Goal: Task Accomplishment & Management: Use online tool/utility

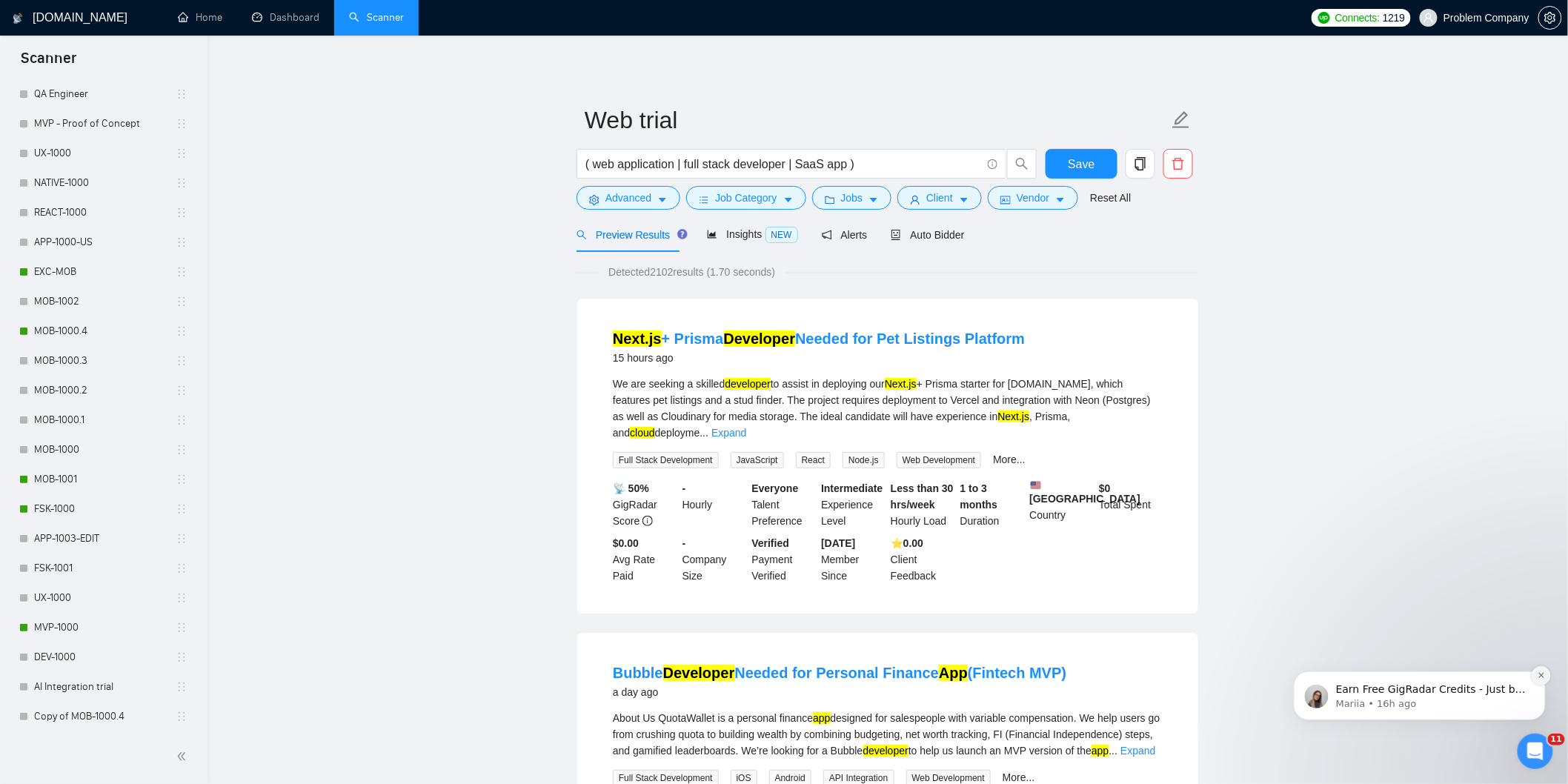
click at [1538, 674] on icon "Dismiss notification" at bounding box center [1541, 675] width 8 height 8
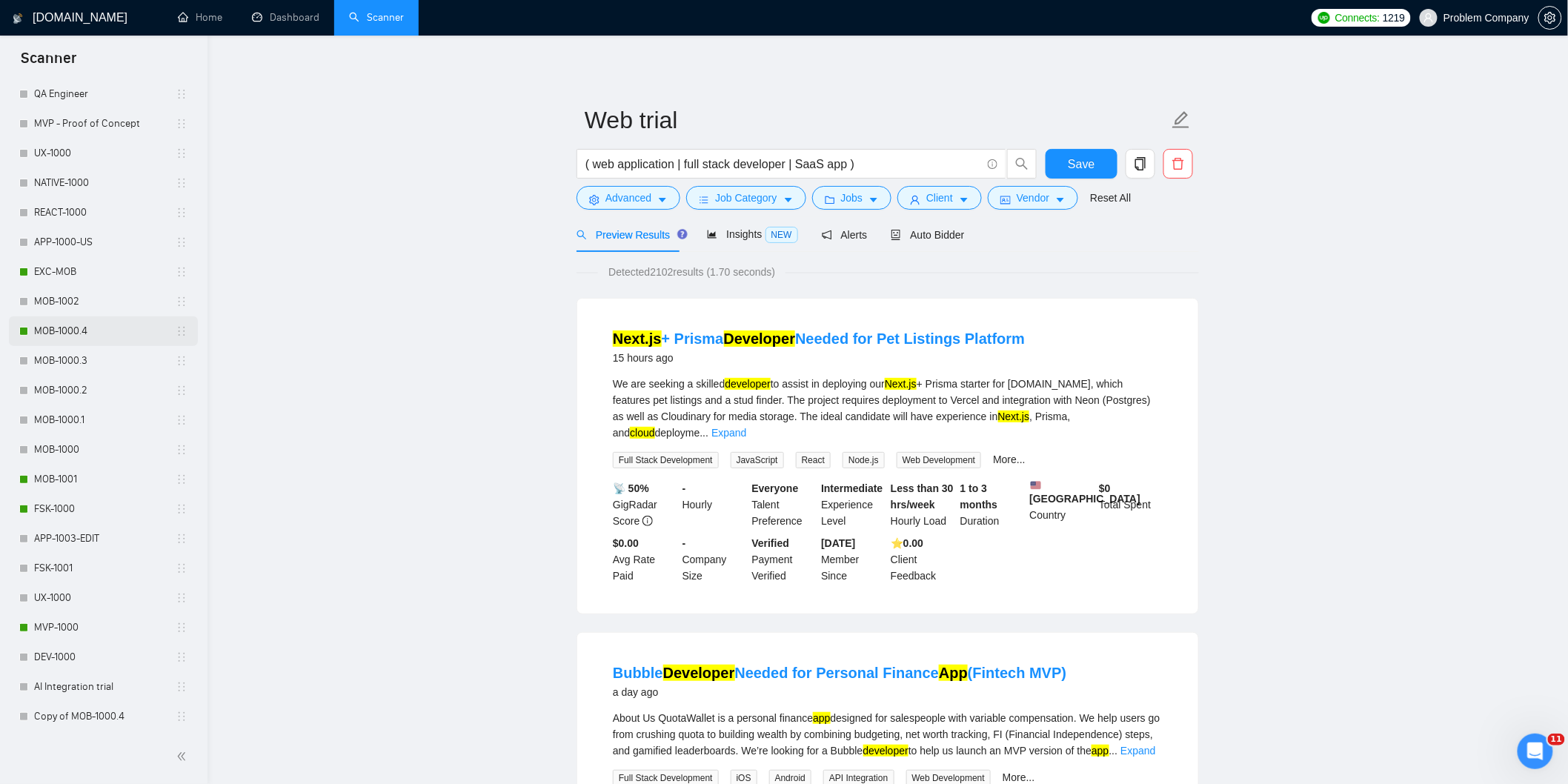
click at [72, 334] on link "MOB-1000.4" at bounding box center [105, 331] width 141 height 30
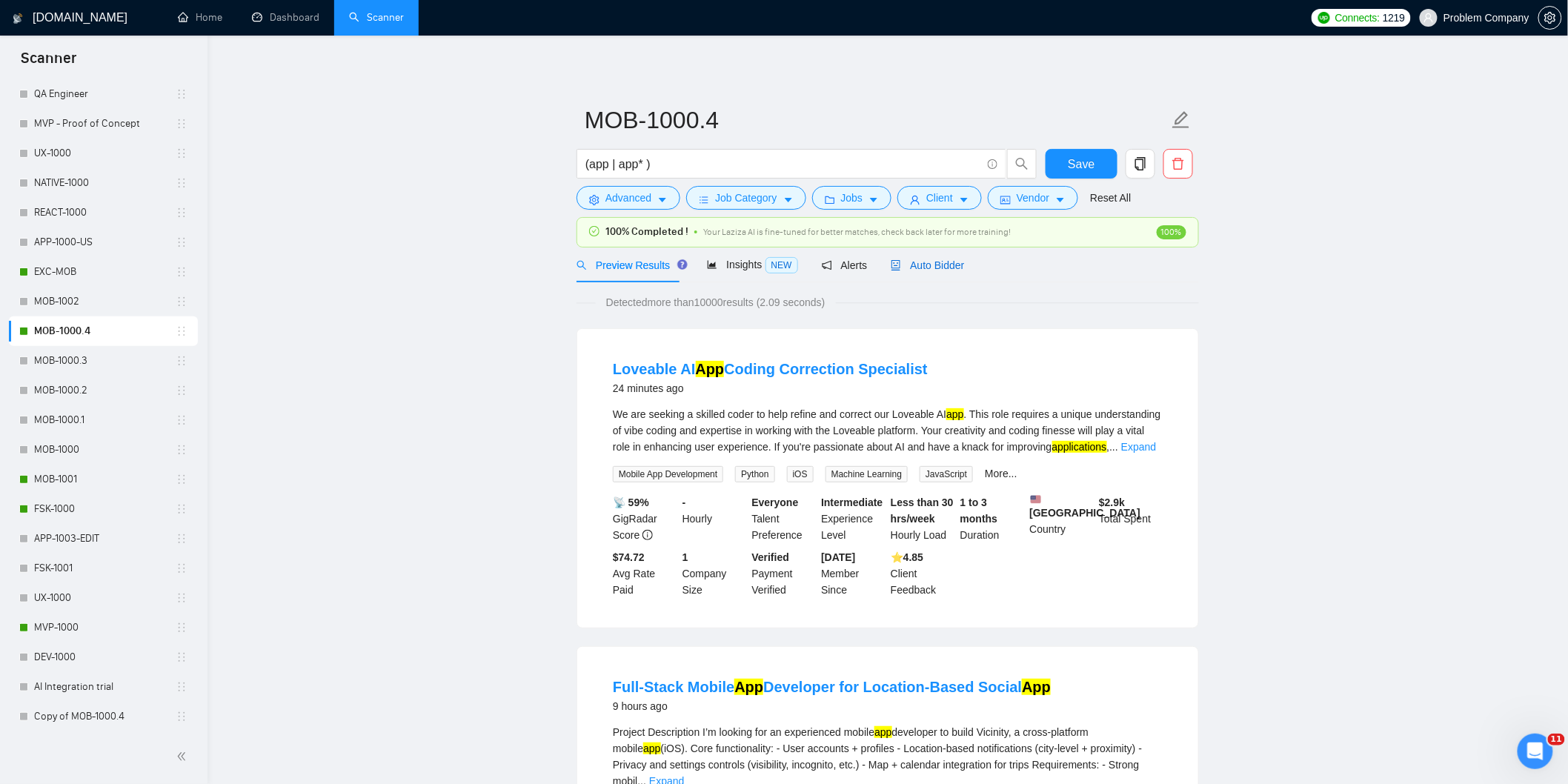
click at [924, 270] on span "Auto Bidder" at bounding box center [927, 265] width 73 height 12
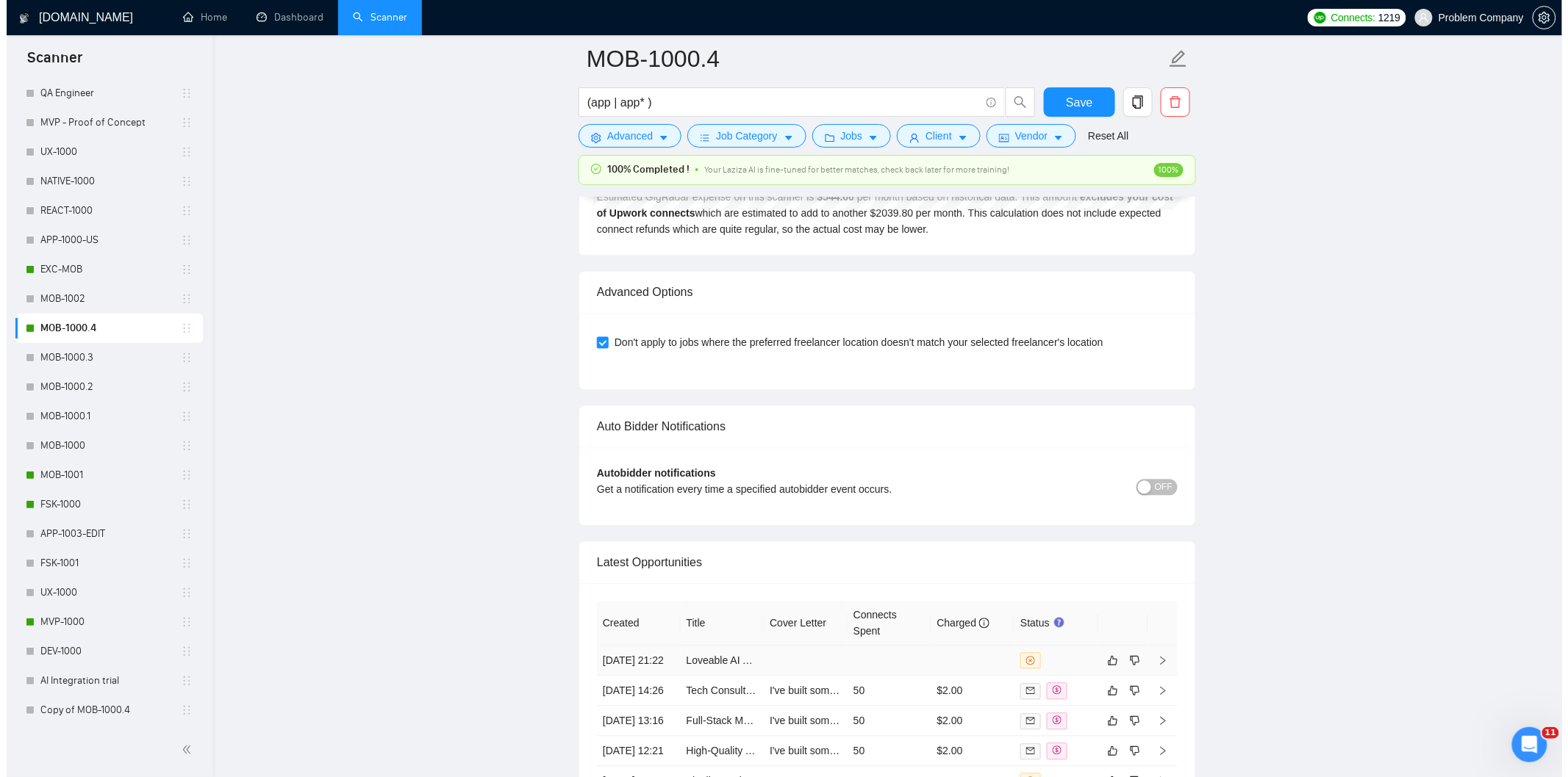
scroll to position [3745, 0]
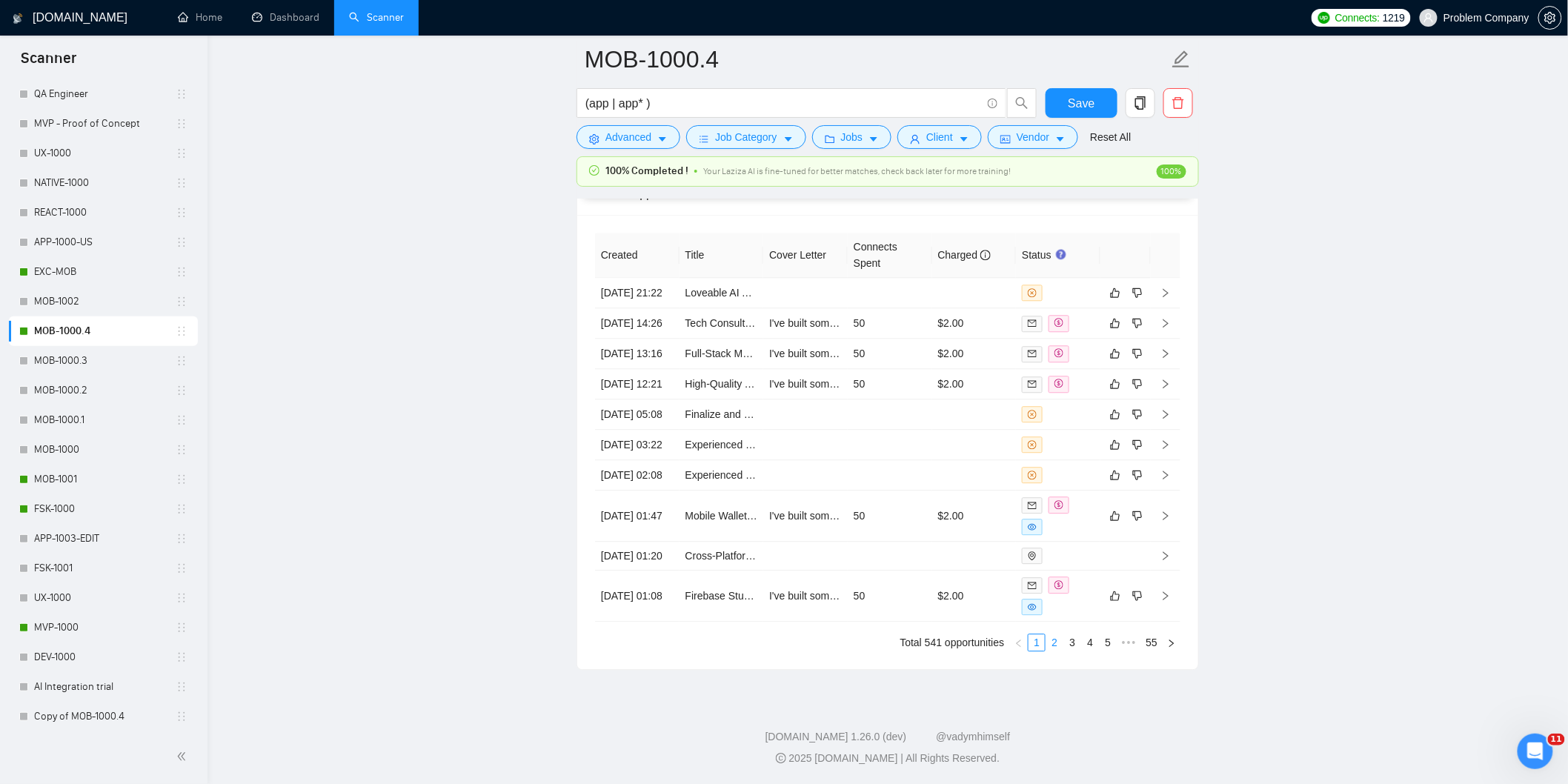
click at [1058, 651] on link "2" at bounding box center [1054, 642] width 16 height 16
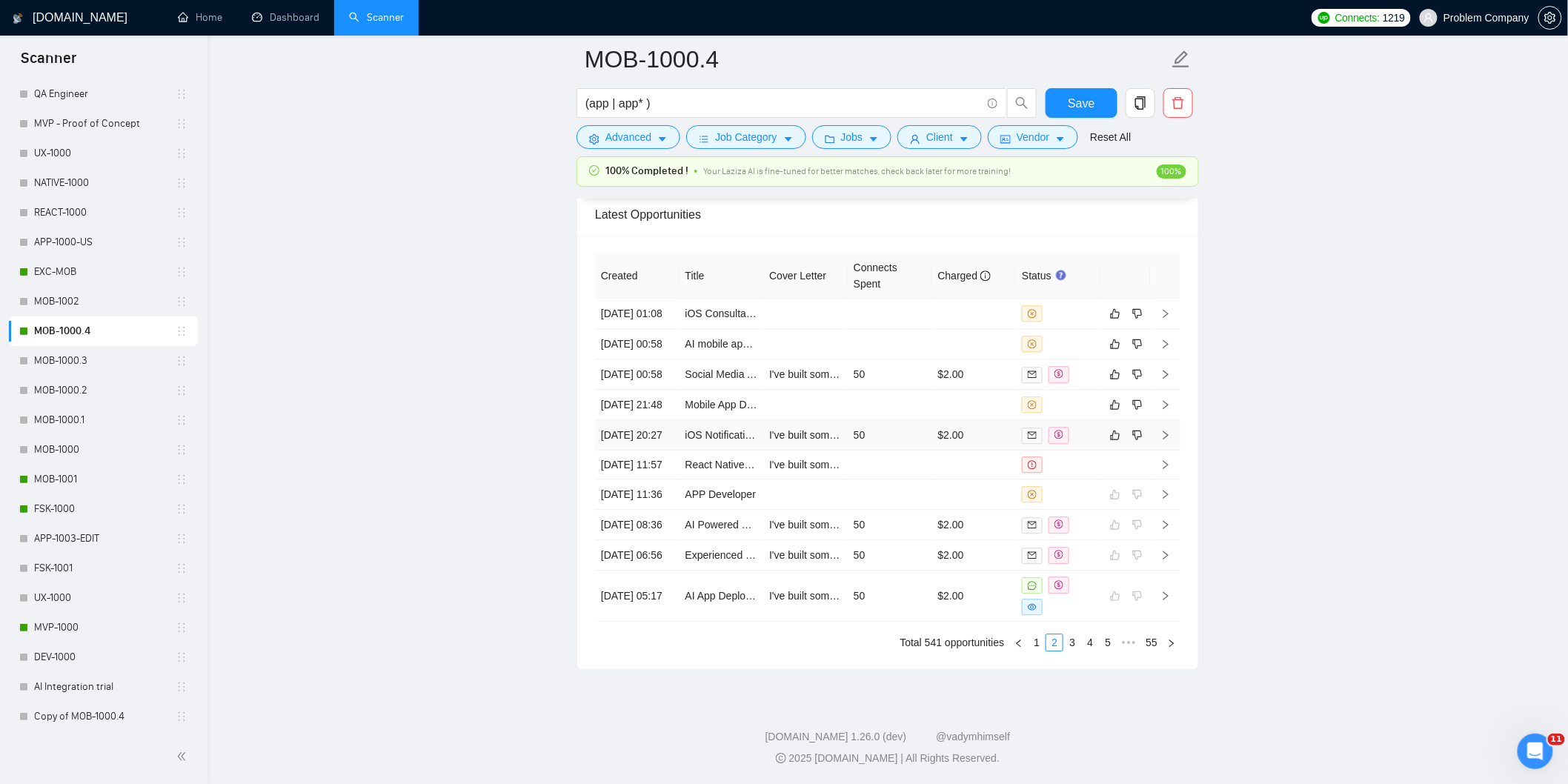
click at [648, 437] on td "[DATE] 20:27" at bounding box center [637, 435] width 85 height 30
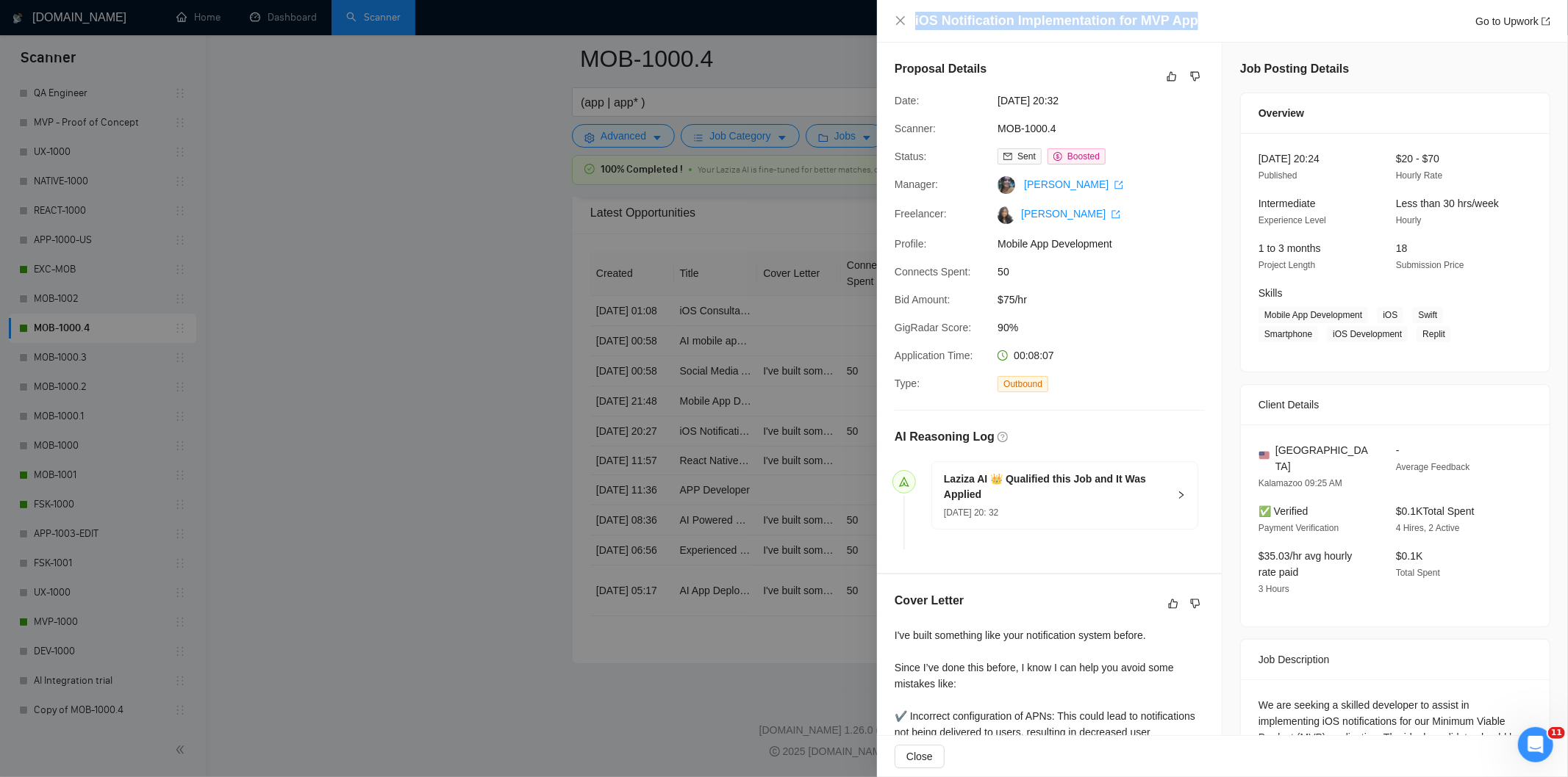
drag, startPoint x: 1206, startPoint y: 12, endPoint x: 875, endPoint y: 30, distance: 331.5
click at [875, 30] on div "iOS Notification Implementation for MVP App Go to Upwork Proposal Details Date:…" at bounding box center [784, 388] width 1568 height 777
copy div "iOS Notification Implementation for MVP App"
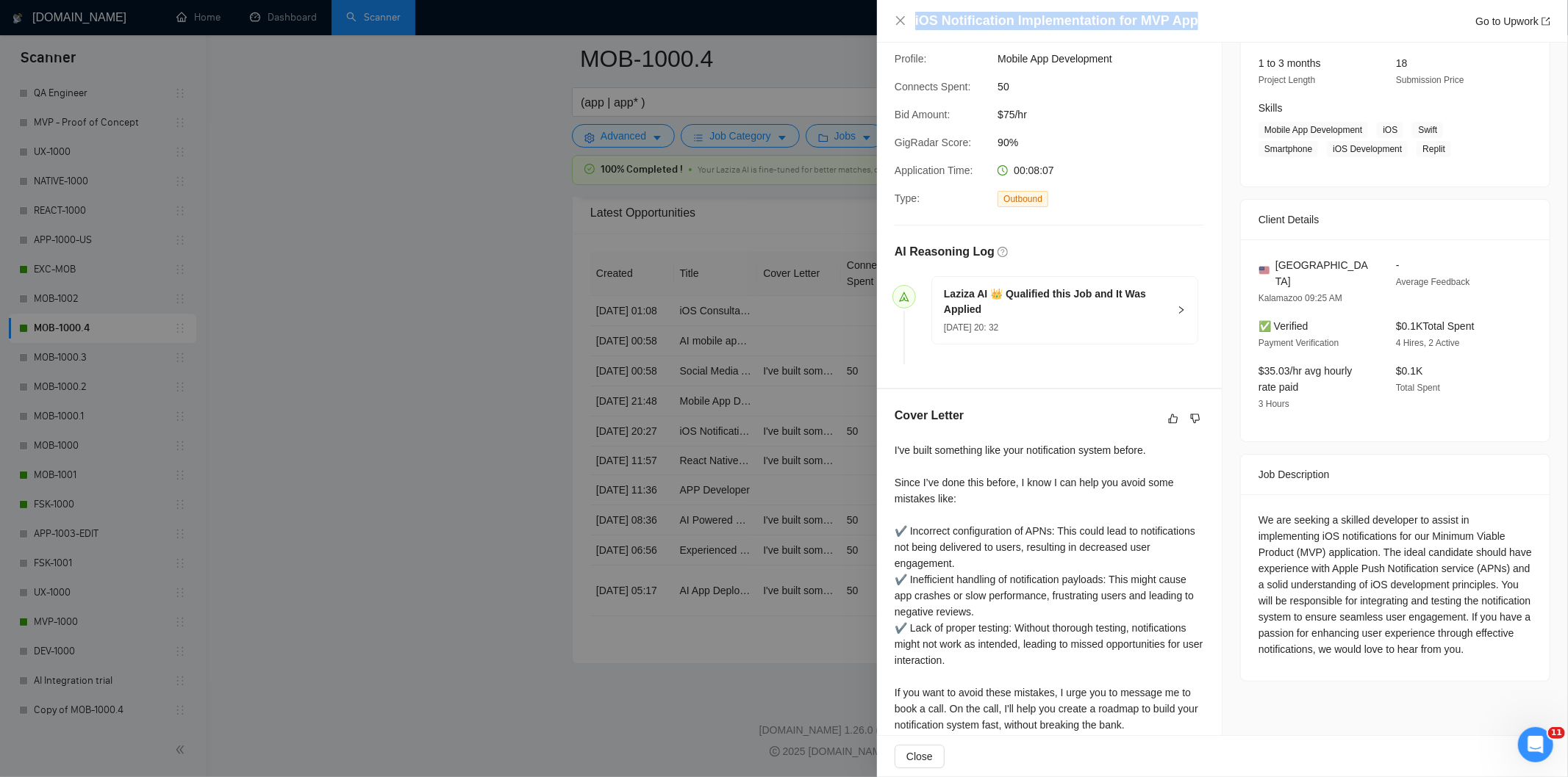
scroll to position [240, 0]
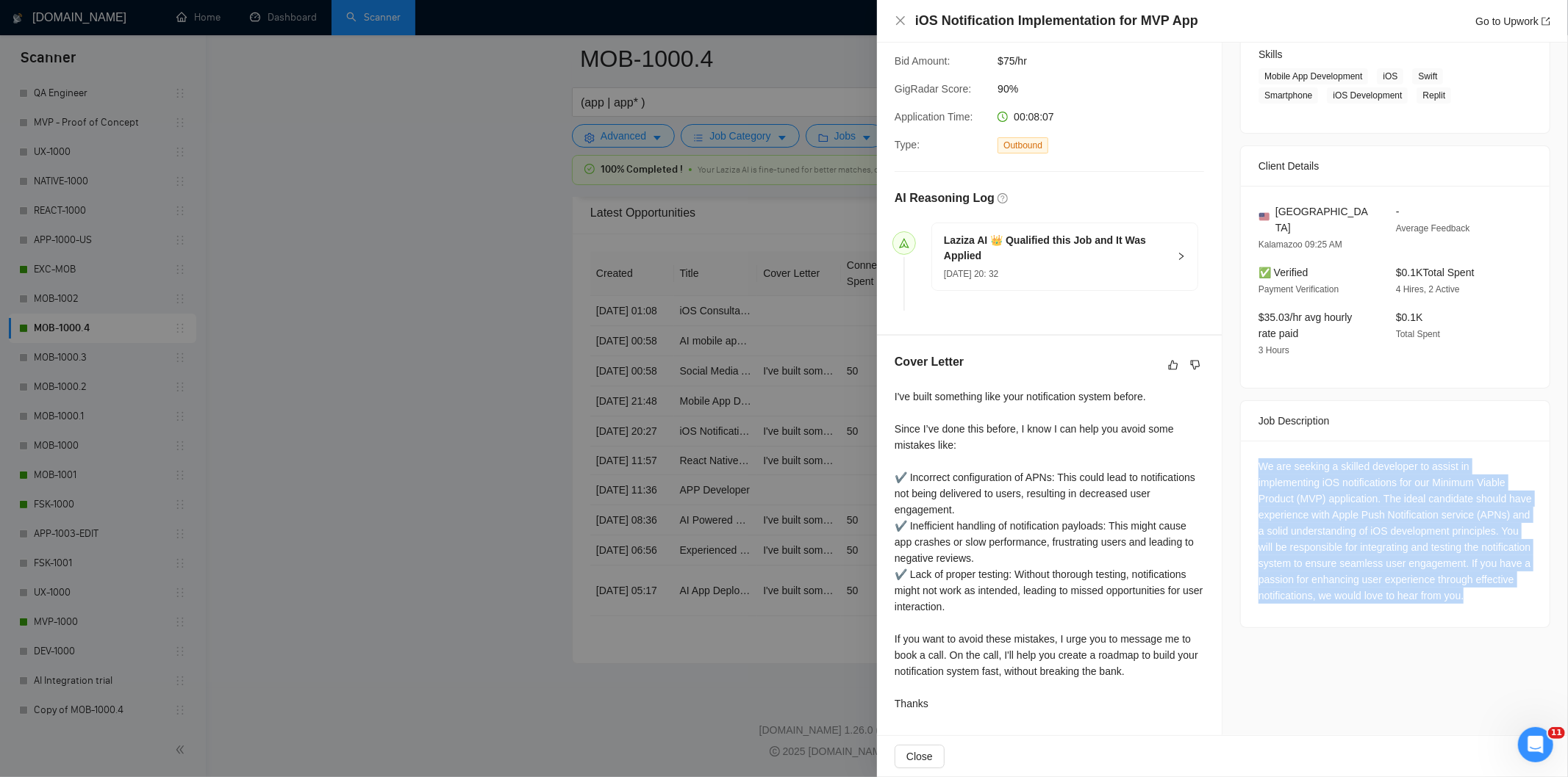
drag, startPoint x: 1253, startPoint y: 446, endPoint x: 1411, endPoint y: 597, distance: 218.6
click at [1411, 597] on div "We are seeking a skilled developer to assist in implementing iOS notifications …" at bounding box center [1395, 531] width 274 height 146
copy div "We are seeking a skilled developer to assist in implementing iOS notifications …"
click at [899, 18] on icon "close" at bounding box center [900, 20] width 12 height 12
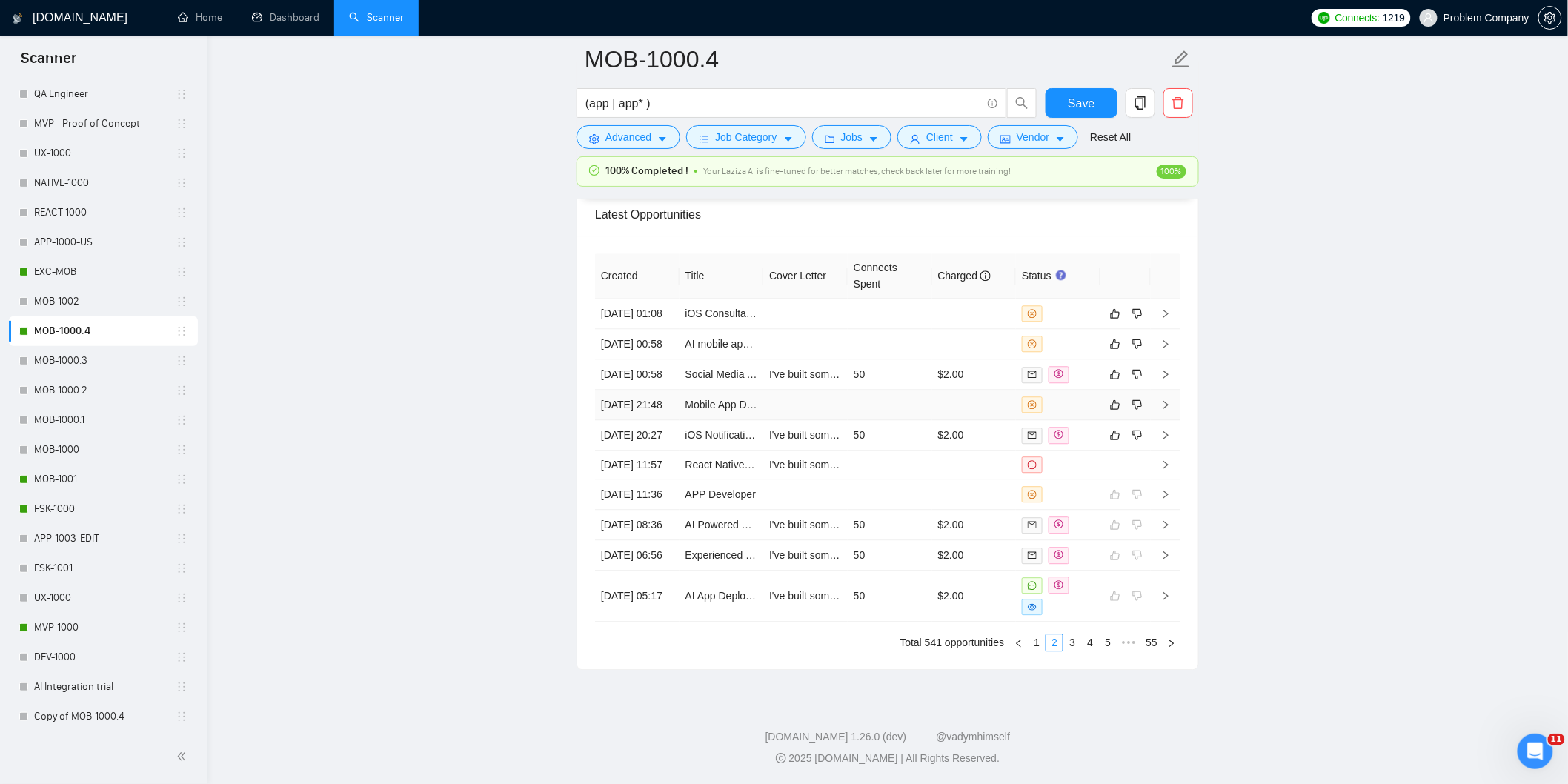
click at [646, 404] on td "[DATE] 21:48" at bounding box center [637, 404] width 85 height 30
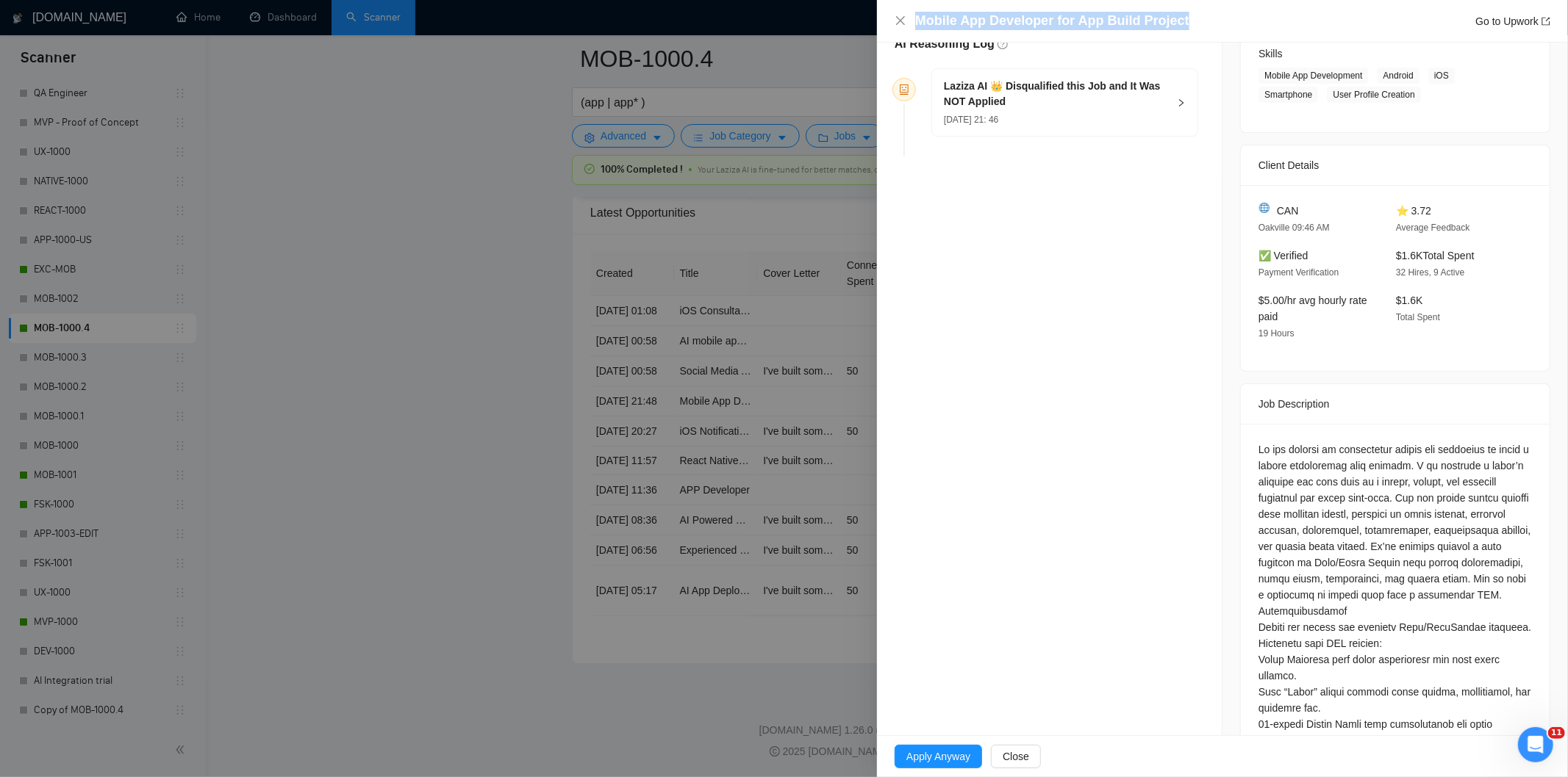
drag, startPoint x: 1195, startPoint y: 23, endPoint x: 872, endPoint y: 24, distance: 323.0
click at [872, 24] on div "Mobile App Developer for App Build Project Go to Upwork Opportunity Details Cre…" at bounding box center [784, 388] width 1568 height 777
copy div "Mobile App Developer for App Build Project"
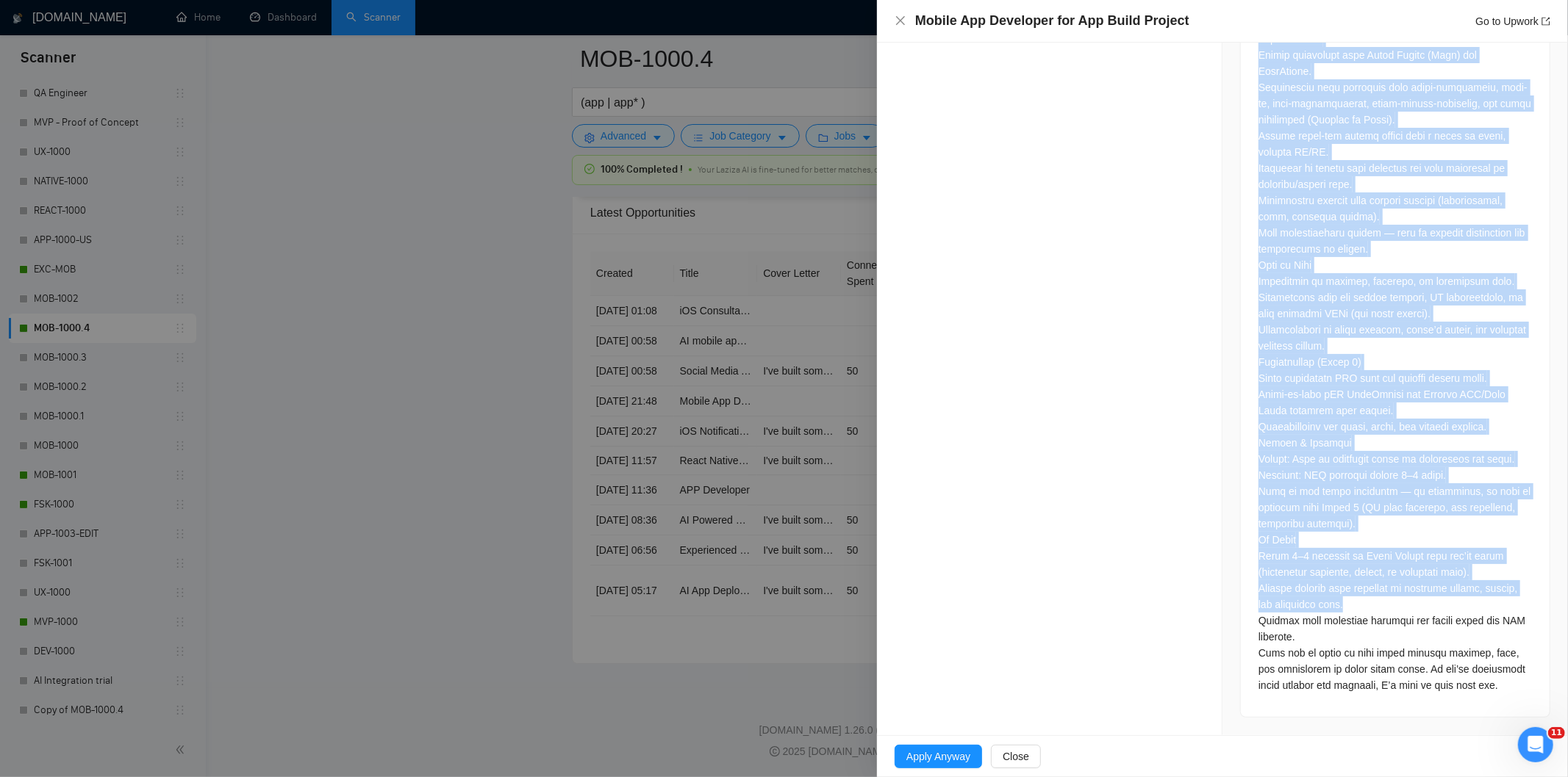
scroll to position [1166, 0]
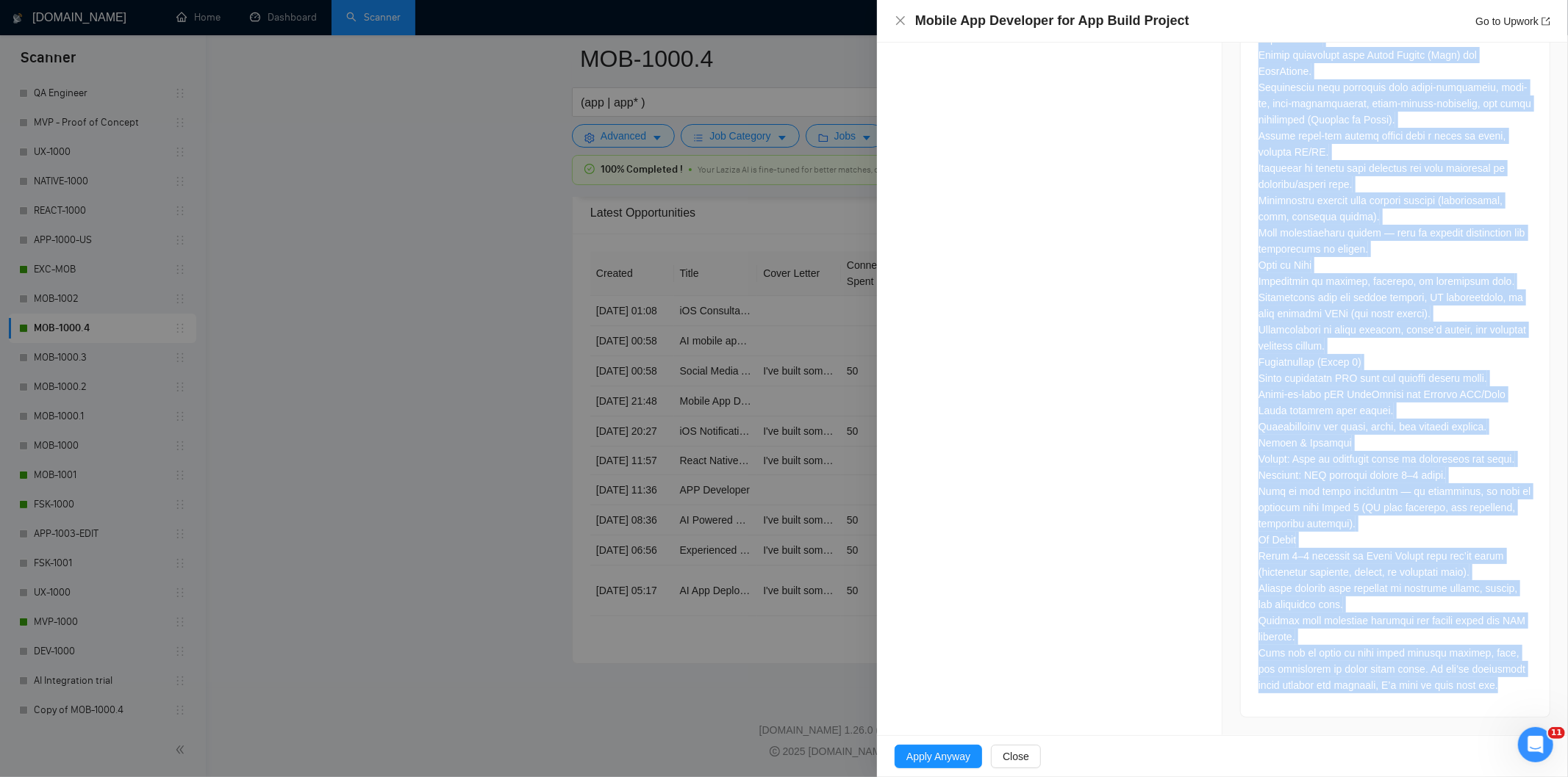
drag, startPoint x: 1250, startPoint y: 287, endPoint x: 1556, endPoint y: 711, distance: 522.9
click at [1555, 711] on div "Opportunity Details Created: [DATE] 21:46 Scanner: MOB-1000.4 Status: Disqualif…" at bounding box center [1222, 388] width 691 height 693
copy div "Lo ips dolorsi am consectetur adipis eli seddoeius te incid u labore etdolorema…"
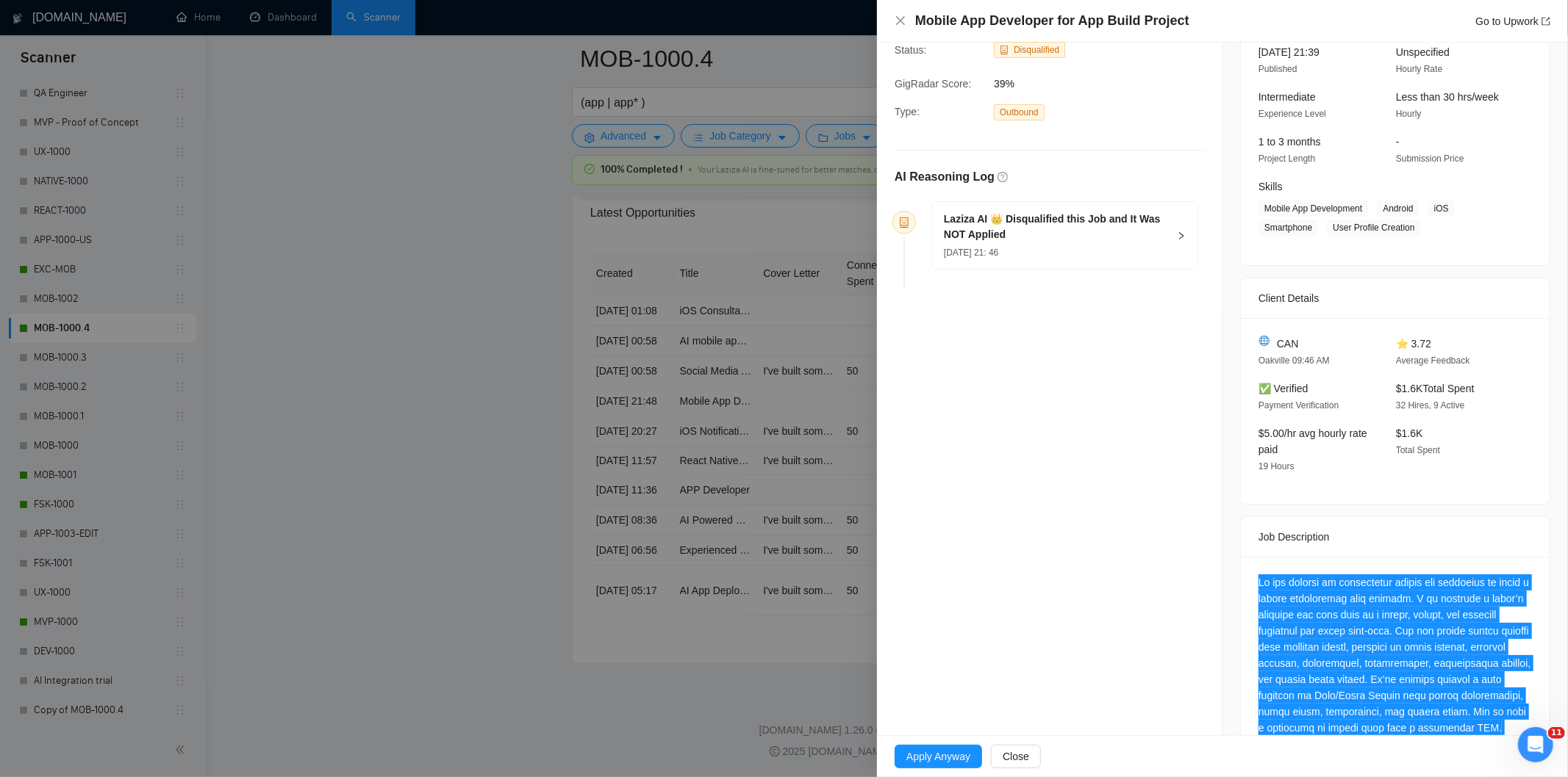
scroll to position [105, 0]
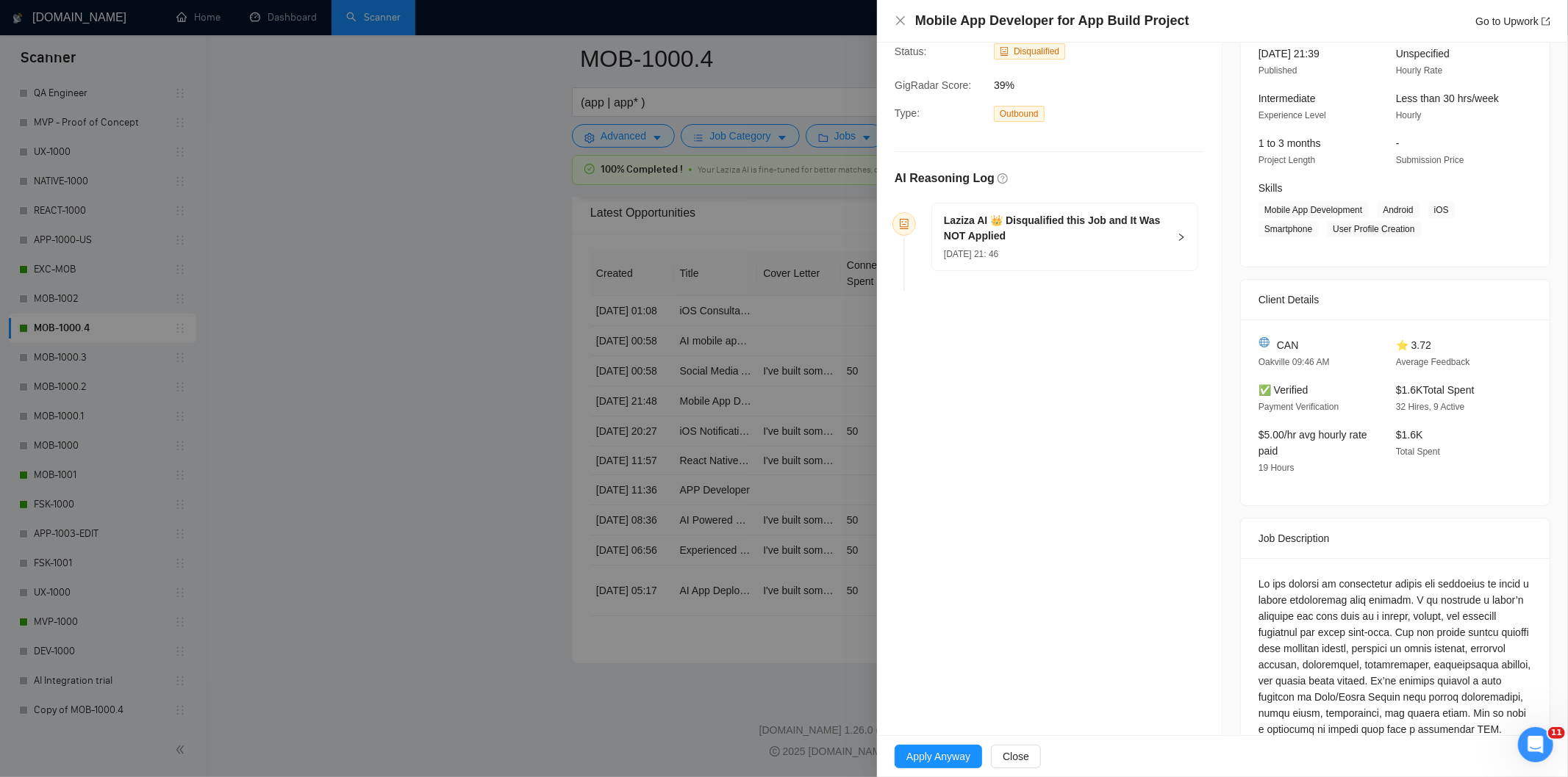
click at [1082, 248] on div "[DATE] 21: 46" at bounding box center [1056, 253] width 224 height 16
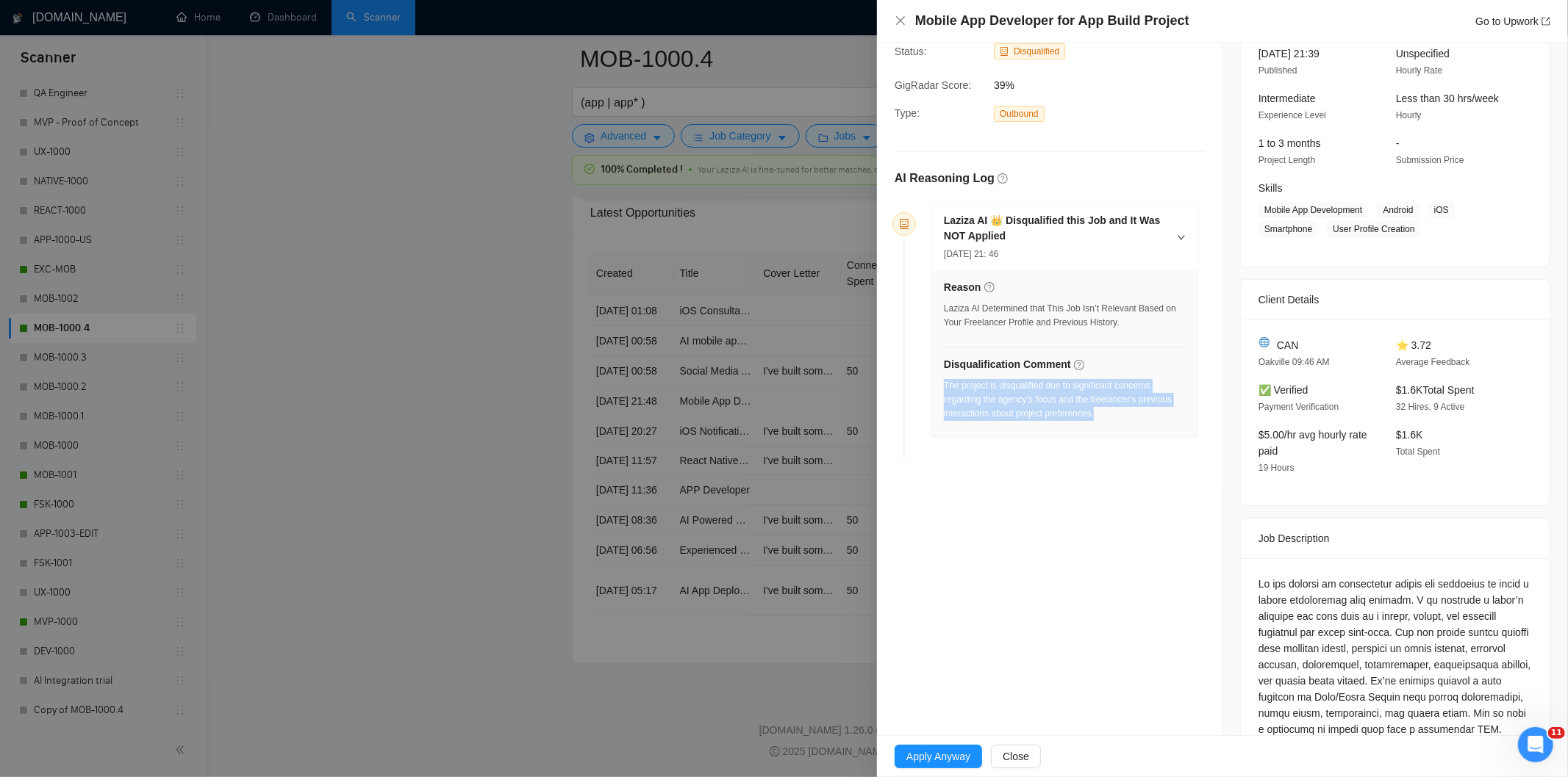
drag, startPoint x: 1129, startPoint y: 415, endPoint x: 946, endPoint y: 389, distance: 184.8
click at [946, 389] on div "The project is disqualified due to significant concerns regarding the agency's …" at bounding box center [1065, 400] width 242 height 42
copy div "The project is disqualified due to significant concerns regarding the agency's …"
click at [898, 18] on icon "close" at bounding box center [900, 20] width 8 height 8
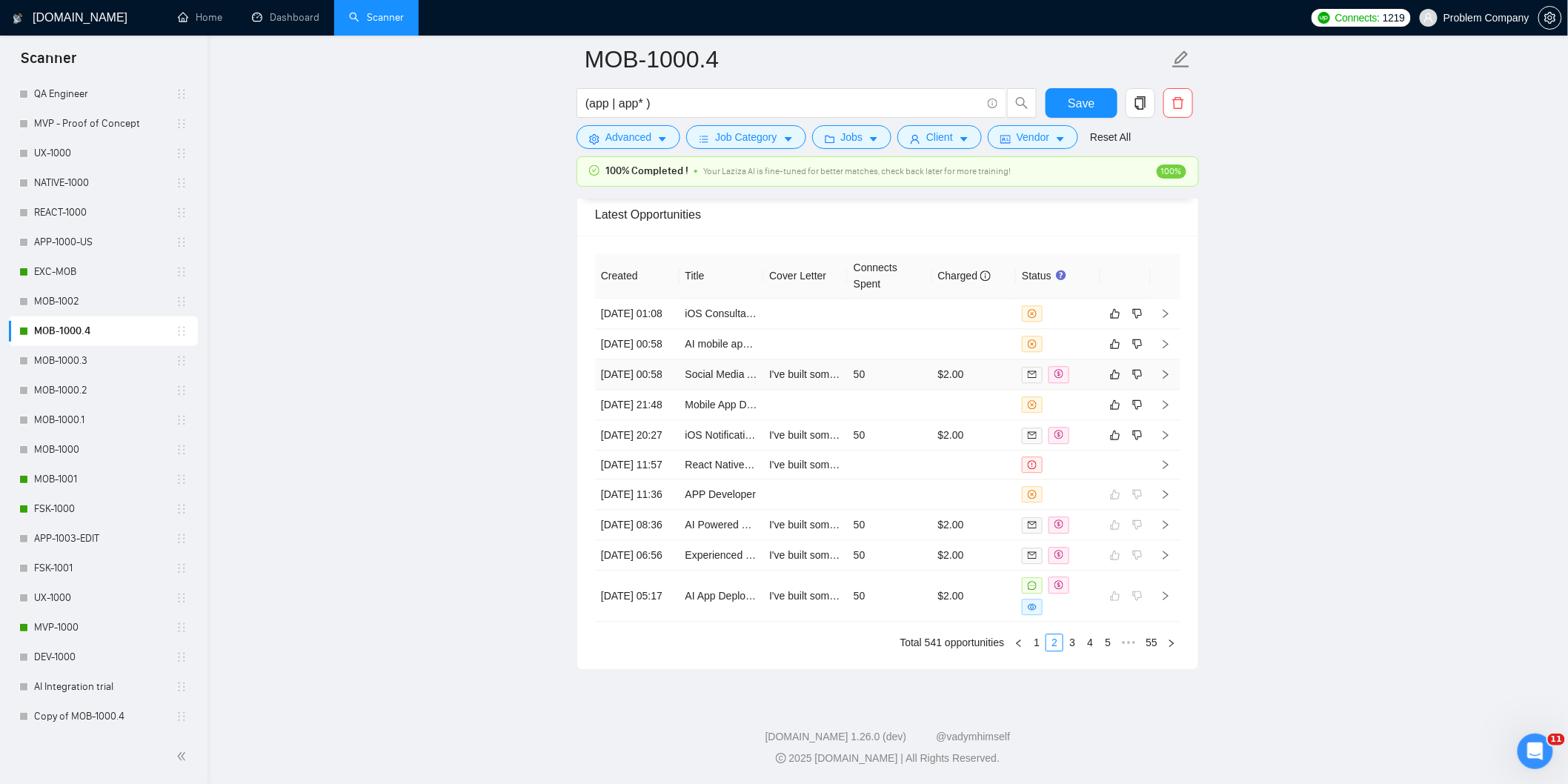
click at [659, 359] on td "[DATE] 00:58" at bounding box center [637, 374] width 85 height 30
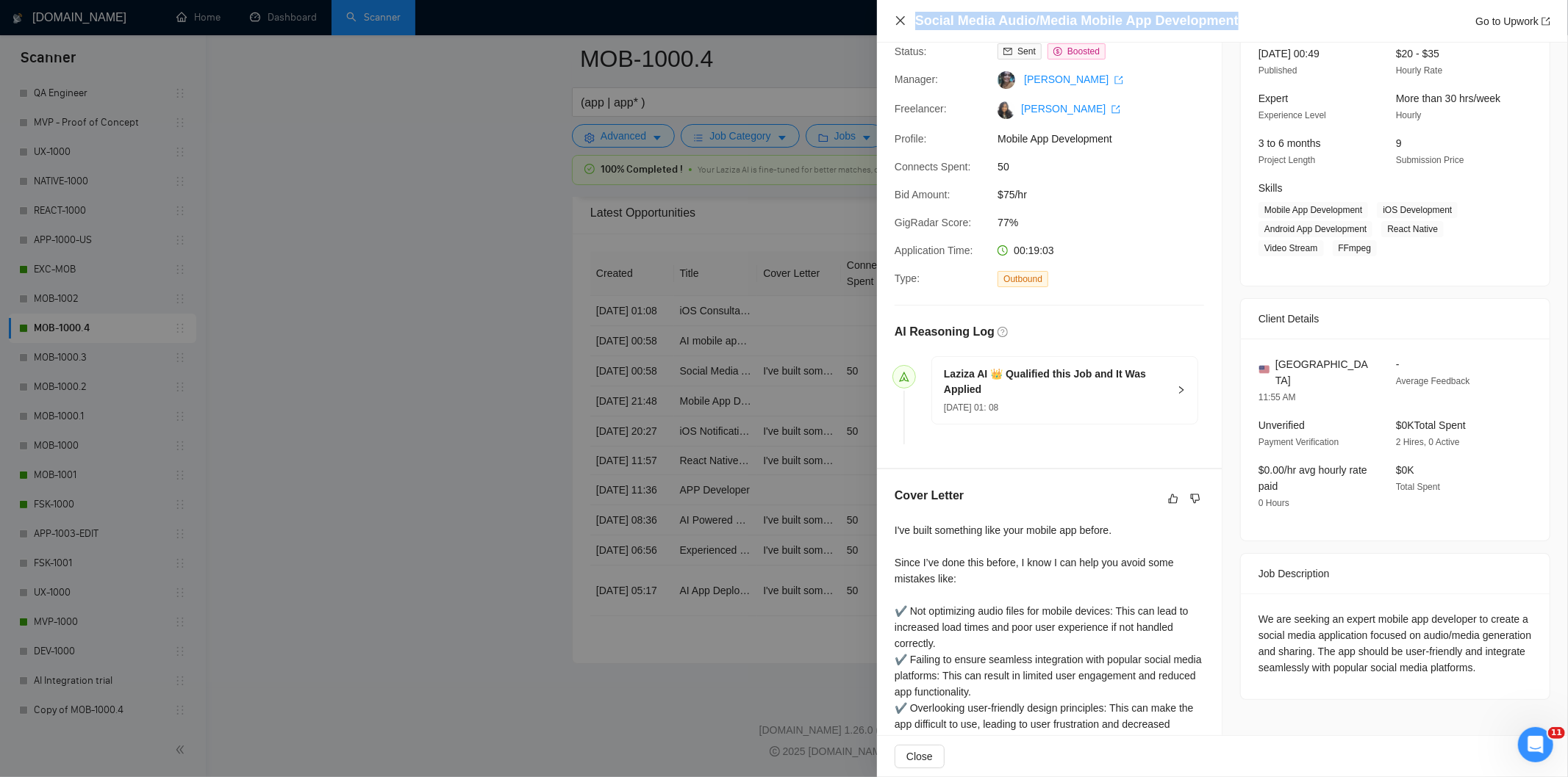
drag, startPoint x: 1253, startPoint y: 15, endPoint x: 895, endPoint y: 24, distance: 358.1
click at [895, 24] on div "Social Media Audio/Media Mobile App Development Go to Upwork" at bounding box center [1222, 21] width 656 height 18
copy h4 "Social Media Audio/Media Mobile App Development"
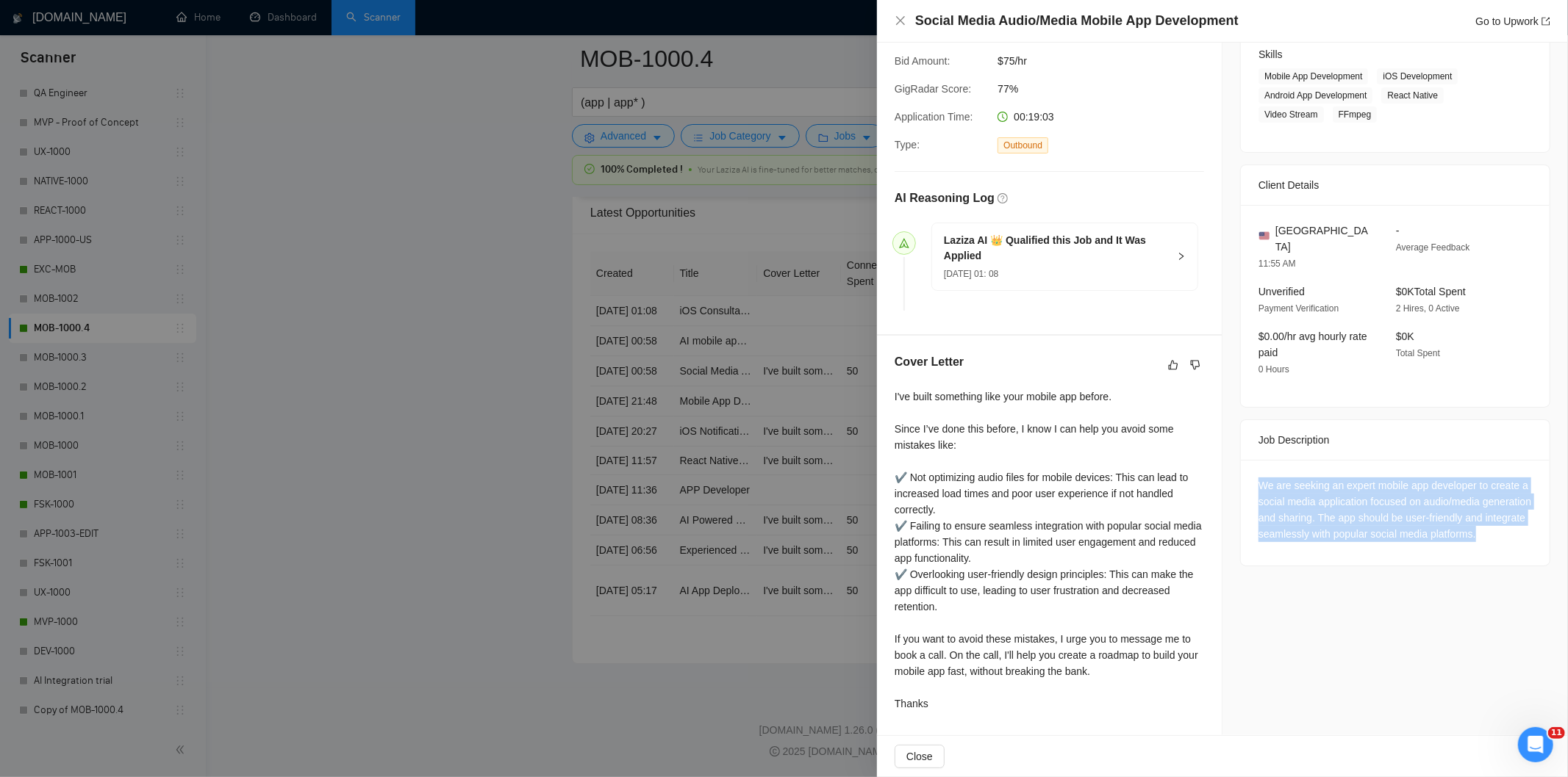
drag, startPoint x: 1251, startPoint y: 462, endPoint x: 1329, endPoint y: 538, distance: 108.9
click at [1329, 538] on div "We are seeking an expert mobile app developer to create a social media applicat…" at bounding box center [1395, 513] width 309 height 106
copy div "We are seeking an expert mobile app developer to create a social media applicat…"
click at [899, 24] on icon "close" at bounding box center [900, 20] width 12 height 12
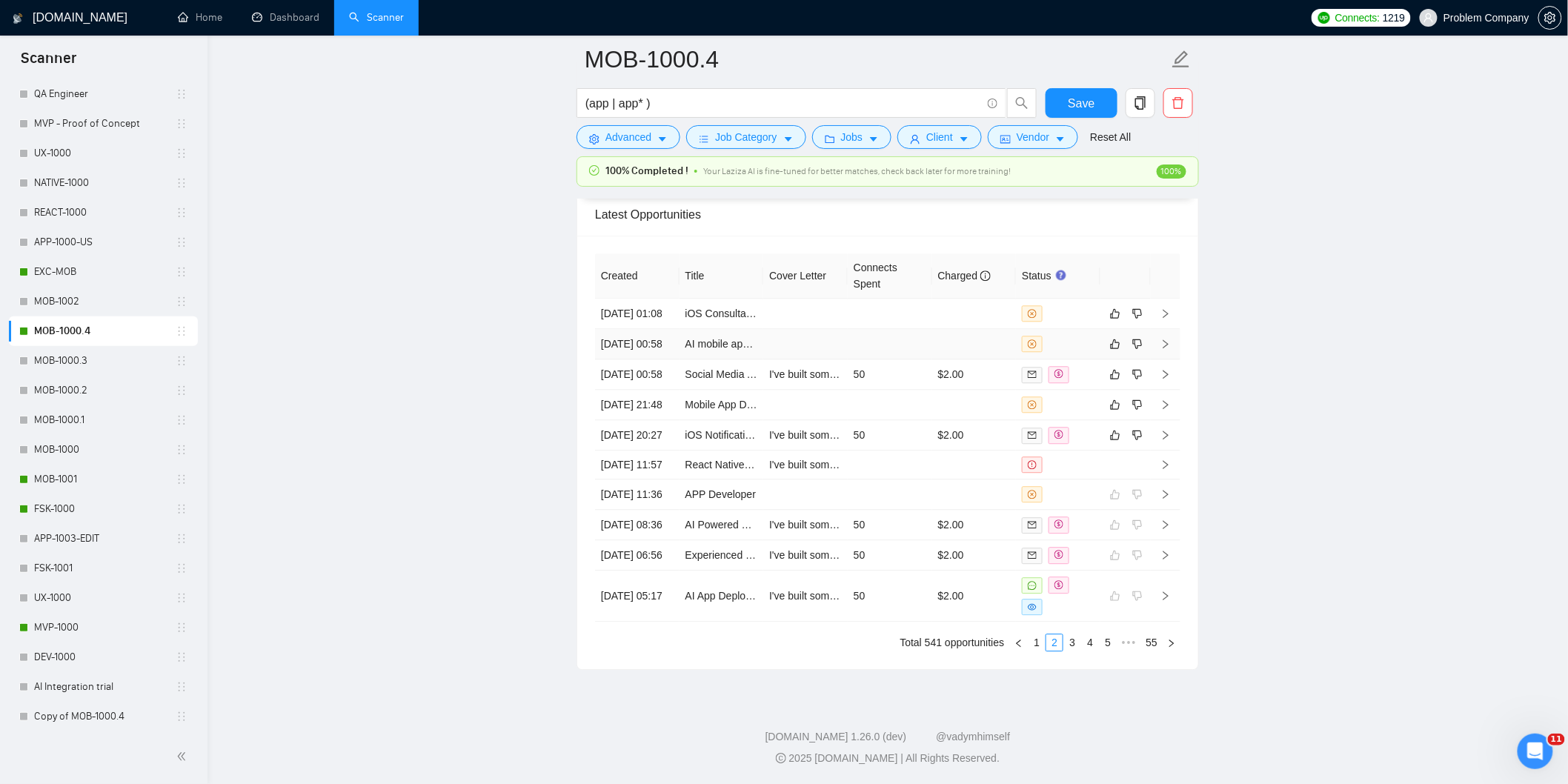
click at [648, 329] on td "[DATE] 00:58" at bounding box center [637, 344] width 85 height 30
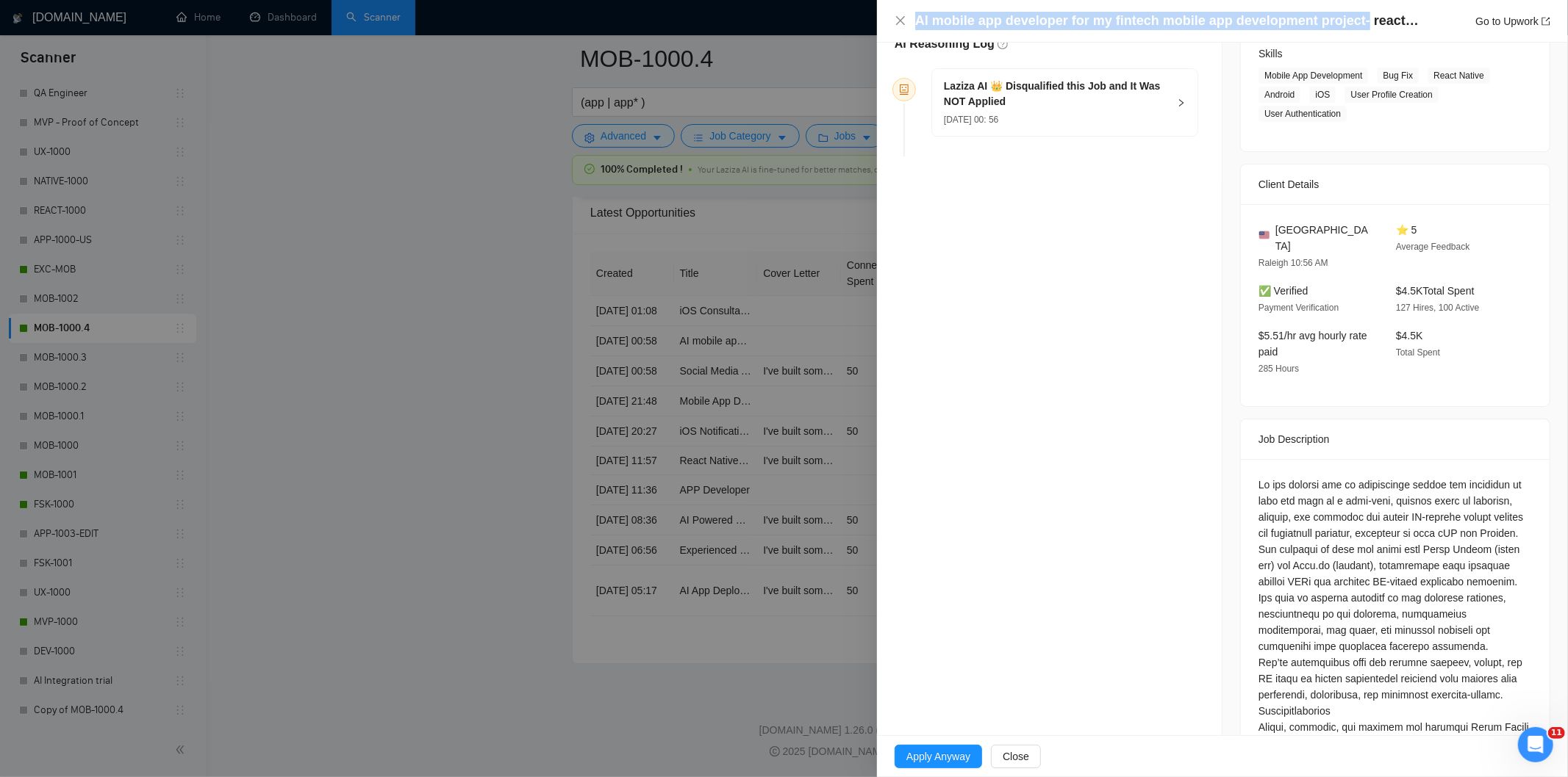
drag, startPoint x: 1354, startPoint y: 19, endPoint x: 872, endPoint y: 18, distance: 482.0
click at [872, 18] on div "AI mobile app developer for my fintech mobile app development project- react na…" at bounding box center [784, 388] width 1568 height 777
copy div "AI mobile app developer for my fintech mobile app development project-"
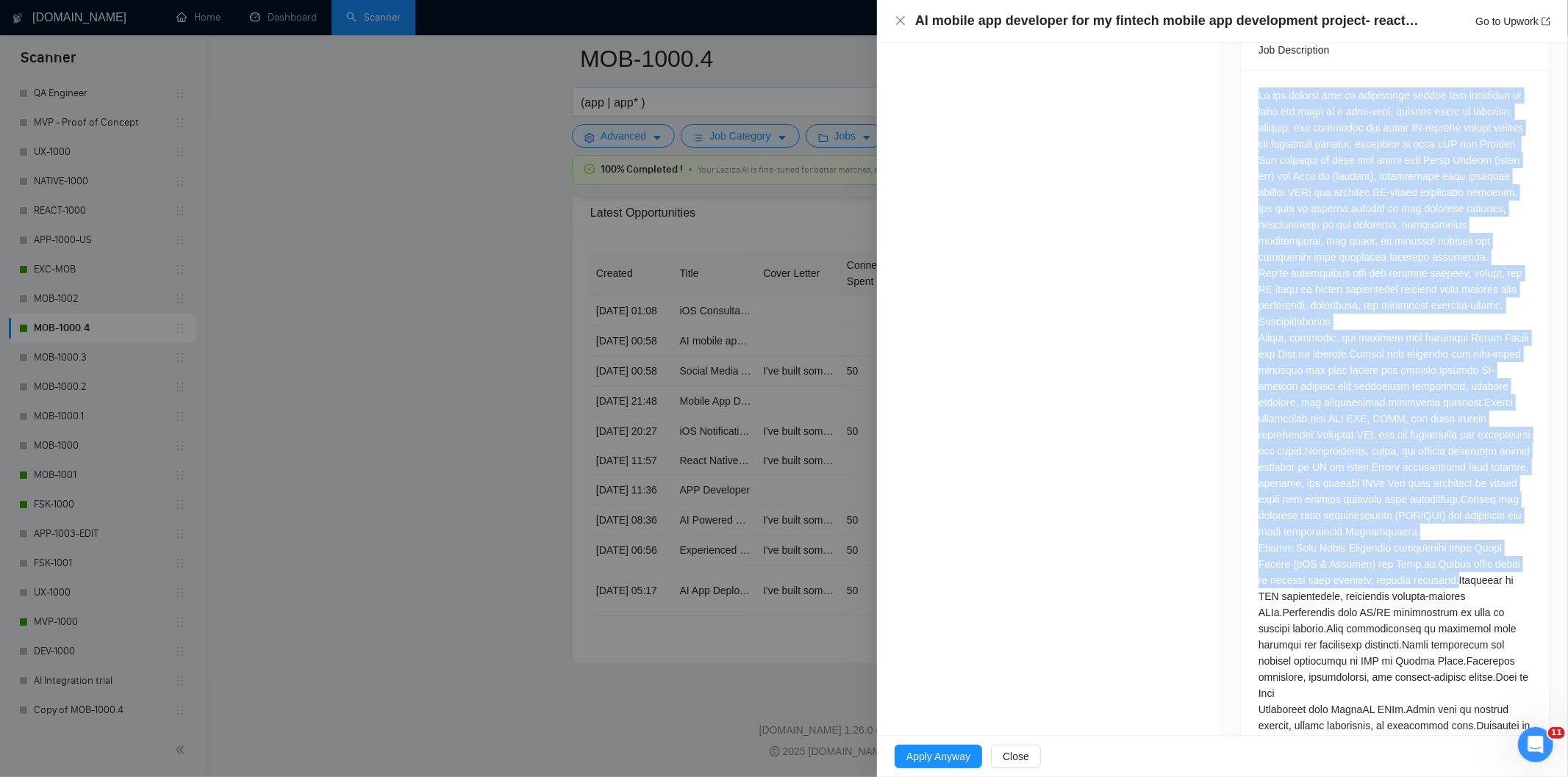
scroll to position [701, 0]
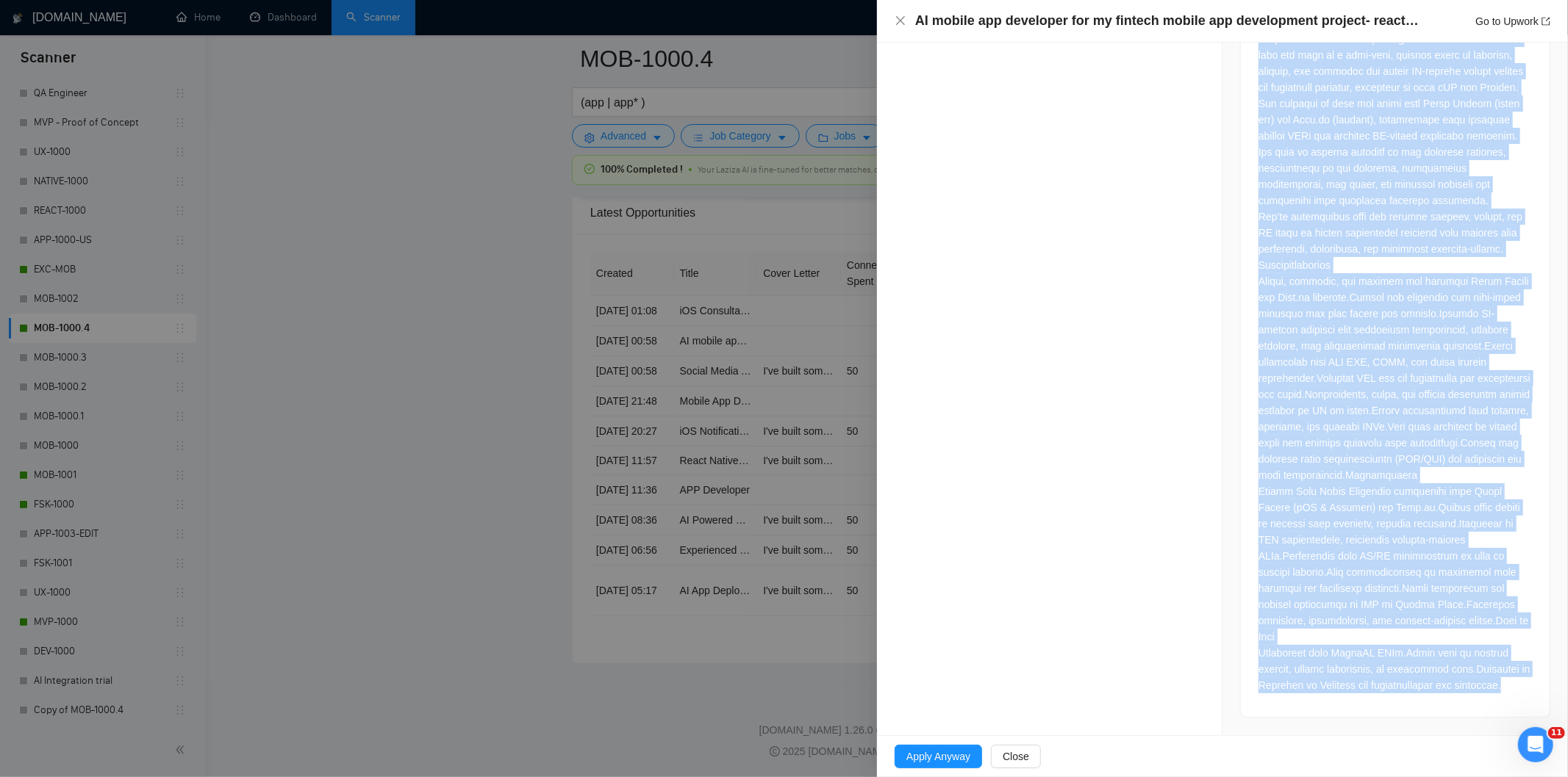
drag, startPoint x: 1239, startPoint y: 140, endPoint x: 1481, endPoint y: 708, distance: 617.4
click at [1481, 708] on div at bounding box center [1395, 365] width 309 height 704
copy div "Lo ips dolorsi ame co adipiscinge seddoe tem incididun ut labo etd magn al e ad…"
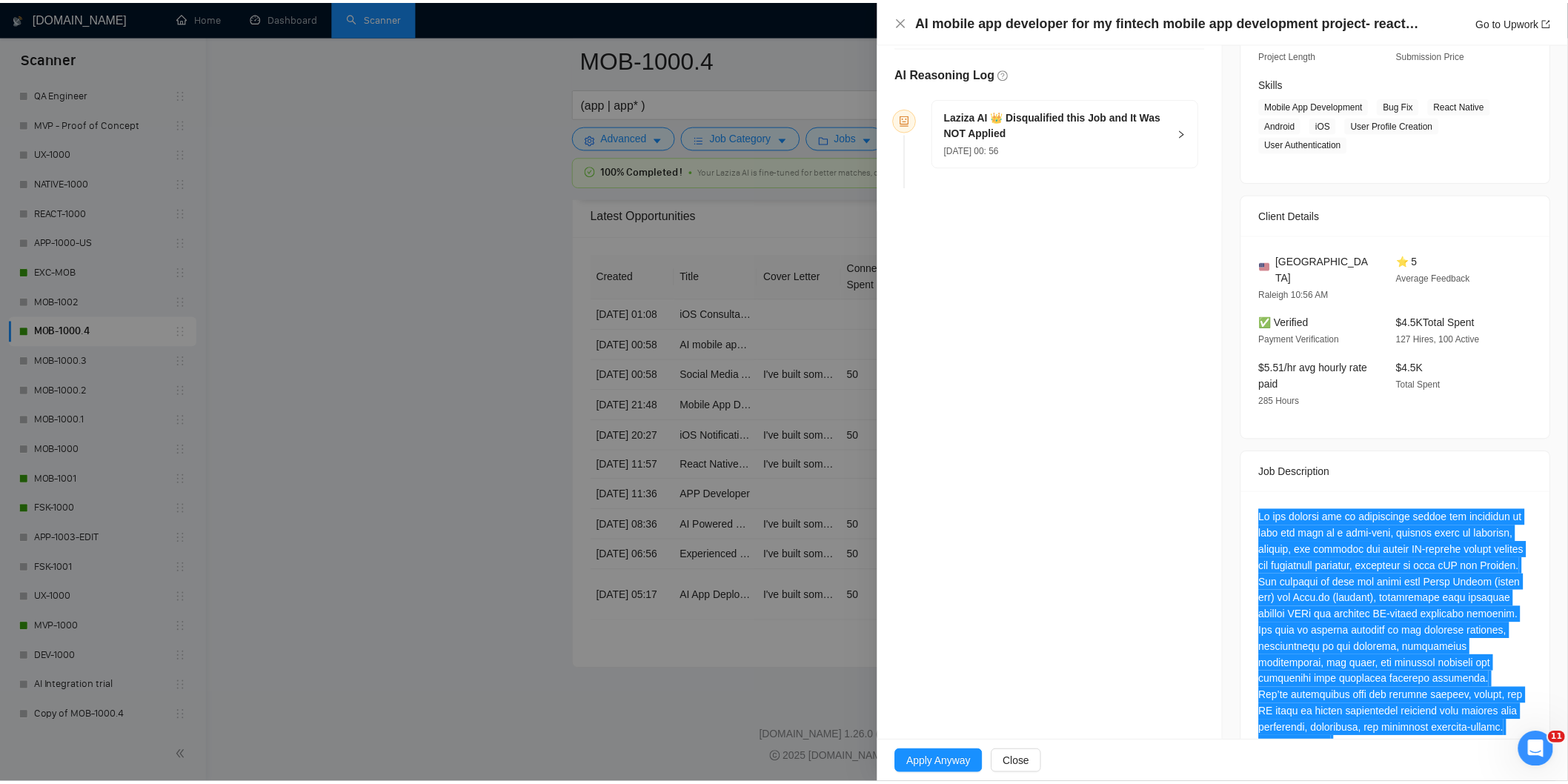
scroll to position [0, 0]
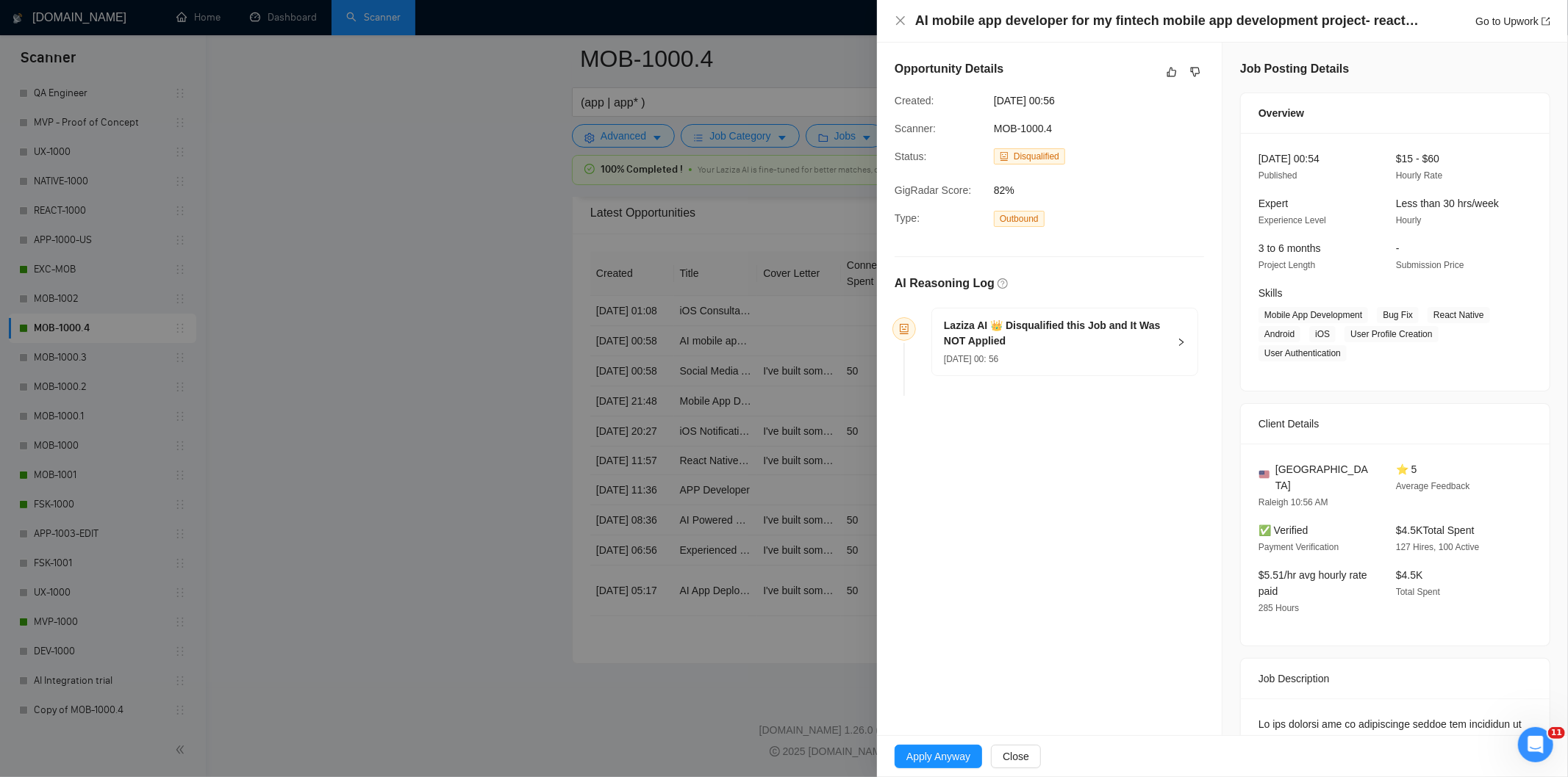
click at [1116, 341] on h5 "Laziza AI 👑 Disqualified this Job and It Was NOT Applied" at bounding box center [1056, 334] width 224 height 31
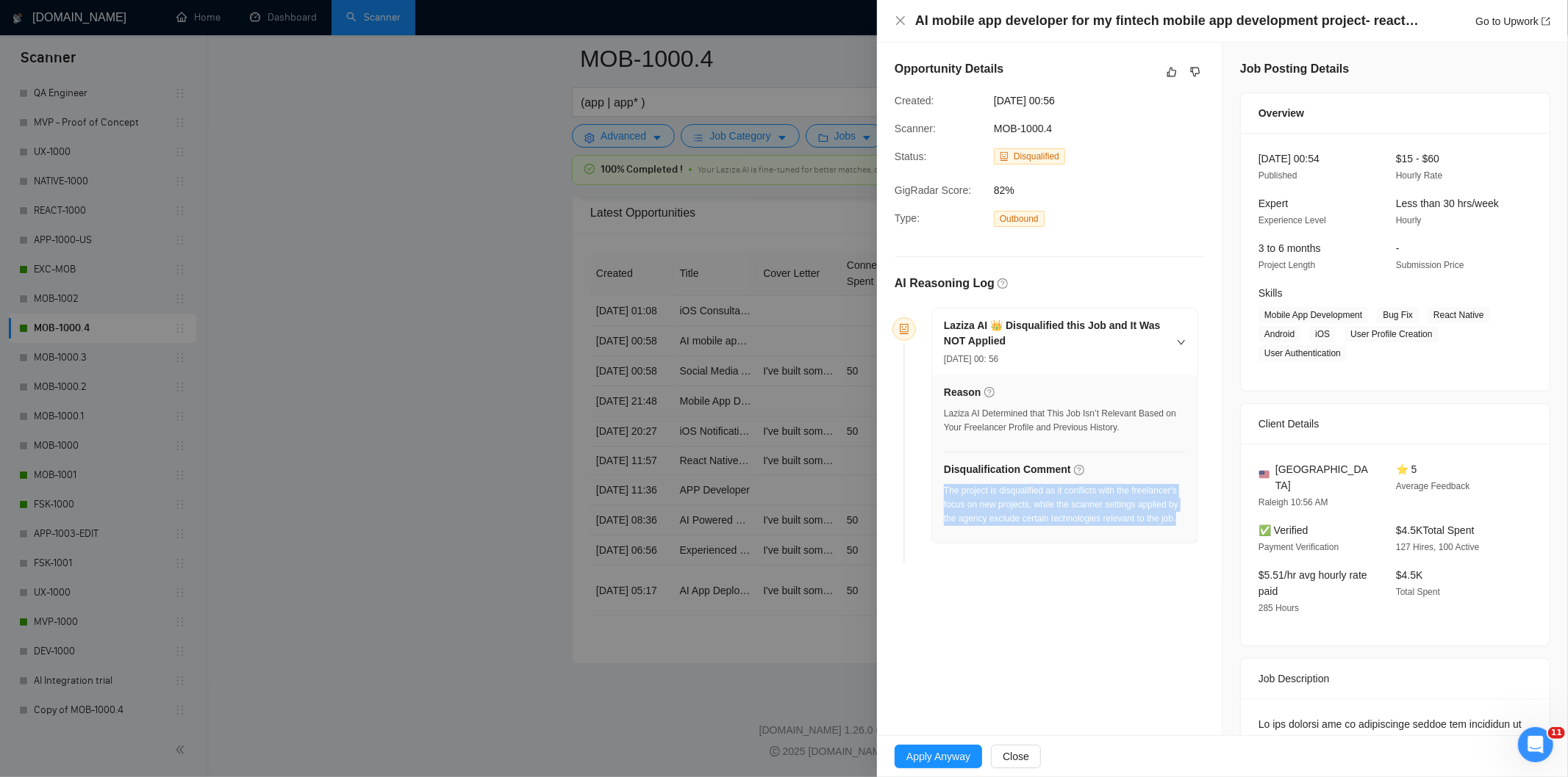
drag, startPoint x: 1120, startPoint y: 513, endPoint x: 944, endPoint y: 491, distance: 177.4
click at [943, 493] on div "Laziza AI 👑 Disqualified this Job and It Was NOT Applied [DATE] 00: 56 Reason L…" at bounding box center [1049, 438] width 309 height 262
copy div "The project is disqualified as it conflicts with the freelancer's focus on new …"
click at [910, 13] on div "AI mobile app developer for my fintech mobile app development project- react na…" at bounding box center [1222, 21] width 656 height 18
click at [902, 24] on icon "close" at bounding box center [900, 20] width 12 height 12
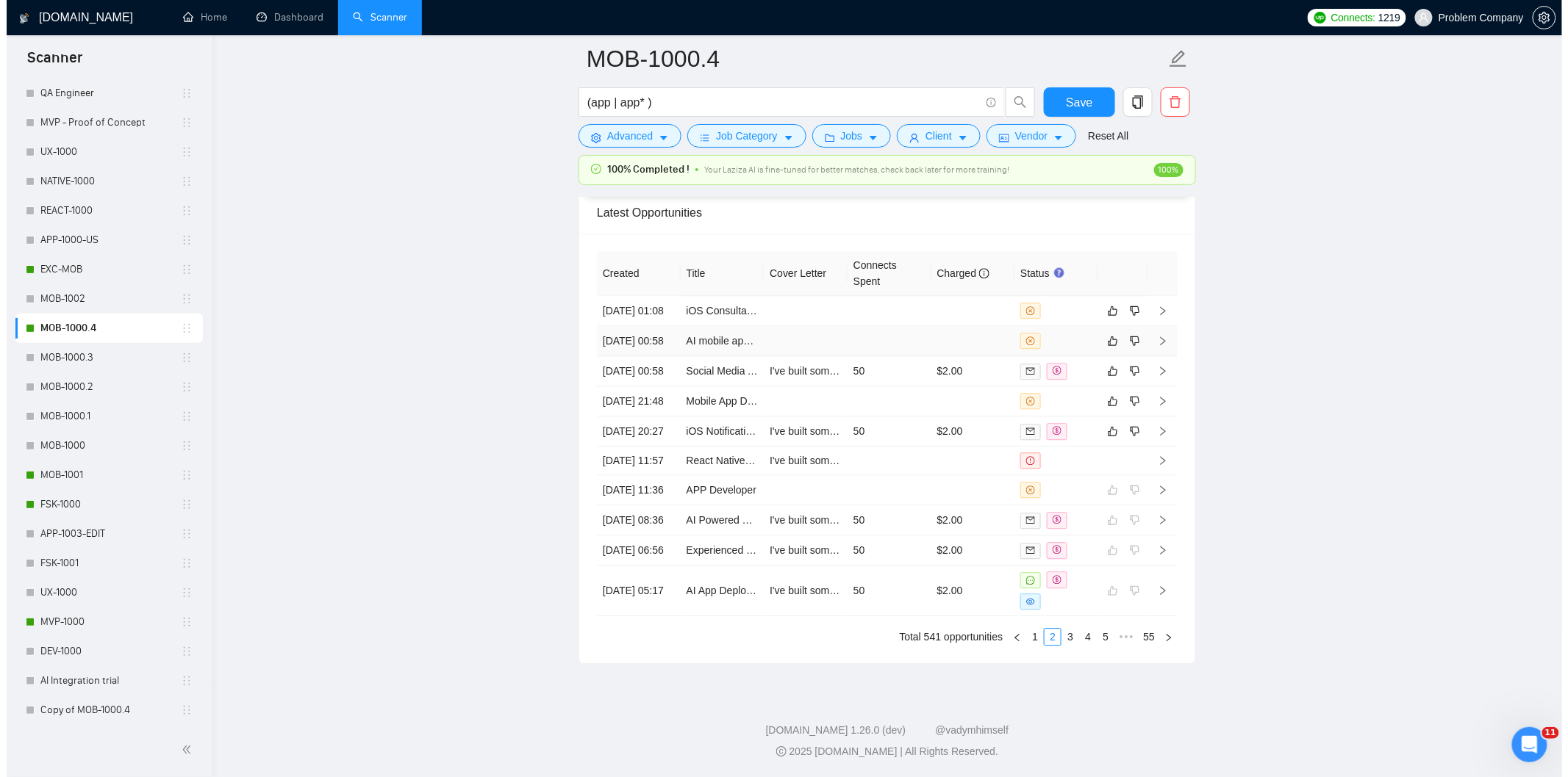
scroll to position [3583, 0]
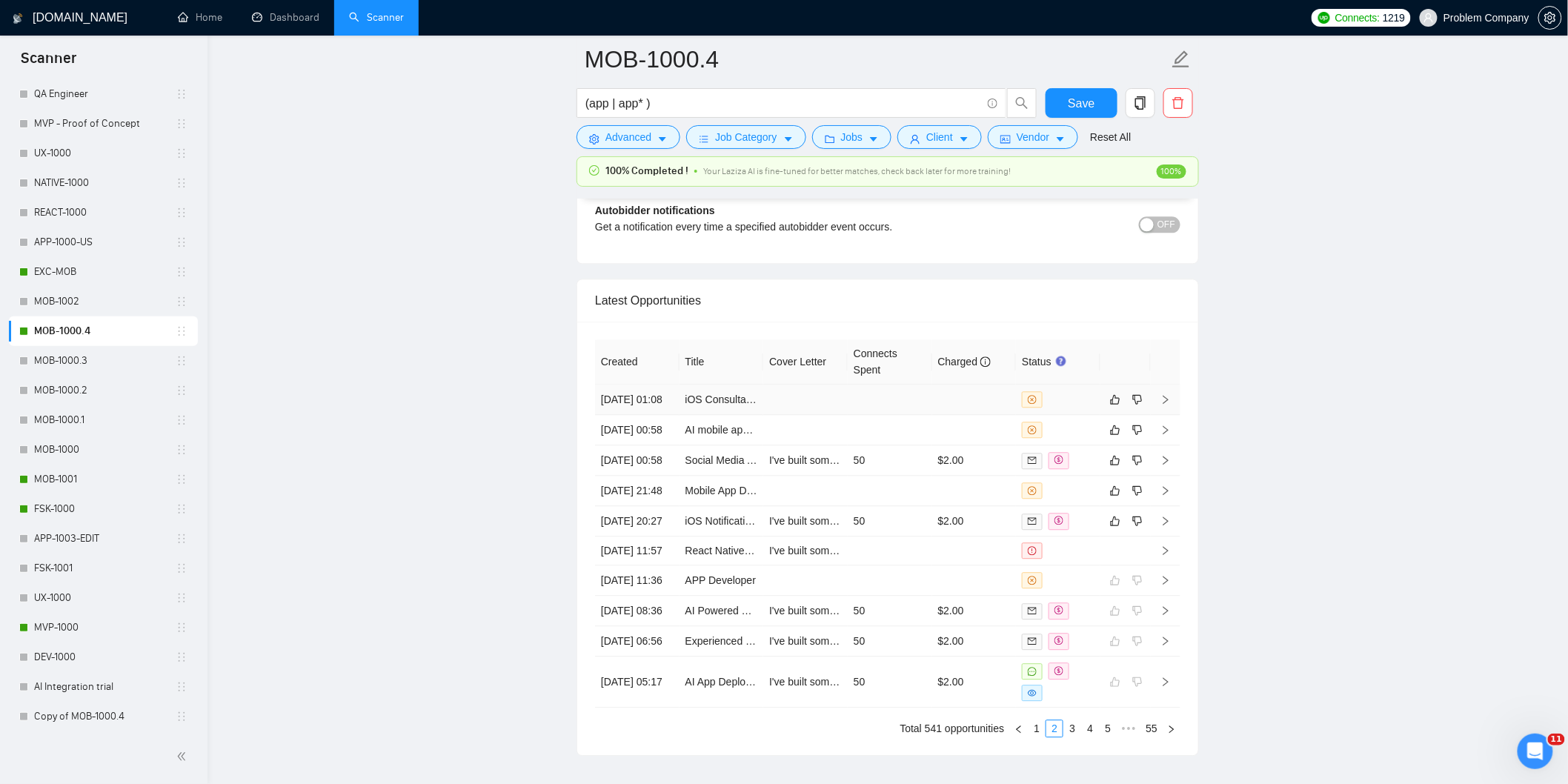
click at [651, 415] on td "[DATE] 01:08" at bounding box center [637, 400] width 85 height 30
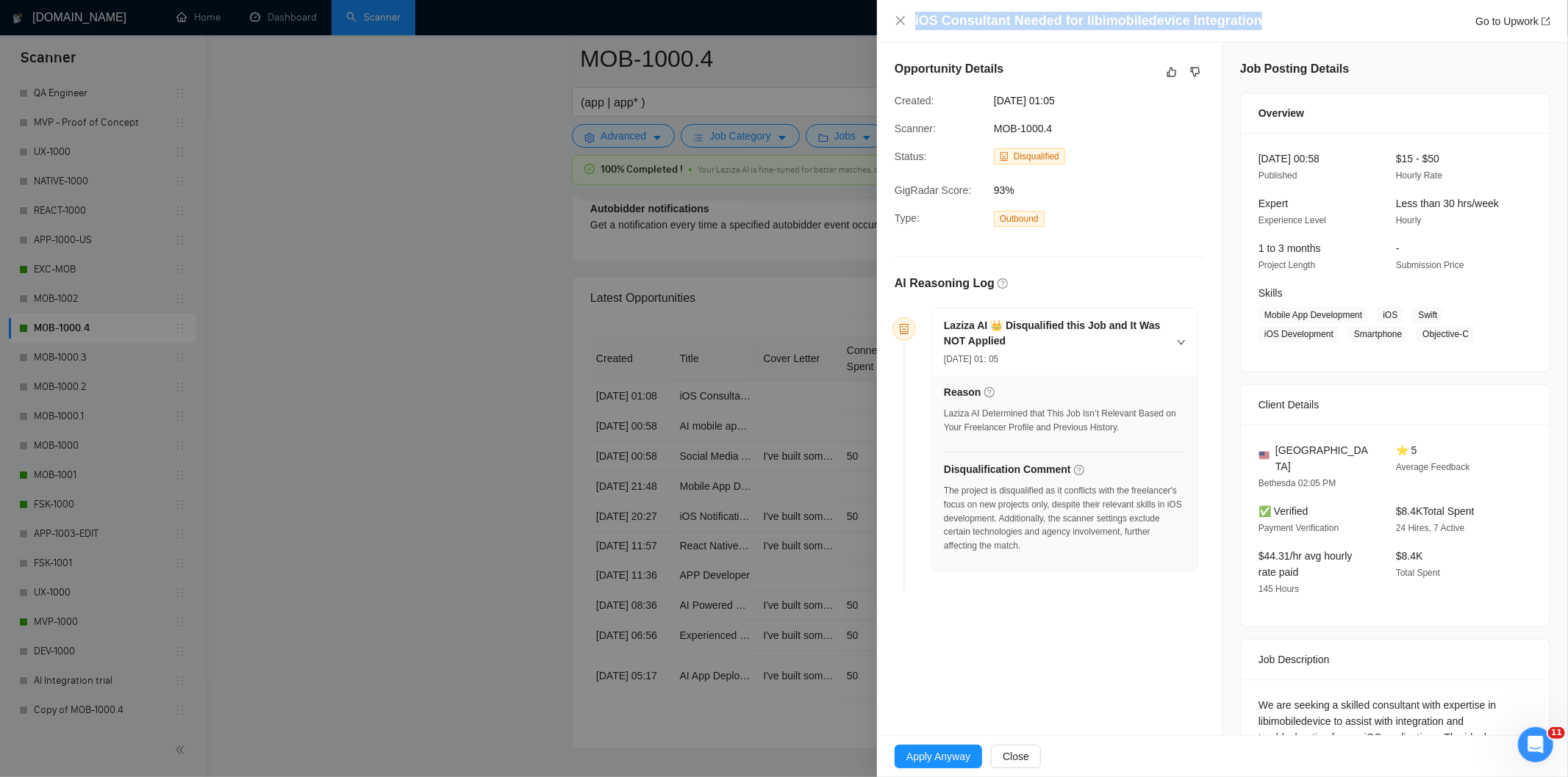
drag, startPoint x: 1263, startPoint y: 19, endPoint x: 875, endPoint y: 33, distance: 388.3
click at [875, 33] on div "iOS Consultant Needed for libimobiledevice Integration Go to Upwork Opportunity…" at bounding box center [784, 388] width 1568 height 777
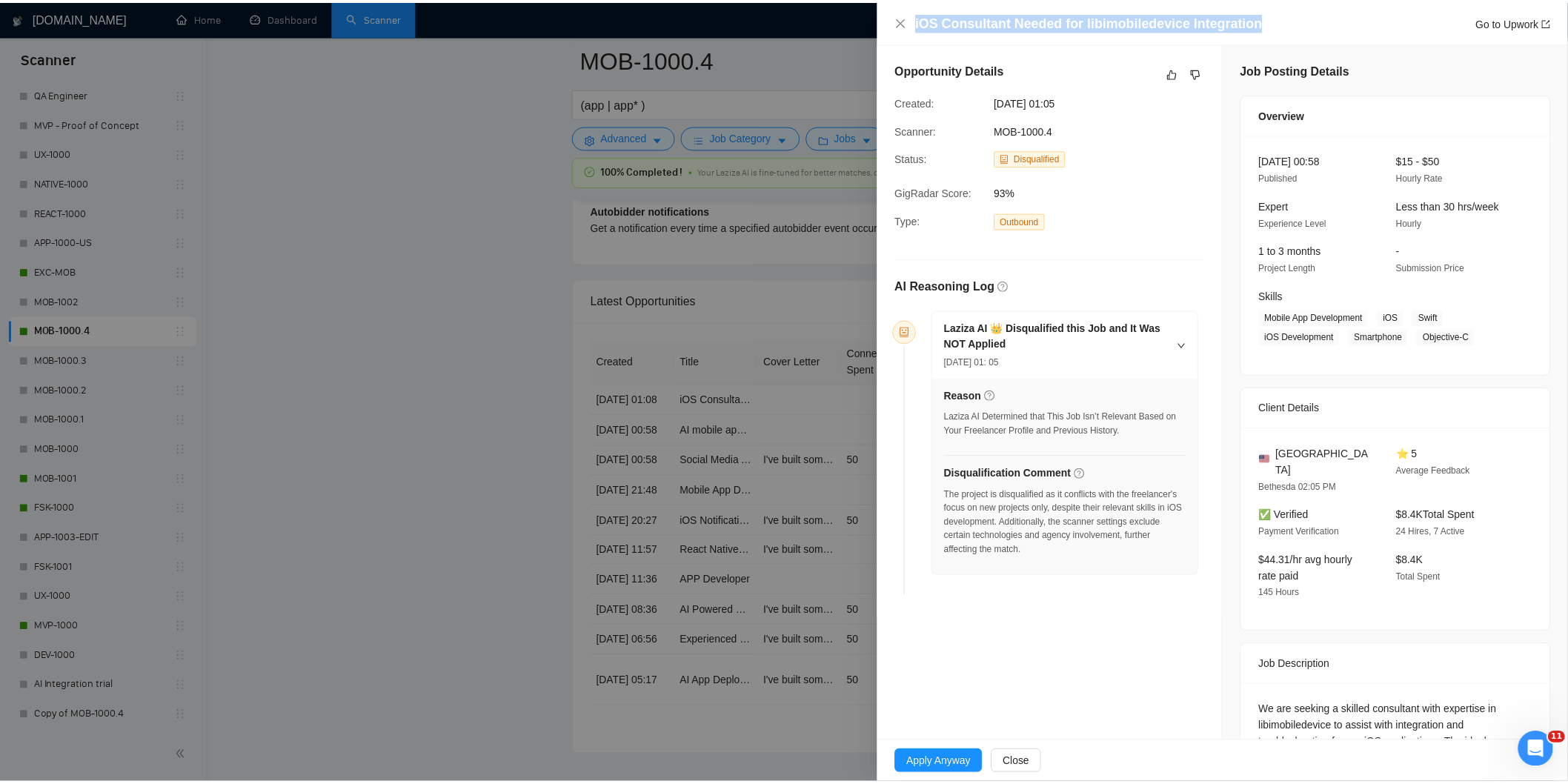
scroll to position [150, 0]
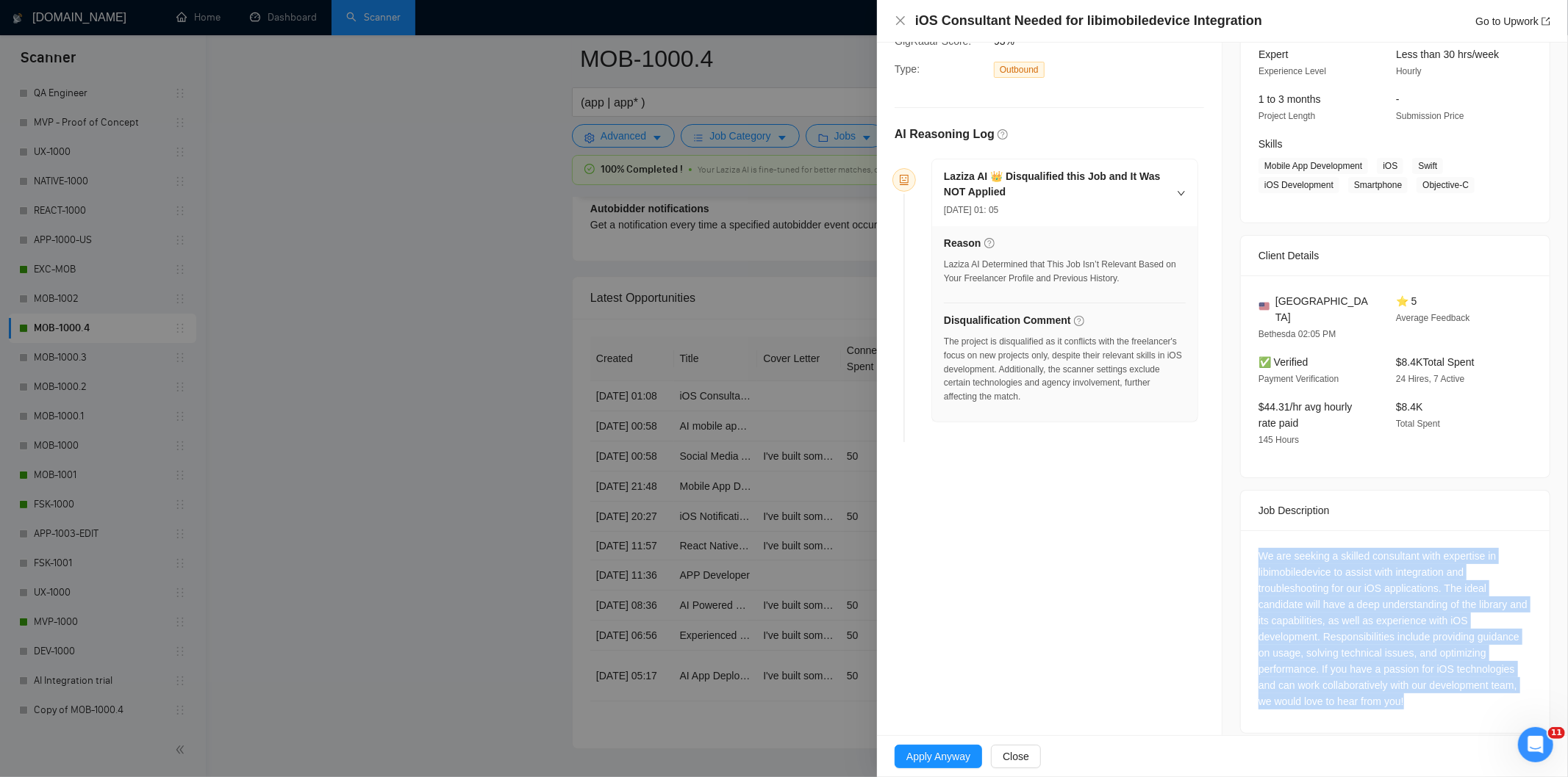
drag, startPoint x: 1251, startPoint y: 531, endPoint x: 1422, endPoint y: 709, distance: 246.8
click at [1422, 709] on div "We are seeking a skilled consultant with expertise in libimobiledevice to assis…" at bounding box center [1395, 631] width 309 height 203
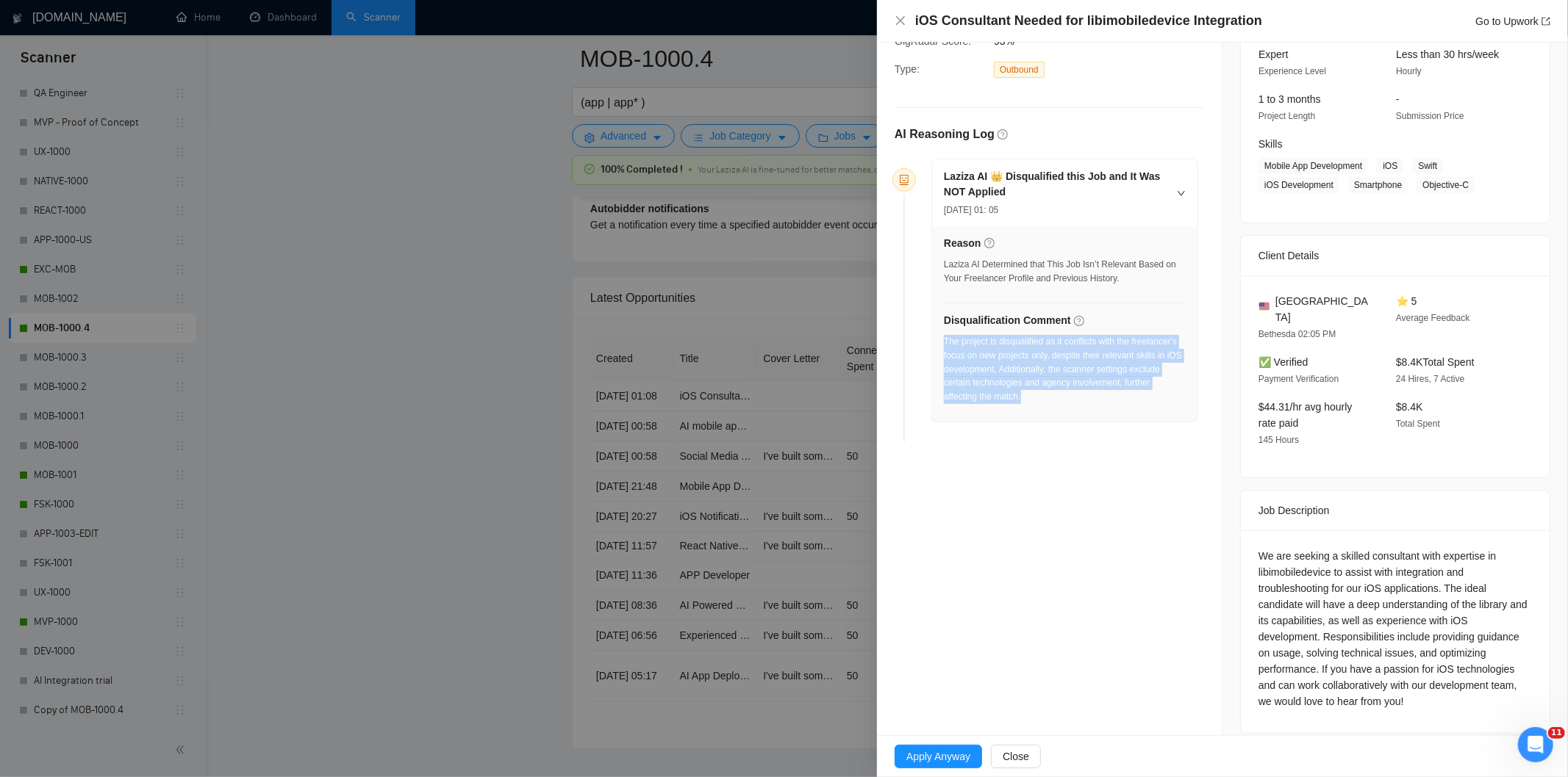
drag, startPoint x: 1054, startPoint y: 408, endPoint x: 943, endPoint y: 340, distance: 130.2
click at [944, 340] on div "The project is disqualified as it conflicts with the freelancer's focus on new …" at bounding box center [1065, 374] width 242 height 78
click at [899, 23] on icon "close" at bounding box center [900, 20] width 8 height 8
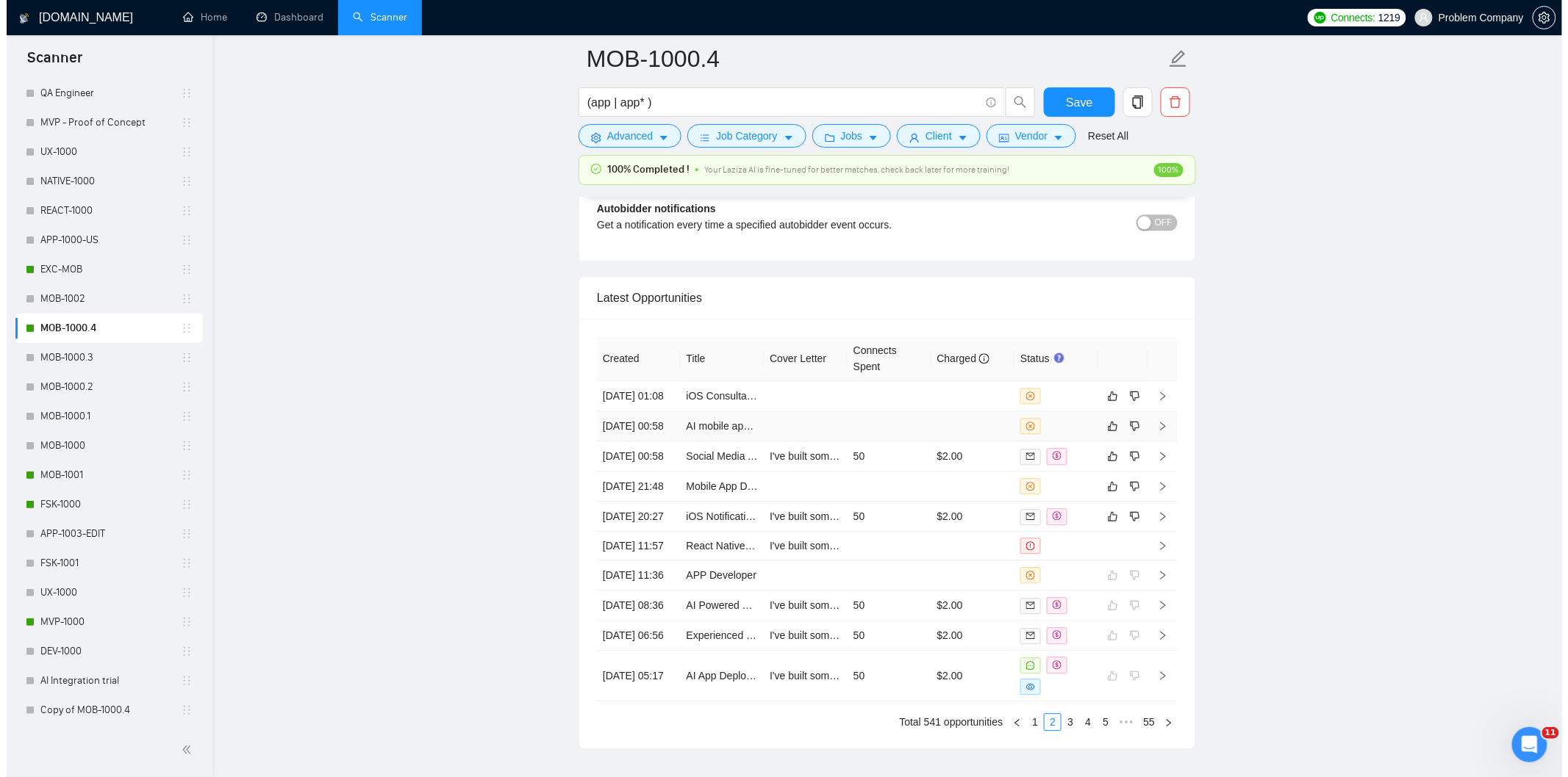
scroll to position [3814, 0]
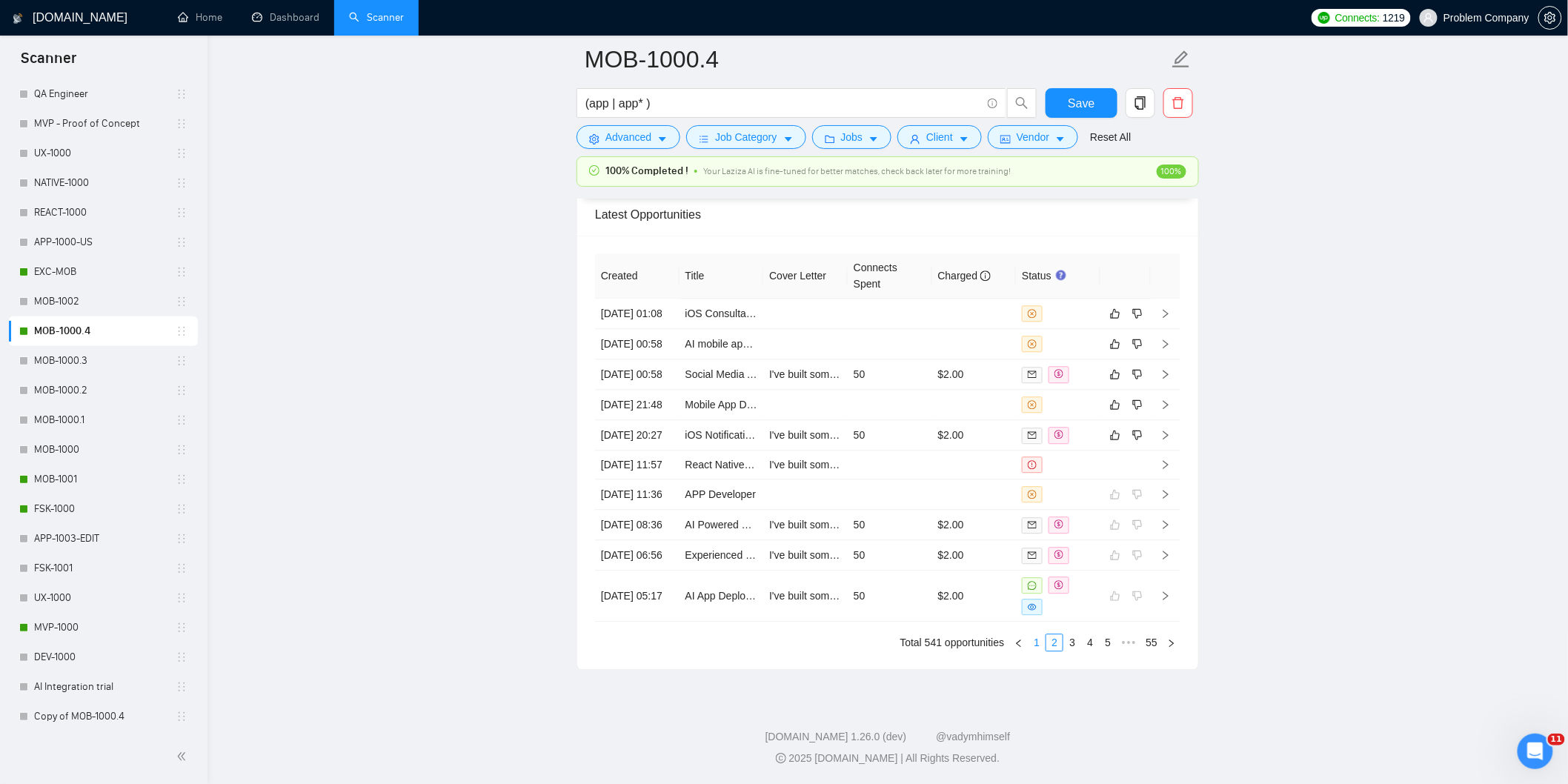
click at [1039, 641] on link "1" at bounding box center [1036, 642] width 16 height 16
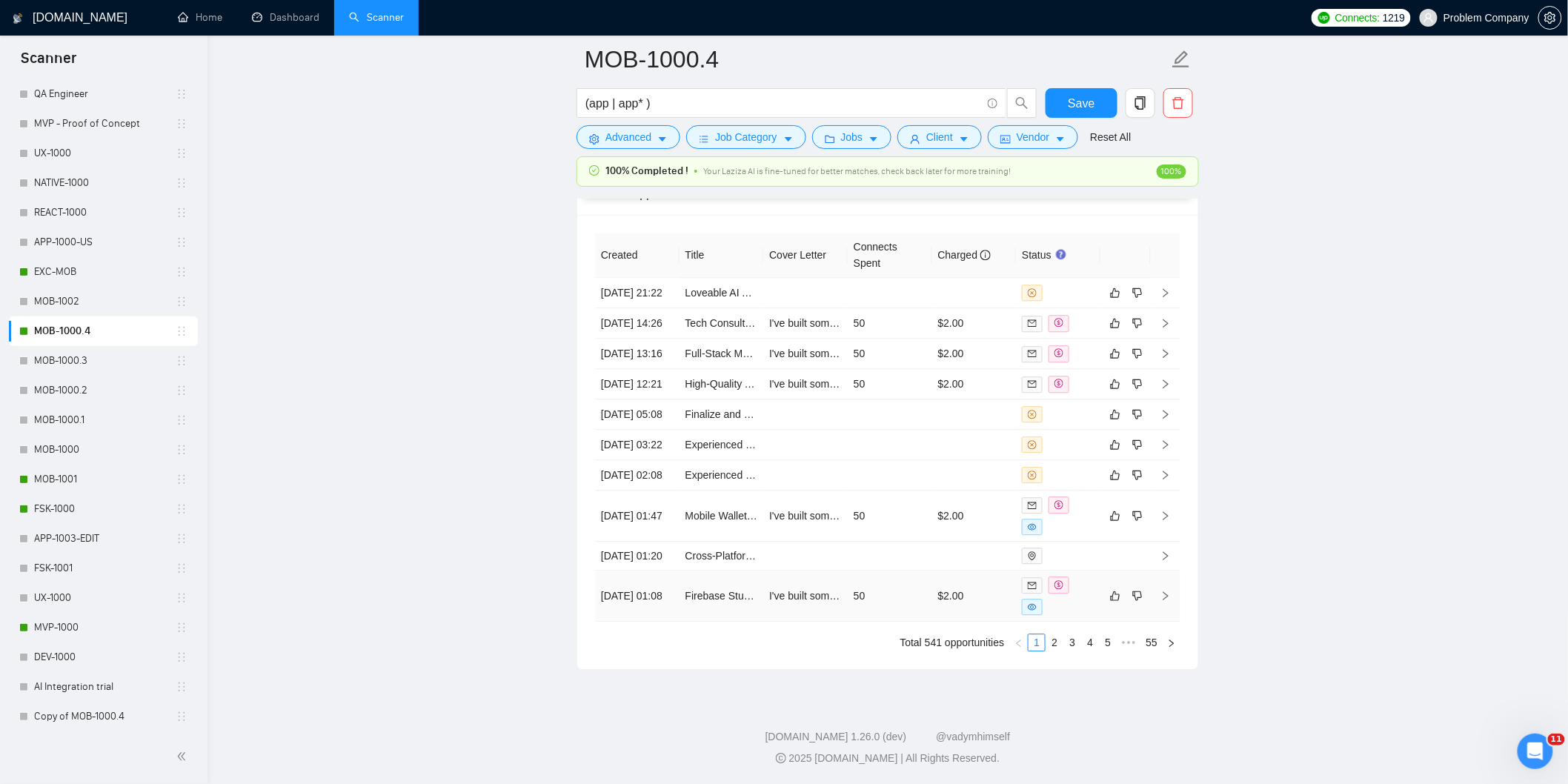
click at [670, 615] on td "[DATE] 01:08" at bounding box center [637, 597] width 85 height 51
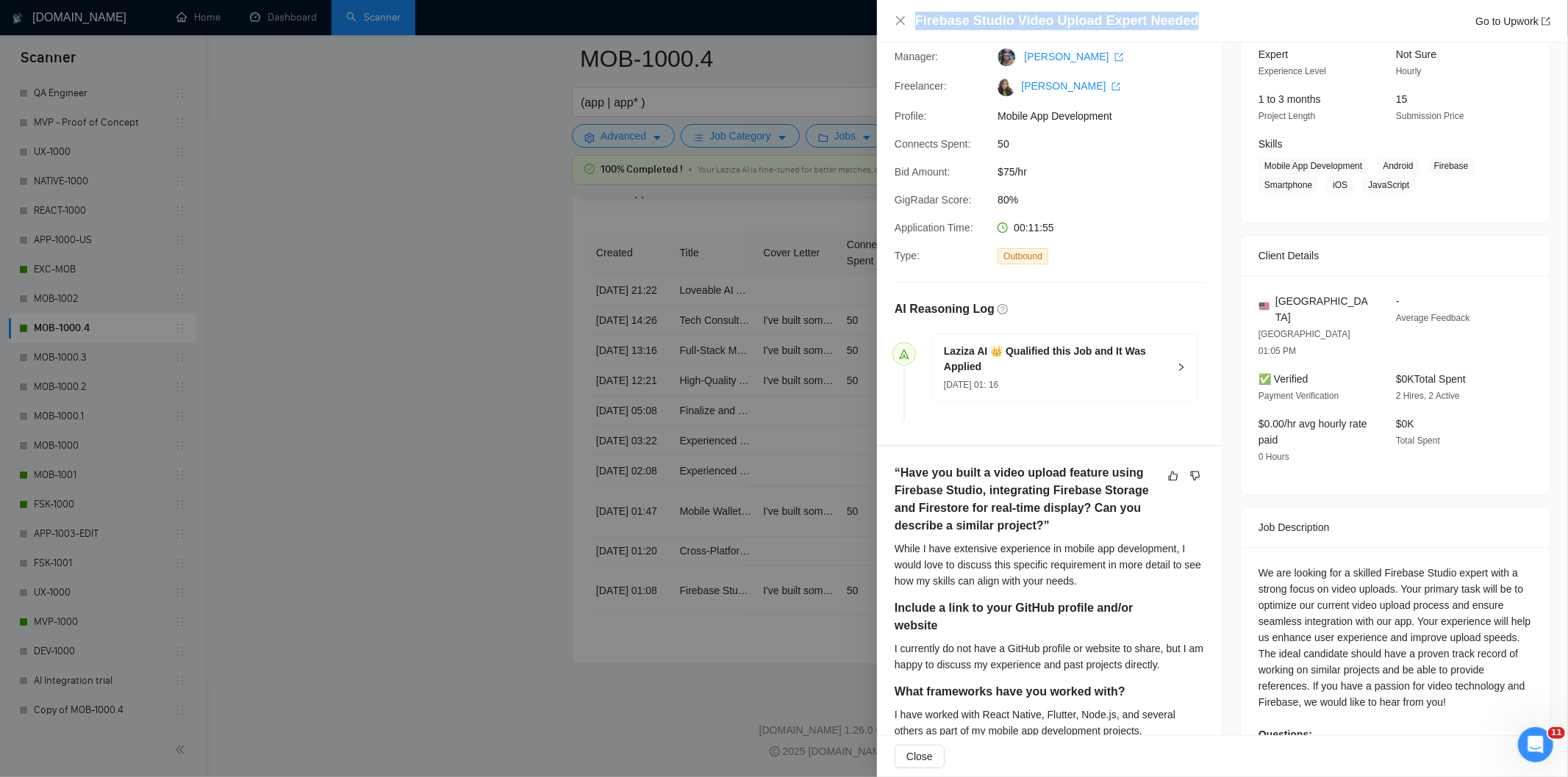
drag, startPoint x: 1209, startPoint y: 18, endPoint x: 887, endPoint y: 24, distance: 322.1
click at [887, 24] on div "Firebase Studio Video Upload Expert Needed Go to Upwork" at bounding box center [1222, 21] width 691 height 42
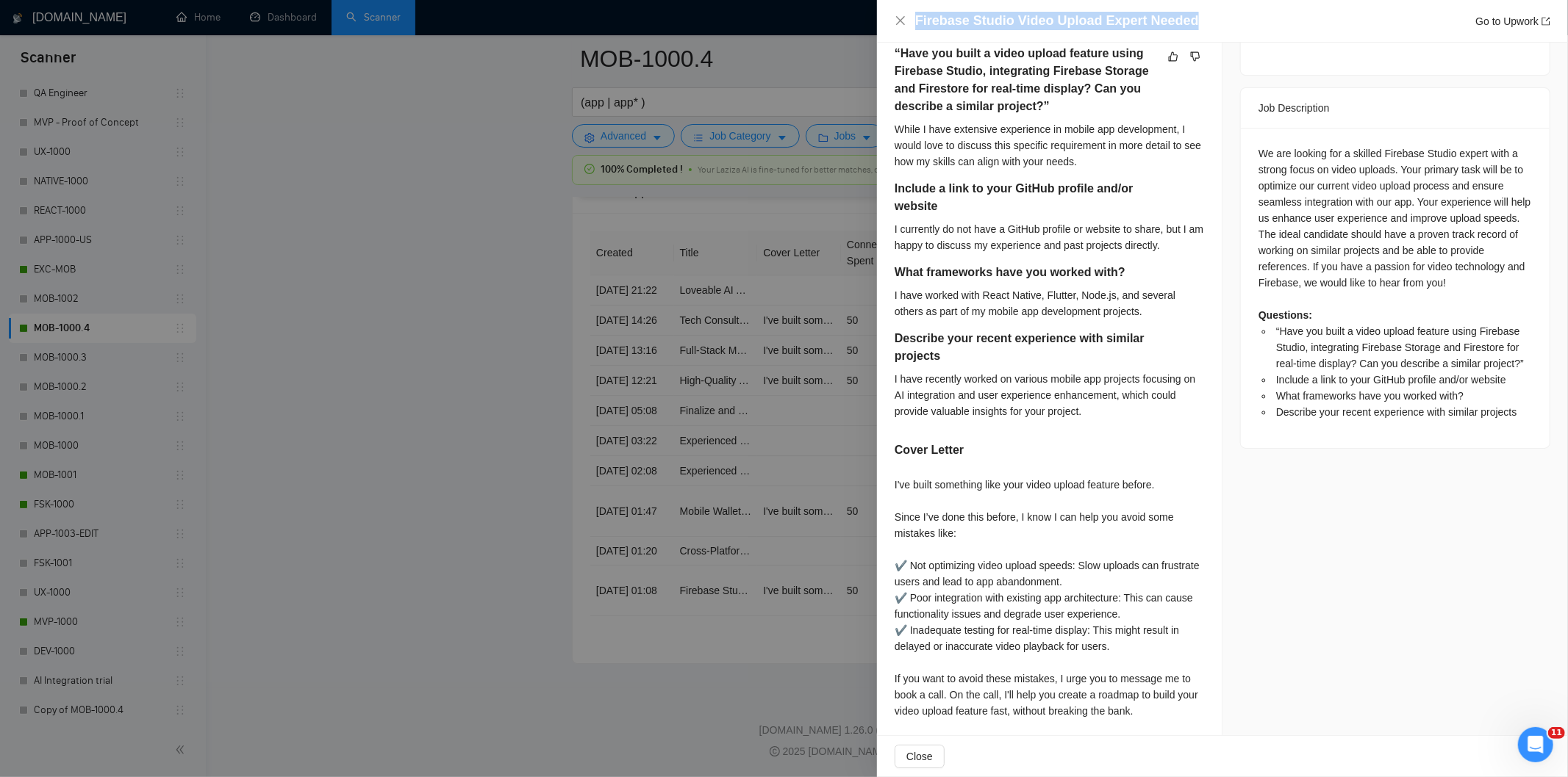
scroll to position [526, 0]
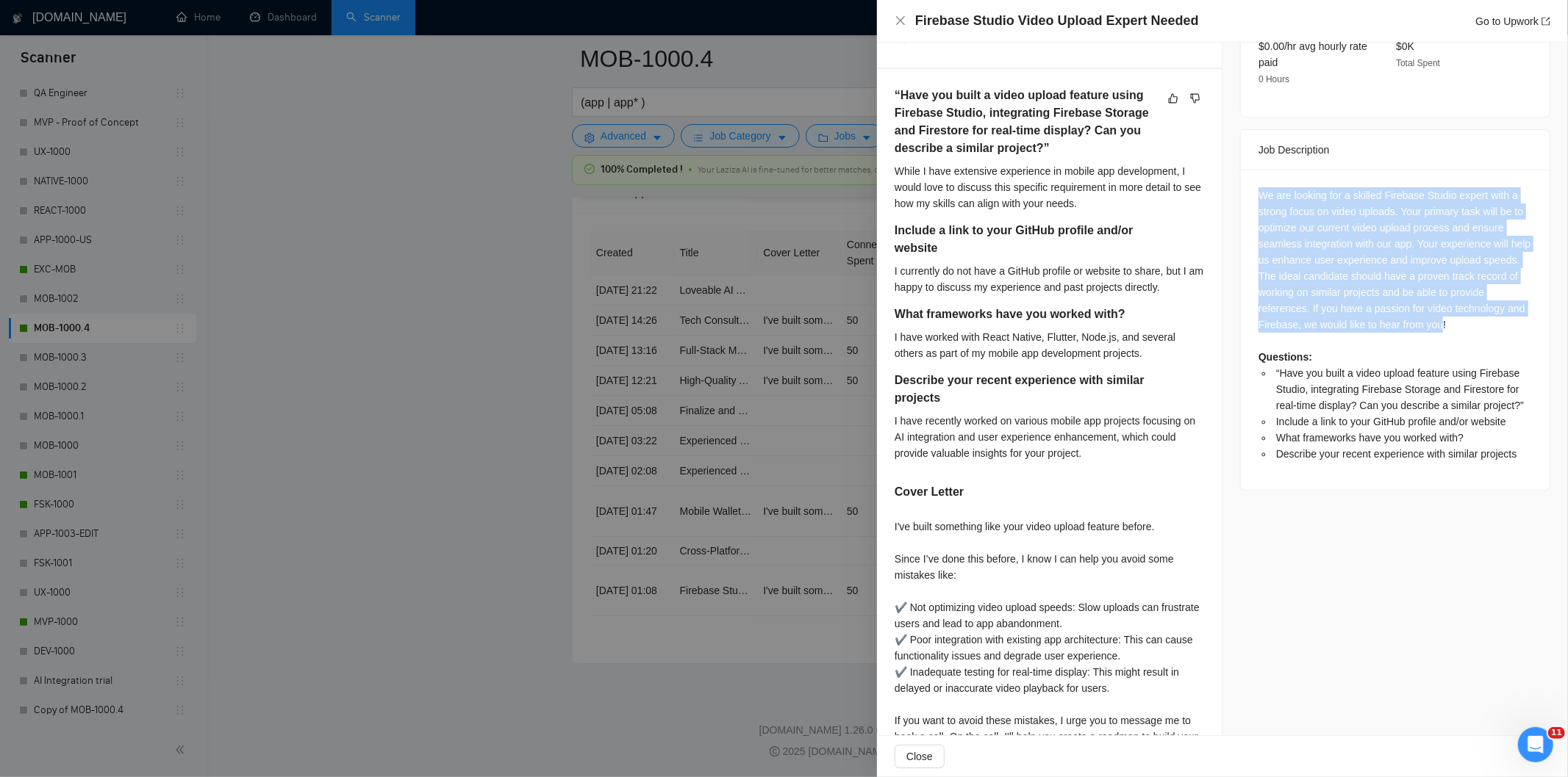
drag, startPoint x: 1253, startPoint y: 157, endPoint x: 1511, endPoint y: 297, distance: 293.5
click at [1511, 297] on div "We are looking for a skilled Firebase Studio expert with a strong focus on vide…" at bounding box center [1395, 330] width 309 height 321
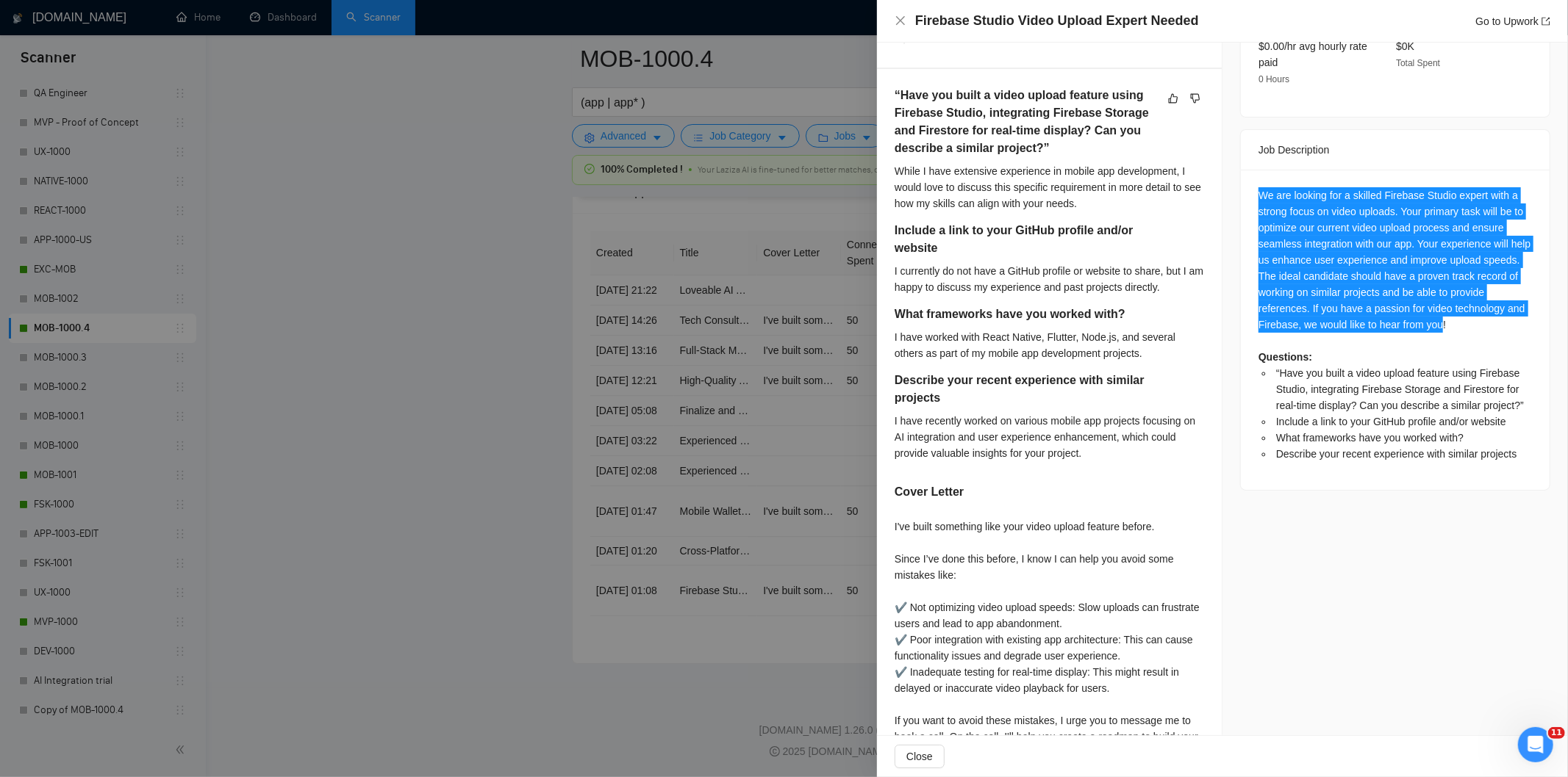
click at [1324, 193] on div "We are looking for a skilled Firebase Studio expert with a strong focus on vide…" at bounding box center [1395, 325] width 274 height 274
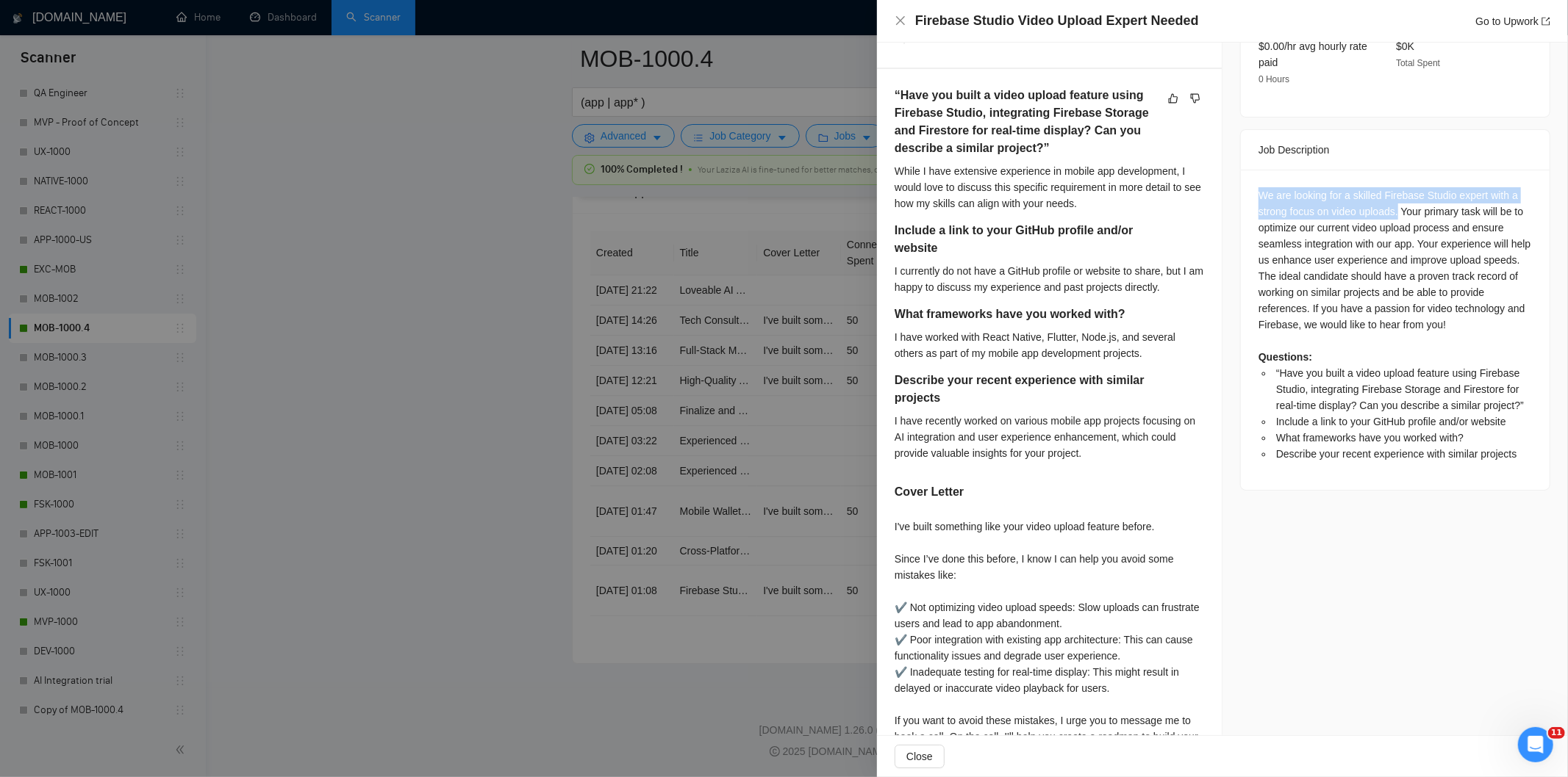
drag, startPoint x: 1393, startPoint y: 173, endPoint x: 1247, endPoint y: 165, distance: 146.2
click at [1247, 170] on div "We are looking for a skilled Firebase Studio expert with a strong focus on vide…" at bounding box center [1395, 330] width 309 height 321
drag, startPoint x: 902, startPoint y: 24, endPoint x: 865, endPoint y: 300, distance: 278.5
click at [902, 24] on icon "close" at bounding box center [900, 20] width 12 height 12
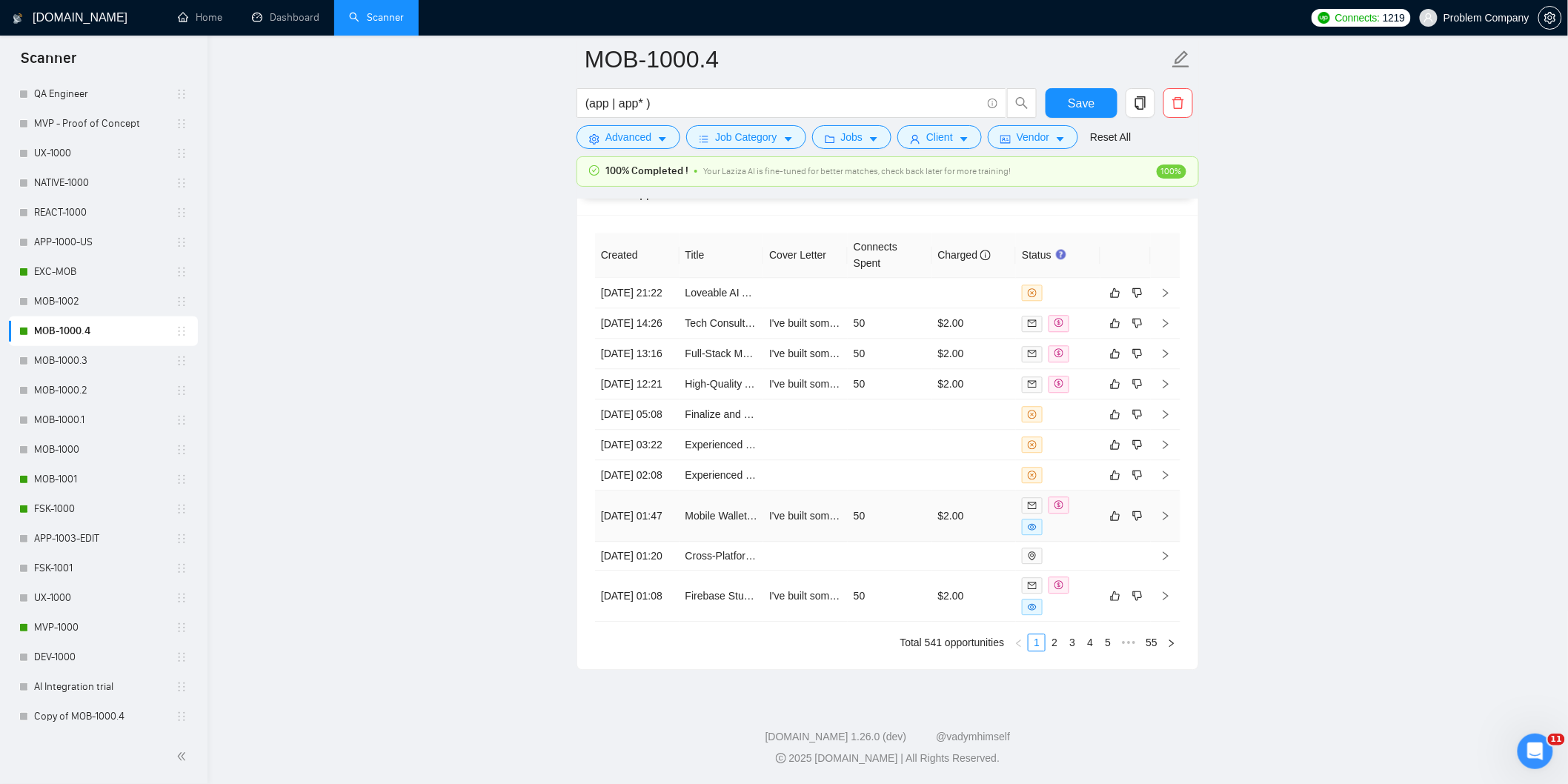
click at [663, 515] on td "[DATE] 01:47" at bounding box center [637, 516] width 85 height 51
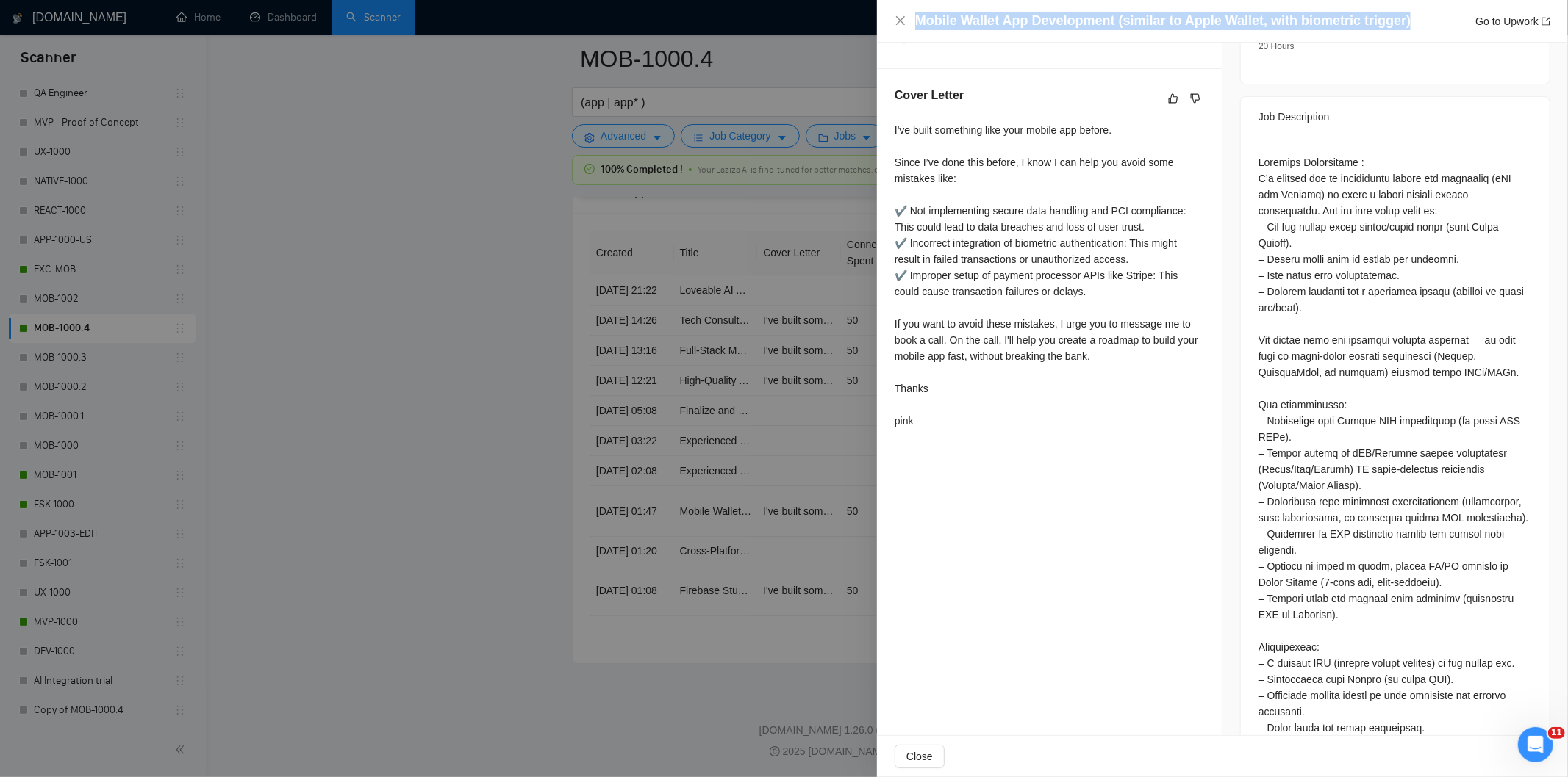
drag, startPoint x: 1407, startPoint y: 19, endPoint x: 909, endPoint y: 18, distance: 498.0
click at [909, 18] on div "Mobile Wallet App Development (similar to Apple Wallet, with biometric trigger)…" at bounding box center [1222, 21] width 656 height 18
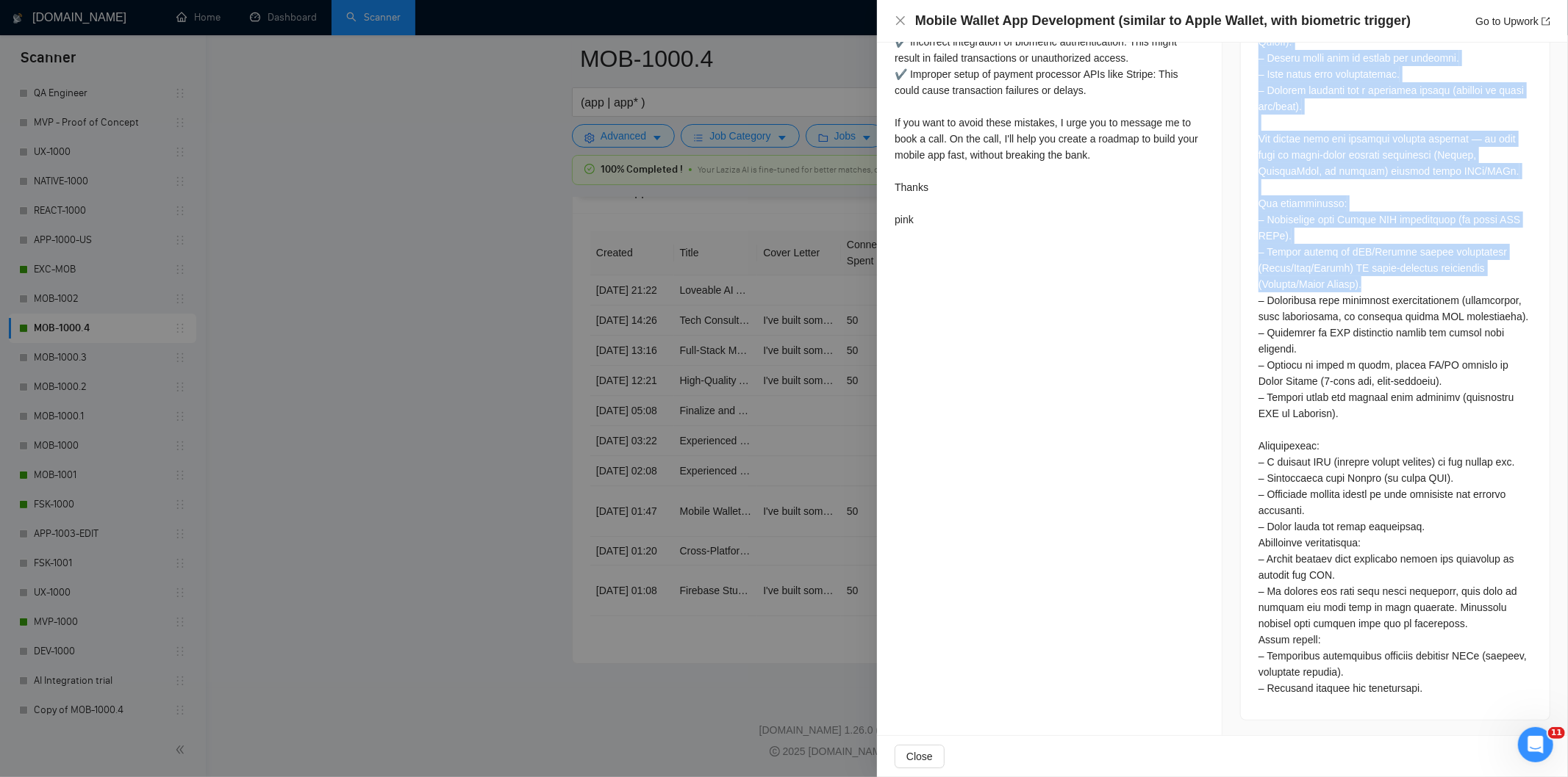
scroll to position [746, 0]
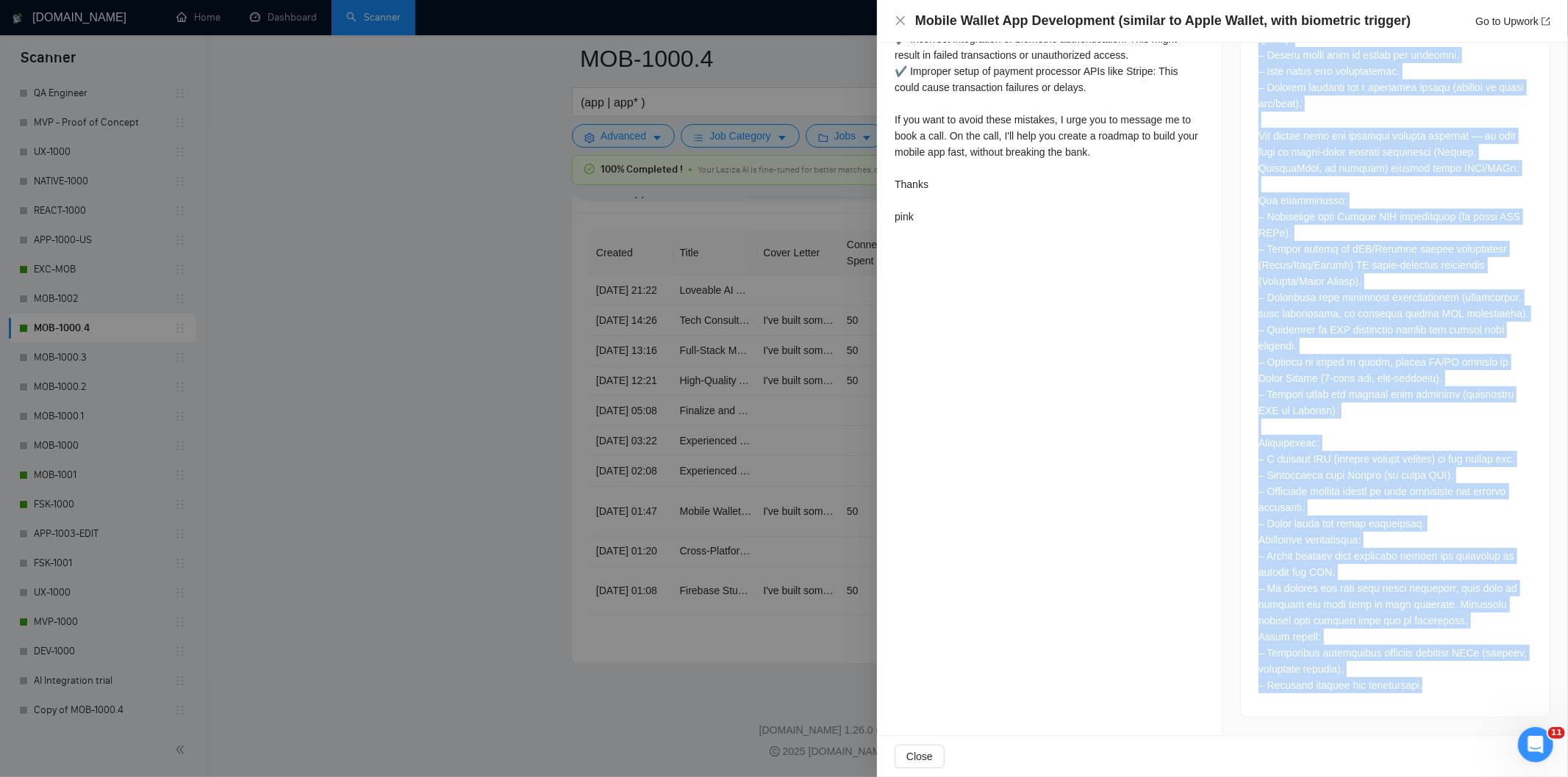
drag, startPoint x: 1250, startPoint y: 163, endPoint x: 1479, endPoint y: 701, distance: 584.7
click at [1479, 701] on div at bounding box center [1395, 325] width 309 height 785
drag, startPoint x: 899, startPoint y: 22, endPoint x: 794, endPoint y: 180, distance: 189.7
click at [899, 23] on icon "close" at bounding box center [900, 20] width 8 height 8
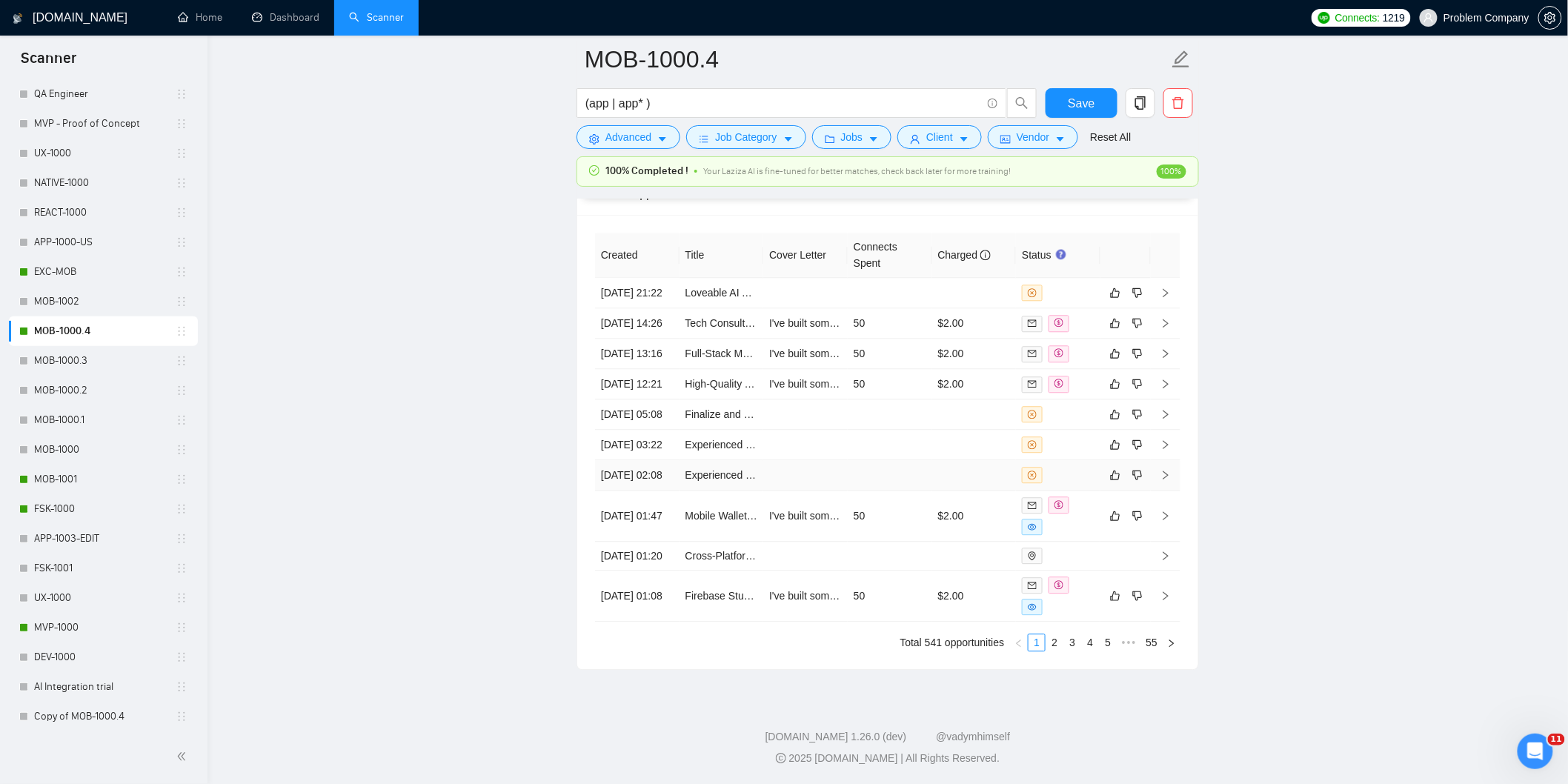
click at [647, 468] on td "[DATE] 02:08" at bounding box center [637, 475] width 85 height 30
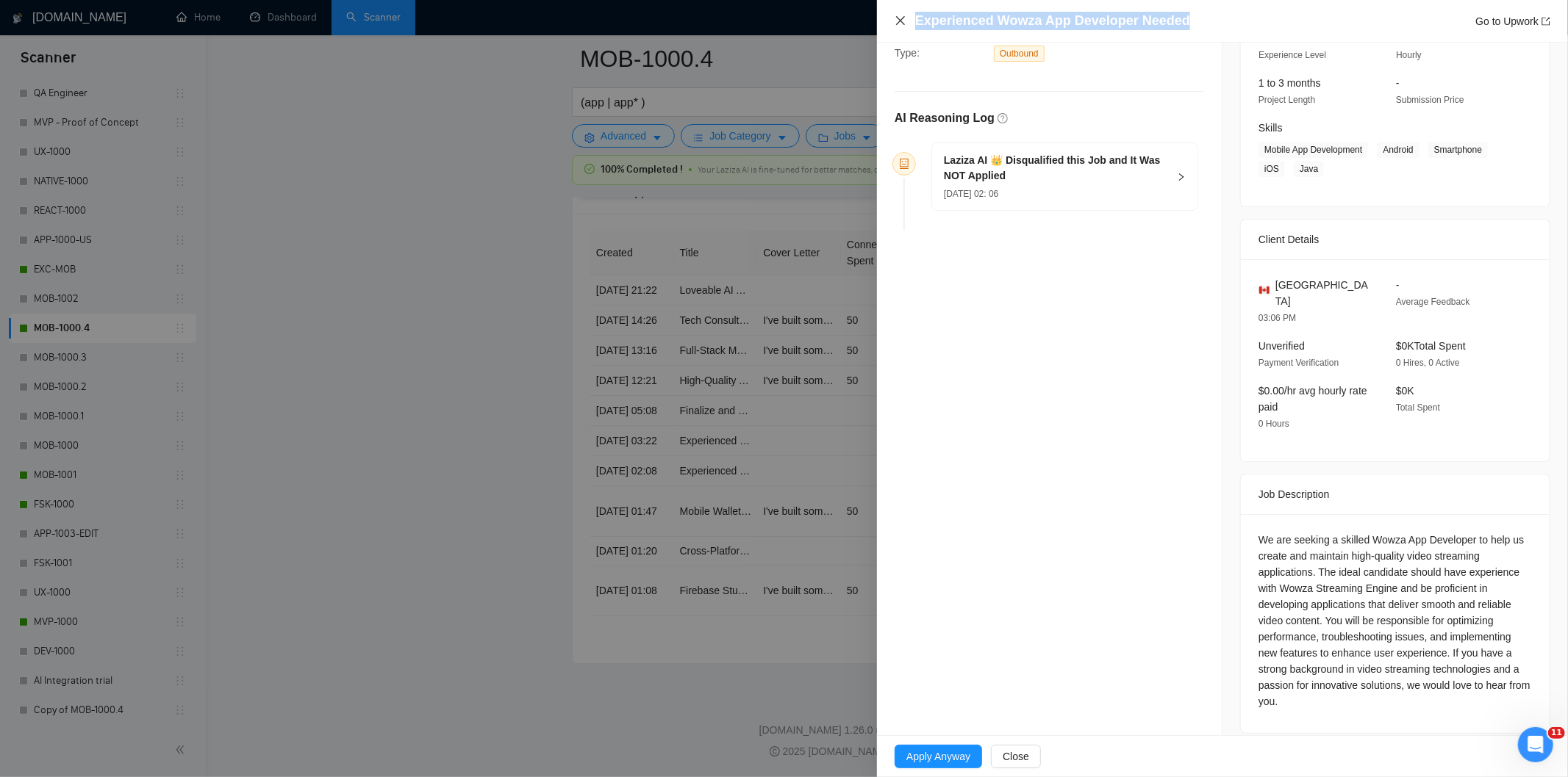
drag, startPoint x: 1222, startPoint y: 24, endPoint x: 898, endPoint y: 20, distance: 324.0
click at [898, 20] on div "Experienced Wowza App Developer Needed Go to Upwork" at bounding box center [1222, 21] width 656 height 18
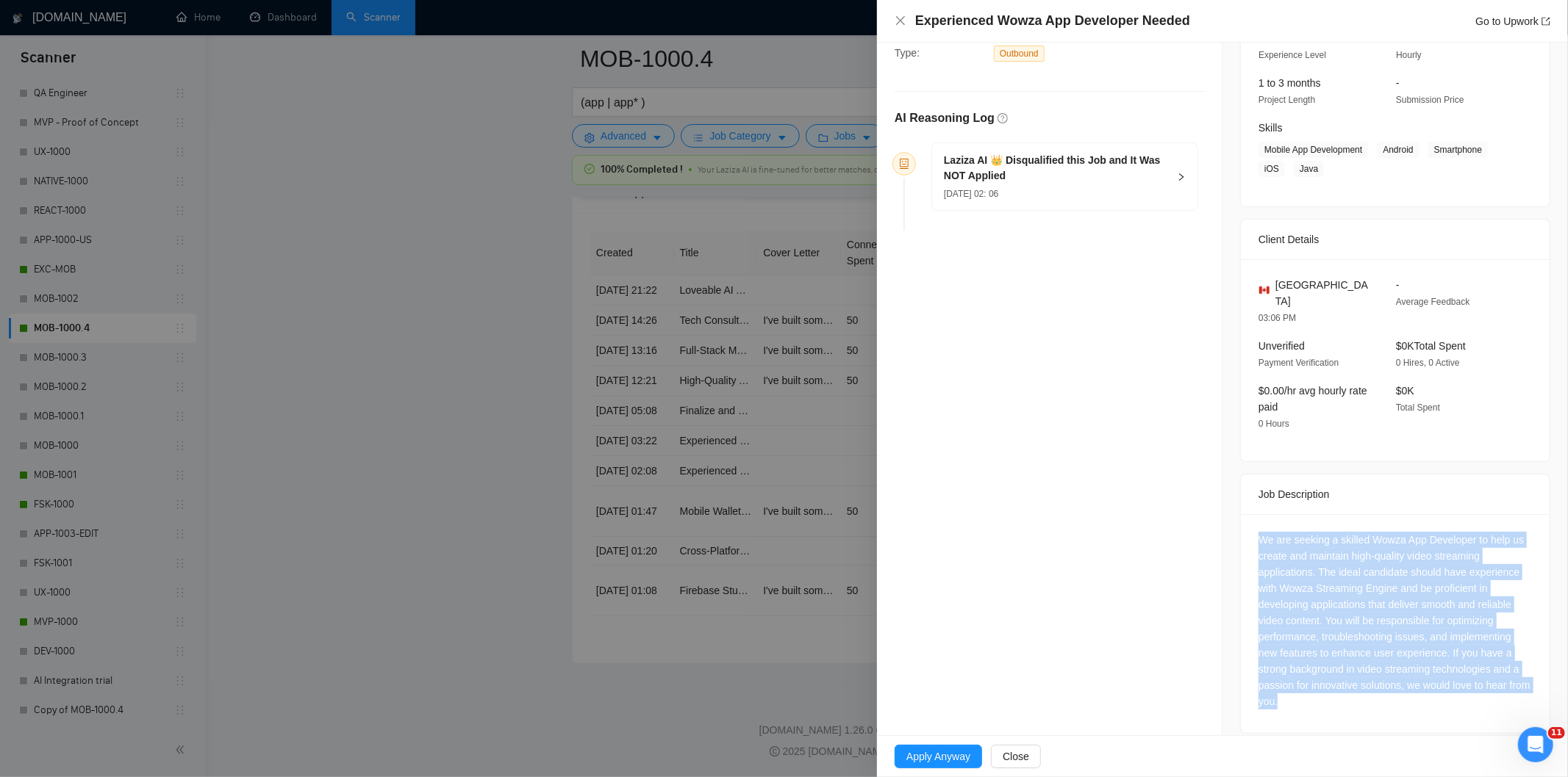
drag, startPoint x: 1284, startPoint y: 574, endPoint x: 1356, endPoint y: 723, distance: 165.5
click at [1356, 723] on div "Job Posting Details Overview [DATE] 02:02 Published $30 - $50 Hourly Rate Inter…" at bounding box center [1395, 314] width 346 height 874
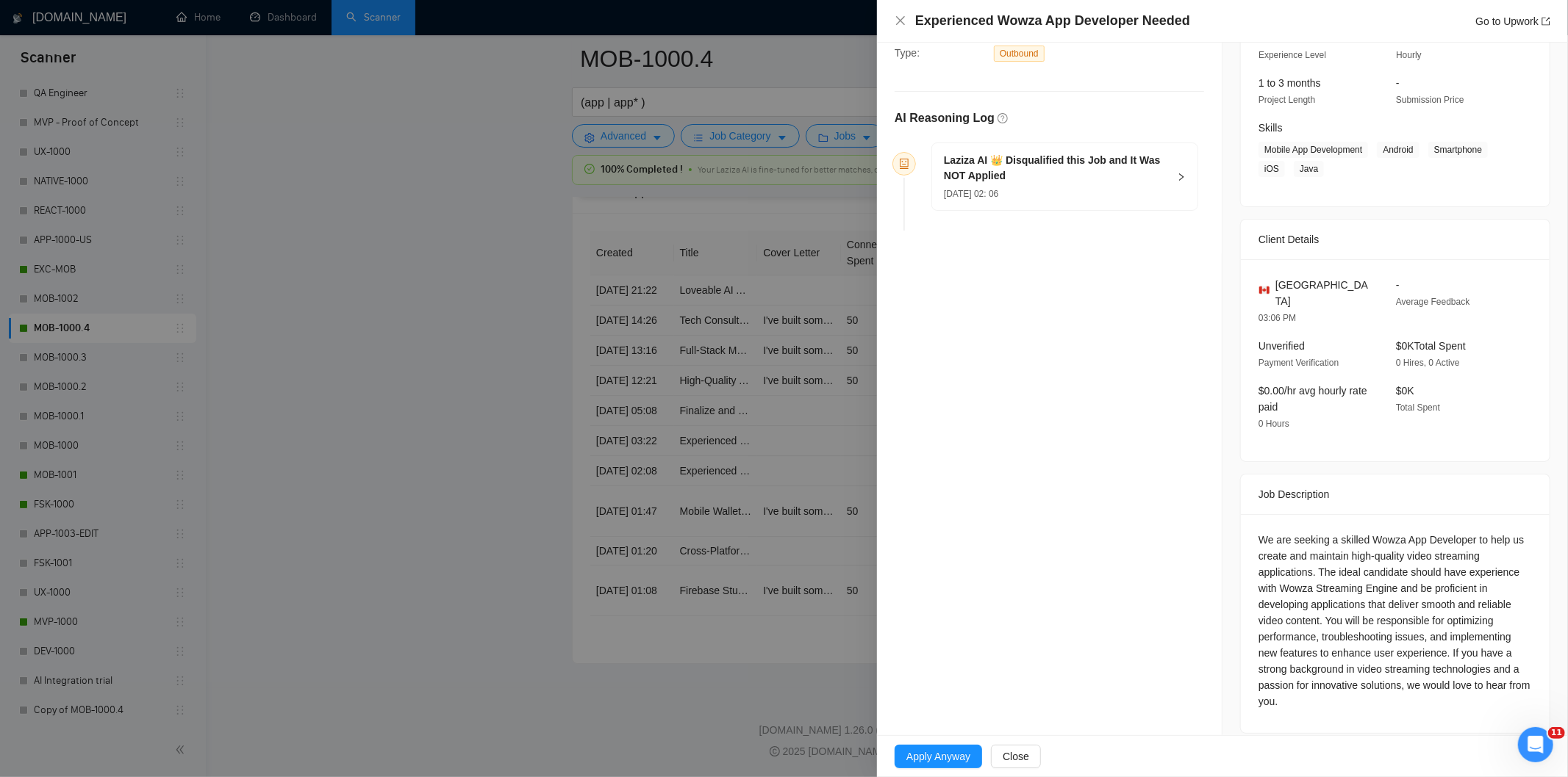
click at [1113, 181] on h5 "Laziza AI 👑 Disqualified this Job and It Was NOT Applied" at bounding box center [1056, 168] width 224 height 31
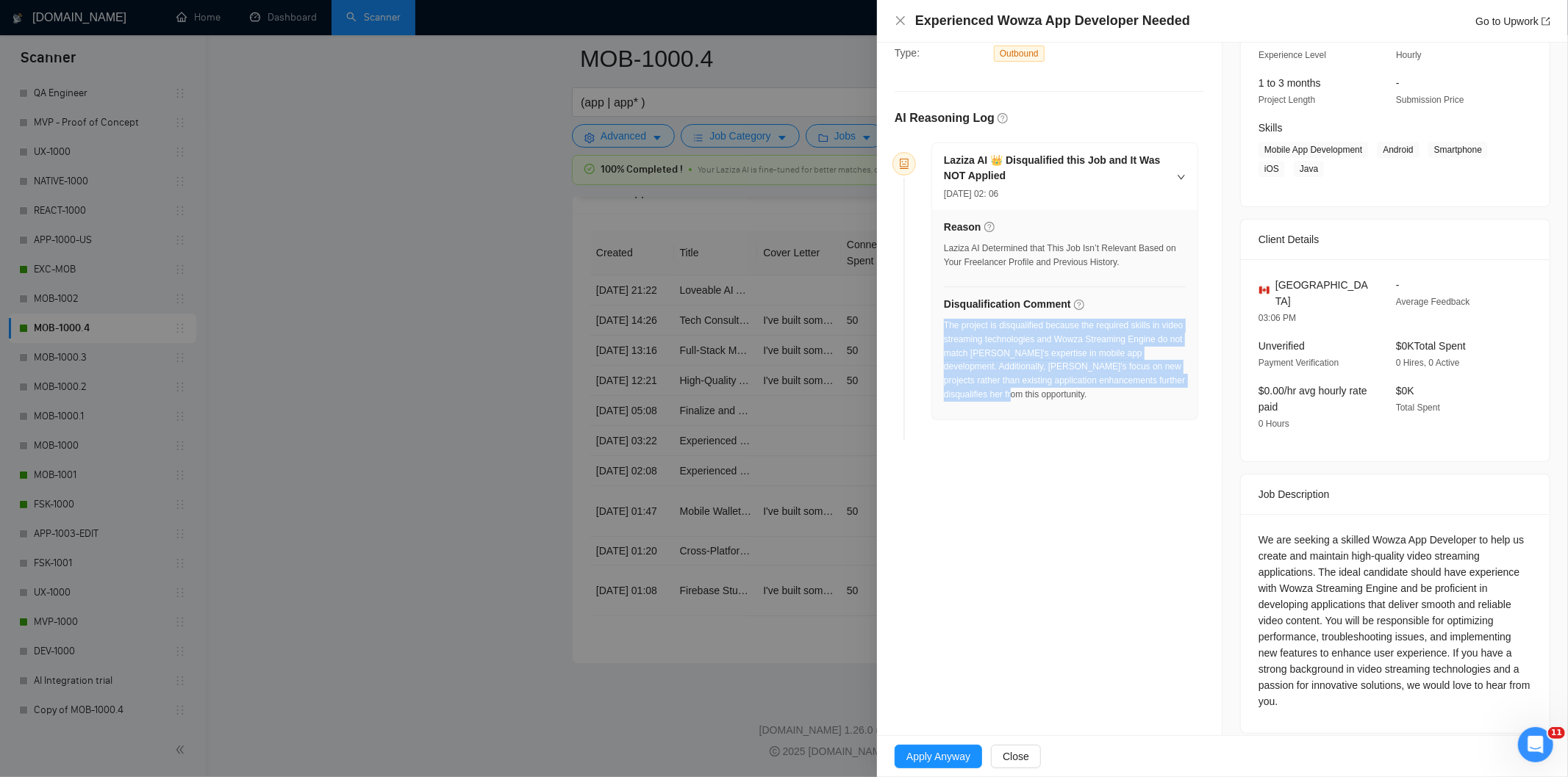
drag, startPoint x: 967, startPoint y: 375, endPoint x: 944, endPoint y: 328, distance: 52.3
click at [944, 328] on div "The project is disqualified because the required skills in video streaming tech…" at bounding box center [1065, 365] width 242 height 92
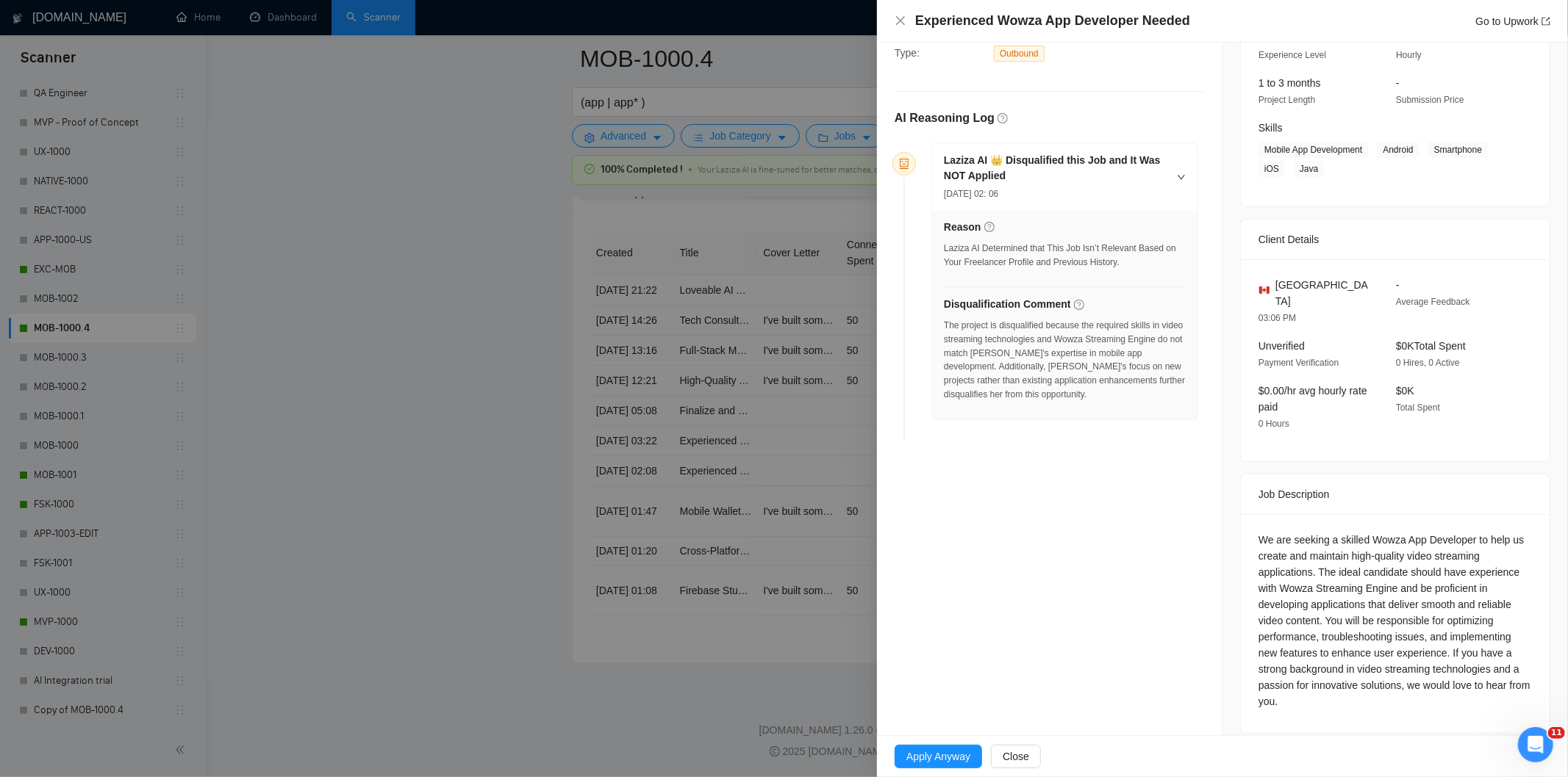
click at [905, 30] on div "Experienced Wowza App Developer Needed Go to Upwork" at bounding box center [1222, 21] width 656 height 18
click at [904, 19] on icon "close" at bounding box center [900, 20] width 12 height 12
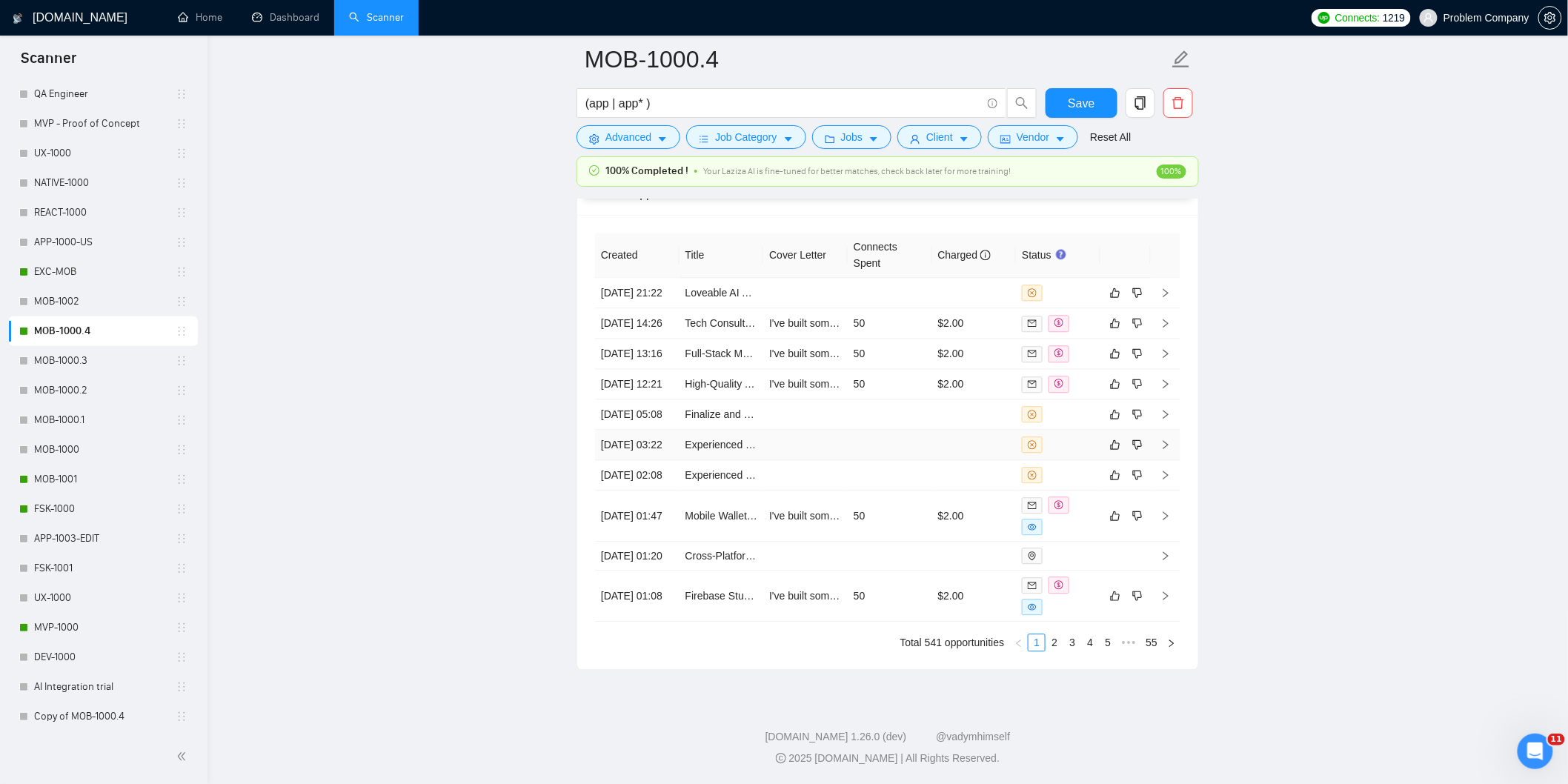
click at [631, 430] on td "[DATE] 03:22" at bounding box center [637, 445] width 85 height 30
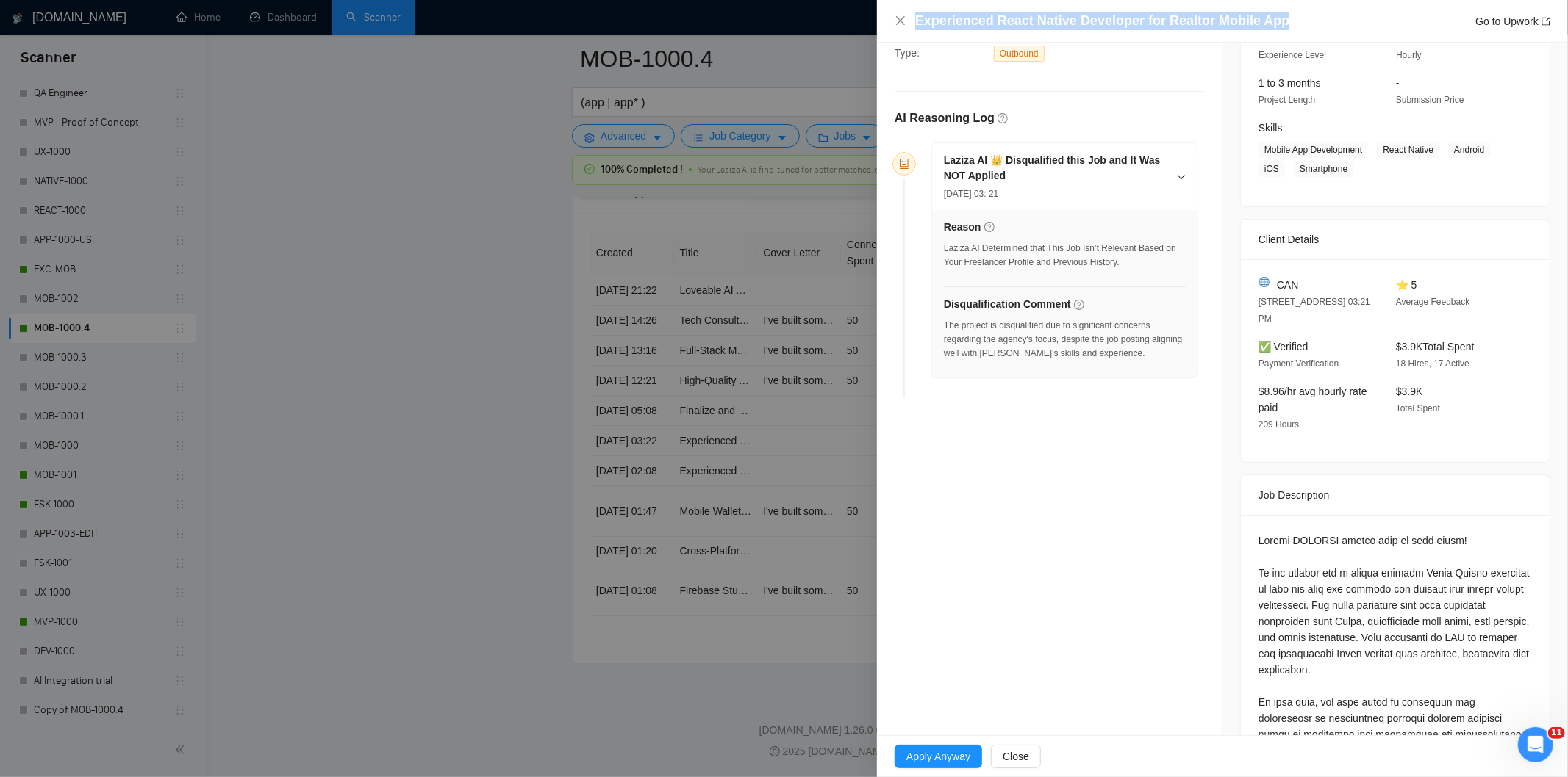
drag, startPoint x: 1276, startPoint y: 20, endPoint x: 901, endPoint y: 27, distance: 375.1
click at [901, 27] on div "Experienced React Native Developer for Realtor Mobile App Go to Upwork" at bounding box center [1222, 21] width 656 height 18
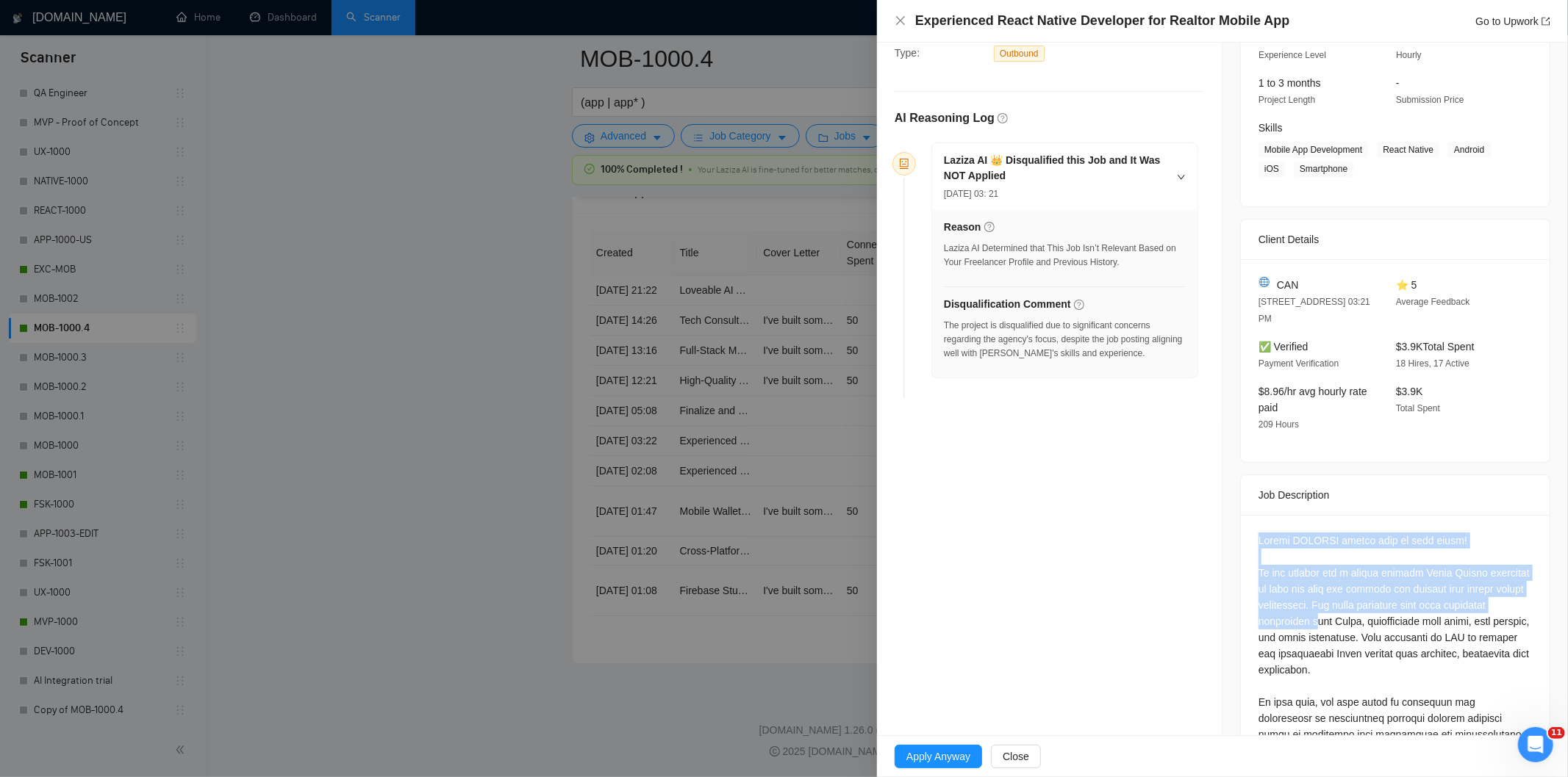
scroll to position [472, 0]
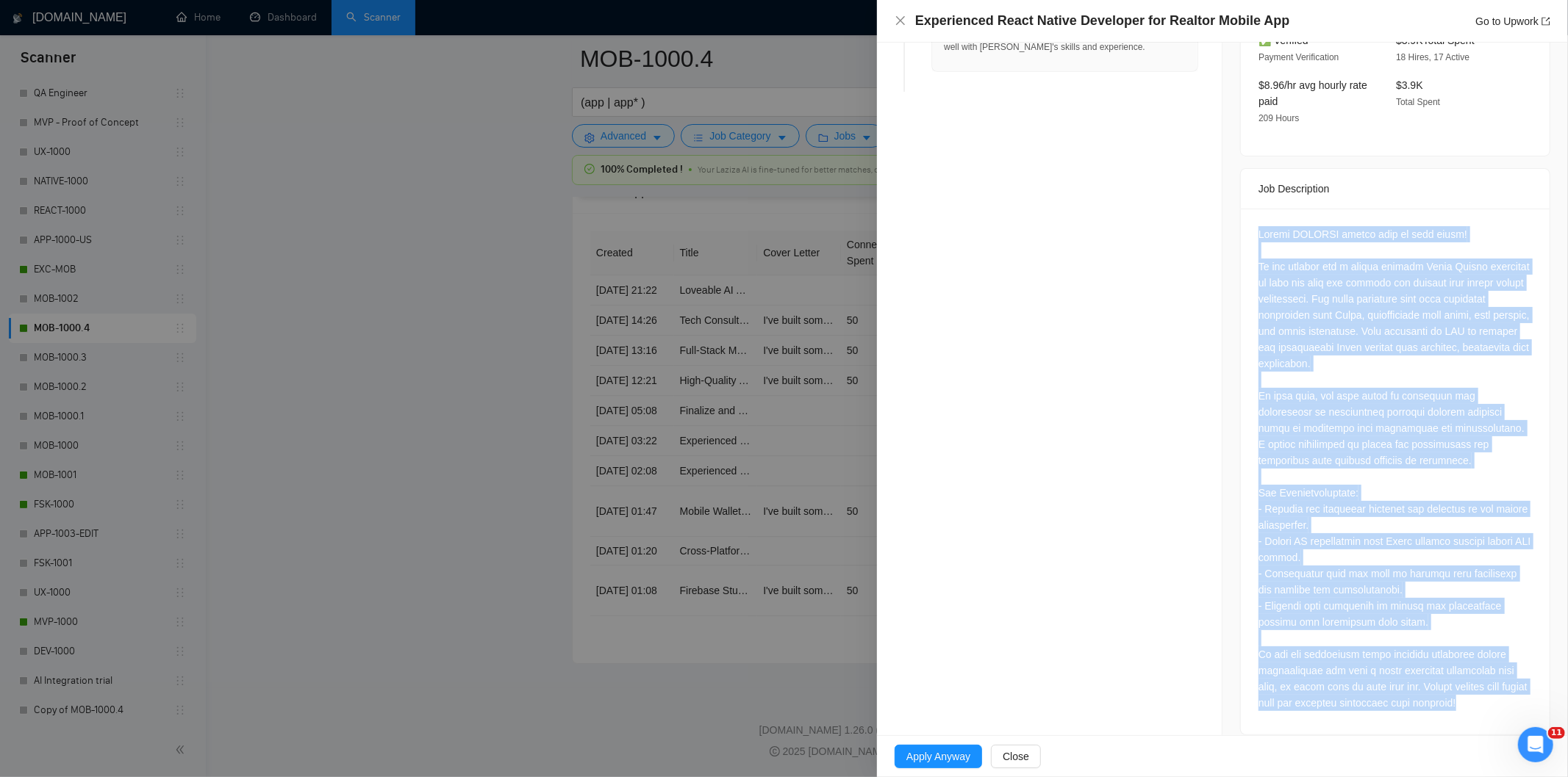
drag, startPoint x: 1232, startPoint y: 516, endPoint x: 1516, endPoint y: 698, distance: 337.3
click at [1516, 698] on div "Job Posting Details Overview [DATE] 03:18 Published Unspecified Hourly Rate Int…" at bounding box center [1395, 162] width 346 height 1182
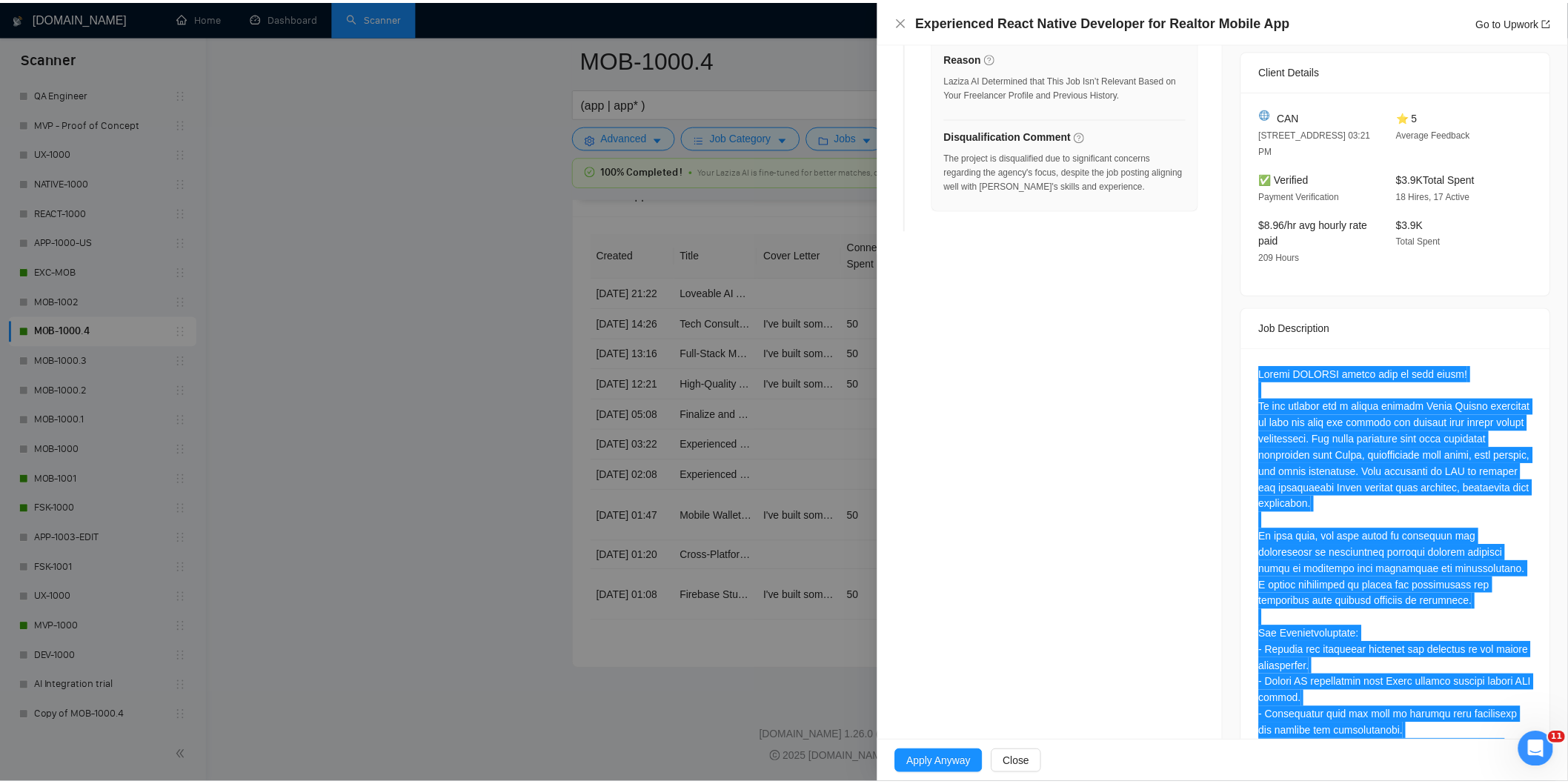
scroll to position [146, 0]
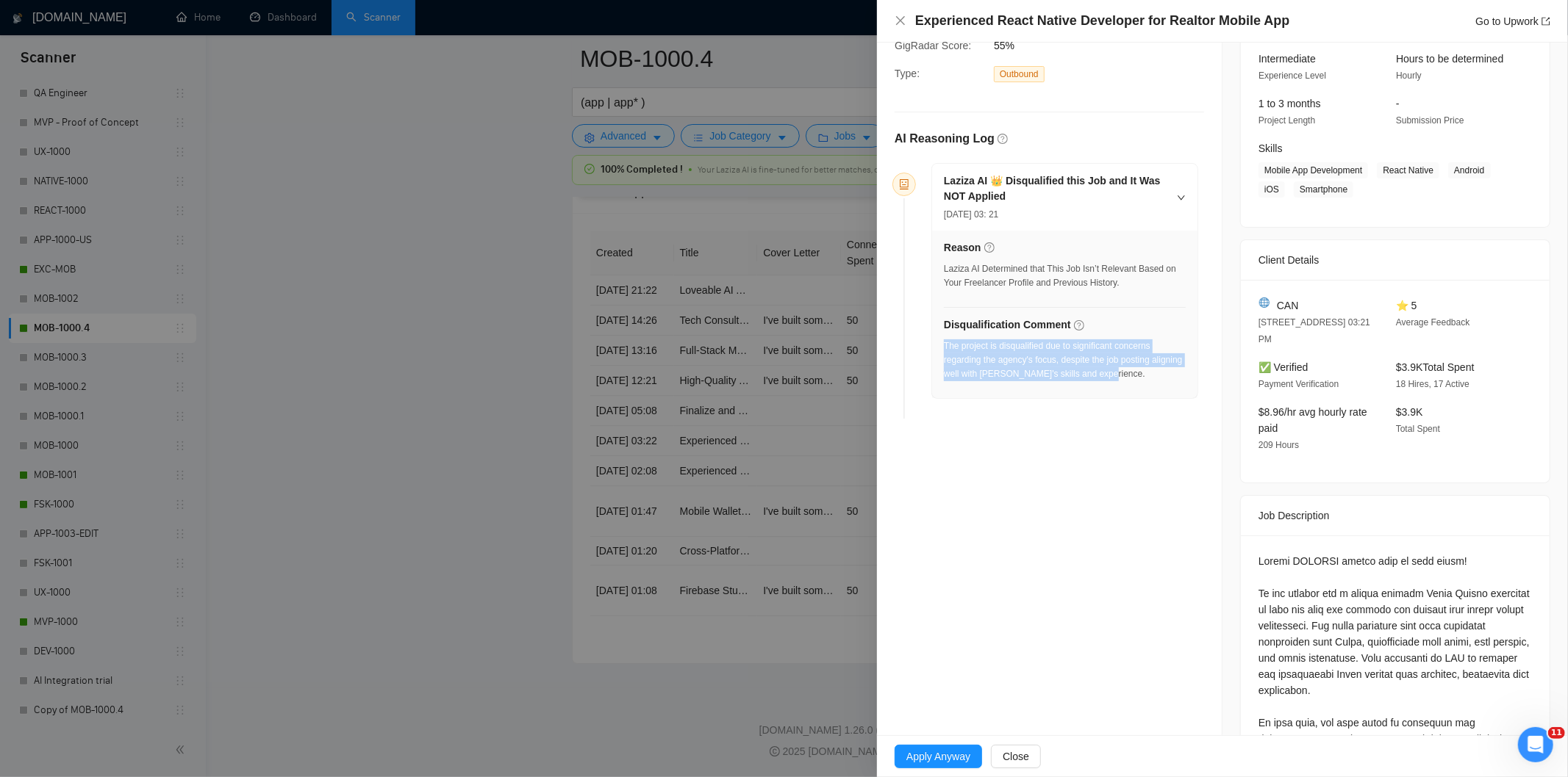
drag, startPoint x: 1147, startPoint y: 386, endPoint x: 945, endPoint y: 349, distance: 205.4
click at [945, 349] on div "The project is disqualified due to significant concerns regarding the agency's …" at bounding box center [1065, 365] width 242 height 51
click at [901, 20] on icon "close" at bounding box center [900, 20] width 8 height 8
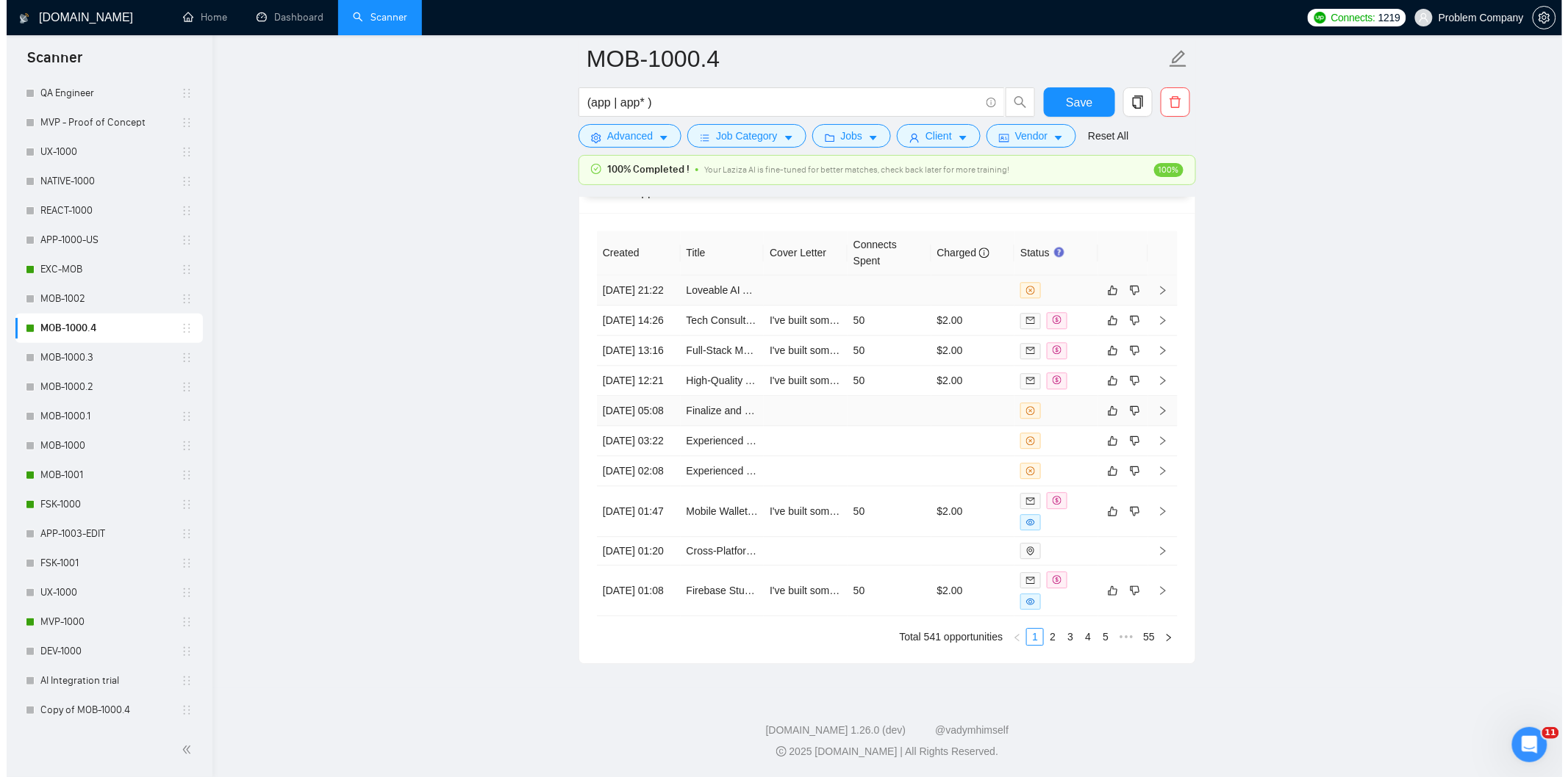
scroll to position [3650, 0]
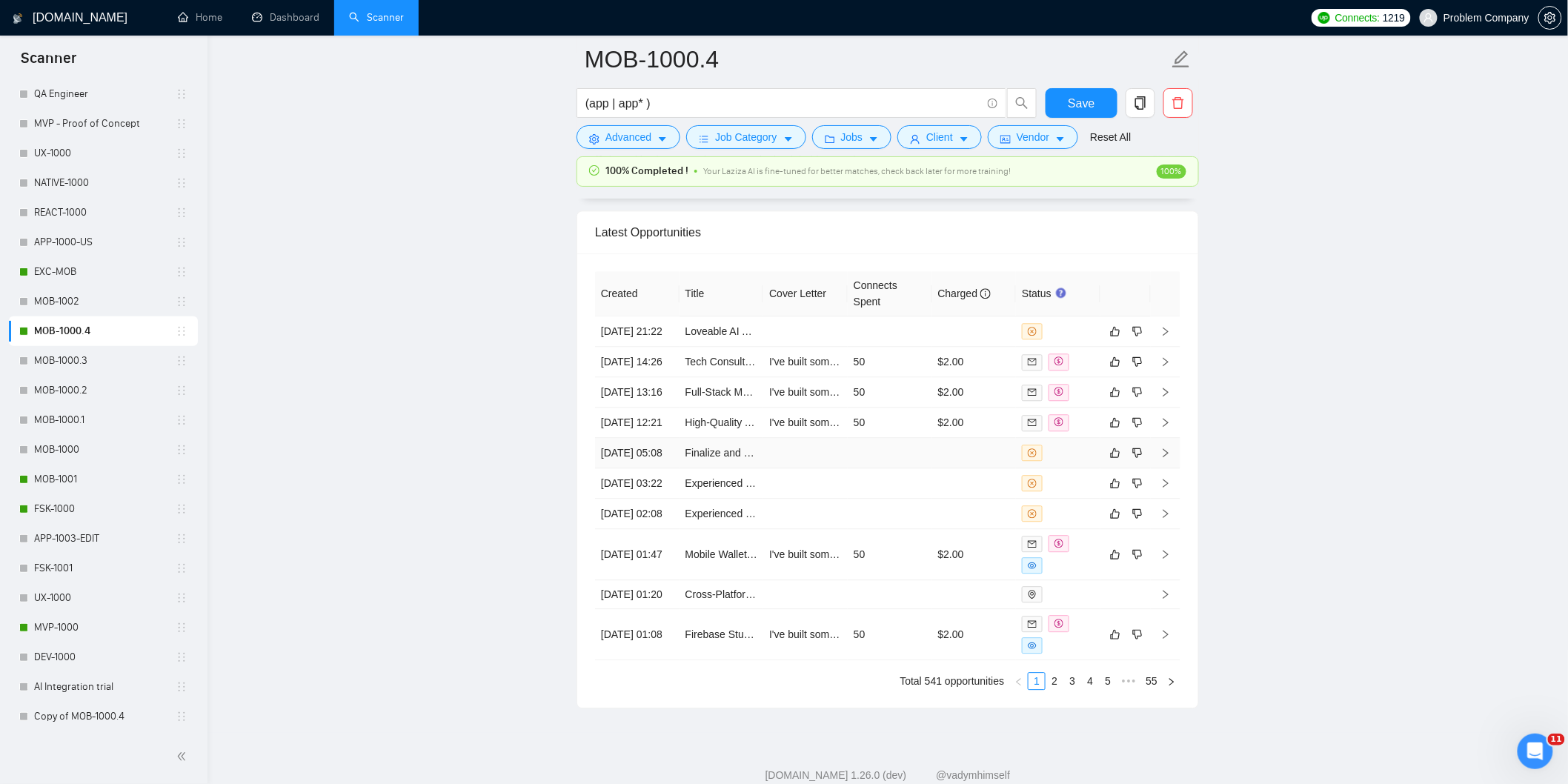
click at [657, 468] on td "[DATE] 05:08" at bounding box center [637, 453] width 85 height 30
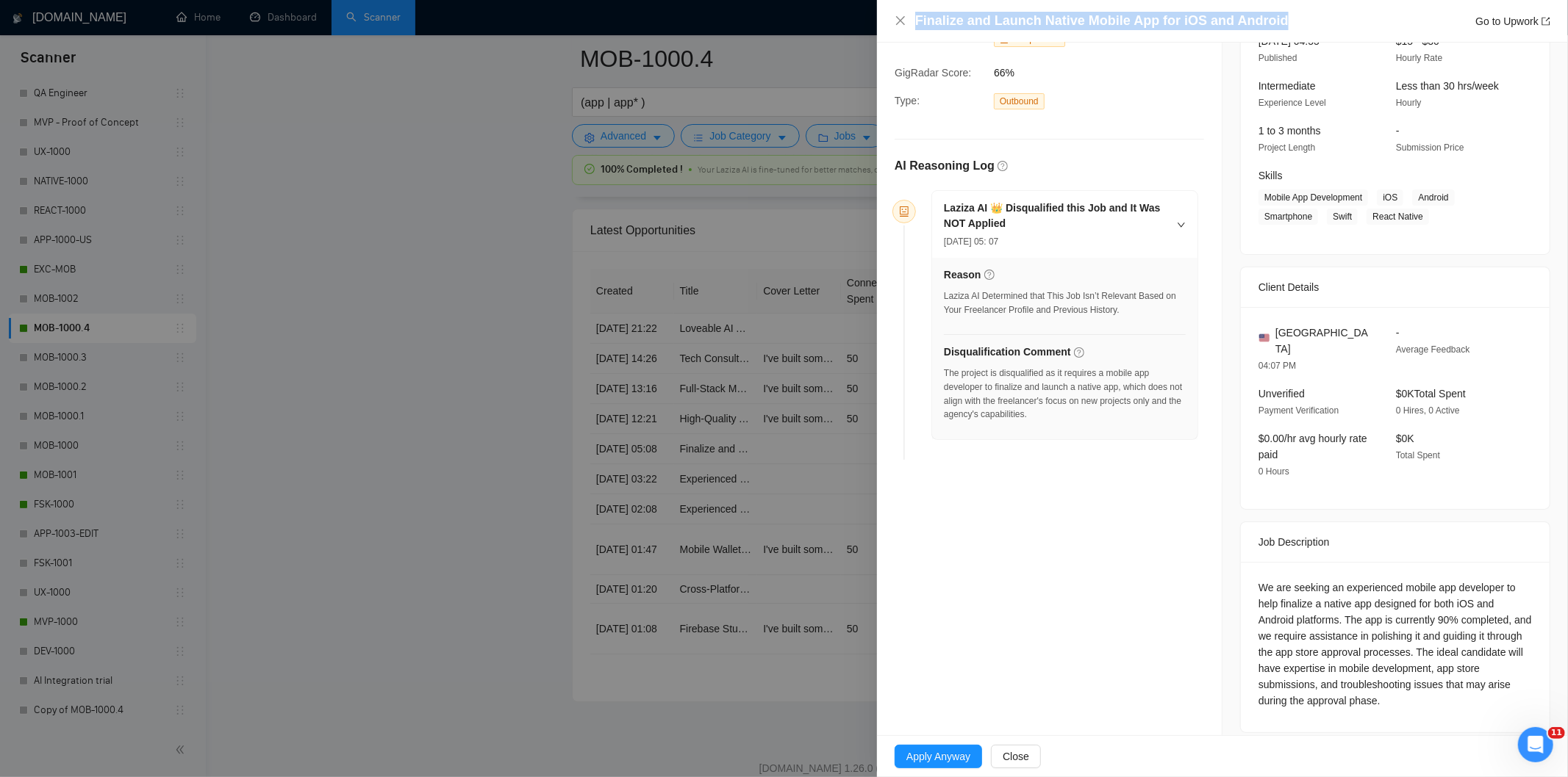
drag, startPoint x: 1297, startPoint y: 19, endPoint x: 931, endPoint y: 6, distance: 366.2
click at [931, 6] on div "Finalize and Launch Native Mobile App for iOS and Android Go to Upwork" at bounding box center [1222, 21] width 691 height 42
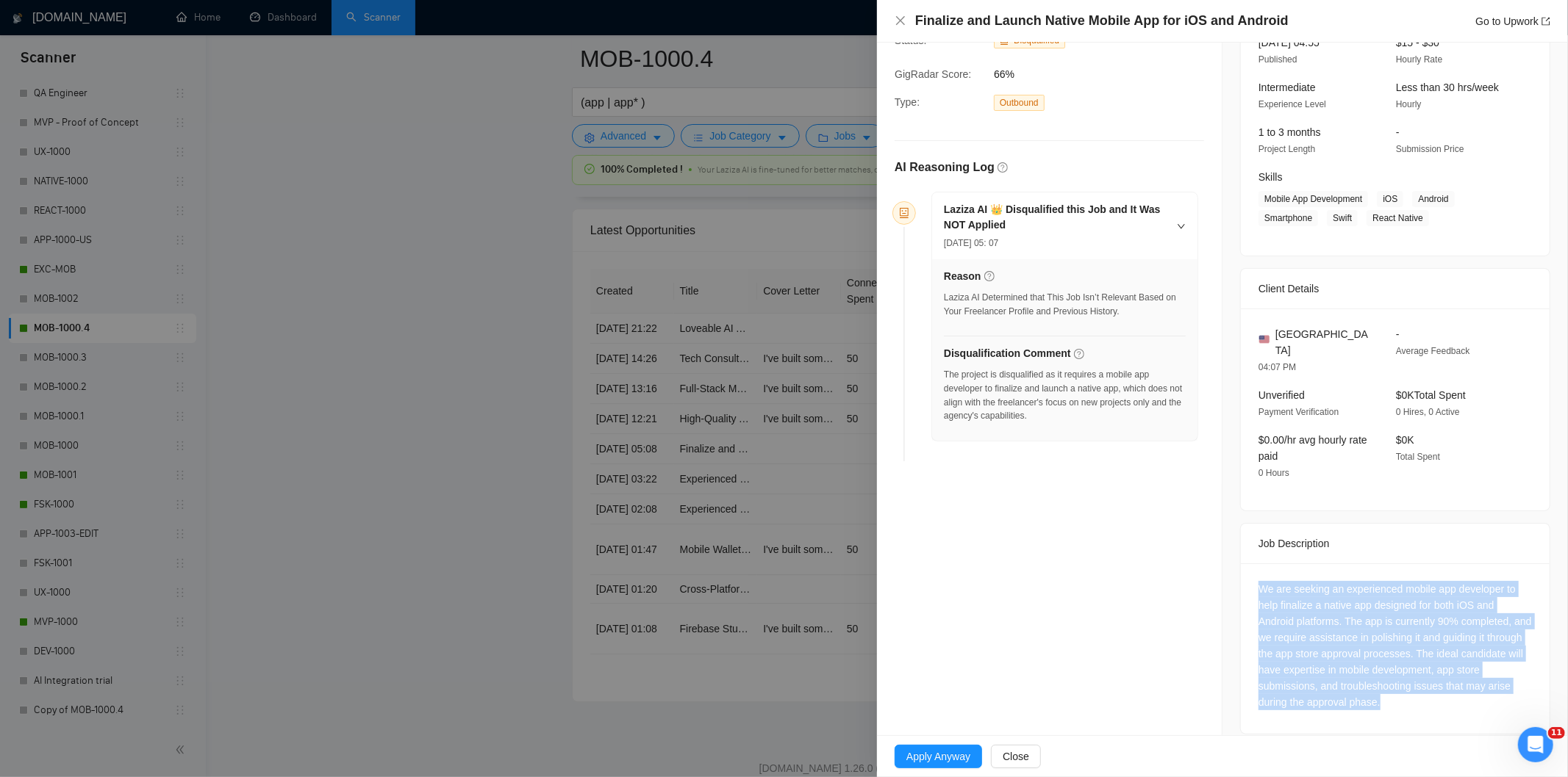
drag, startPoint x: 1246, startPoint y: 566, endPoint x: 1489, endPoint y: 701, distance: 278.0
click at [1489, 701] on div "We are seeking an experienced mobile app developer to help finalize a native ap…" at bounding box center [1395, 648] width 309 height 170
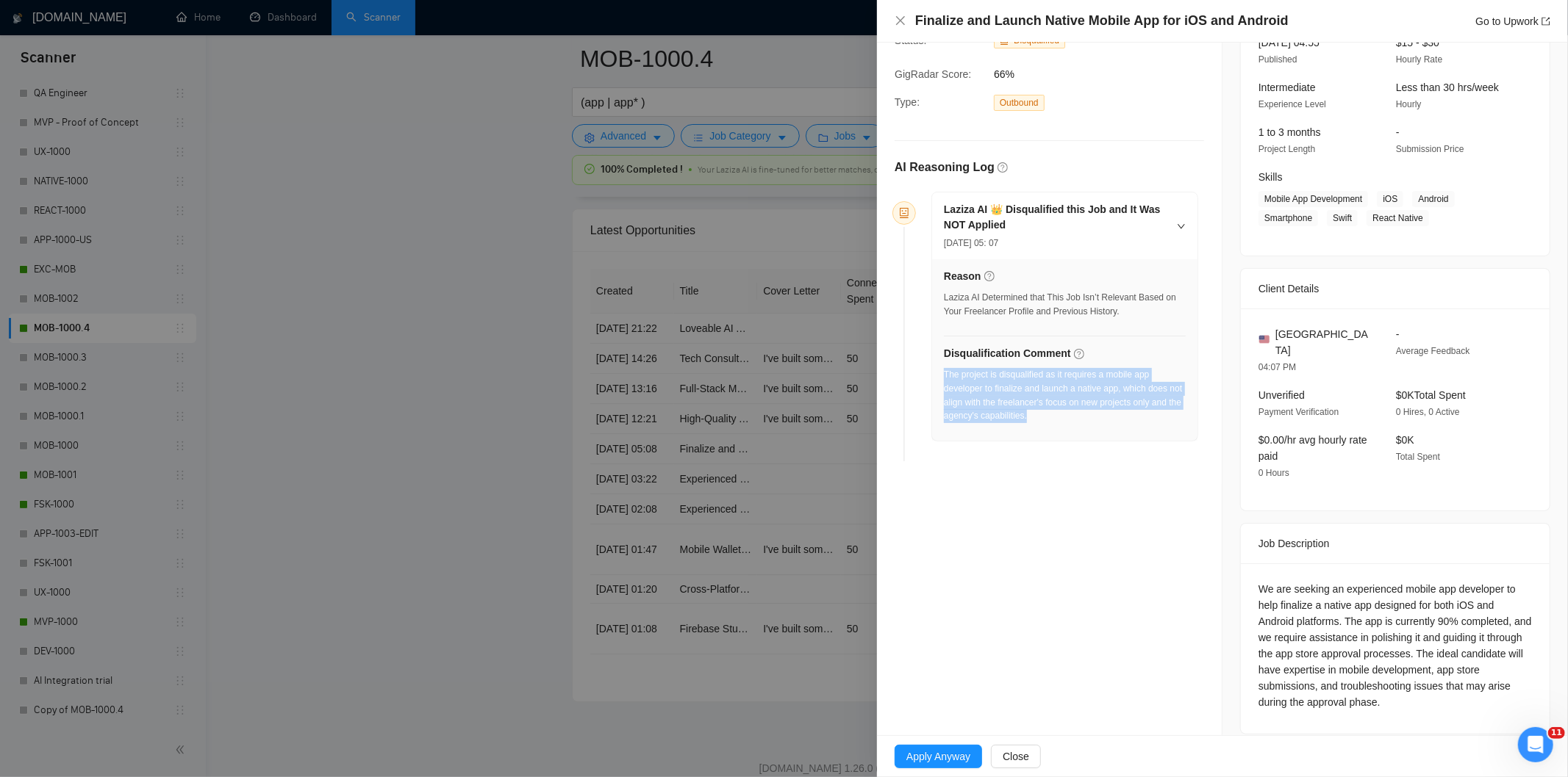
drag, startPoint x: 1078, startPoint y: 428, endPoint x: 944, endPoint y: 376, distance: 143.7
click at [944, 376] on div "The project is disqualified as it requires a mobile app developer to finalize a…" at bounding box center [1065, 400] width 242 height 64
click at [899, 19] on icon "close" at bounding box center [900, 20] width 8 height 8
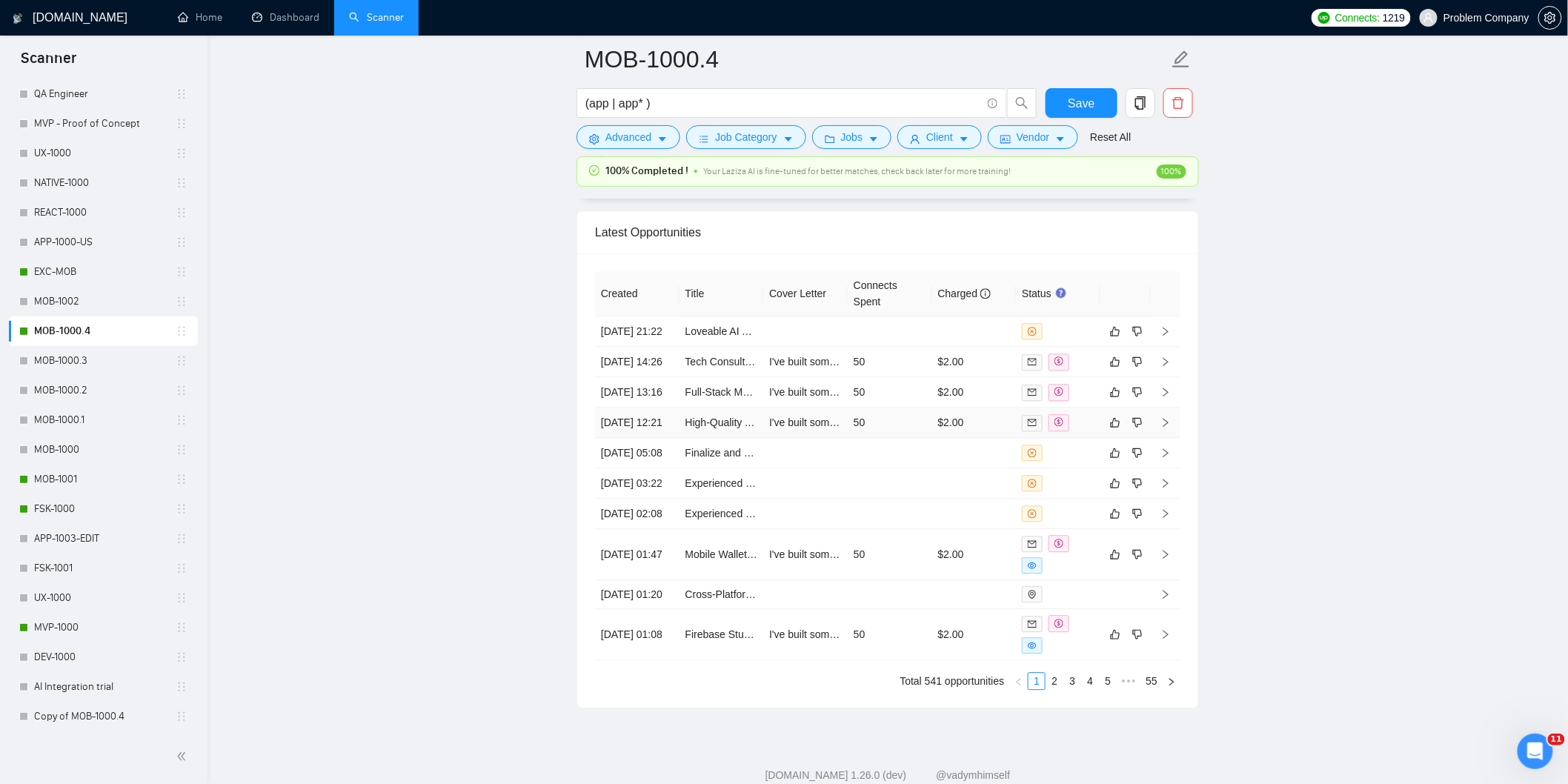
click at [669, 438] on td "[DATE] 12:21" at bounding box center [637, 422] width 85 height 30
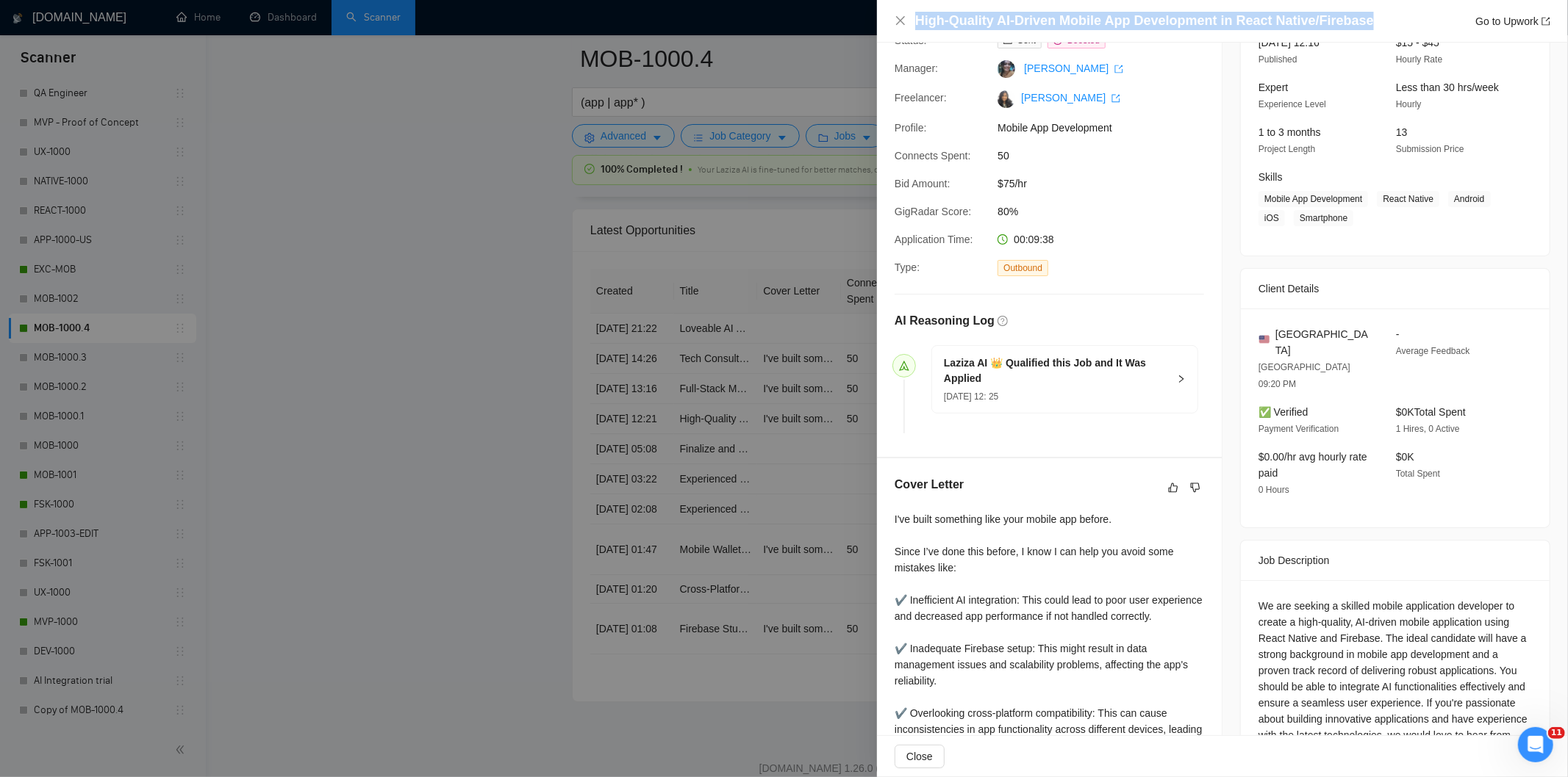
drag, startPoint x: 1384, startPoint y: 19, endPoint x: 917, endPoint y: 25, distance: 467.0
click at [917, 25] on div "High-Quality AI-Driven Mobile App Development in React Native/Firebase Go to Up…" at bounding box center [1233, 21] width 636 height 18
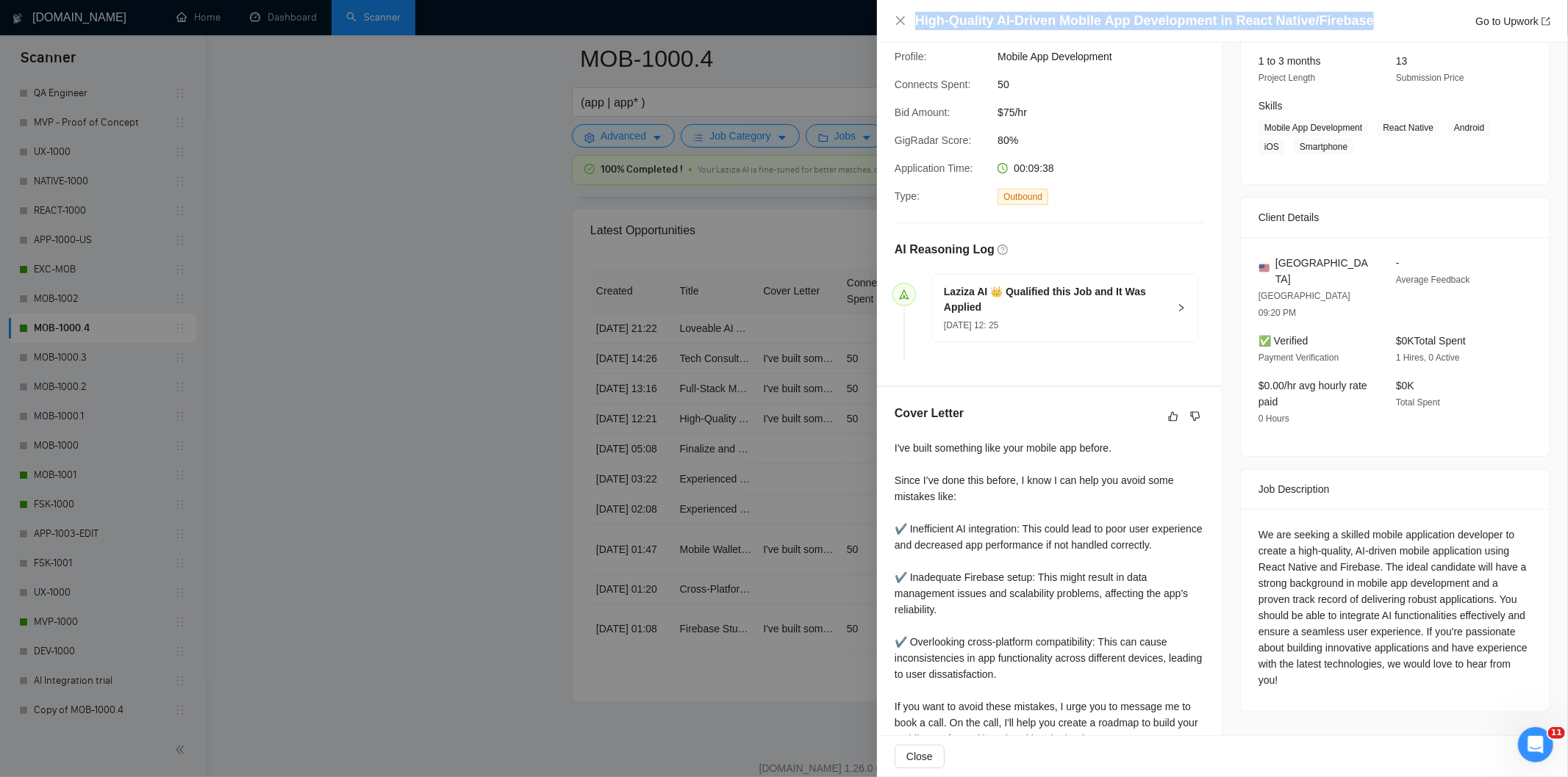
scroll to position [272, 0]
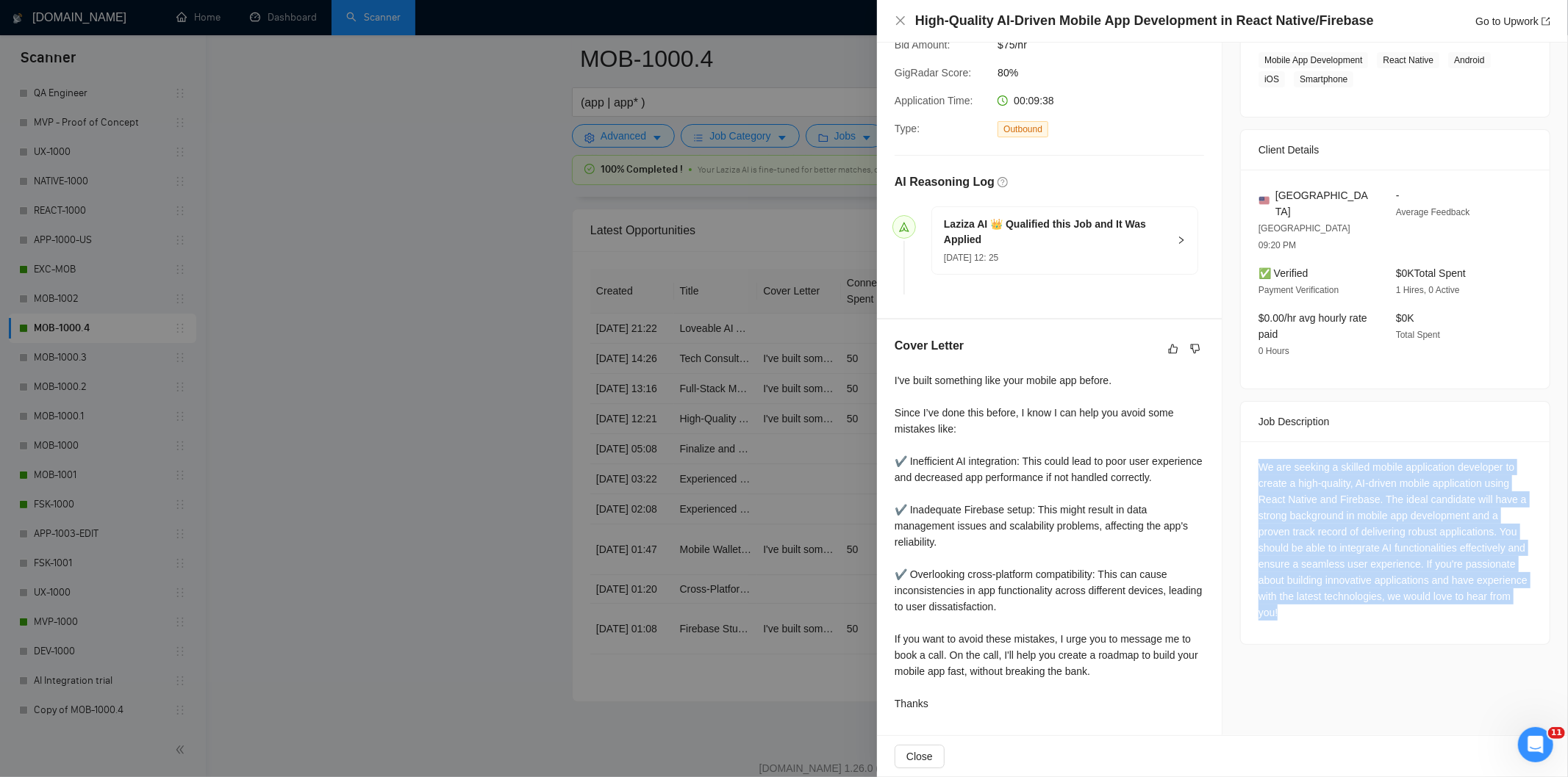
drag, startPoint x: 1253, startPoint y: 417, endPoint x: 1394, endPoint y: 594, distance: 226.3
click at [1394, 594] on div "We are seeking a skilled mobile application developer to create a high-quality,…" at bounding box center [1395, 543] width 309 height 203
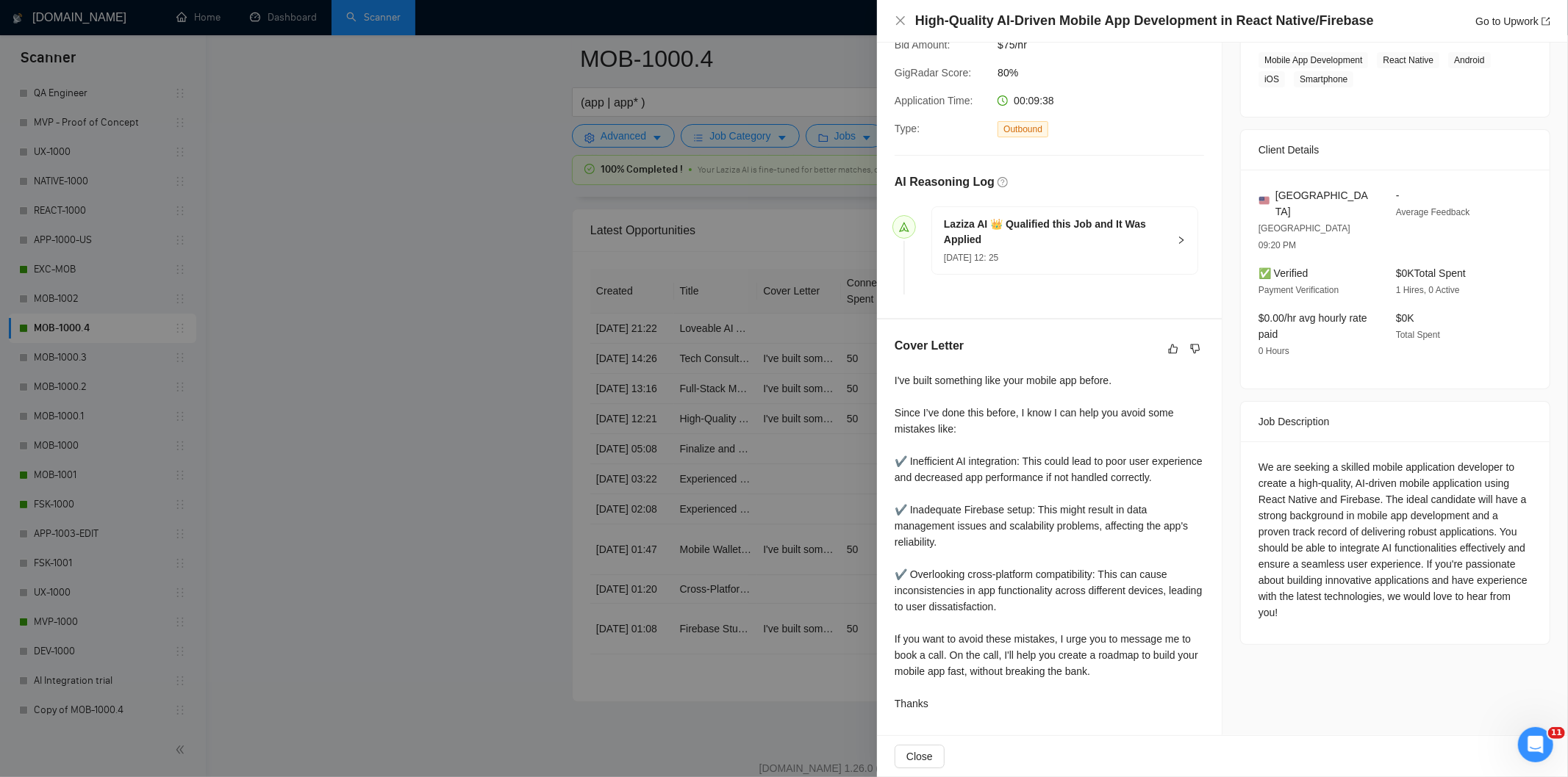
drag, startPoint x: 907, startPoint y: 22, endPoint x: 901, endPoint y: 39, distance: 18.0
click at [906, 22] on div "High-Quality AI-Driven Mobile App Development in React Native/Firebase Go to Up…" at bounding box center [1222, 21] width 656 height 18
click at [902, 21] on icon "close" at bounding box center [900, 20] width 12 height 12
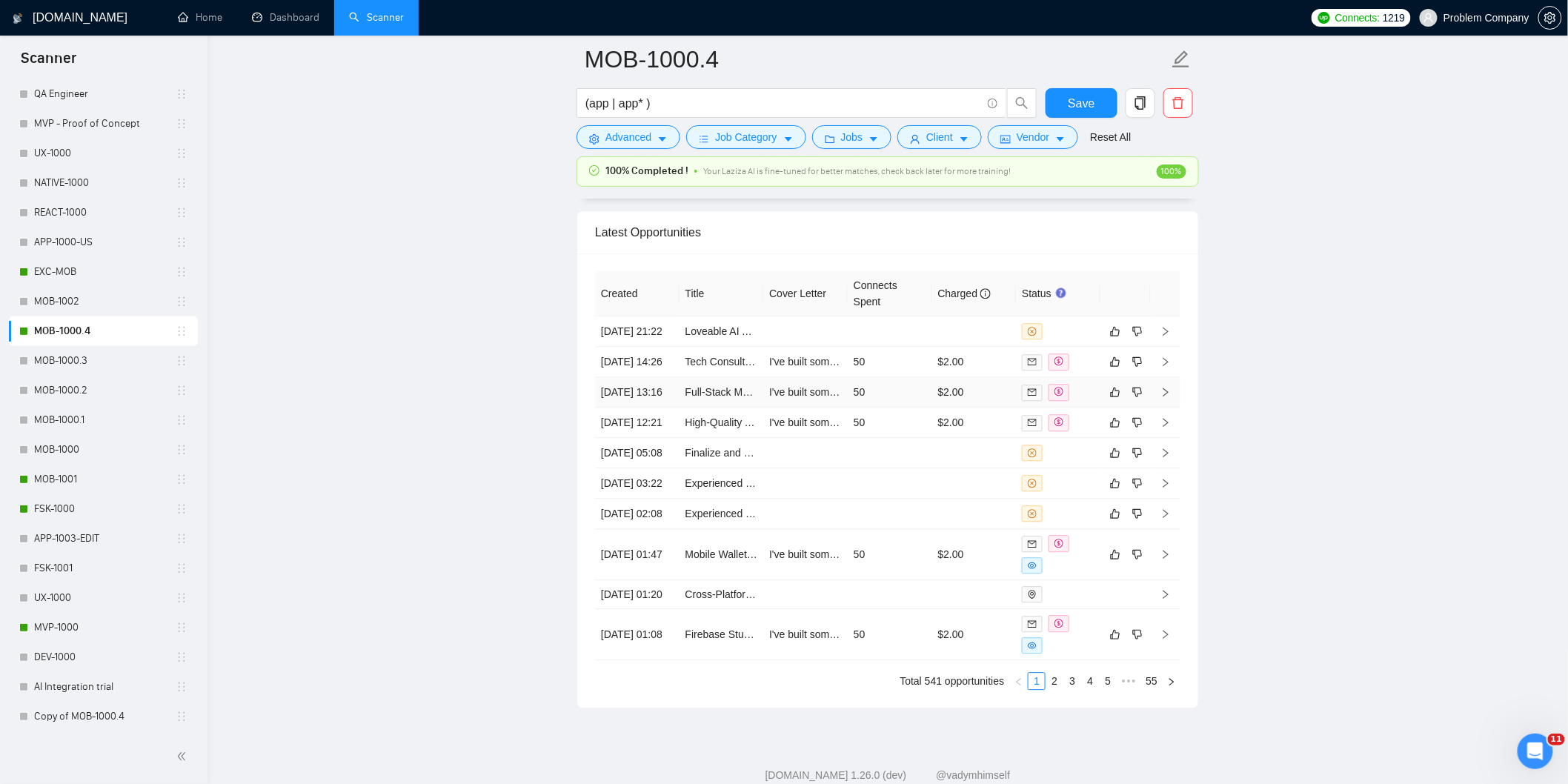
click at [656, 408] on td "[DATE] 13:16" at bounding box center [637, 392] width 85 height 30
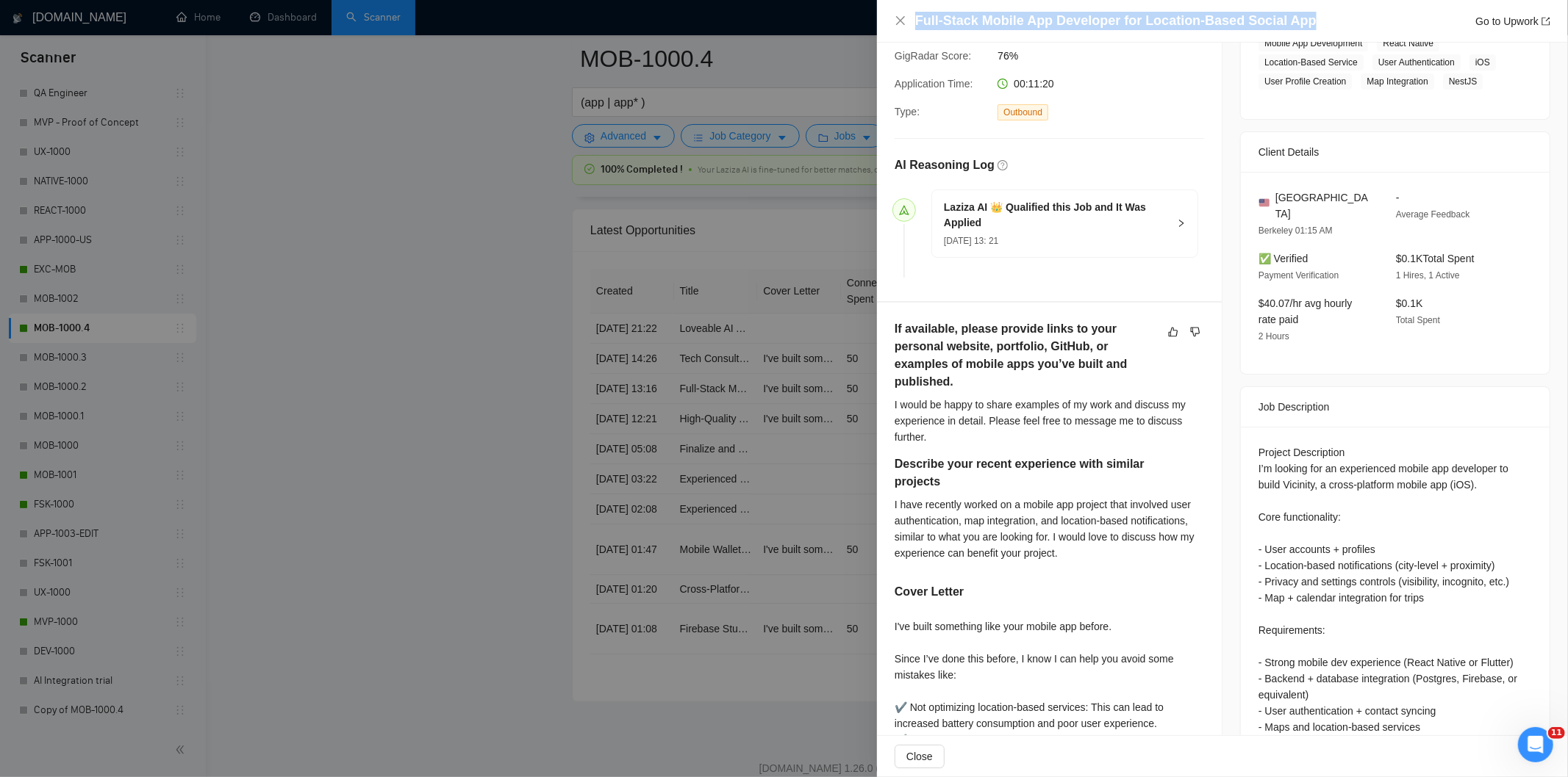
drag, startPoint x: 1310, startPoint y: 18, endPoint x: 963, endPoint y: 6, distance: 347.2
click at [963, 6] on div "Full-Stack Mobile App Developer for Location-Based Social App Go to Upwork" at bounding box center [1222, 21] width 691 height 42
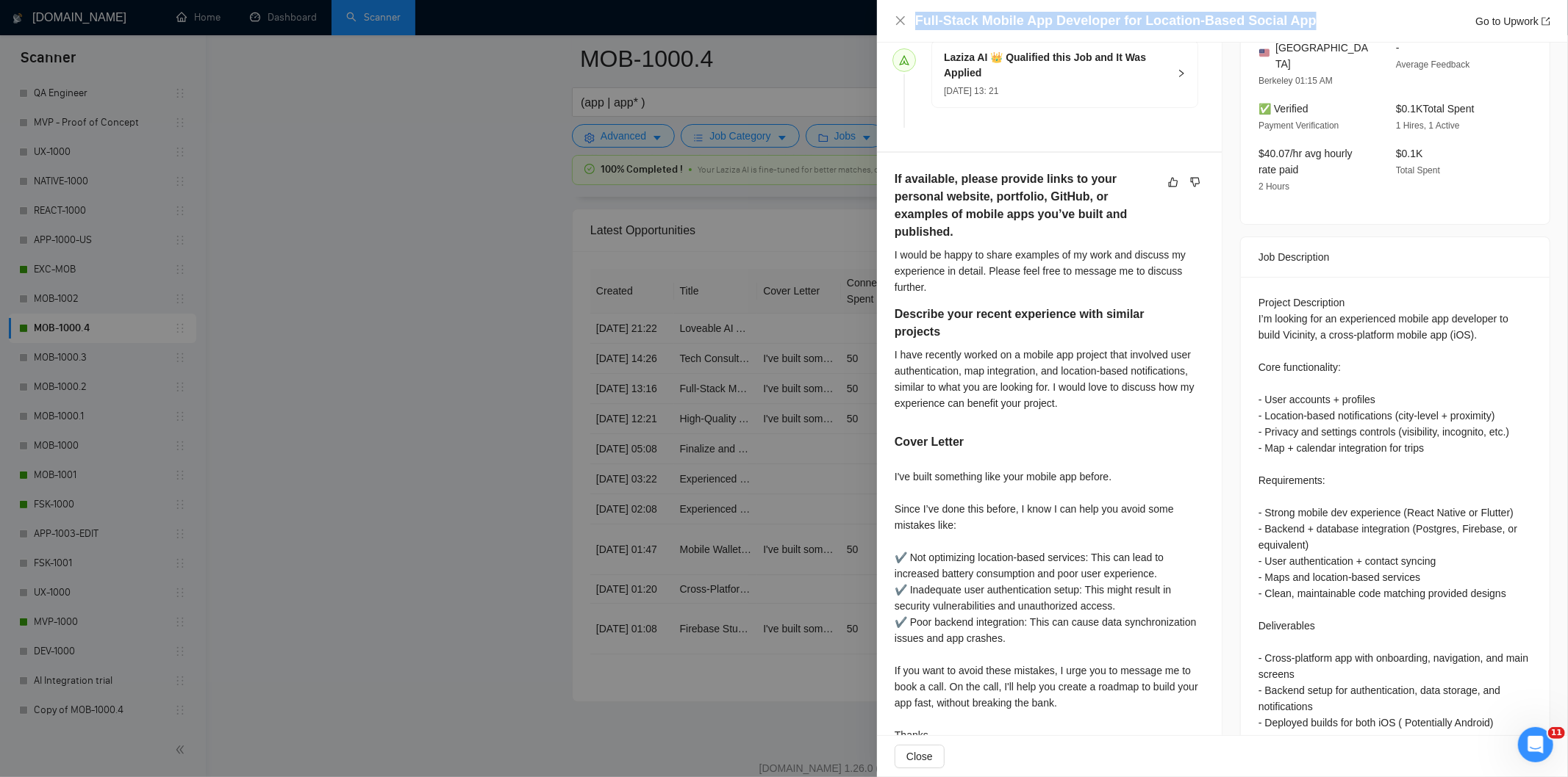
scroll to position [435, 0]
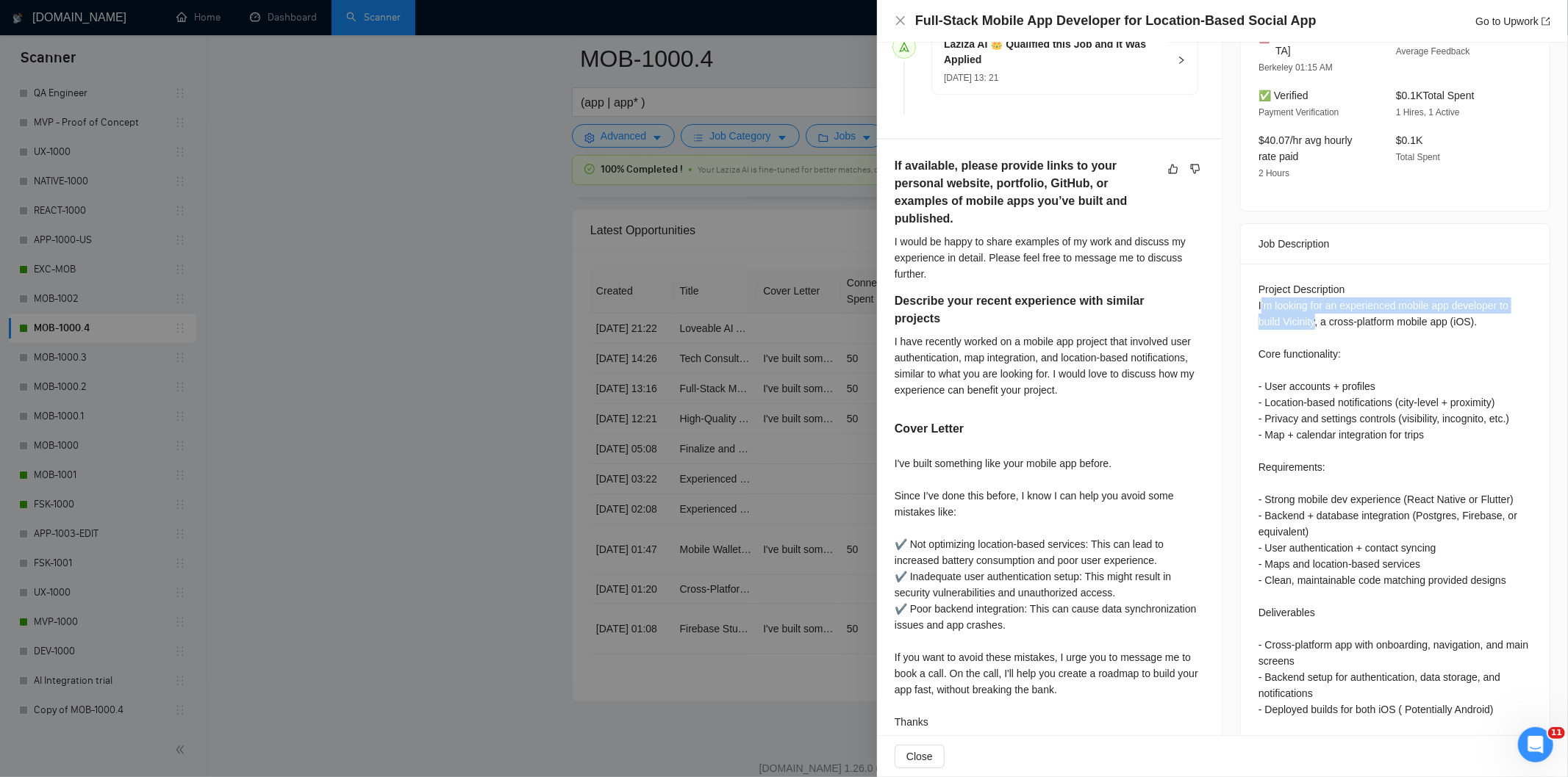
drag, startPoint x: 1255, startPoint y: 287, endPoint x: 1311, endPoint y: 306, distance: 59.1
click at [1311, 306] on div "Project Description I’m looking for an experienced mobile app developer to buil…" at bounding box center [1395, 548] width 274 height 533
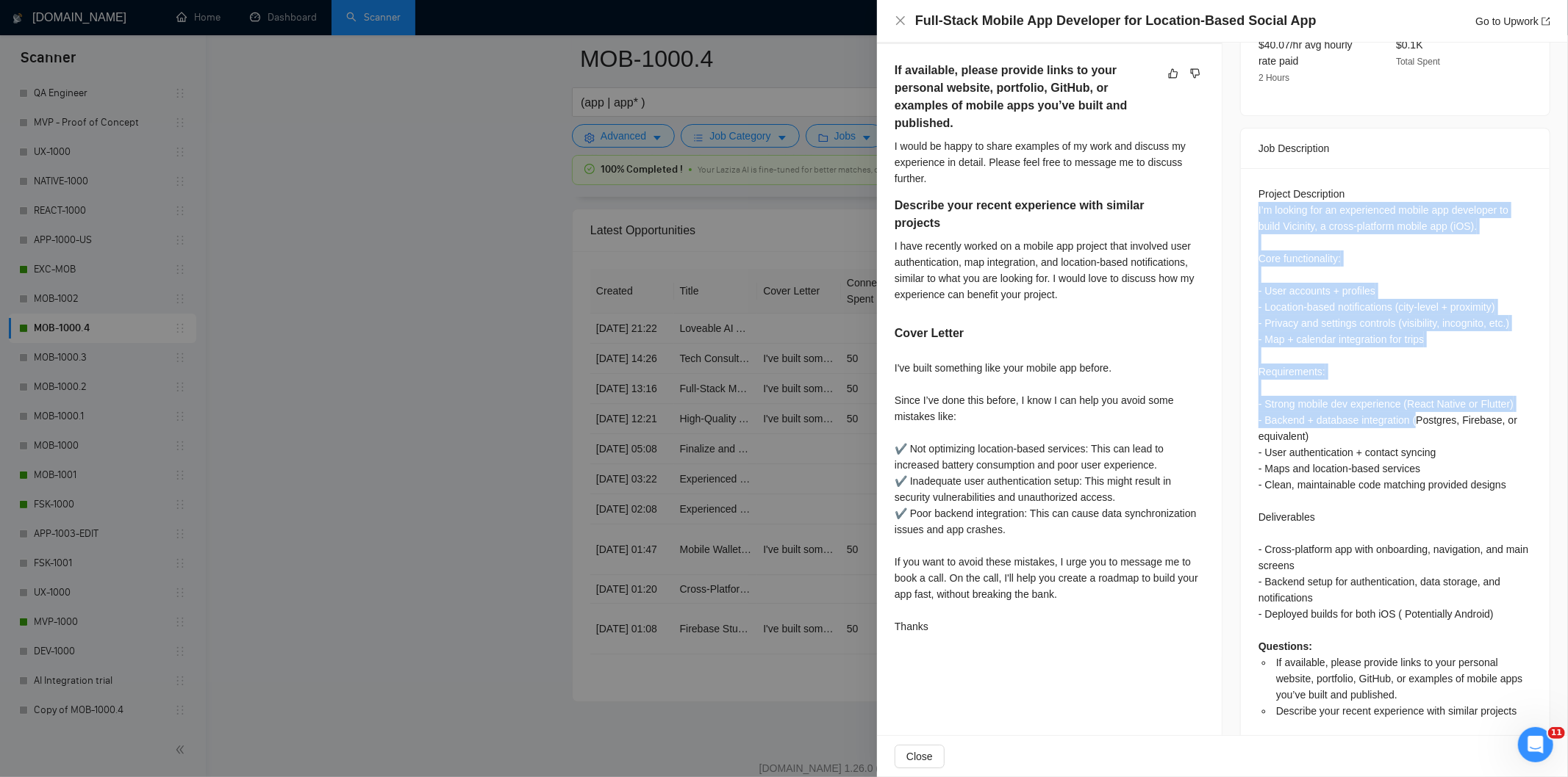
scroll to position [544, 0]
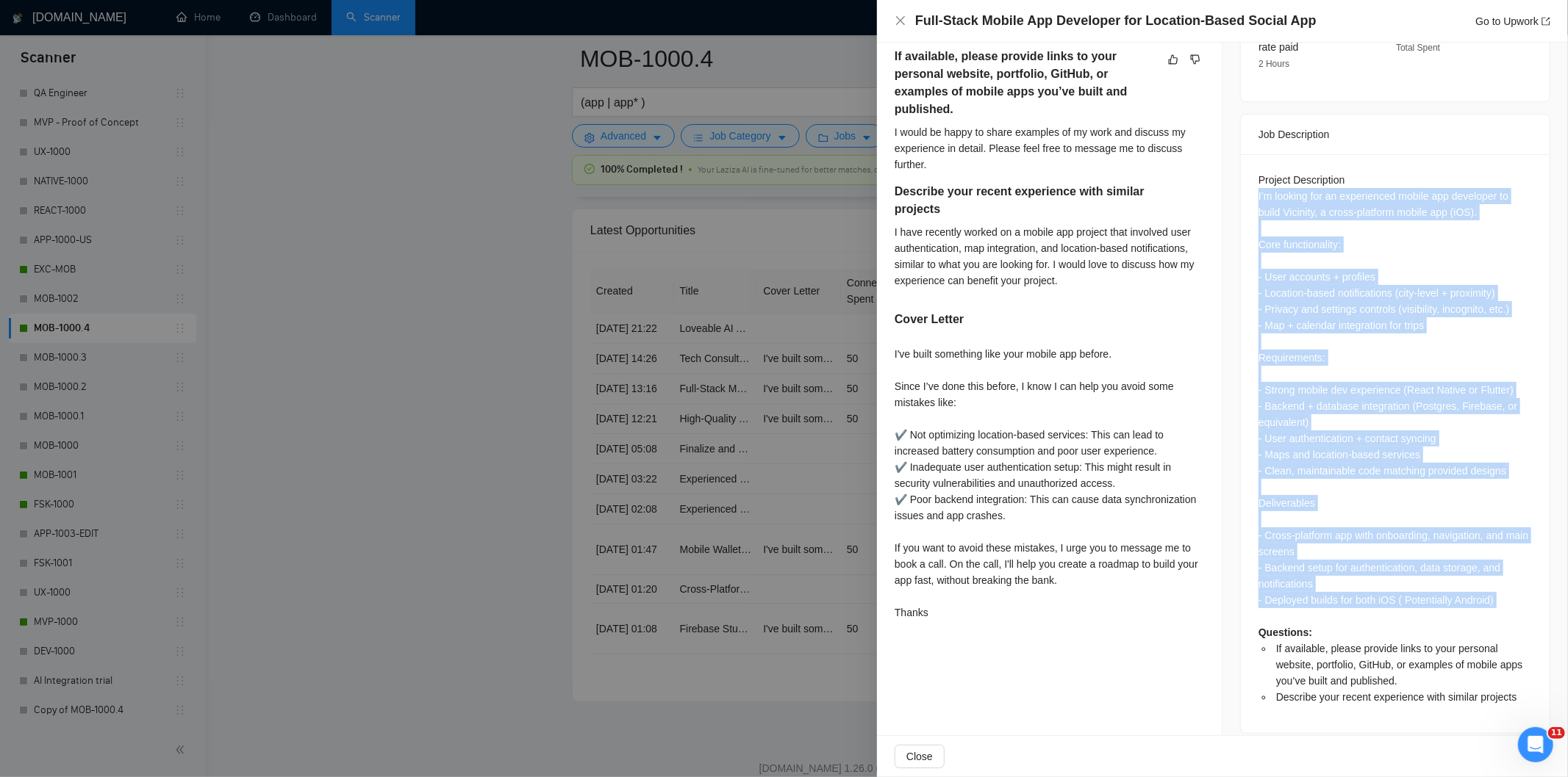
drag, startPoint x: 1251, startPoint y: 291, endPoint x: 1502, endPoint y: 593, distance: 392.7
click at [1502, 593] on div "Project Description I’m looking for an experienced mobile app developer to buil…" at bounding box center [1395, 443] width 309 height 579
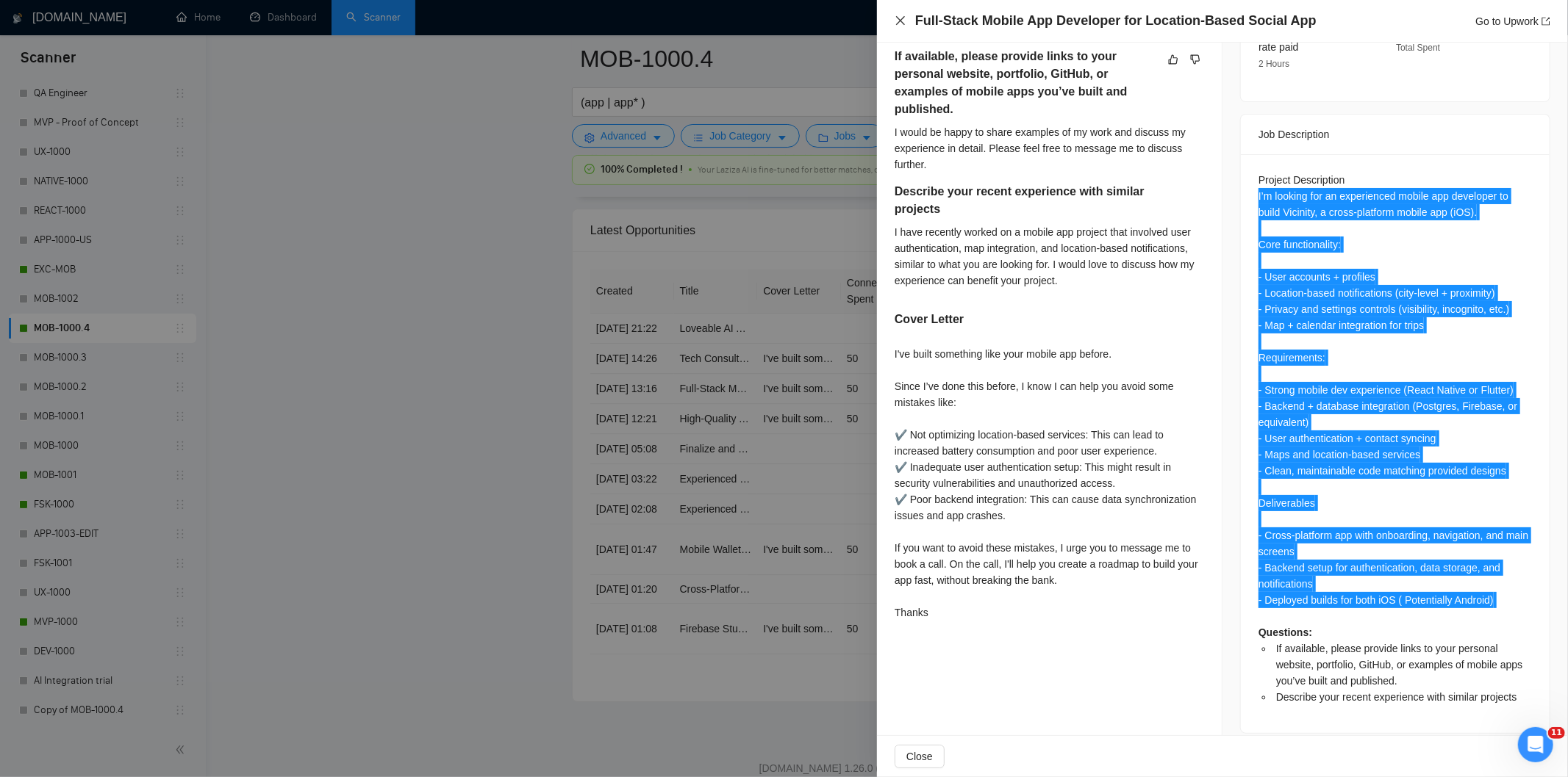
click at [900, 21] on icon "close" at bounding box center [900, 20] width 12 height 12
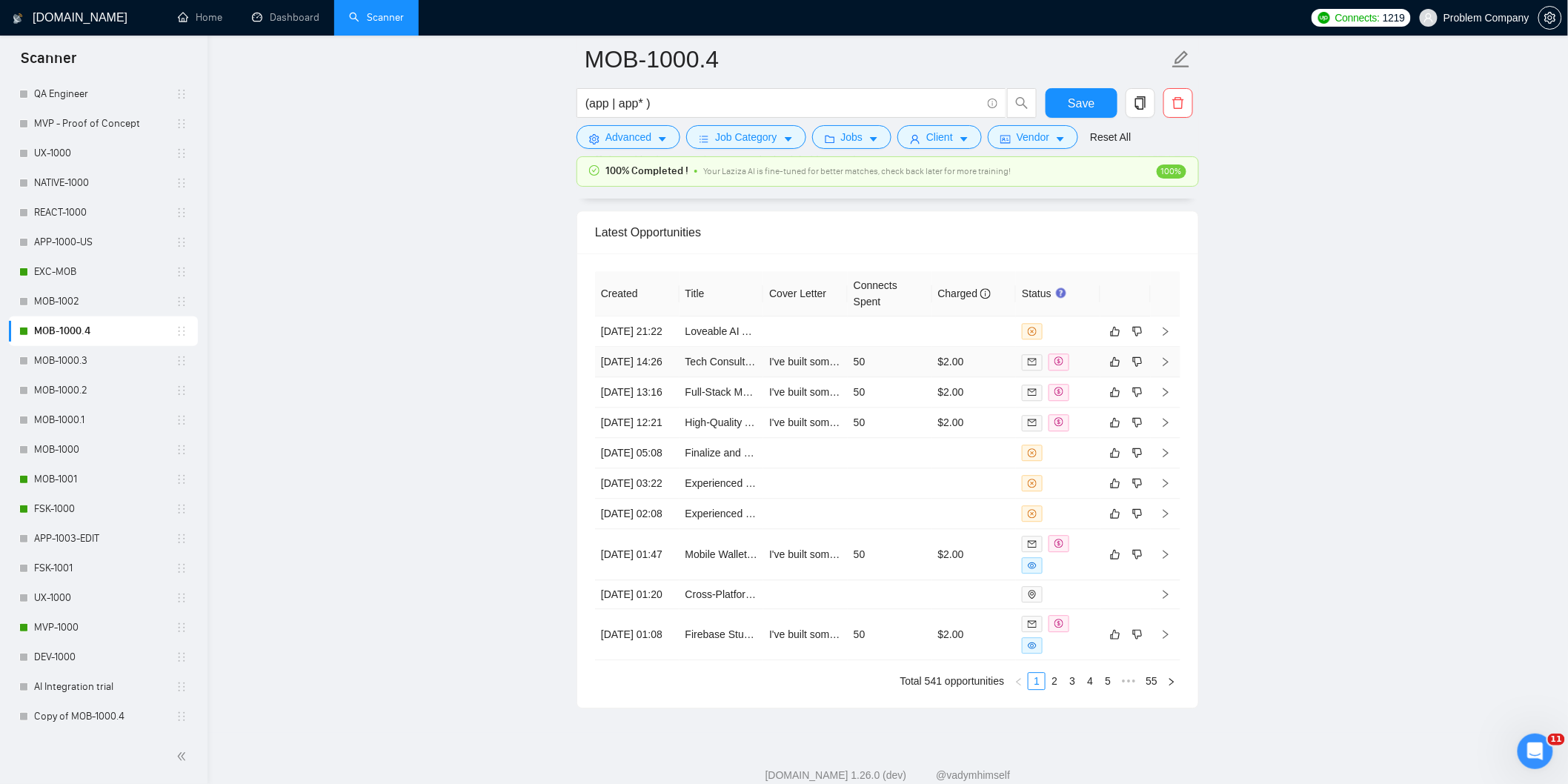
click at [659, 377] on td "[DATE] 14:26" at bounding box center [637, 362] width 85 height 30
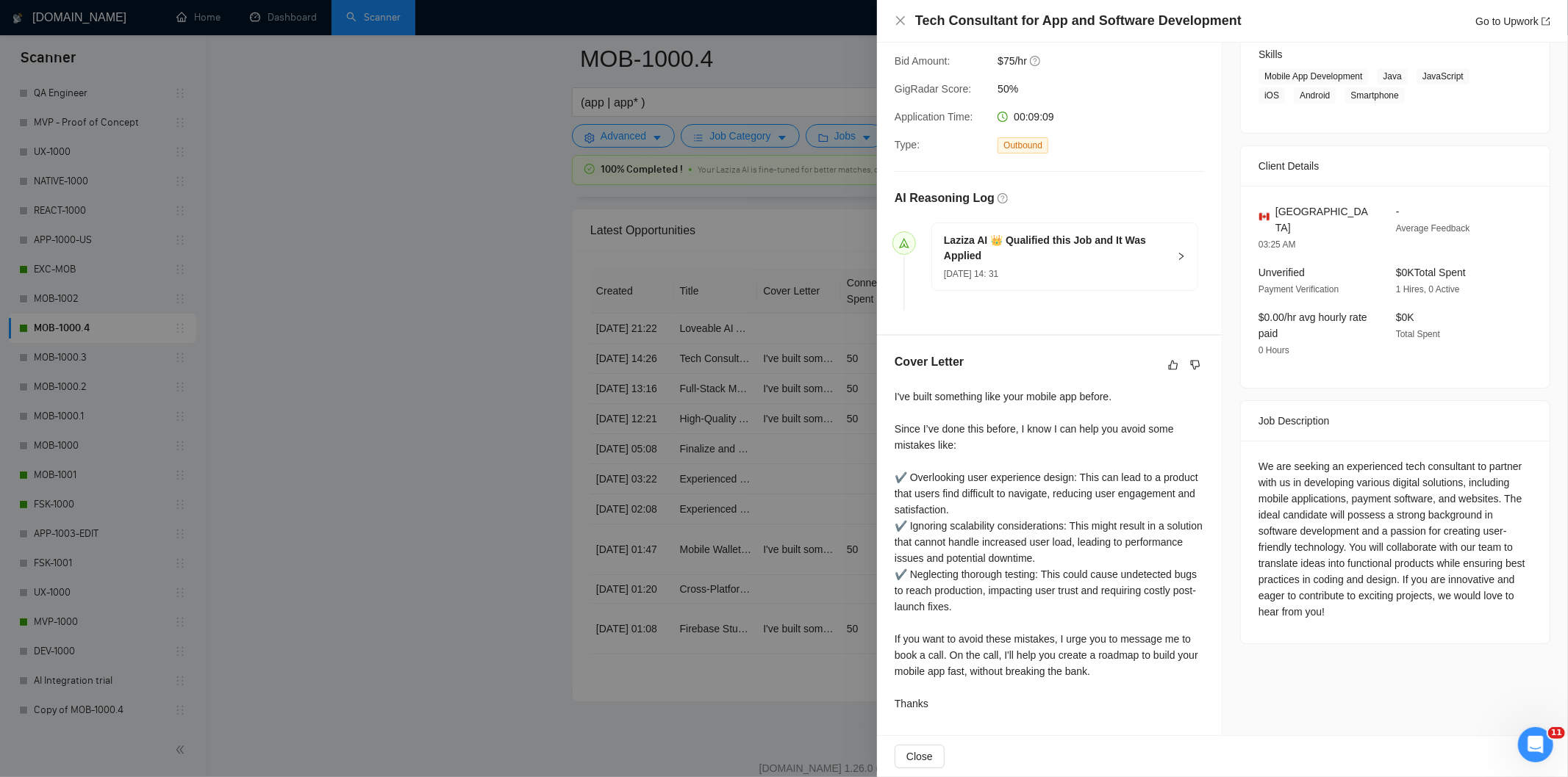
scroll to position [240, 0]
drag, startPoint x: 1246, startPoint y: 21, endPoint x: 887, endPoint y: 20, distance: 359.0
click at [887, 18] on div "Tech Consultant for App and Software Development Go to Upwork" at bounding box center [1222, 21] width 691 height 42
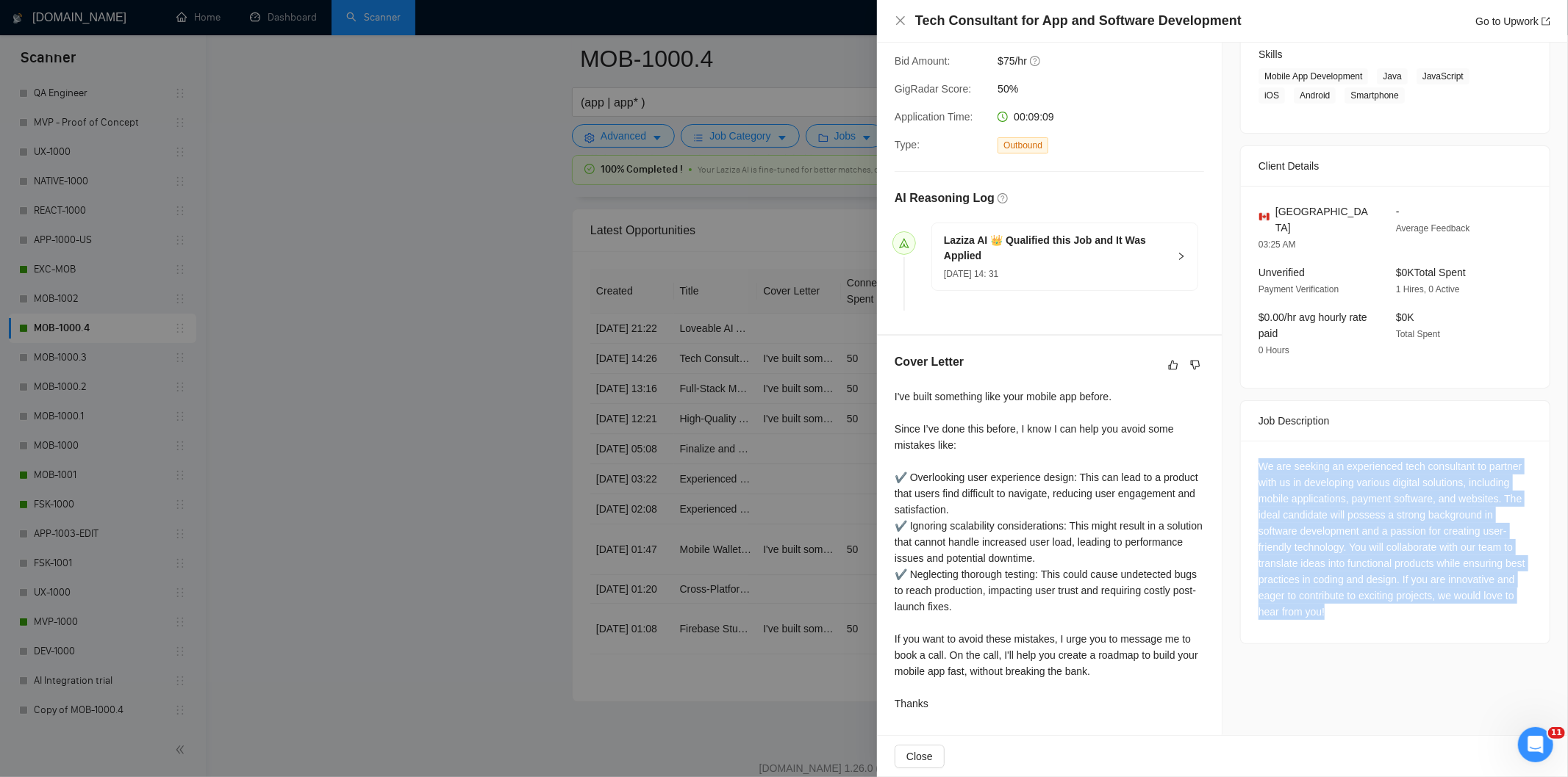
drag, startPoint x: 1248, startPoint y: 447, endPoint x: 1366, endPoint y: 605, distance: 197.2
click at [1366, 605] on div "We are seeking an experienced tech consultant to partner with us in developing …" at bounding box center [1395, 542] width 309 height 203
click at [902, 20] on icon "close" at bounding box center [900, 20] width 8 height 8
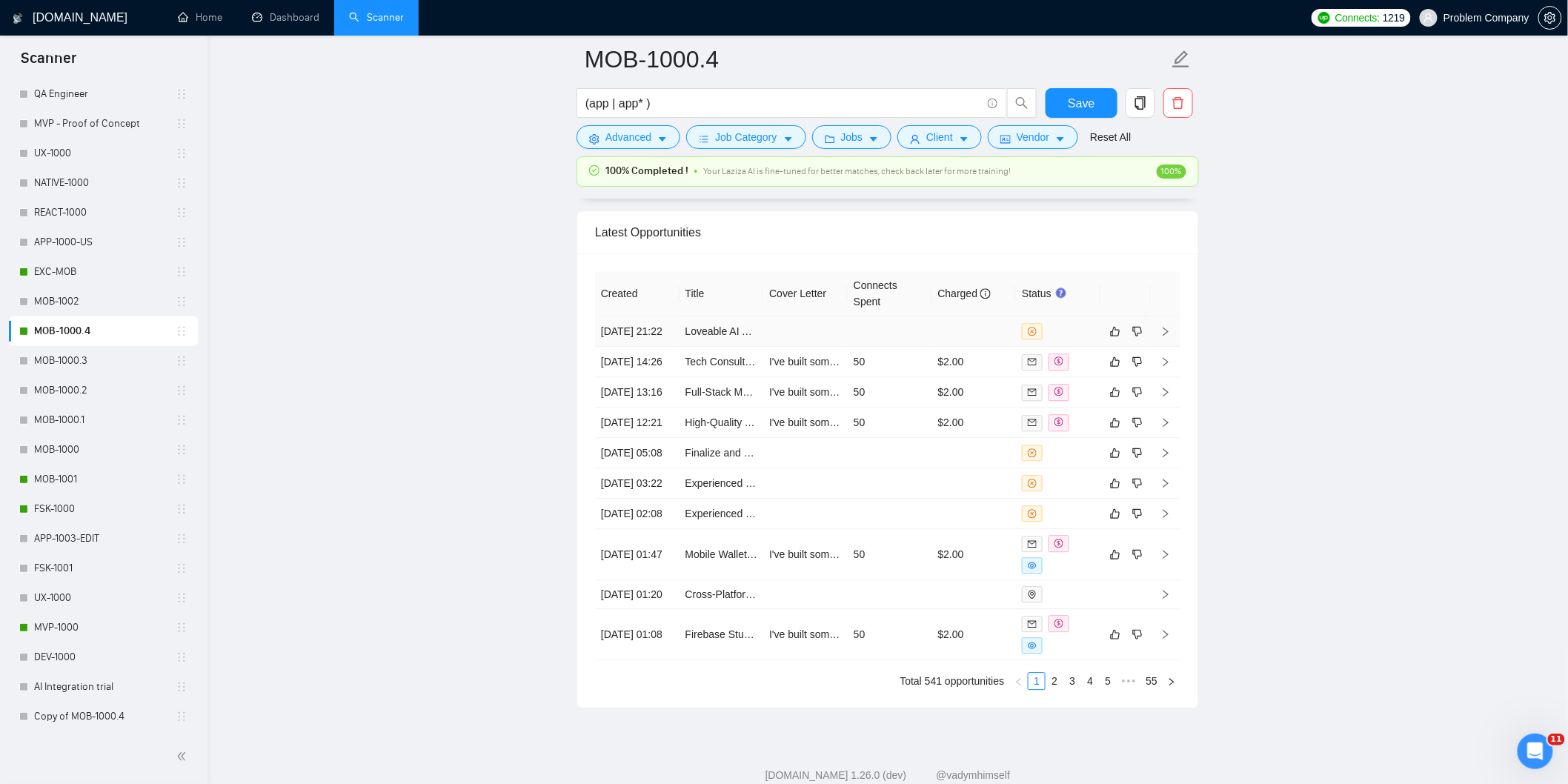
click at [656, 347] on td "[DATE] 21:22" at bounding box center [637, 331] width 85 height 30
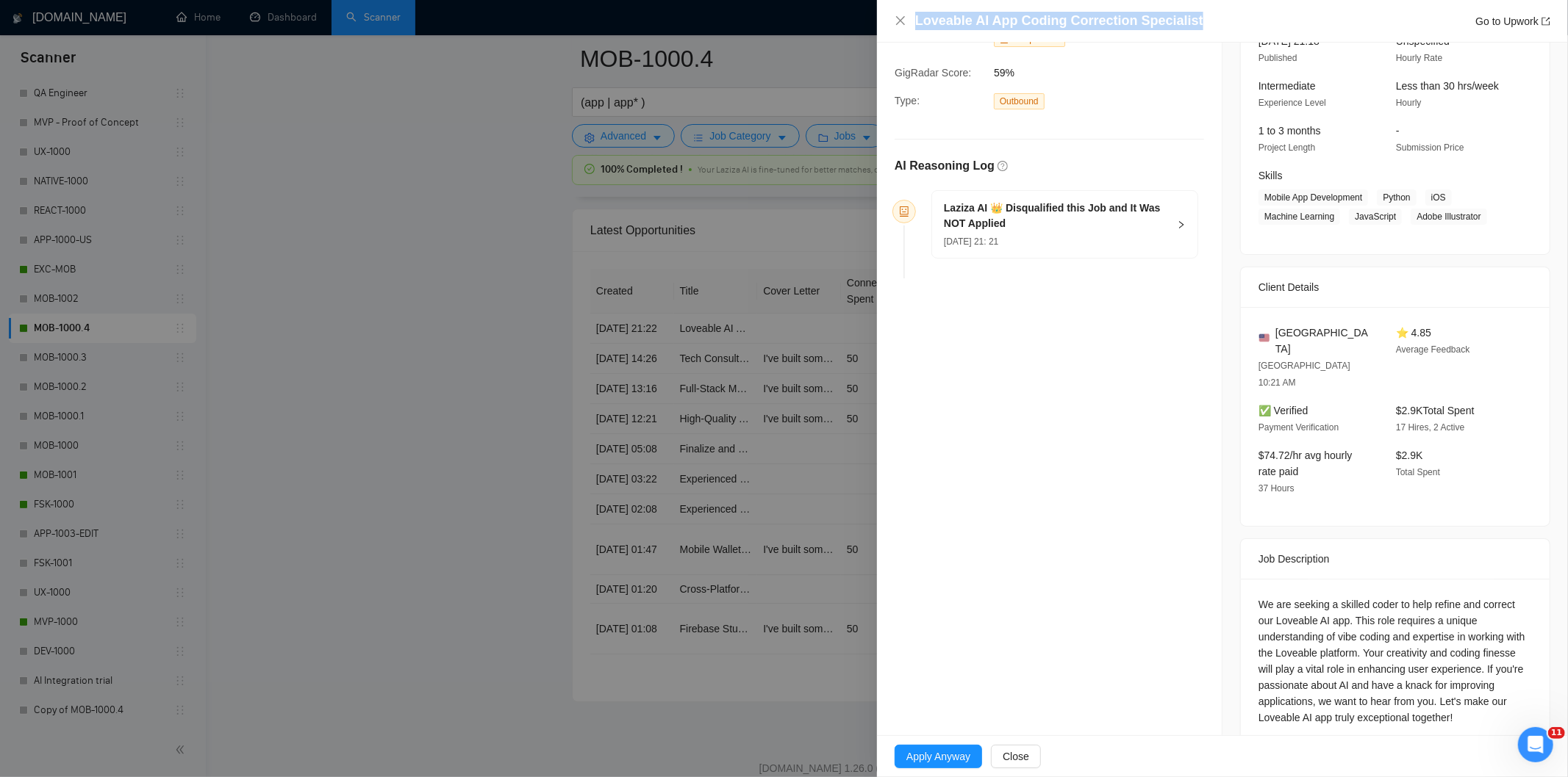
drag, startPoint x: 927, startPoint y: 18, endPoint x: 878, endPoint y: 17, distance: 49.0
click at [878, 17] on div "Loveable AI App Coding Correction Specialist Go to Upwork" at bounding box center [1222, 21] width 691 height 42
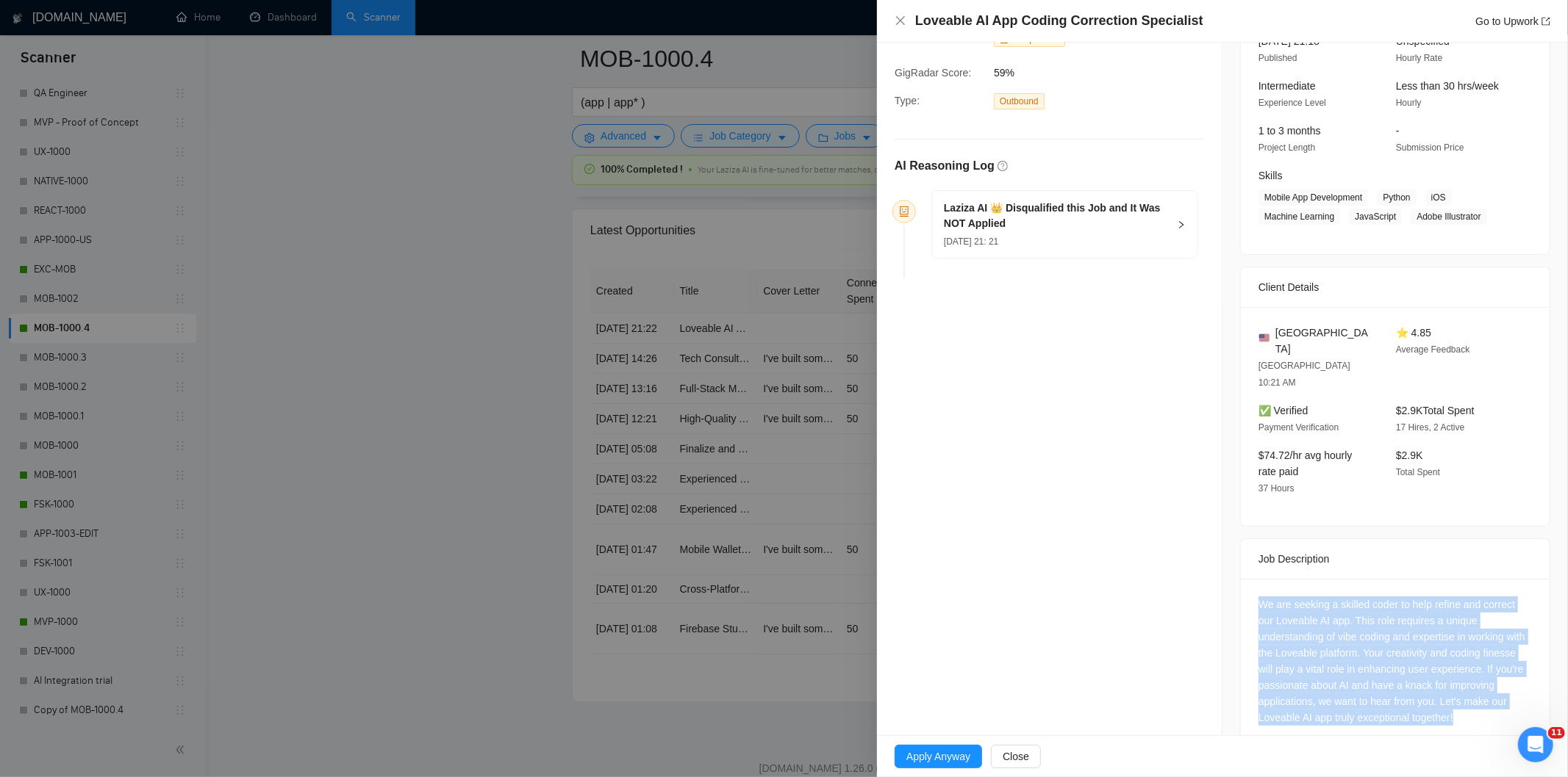
drag, startPoint x: 1248, startPoint y: 570, endPoint x: 1452, endPoint y: 687, distance: 235.2
click at [1452, 687] on div "We are seeking a skilled coder to help refine and correct our Loveable AI app. …" at bounding box center [1395, 664] width 309 height 170
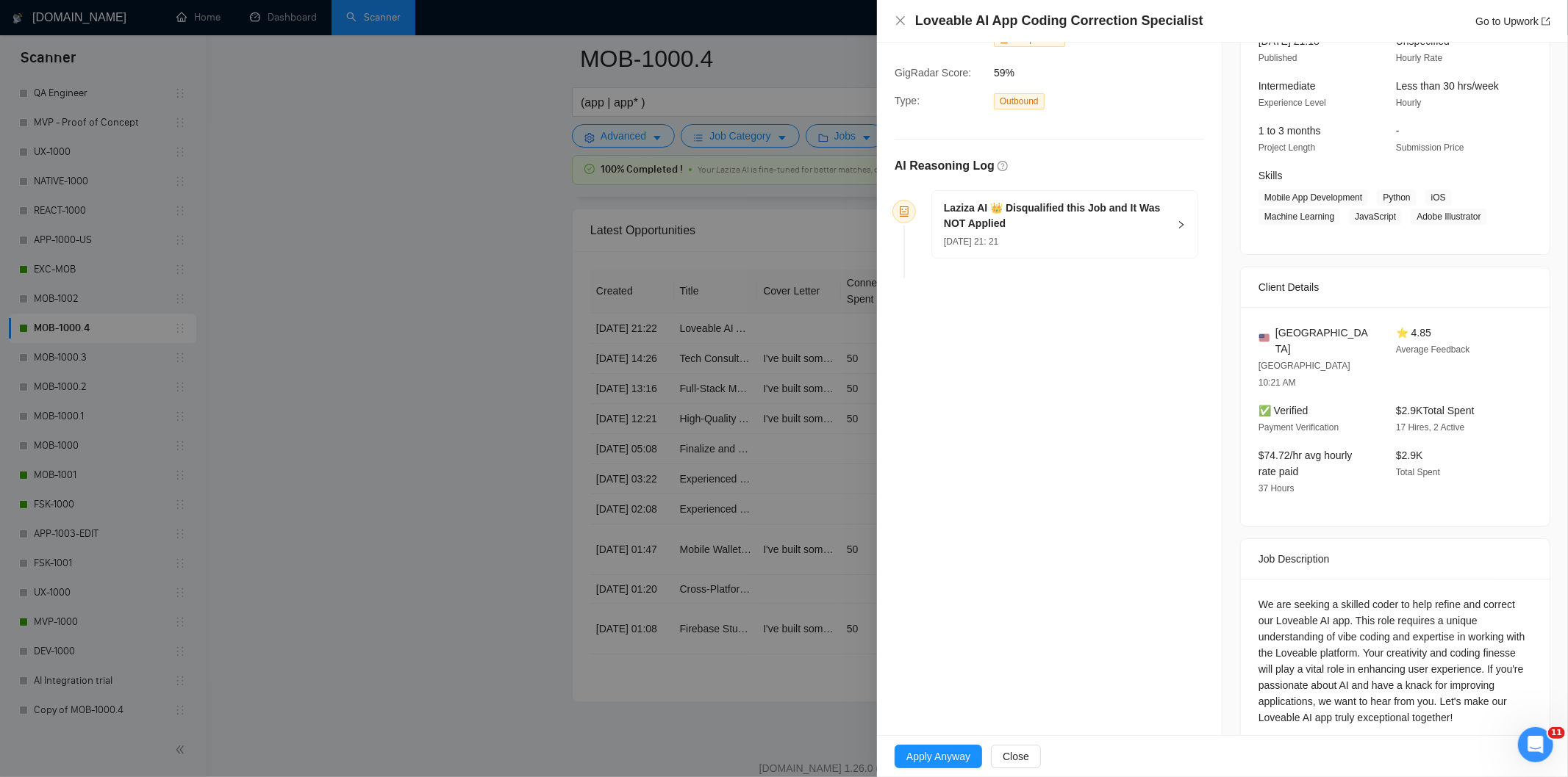
click at [1095, 232] on div "[PERSON_NAME] AI 👑 Disqualified this Job and It Was NOT Applied [DATE] 21: 21" at bounding box center [1056, 224] width 224 height 49
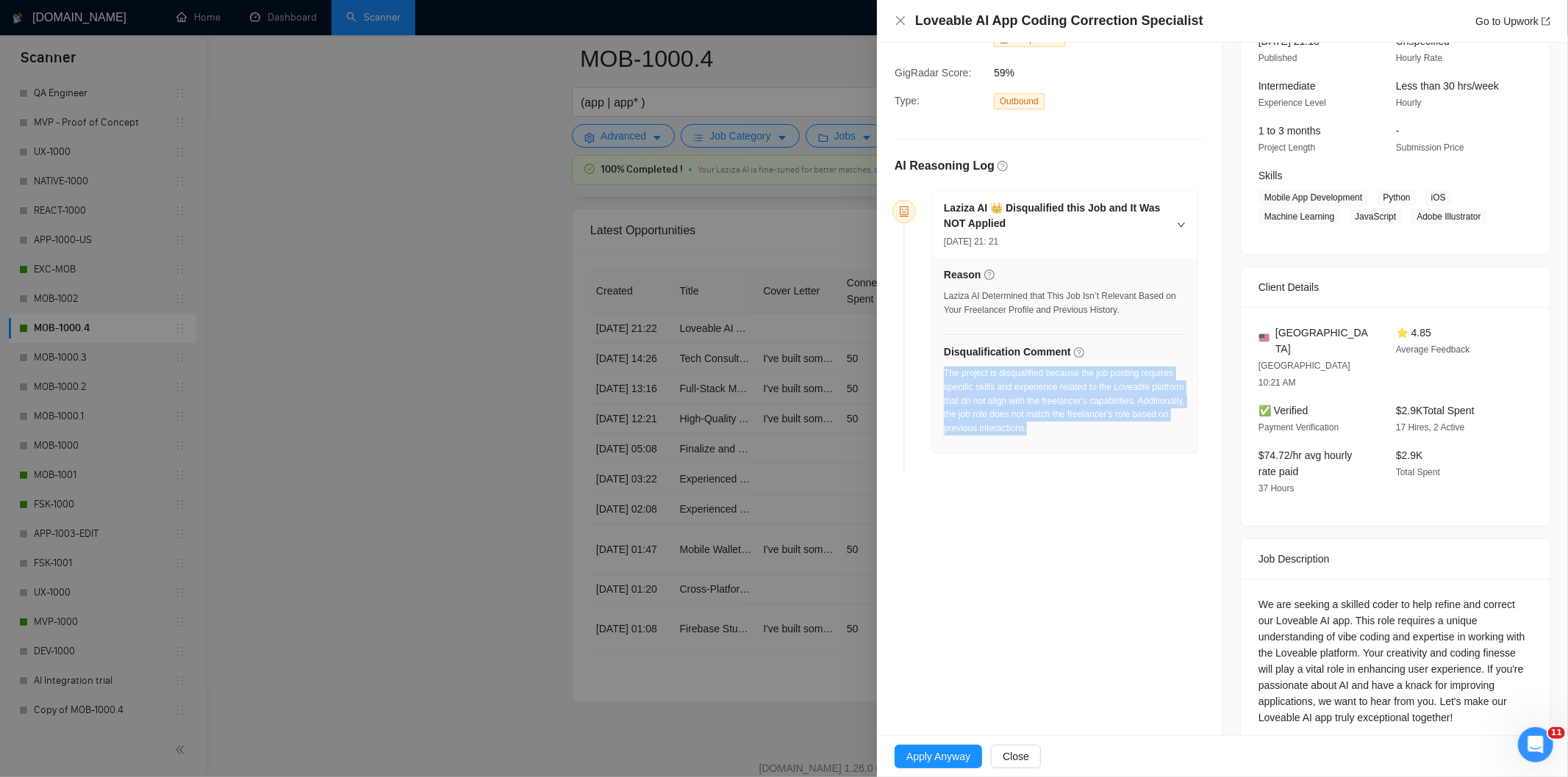
drag, startPoint x: 1098, startPoint y: 434, endPoint x: 946, endPoint y: 375, distance: 163.0
click at [946, 375] on div "The project is disqualified because the job posting requires specific skills an…" at bounding box center [1065, 402] width 242 height 69
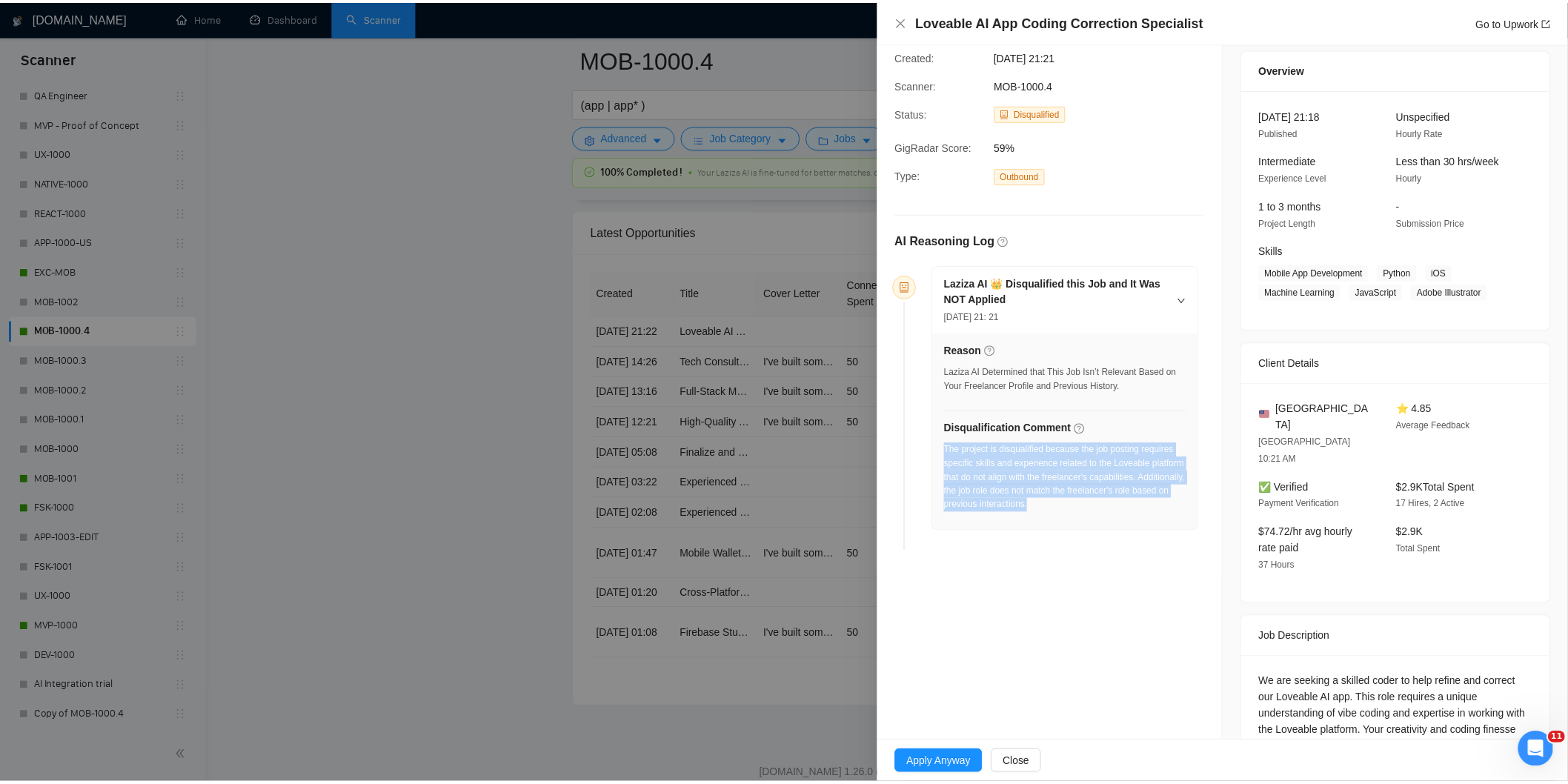
scroll to position [0, 0]
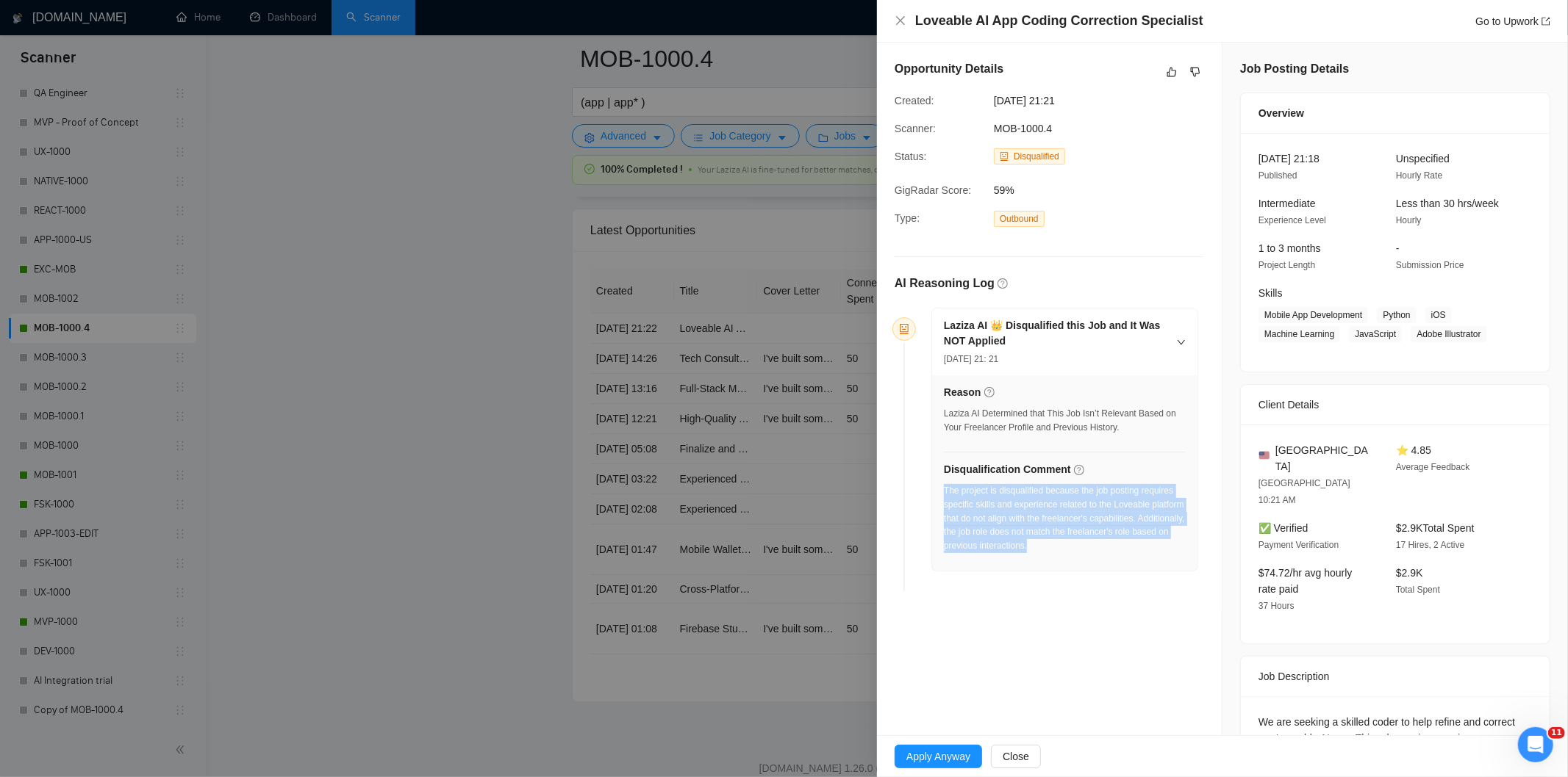
drag, startPoint x: 1093, startPoint y: 103, endPoint x: 983, endPoint y: 106, distance: 110.0
click at [983, 106] on div "Created: [DATE] 21:21" at bounding box center [1037, 100] width 298 height 16
click at [898, 21] on icon "close" at bounding box center [900, 20] width 12 height 12
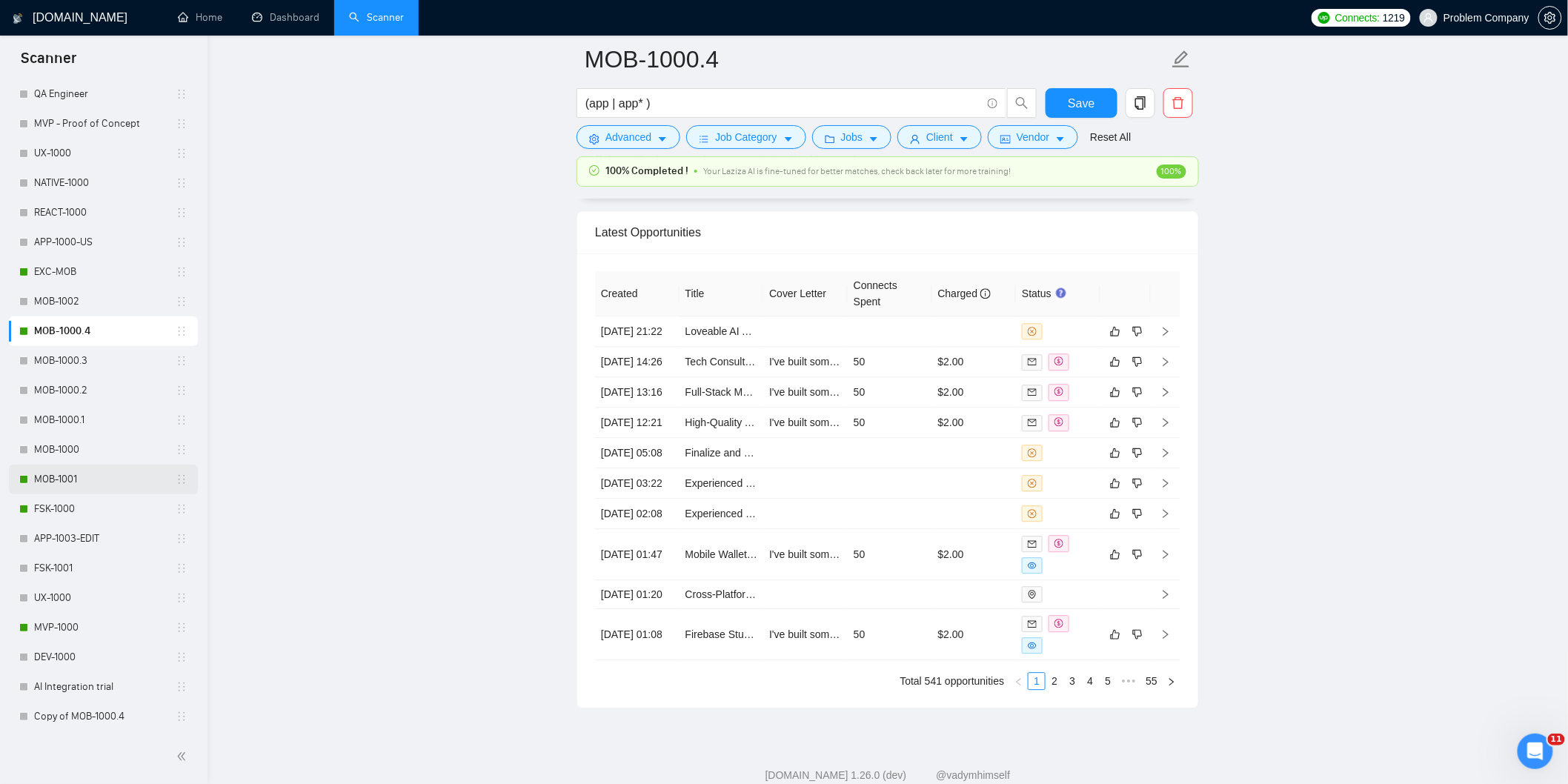
drag, startPoint x: 90, startPoint y: 482, endPoint x: 100, endPoint y: 491, distance: 13.5
click at [92, 479] on link "MOB-1001" at bounding box center [105, 480] width 141 height 30
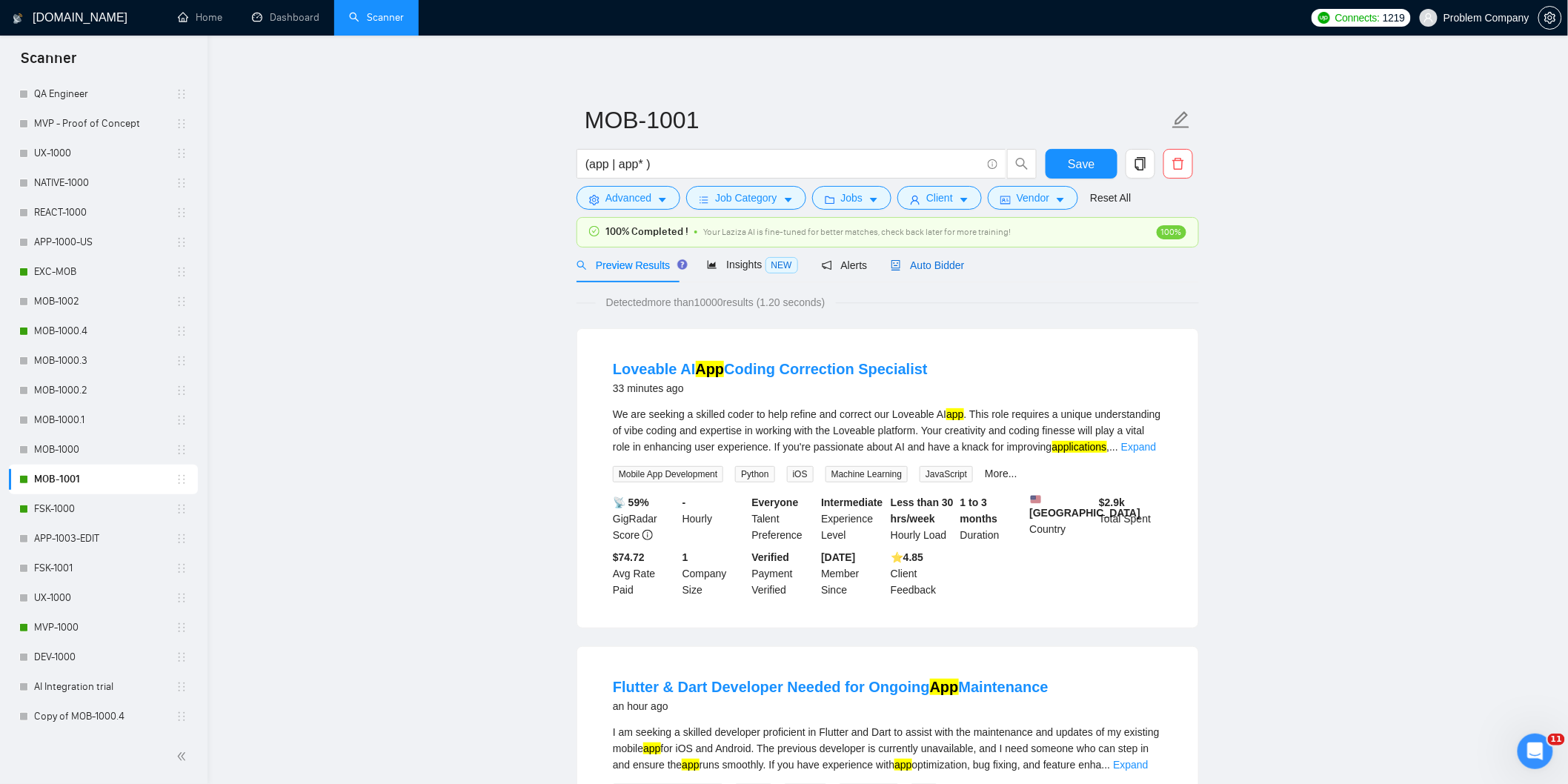
click at [942, 273] on div "Auto Bidder" at bounding box center [927, 265] width 73 height 16
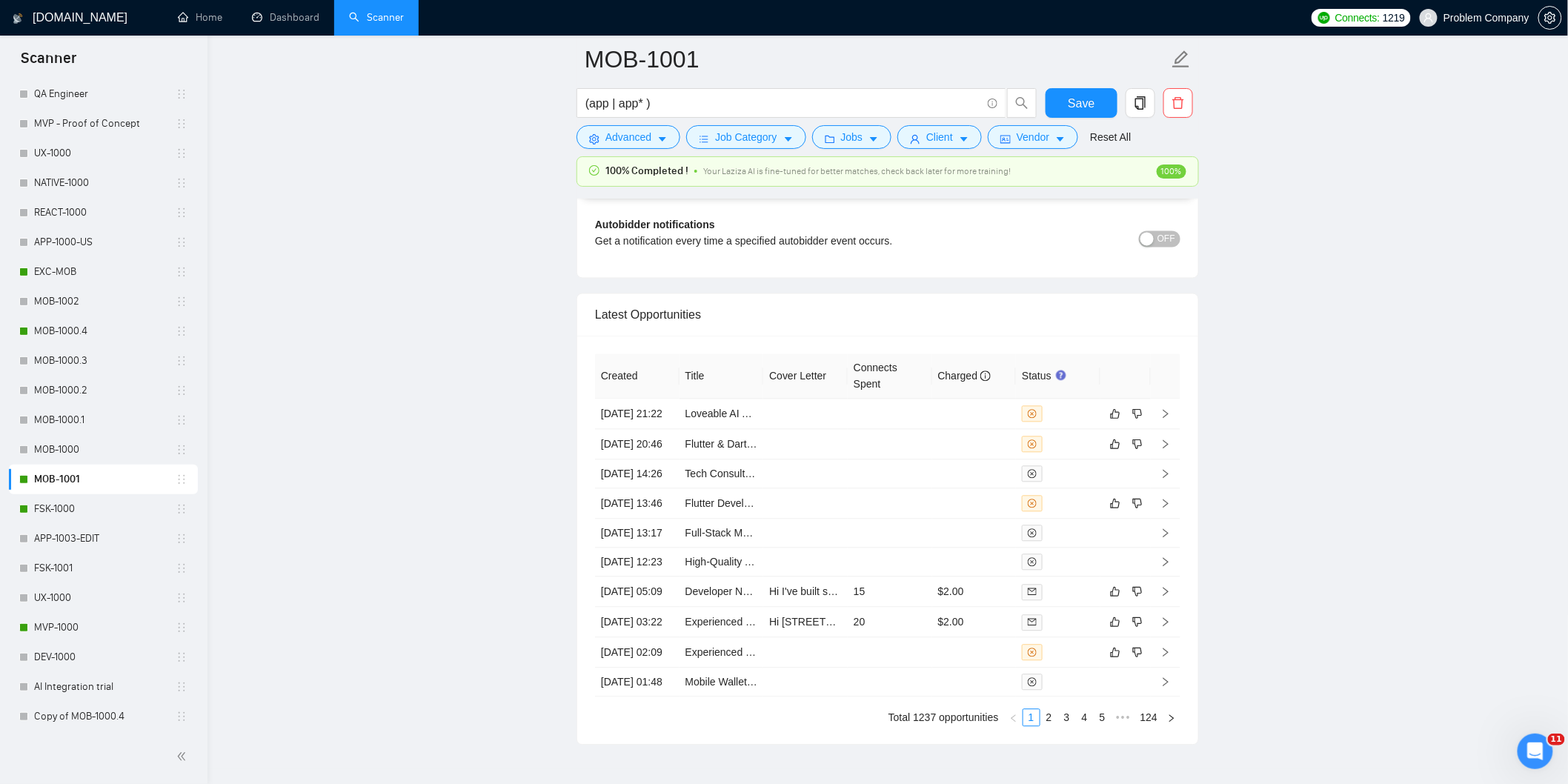
scroll to position [3771, 0]
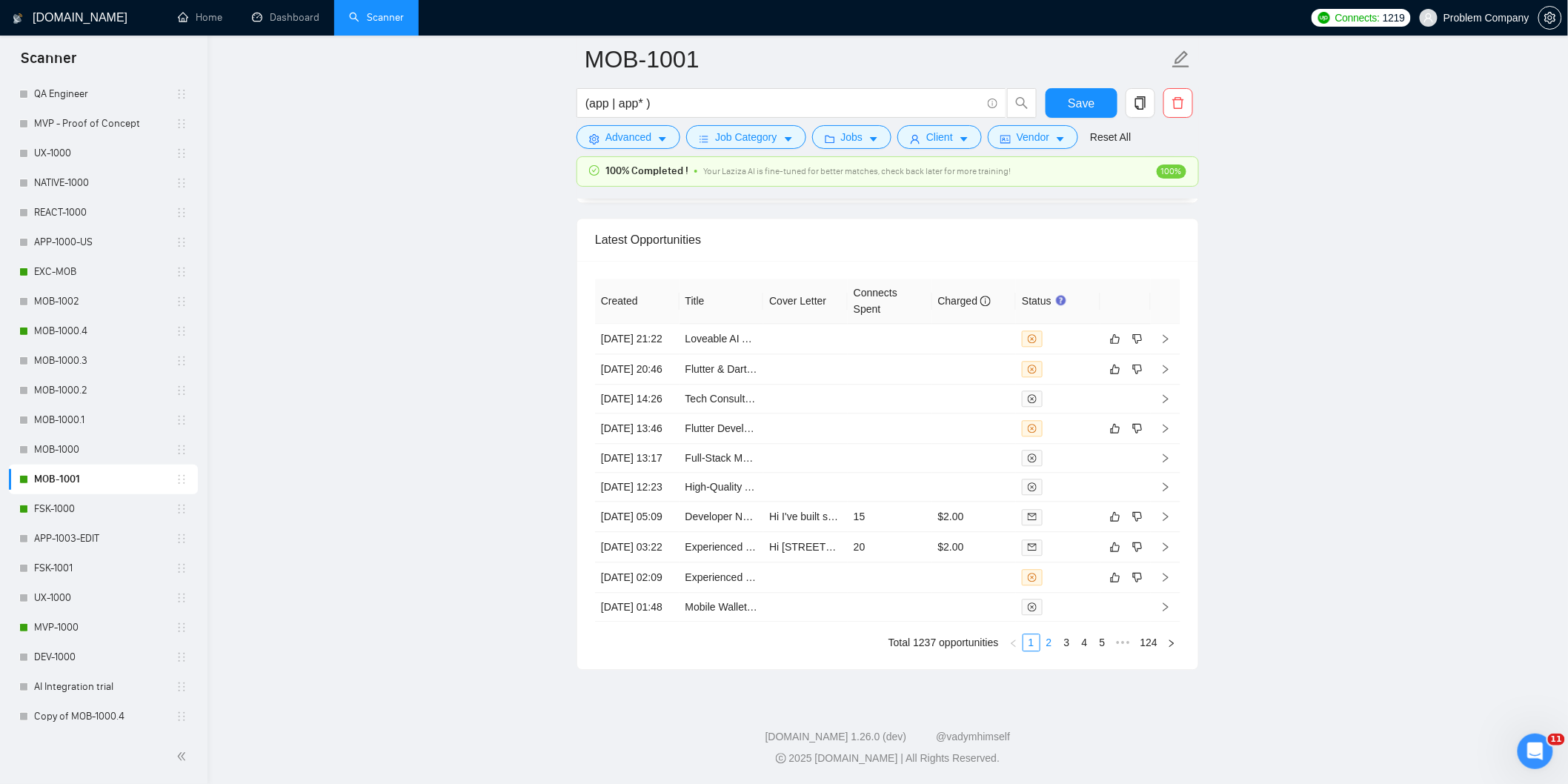
click at [1053, 648] on link "2" at bounding box center [1049, 642] width 16 height 16
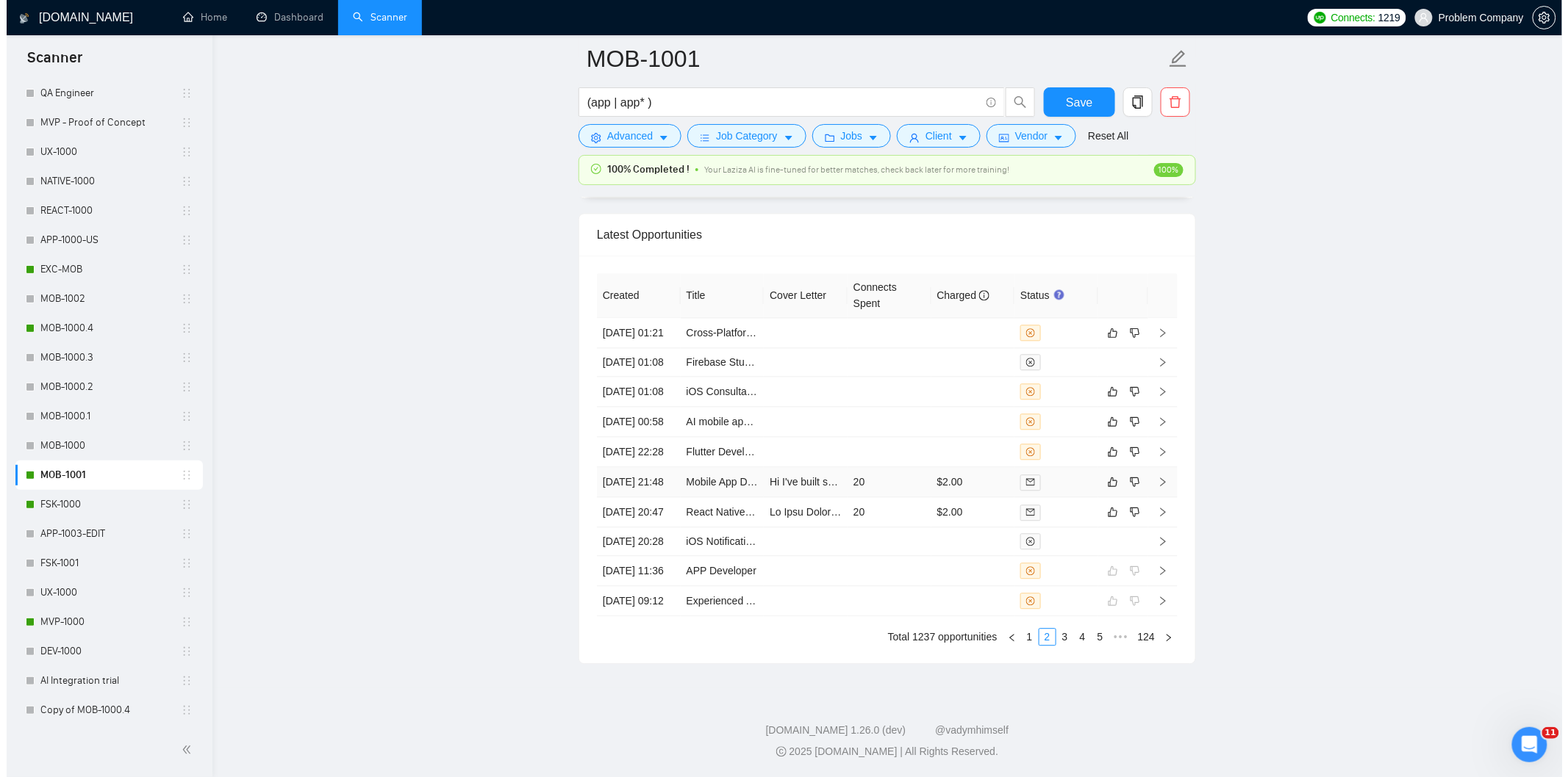
scroll to position [3574, 0]
click at [647, 529] on td "[DATE] 20:47" at bounding box center [632, 513] width 84 height 30
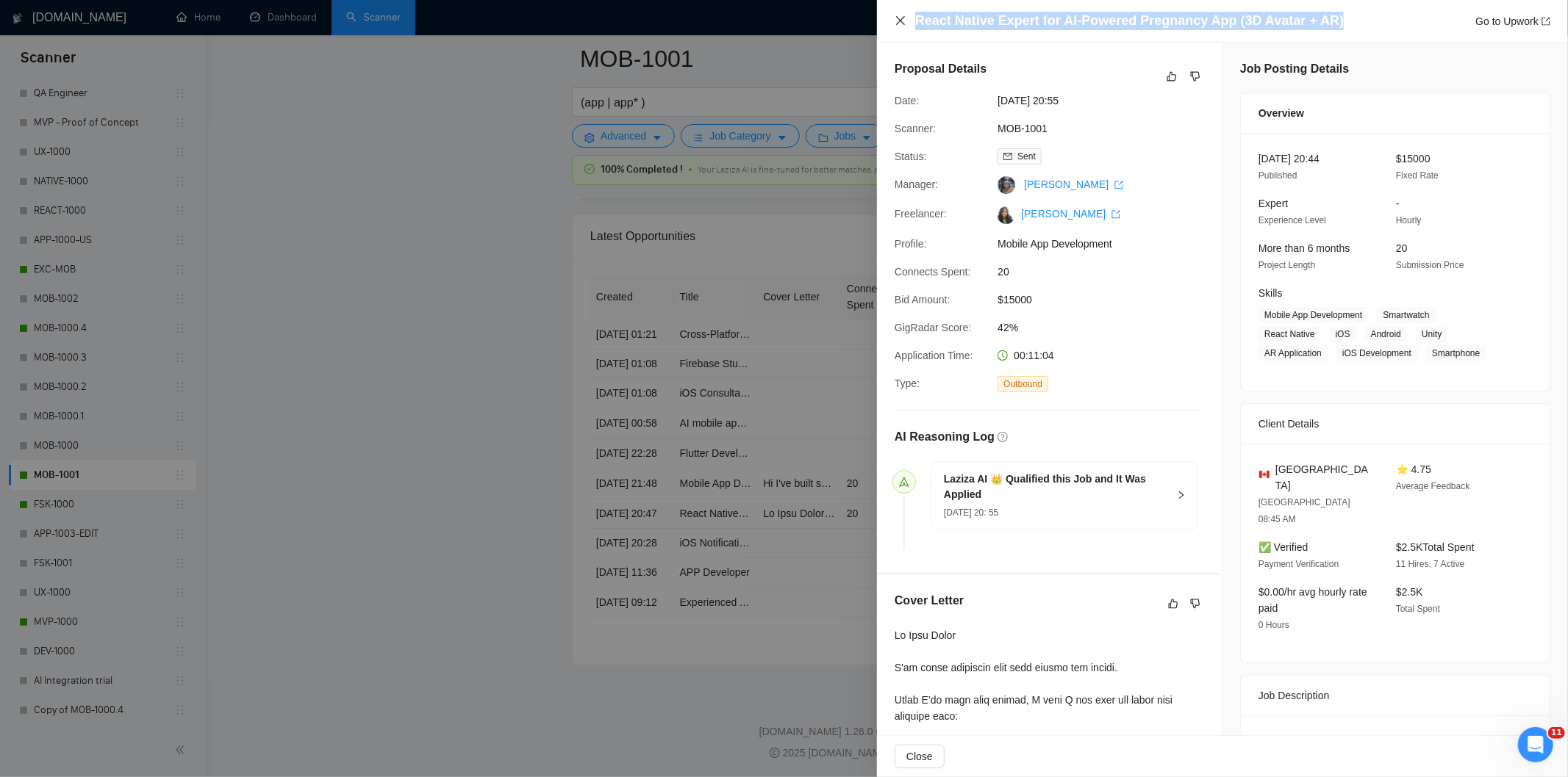
drag, startPoint x: 1378, startPoint y: 20, endPoint x: 898, endPoint y: 24, distance: 480.0
click at [897, 20] on div "React Native Expert for AI-Powered Pregnancy App (3D Avatar + AR) Go to Upwork" at bounding box center [1222, 21] width 656 height 18
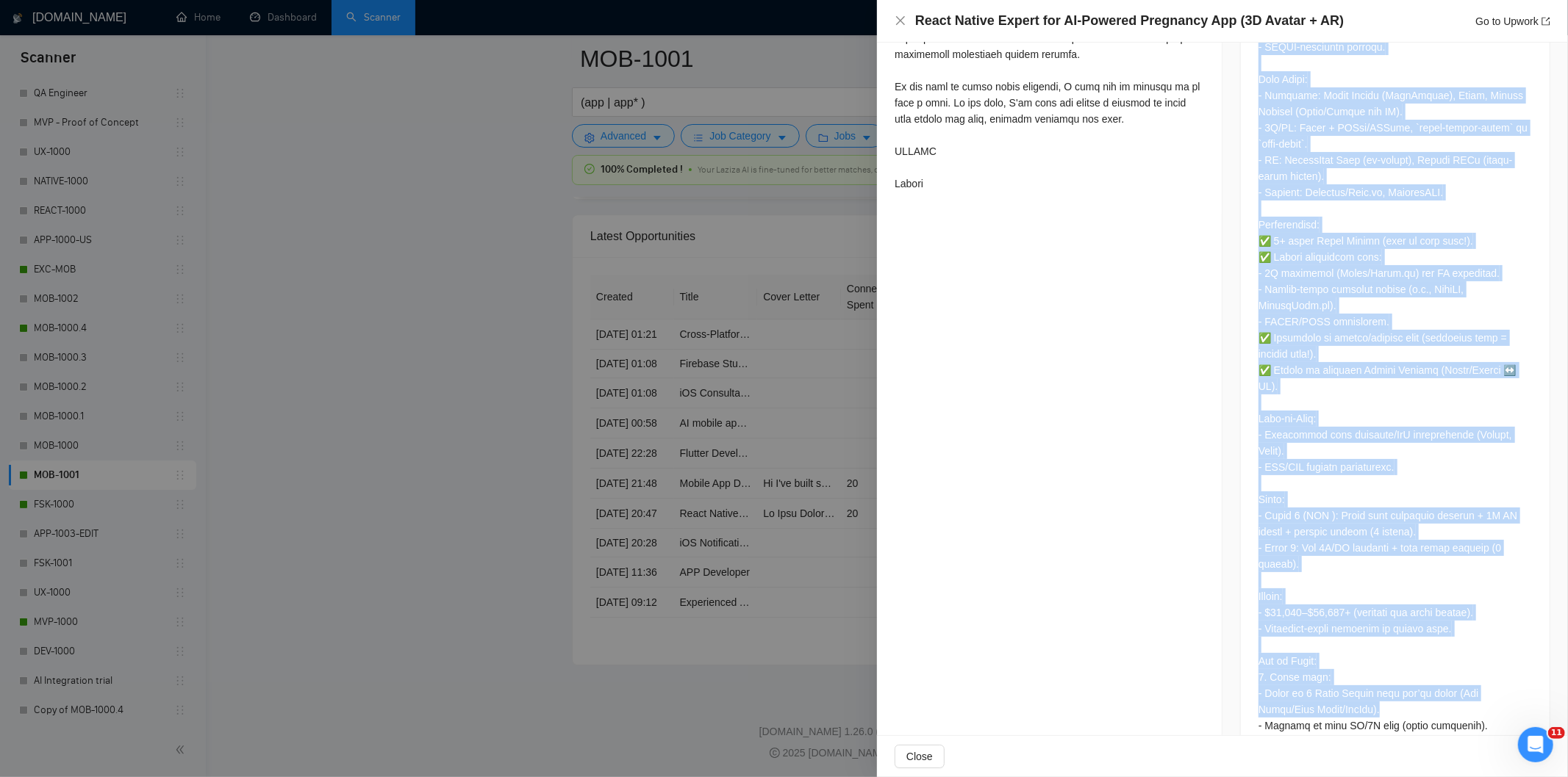
scroll to position [927, 0]
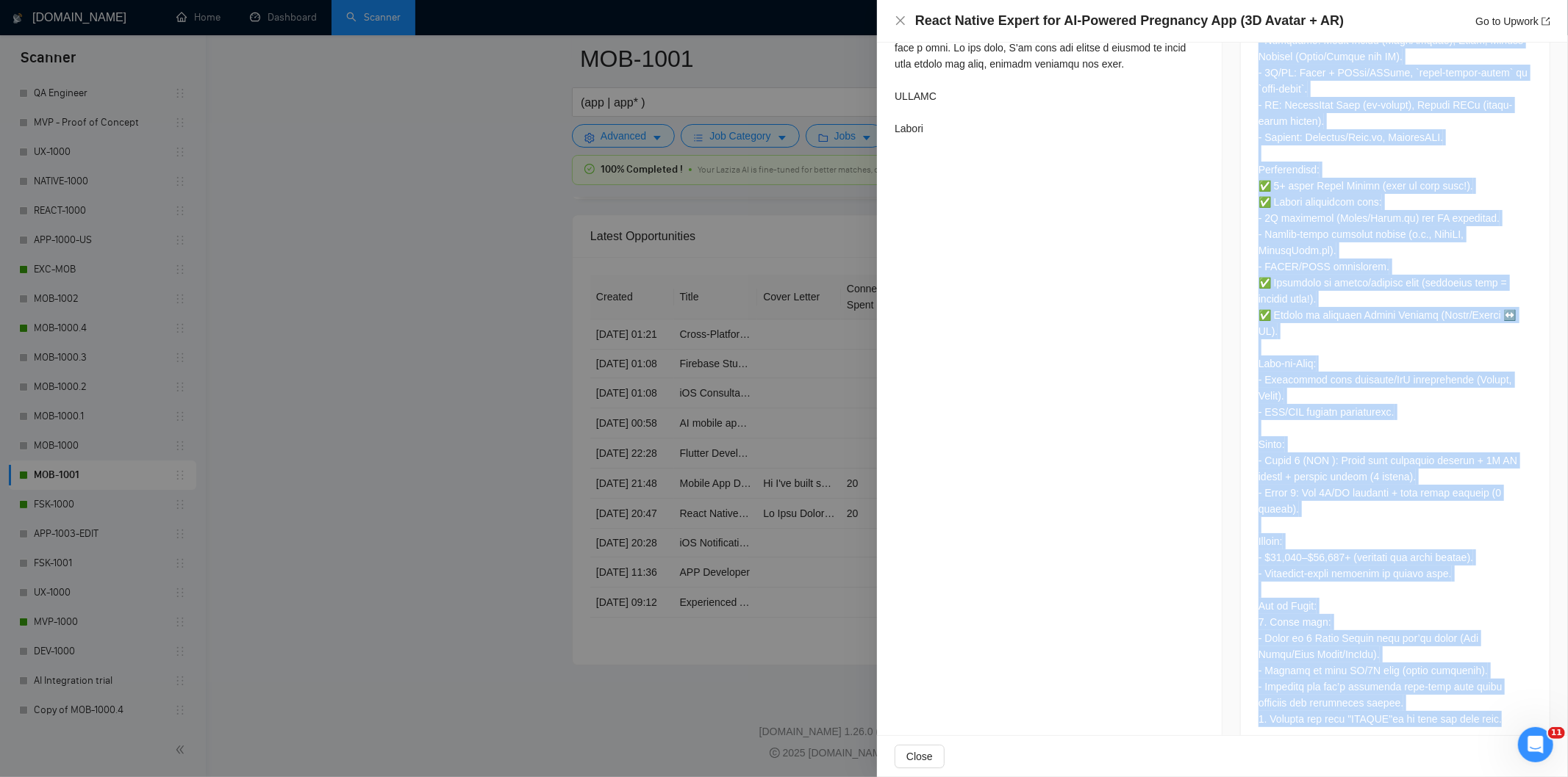
drag, startPoint x: 1246, startPoint y: 462, endPoint x: 1509, endPoint y: 687, distance: 346.1
click at [1509, 687] on div at bounding box center [1395, 269] width 309 height 963
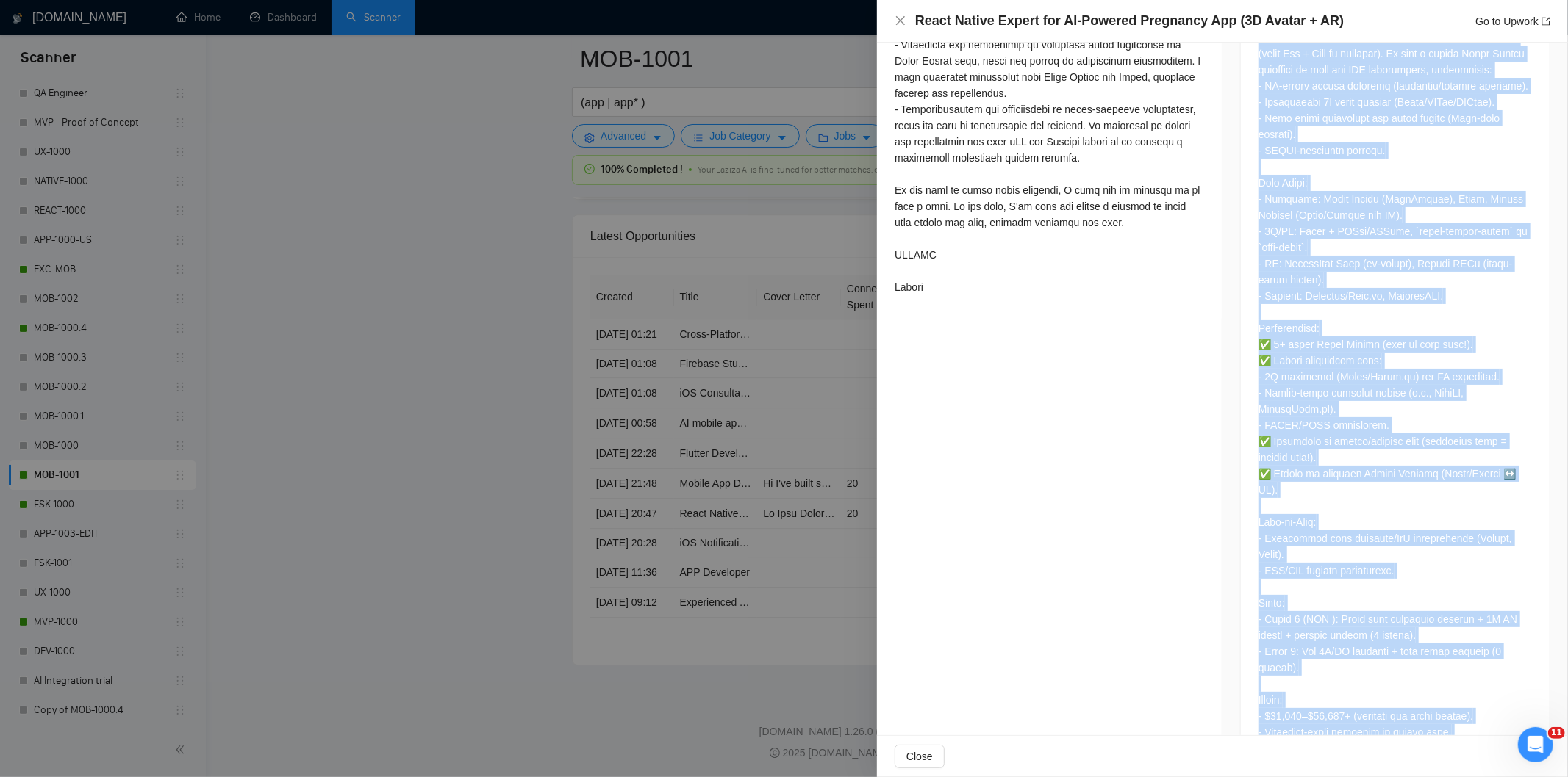
scroll to position [764, 0]
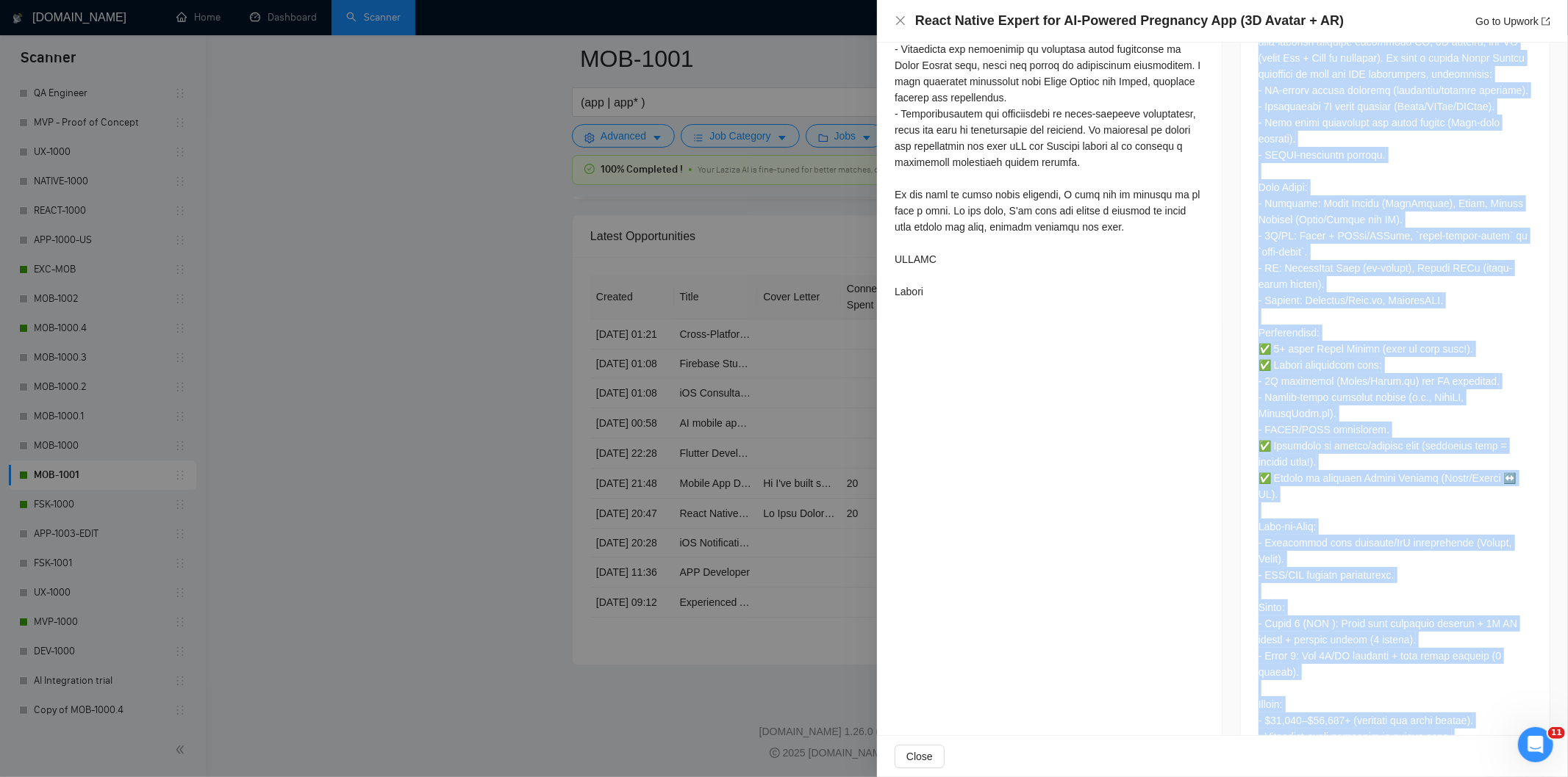
click at [1364, 467] on div at bounding box center [1395, 429] width 274 height 921
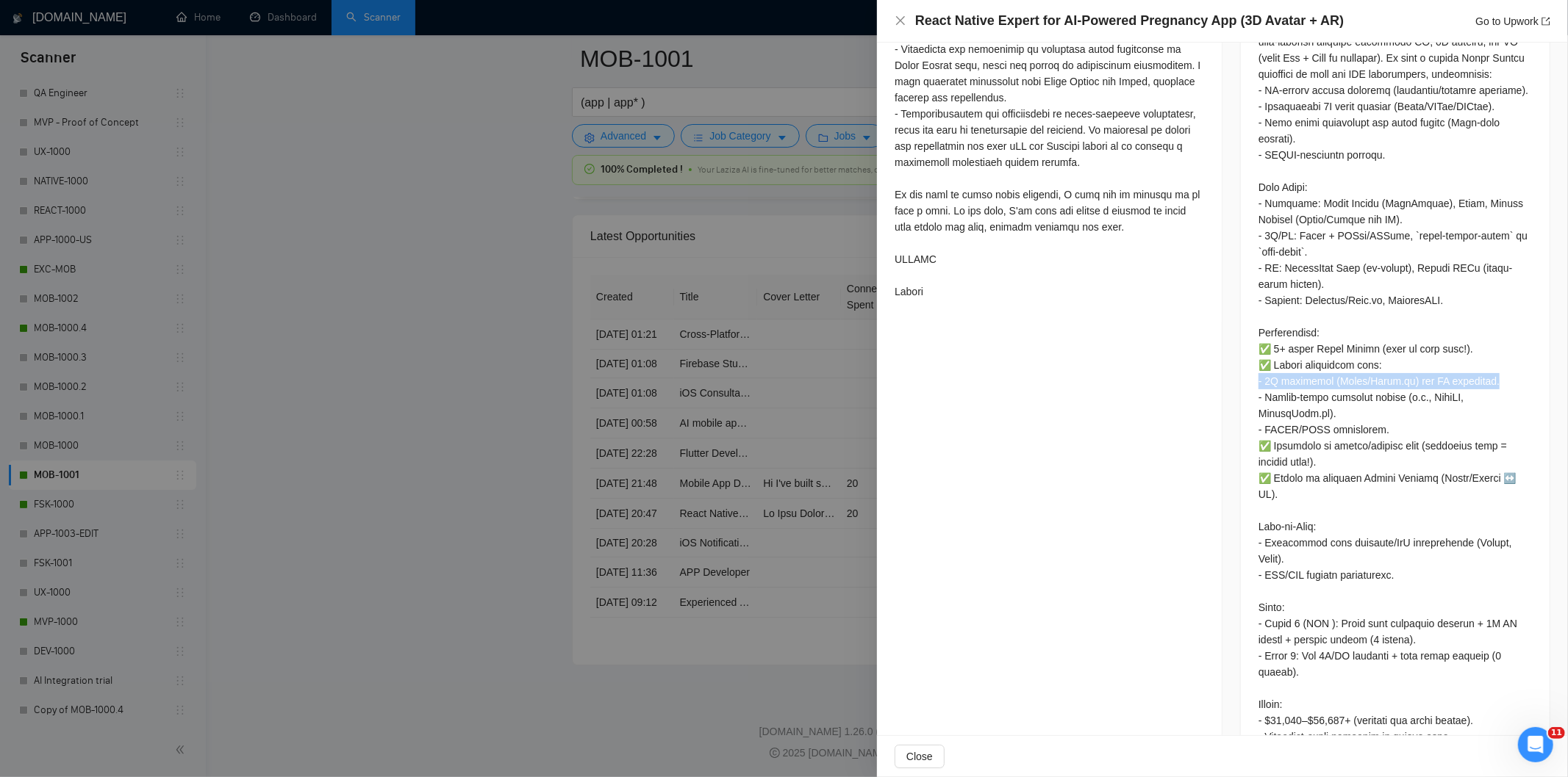
drag, startPoint x: 1479, startPoint y: 365, endPoint x: 1254, endPoint y: 364, distance: 225.0
click at [1259, 364] on div at bounding box center [1395, 429] width 274 height 921
click at [899, 25] on icon "close" at bounding box center [900, 20] width 12 height 12
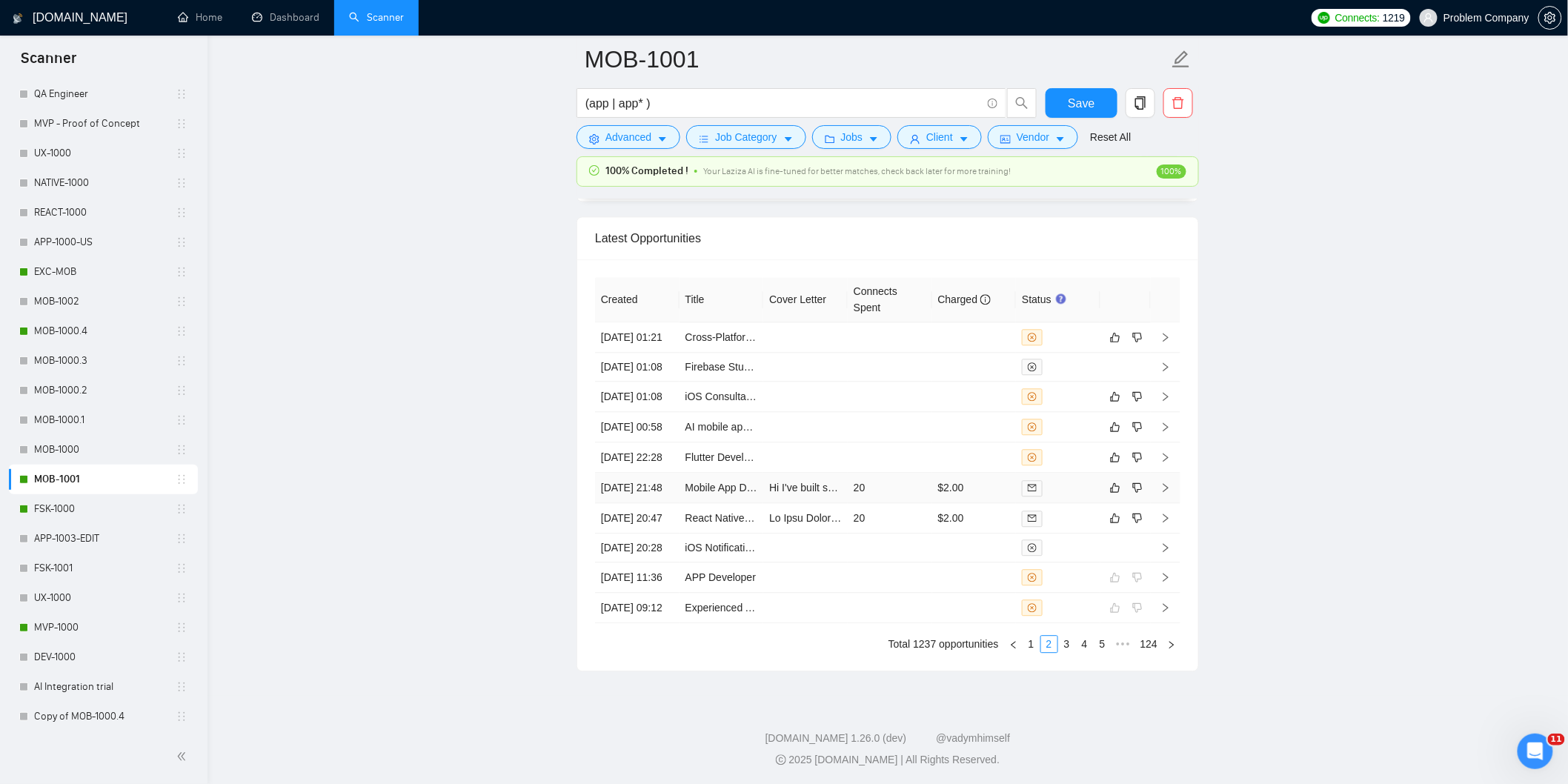
click at [650, 503] on td "[DATE] 21:48" at bounding box center [637, 488] width 85 height 30
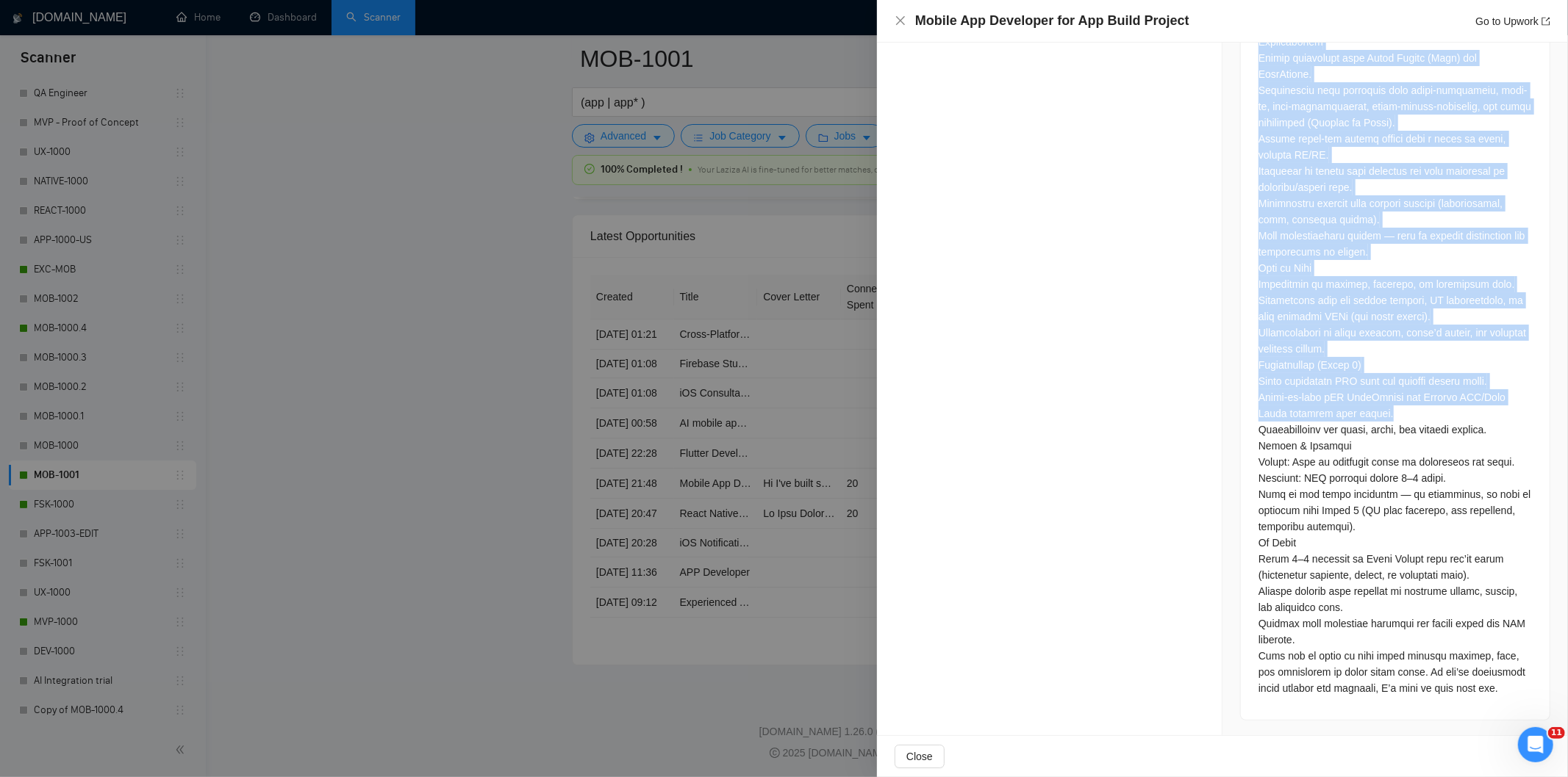
scroll to position [1166, 0]
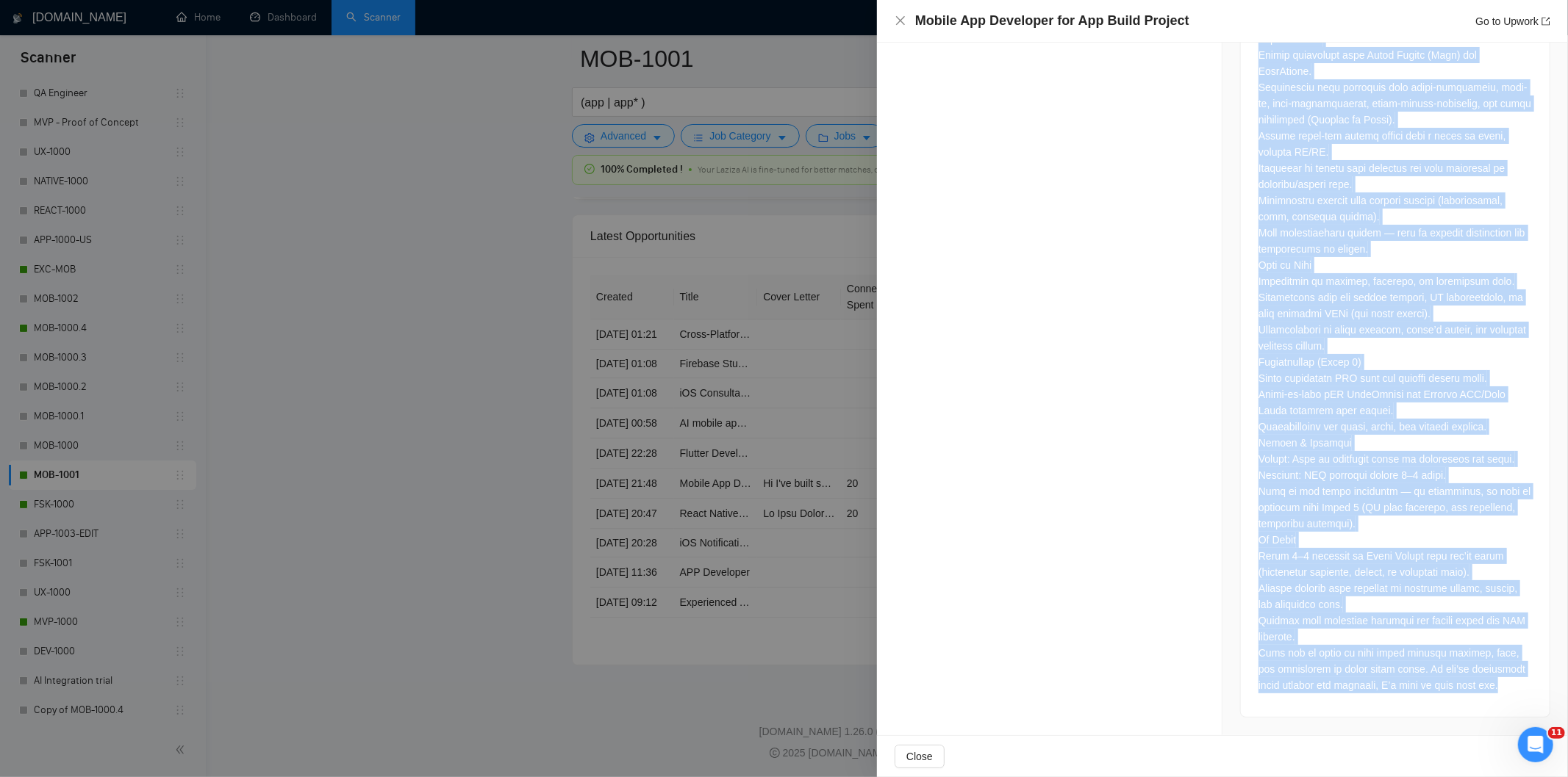
drag, startPoint x: 1253, startPoint y: 250, endPoint x: 1499, endPoint y: 684, distance: 498.9
click at [1499, 684] on div at bounding box center [1395, 119] width 274 height 1148
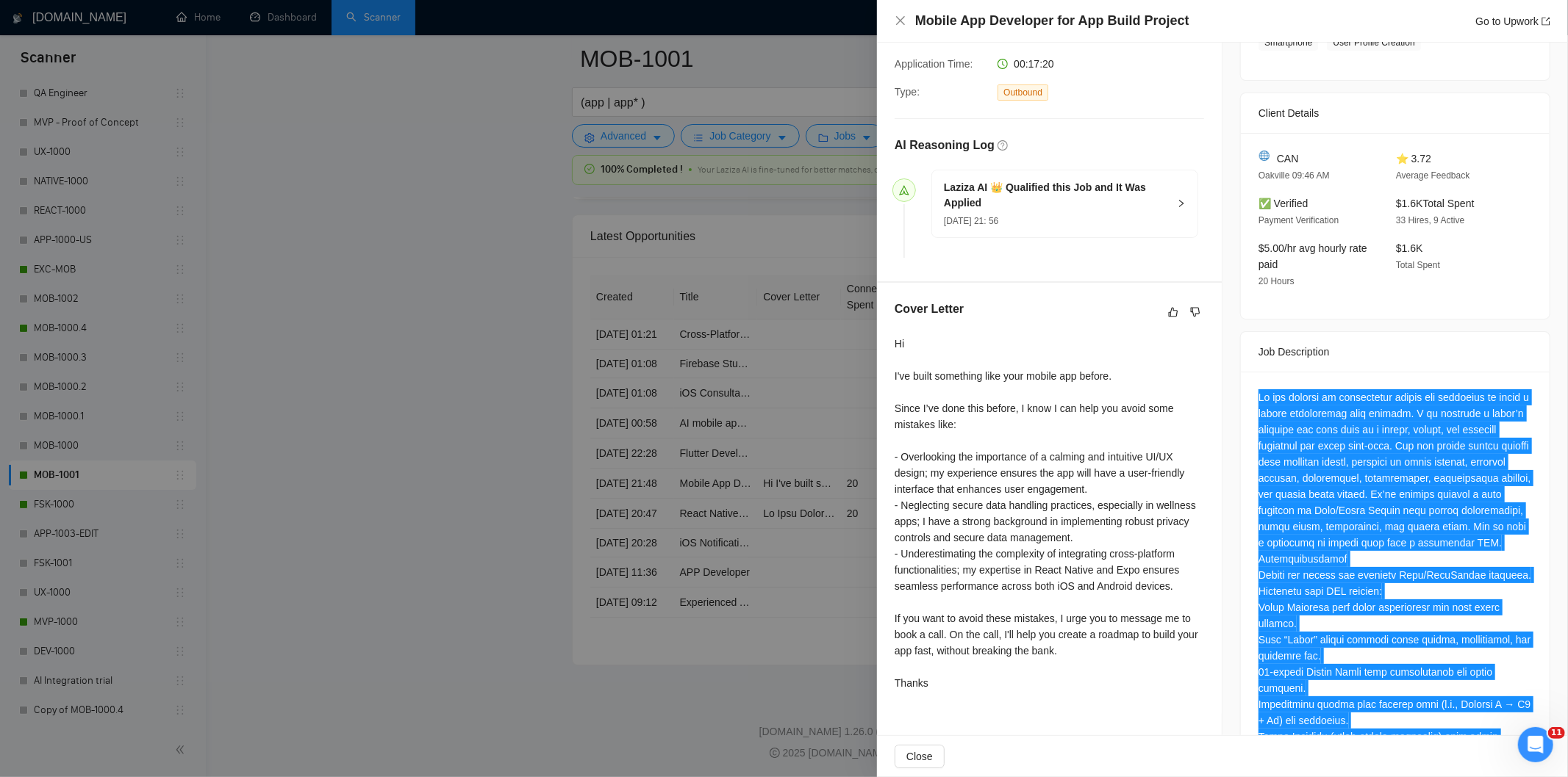
scroll to position [0, 0]
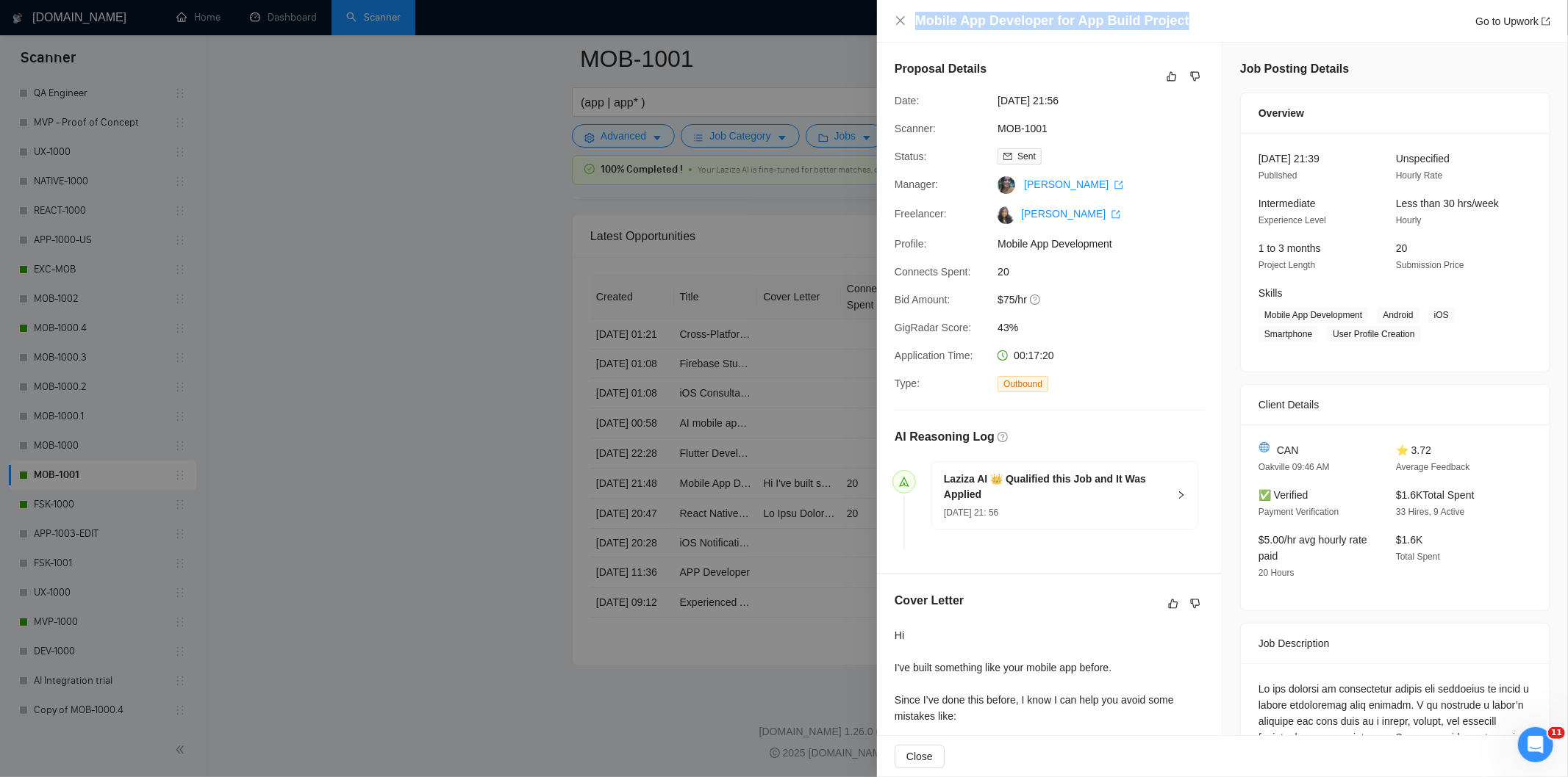
drag, startPoint x: 1201, startPoint y: 23, endPoint x: 909, endPoint y: 23, distance: 292.0
click at [909, 23] on div "Mobile App Developer for App Build Project Go to Upwork" at bounding box center [1222, 21] width 656 height 18
click at [900, 19] on icon "close" at bounding box center [900, 20] width 12 height 12
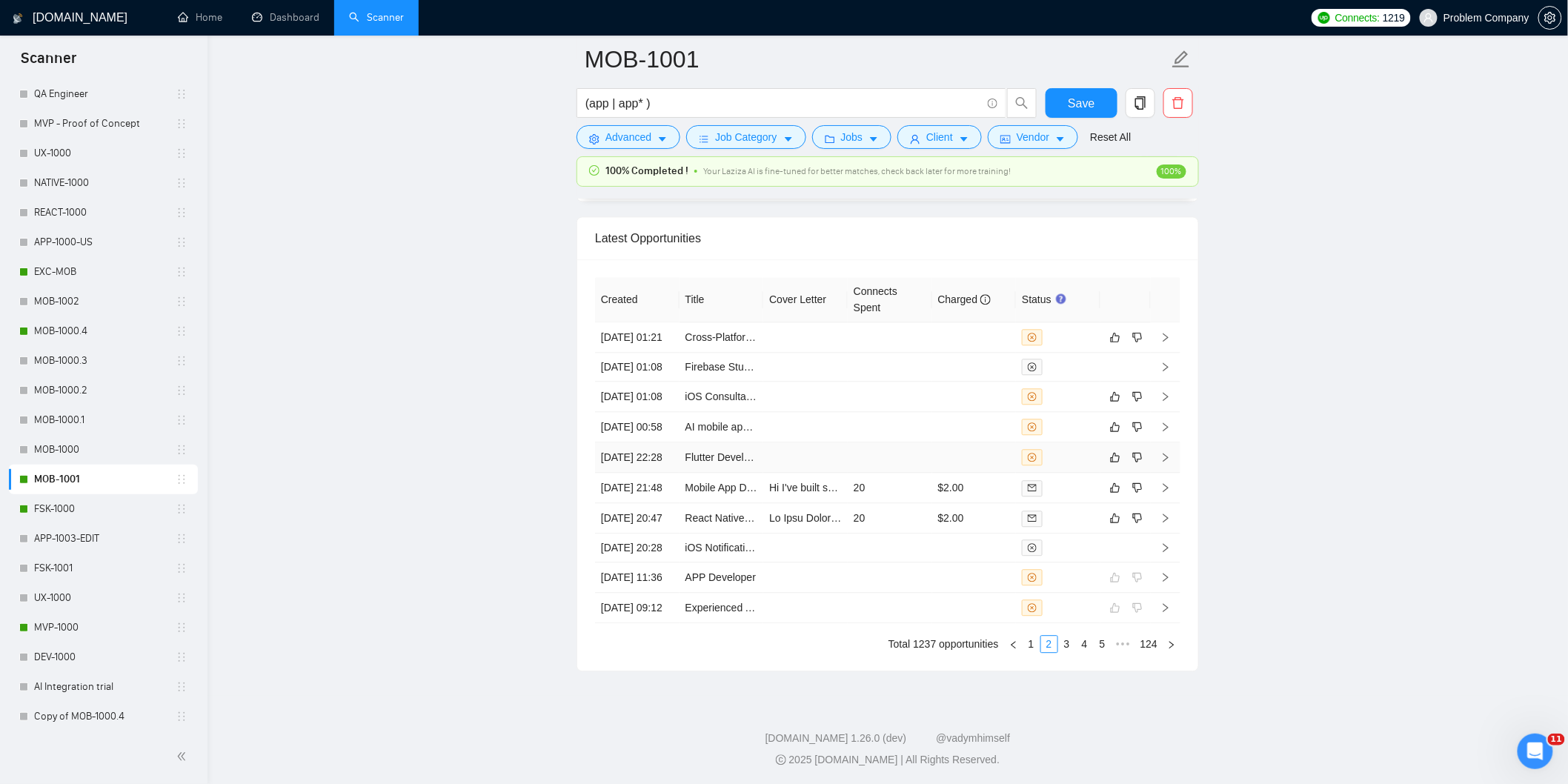
click at [635, 473] on td "[DATE] 22:28" at bounding box center [637, 457] width 85 height 30
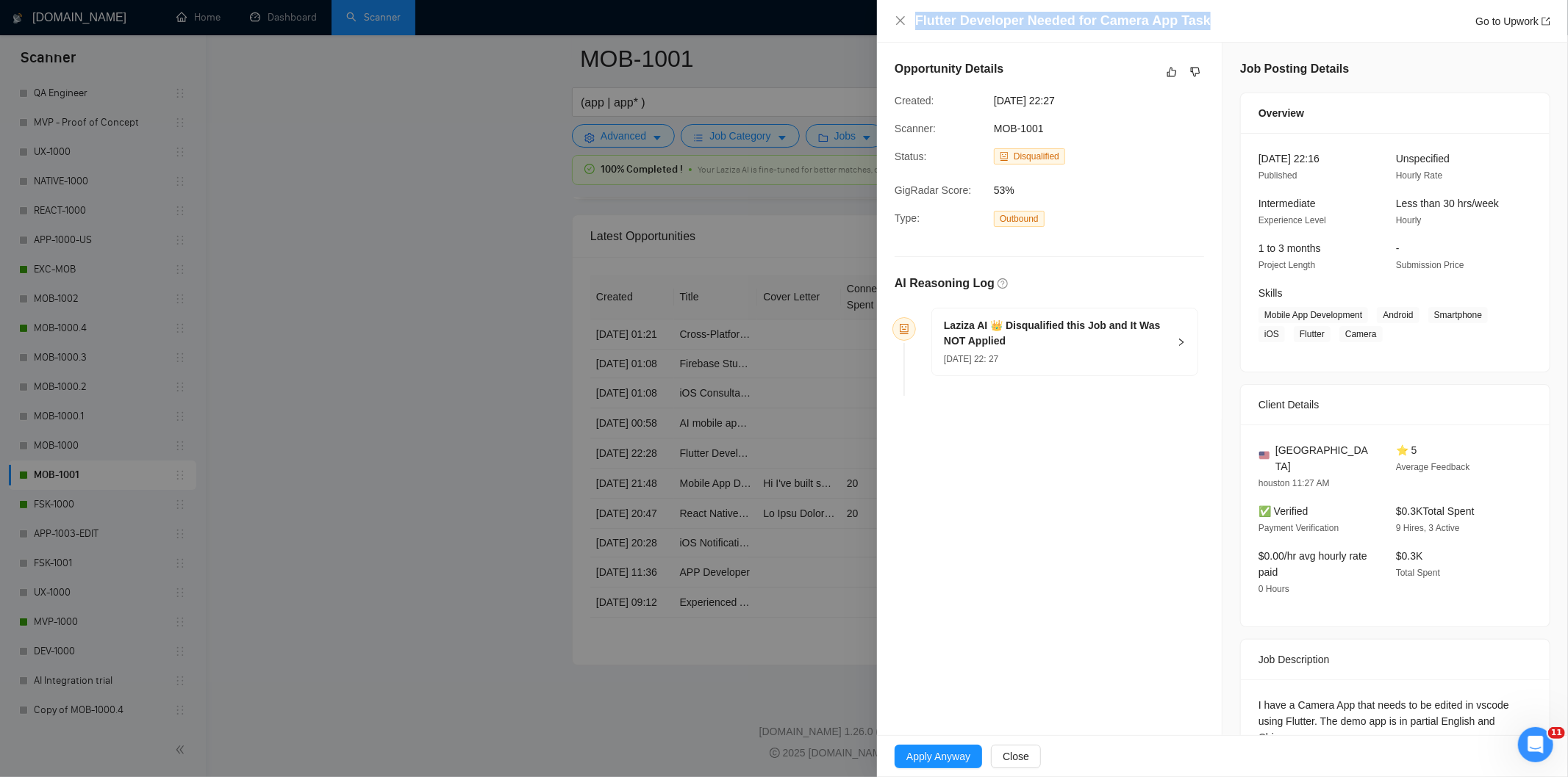
drag, startPoint x: 1222, startPoint y: 19, endPoint x: 886, endPoint y: 39, distance: 336.6
click at [886, 39] on div "Flutter Developer Needed for Camera App Task Go to Upwork" at bounding box center [1222, 21] width 691 height 42
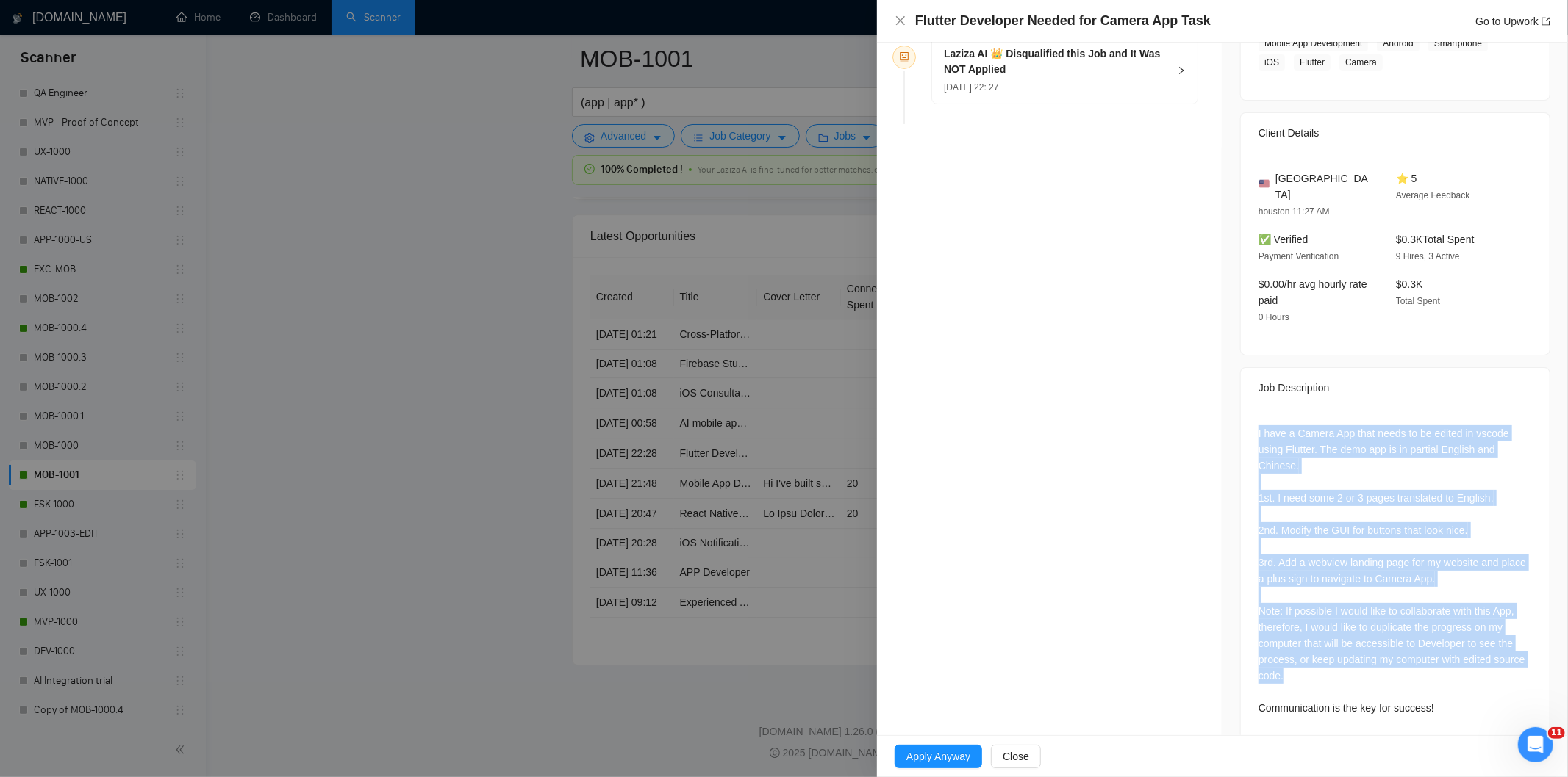
scroll to position [278, 0]
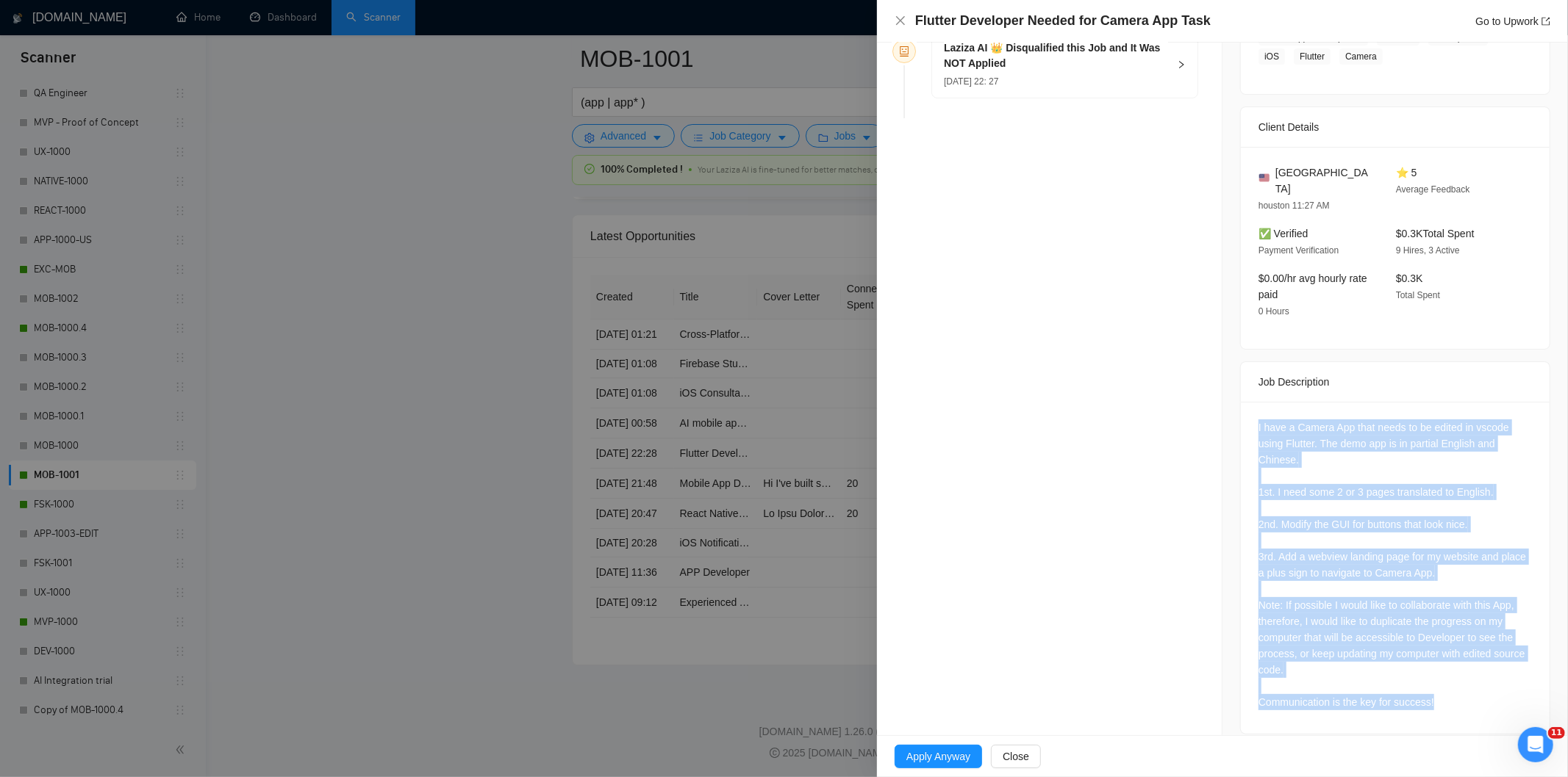
drag, startPoint x: 1252, startPoint y: 514, endPoint x: 1438, endPoint y: 687, distance: 254.0
click at [1438, 687] on div "I have a Camera App that needs to be edited in vscode using Flutter. The demo a…" at bounding box center [1395, 567] width 309 height 332
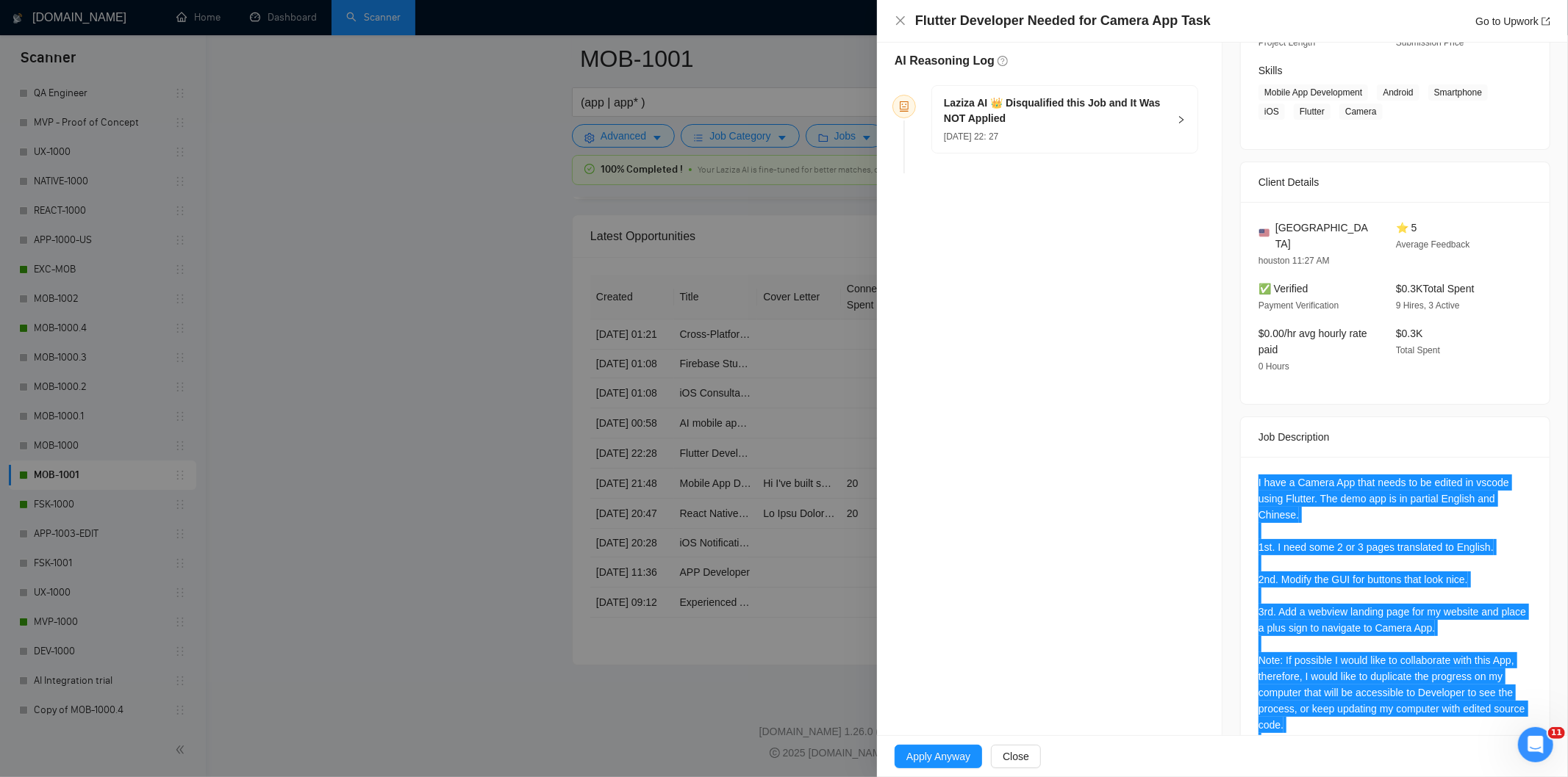
scroll to position [0, 0]
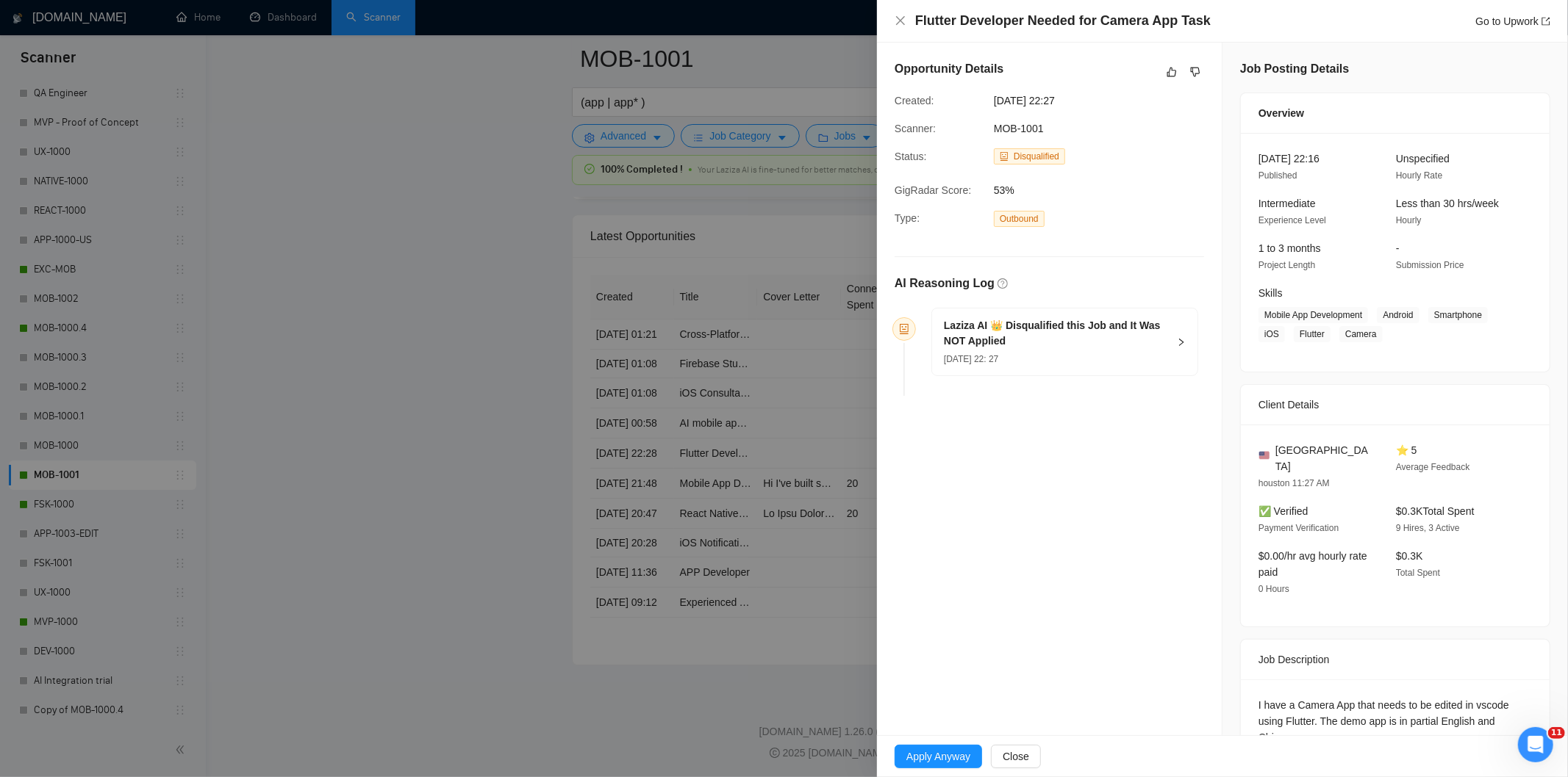
drag, startPoint x: 1074, startPoint y: 358, endPoint x: 1083, endPoint y: 343, distance: 17.5
click at [1074, 358] on div "[DATE] 22: 27" at bounding box center [1056, 358] width 224 height 16
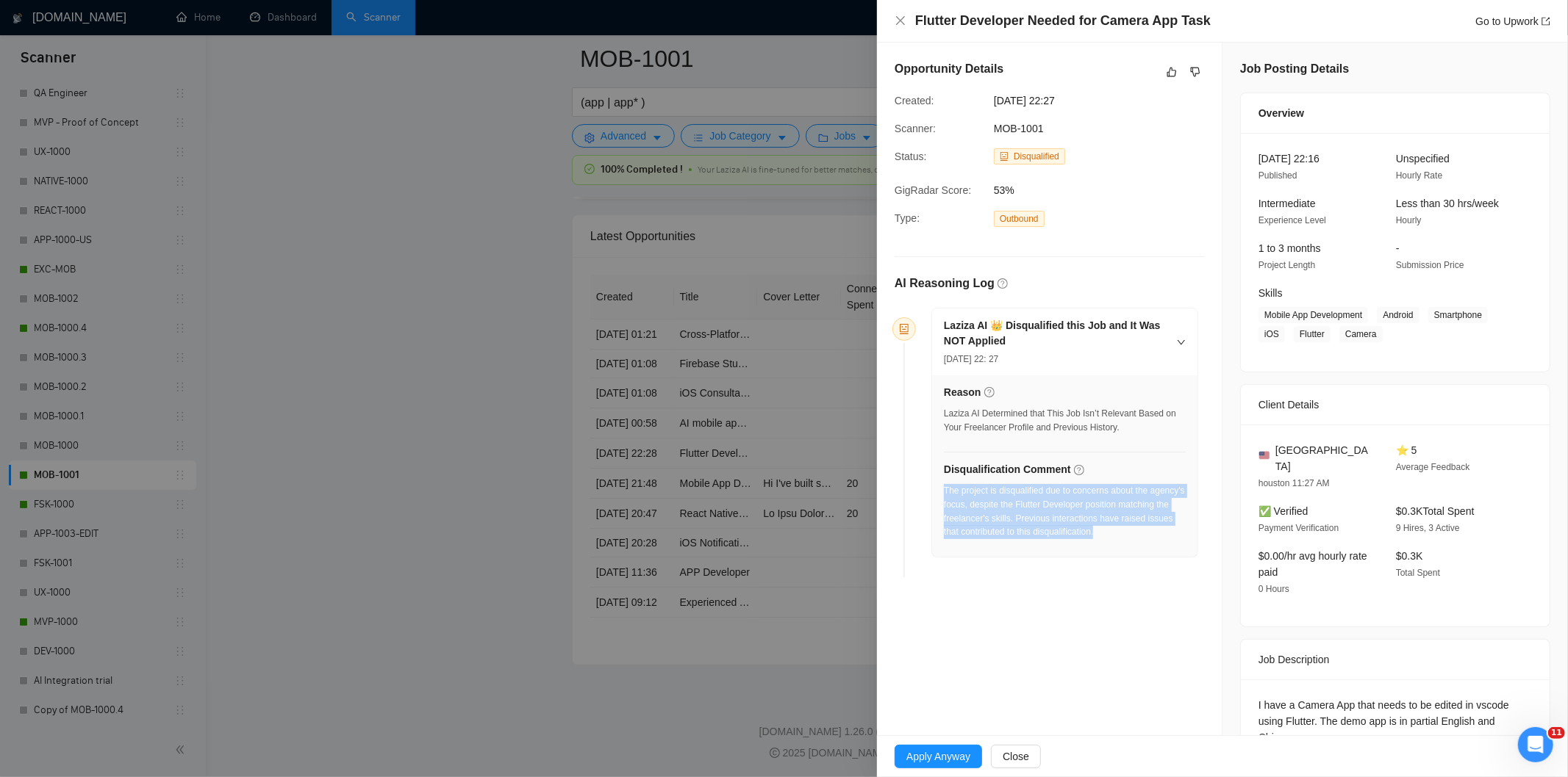
drag, startPoint x: 1162, startPoint y: 534, endPoint x: 943, endPoint y: 498, distance: 221.9
click at [944, 498] on div "The project is disqualified due to concerns about the agency's focus, despite t…" at bounding box center [1065, 511] width 242 height 55
click at [900, 15] on icon "close" at bounding box center [900, 20] width 12 height 12
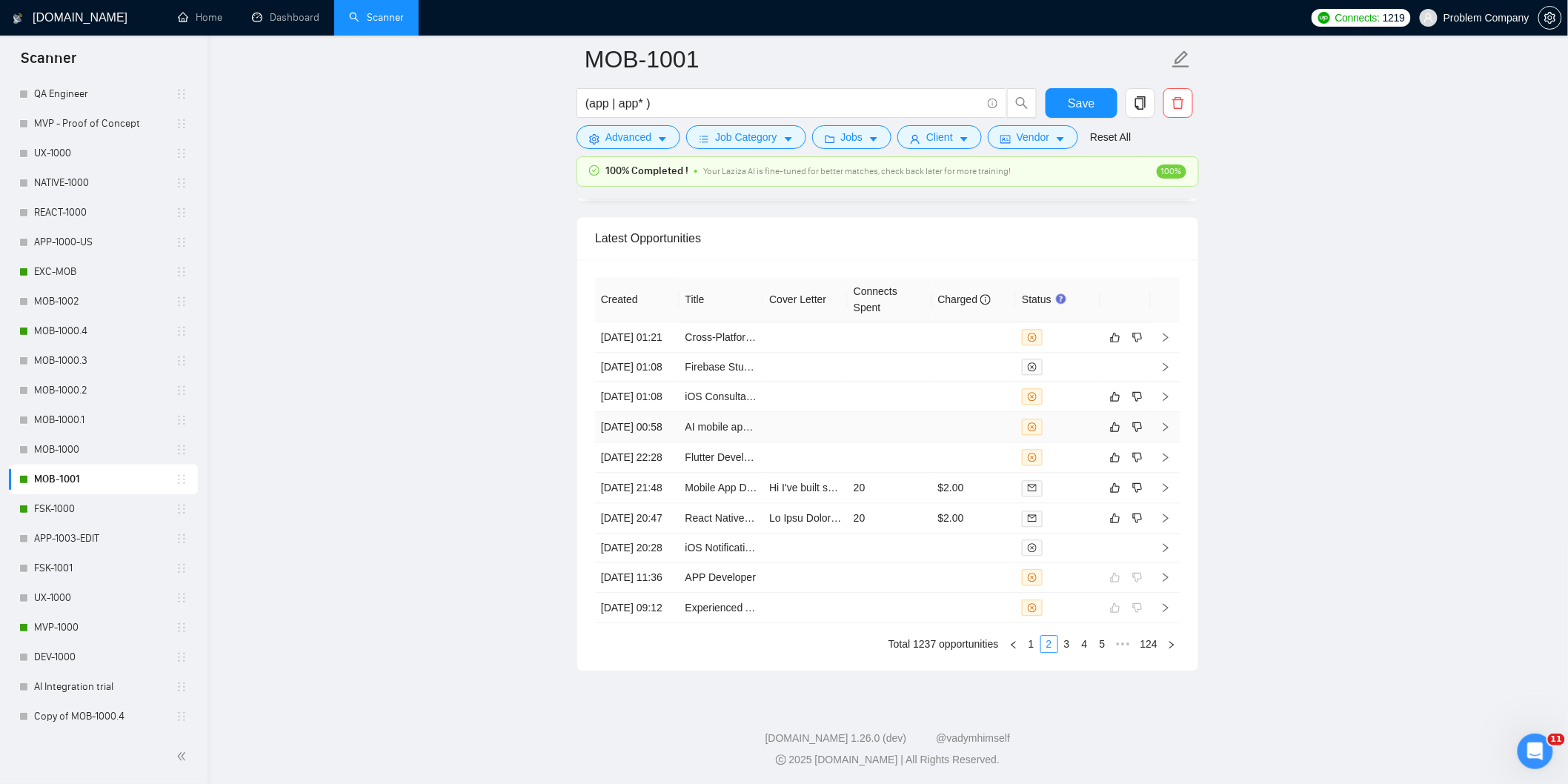
click at [645, 443] on td "[DATE] 00:58" at bounding box center [637, 427] width 85 height 30
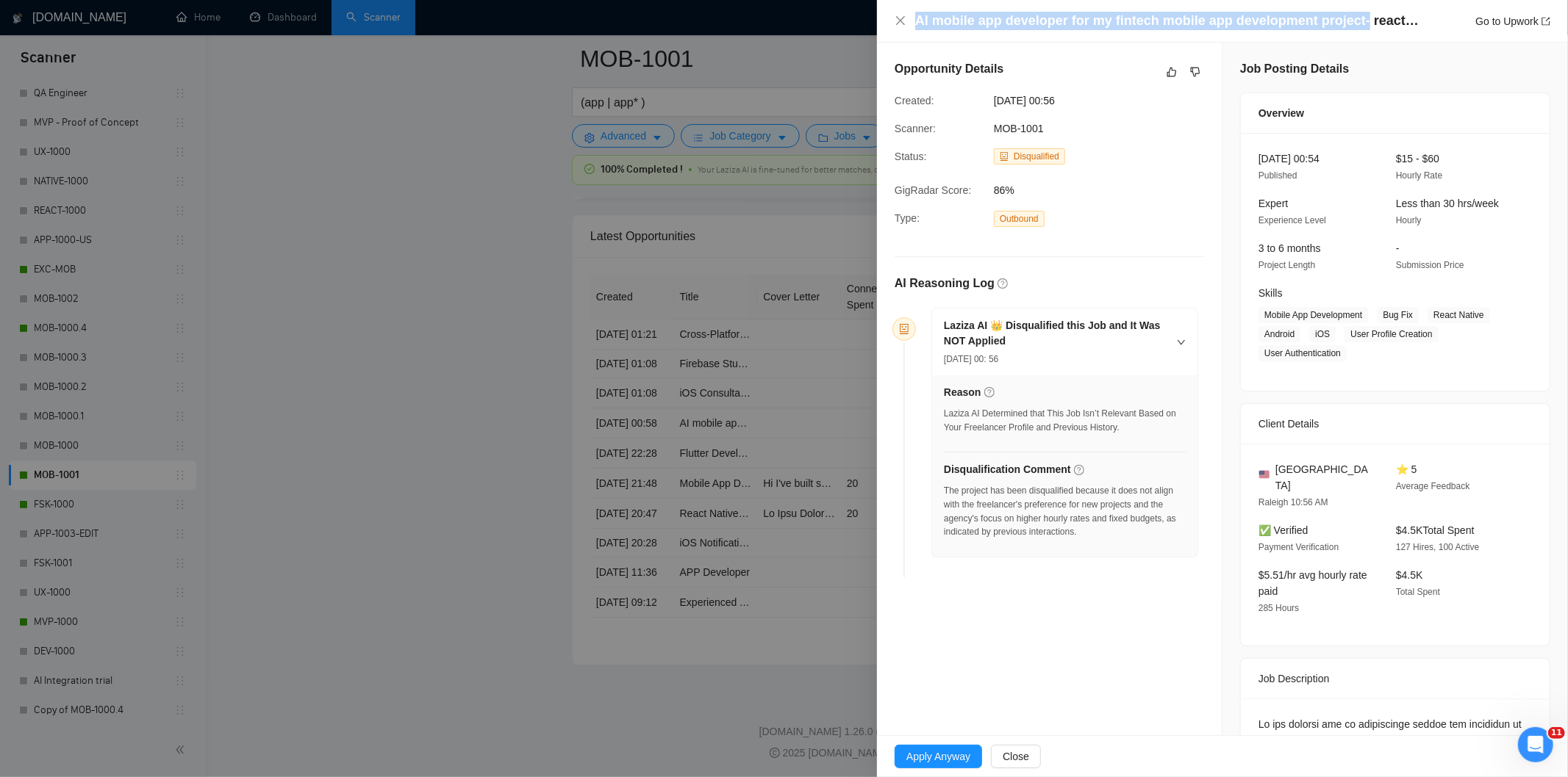
drag, startPoint x: 1354, startPoint y: 20, endPoint x: 908, endPoint y: 24, distance: 446.0
click at [908, 24] on div "AI mobile app developer for my fintech mobile app development project- react na…" at bounding box center [1222, 21] width 656 height 18
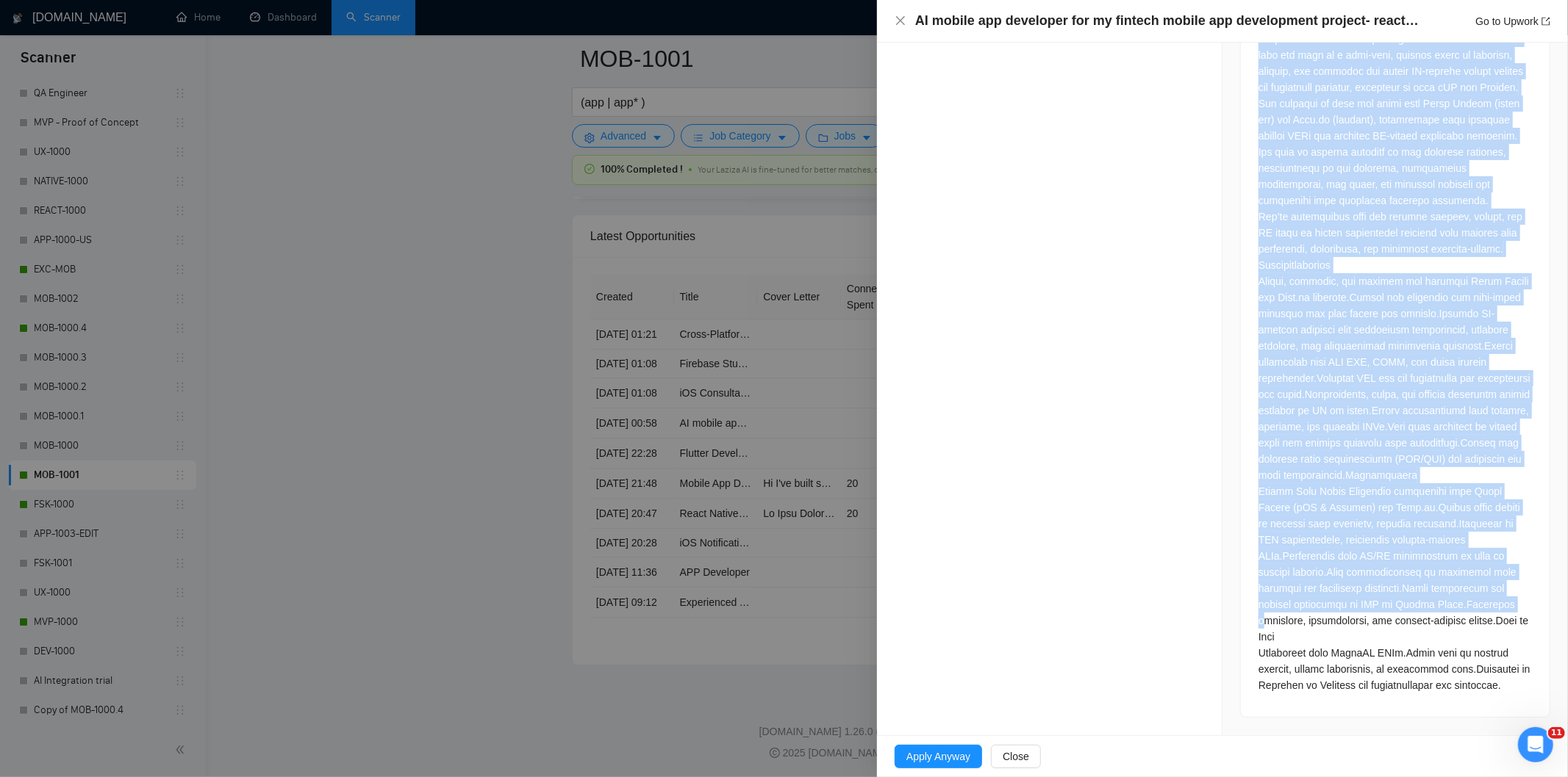
scroll to position [701, 0]
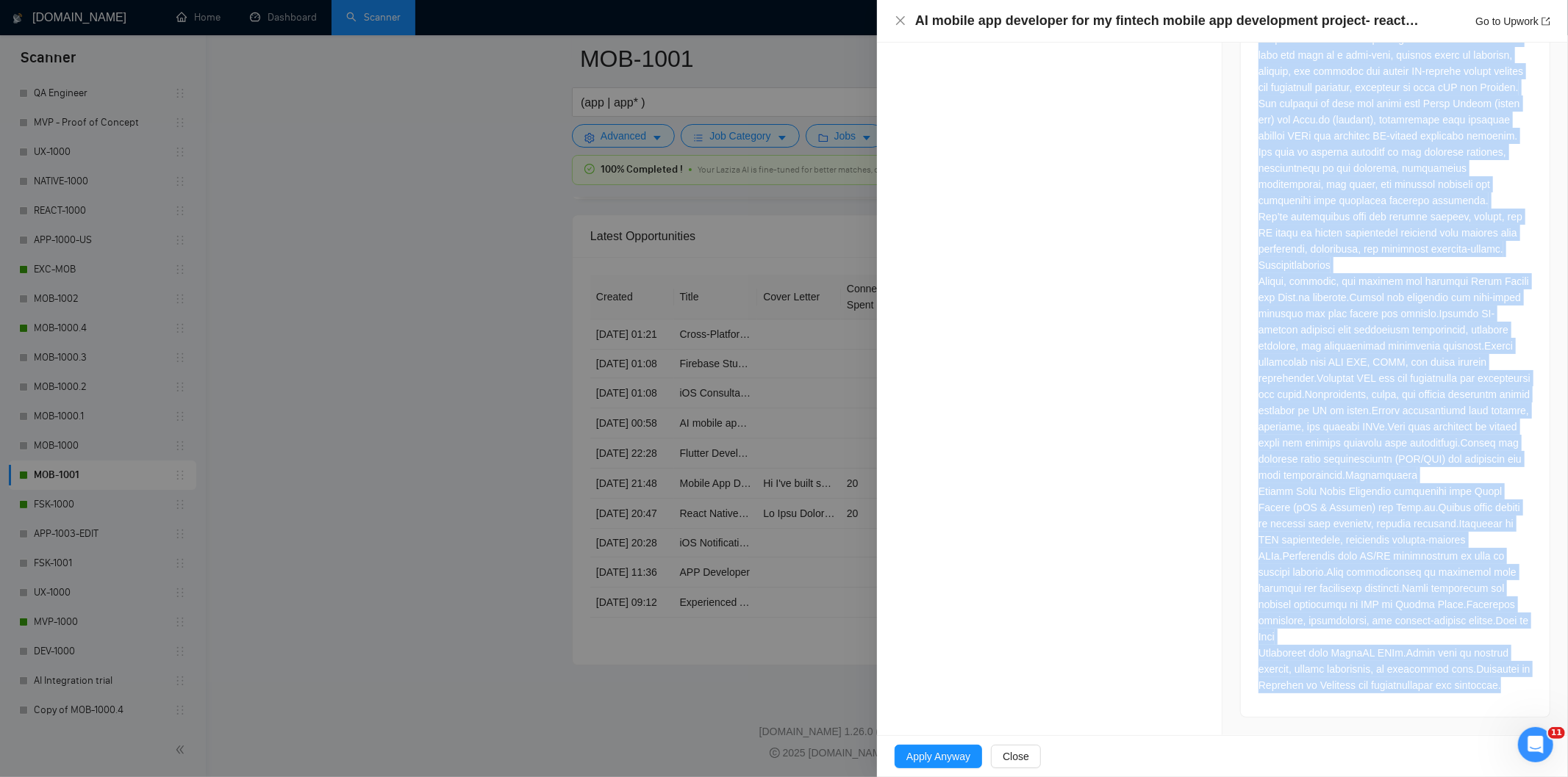
drag, startPoint x: 1253, startPoint y: 383, endPoint x: 1437, endPoint y: 697, distance: 363.9
click at [1437, 697] on div at bounding box center [1395, 365] width 309 height 704
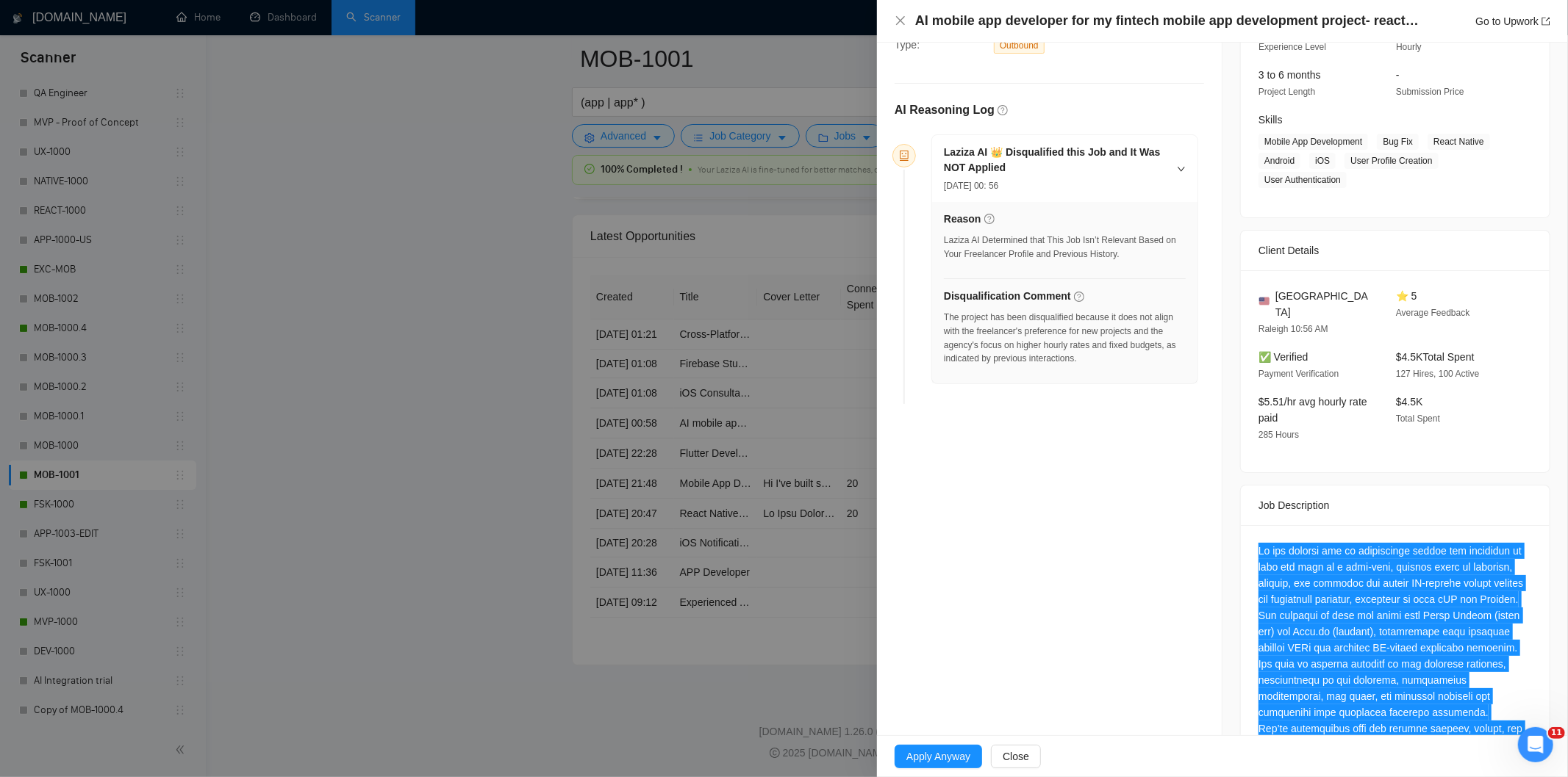
scroll to position [130, 0]
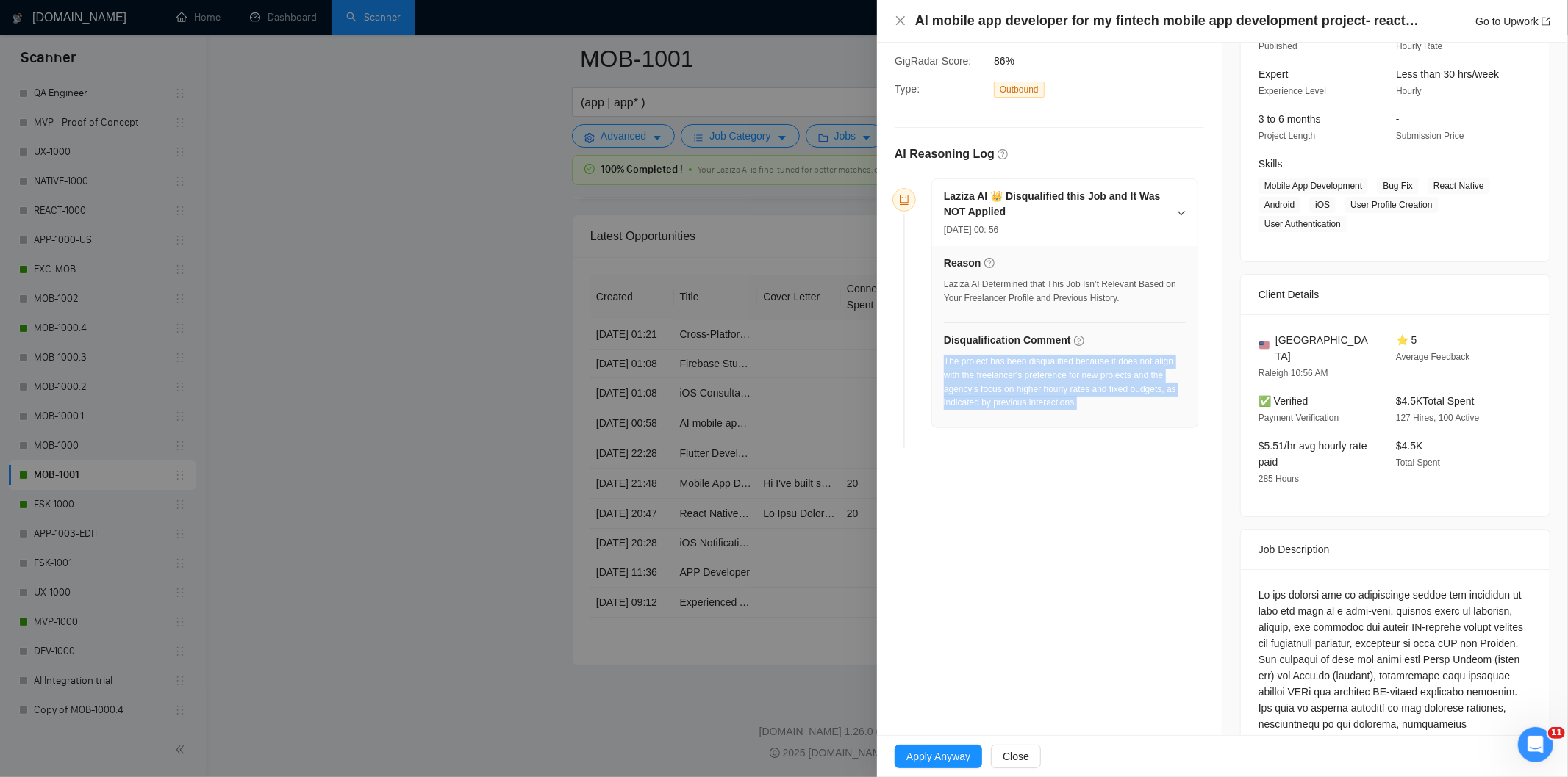
drag, startPoint x: 1098, startPoint y: 410, endPoint x: 943, endPoint y: 366, distance: 161.1
click at [944, 366] on div "The project has been disqualified because it does not align with the freelancer…" at bounding box center [1065, 386] width 242 height 64
click at [905, 18] on icon "close" at bounding box center [900, 20] width 12 height 12
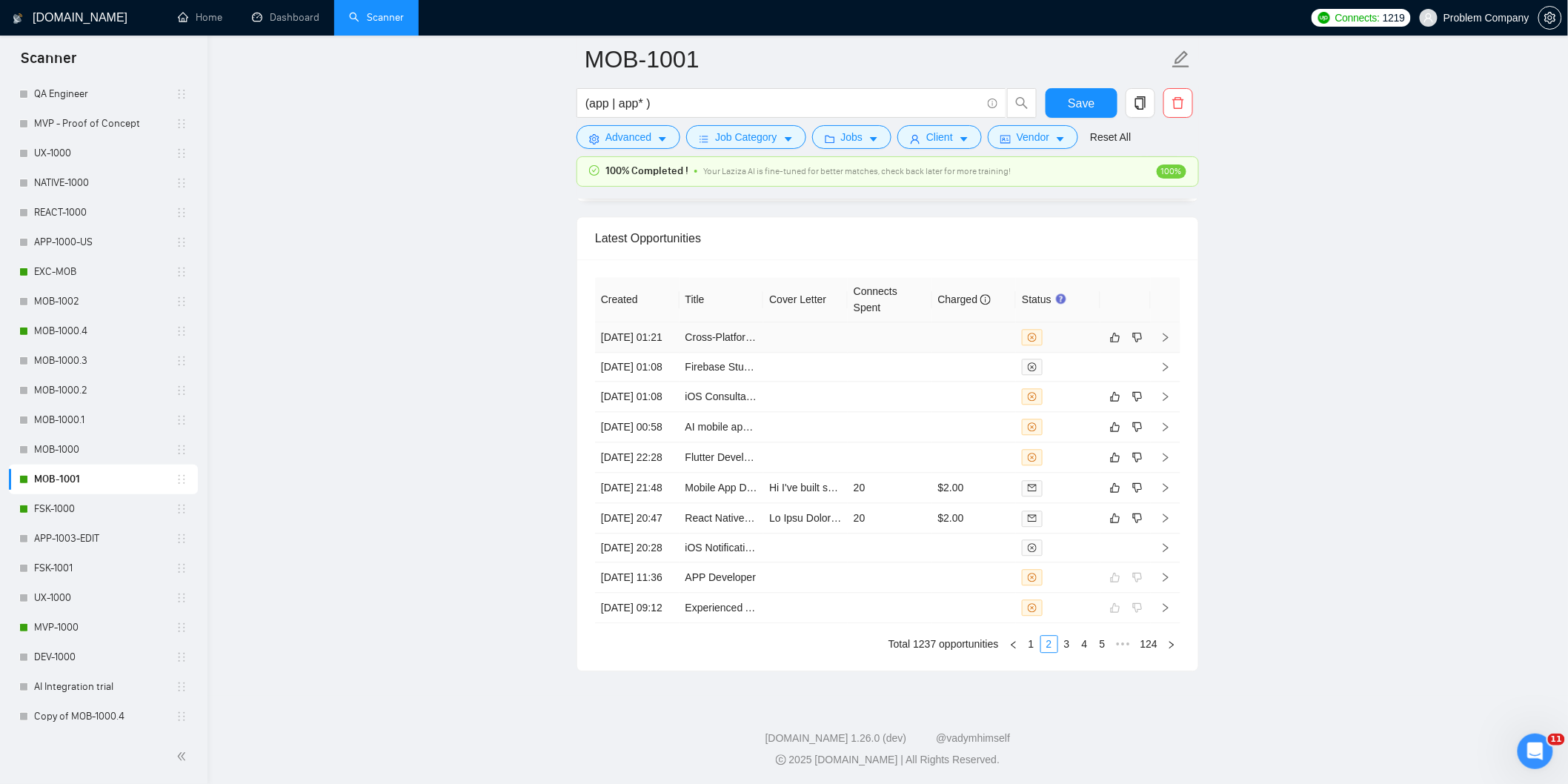
click at [665, 353] on td "[DATE] 01:21" at bounding box center [637, 338] width 85 height 30
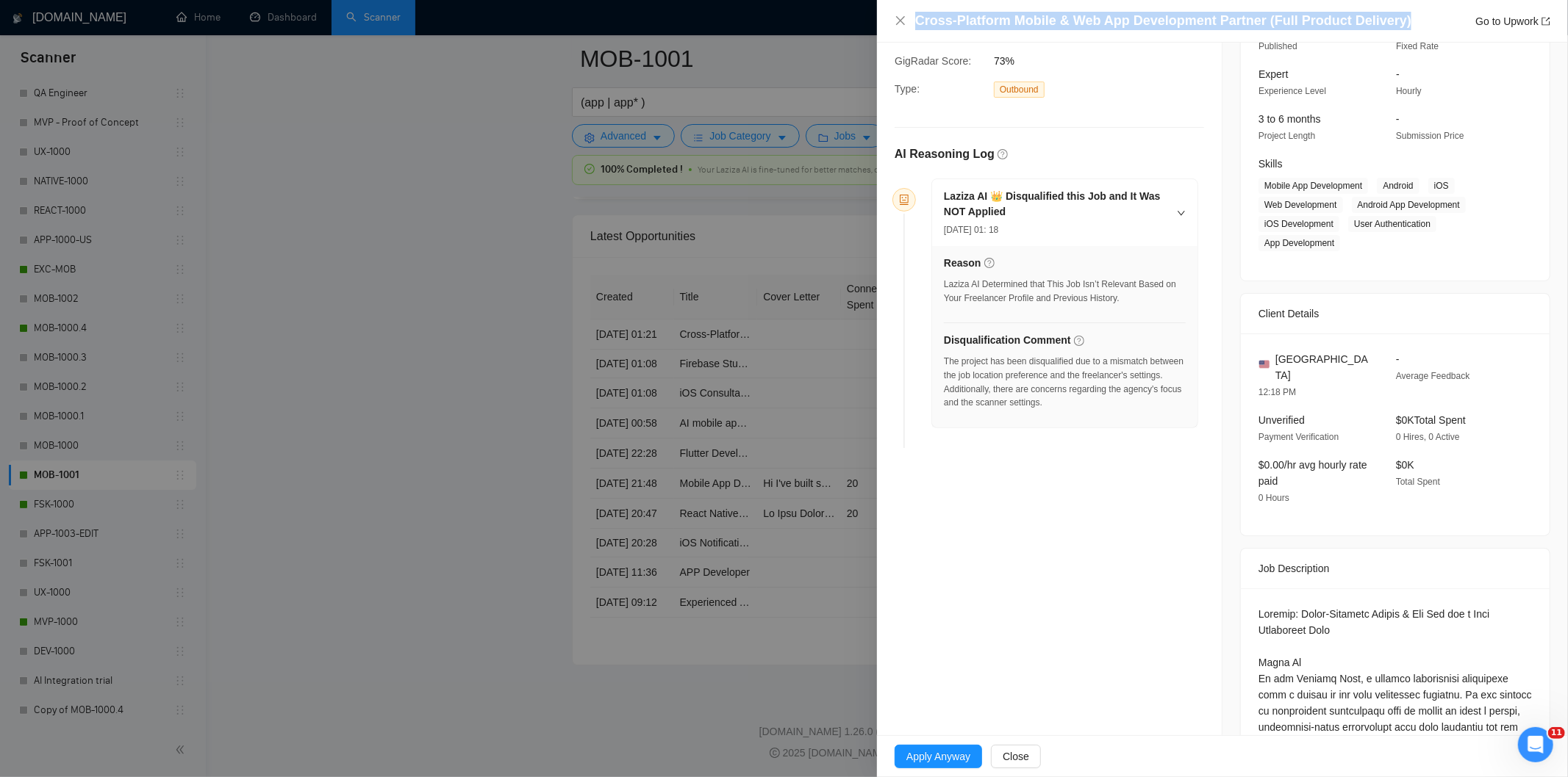
drag, startPoint x: 1400, startPoint y: 28, endPoint x: 916, endPoint y: 26, distance: 484.0
click at [916, 26] on div "Cross-Platform Mobile & Web App Development Partner (Full Product Delivery) Go …" at bounding box center [1233, 21] width 636 height 18
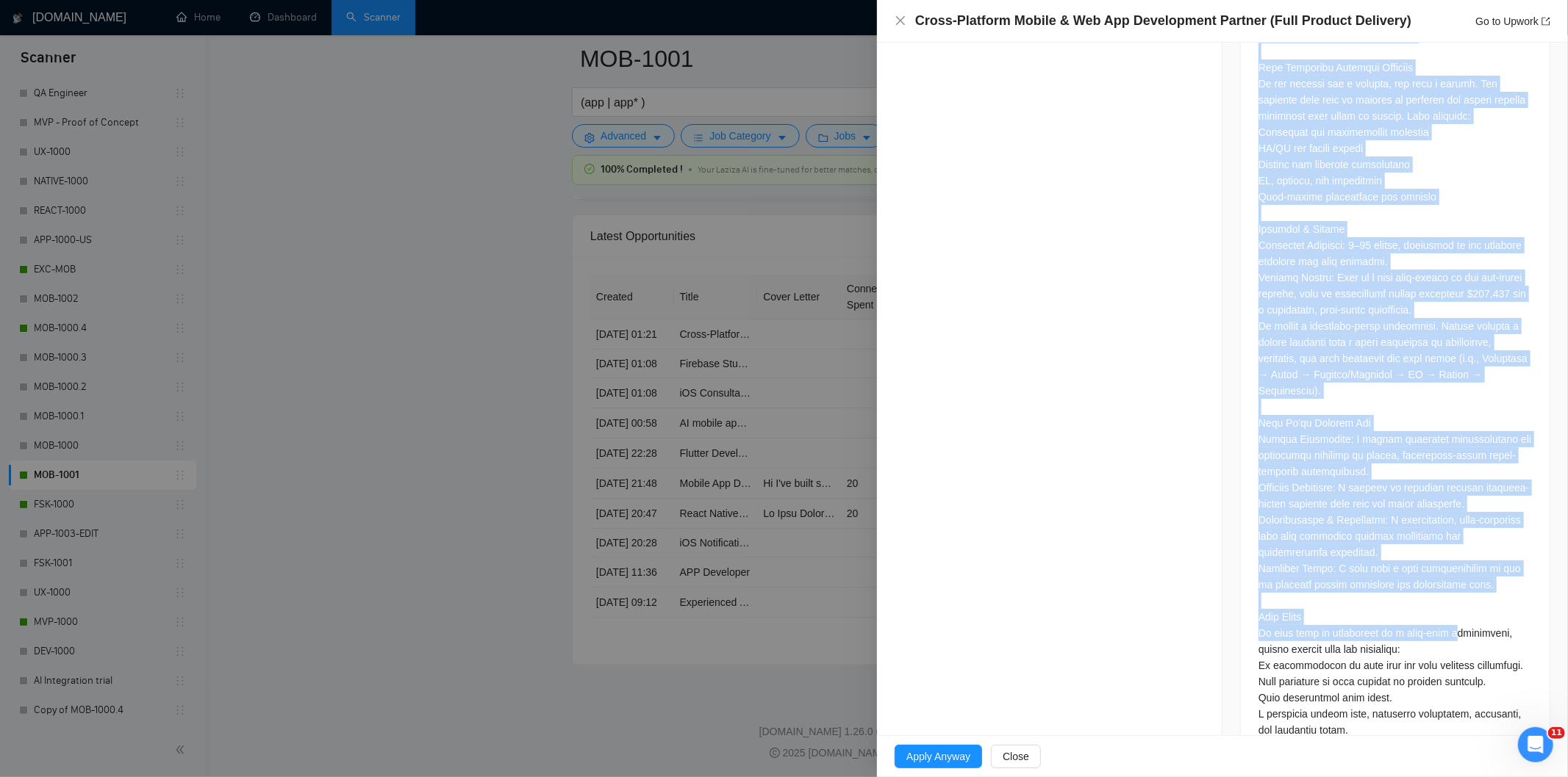
scroll to position [1367, 0]
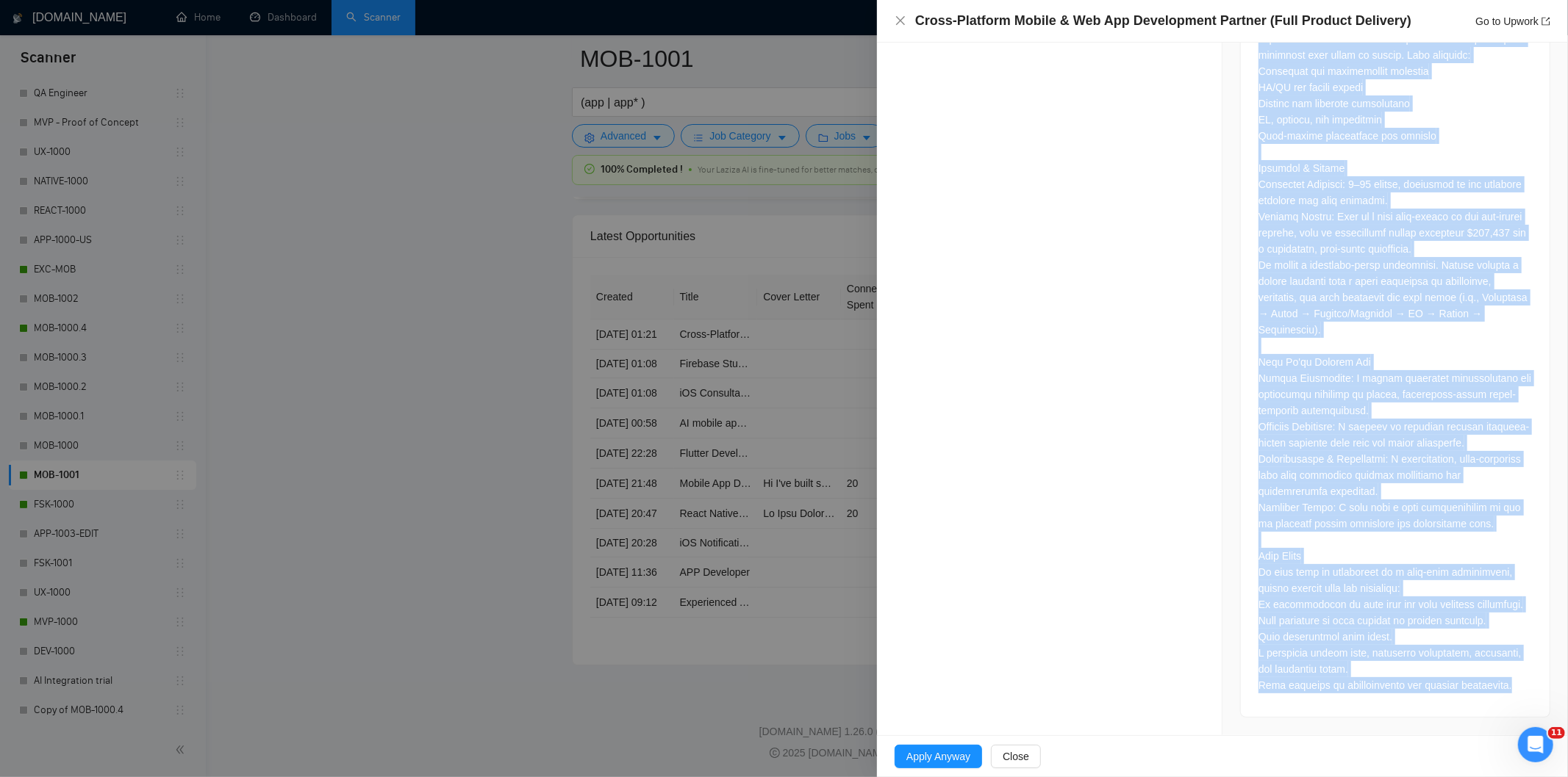
drag, startPoint x: 1259, startPoint y: 270, endPoint x: 1464, endPoint y: 715, distance: 489.9
click at [1464, 715] on div at bounding box center [1395, 42] width 309 height 1350
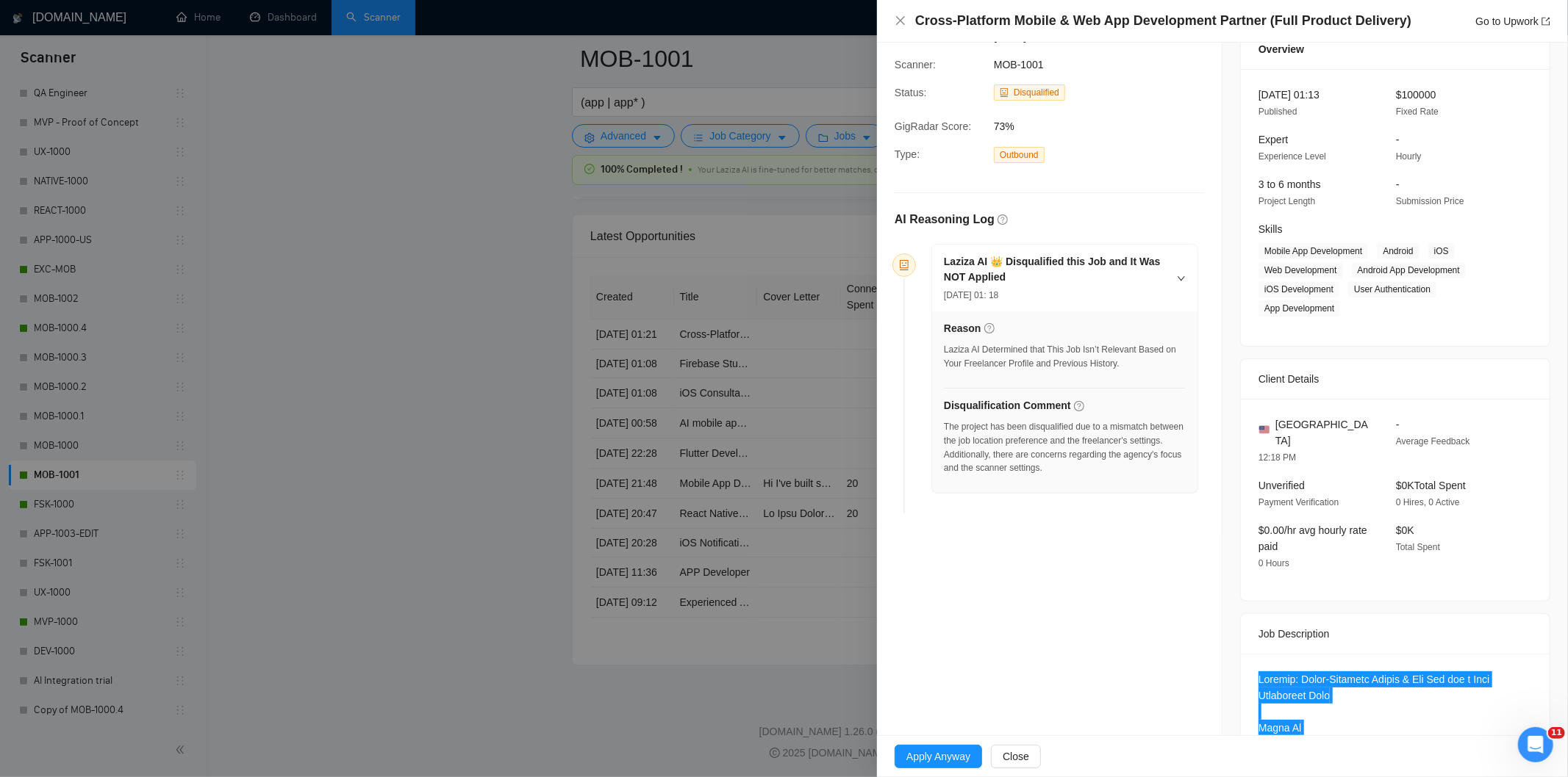
scroll to position [60, 0]
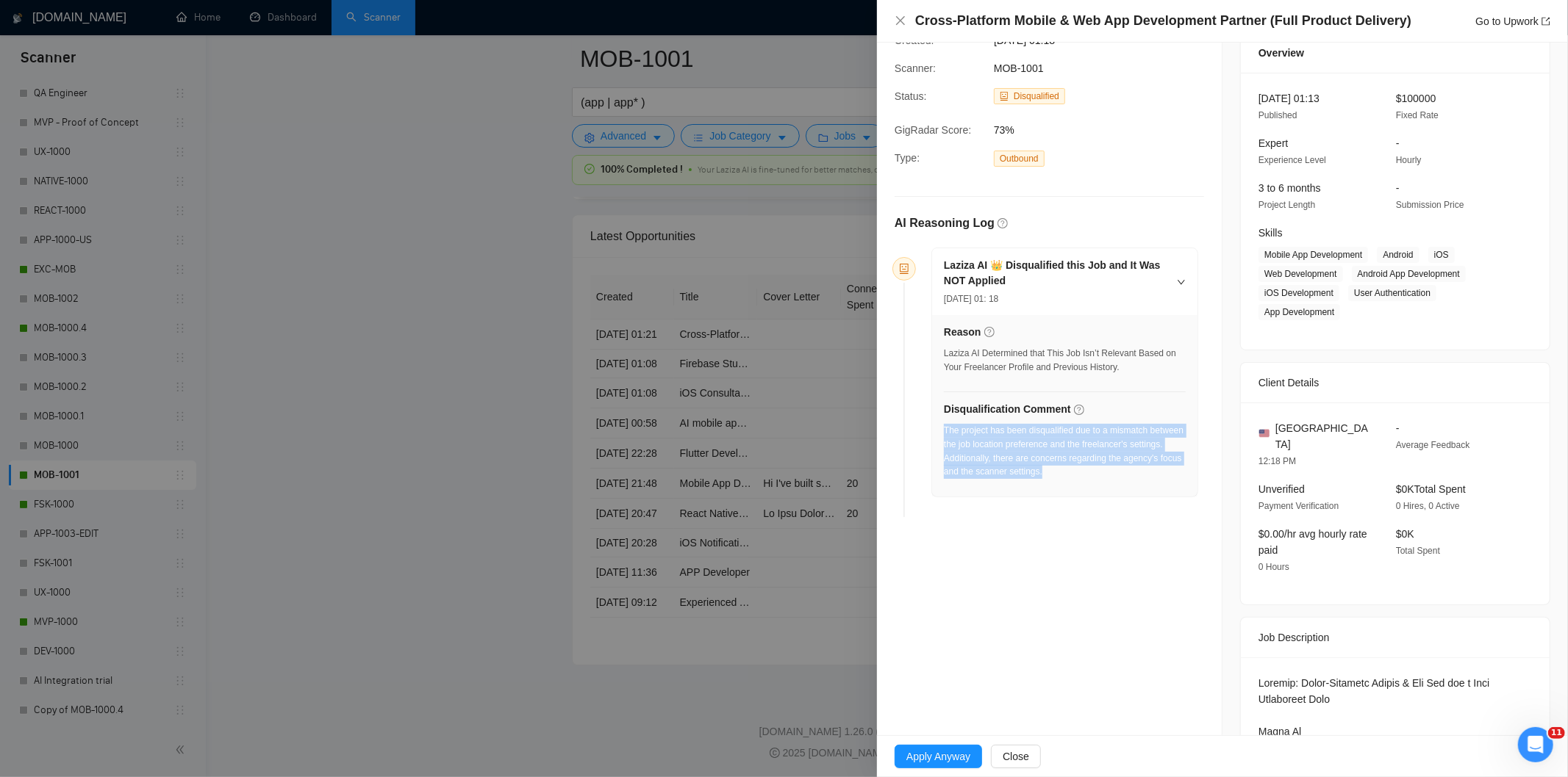
drag, startPoint x: 982, startPoint y: 459, endPoint x: 943, endPoint y: 436, distance: 45.3
click at [944, 436] on div "The project has been disqualified due to a mismatch between the job location pr…" at bounding box center [1065, 451] width 242 height 55
click at [898, 20] on icon "close" at bounding box center [900, 20] width 12 height 12
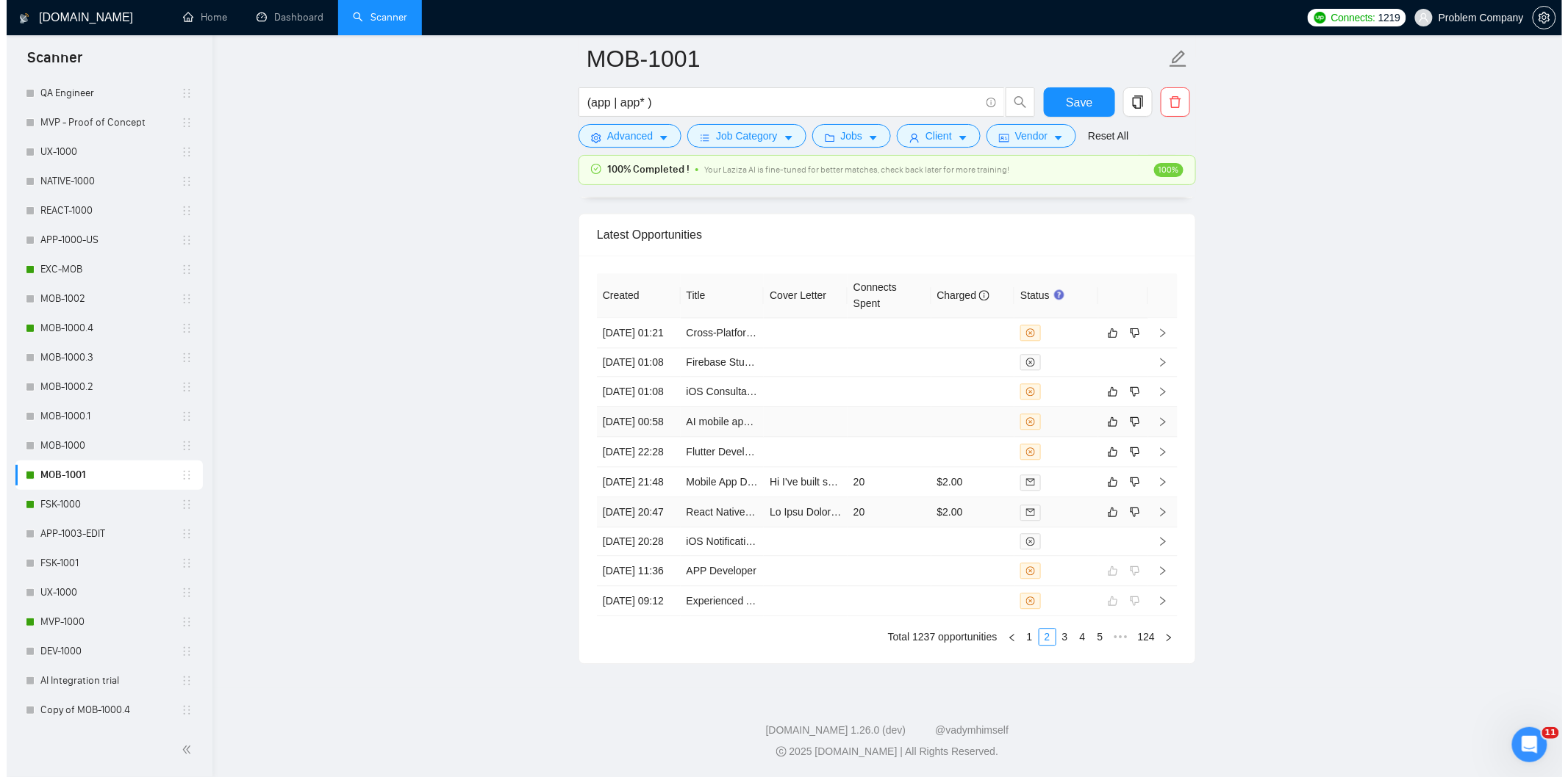
scroll to position [3737, 0]
click at [1022, 639] on link "1" at bounding box center [1023, 637] width 16 height 16
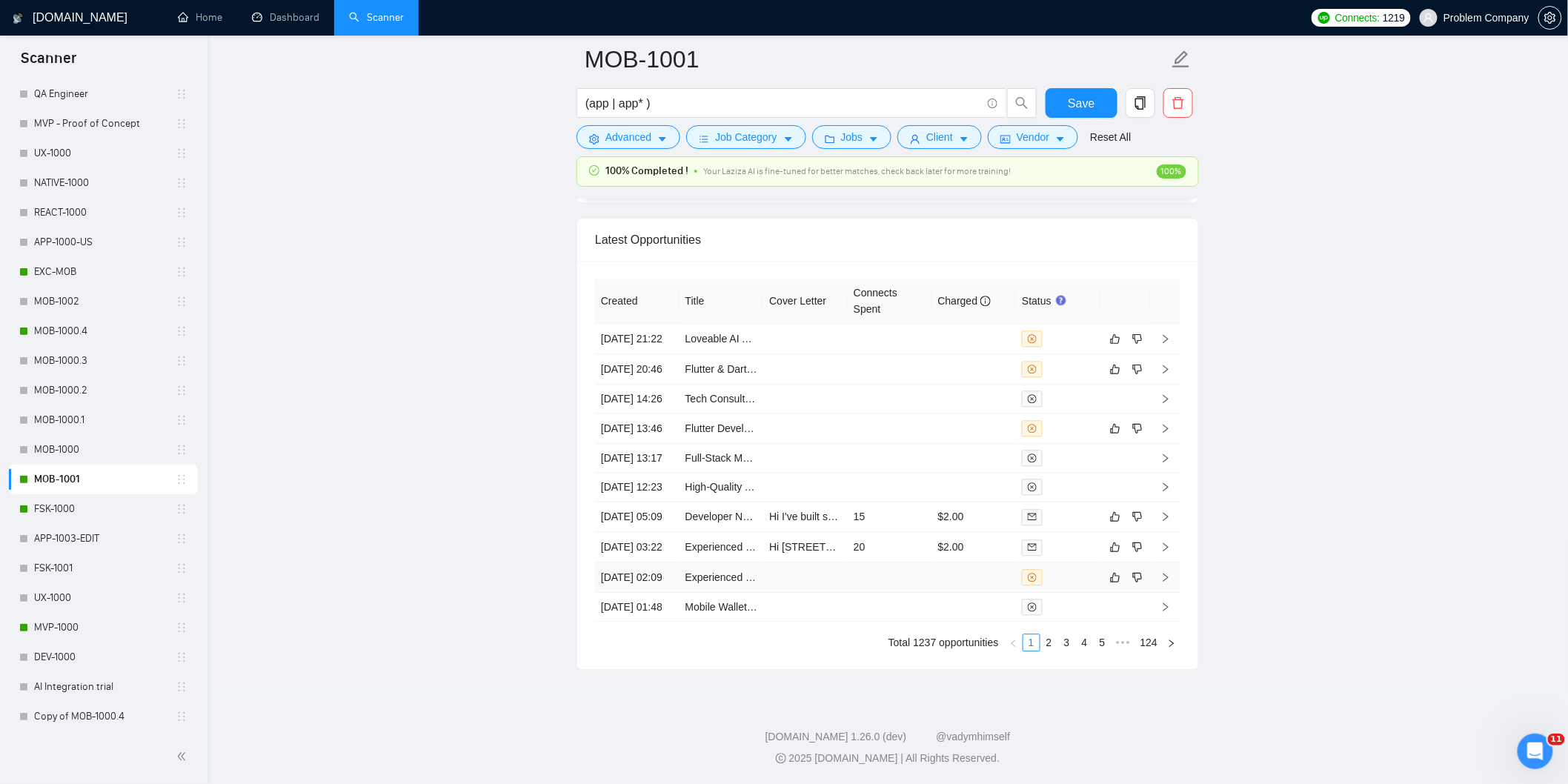
click at [655, 562] on td "[DATE] 02:09" at bounding box center [637, 577] width 85 height 30
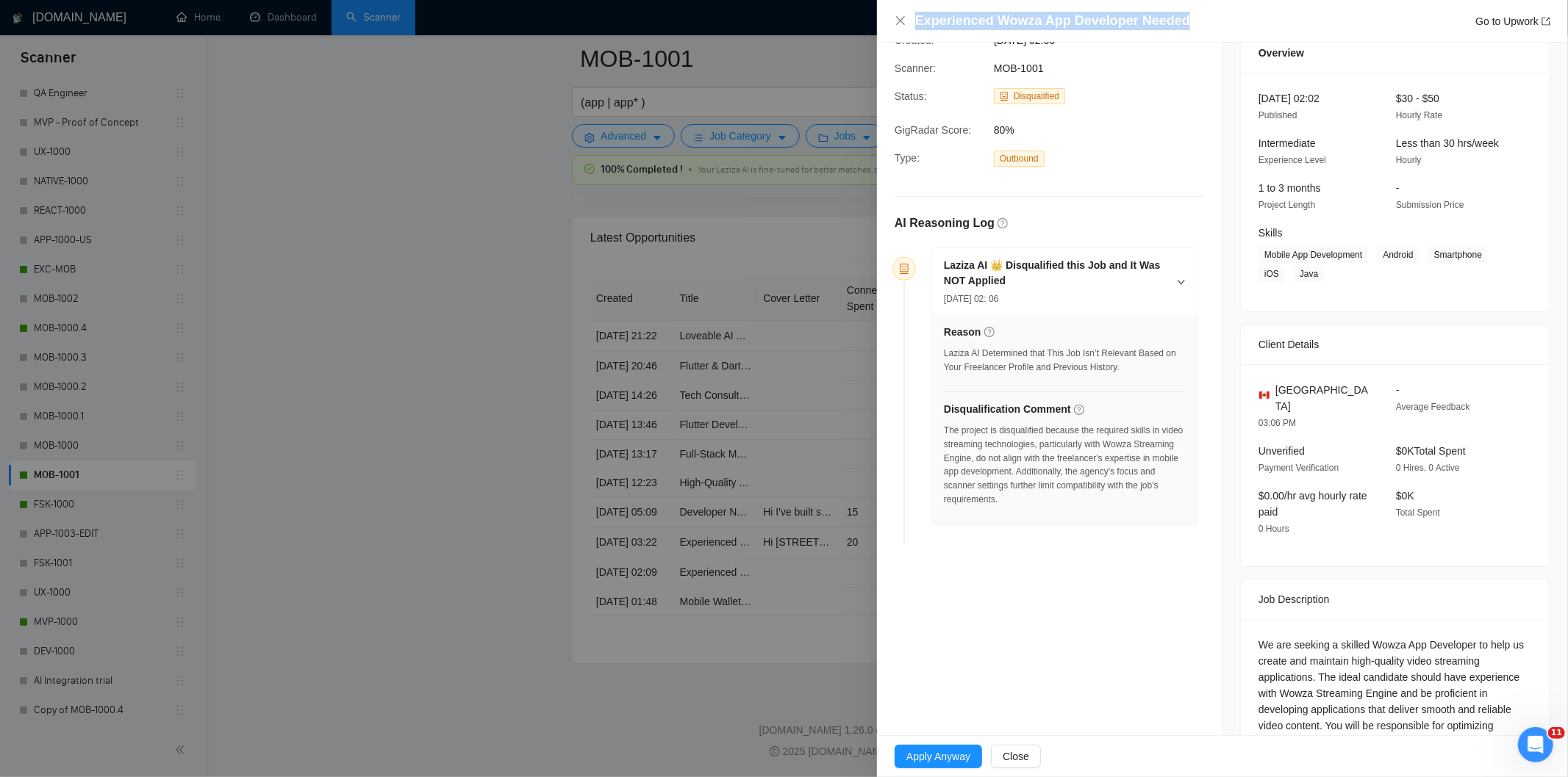
drag, startPoint x: 1064, startPoint y: 24, endPoint x: 890, endPoint y: 21, distance: 174.0
click at [890, 21] on div "Experienced Wowza App Developer Needed Go to Upwork" at bounding box center [1222, 21] width 691 height 42
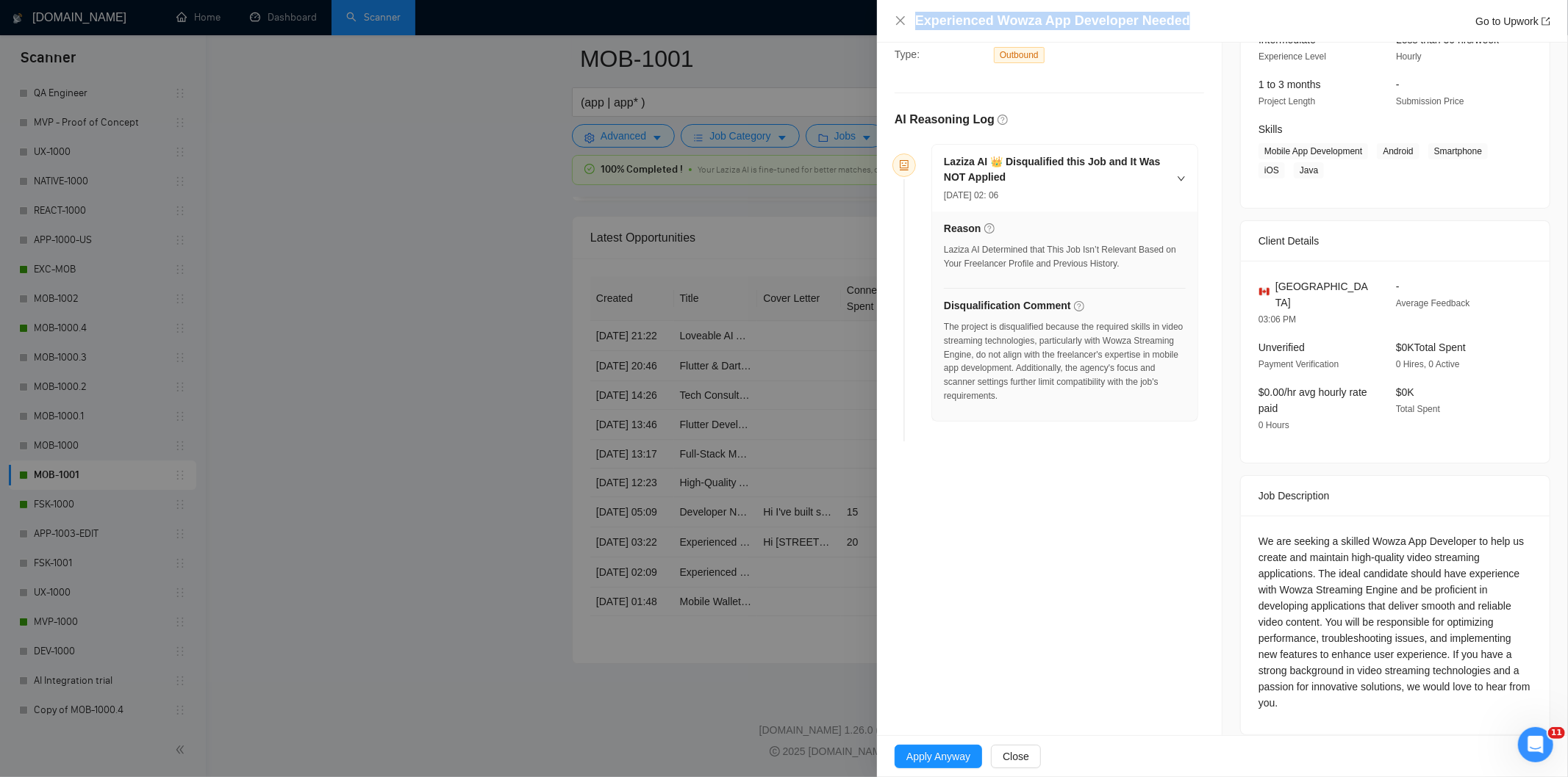
scroll to position [165, 0]
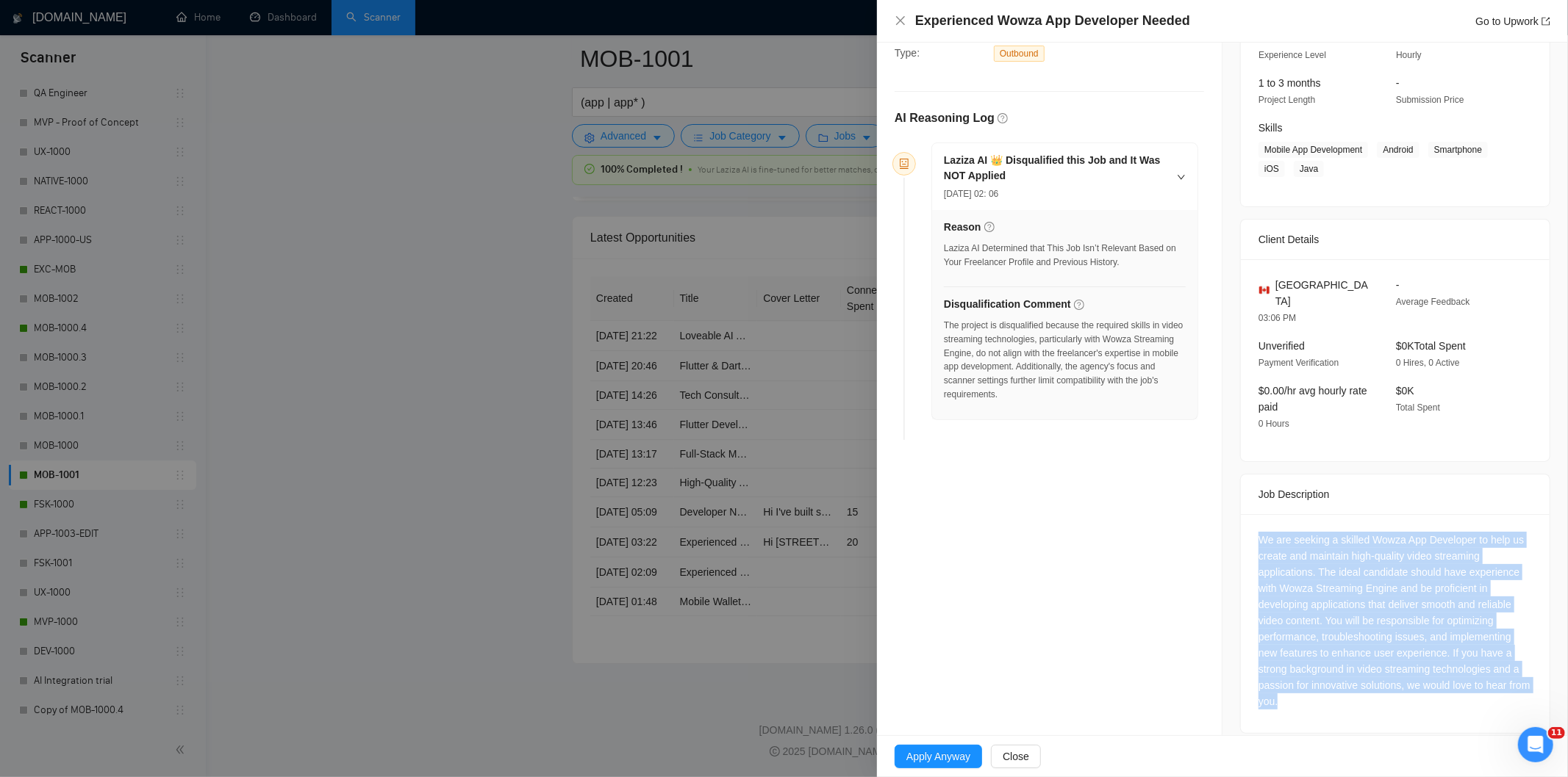
drag, startPoint x: 1246, startPoint y: 520, endPoint x: 1347, endPoint y: 695, distance: 202.1
click at [1347, 695] on div "We are seeking a skilled Wowza App Developer to help us create and maintain hig…" at bounding box center [1395, 624] width 309 height 219
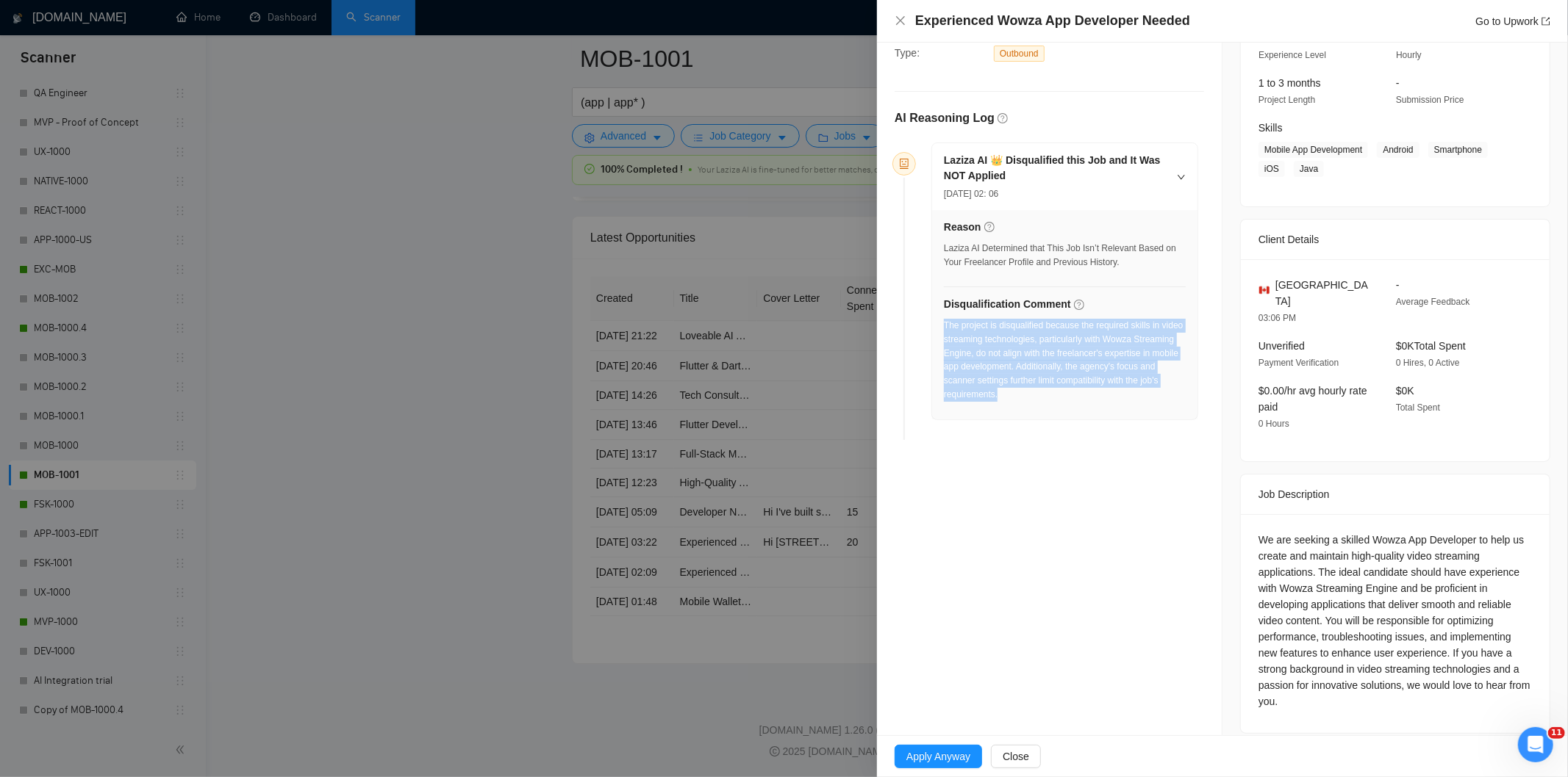
drag, startPoint x: 1122, startPoint y: 401, endPoint x: 943, endPoint y: 321, distance: 196.1
click at [944, 321] on div "The project is disqualified because the required skills in video streaming tech…" at bounding box center [1065, 361] width 242 height 83
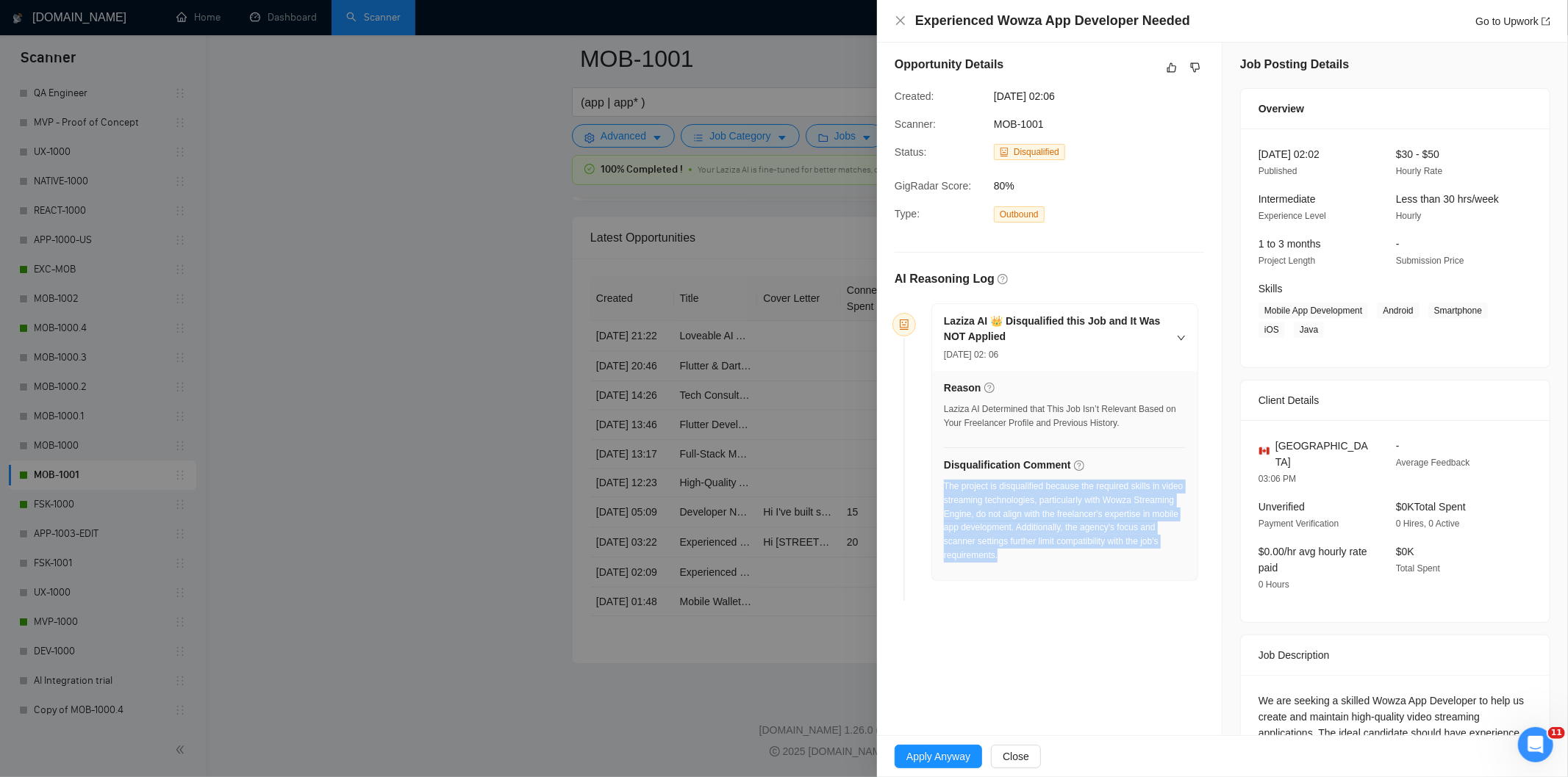
scroll to position [0, 0]
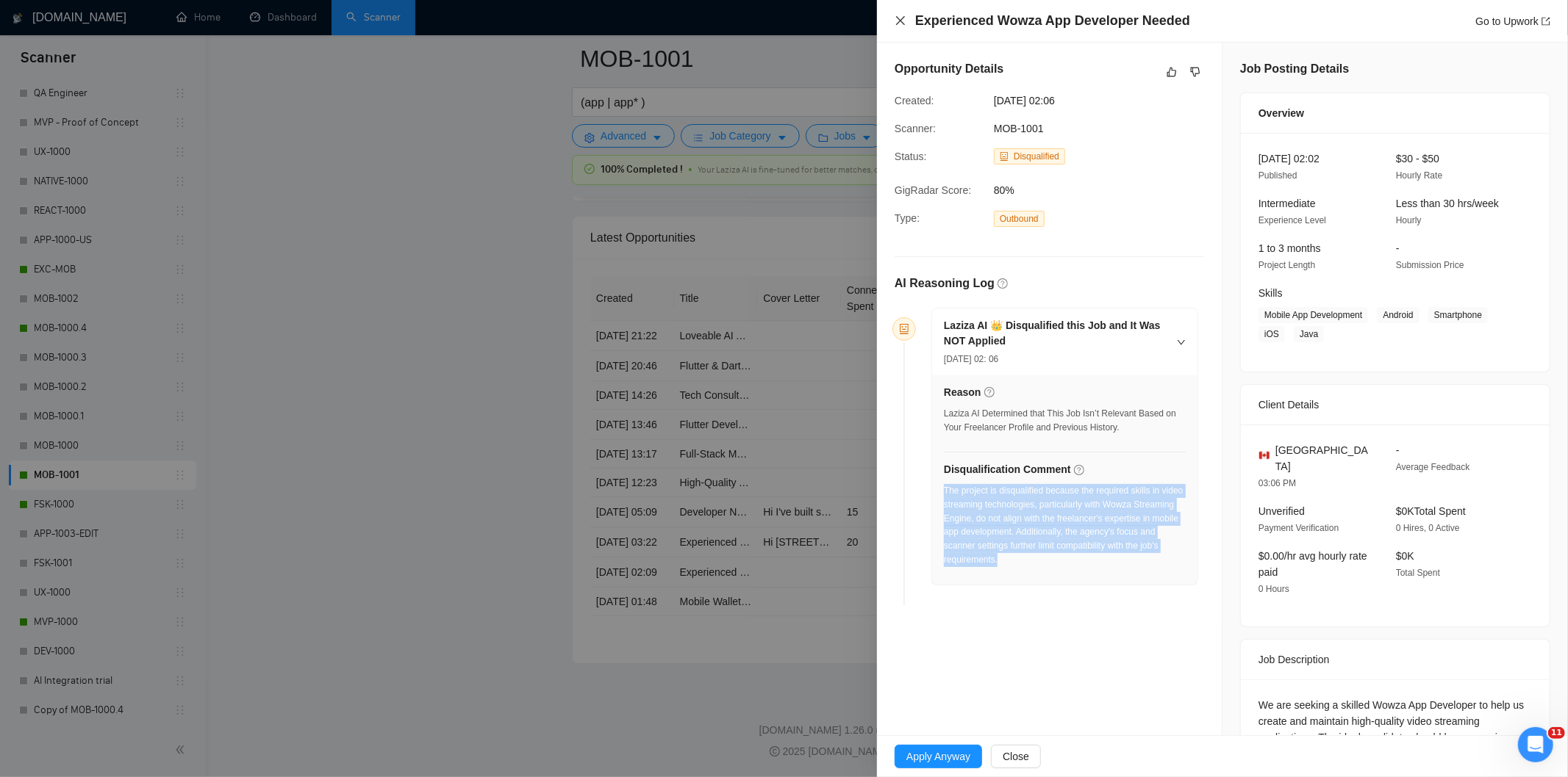
click at [895, 21] on icon "close" at bounding box center [900, 20] width 12 height 12
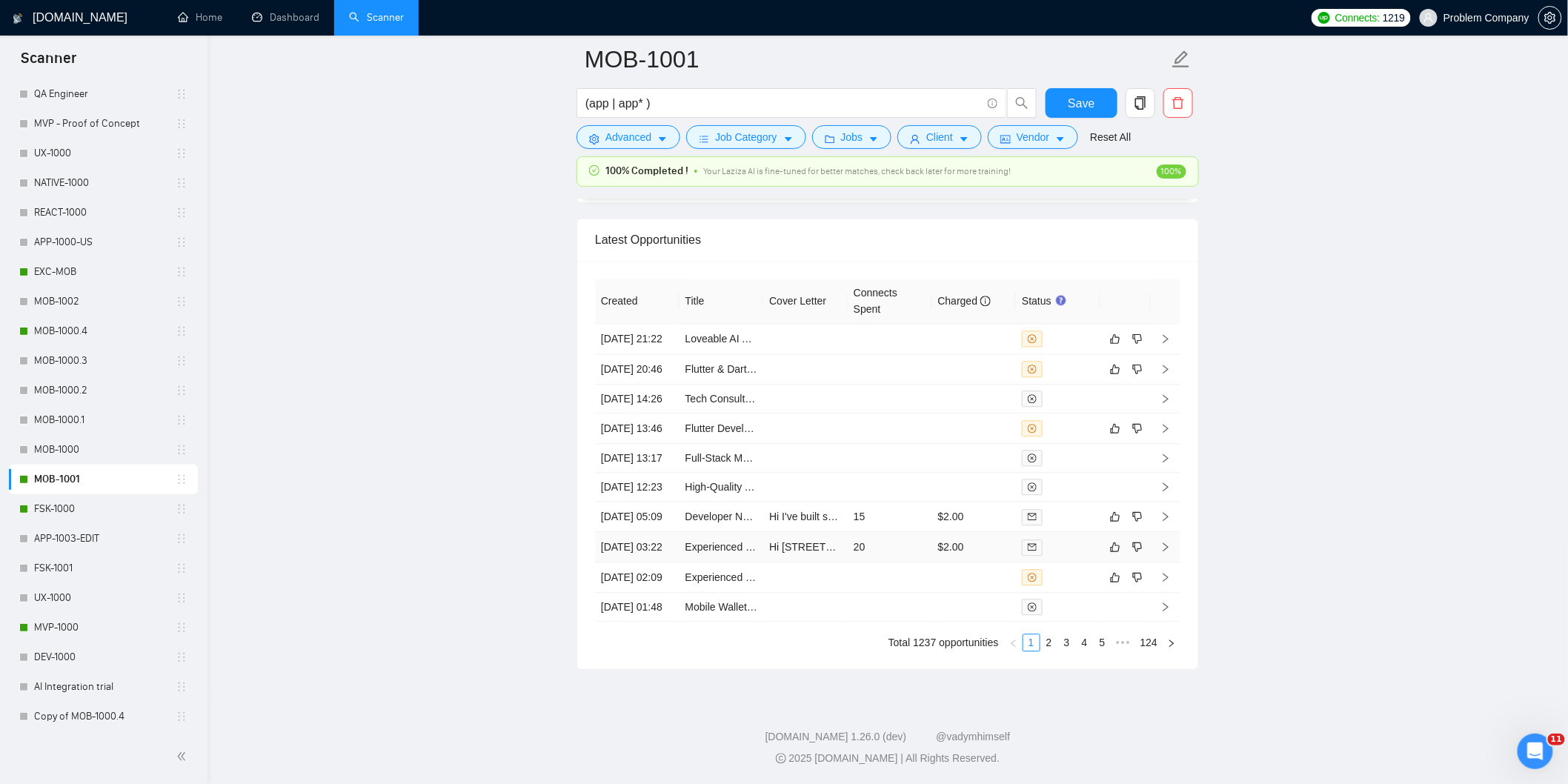
drag, startPoint x: 652, startPoint y: 524, endPoint x: 649, endPoint y: 516, distance: 8.5
click at [652, 532] on td "[DATE] 03:22" at bounding box center [637, 547] width 85 height 30
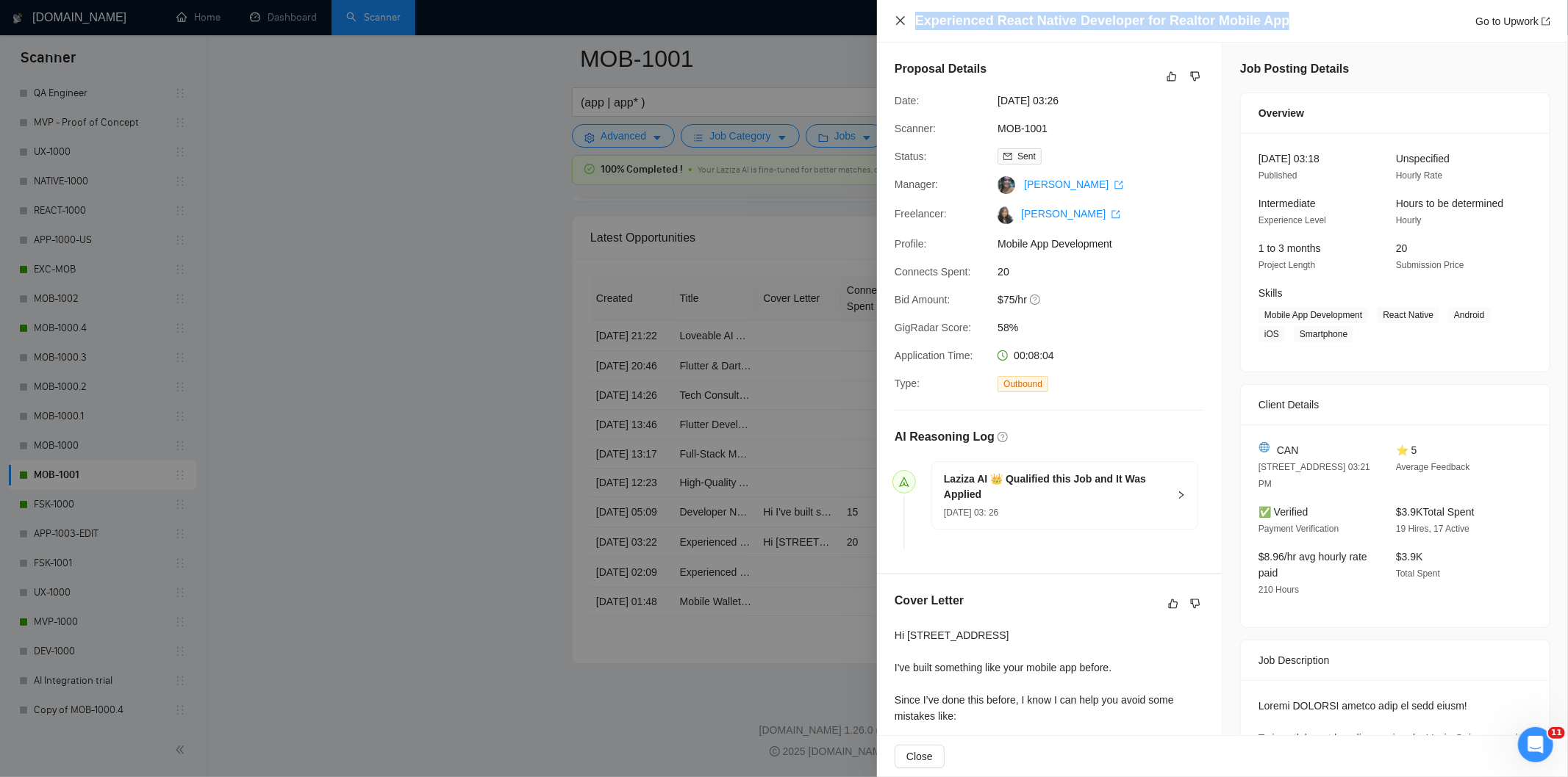
drag, startPoint x: 1289, startPoint y: 19, endPoint x: 902, endPoint y: 22, distance: 387.0
click at [902, 22] on div "Experienced React Native Developer for Realtor Mobile App Go to Upwork" at bounding box center [1222, 21] width 656 height 18
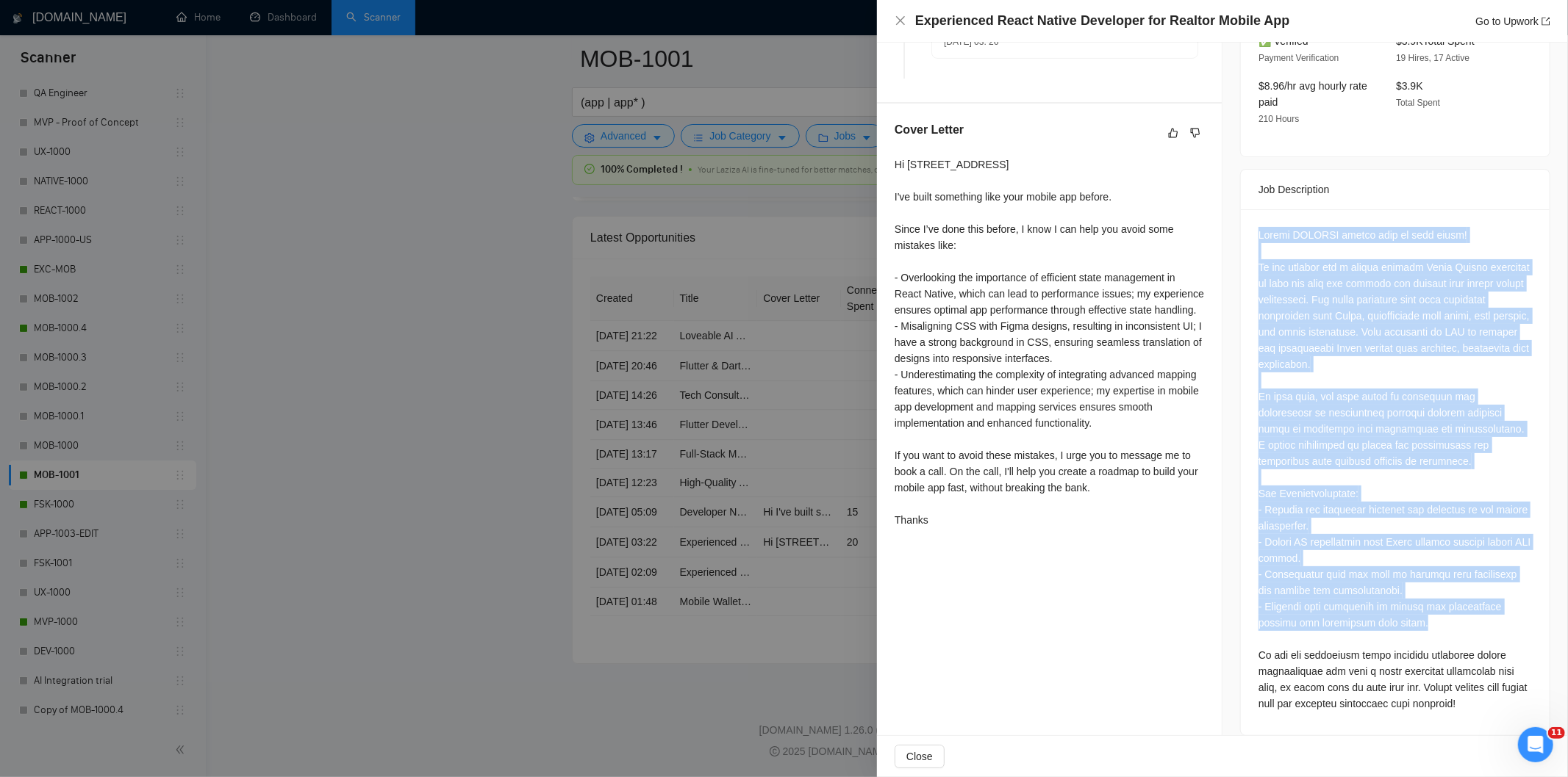
scroll to position [472, 0]
drag, startPoint x: 1248, startPoint y: 445, endPoint x: 1527, endPoint y: 701, distance: 378.7
click at [1527, 701] on div at bounding box center [1395, 472] width 309 height 526
click at [1341, 460] on div at bounding box center [1395, 469] width 274 height 485
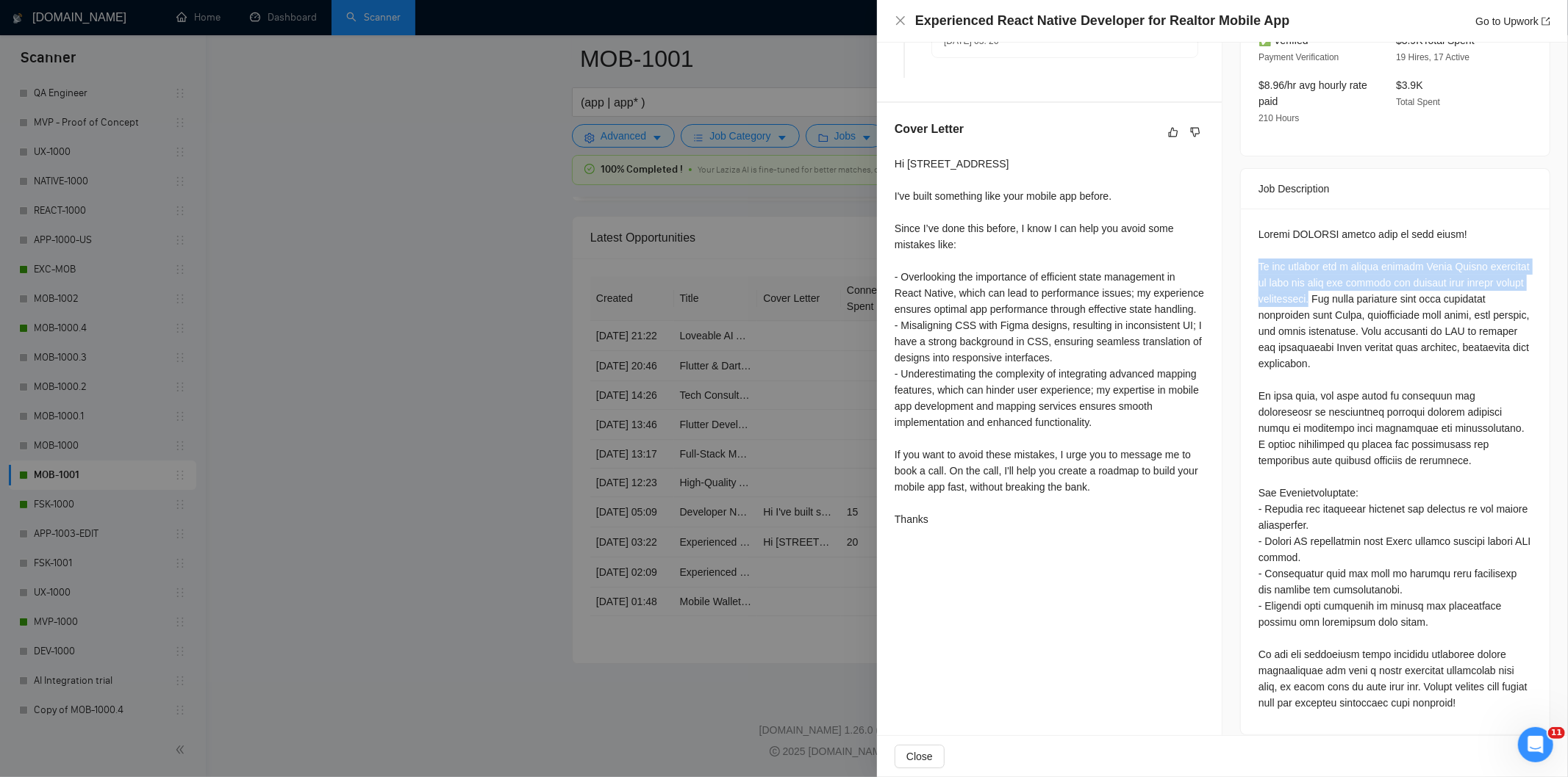
drag, startPoint x: 1255, startPoint y: 250, endPoint x: 1304, endPoint y: 281, distance: 58.0
click at [1304, 281] on div at bounding box center [1395, 469] width 274 height 485
drag, startPoint x: 894, startPoint y: 24, endPoint x: 904, endPoint y: 96, distance: 72.7
click at [895, 24] on icon "close" at bounding box center [900, 20] width 12 height 12
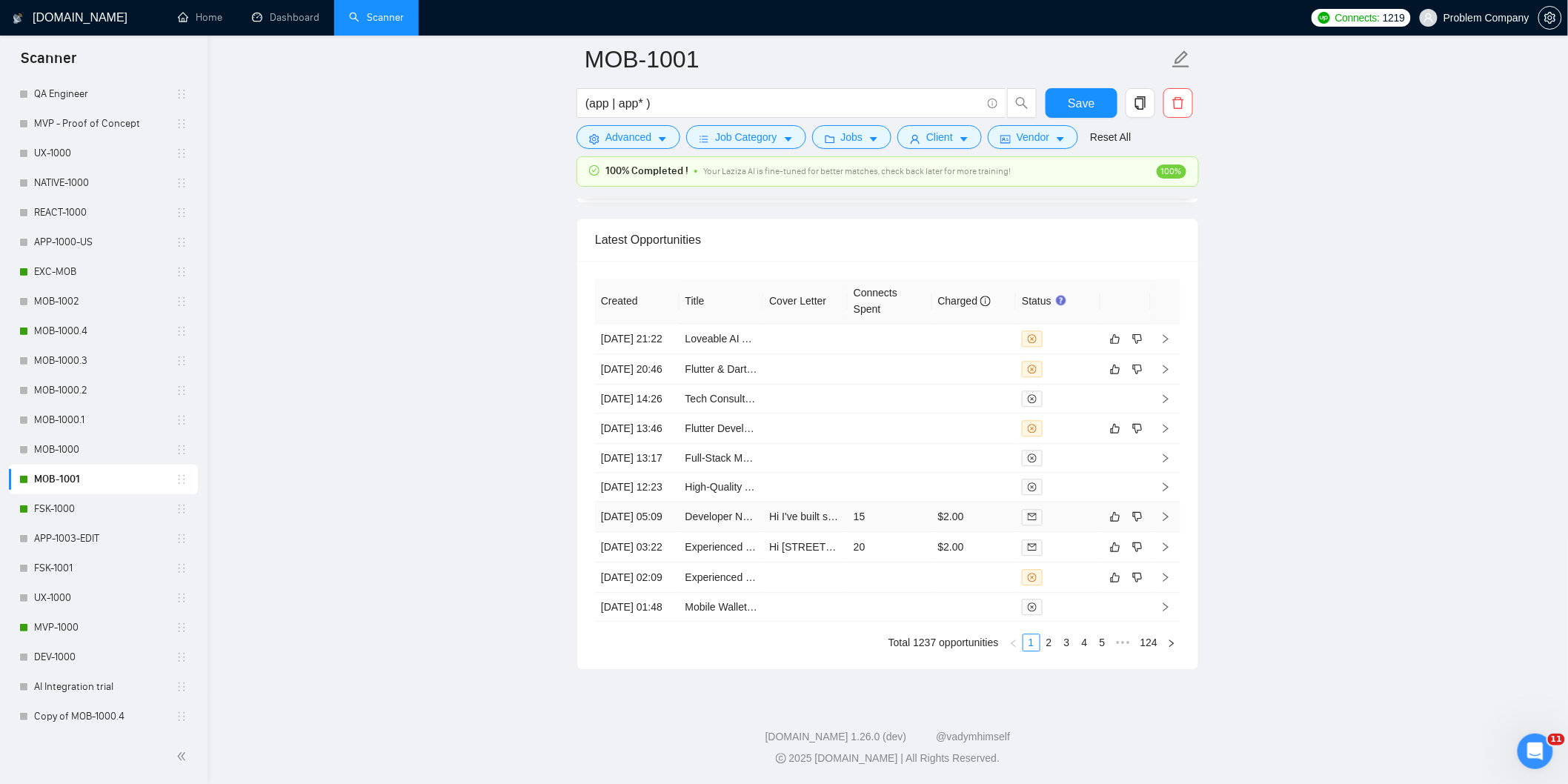
click at [647, 502] on td "[DATE] 05:09" at bounding box center [637, 516] width 85 height 30
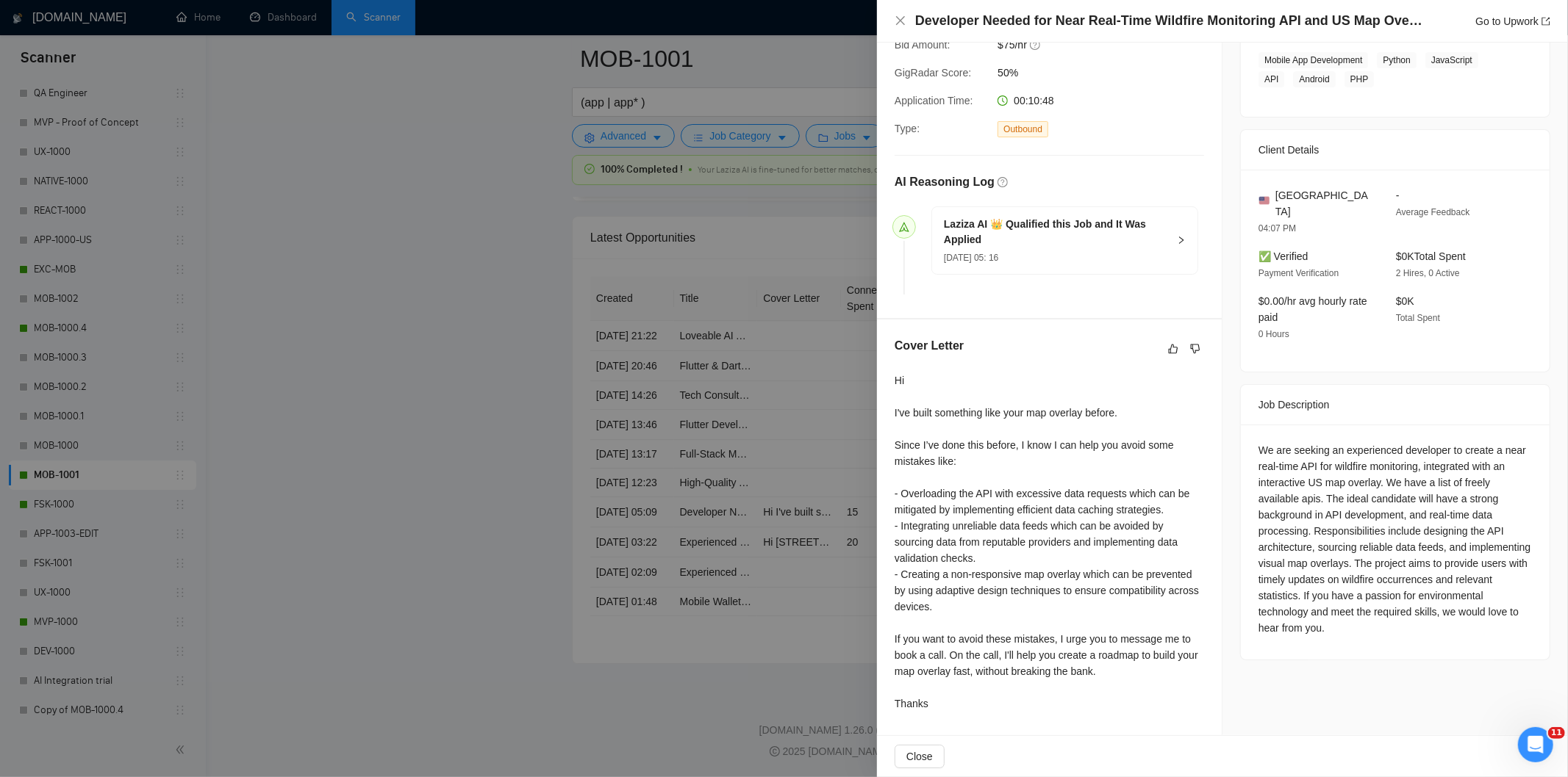
scroll to position [256, 0]
drag, startPoint x: 1421, startPoint y: 23, endPoint x: 906, endPoint y: 23, distance: 515.0
click at [906, 23] on div "Developer Needed for Near Real-Time Wildfire Monitoring API and US Map Overlay …" at bounding box center [1222, 21] width 656 height 18
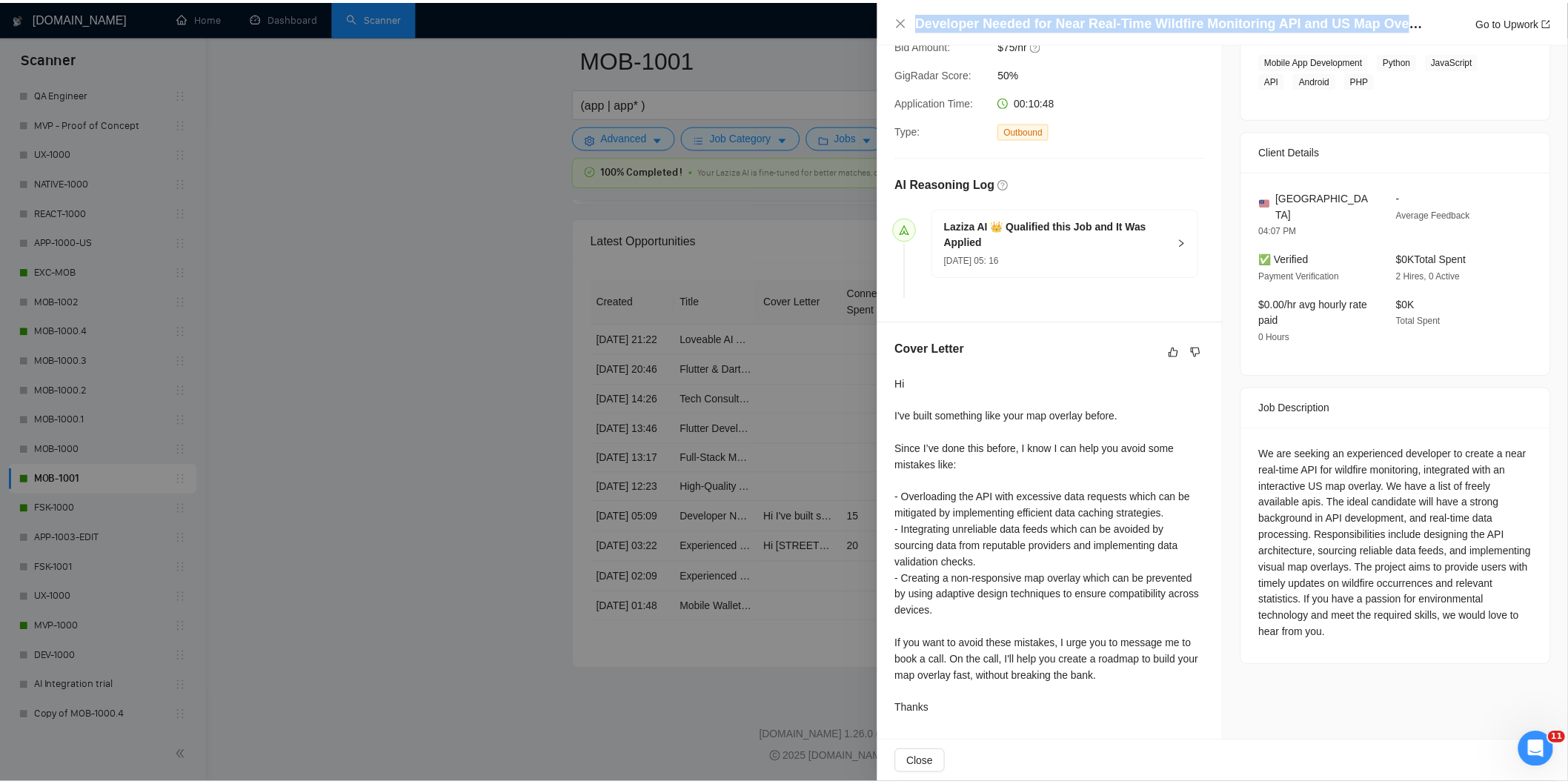
scroll to position [257, 0]
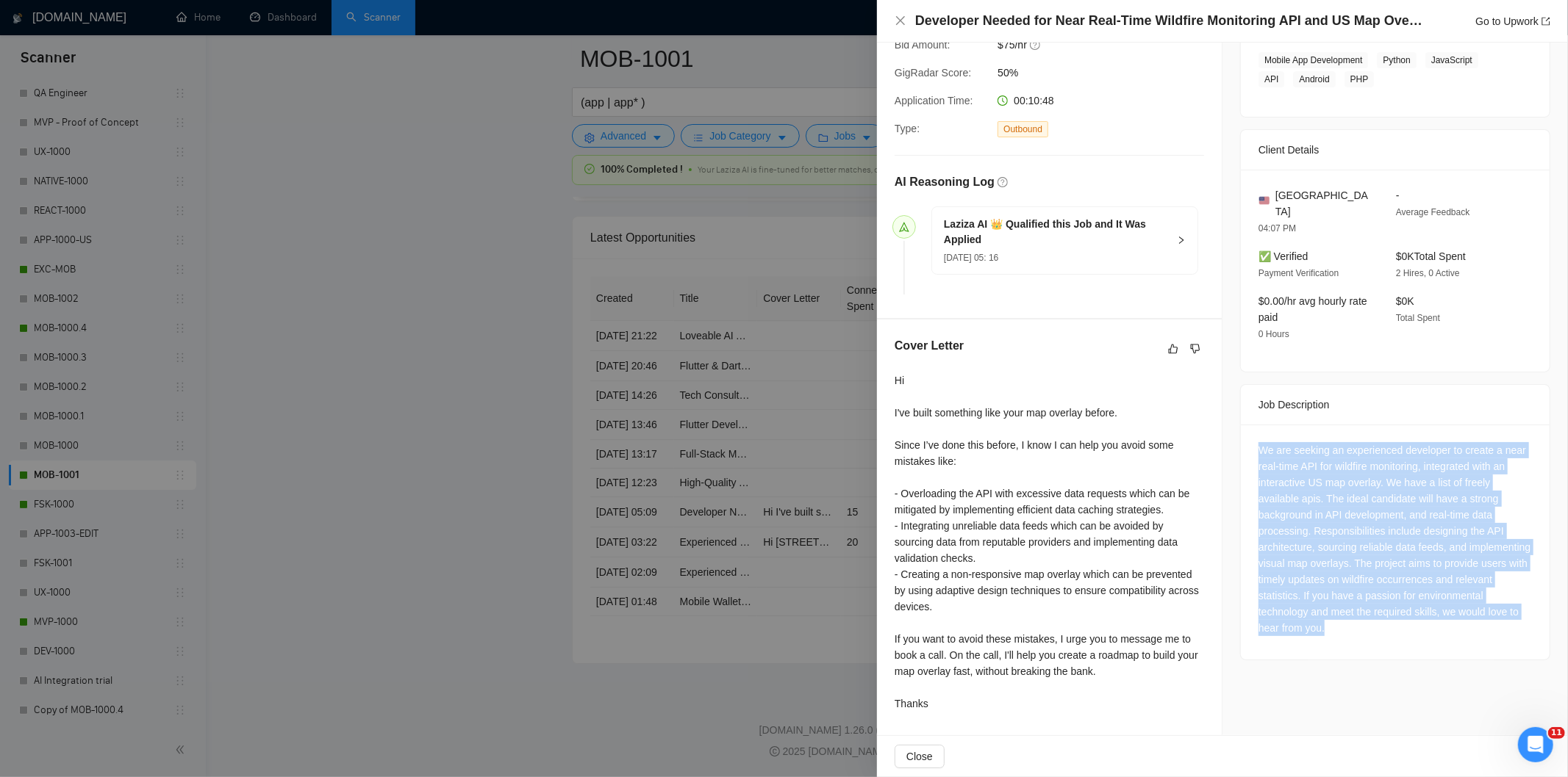
drag, startPoint x: 1254, startPoint y: 431, endPoint x: 1452, endPoint y: 631, distance: 281.4
click at [1452, 631] on div "We are seeking an experienced developer to create a near real-time API for wild…" at bounding box center [1395, 542] width 309 height 235
click at [900, 23] on icon "close" at bounding box center [900, 20] width 12 height 12
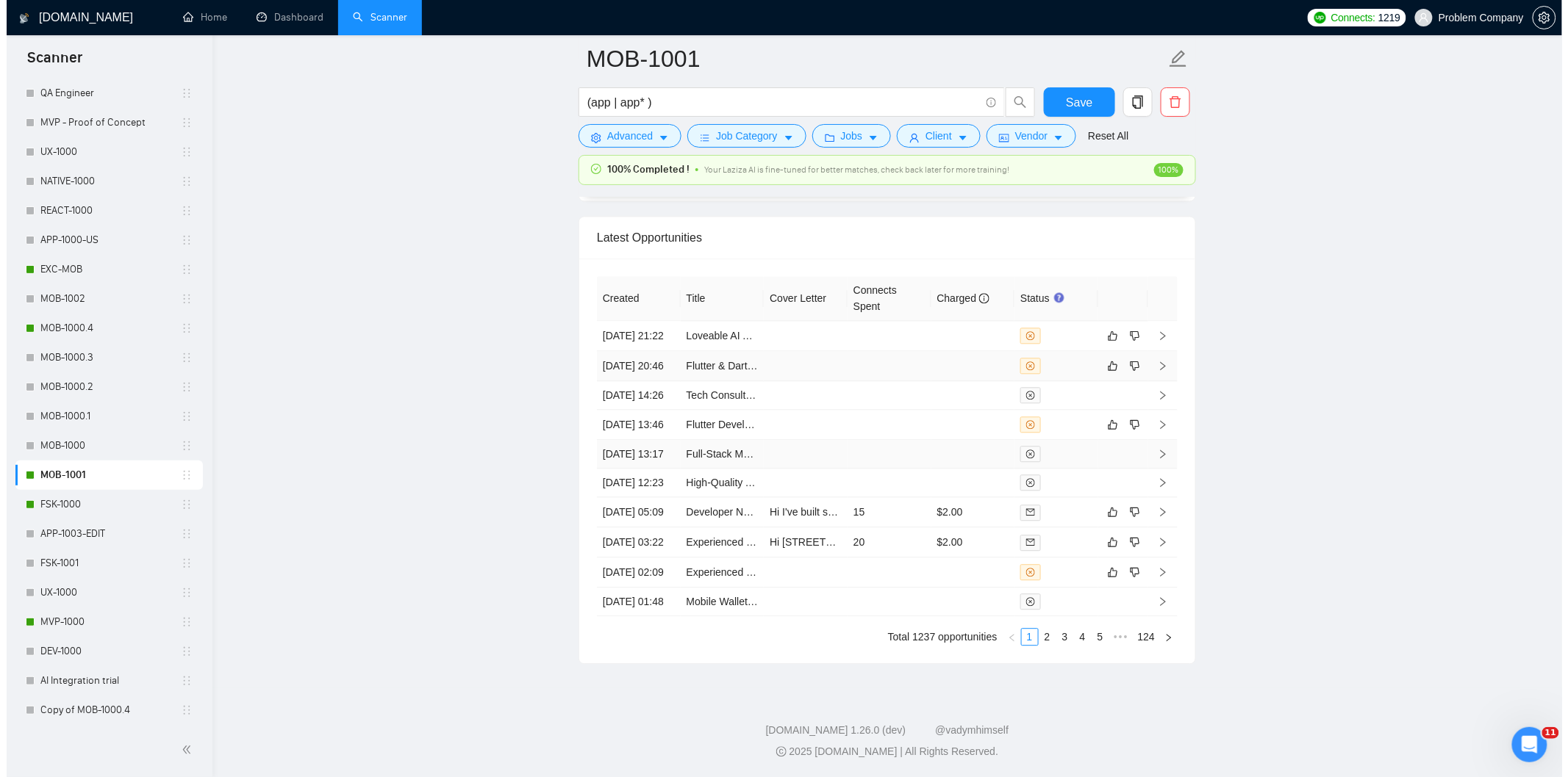
scroll to position [3574, 0]
click at [628, 440] on td "[DATE] 13:46" at bounding box center [632, 425] width 84 height 30
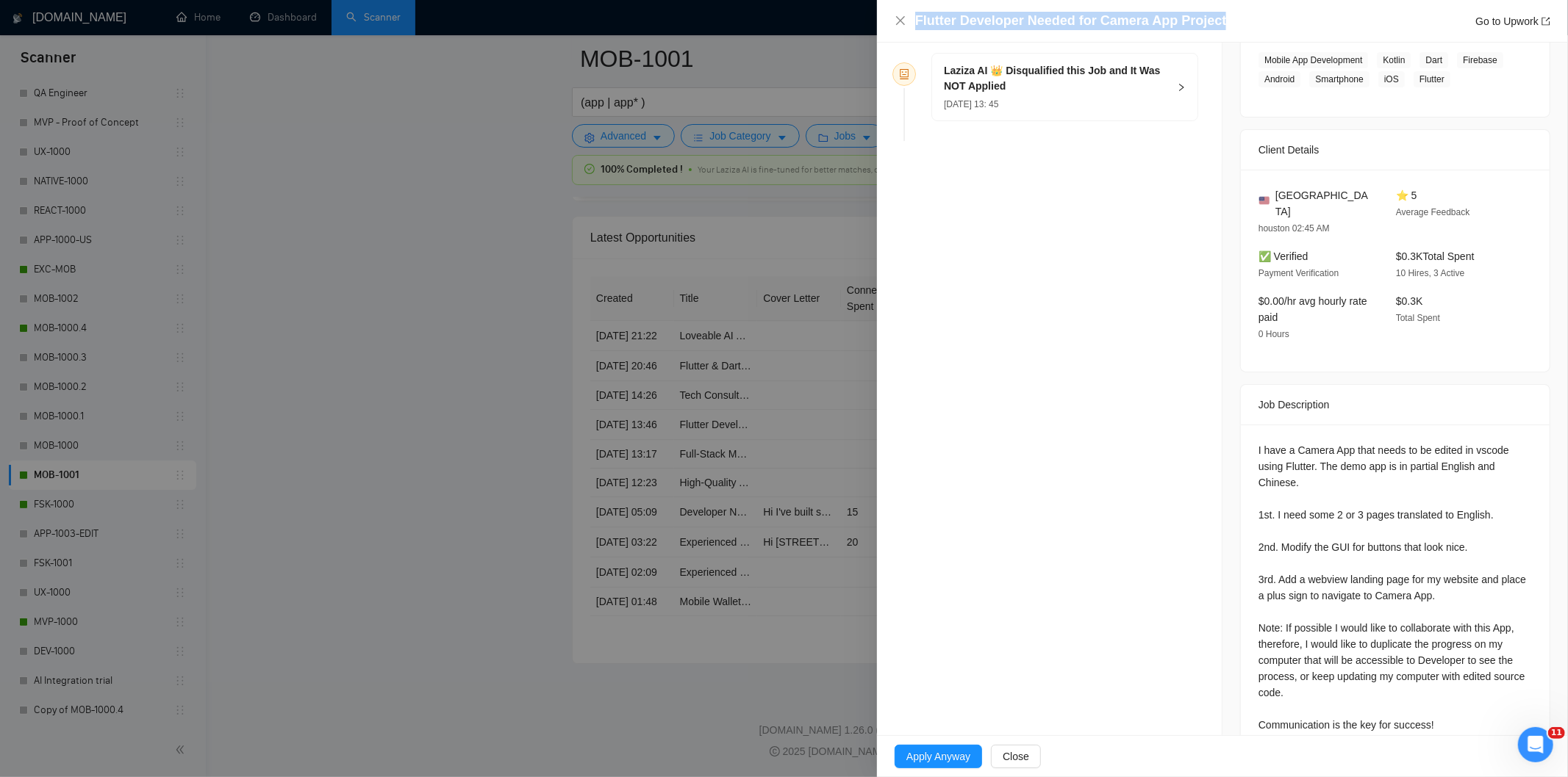
drag, startPoint x: 1239, startPoint y: 21, endPoint x: 915, endPoint y: 18, distance: 324.0
click at [916, 18] on div "Flutter Developer Needed for Camera App Project Go to Upwork" at bounding box center [1233, 21] width 636 height 18
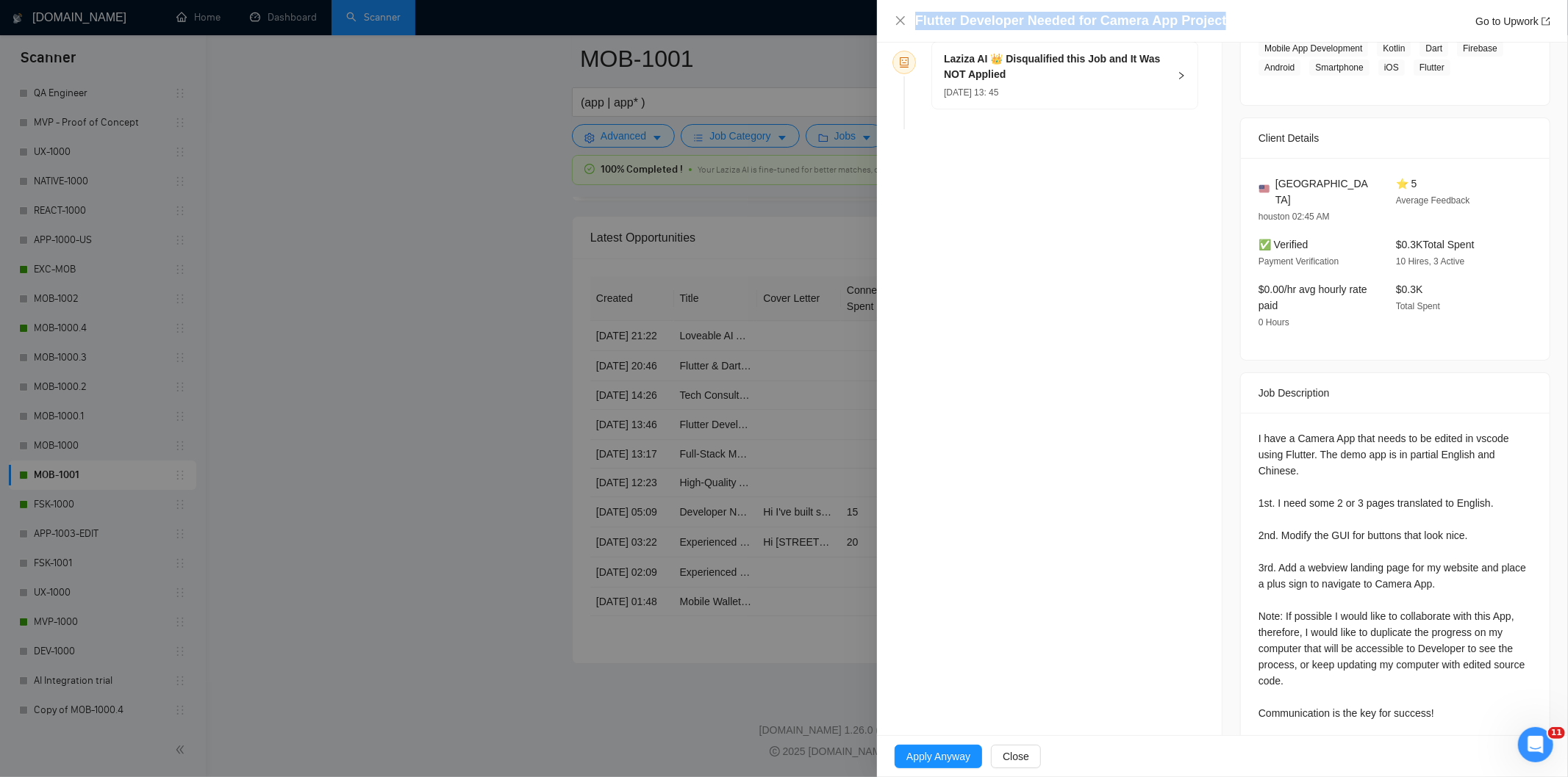
scroll to position [278, 0]
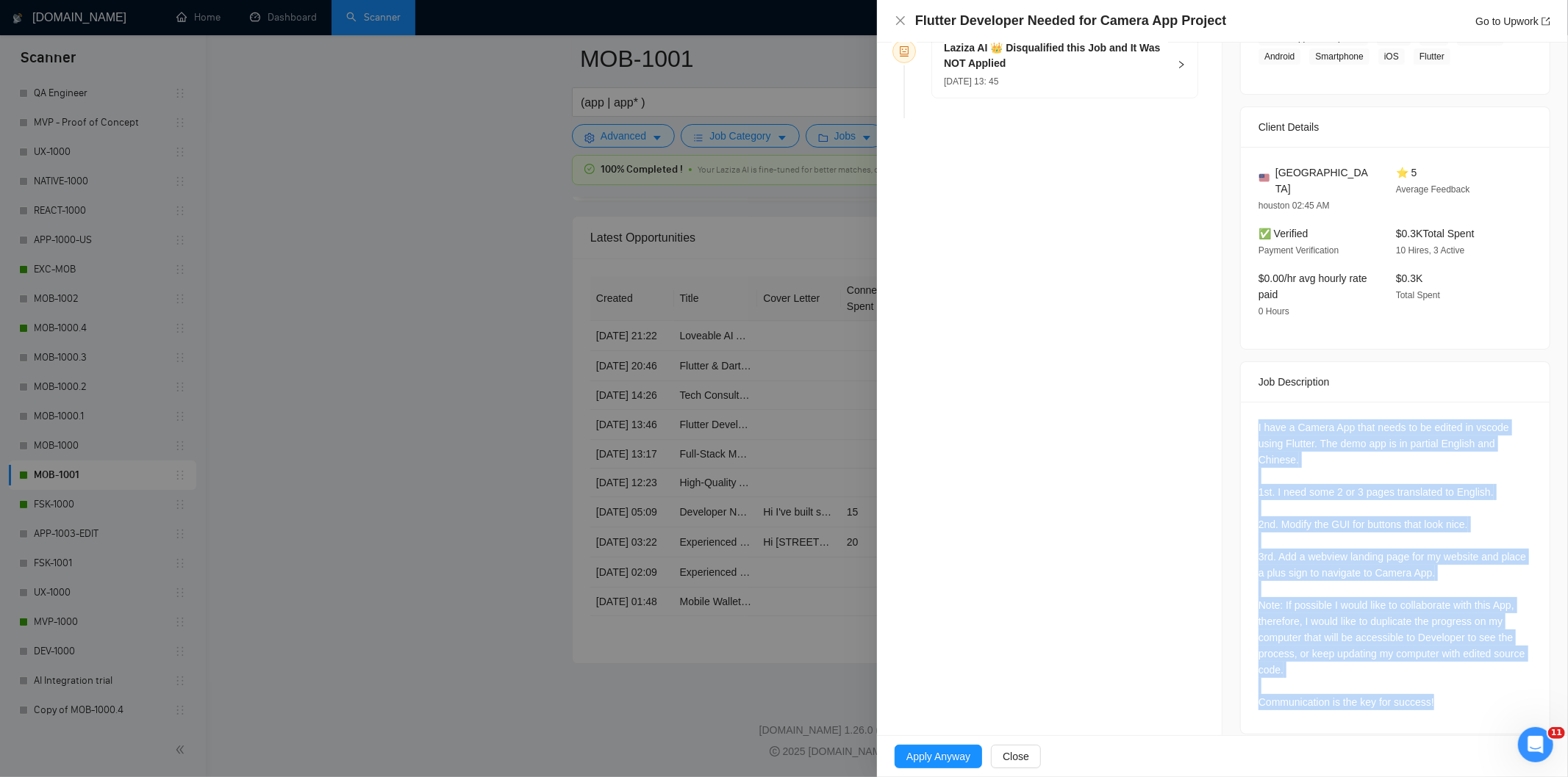
drag, startPoint x: 1252, startPoint y: 415, endPoint x: 1479, endPoint y: 708, distance: 370.6
click at [1479, 708] on div "I have a Camera App that needs to be edited in vscode using Flutter. The demo a…" at bounding box center [1395, 567] width 309 height 332
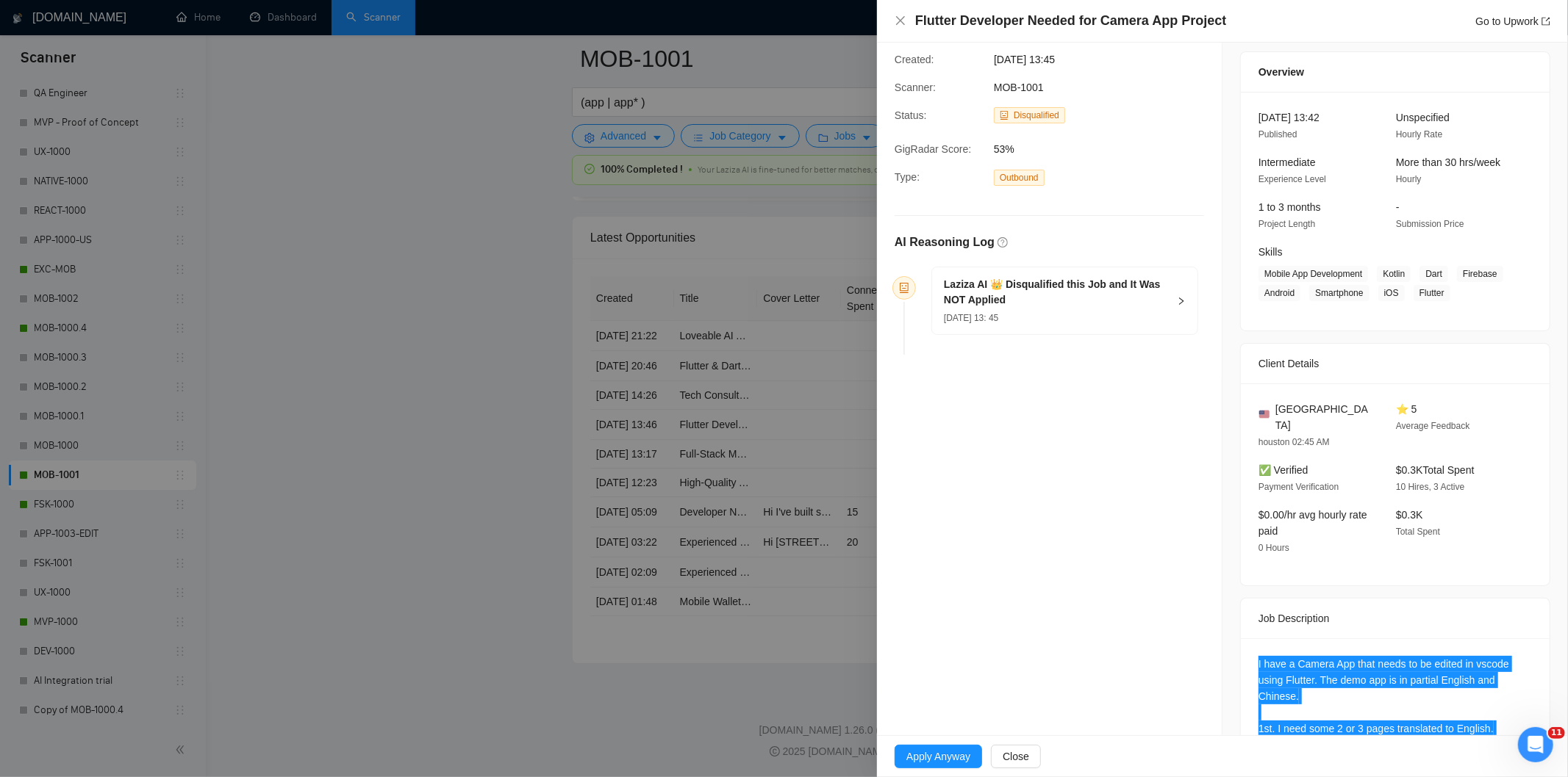
scroll to position [33, 0]
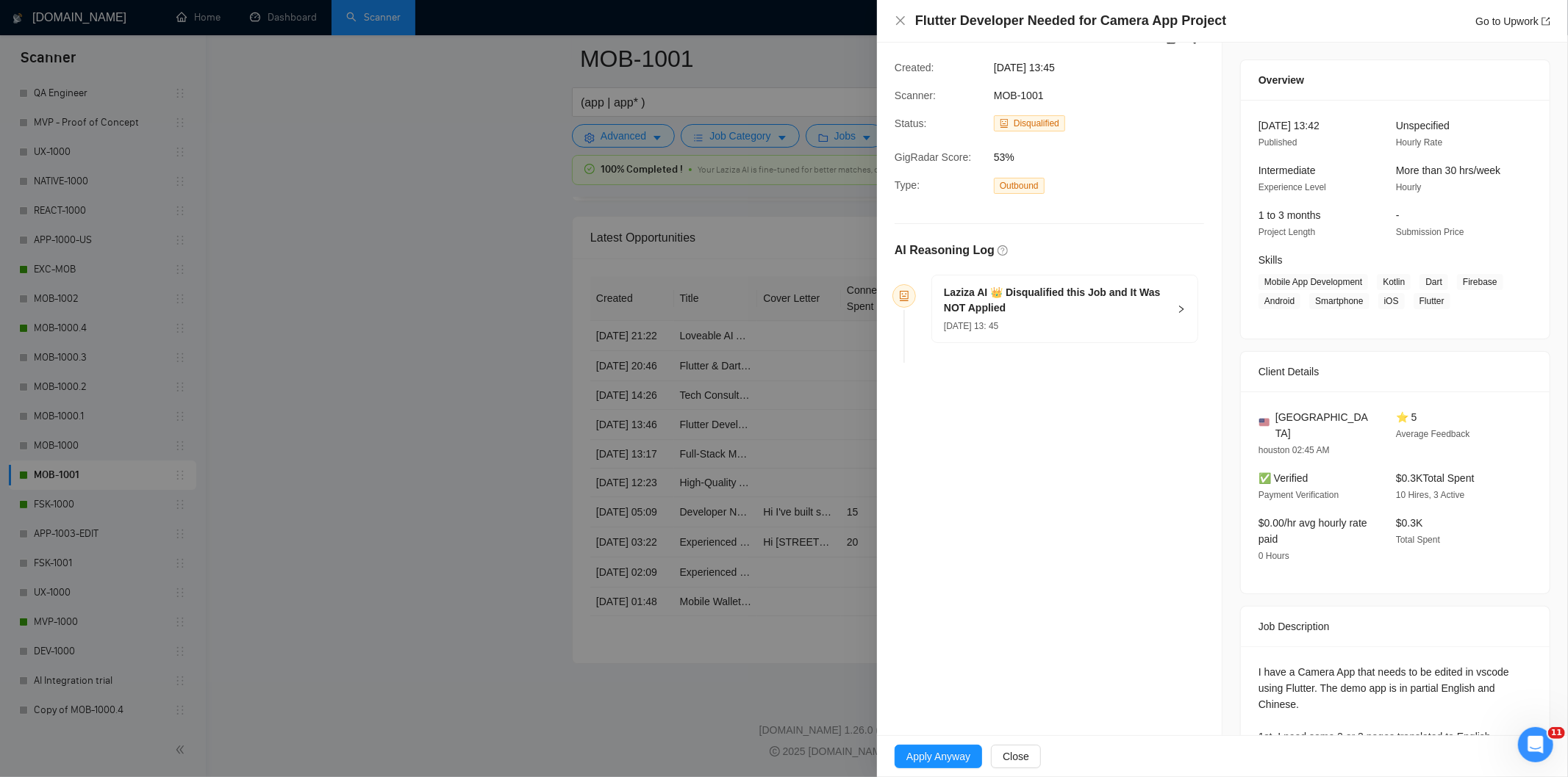
click at [1095, 312] on h5 "Laziza AI 👑 Disqualified this Job and It Was NOT Applied" at bounding box center [1056, 301] width 224 height 31
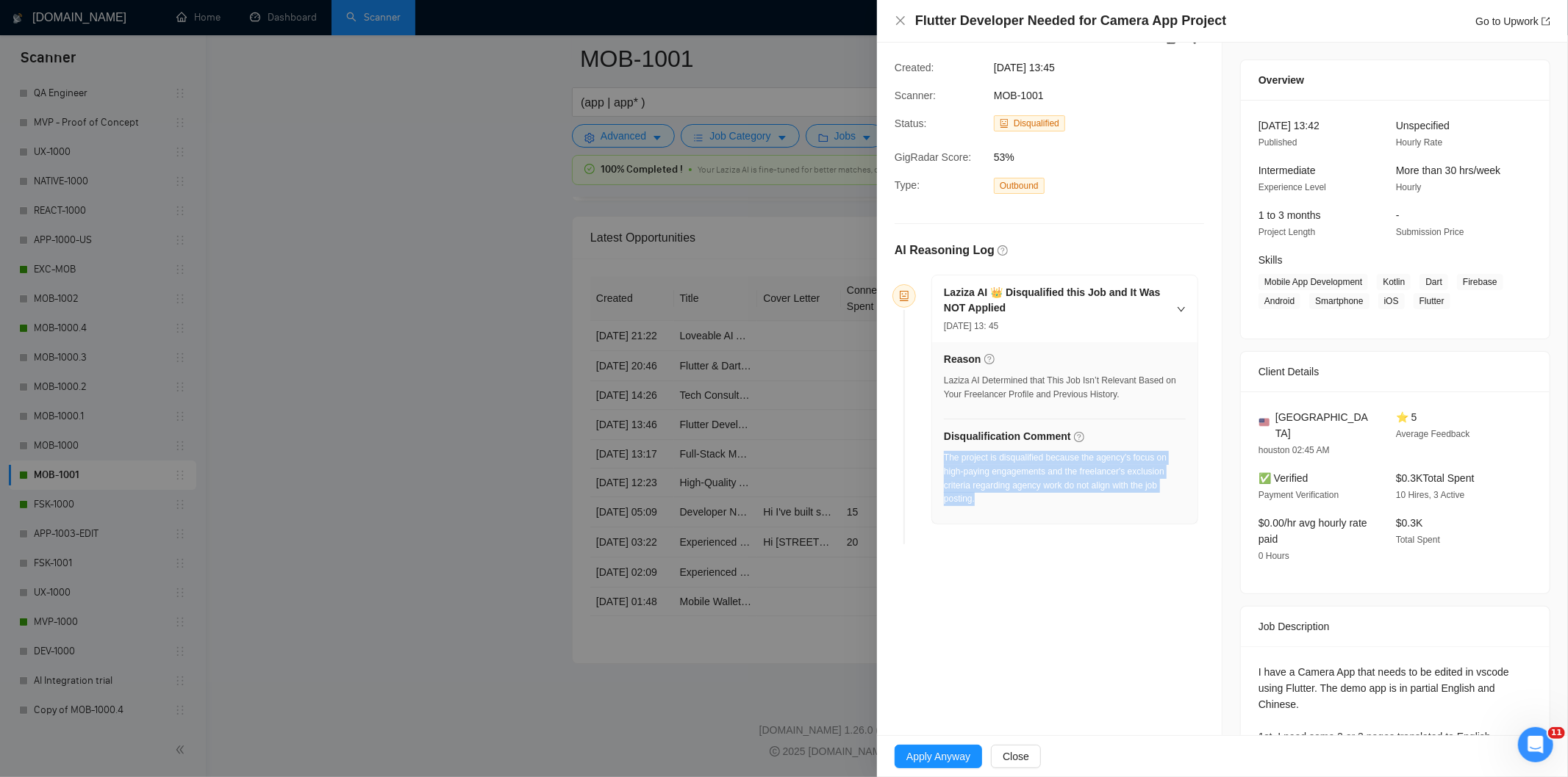
drag, startPoint x: 1002, startPoint y: 503, endPoint x: 945, endPoint y: 461, distance: 70.8
click at [945, 461] on div "Reason Laziza AI Determined that This Job Isn’t Relevant Based on Your Freelanc…" at bounding box center [1065, 432] width 265 height 181
drag, startPoint x: 899, startPoint y: 25, endPoint x: 866, endPoint y: 42, distance: 37.1
click at [900, 25] on icon "close" at bounding box center [900, 20] width 12 height 12
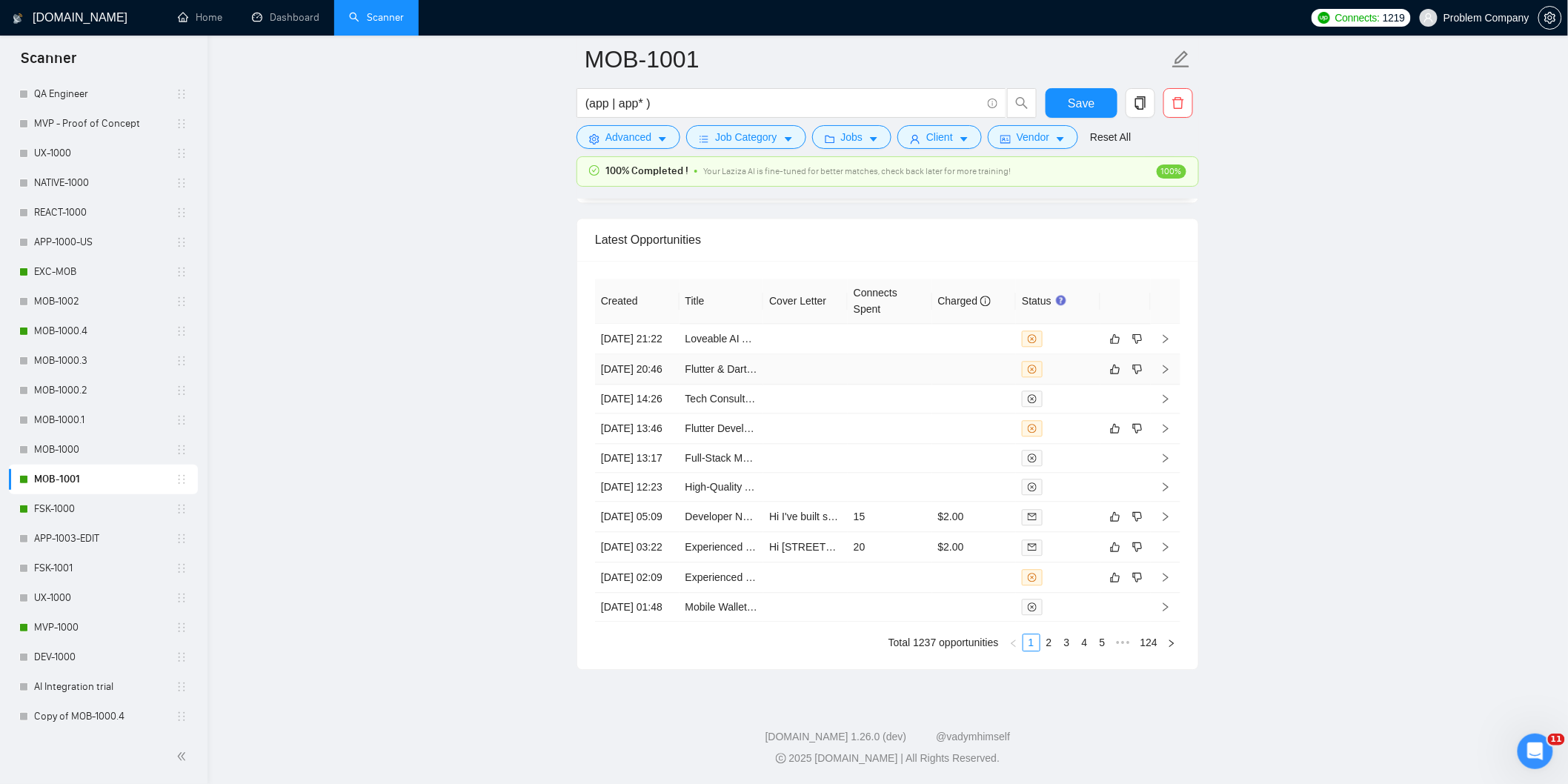
click at [660, 385] on td "[DATE] 20:46" at bounding box center [637, 369] width 85 height 30
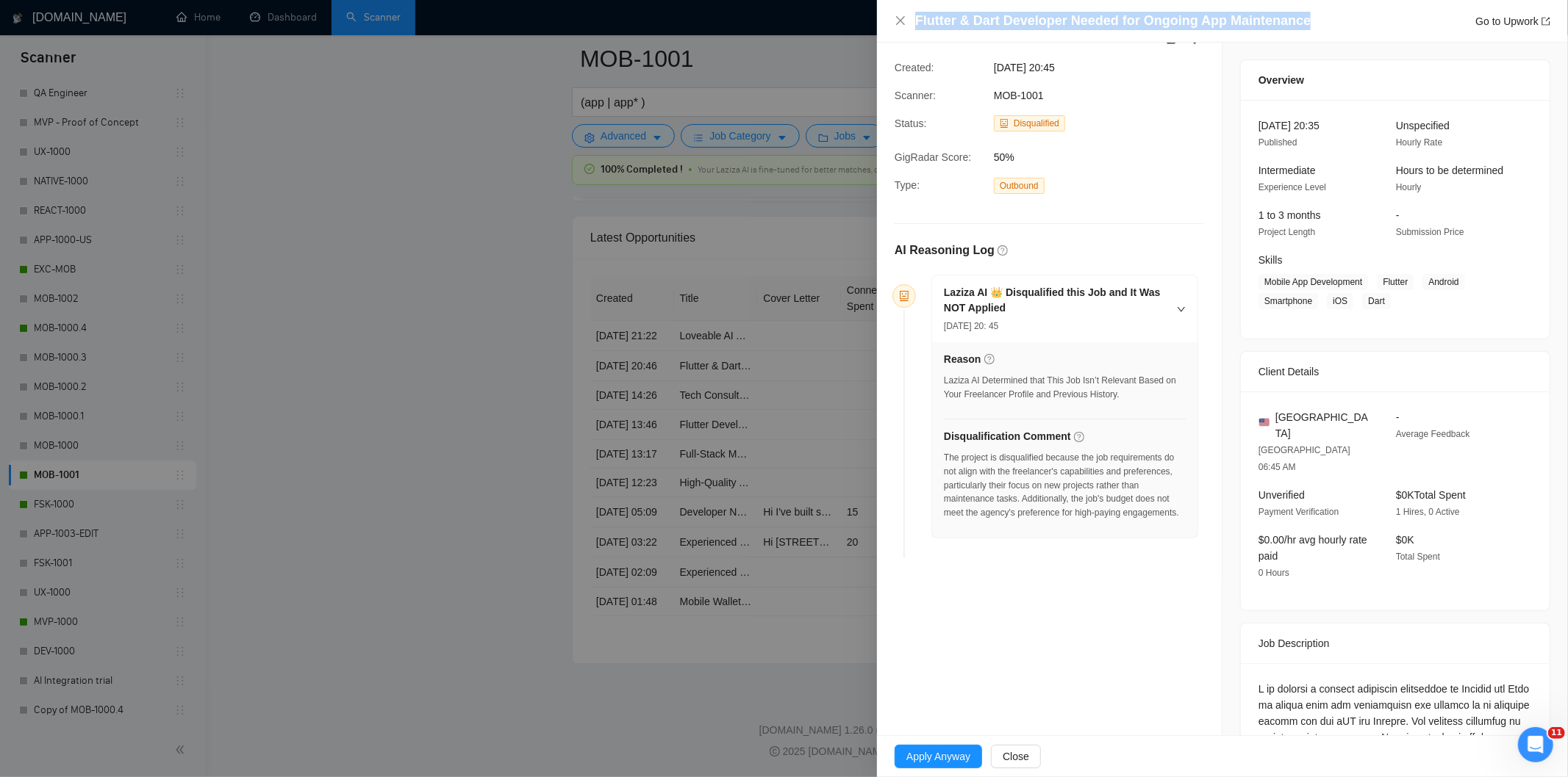
drag, startPoint x: 1326, startPoint y: 18, endPoint x: 914, endPoint y: 24, distance: 412.0
click at [914, 24] on div "Flutter & Dart Developer Needed for Ongoing App Maintenance Go to Upwork" at bounding box center [1222, 21] width 656 height 18
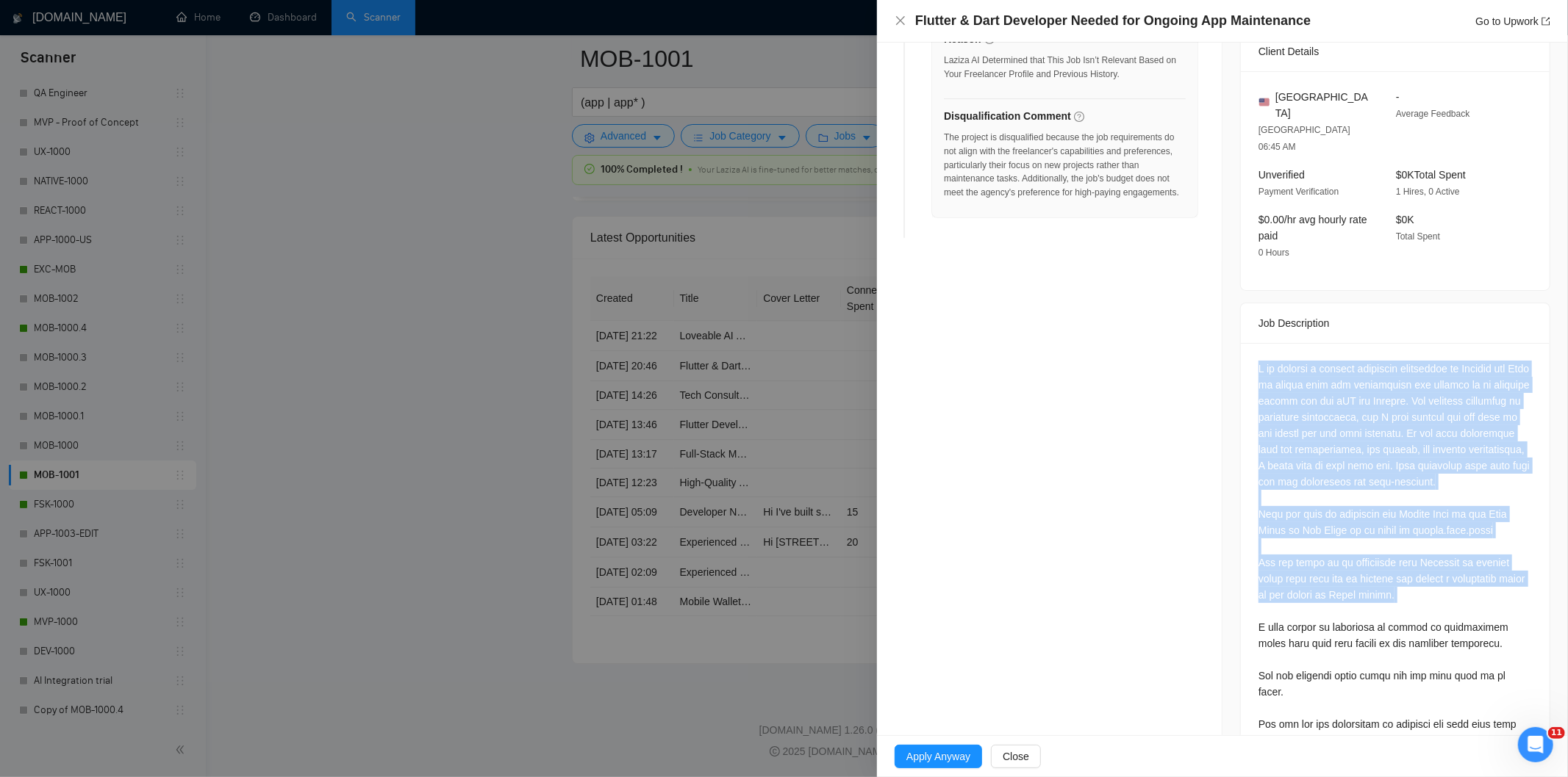
scroll to position [488, 0]
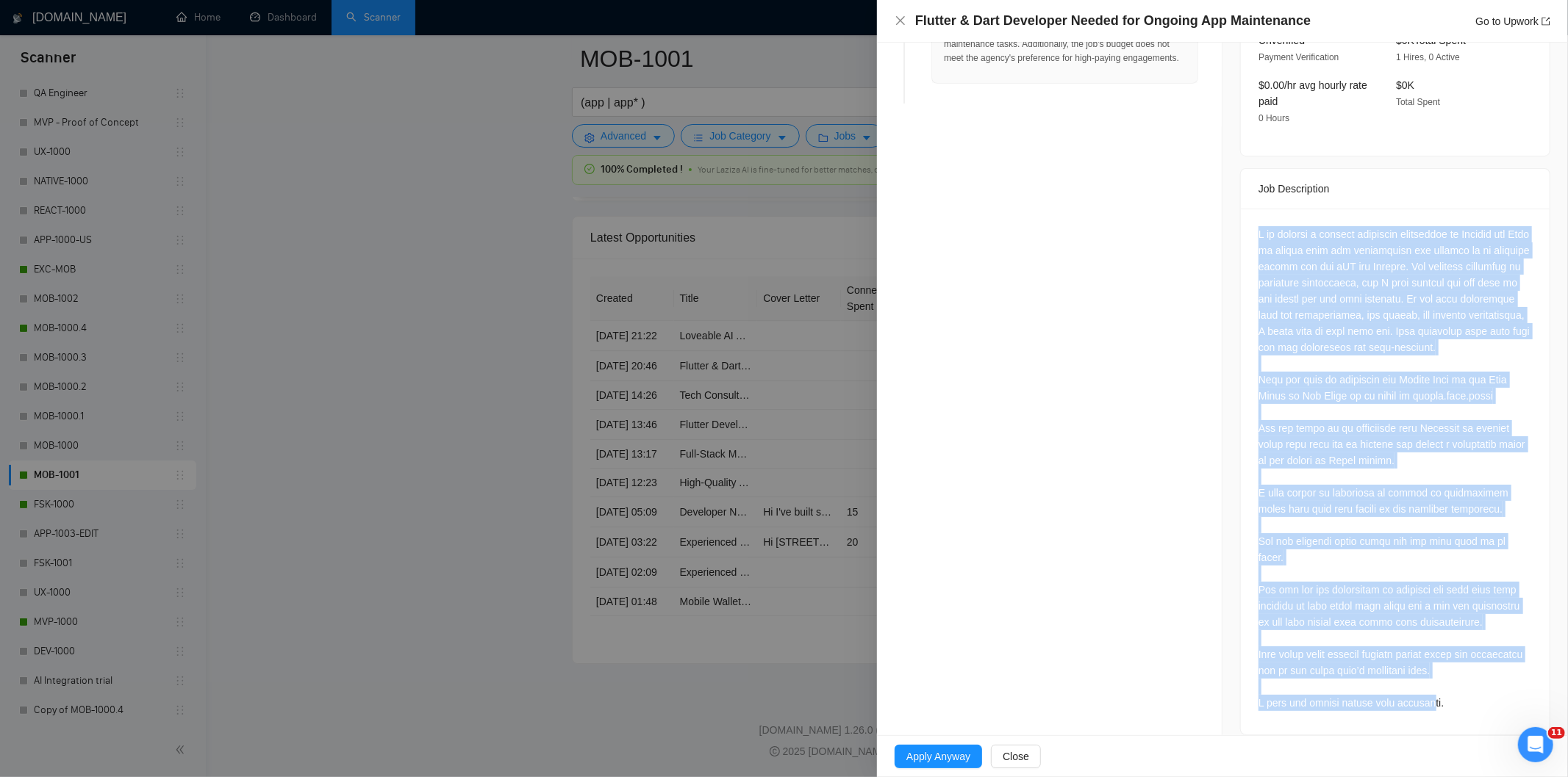
drag, startPoint x: 1249, startPoint y: 414, endPoint x: 1415, endPoint y: 693, distance: 324.6
click at [1415, 693] on div at bounding box center [1395, 472] width 309 height 526
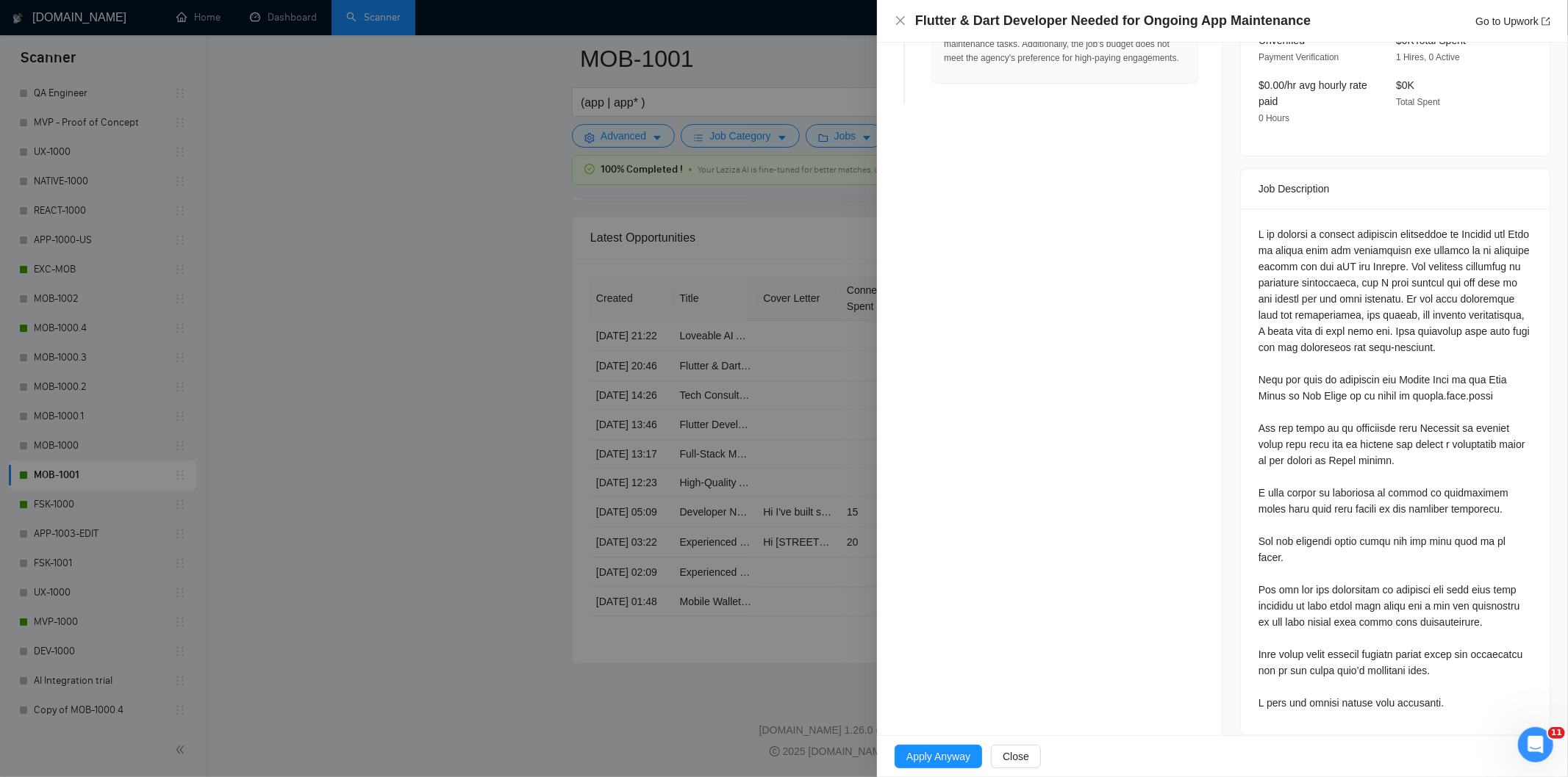
click at [1434, 686] on div at bounding box center [1395, 469] width 274 height 485
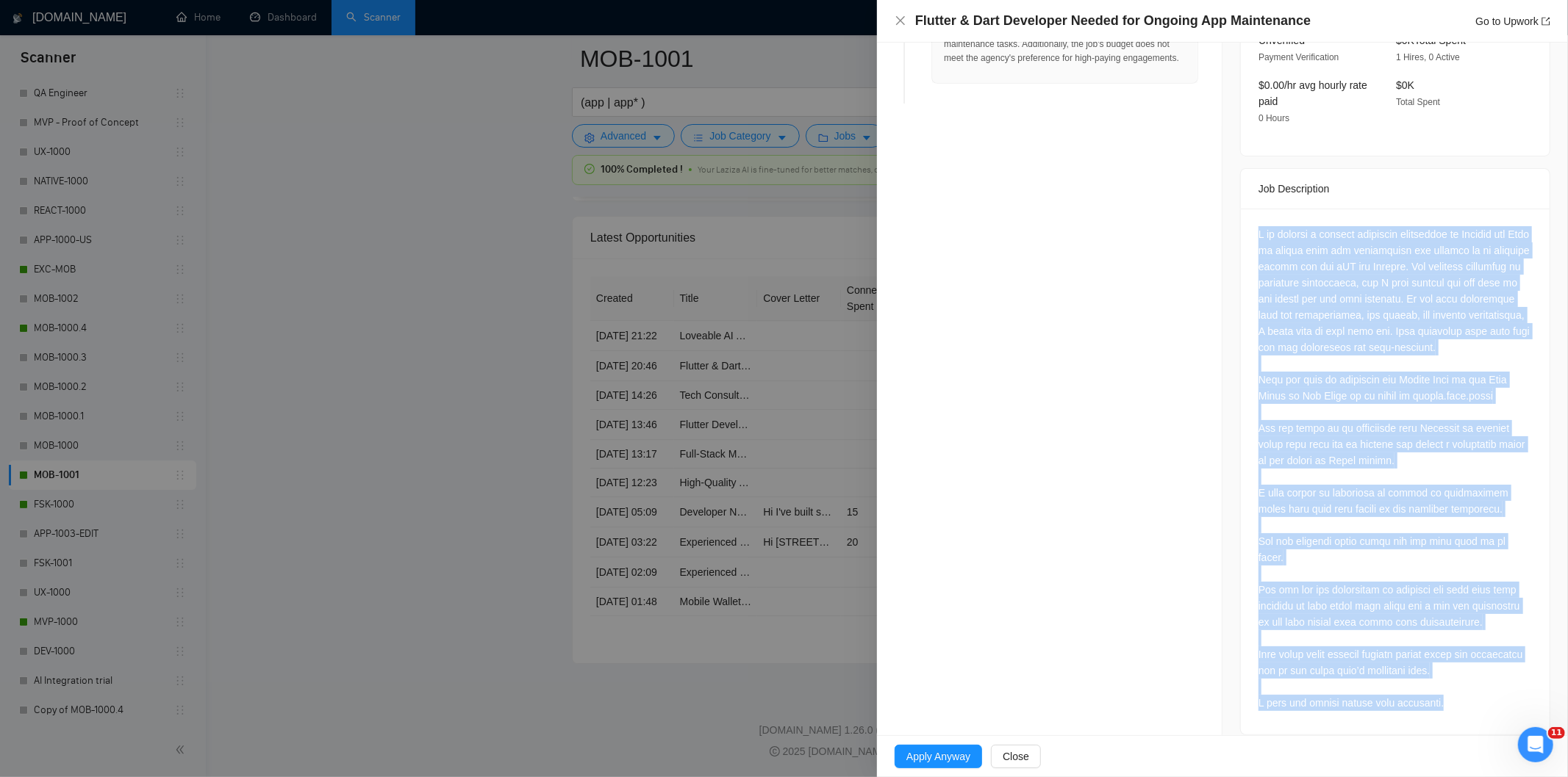
drag, startPoint x: 1434, startPoint y: 686, endPoint x: 1246, endPoint y: 193, distance: 527.6
click at [1246, 209] on div at bounding box center [1395, 472] width 309 height 526
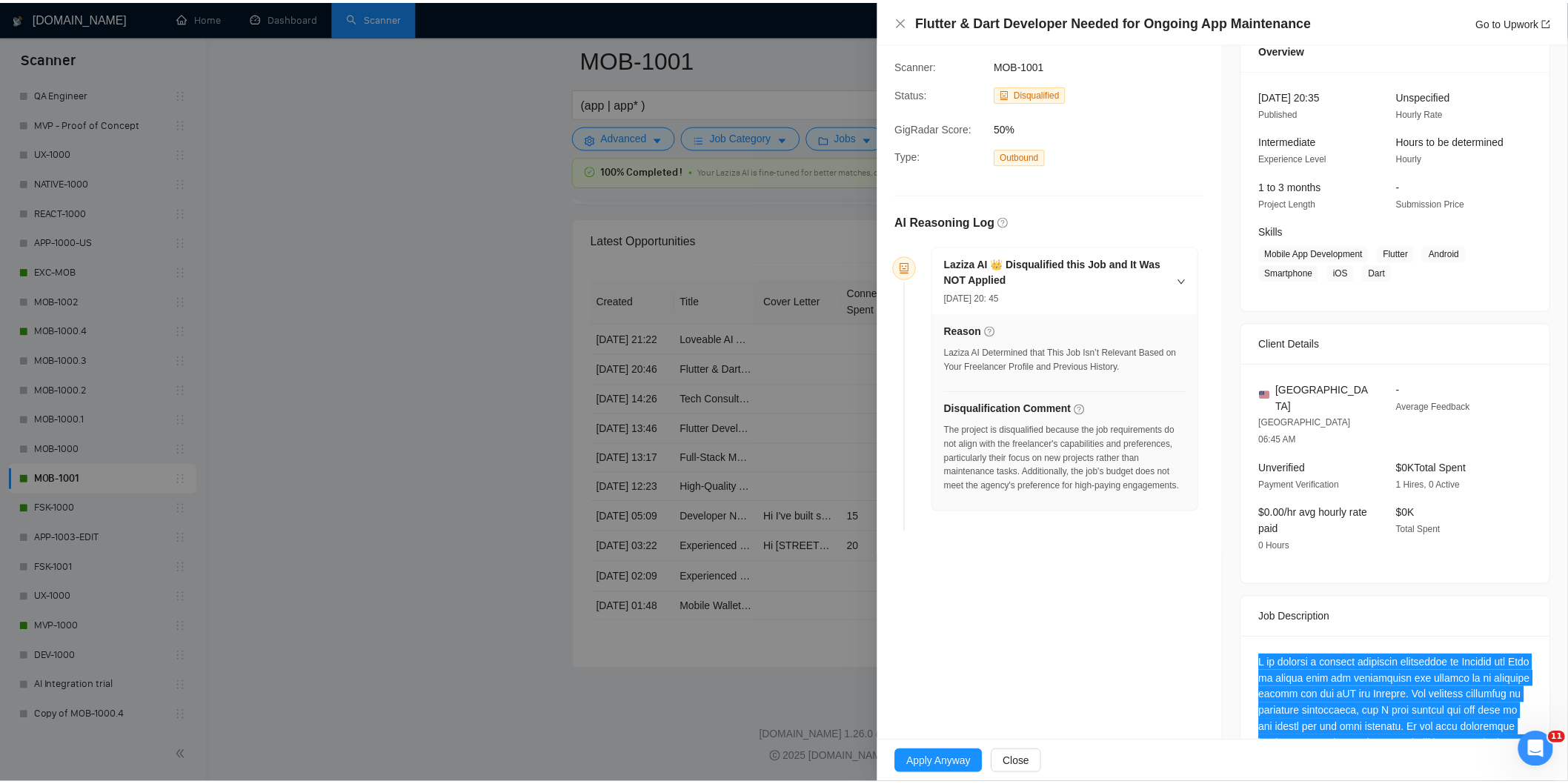
scroll to position [0, 0]
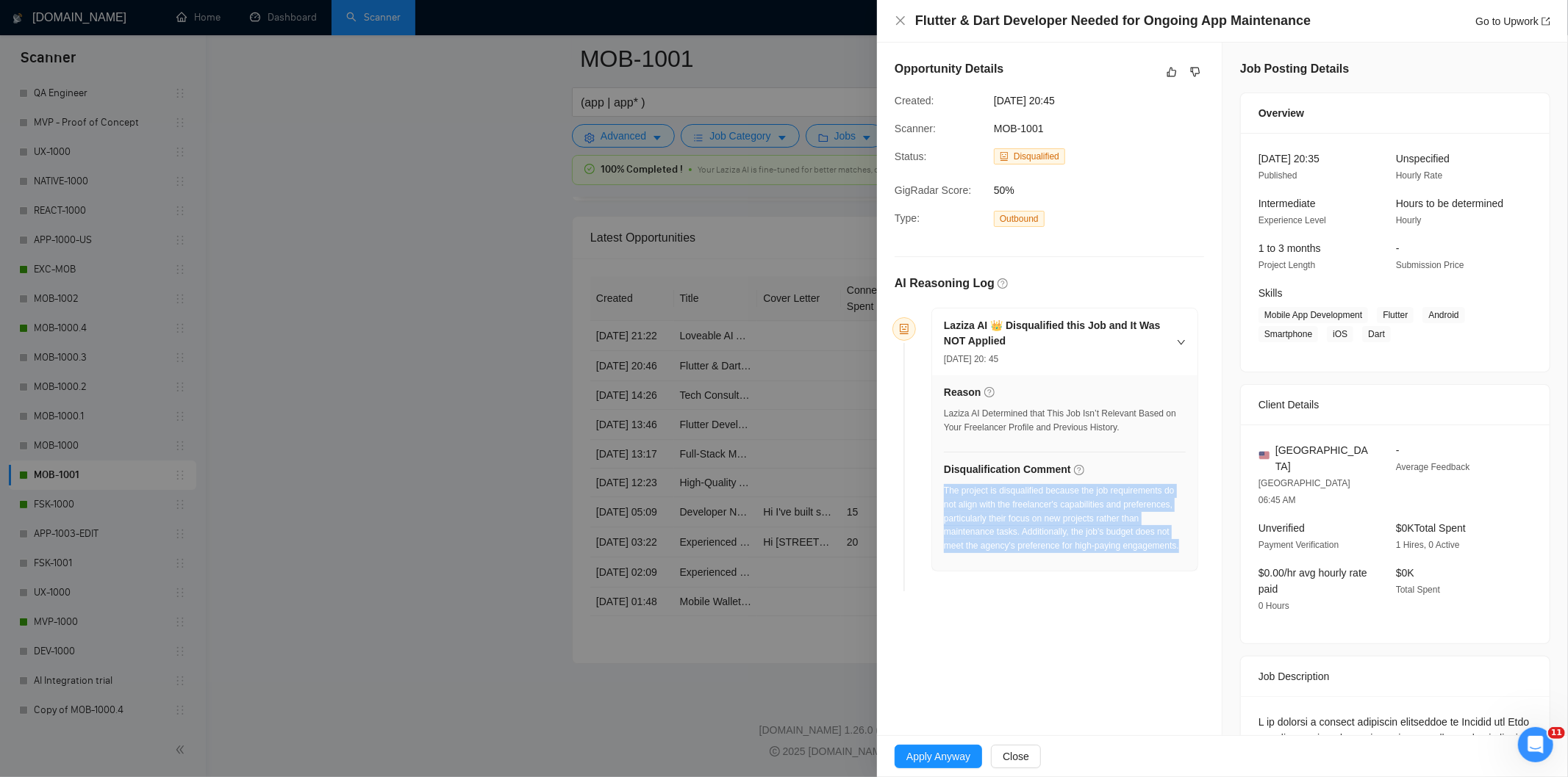
drag, startPoint x: 1181, startPoint y: 552, endPoint x: 946, endPoint y: 493, distance: 242.3
click at [946, 493] on div "Reason Laziza AI Determined that This Job Isn’t Relevant Based on Your Freelanc…" at bounding box center [1065, 473] width 265 height 196
click at [902, 20] on icon "close" at bounding box center [900, 20] width 8 height 8
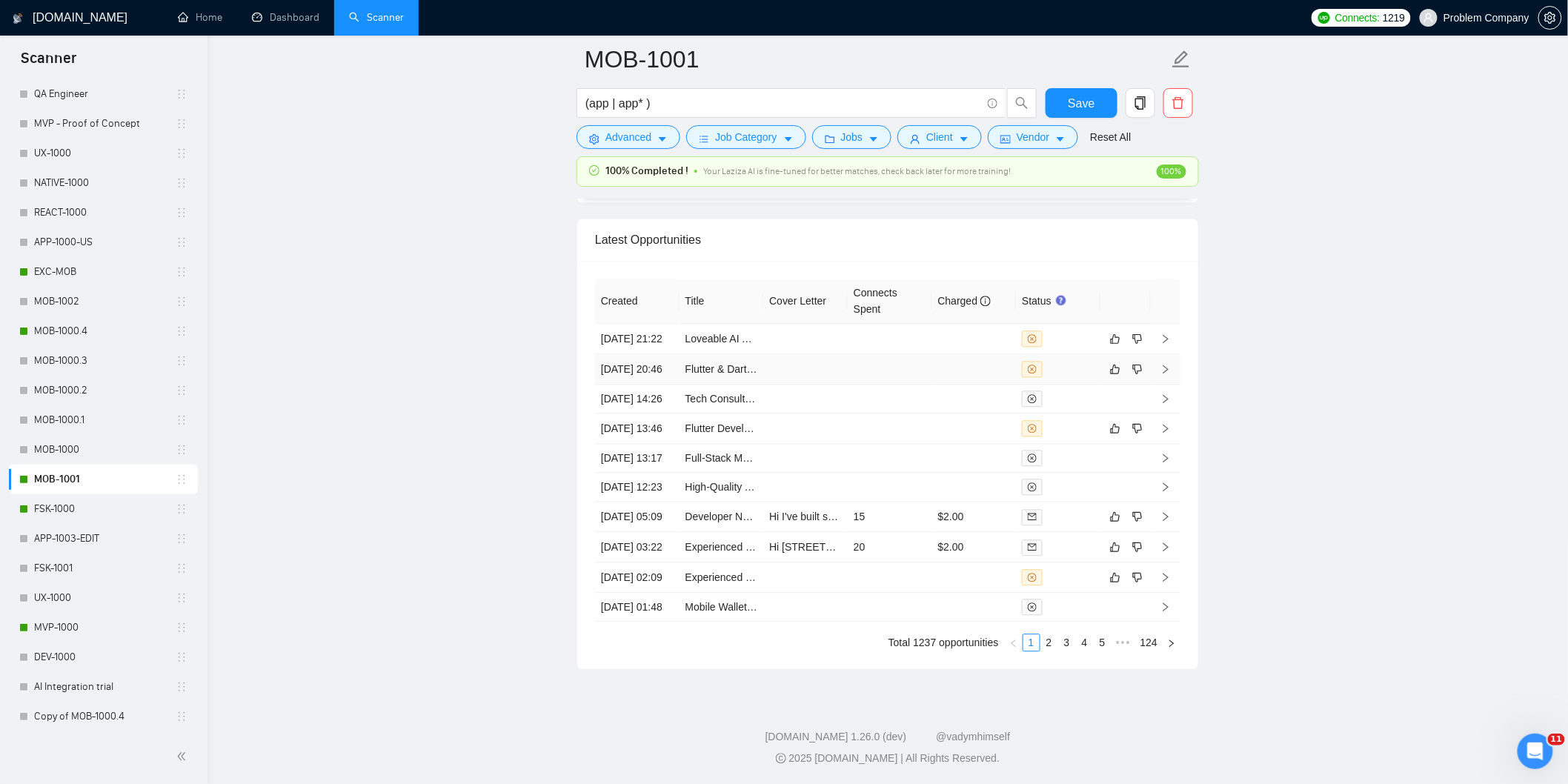
click at [774, 385] on td at bounding box center [805, 369] width 85 height 30
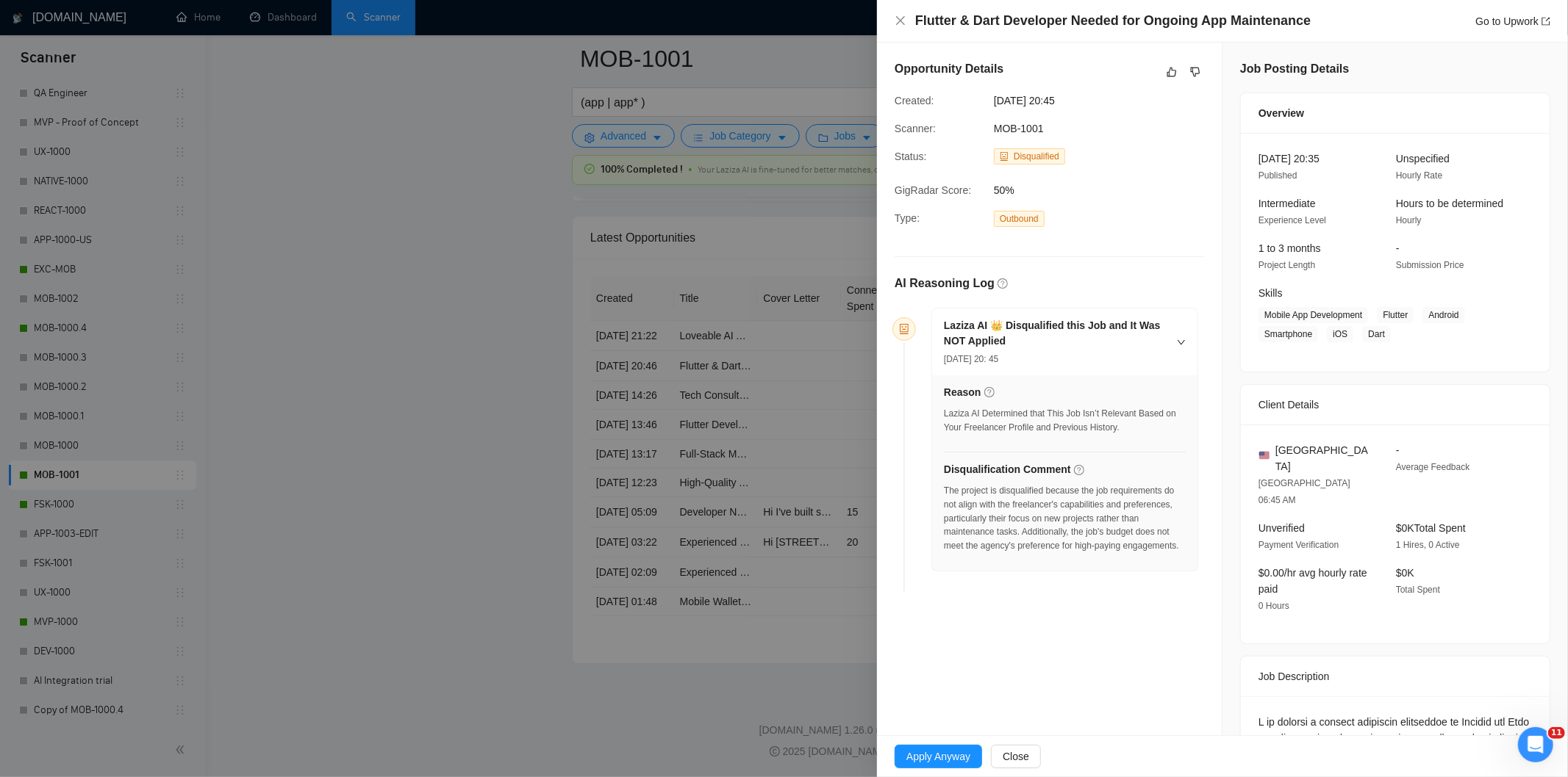
drag, startPoint x: 1108, startPoint y: 100, endPoint x: 990, endPoint y: 96, distance: 118.1
click at [990, 96] on div "[DATE] 20:45" at bounding box center [1062, 100] width 149 height 16
click at [899, 21] on icon "close" at bounding box center [900, 20] width 12 height 12
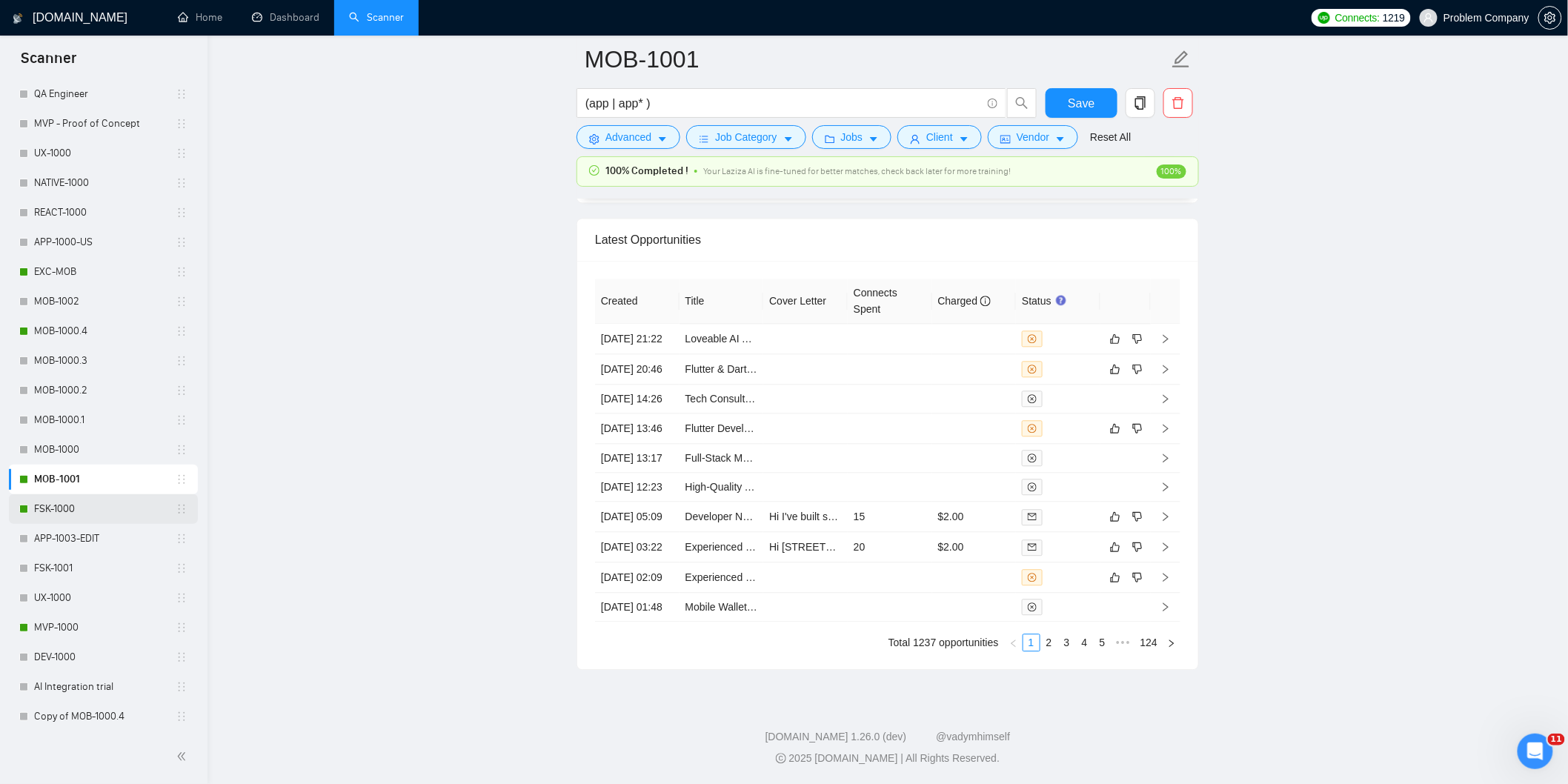
click at [72, 510] on link "FSK-1000" at bounding box center [105, 509] width 141 height 30
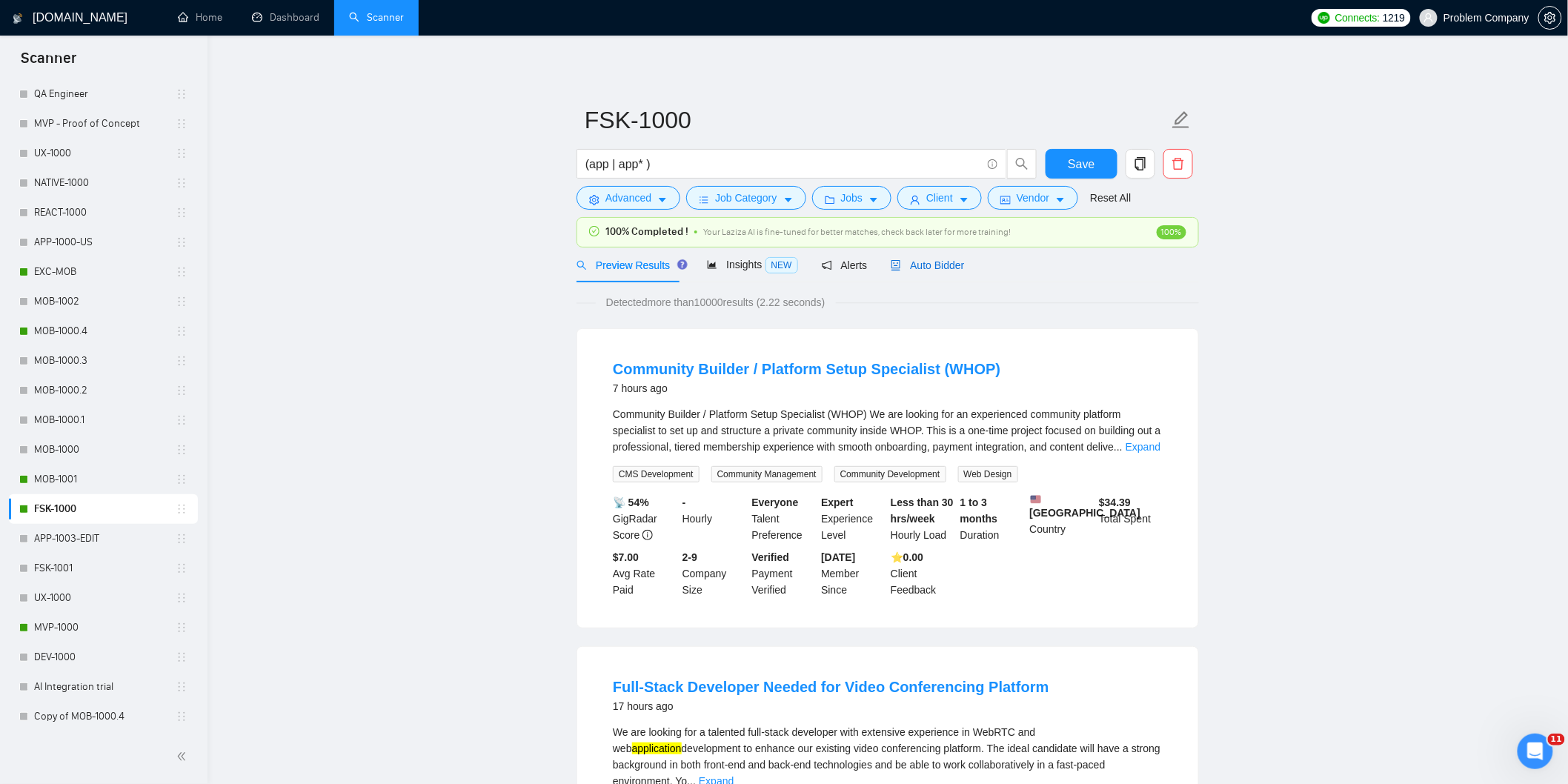
click at [935, 268] on span "Auto Bidder" at bounding box center [927, 265] width 73 height 12
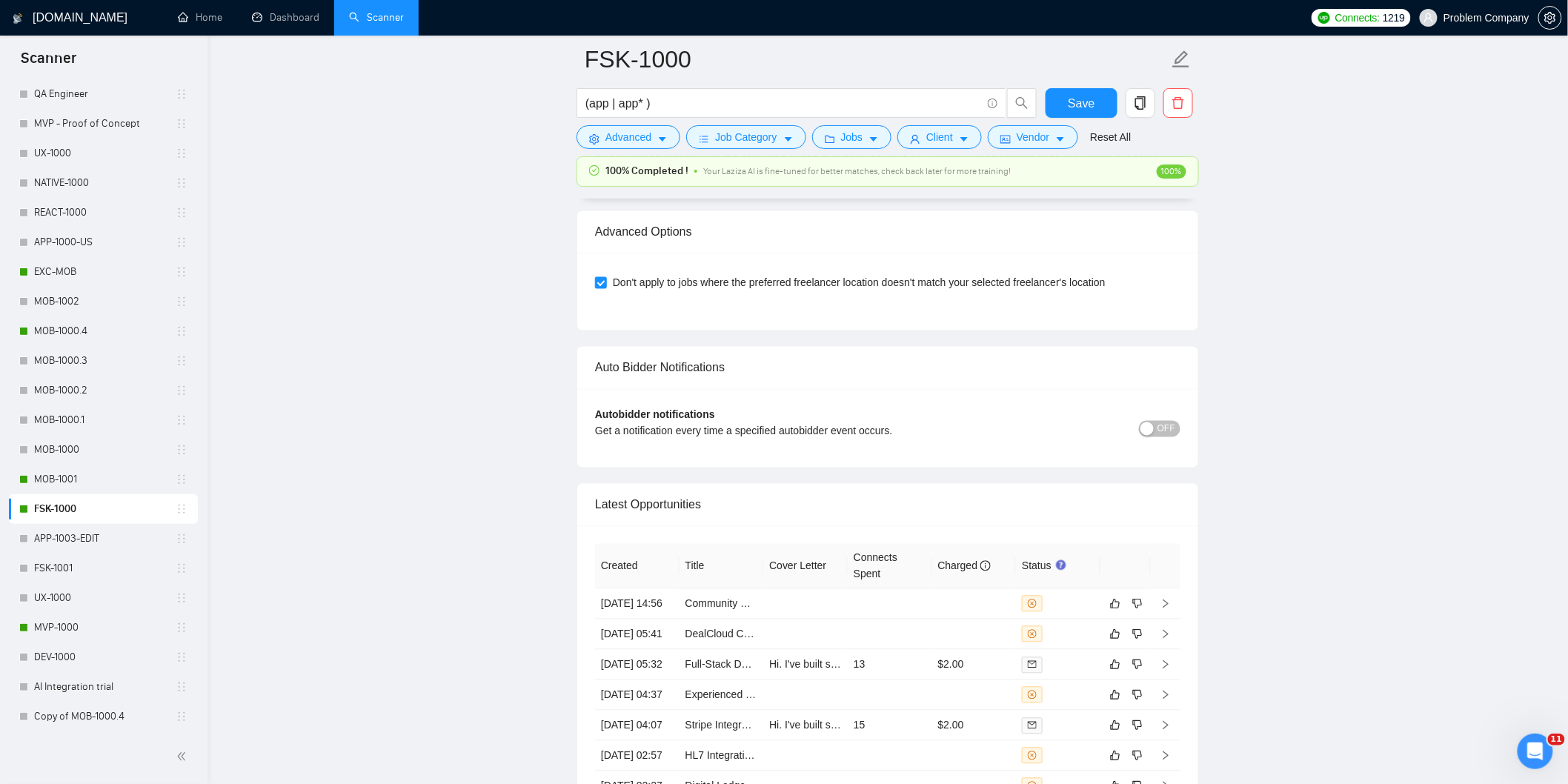
scroll to position [3751, 0]
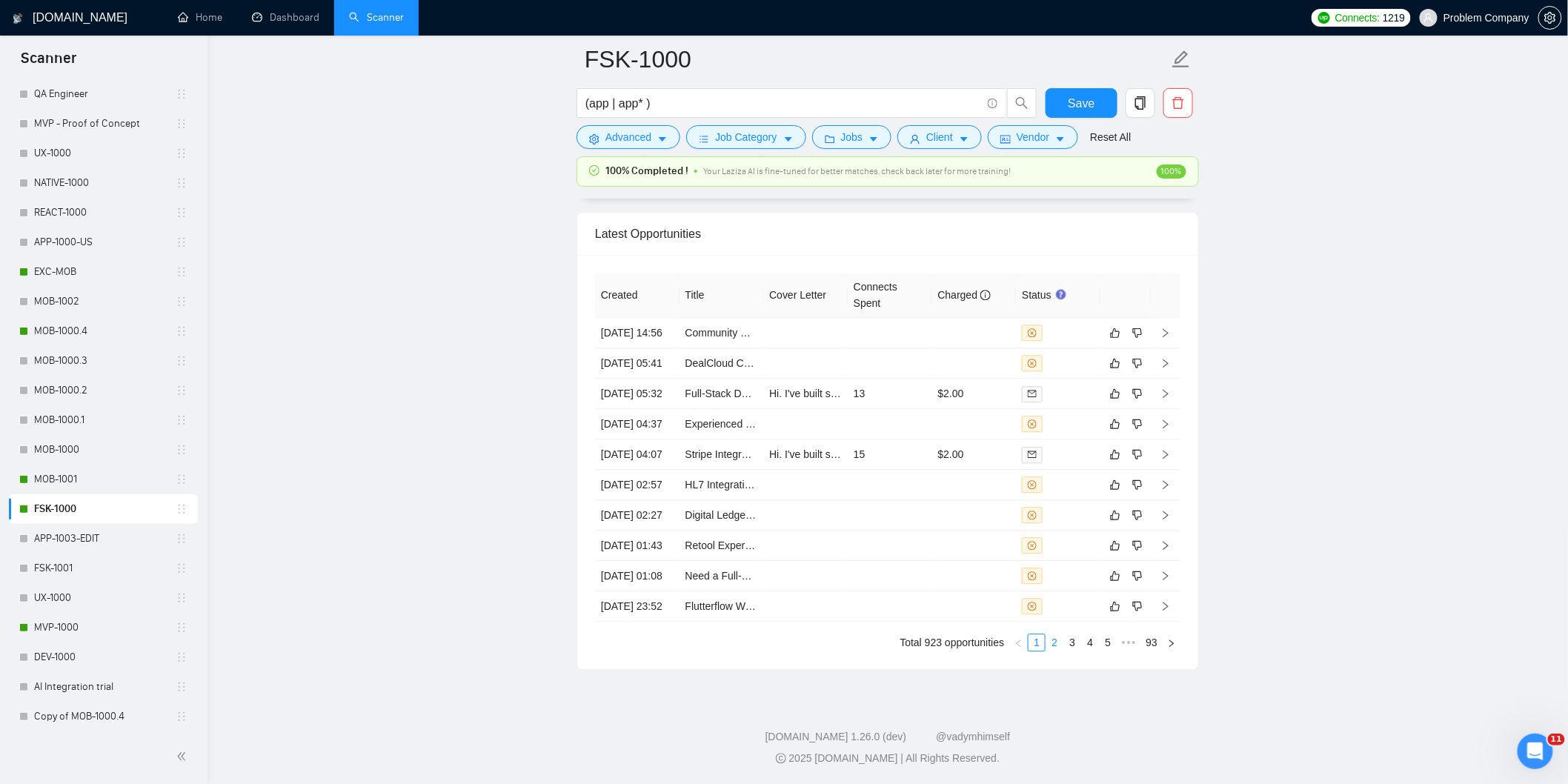
click at [1057, 652] on li "2" at bounding box center [1054, 642] width 18 height 18
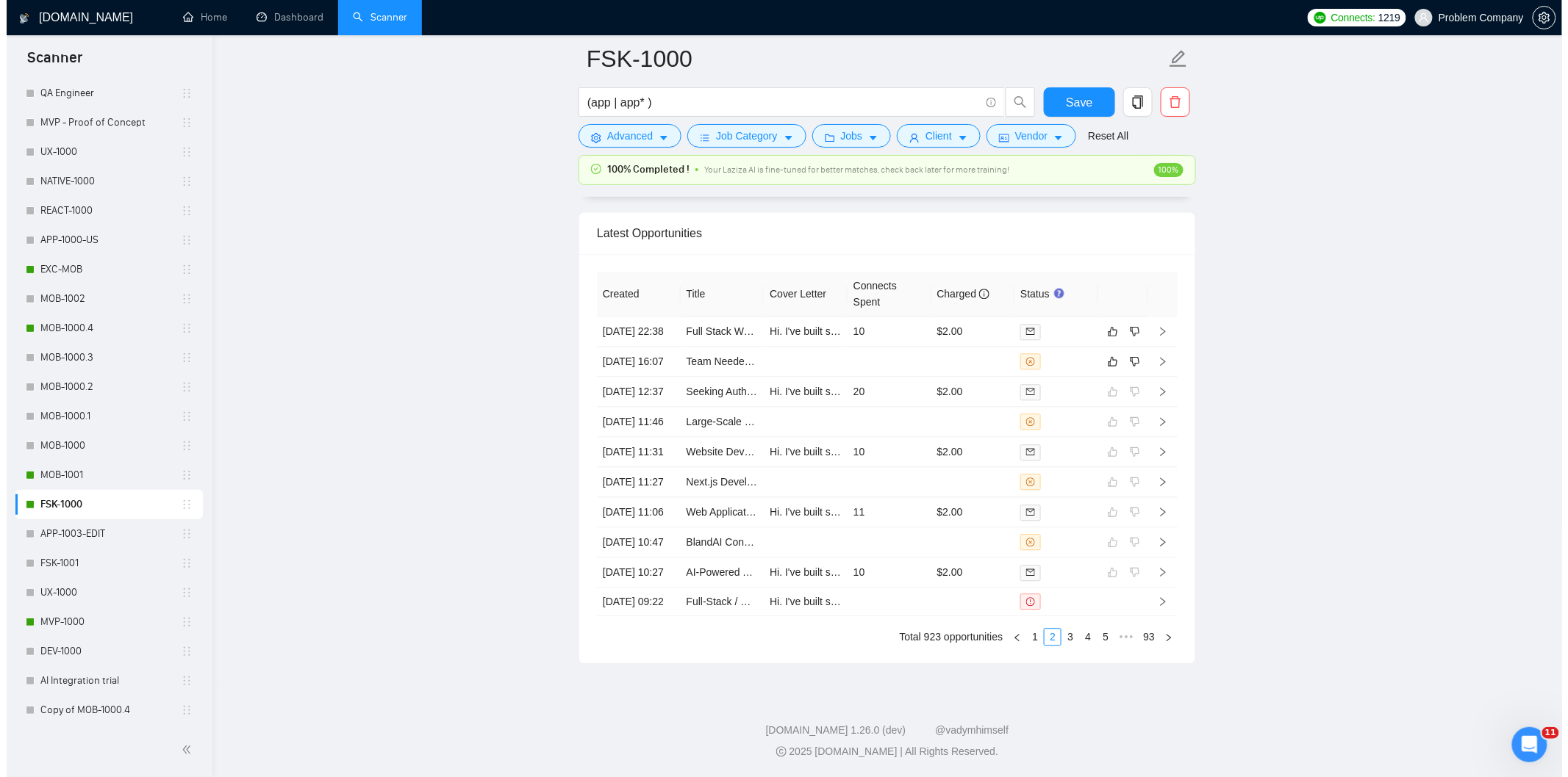
scroll to position [3473, 0]
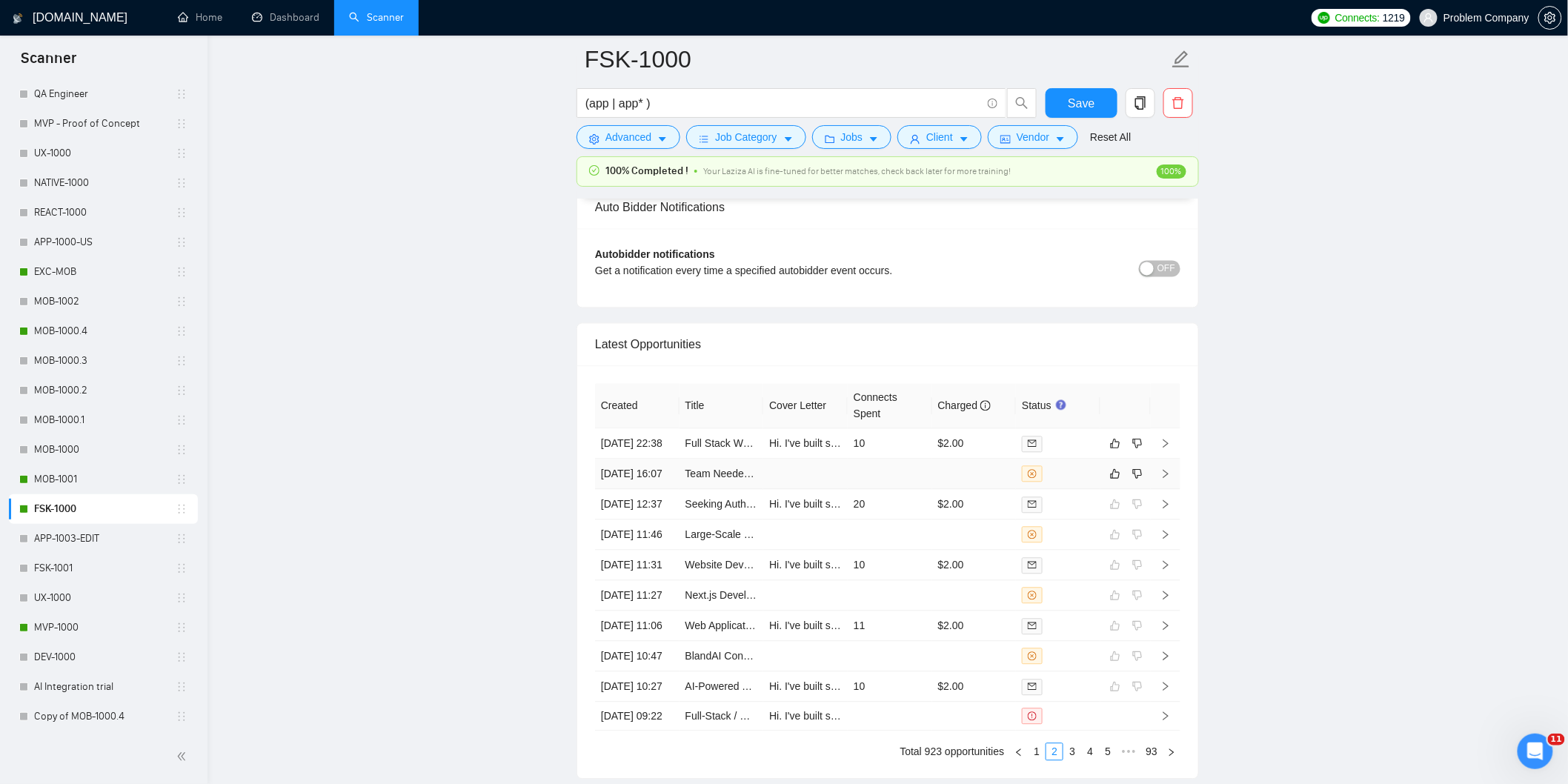
click at [660, 490] on td "[DATE] 16:07" at bounding box center [637, 474] width 85 height 30
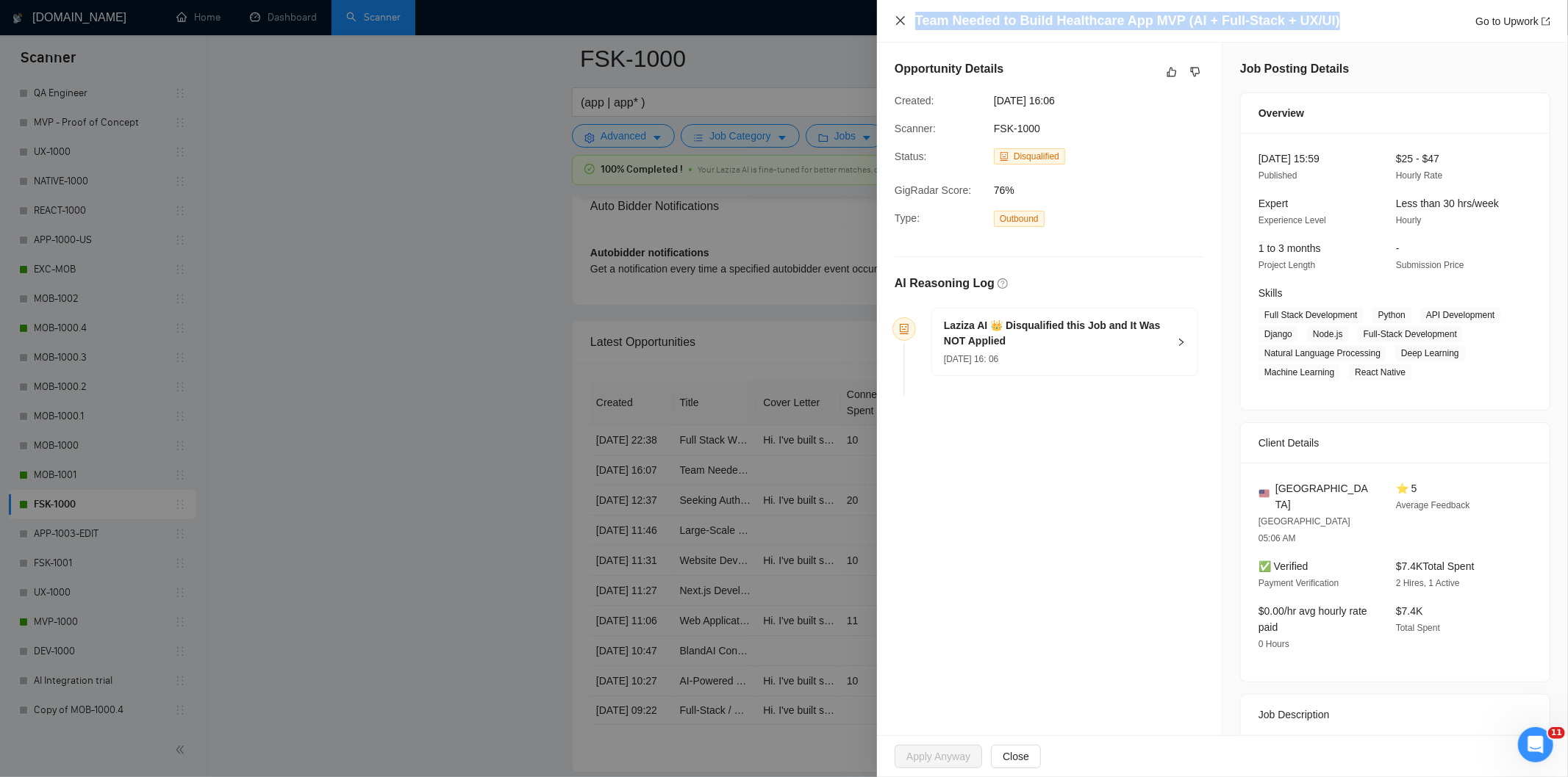
drag, startPoint x: 1344, startPoint y: 15, endPoint x: 898, endPoint y: 25, distance: 446.1
click at [898, 25] on div "Team Needed to Build Healthcare App MVP (AI + Full-Stack + UX/UI) Go to Upwork" at bounding box center [1222, 21] width 656 height 18
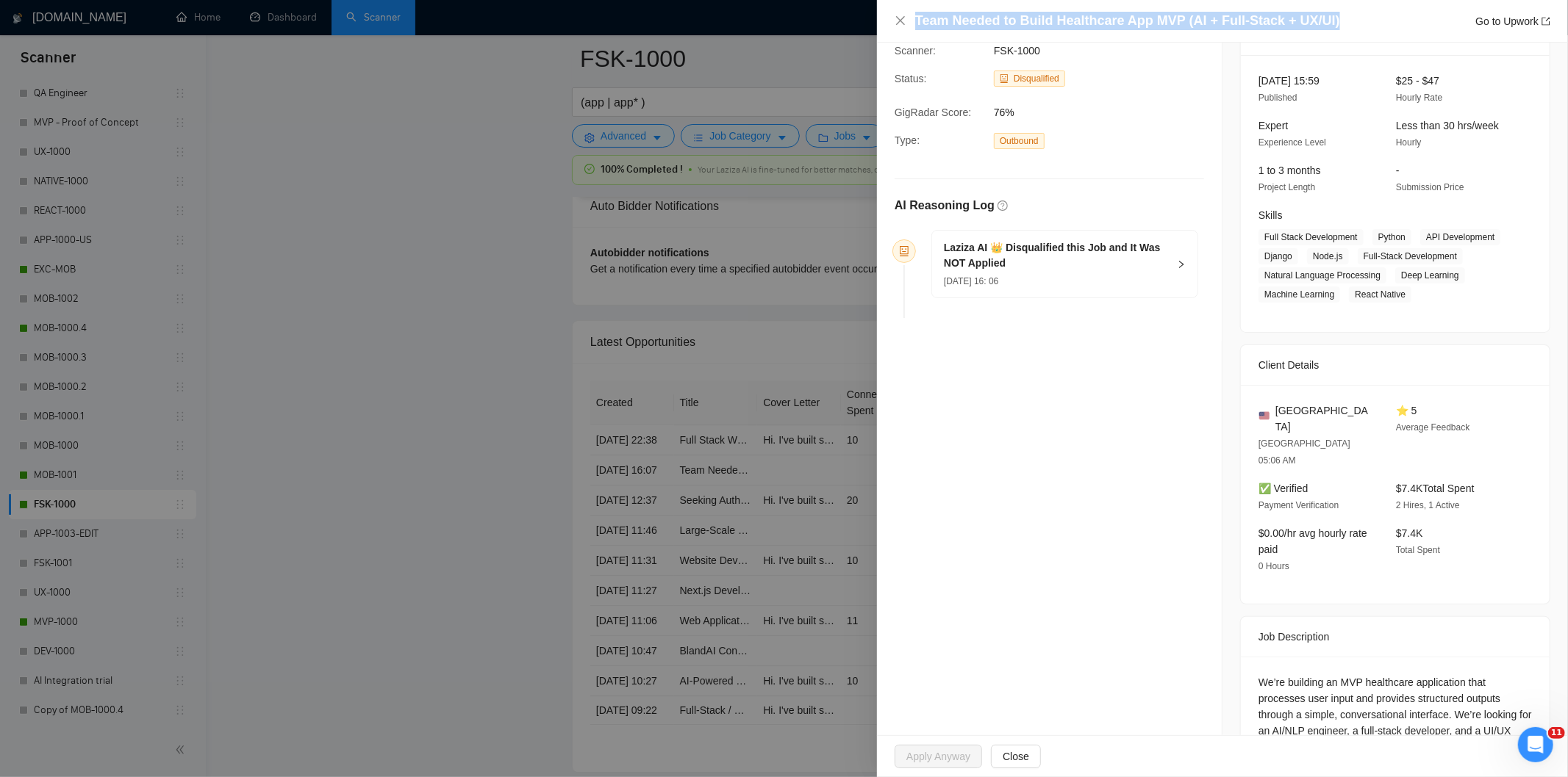
scroll to position [171, 0]
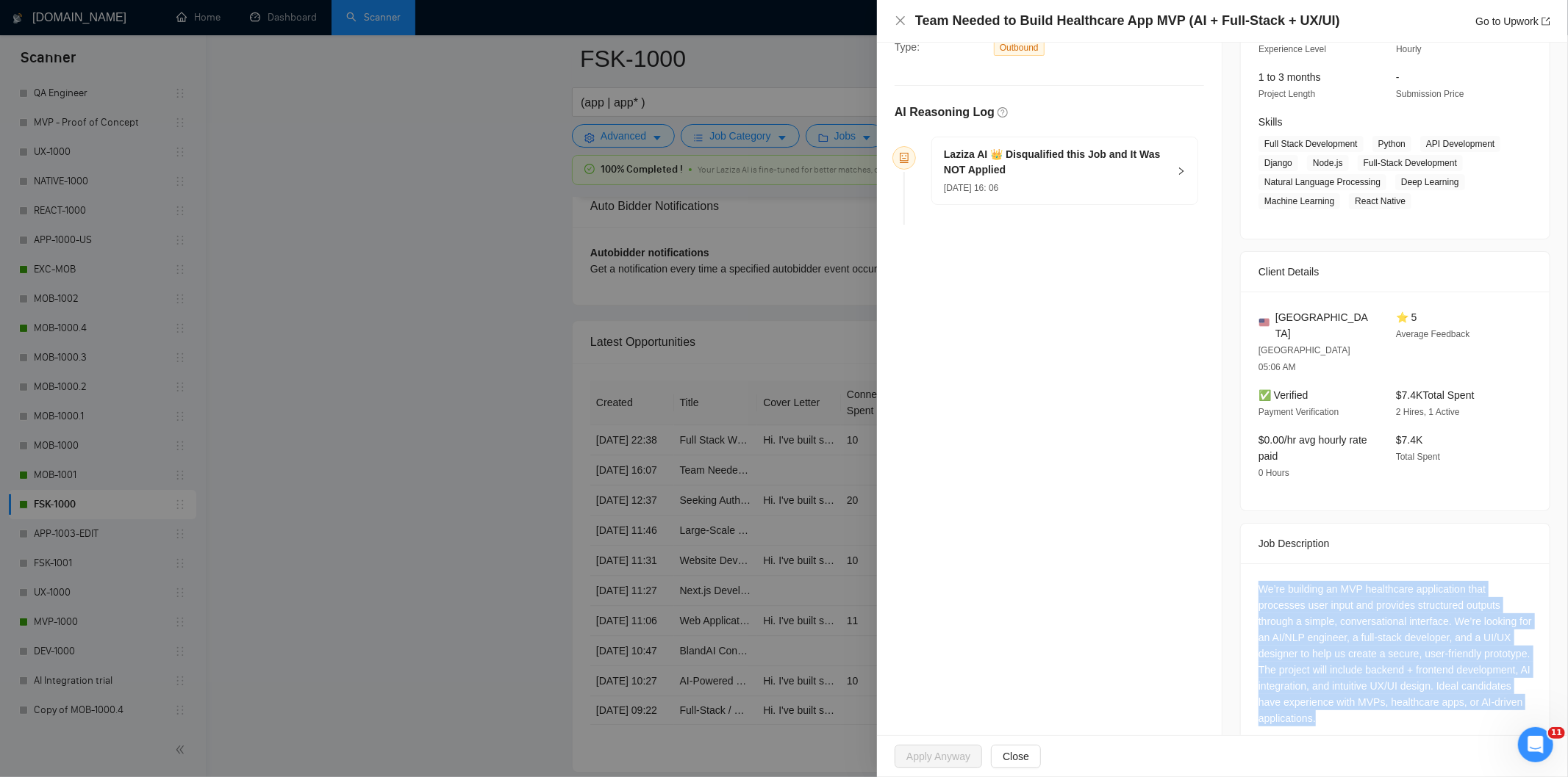
drag, startPoint x: 1252, startPoint y: 555, endPoint x: 1421, endPoint y: 691, distance: 216.9
click at [1421, 691] on div "We’re building an MVP healthcare application that processes user input and prov…" at bounding box center [1395, 657] width 309 height 187
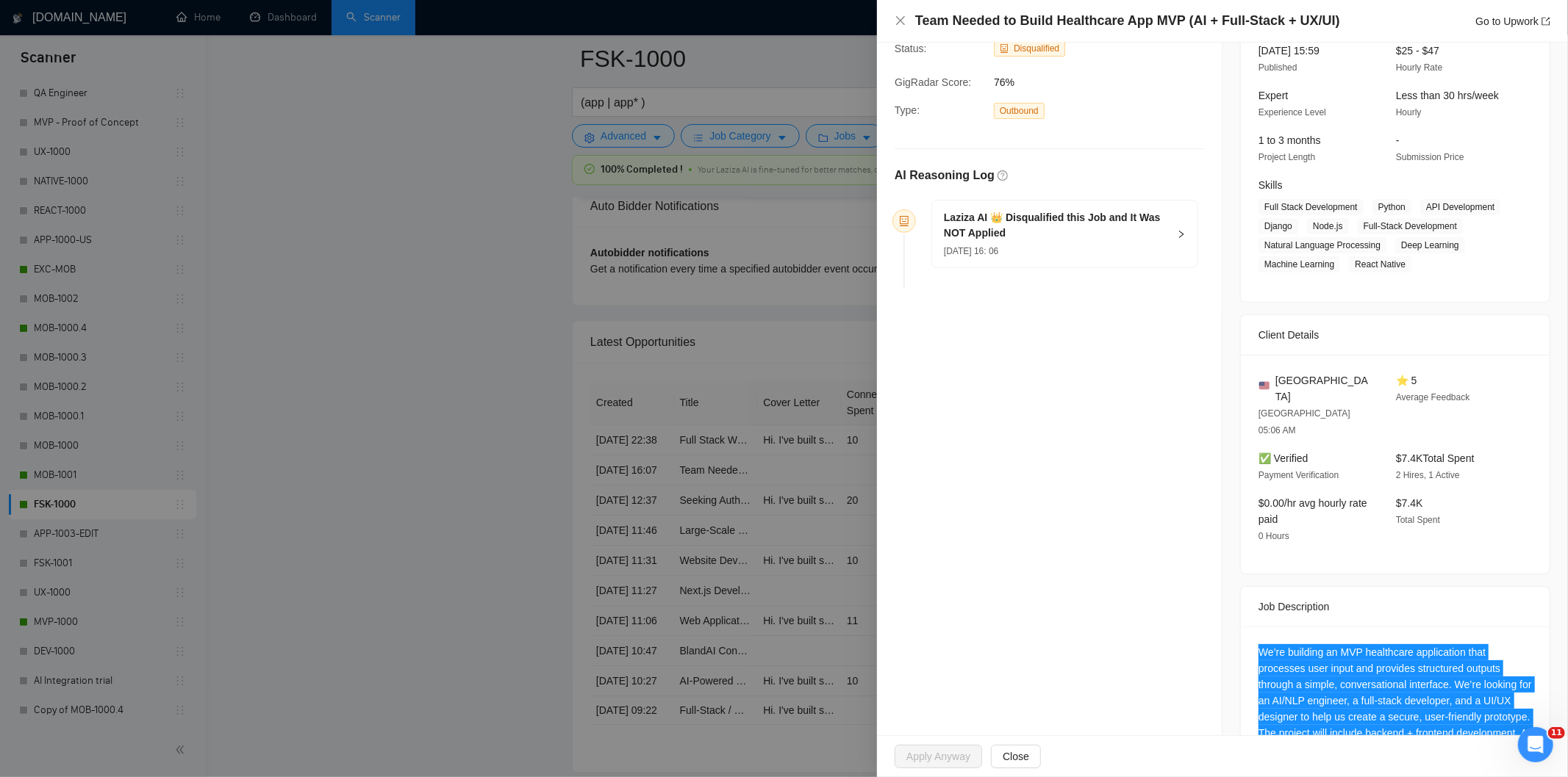
scroll to position [8, 0]
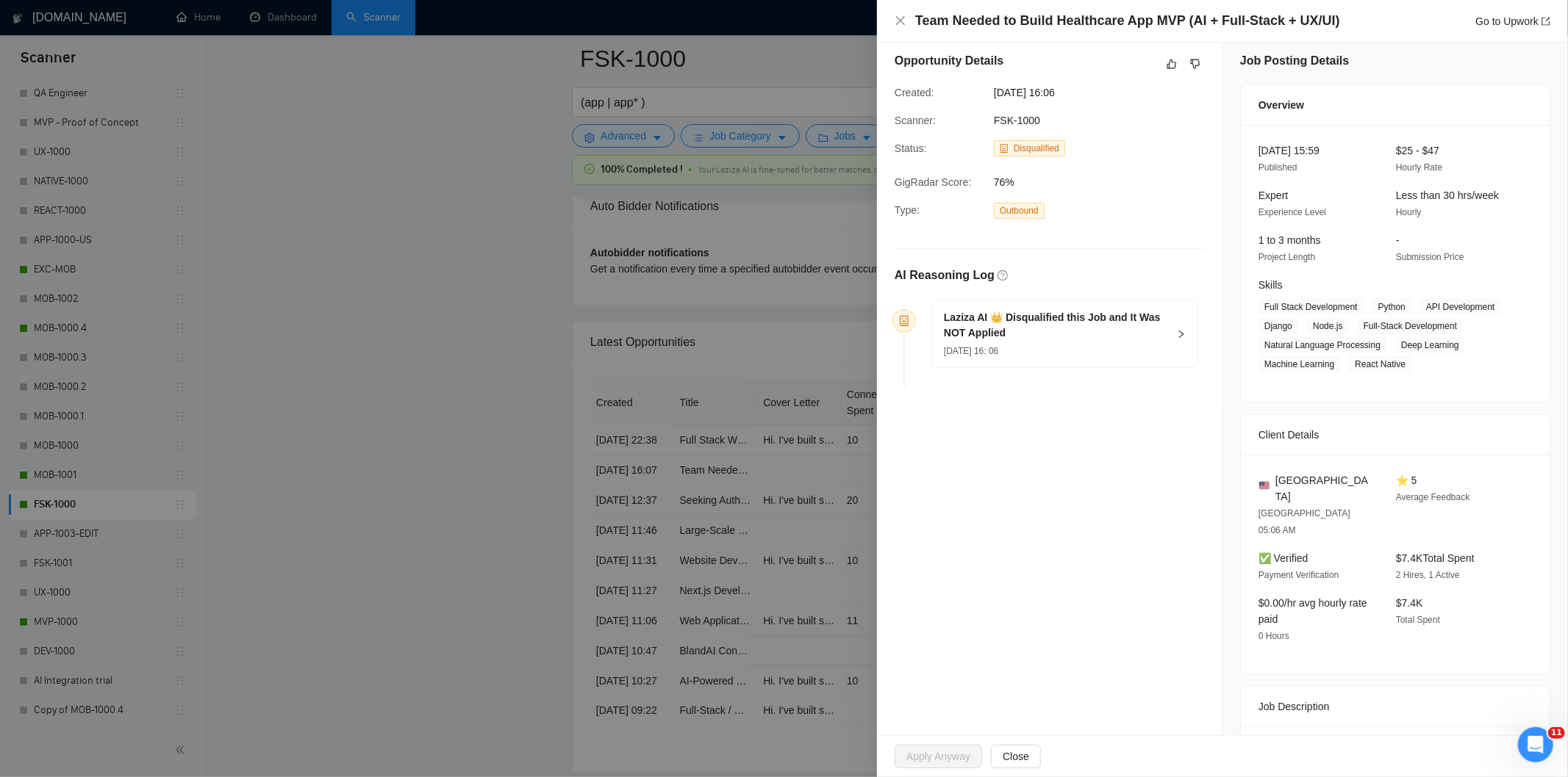
click at [1123, 342] on div "[DATE] 16: 06" at bounding box center [1056, 350] width 224 height 16
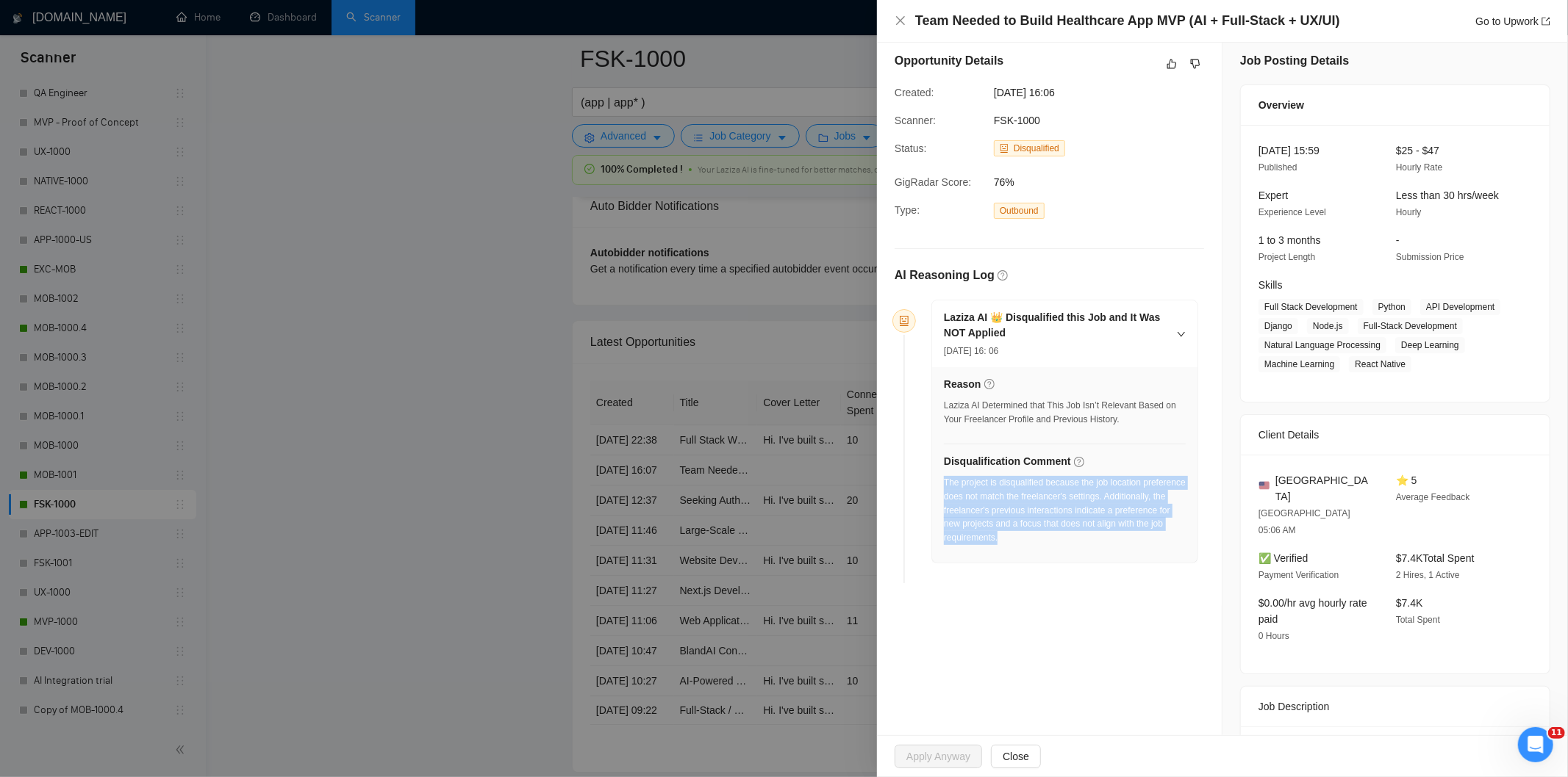
drag, startPoint x: 946, startPoint y: 482, endPoint x: 1054, endPoint y: 554, distance: 129.8
click at [1054, 554] on div "The project is disqualified because the job location preference does not match …" at bounding box center [1065, 515] width 242 height 78
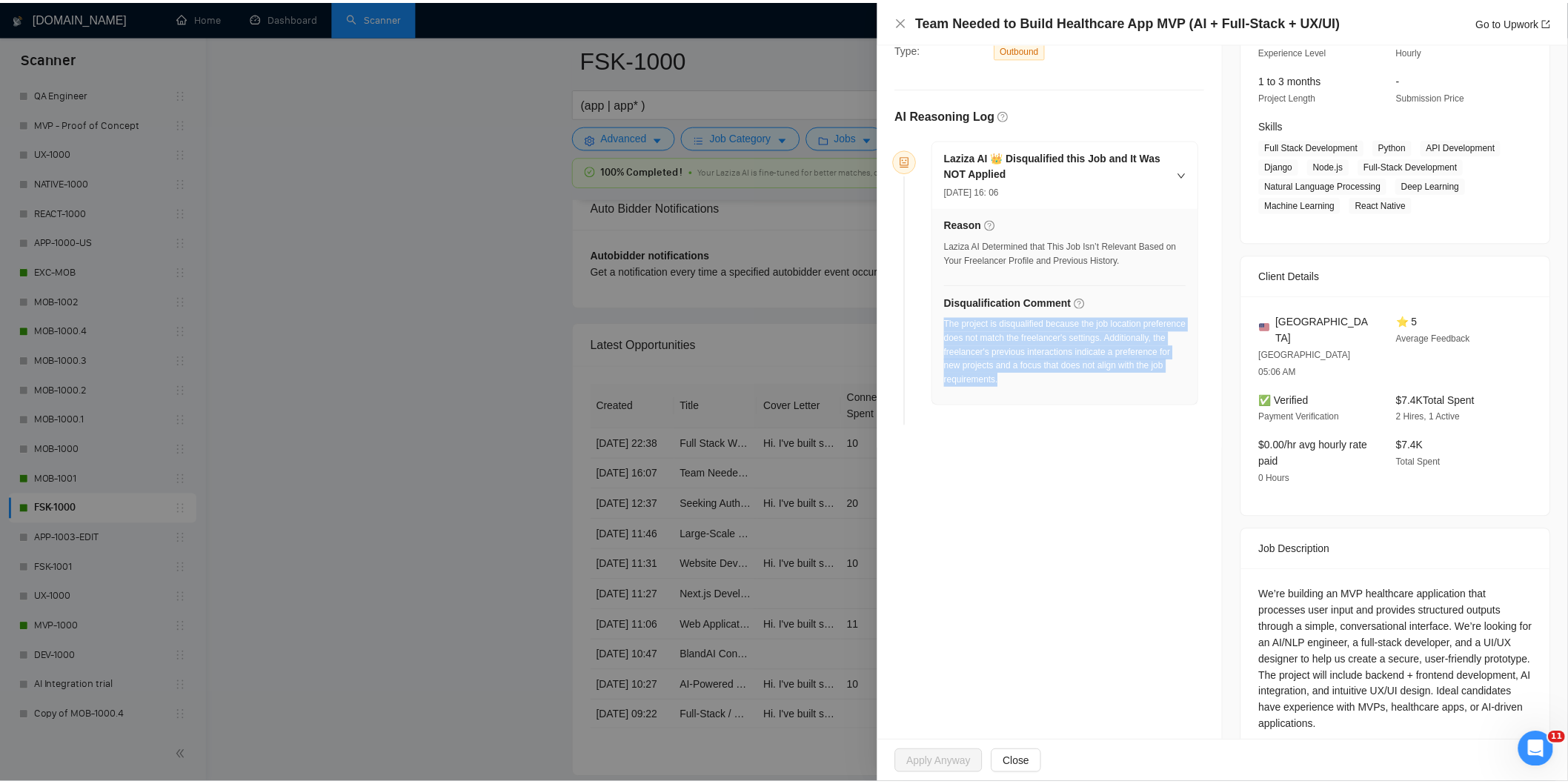
scroll to position [173, 0]
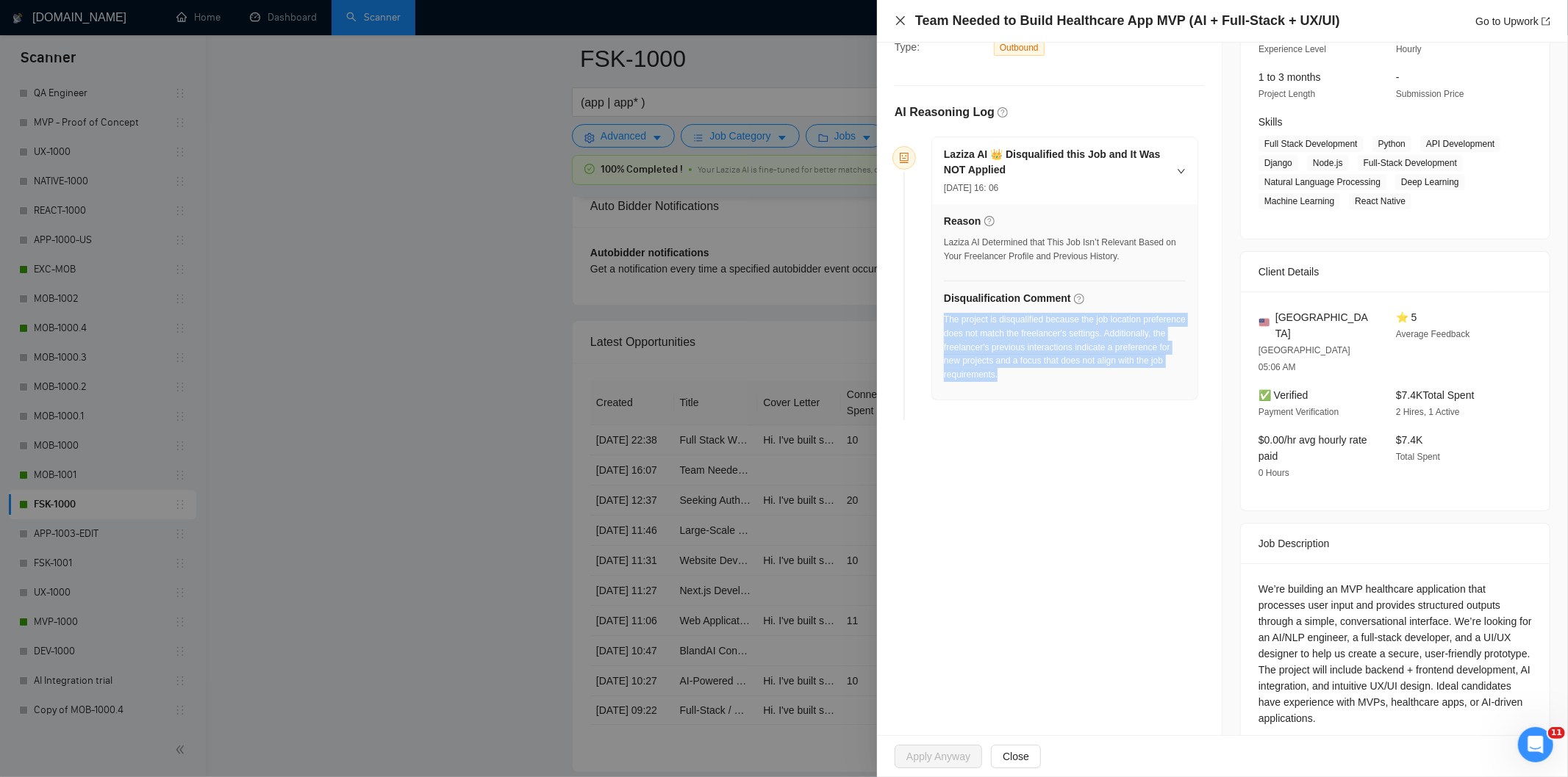
click at [901, 22] on icon "close" at bounding box center [900, 20] width 8 height 8
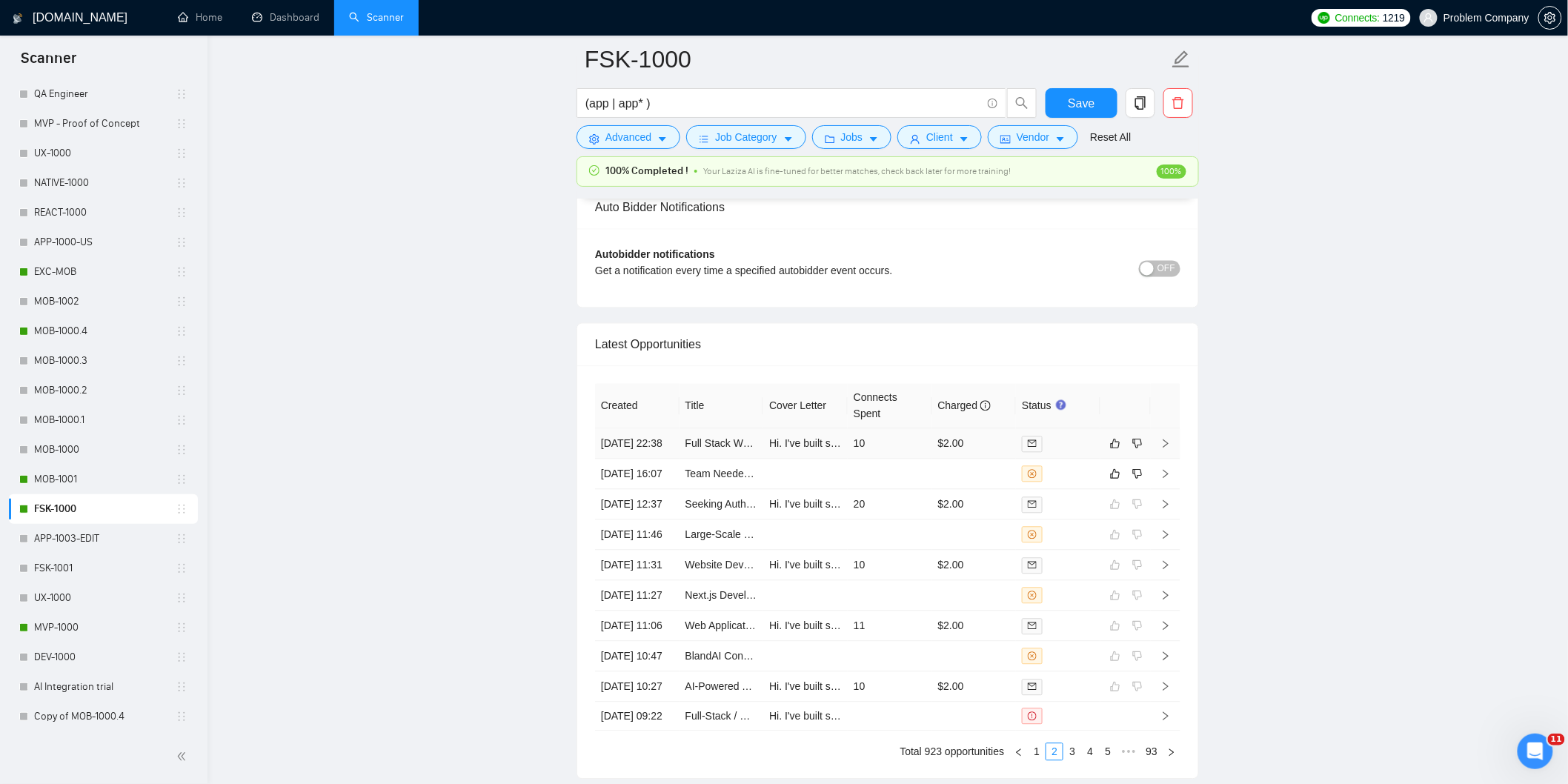
click at [657, 460] on td "[DATE] 22:38" at bounding box center [637, 444] width 85 height 30
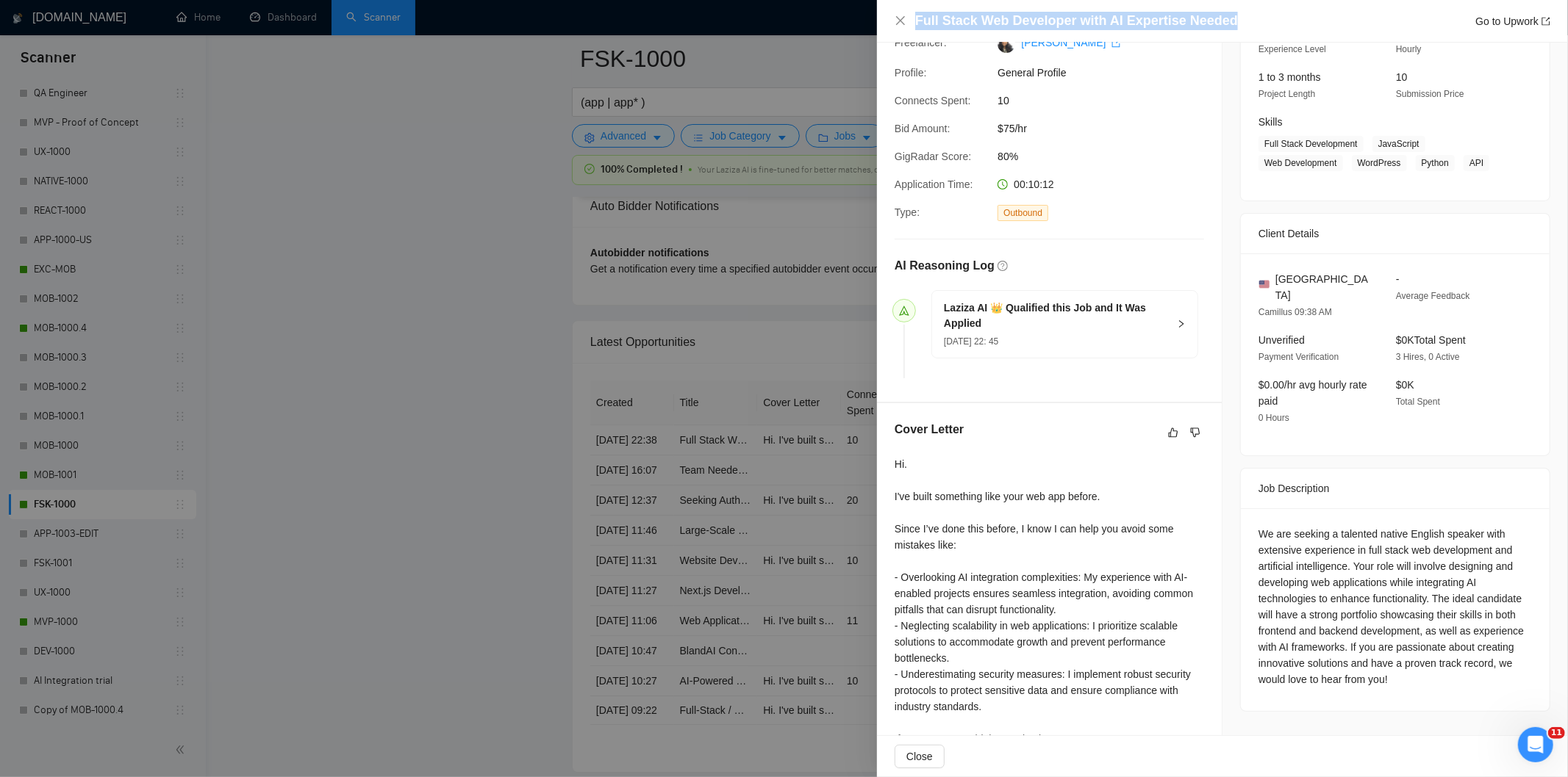
drag, startPoint x: 1054, startPoint y: 20, endPoint x: 893, endPoint y: 22, distance: 161.0
click at [893, 22] on div "Full Stack Web Developer with AI Expertise Needed Go to Upwork" at bounding box center [1222, 21] width 691 height 42
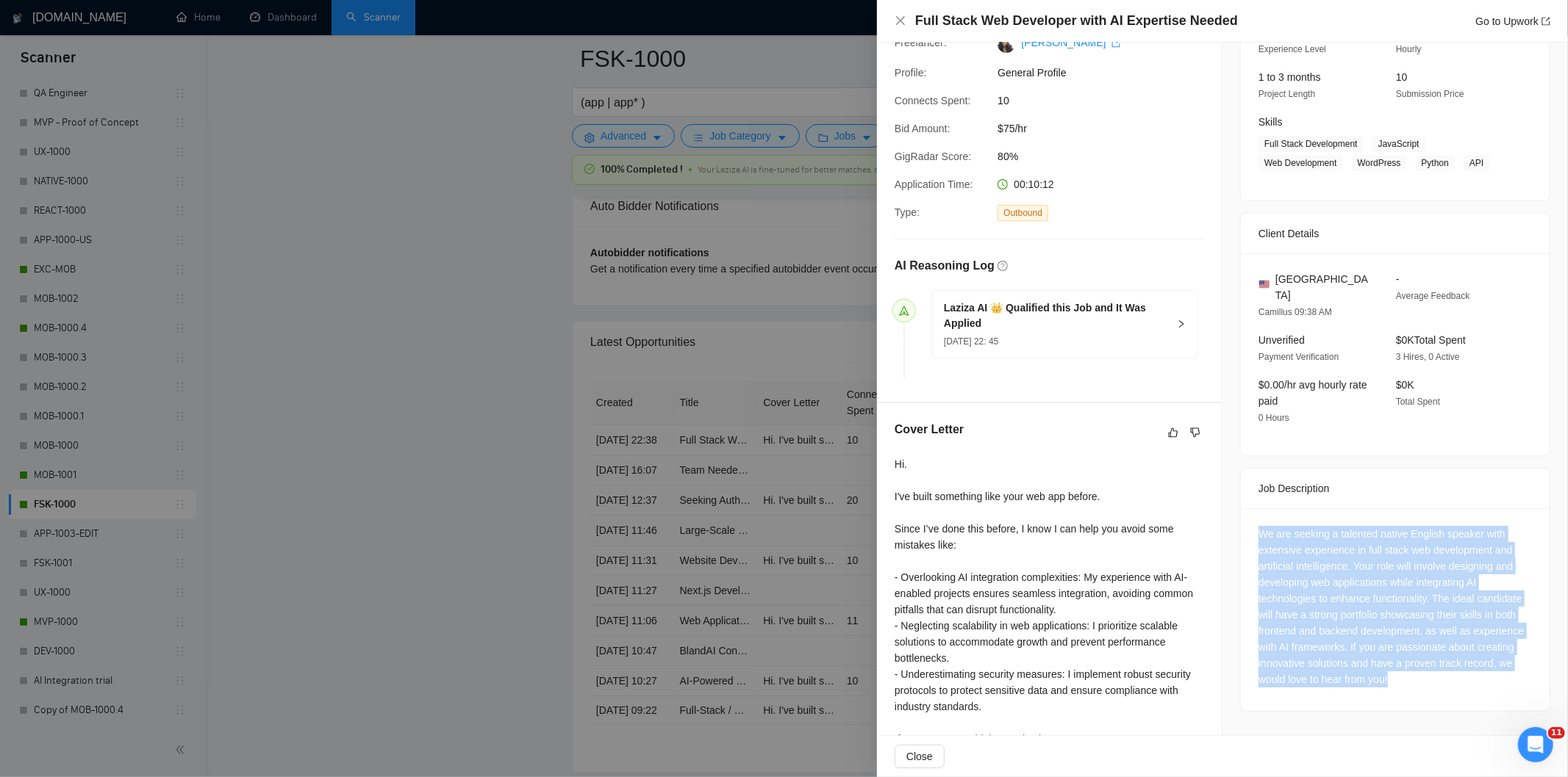
drag, startPoint x: 1246, startPoint y: 516, endPoint x: 1416, endPoint y: 674, distance: 232.1
click at [1416, 674] on div "We are seeking a talented native English speaker with extensive experience in f…" at bounding box center [1395, 610] width 309 height 203
drag, startPoint x: 899, startPoint y: 17, endPoint x: 941, endPoint y: 178, distance: 166.4
click at [901, 18] on icon "close" at bounding box center [900, 20] width 12 height 12
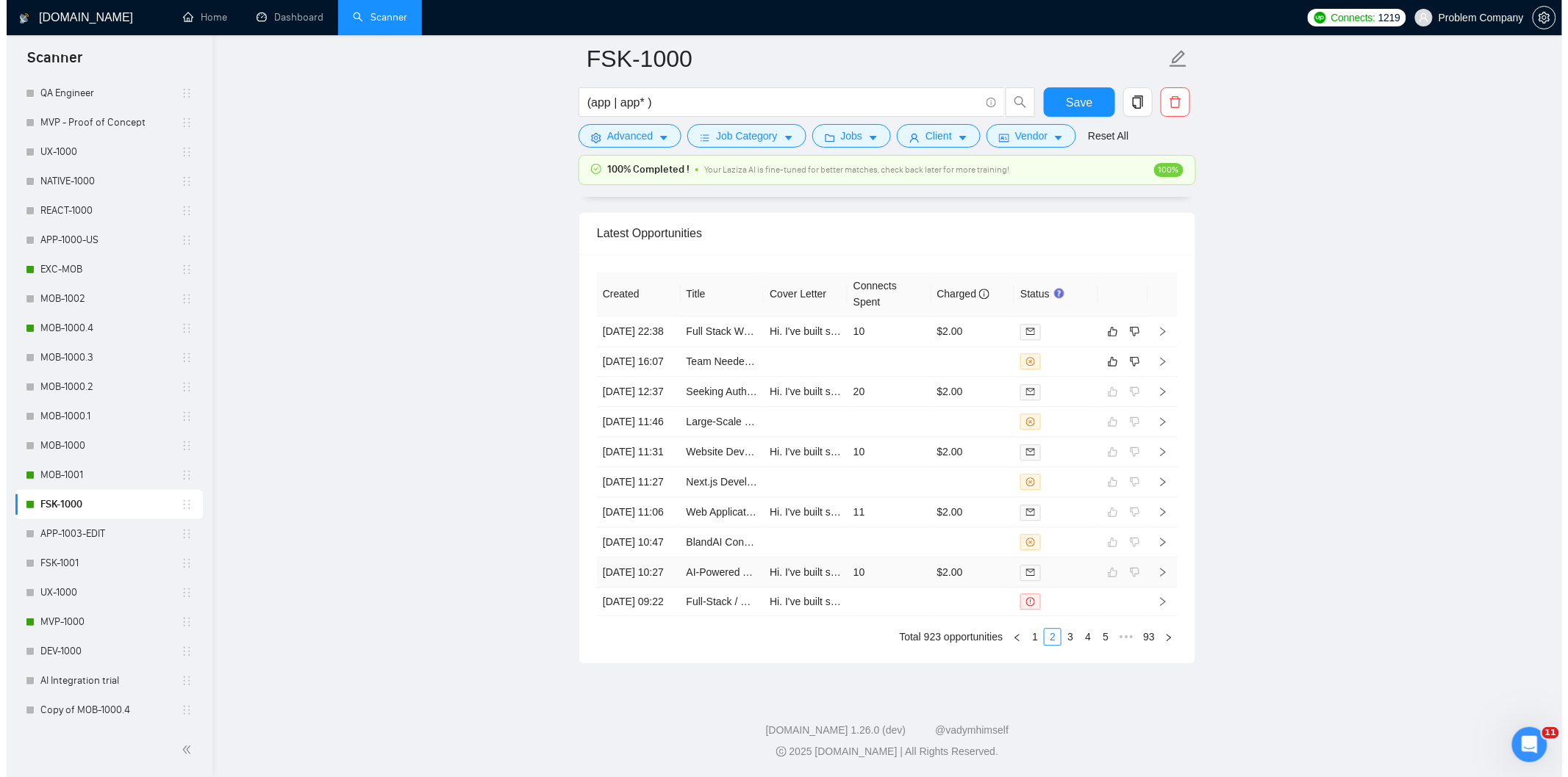
scroll to position [3742, 0]
click at [1030, 637] on link "1" at bounding box center [1028, 637] width 16 height 16
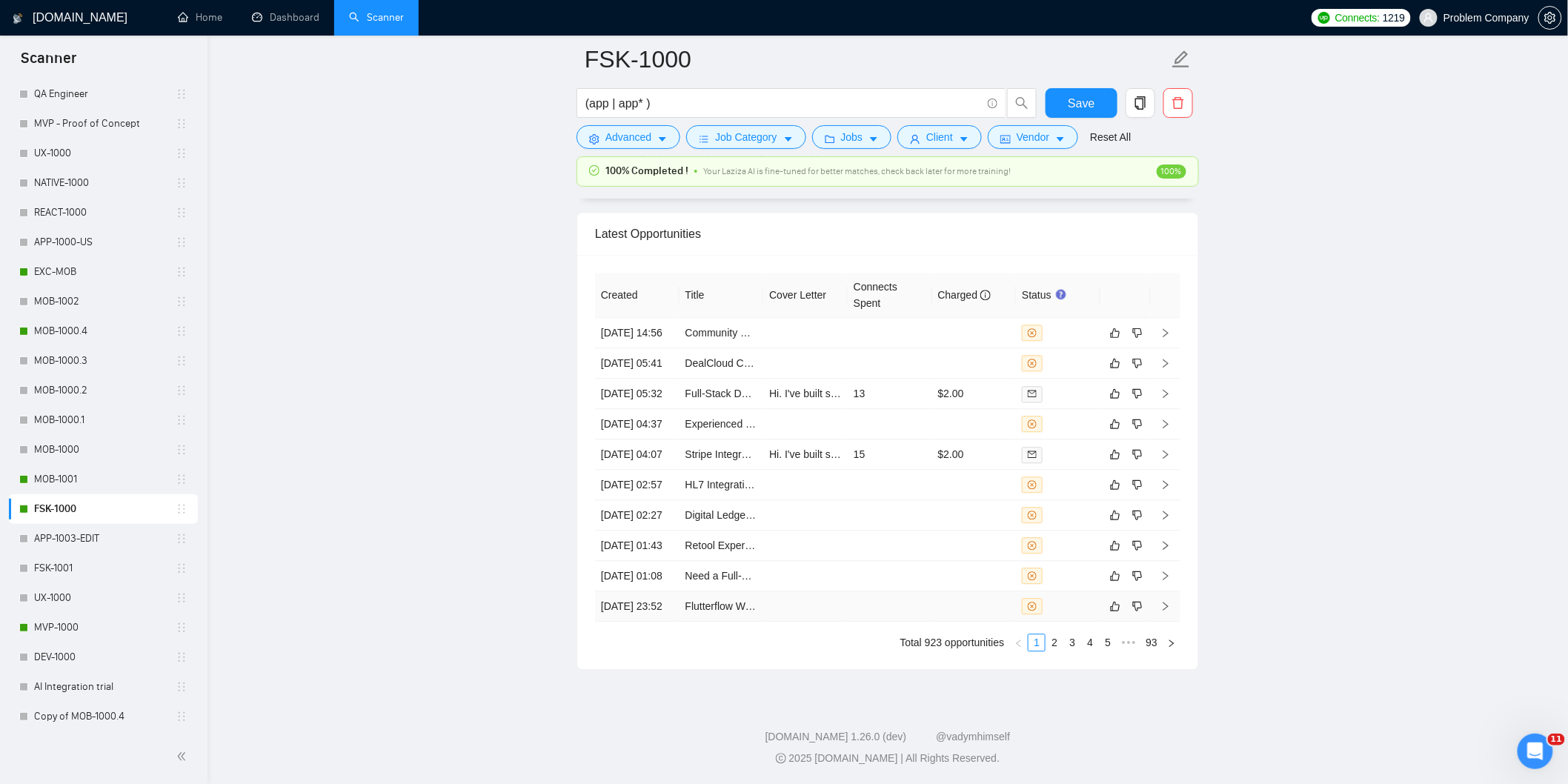
click at [653, 600] on td "[DATE] 23:52" at bounding box center [637, 607] width 85 height 30
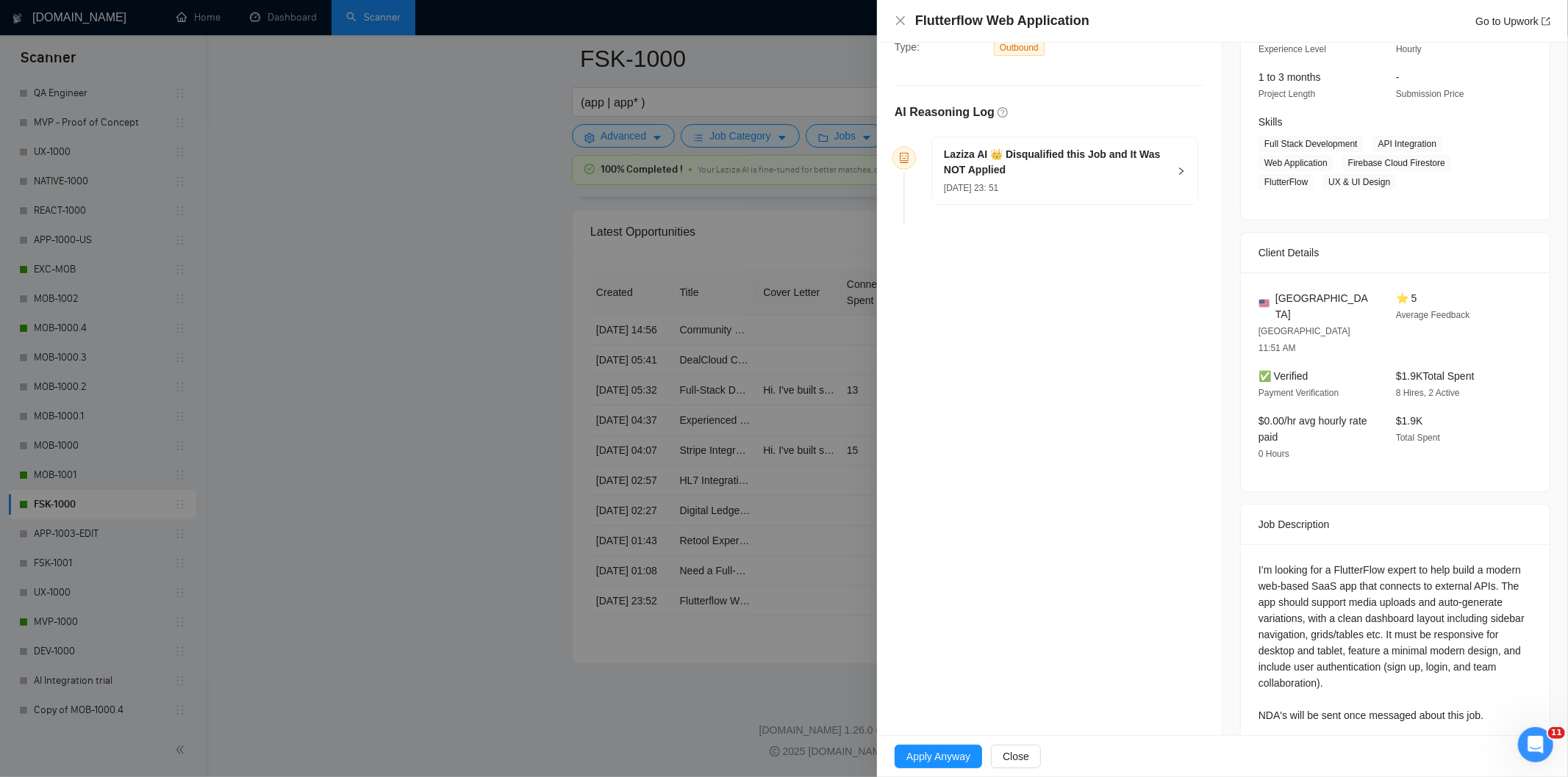
scroll to position [169, 0]
drag, startPoint x: 1118, startPoint y: 19, endPoint x: 909, endPoint y: 5, distance: 209.5
click at [909, 5] on div "Flutterflow Web Application Go to Upwork" at bounding box center [1222, 21] width 691 height 42
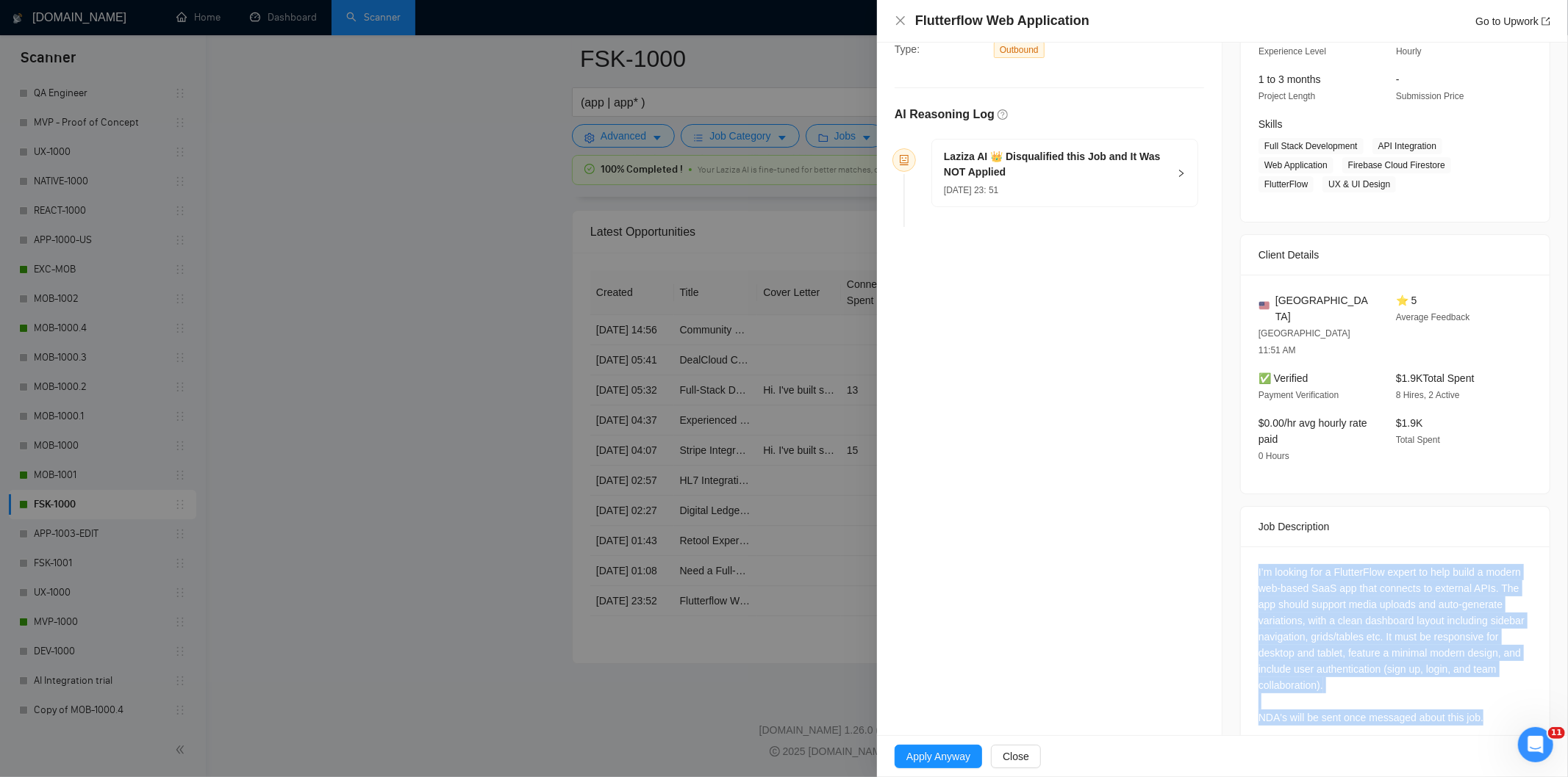
drag, startPoint x: 1240, startPoint y: 540, endPoint x: 1479, endPoint y: 695, distance: 284.9
click at [1479, 695] on div "I’m looking for a FlutterFlow expert to help build a modern web-based SaaS app …" at bounding box center [1395, 648] width 309 height 203
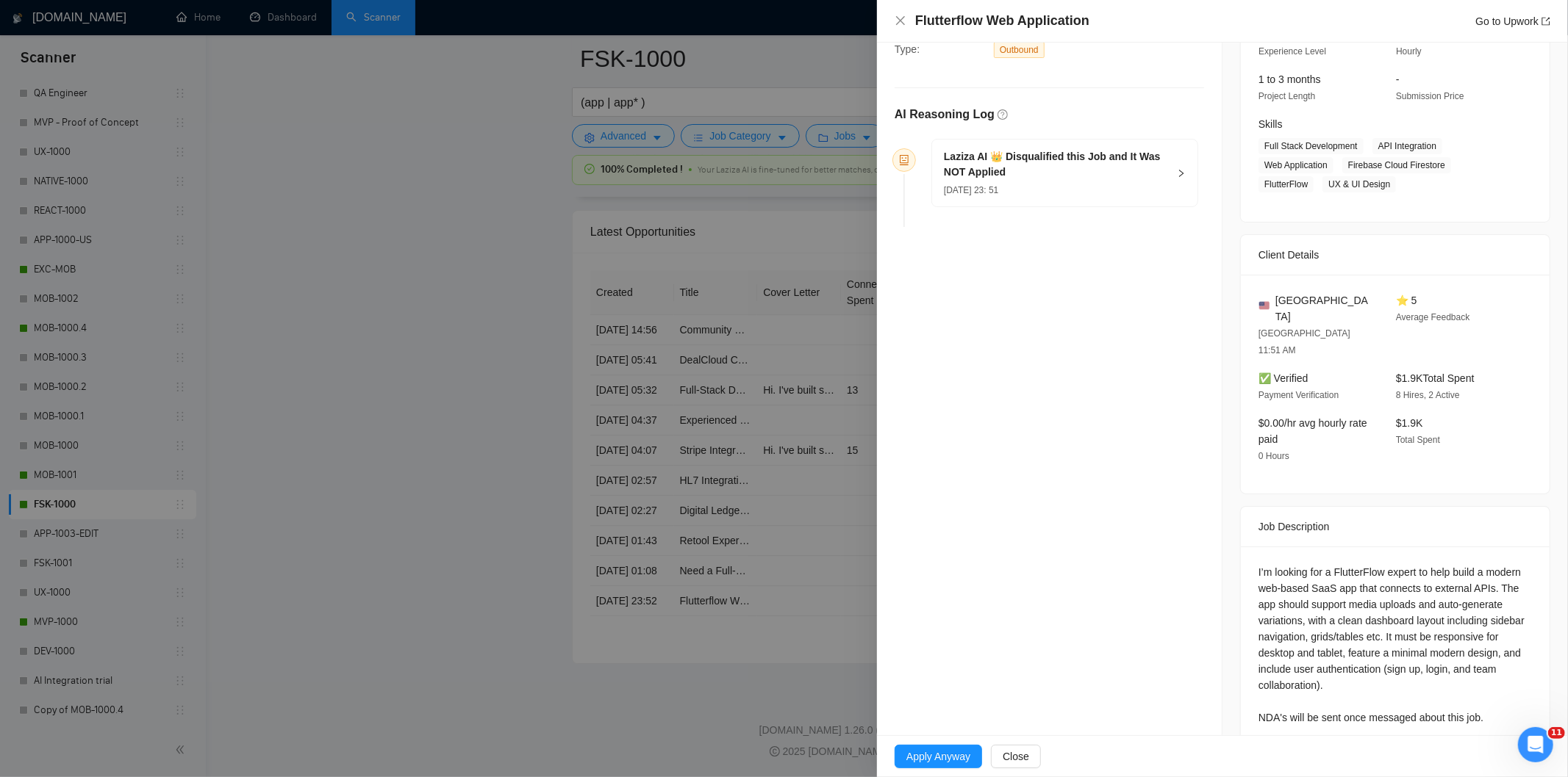
drag, startPoint x: 1061, startPoint y: 180, endPoint x: 1057, endPoint y: 192, distance: 12.6
click at [1062, 180] on div "[PERSON_NAME] AI 👑 Disqualified this Job and It Was NOT Applied [DATE] 23: 51" at bounding box center [1056, 173] width 224 height 49
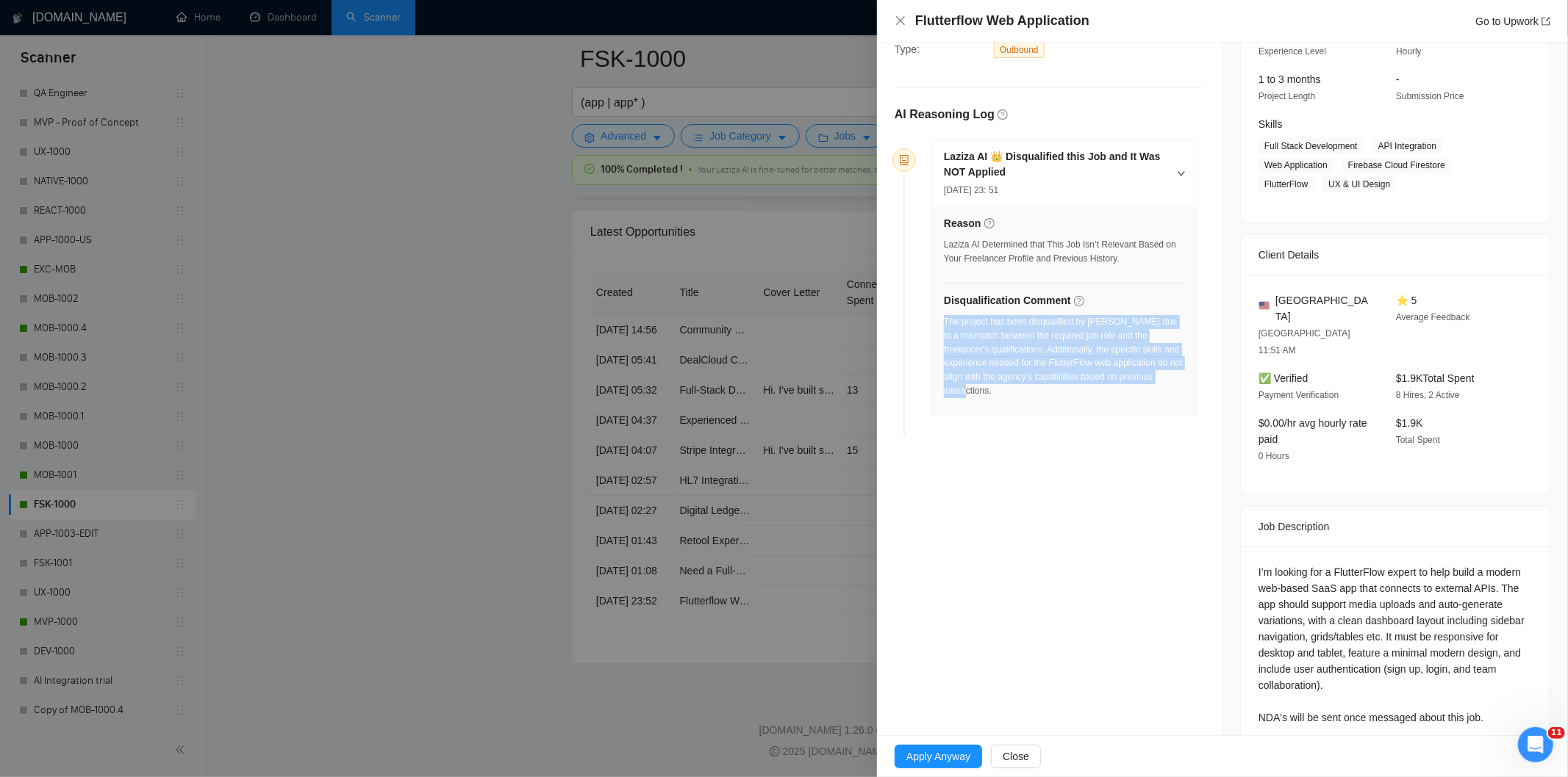
drag, startPoint x: 1170, startPoint y: 382, endPoint x: 944, endPoint y: 325, distance: 233.1
click at [944, 325] on div "The project has been disqualified by [PERSON_NAME] due to a mismatch between th…" at bounding box center [1065, 357] width 242 height 83
click at [899, 19] on icon "close" at bounding box center [900, 20] width 8 height 8
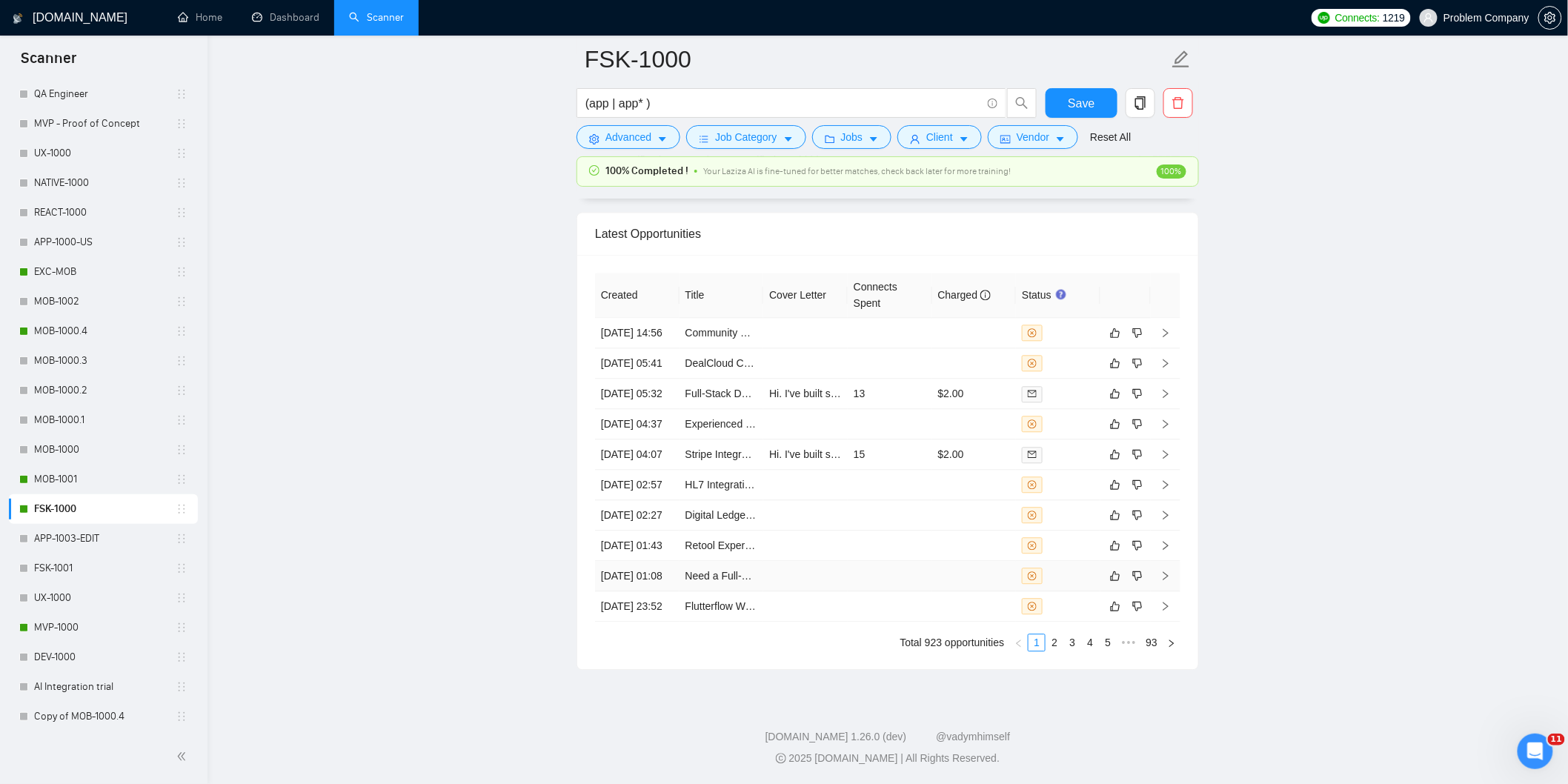
click at [659, 562] on td "[DATE] 01:08" at bounding box center [637, 576] width 85 height 30
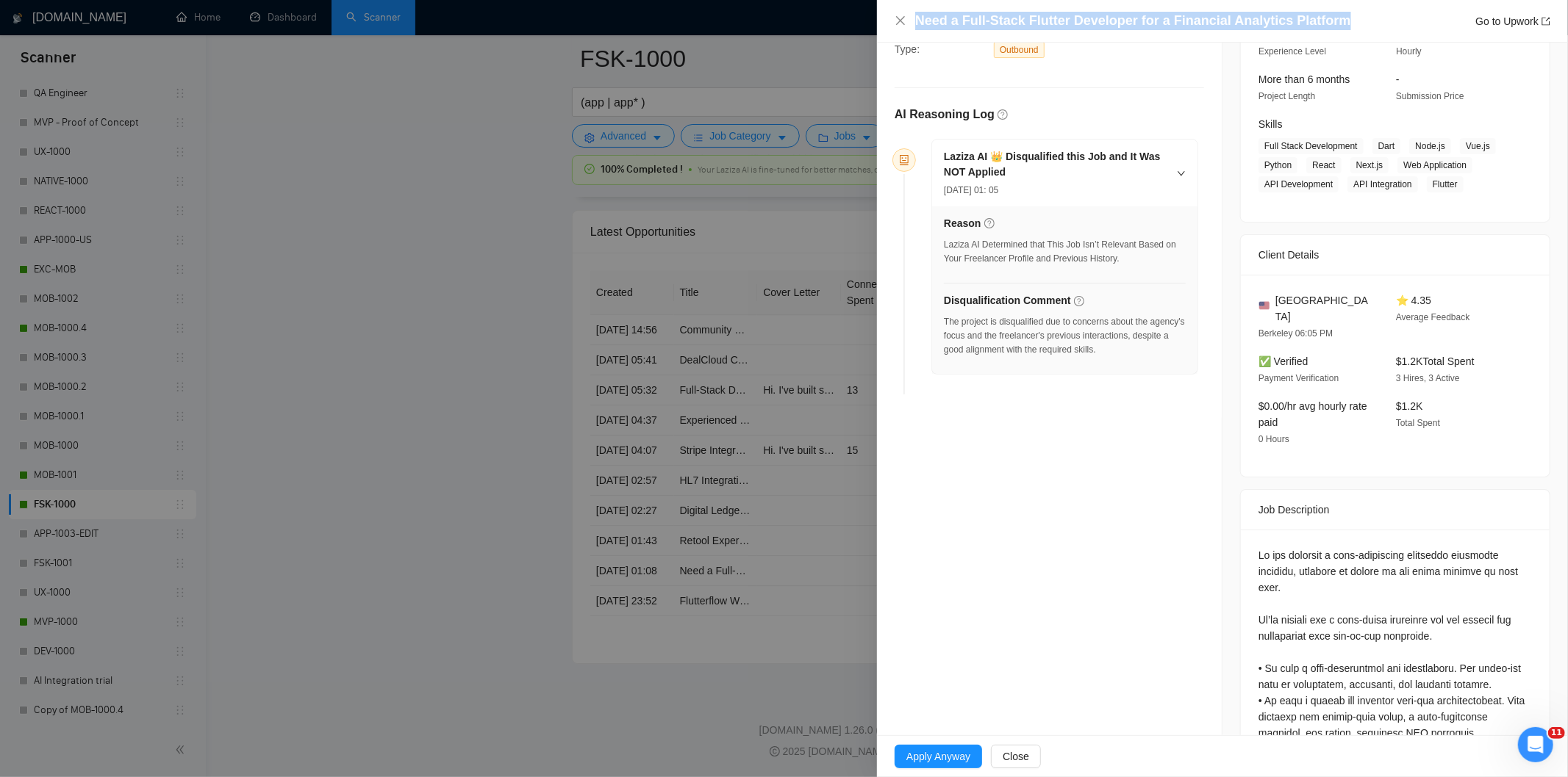
drag, startPoint x: 1340, startPoint y: 18, endPoint x: 909, endPoint y: 18, distance: 431.0
click at [909, 18] on div "Need a Full-Stack Flutter Developer for a Financial Analytics Platform Go to Up…" at bounding box center [1222, 21] width 656 height 18
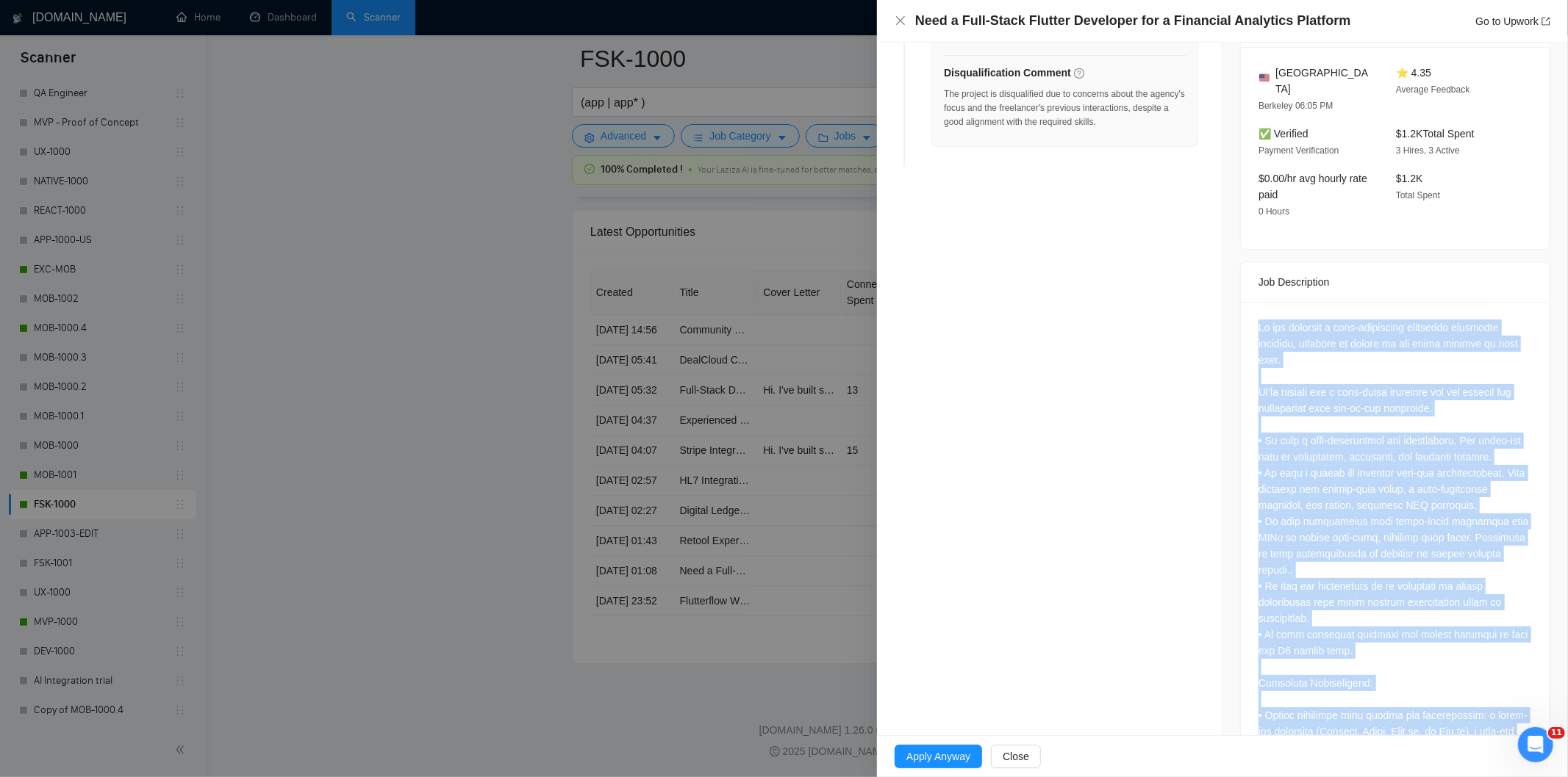
scroll to position [813, 0]
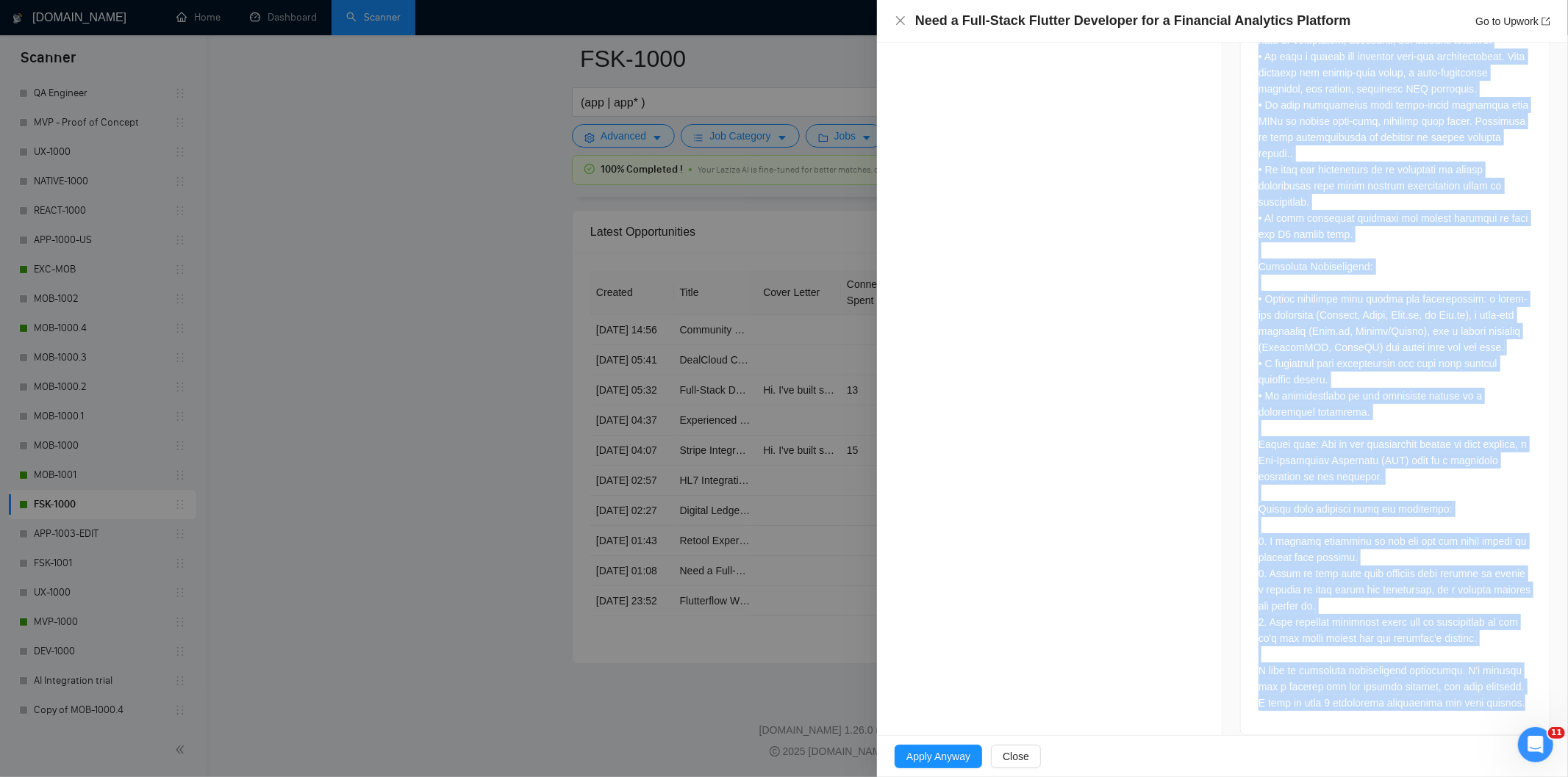
drag, startPoint x: 1250, startPoint y: 375, endPoint x: 1522, endPoint y: 688, distance: 414.7
click at [1522, 688] on div at bounding box center [1395, 310] width 309 height 849
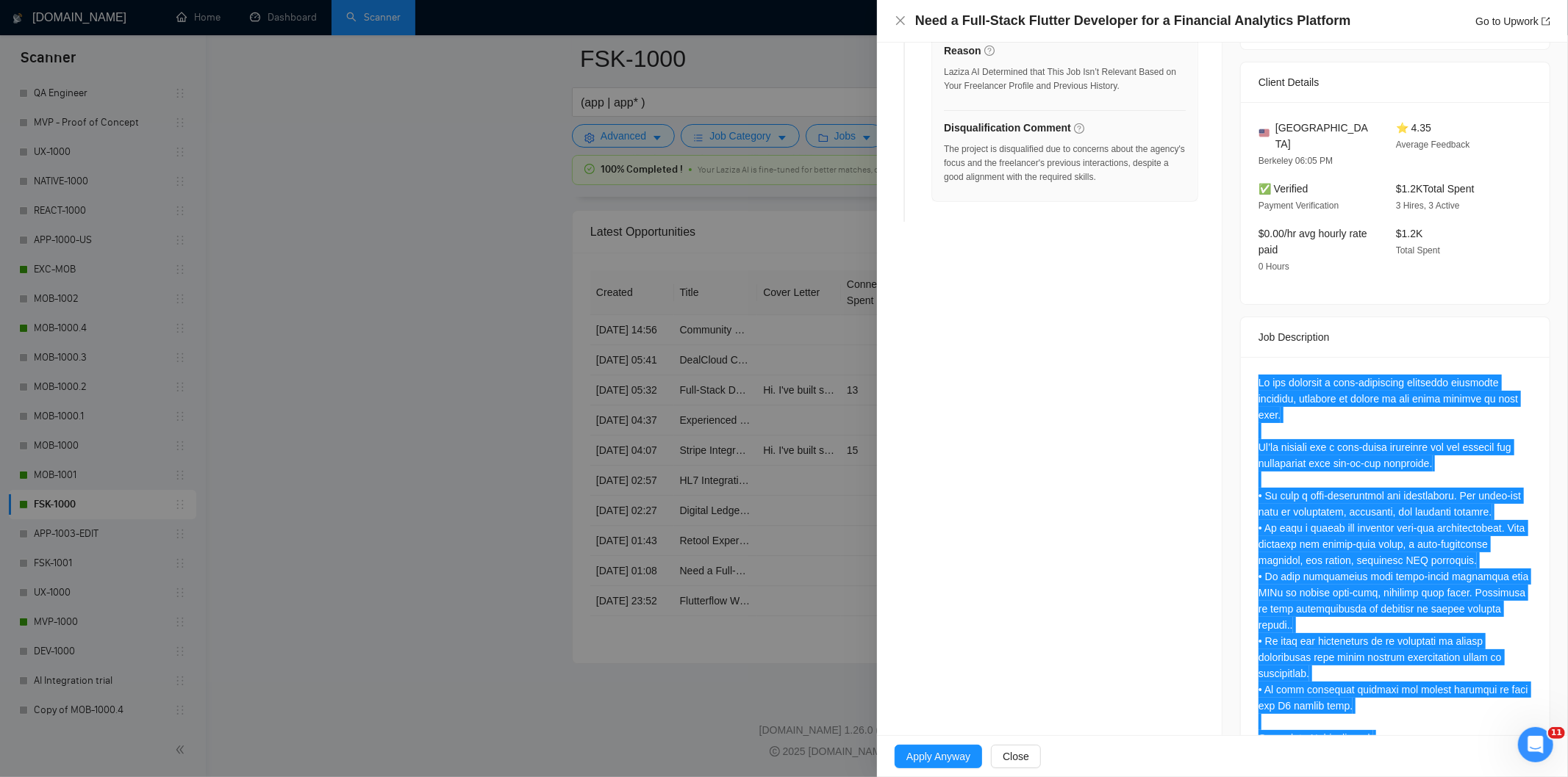
scroll to position [324, 0]
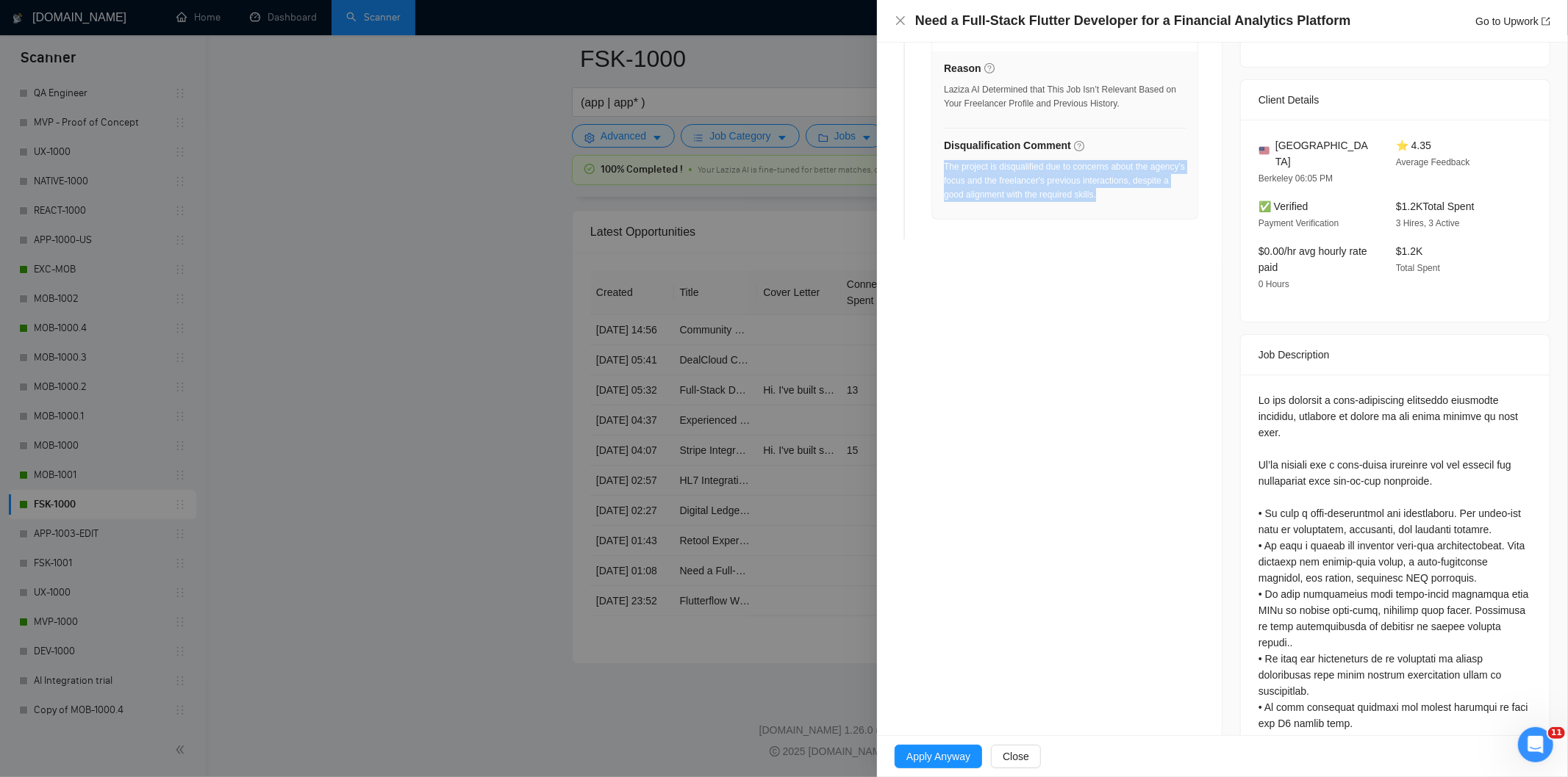
drag, startPoint x: 1151, startPoint y: 204, endPoint x: 946, endPoint y: 173, distance: 207.3
click at [946, 173] on div "The project is disqualified due to concerns about the agency's focus and the fr…" at bounding box center [1065, 186] width 242 height 51
drag, startPoint x: 899, startPoint y: 25, endPoint x: 868, endPoint y: 177, distance: 155.1
click at [899, 24] on icon "close" at bounding box center [900, 20] width 12 height 12
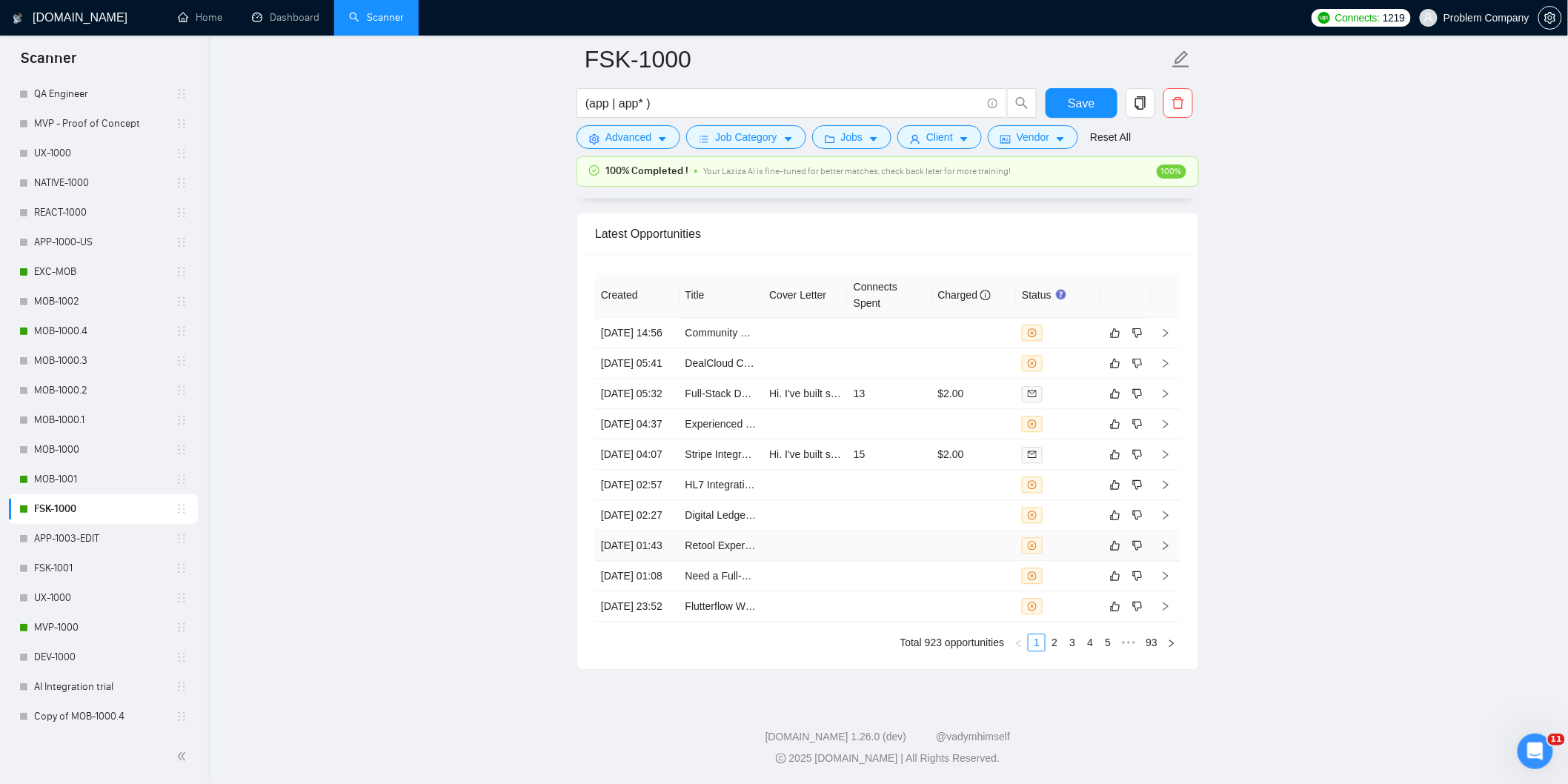
drag, startPoint x: 653, startPoint y: 517, endPoint x: 1125, endPoint y: 195, distance: 571.4
click at [654, 530] on td "[DATE] 01:43" at bounding box center [637, 545] width 85 height 30
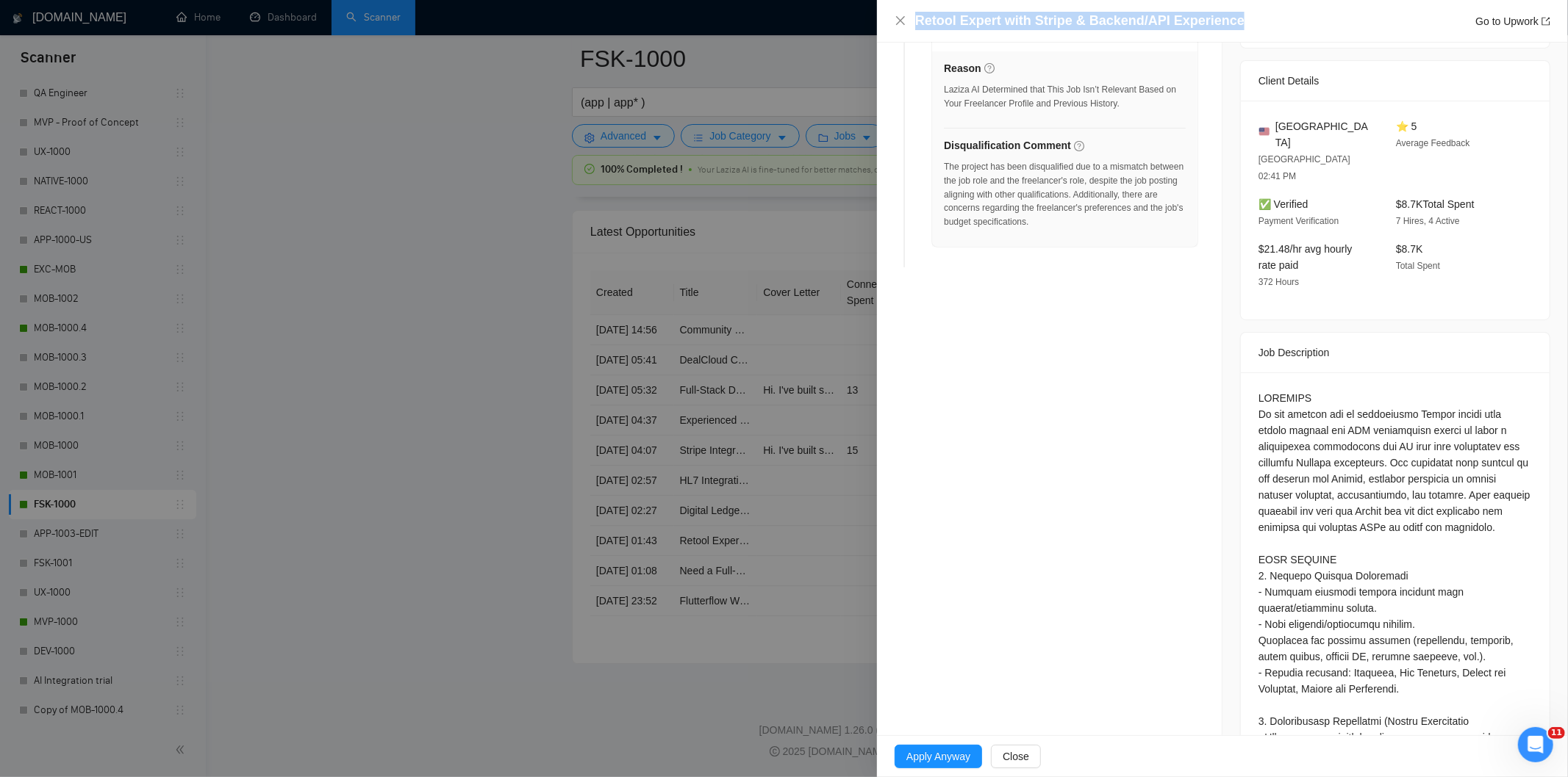
drag, startPoint x: 1273, startPoint y: 16, endPoint x: 950, endPoint y: 5, distance: 323.2
click at [950, 5] on div "Retool Expert with Stripe & Backend/API Experience Go to Upwork" at bounding box center [1222, 21] width 691 height 42
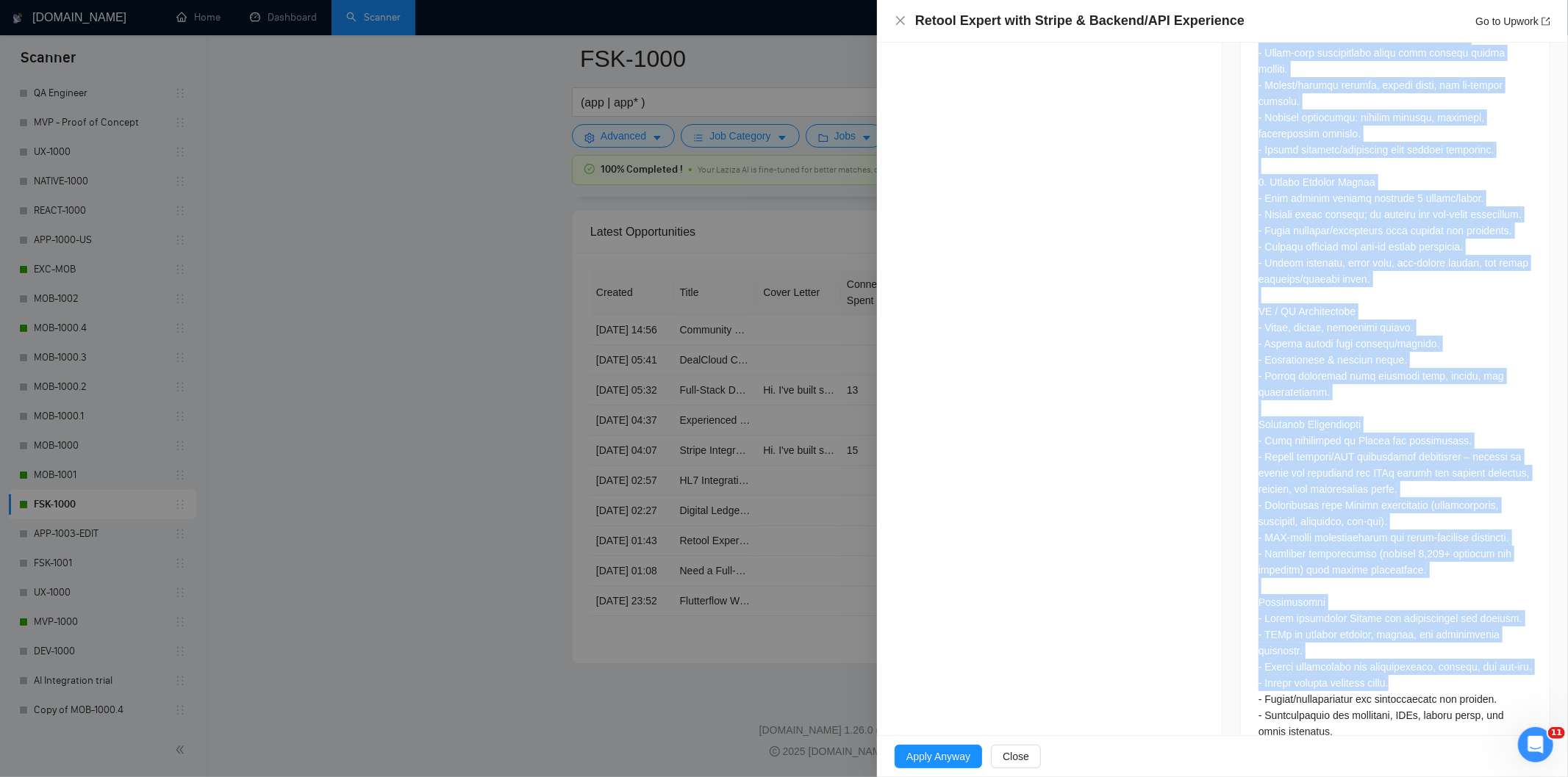
scroll to position [1021, 0]
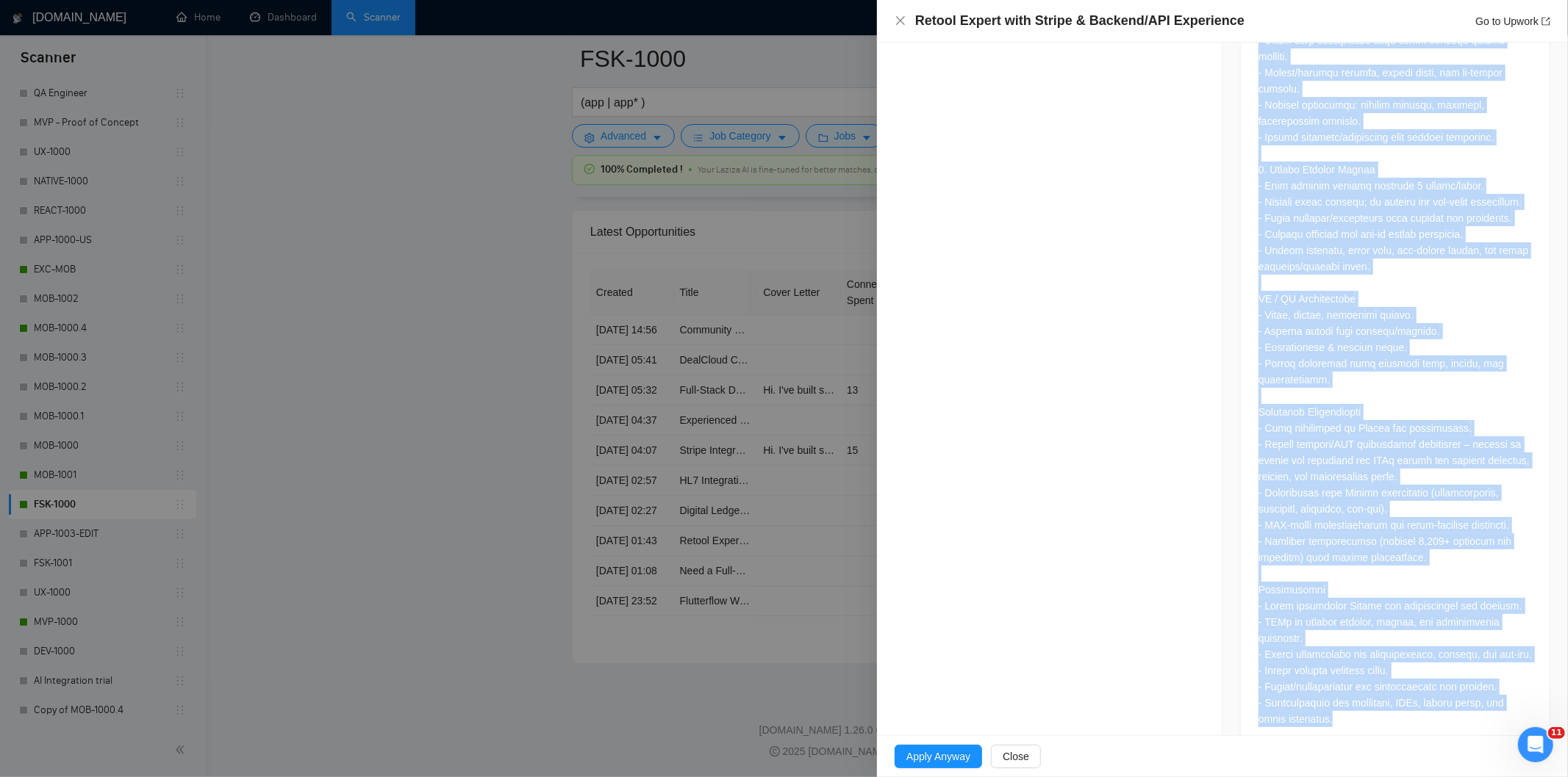
drag, startPoint x: 1246, startPoint y: 358, endPoint x: 1445, endPoint y: 705, distance: 400.0
click at [1445, 705] on div at bounding box center [1395, 213] width 309 height 1075
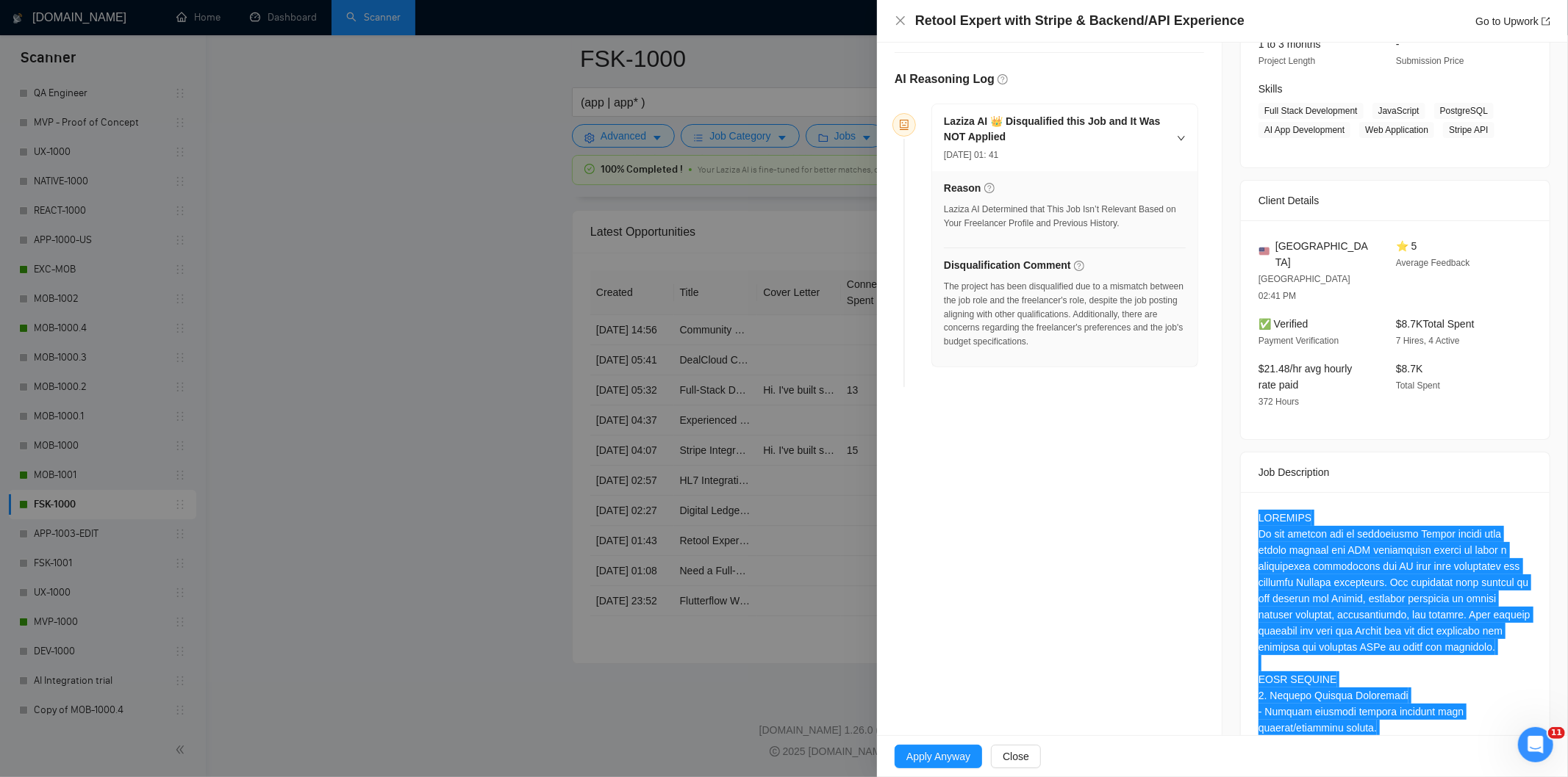
scroll to position [41, 0]
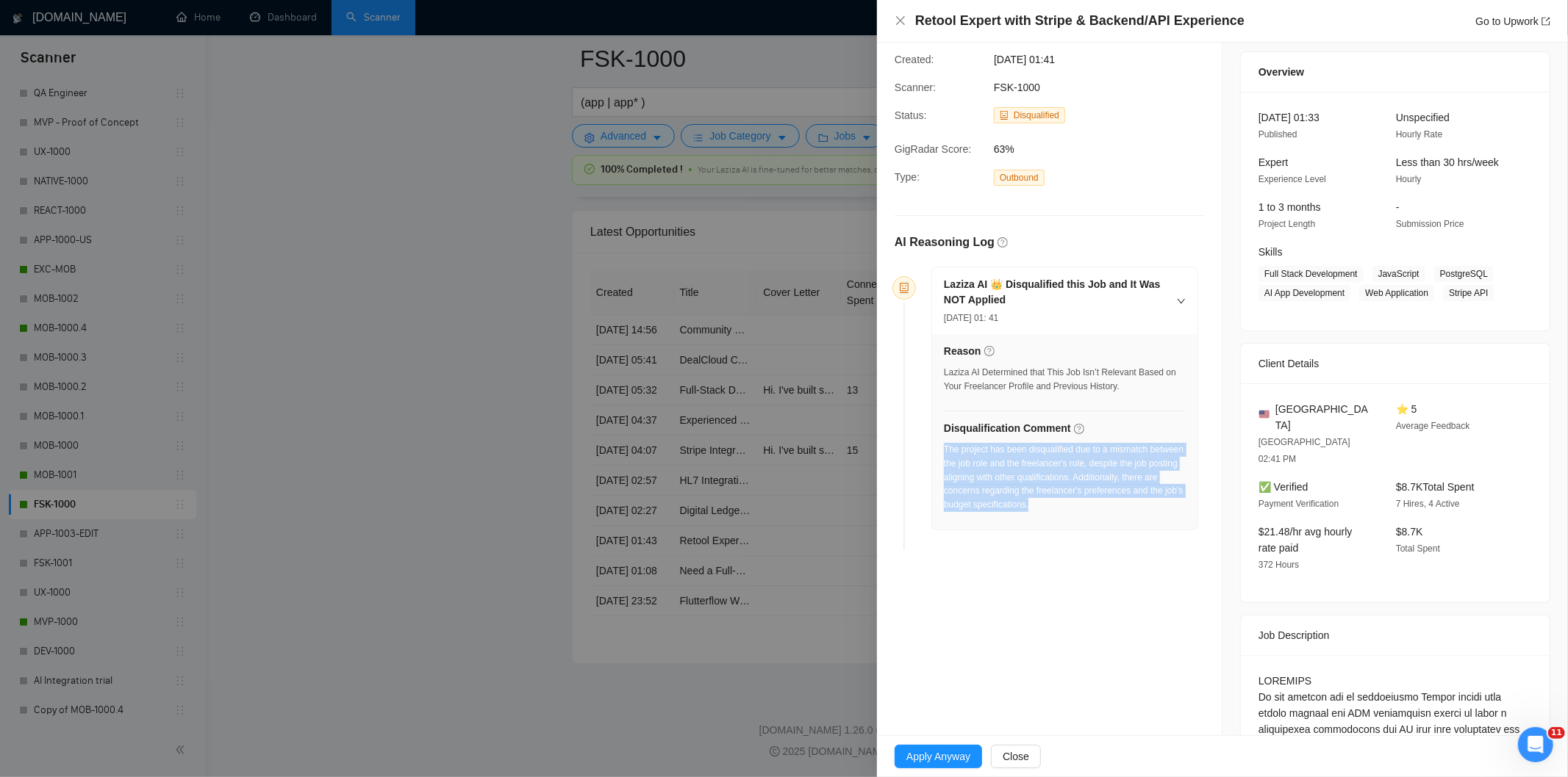
drag, startPoint x: 1126, startPoint y: 519, endPoint x: 943, endPoint y: 448, distance: 196.3
click at [944, 448] on div "The project has been disqualified due to a mismatch between the job role and th…" at bounding box center [1065, 482] width 242 height 78
click at [901, 18] on icon "close" at bounding box center [900, 20] width 12 height 12
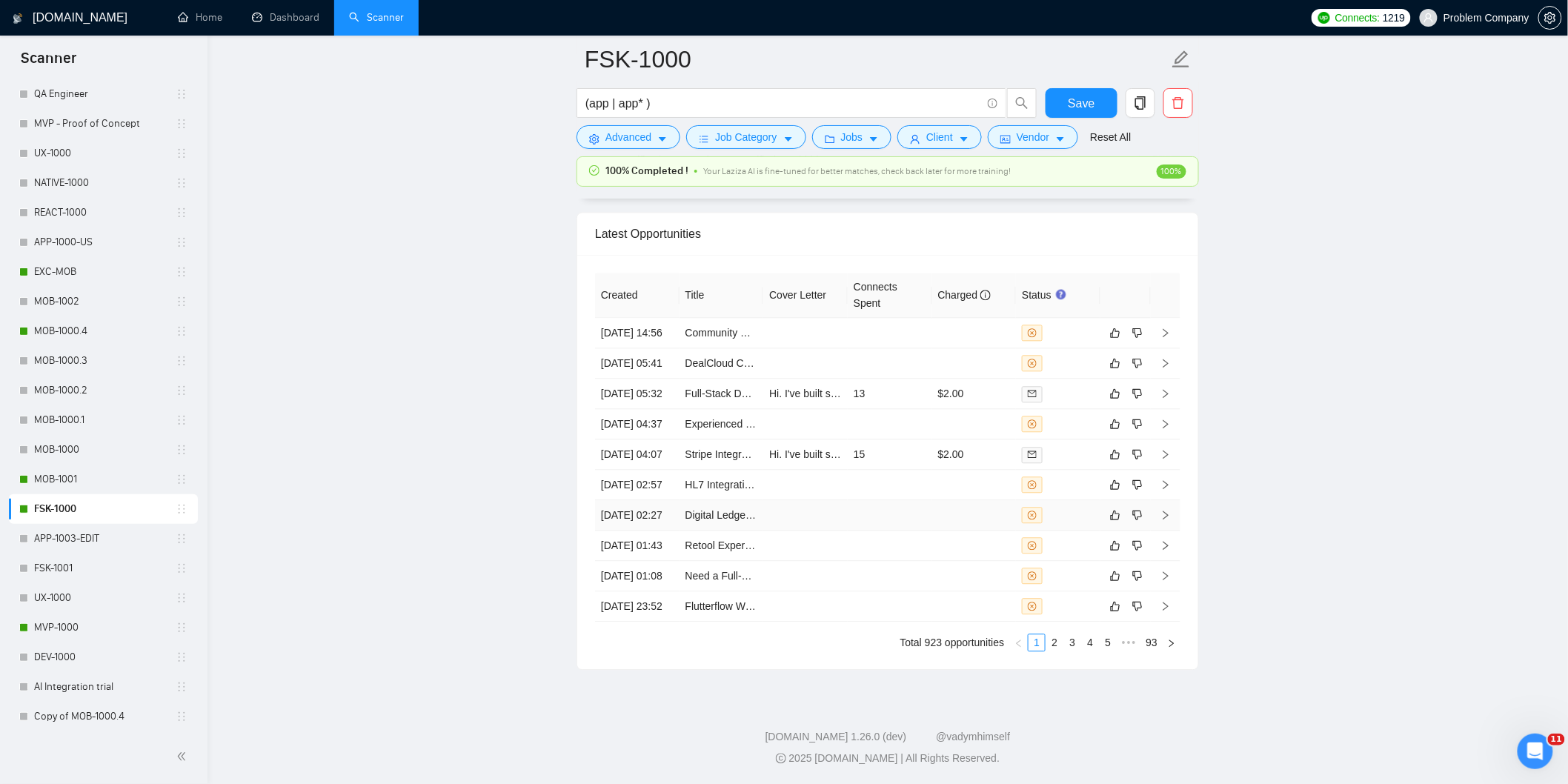
click at [641, 500] on td "[DATE] 02:27" at bounding box center [637, 515] width 85 height 30
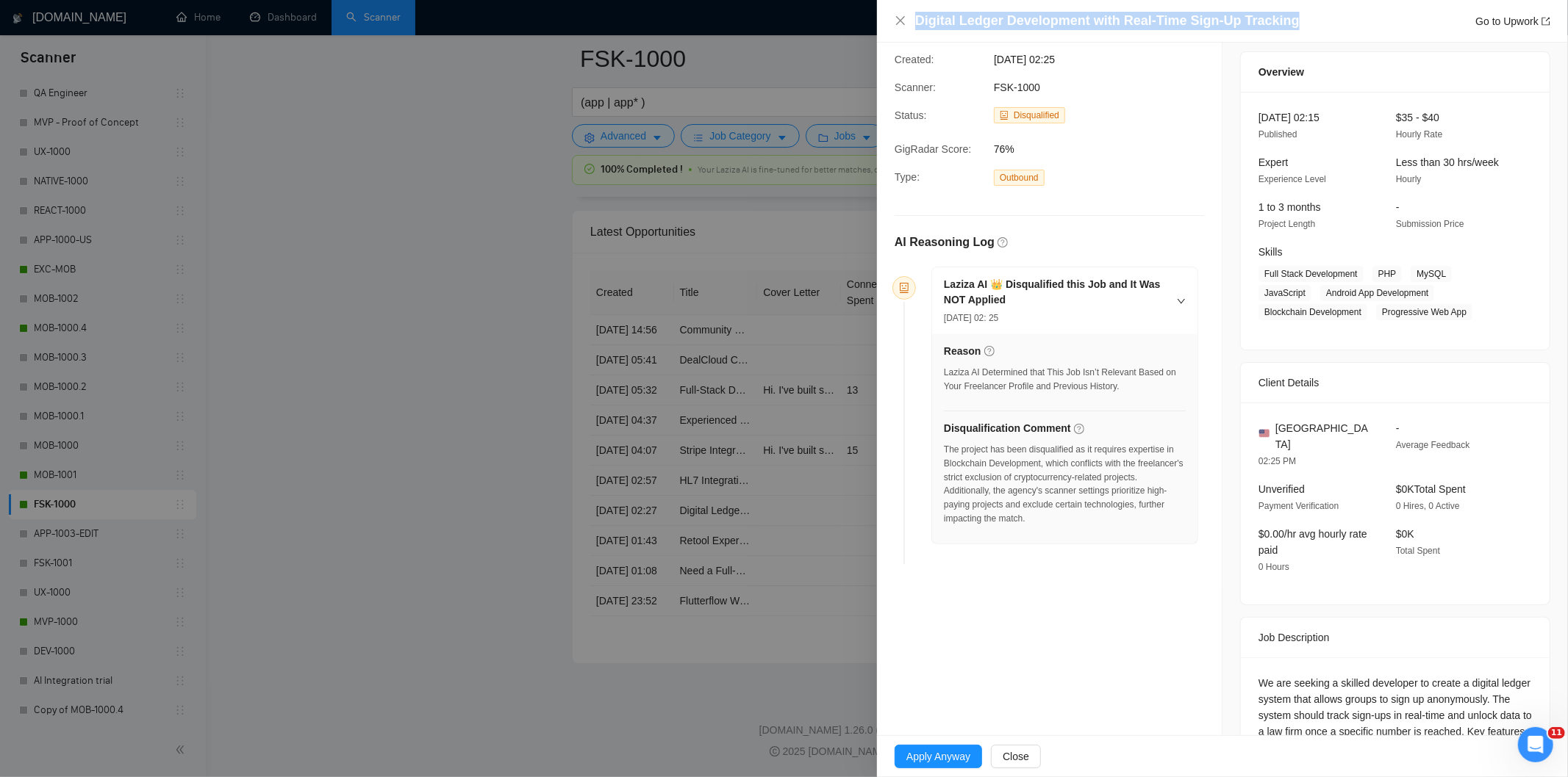
drag, startPoint x: 1295, startPoint y: 30, endPoint x: 918, endPoint y: 26, distance: 377.0
click at [918, 26] on div "Digital Ledger Development with Real-Time Sign-Up Tracking Go to Upwork" at bounding box center [1233, 21] width 636 height 18
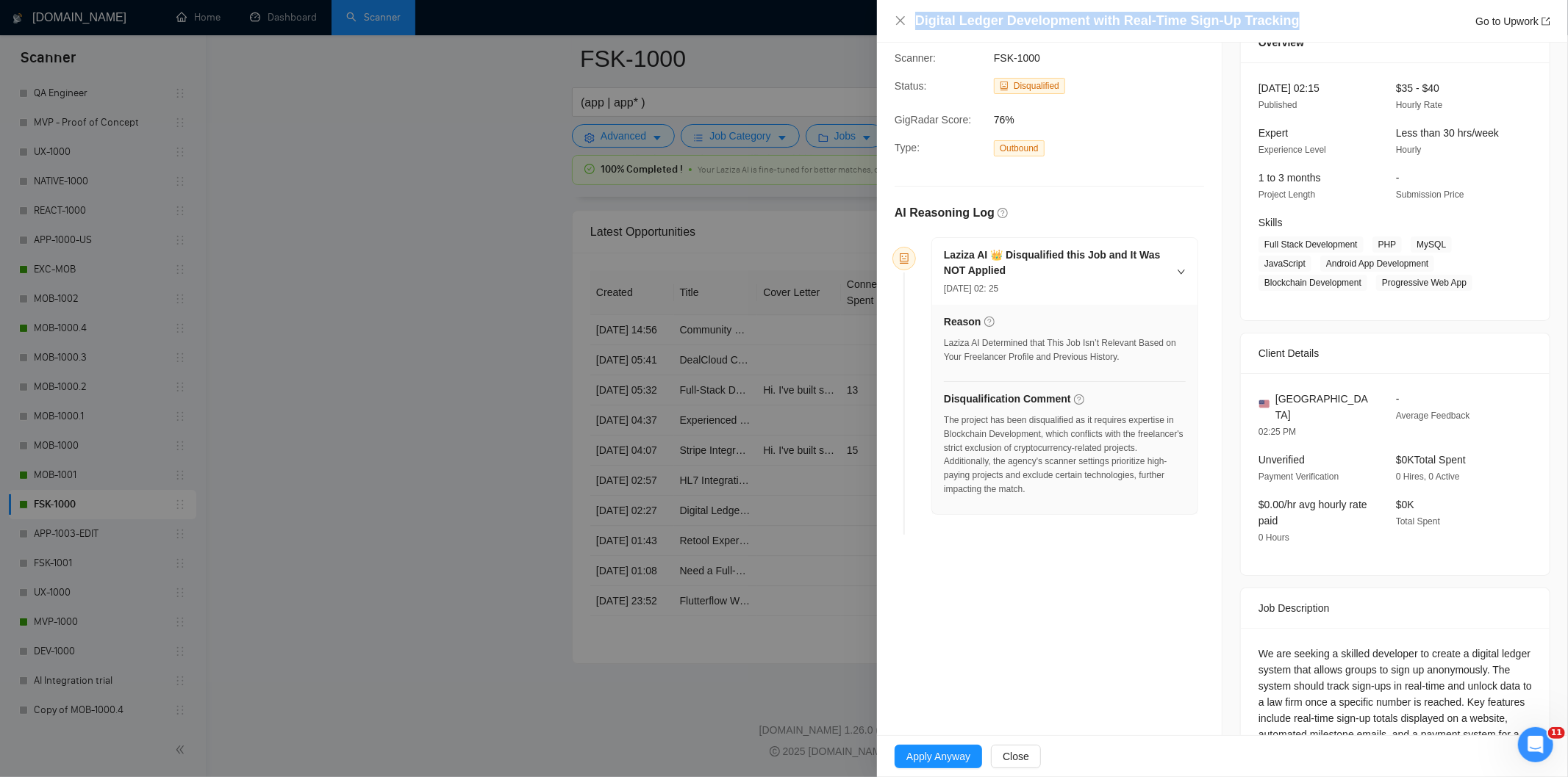
scroll to position [184, 0]
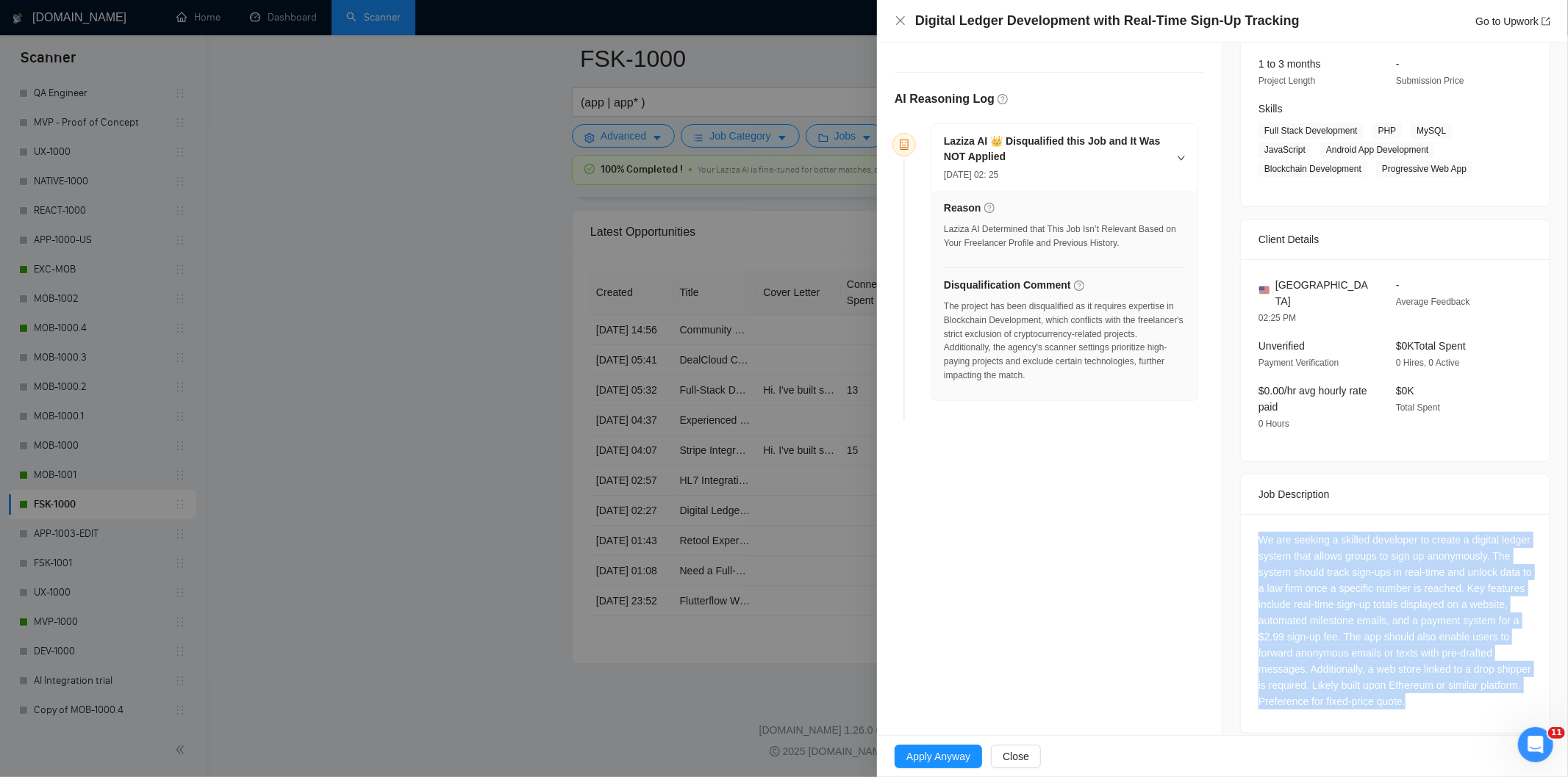
drag, startPoint x: 1252, startPoint y: 514, endPoint x: 1512, endPoint y: 703, distance: 321.4
click at [1512, 703] on div "We are seeking a skilled developer to create a digital ledger system that allow…" at bounding box center [1395, 624] width 309 height 219
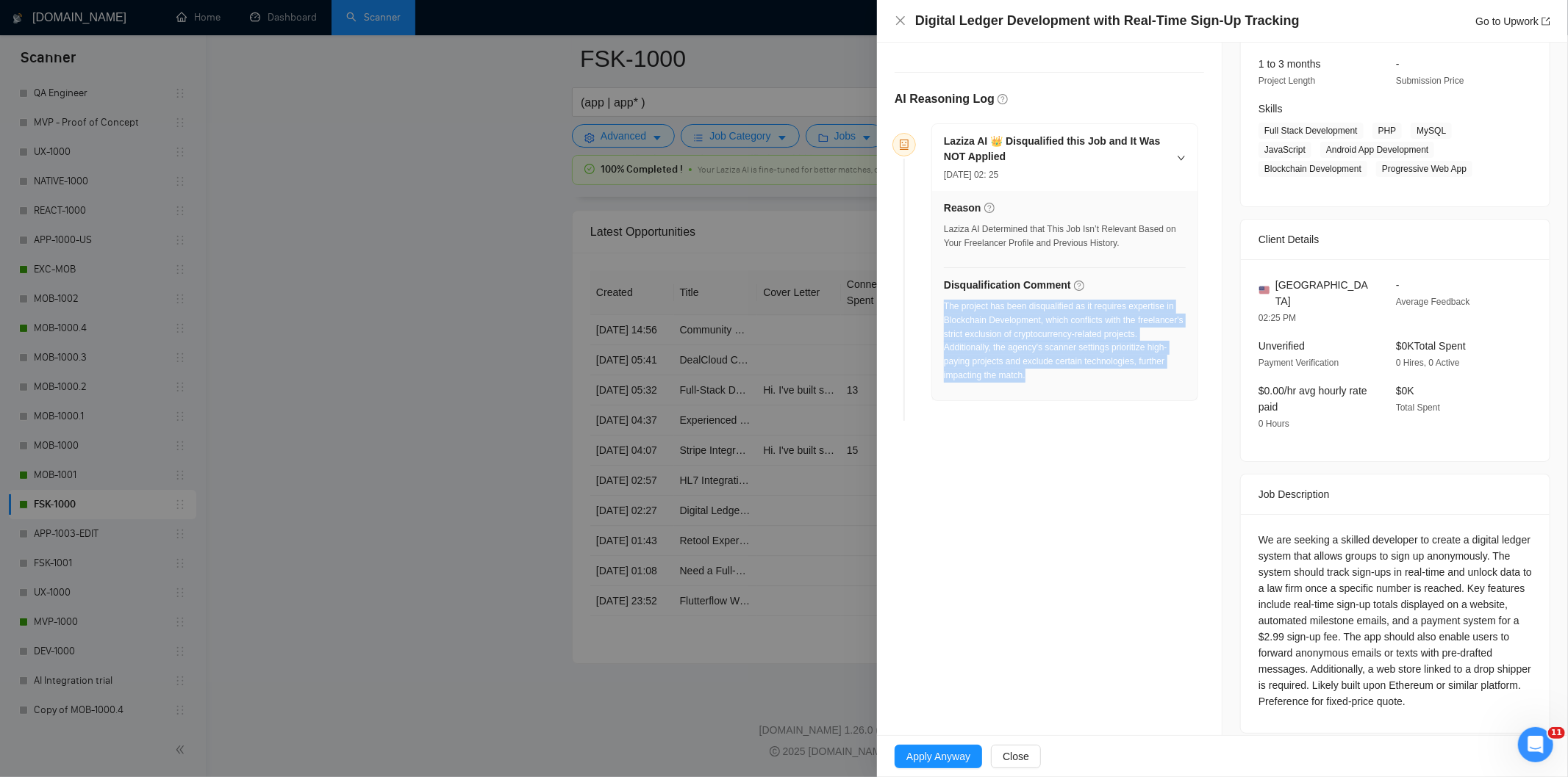
drag, startPoint x: 1145, startPoint y: 388, endPoint x: 945, endPoint y: 309, distance: 215.0
click at [945, 309] on div "The project has been disqualified as it requires expertise in Blockchain Develo…" at bounding box center [1065, 345] width 242 height 92
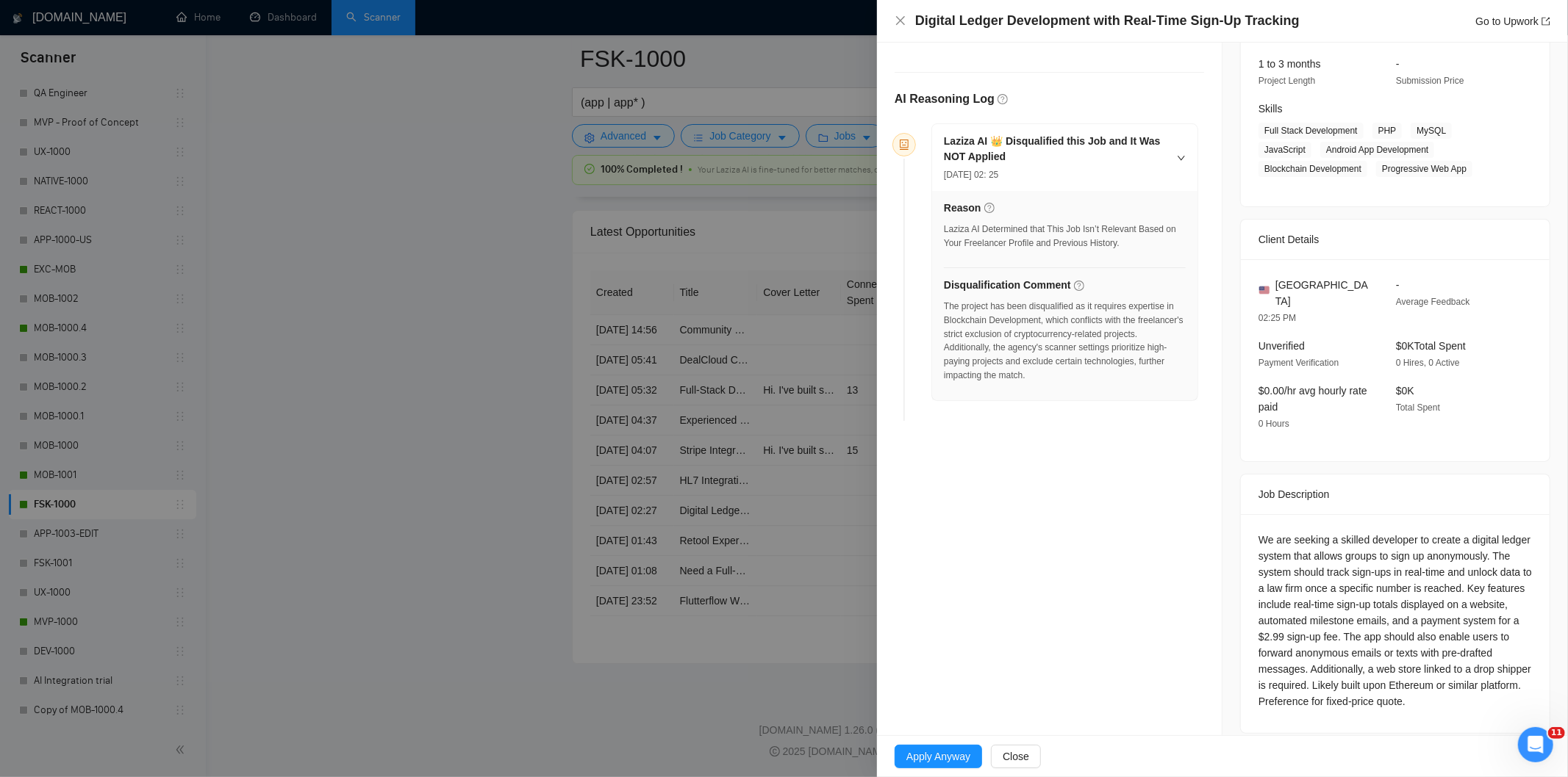
click at [902, 27] on div "Digital Ledger Development with Real-Time Sign-Up Tracking Go to Upwork" at bounding box center [1222, 21] width 656 height 18
click at [899, 23] on icon "close" at bounding box center [900, 20] width 8 height 8
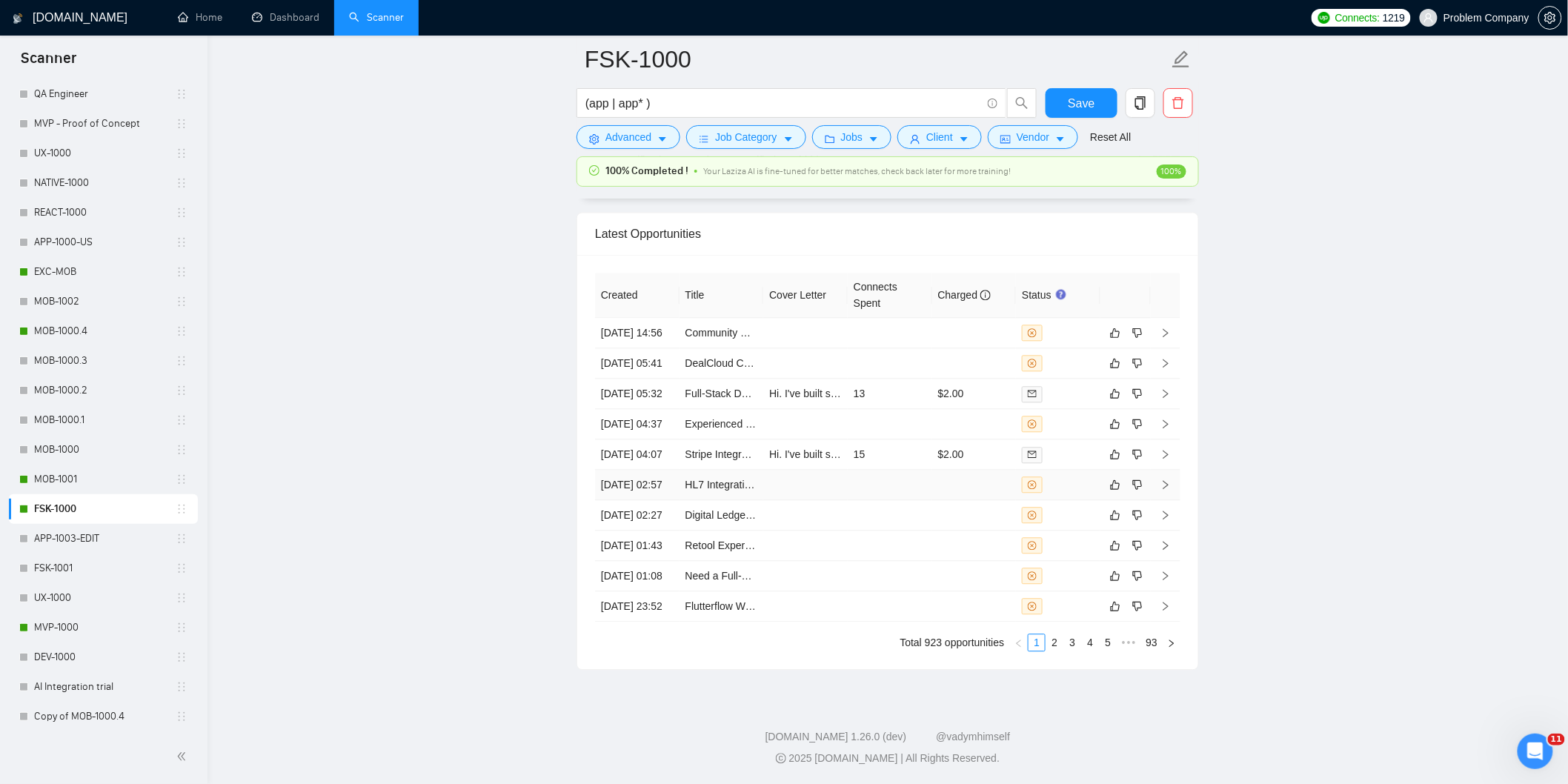
click at [634, 470] on td "[DATE] 02:57" at bounding box center [637, 485] width 85 height 30
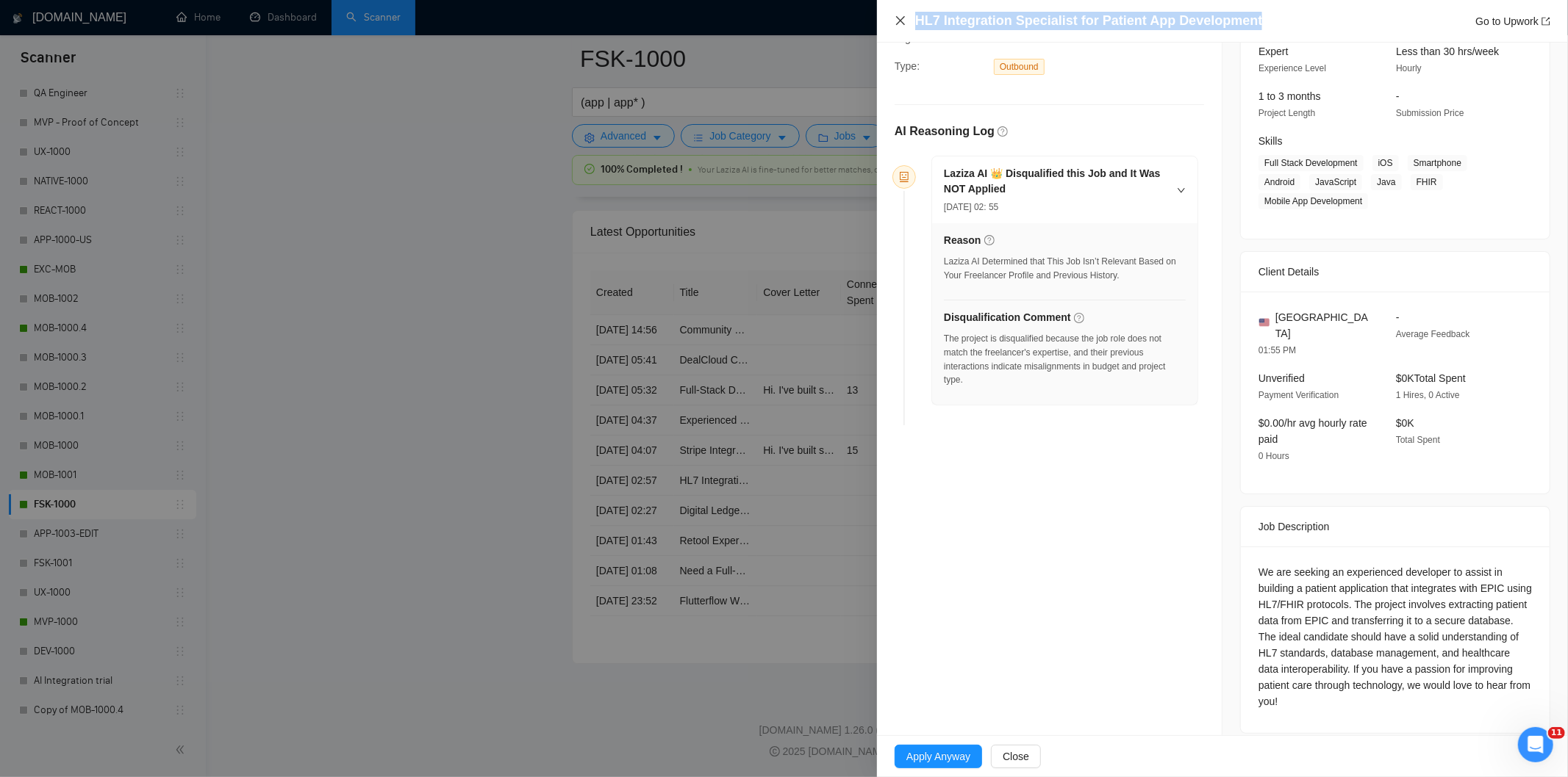
drag, startPoint x: 1070, startPoint y: 22, endPoint x: 900, endPoint y: 23, distance: 170.0
click at [900, 23] on div "HL7 Integration Specialist for Patient App Development Go to Upwork" at bounding box center [1222, 21] width 656 height 18
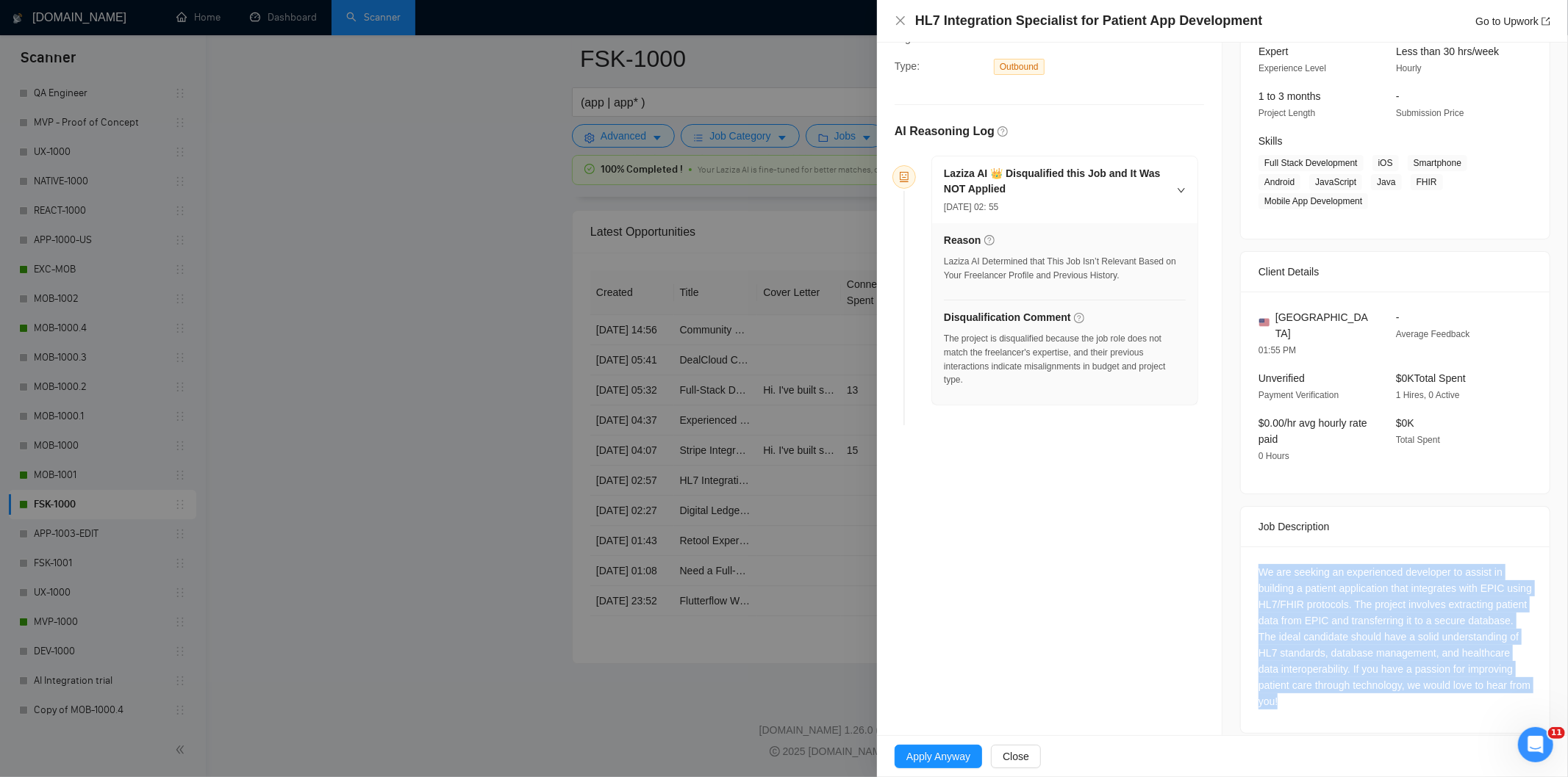
drag, startPoint x: 1257, startPoint y: 551, endPoint x: 1369, endPoint y: 691, distance: 179.3
click at [1369, 691] on div "We are seeking an experienced developer to assist in building a patient applica…" at bounding box center [1395, 637] width 274 height 146
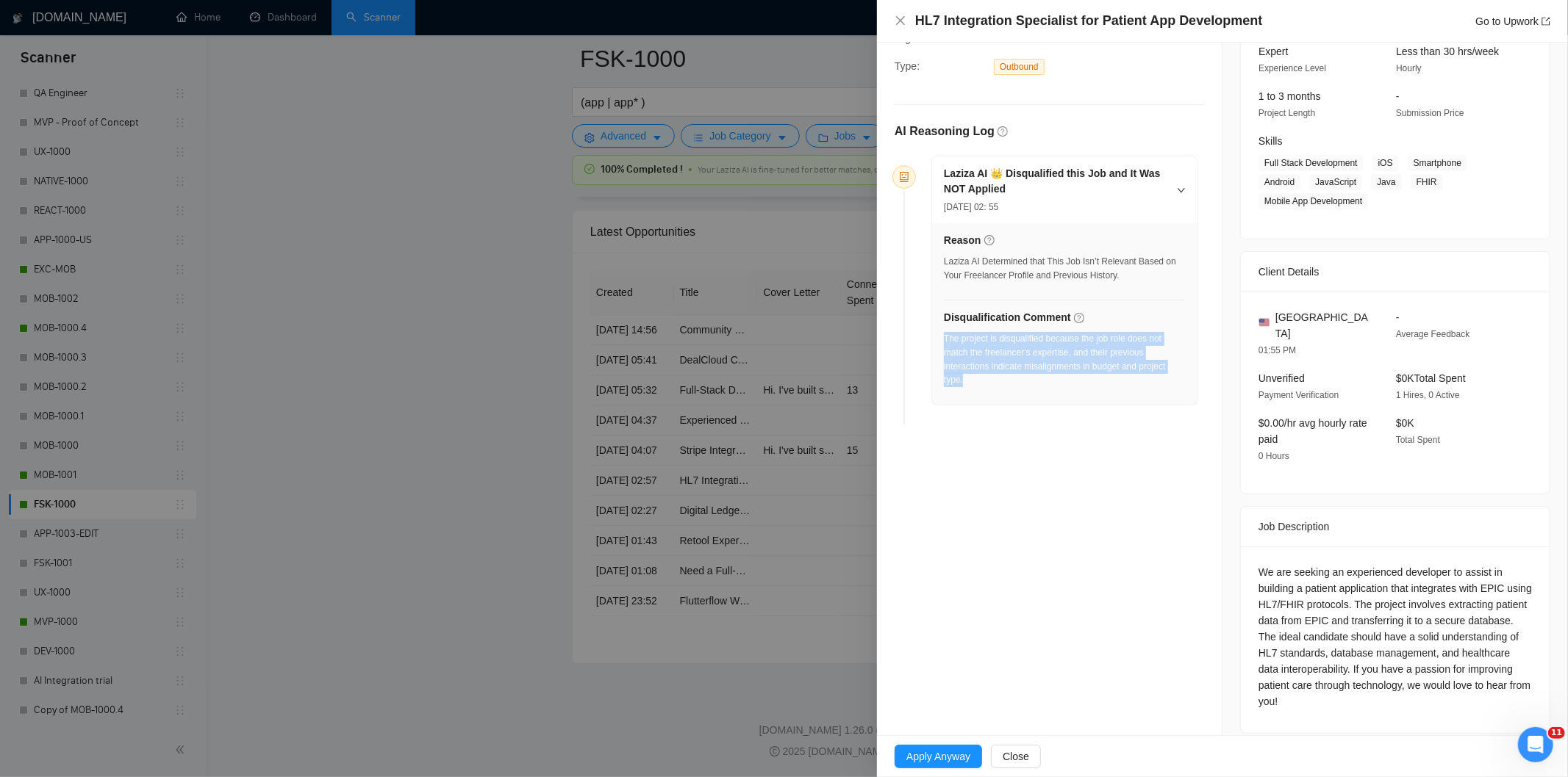
drag, startPoint x: 1072, startPoint y: 392, endPoint x: 943, endPoint y: 341, distance: 138.7
click at [944, 341] on div "The project is disqualified because the job role does not match the freelancer'…" at bounding box center [1065, 364] width 242 height 64
click at [904, 24] on icon "close" at bounding box center [900, 20] width 8 height 8
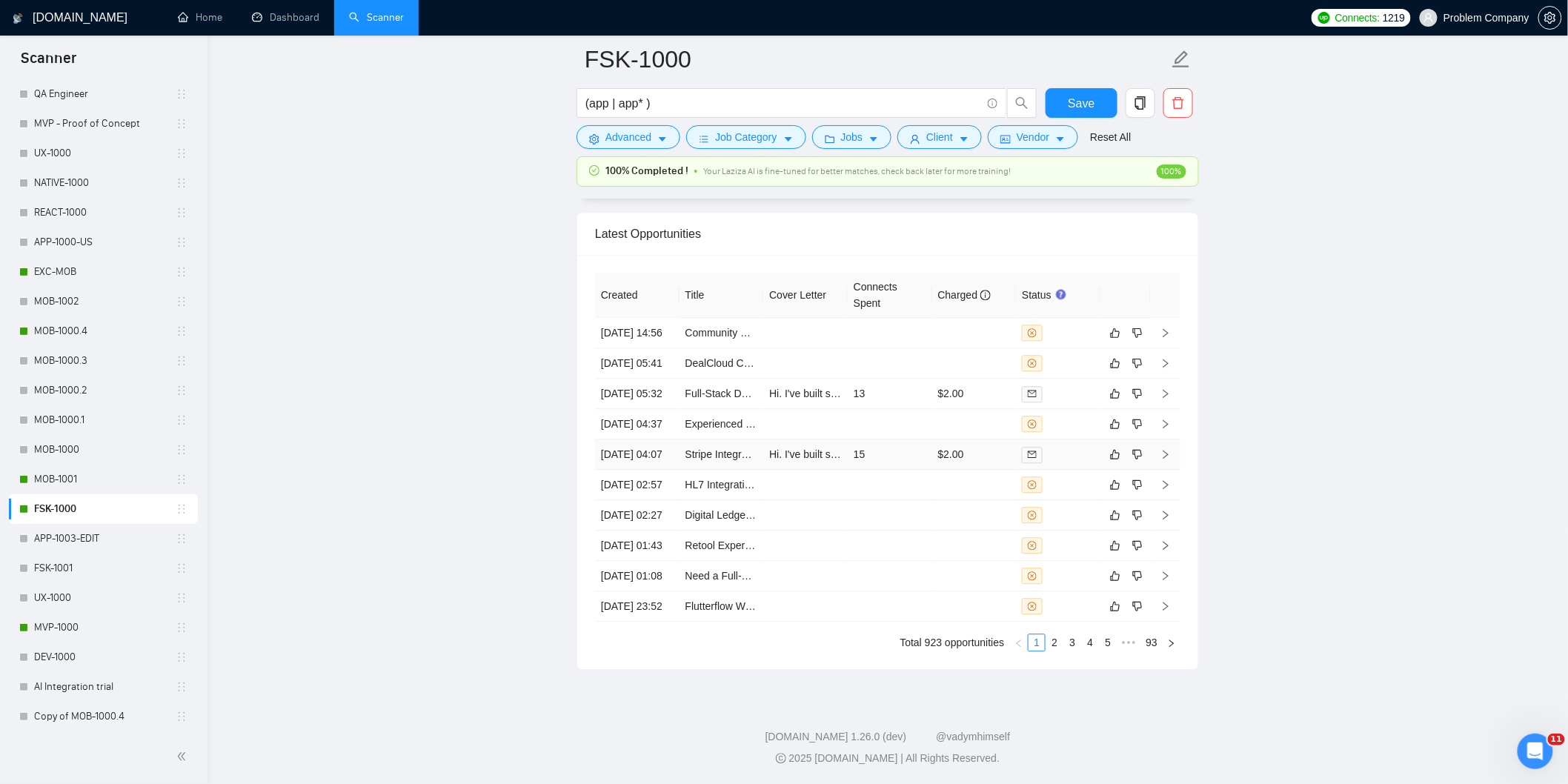
click at [672, 439] on td "[DATE] 04:07" at bounding box center [637, 454] width 85 height 30
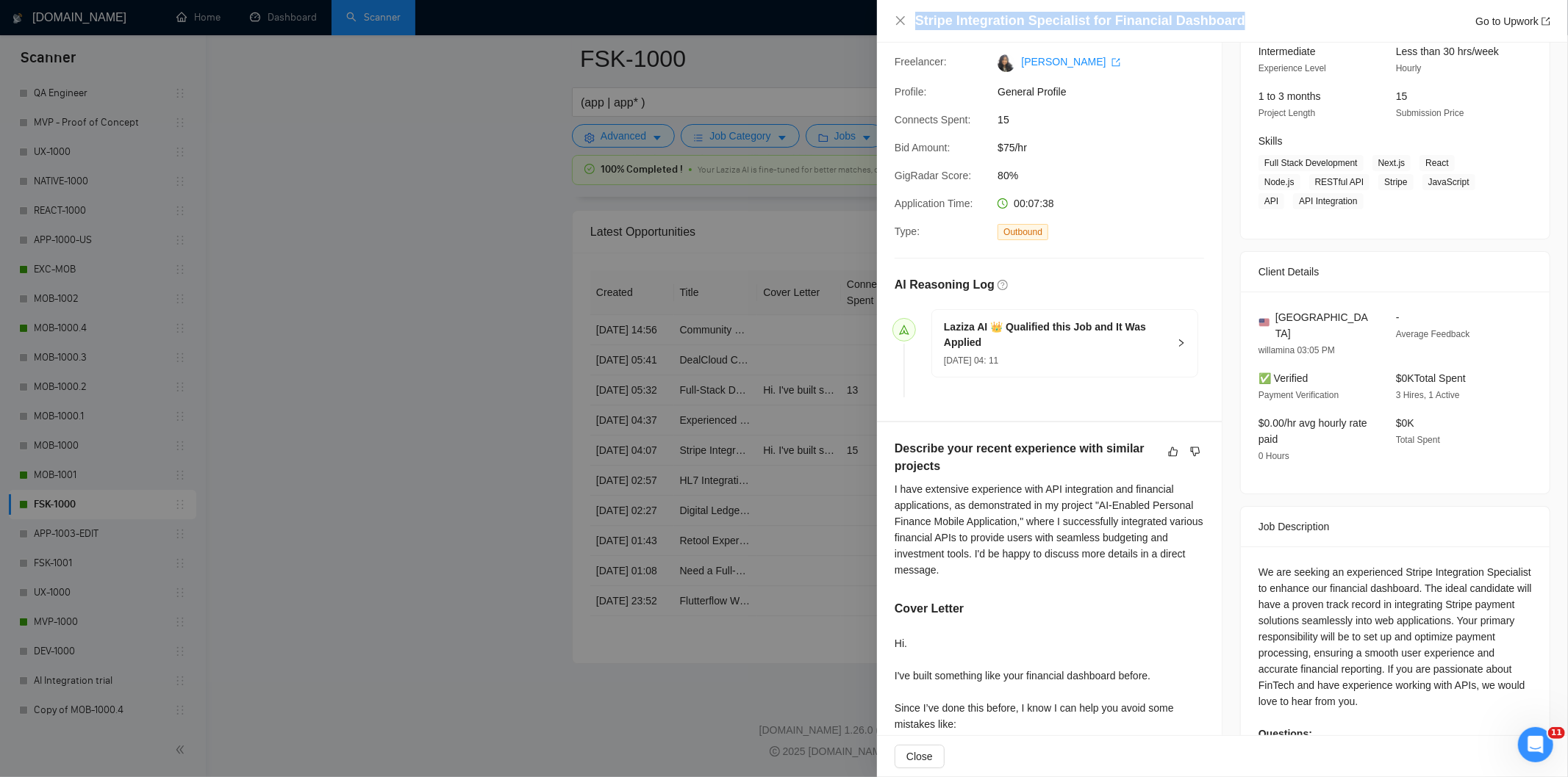
drag, startPoint x: 1276, startPoint y: 18, endPoint x: 915, endPoint y: 23, distance: 361.0
click at [916, 23] on div "Stripe Integration Specialist for Financial Dashboard Go to Upwork" at bounding box center [1233, 21] width 636 height 18
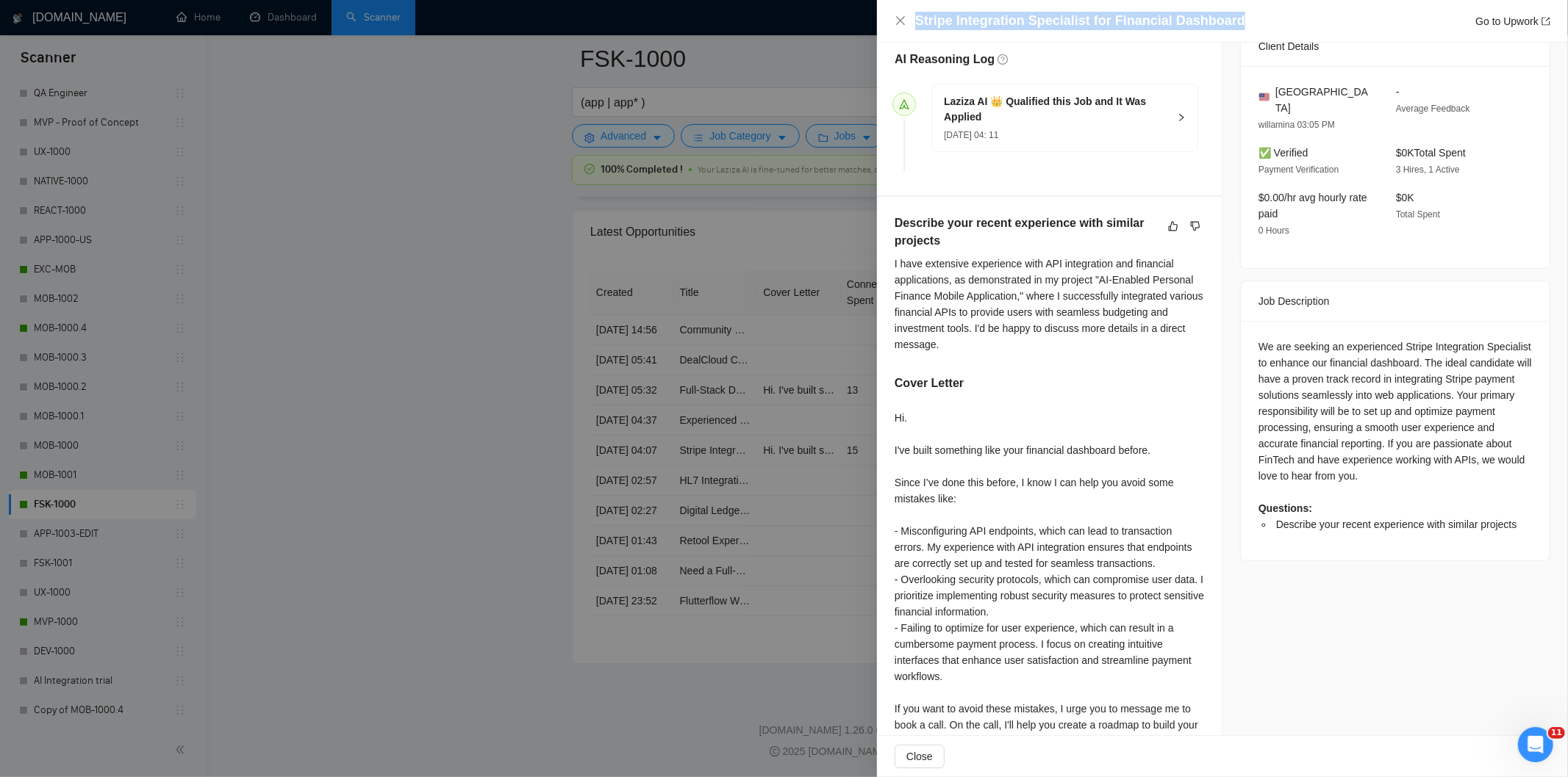
scroll to position [398, 0]
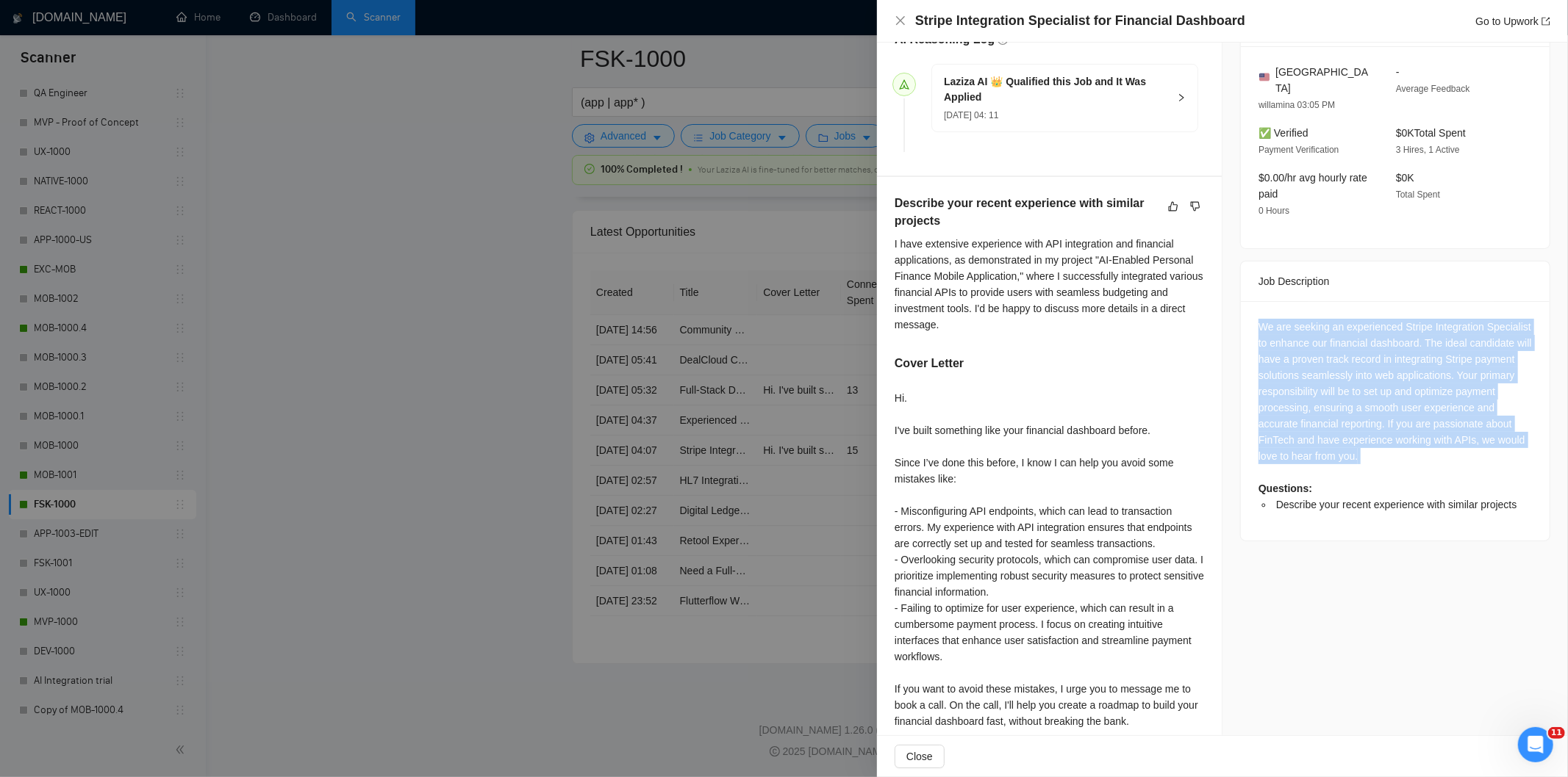
drag, startPoint x: 1249, startPoint y: 310, endPoint x: 1452, endPoint y: 462, distance: 253.6
click at [1452, 462] on div "We are seeking an experienced Stripe Integration Specialist to enhance our fina…" at bounding box center [1395, 421] width 309 height 240
click at [902, 25] on icon "close" at bounding box center [900, 20] width 12 height 12
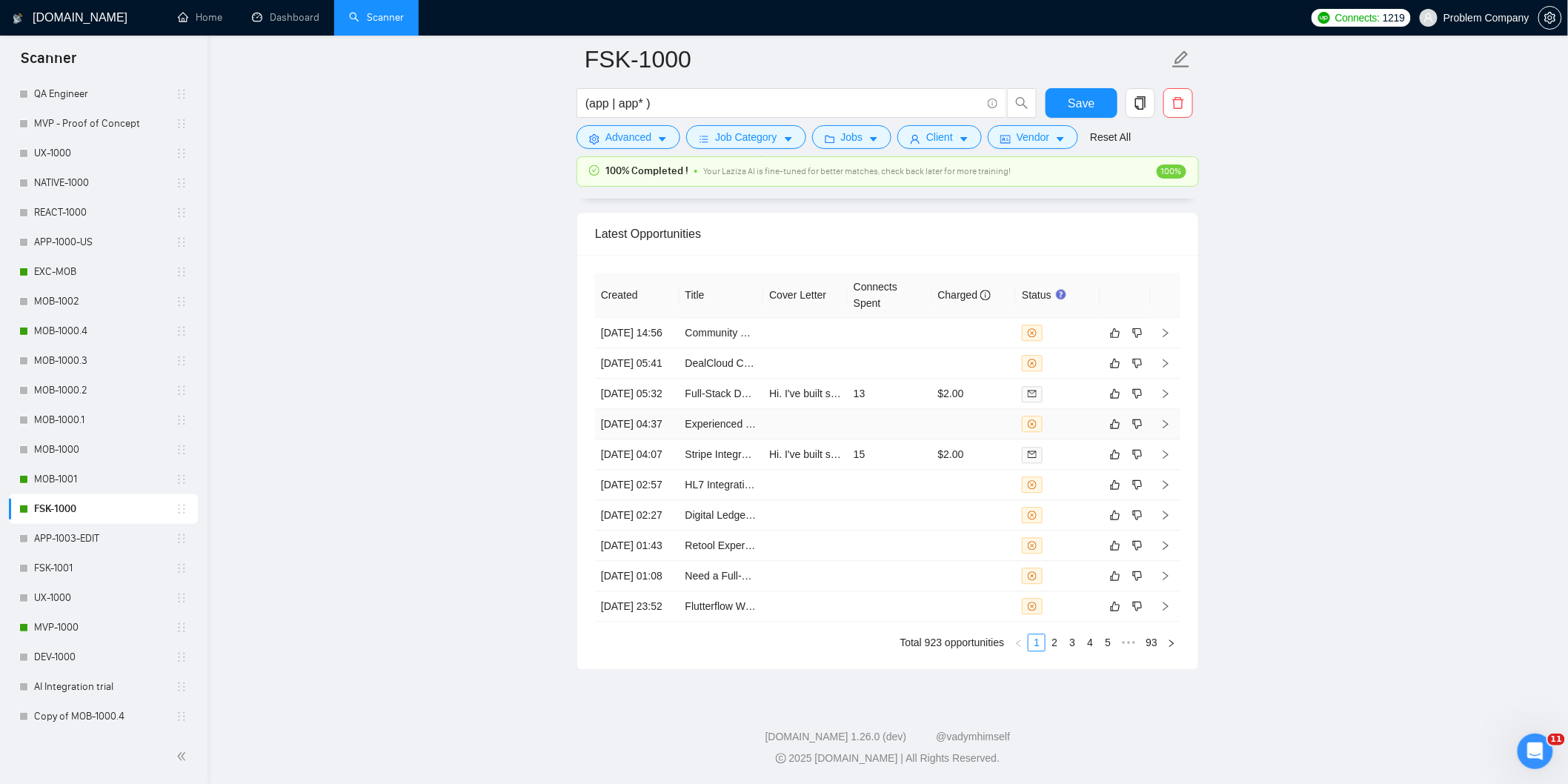
click at [655, 409] on td "[DATE] 04:37" at bounding box center [637, 424] width 85 height 30
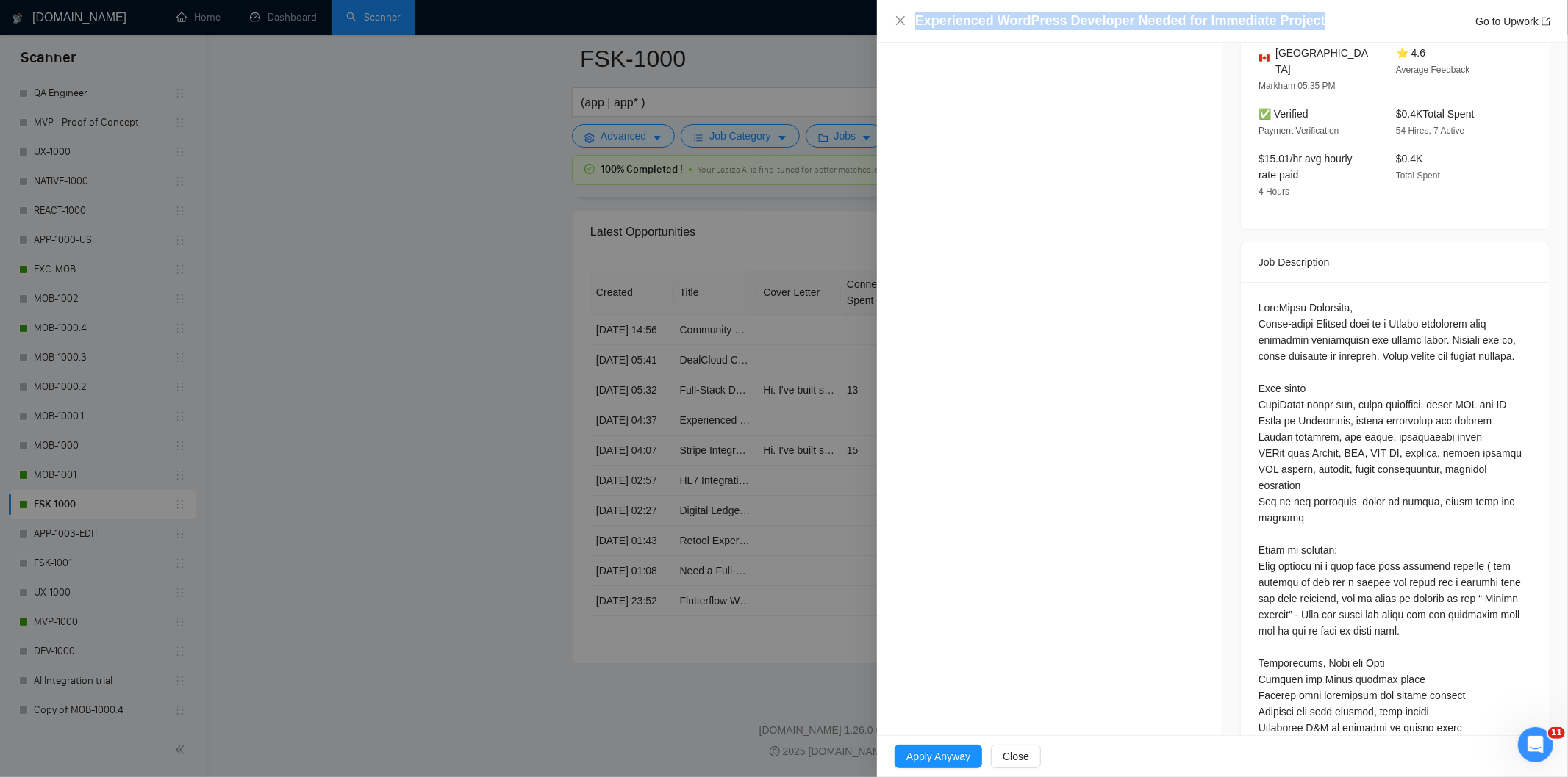
drag, startPoint x: 1332, startPoint y: 12, endPoint x: 899, endPoint y: 35, distance: 433.6
click at [899, 35] on div "Experienced WordPress Developer Needed for Immediate Project Go to Upwork" at bounding box center [1222, 21] width 691 height 42
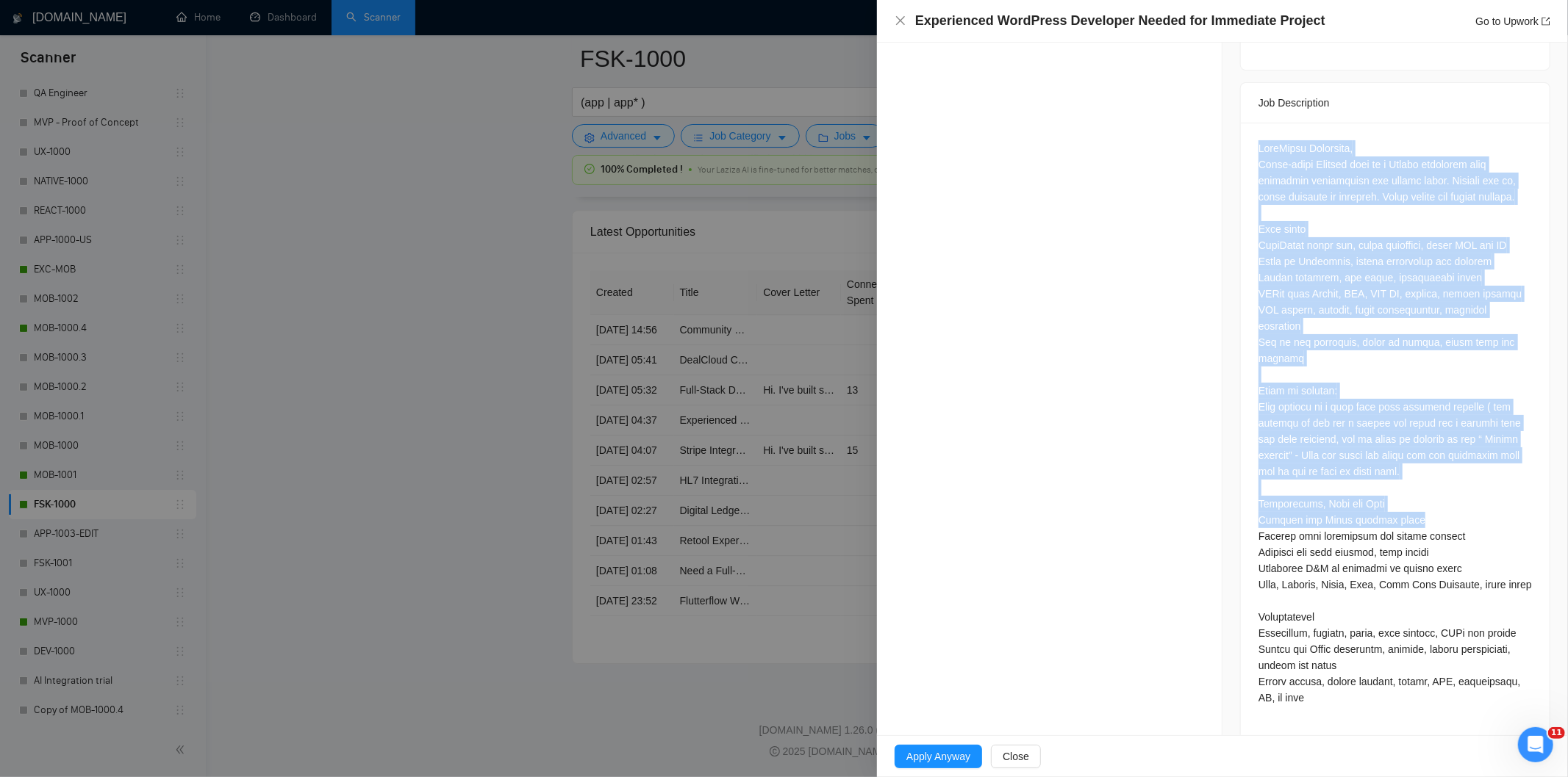
scroll to position [650, 0]
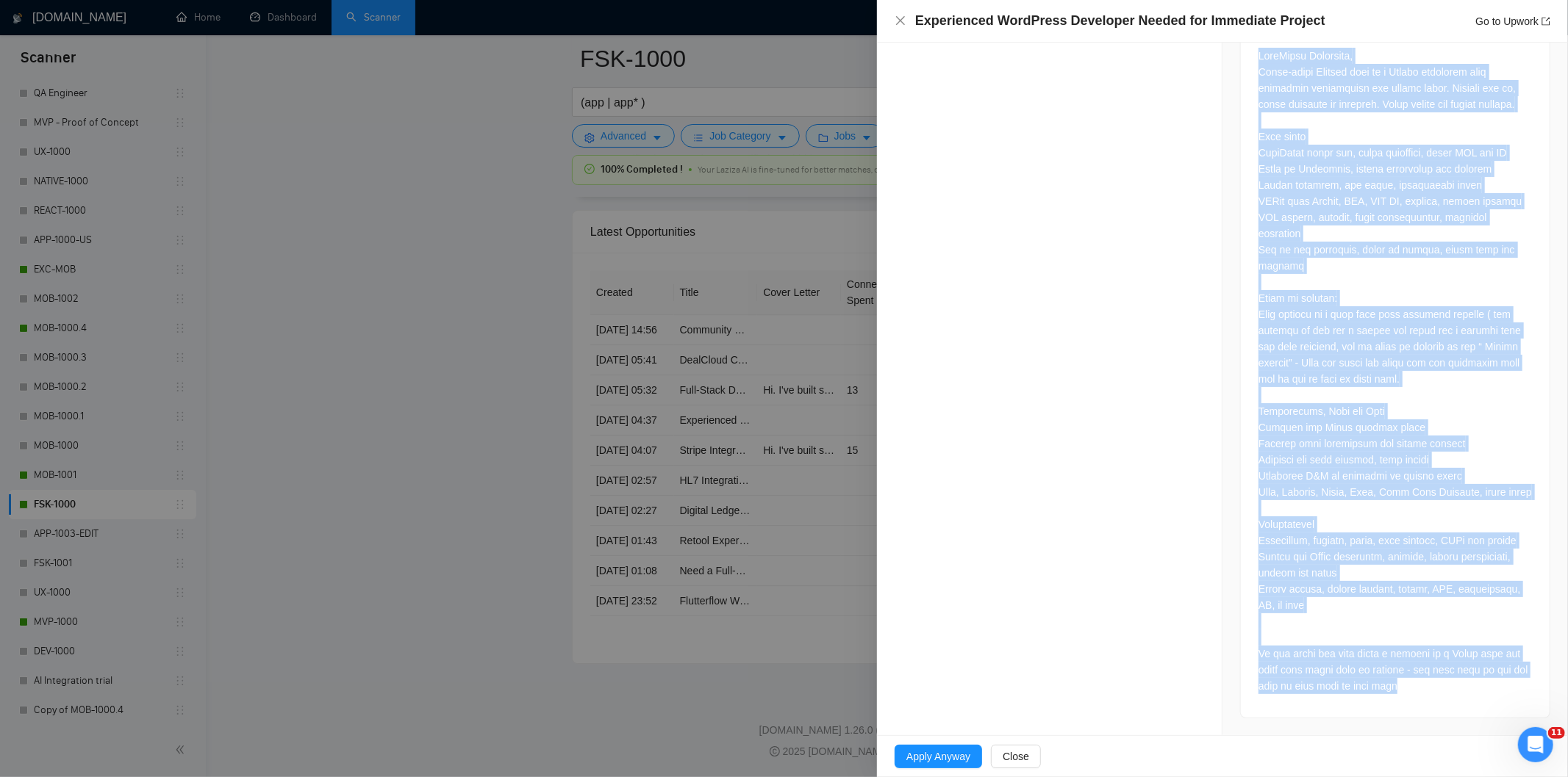
drag, startPoint x: 1246, startPoint y: 295, endPoint x: 1482, endPoint y: 688, distance: 458.4
click at [1482, 688] on div at bounding box center [1395, 374] width 309 height 688
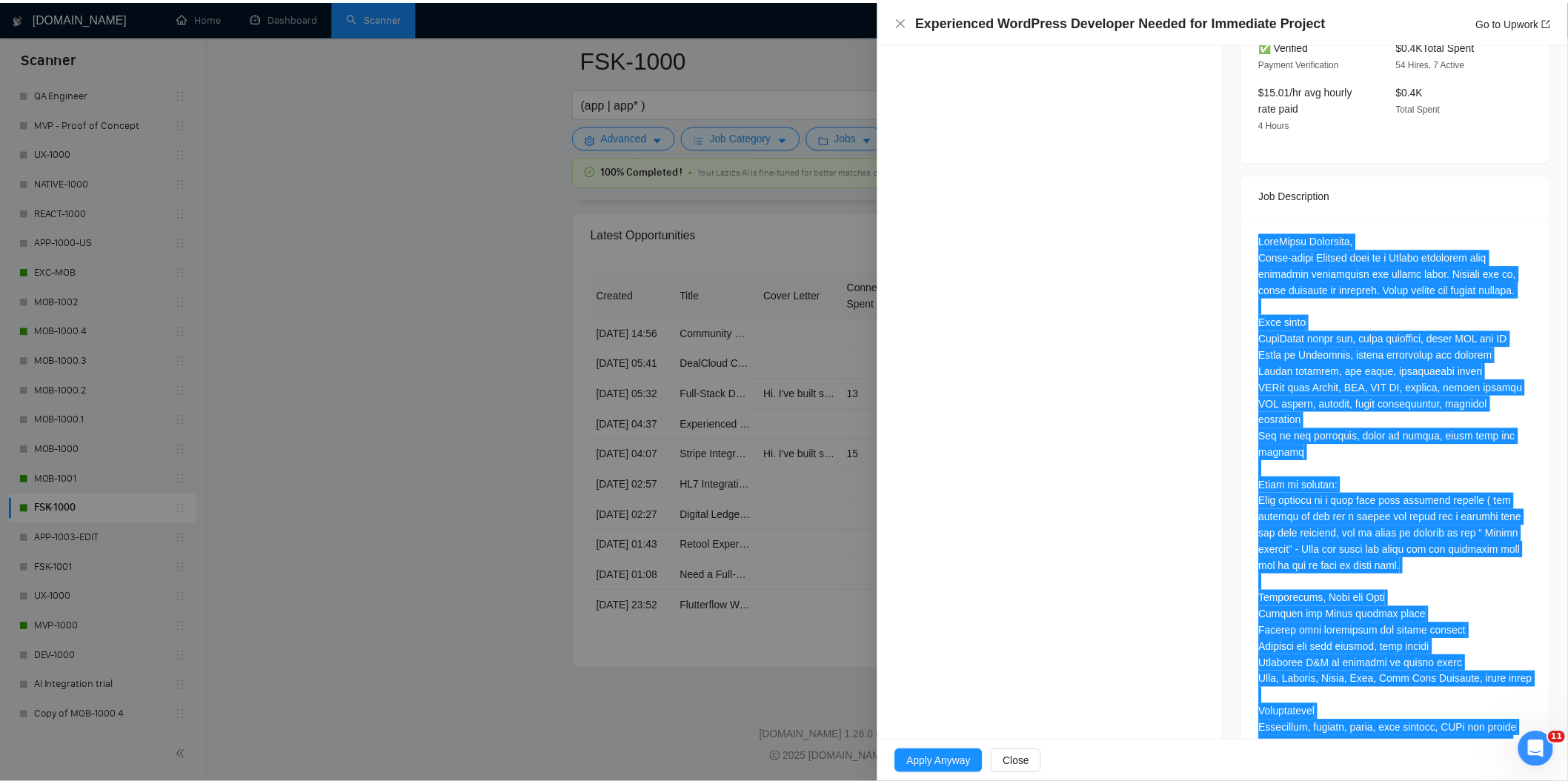
scroll to position [243, 0]
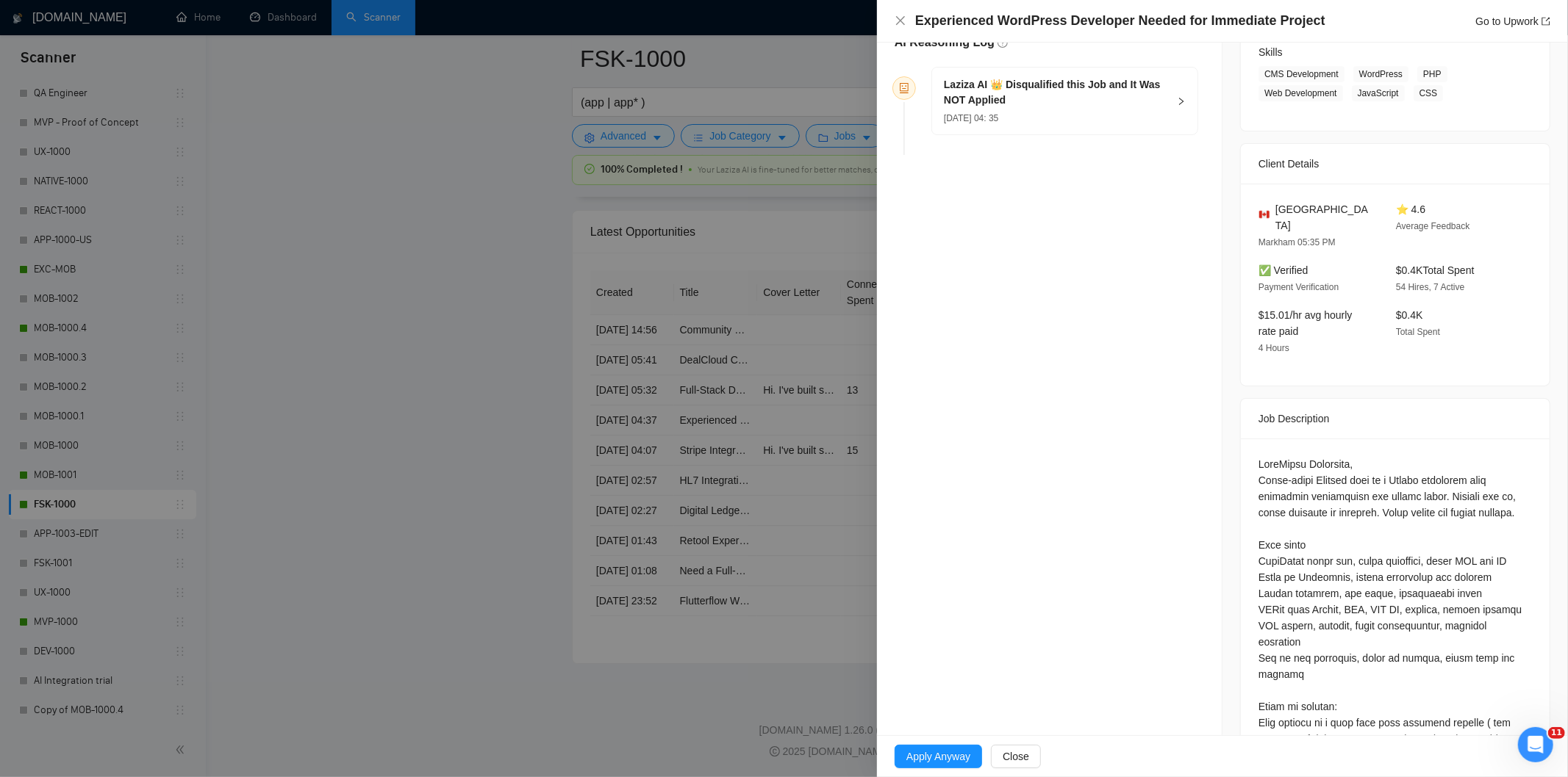
click at [1101, 116] on div "[DATE] 04: 35" at bounding box center [1056, 117] width 224 height 16
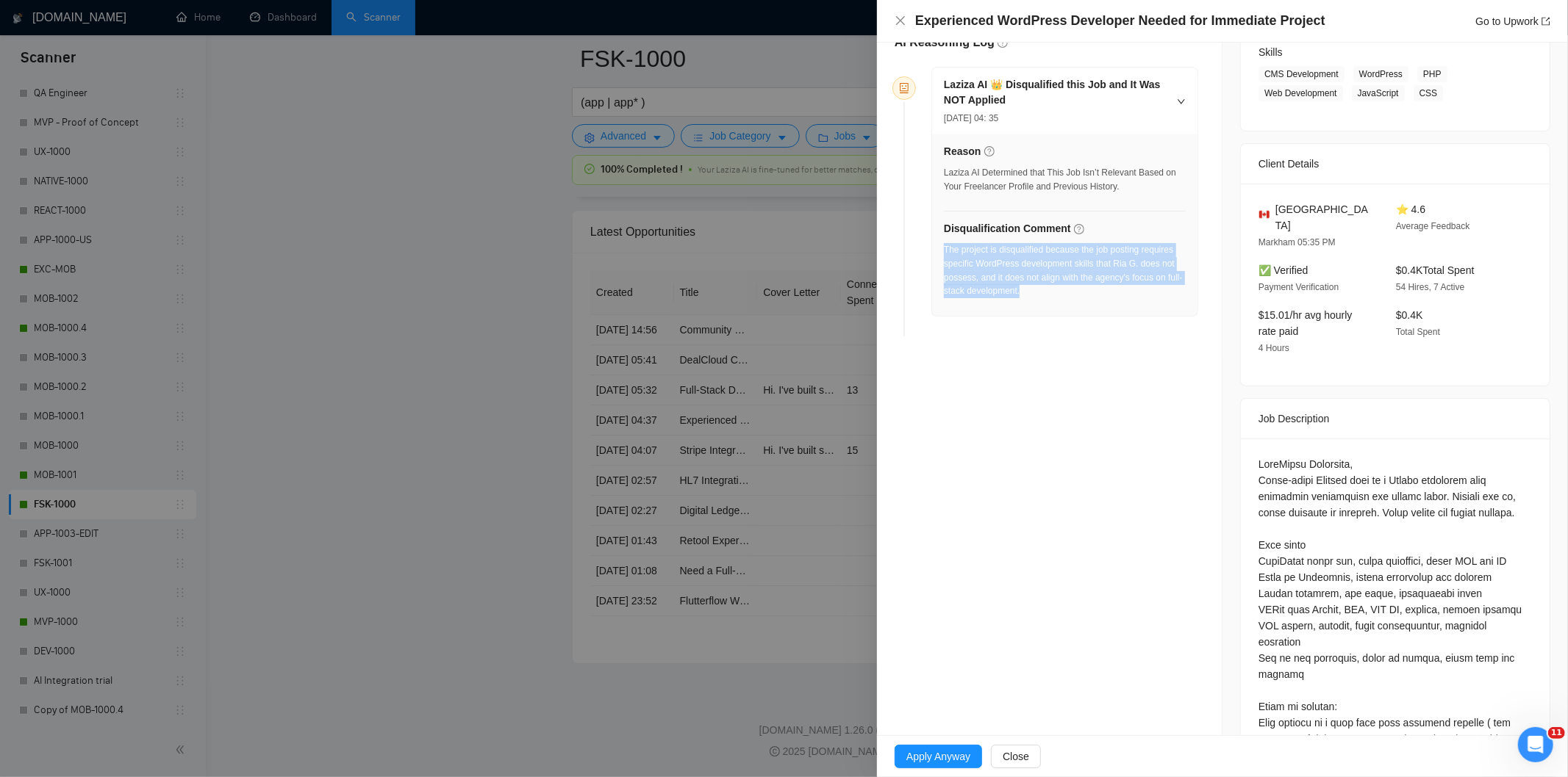
drag, startPoint x: 1054, startPoint y: 291, endPoint x: 946, endPoint y: 253, distance: 114.5
click at [946, 253] on div "The project is disqualified because the job posting requires specific WordPress…" at bounding box center [1065, 274] width 242 height 64
click at [902, 18] on icon "close" at bounding box center [900, 20] width 12 height 12
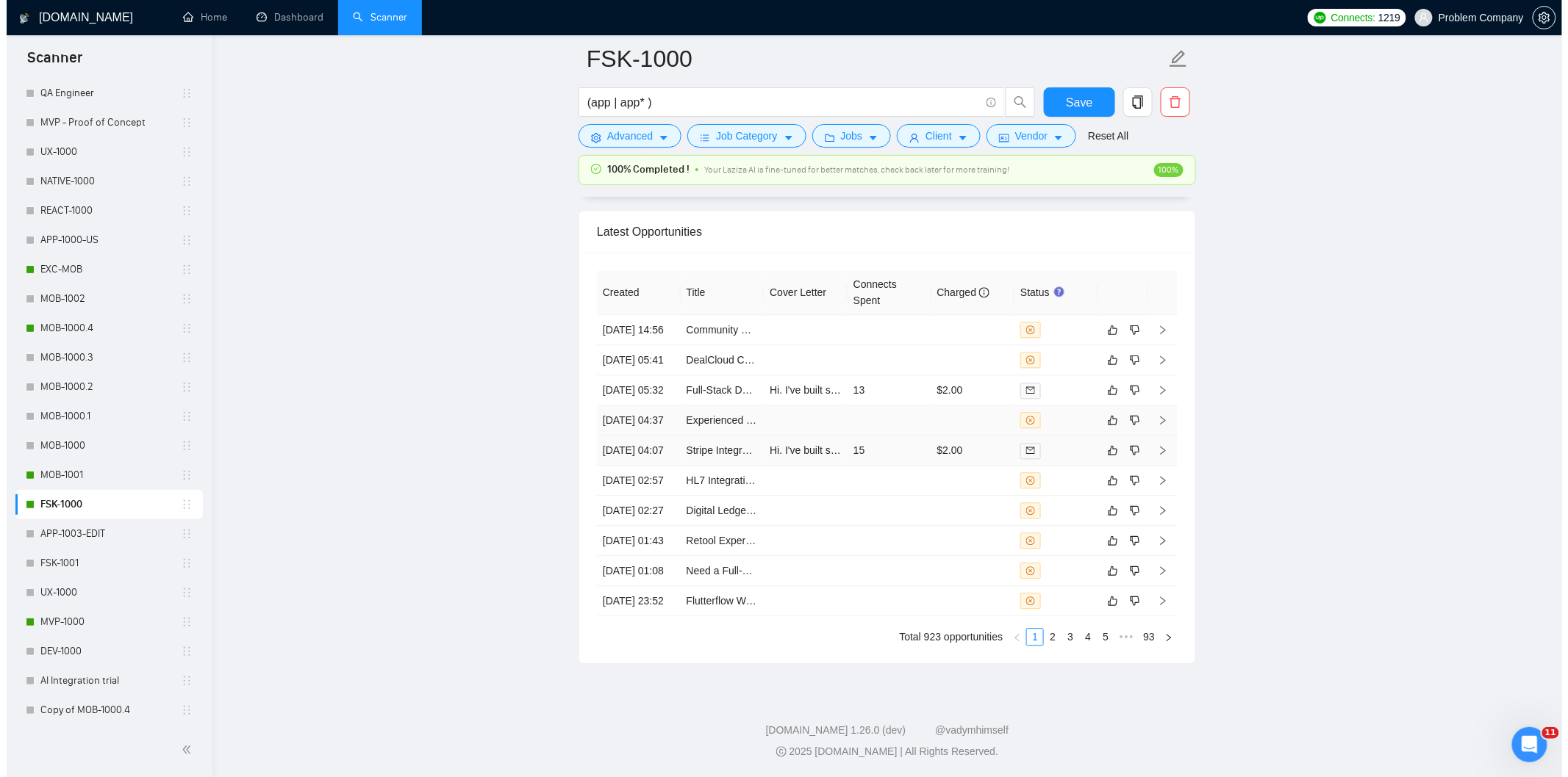
scroll to position [3660, 0]
click at [652, 375] on td "[DATE] 05:32" at bounding box center [632, 390] width 84 height 30
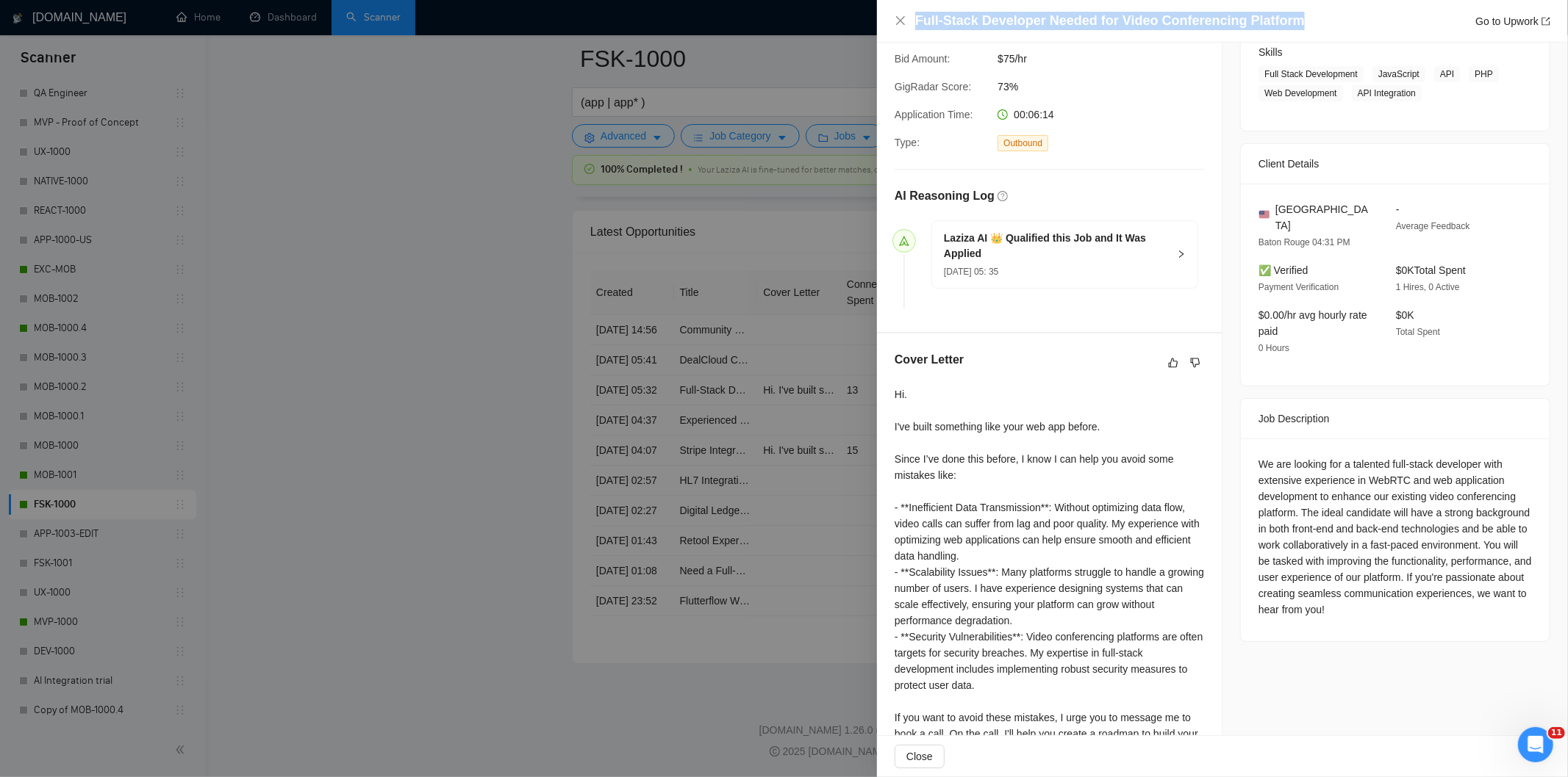
drag, startPoint x: 1295, startPoint y: 20, endPoint x: 934, endPoint y: 9, distance: 361.2
click at [934, 9] on div "Full-Stack Developer Needed for Video Conferencing Platform Go to Upwork" at bounding box center [1222, 21] width 691 height 42
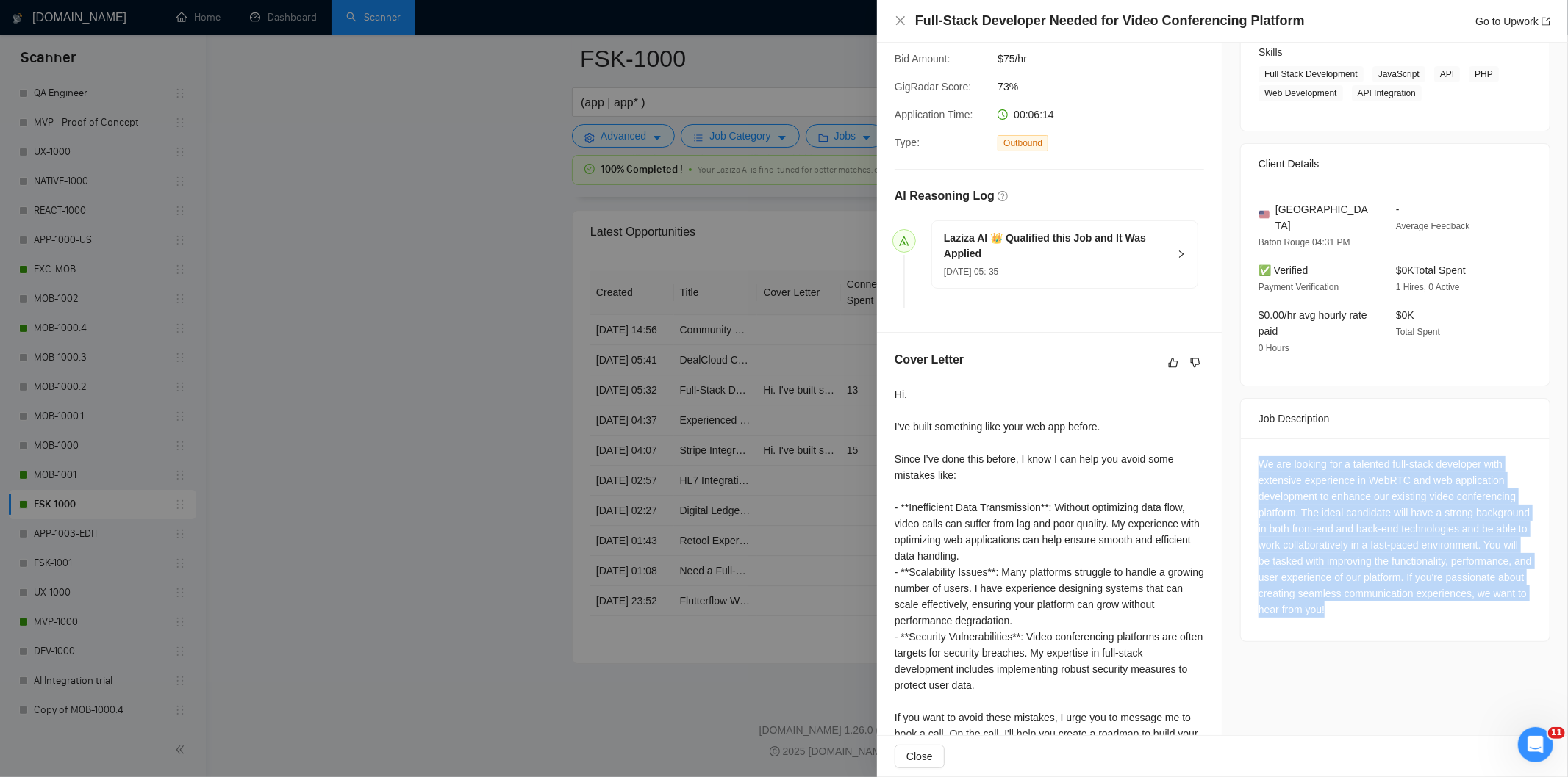
drag, startPoint x: 1249, startPoint y: 442, endPoint x: 1511, endPoint y: 605, distance: 308.6
click at [1511, 605] on div "We are looking for a talented full-stack developer with extensive experience in…" at bounding box center [1395, 540] width 309 height 203
drag, startPoint x: 901, startPoint y: 22, endPoint x: 649, endPoint y: 285, distance: 364.2
click at [900, 24] on icon "close" at bounding box center [900, 20] width 12 height 12
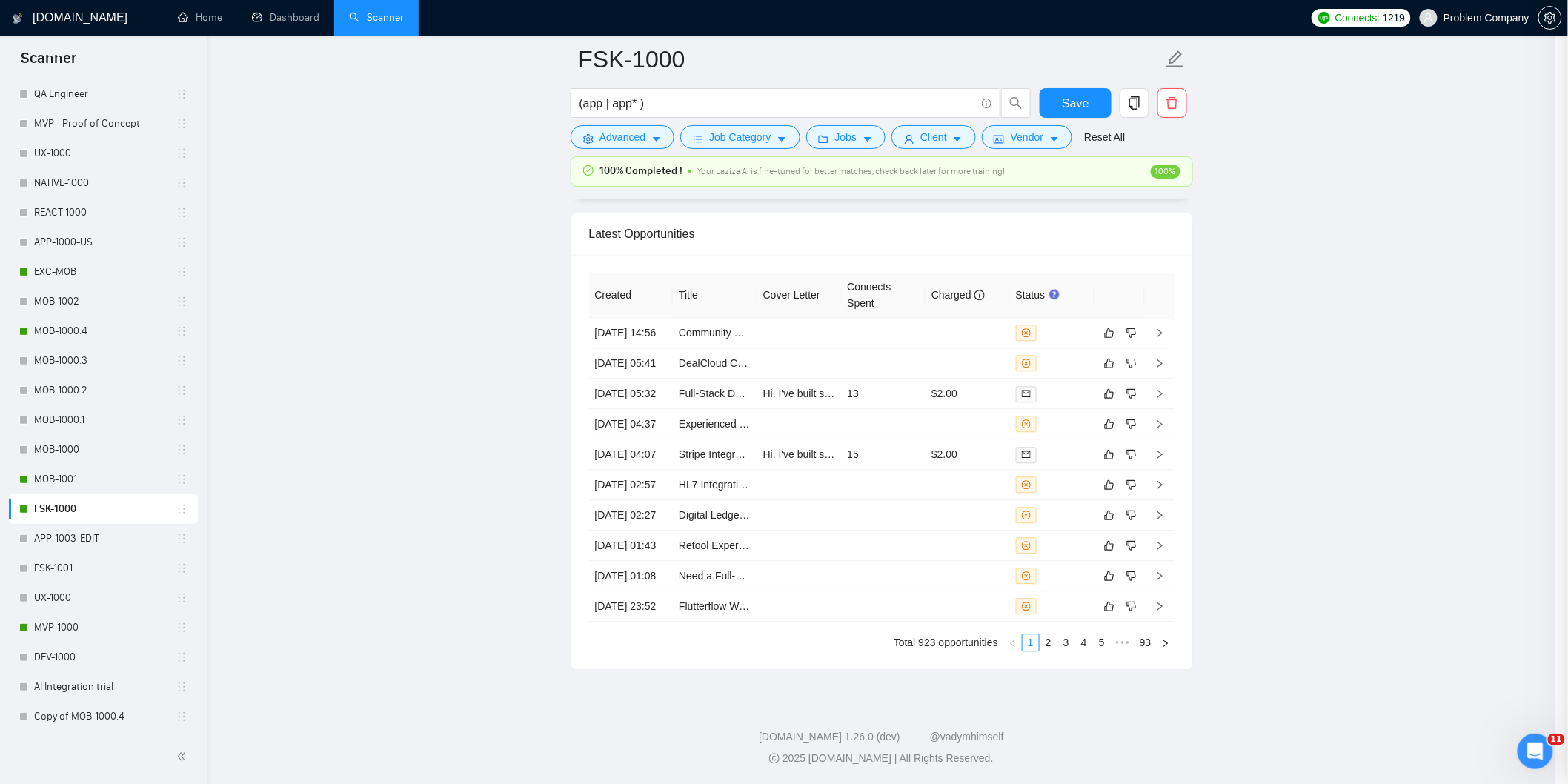
click at [653, 318] on td "[DATE] 14:56" at bounding box center [631, 333] width 85 height 30
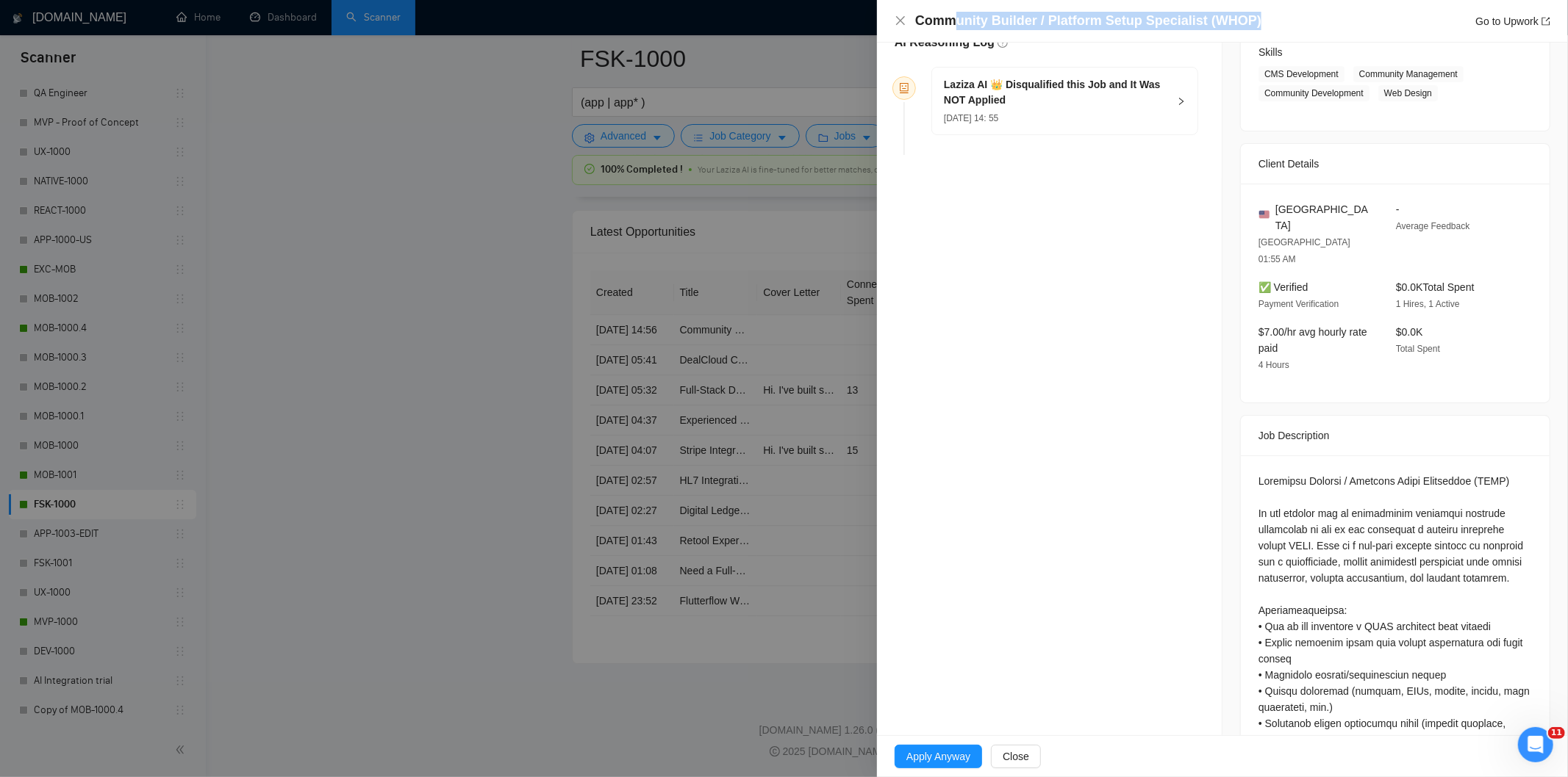
drag, startPoint x: 1265, startPoint y: 20, endPoint x: 957, endPoint y: 12, distance: 308.1
click at [957, 12] on div "Community Builder / Platform Setup Specialist (WHOP) Go to Upwork" at bounding box center [1233, 21] width 636 height 18
click at [956, 12] on h4 "Community Builder / Platform Setup Specialist (WHOP)" at bounding box center [1088, 21] width 346 height 18
drag, startPoint x: 910, startPoint y: 22, endPoint x: 1255, endPoint y: 26, distance: 345.0
click at [1255, 26] on div "Community Builder / Platform Setup Specialist (WHOP) Go to Upwork" at bounding box center [1222, 21] width 656 height 18
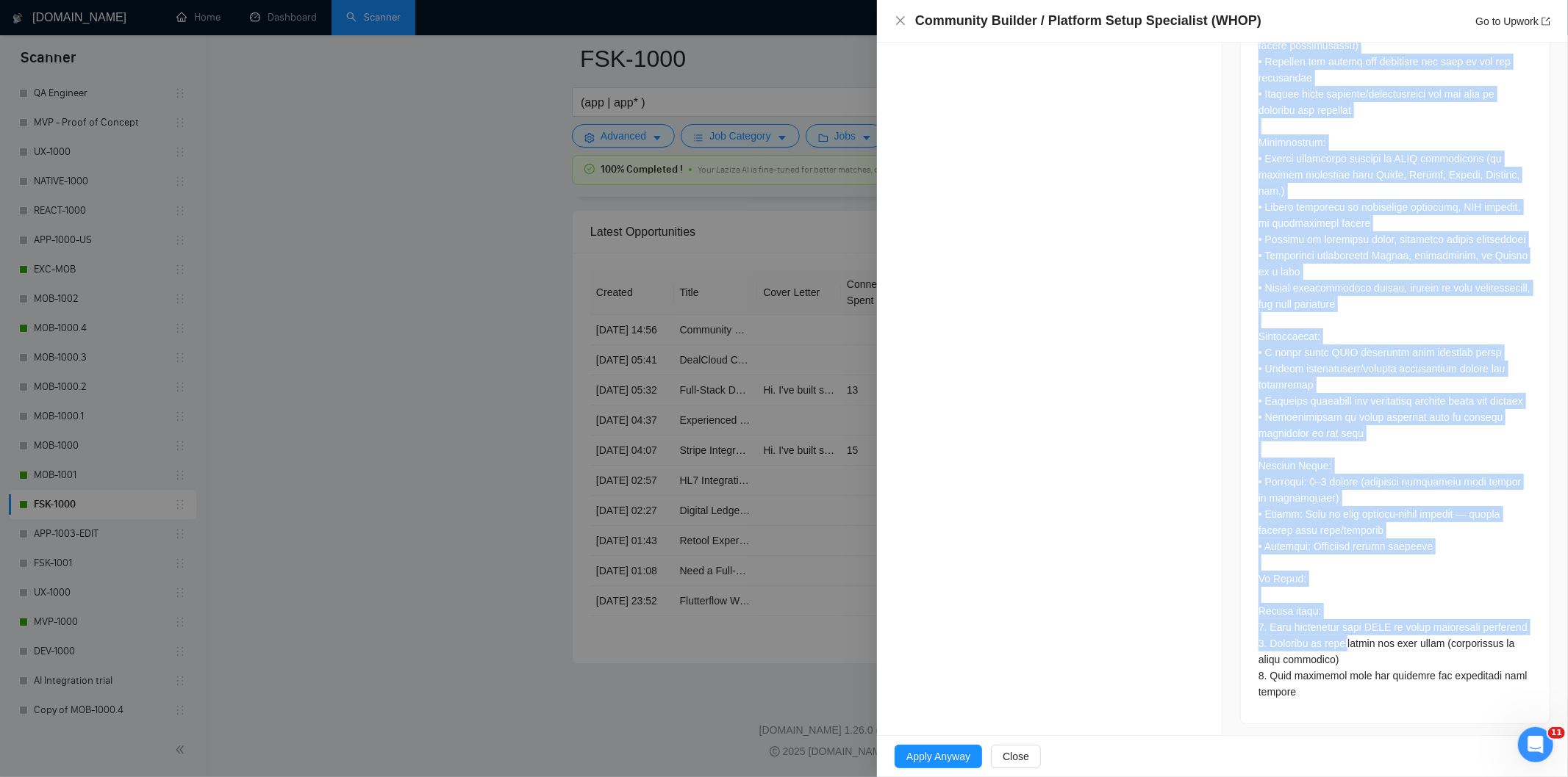
scroll to position [940, 0]
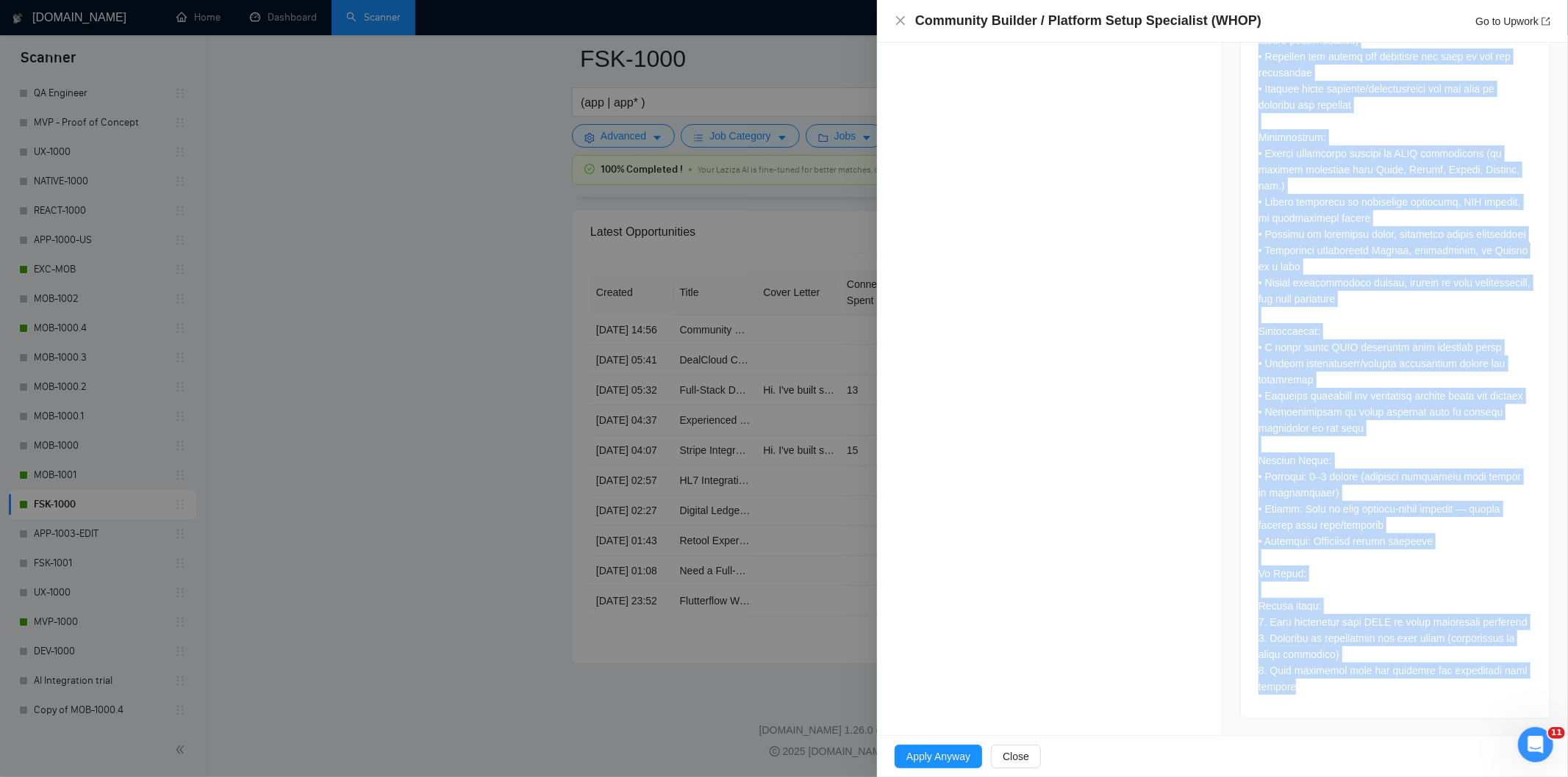
drag, startPoint x: 1236, startPoint y: 447, endPoint x: 1374, endPoint y: 688, distance: 277.7
click at [1374, 688] on div at bounding box center [1395, 237] width 309 height 963
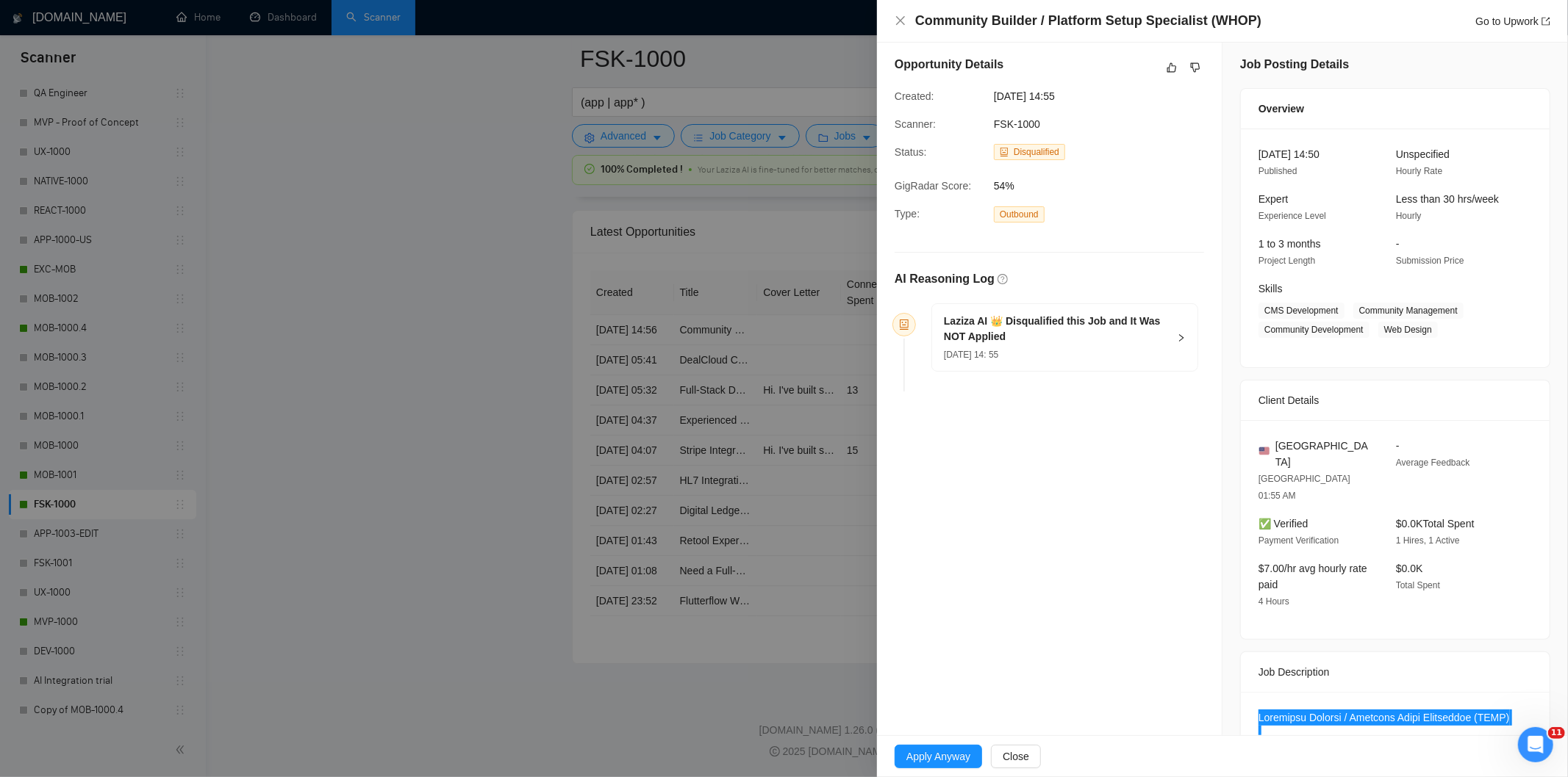
scroll to position [0, 0]
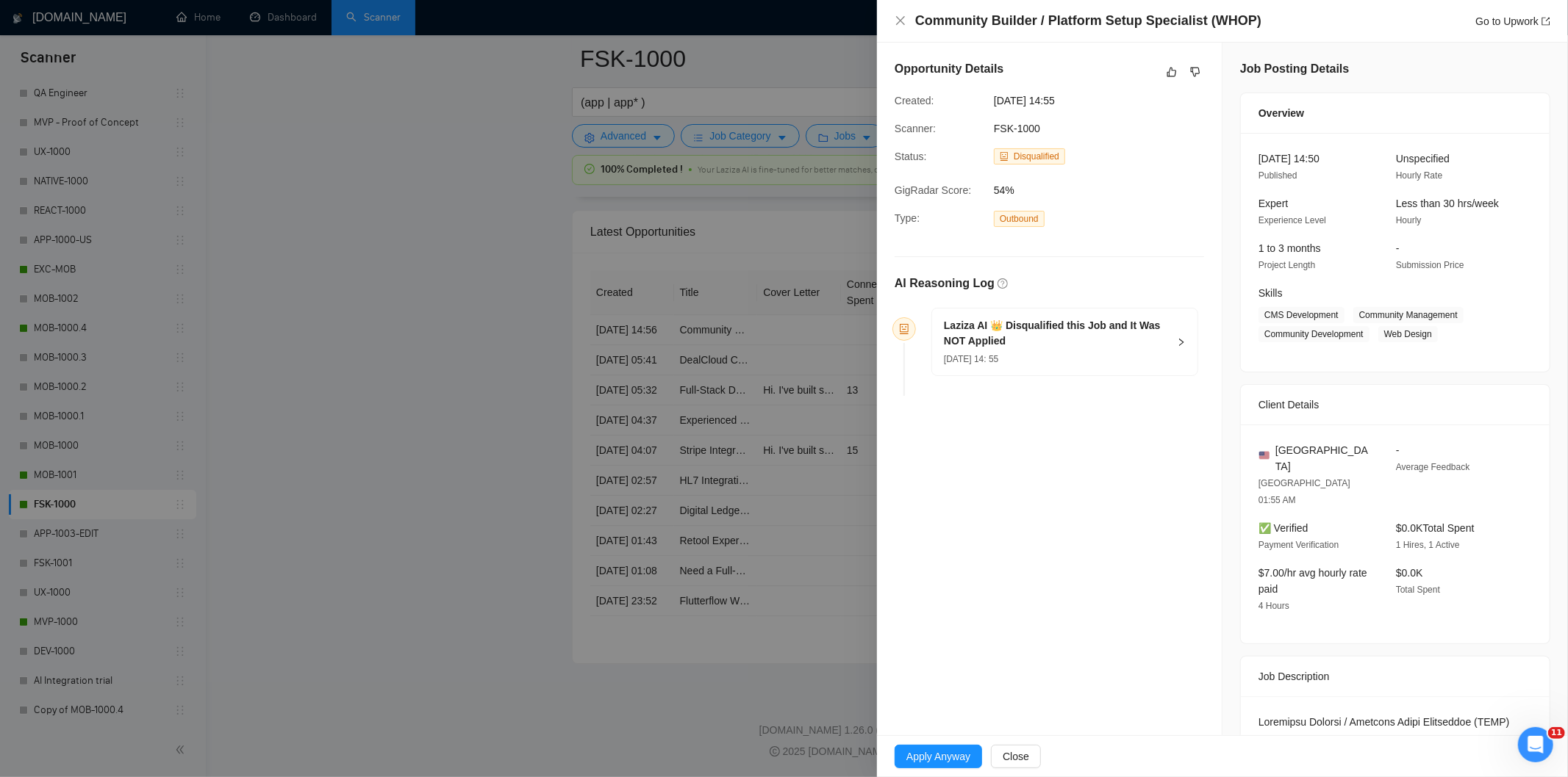
click at [1077, 352] on div "[DATE] 14: 55" at bounding box center [1056, 358] width 224 height 16
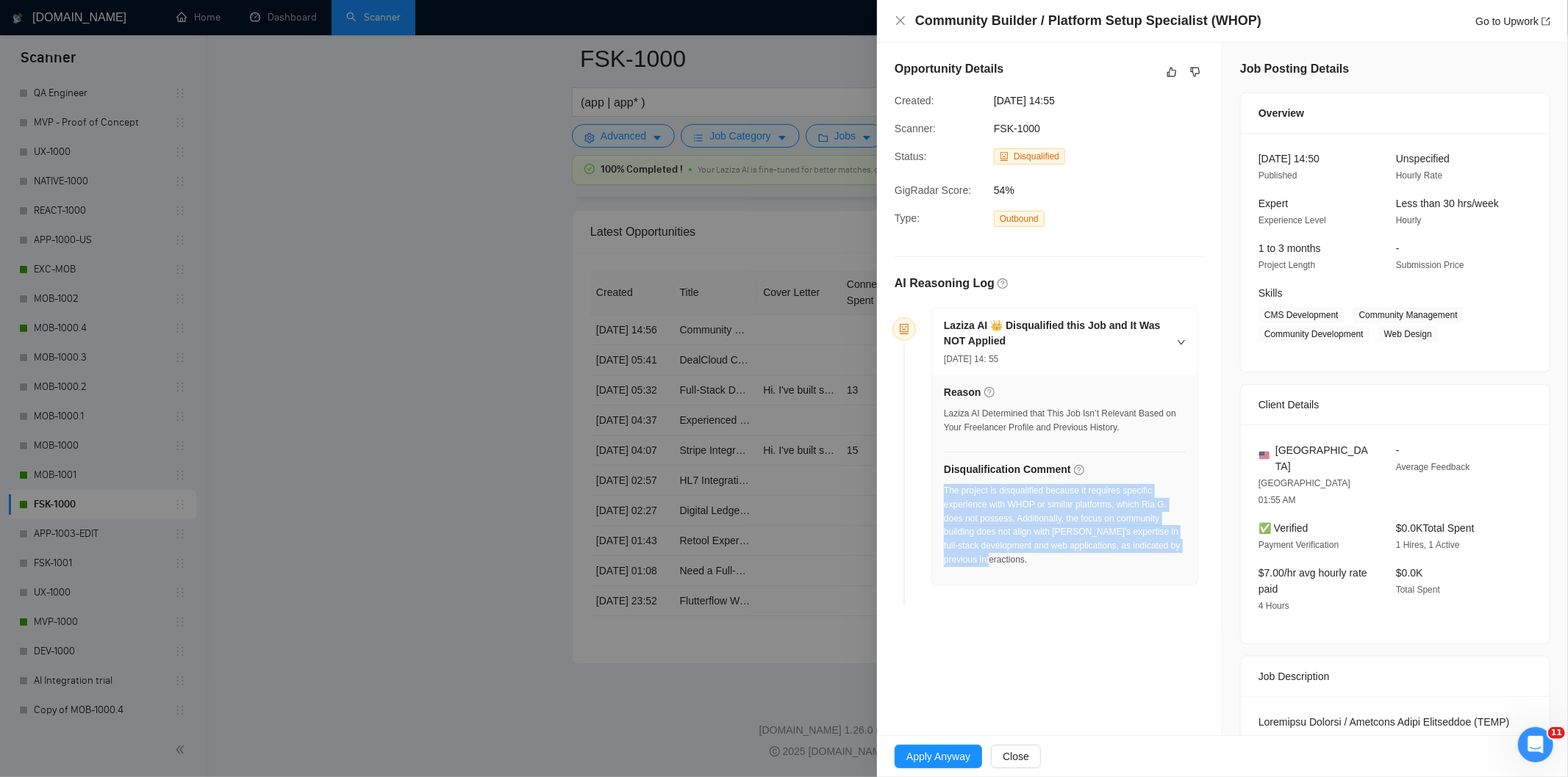
drag, startPoint x: 1034, startPoint y: 568, endPoint x: 943, endPoint y: 495, distance: 116.7
click at [944, 495] on div "The project is disqualified because it requires specific experience with WHOP o…" at bounding box center [1065, 530] width 242 height 92
click at [899, 21] on icon "close" at bounding box center [900, 20] width 12 height 12
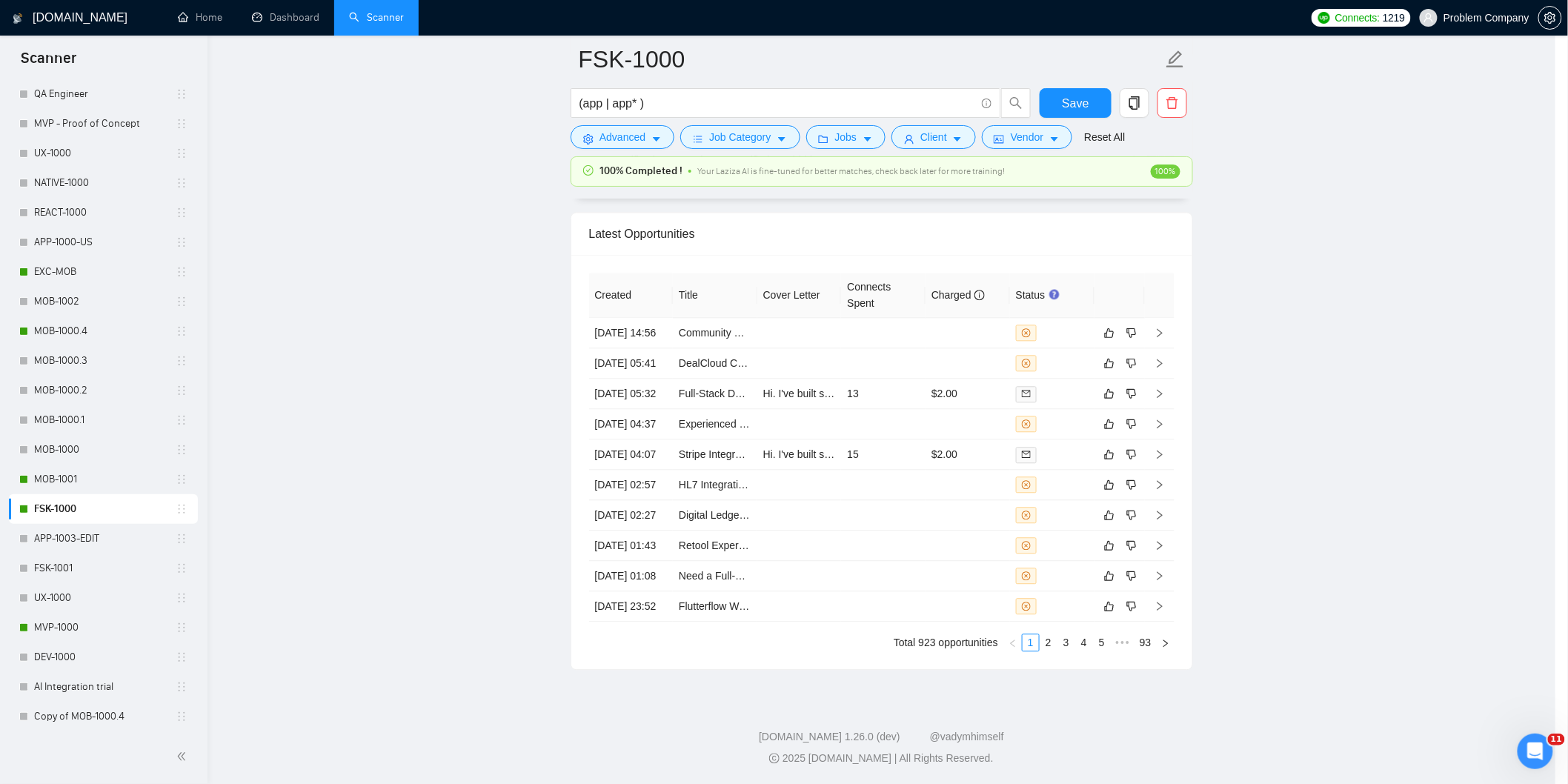
click at [646, 348] on td "[DATE] 05:41" at bounding box center [631, 363] width 85 height 30
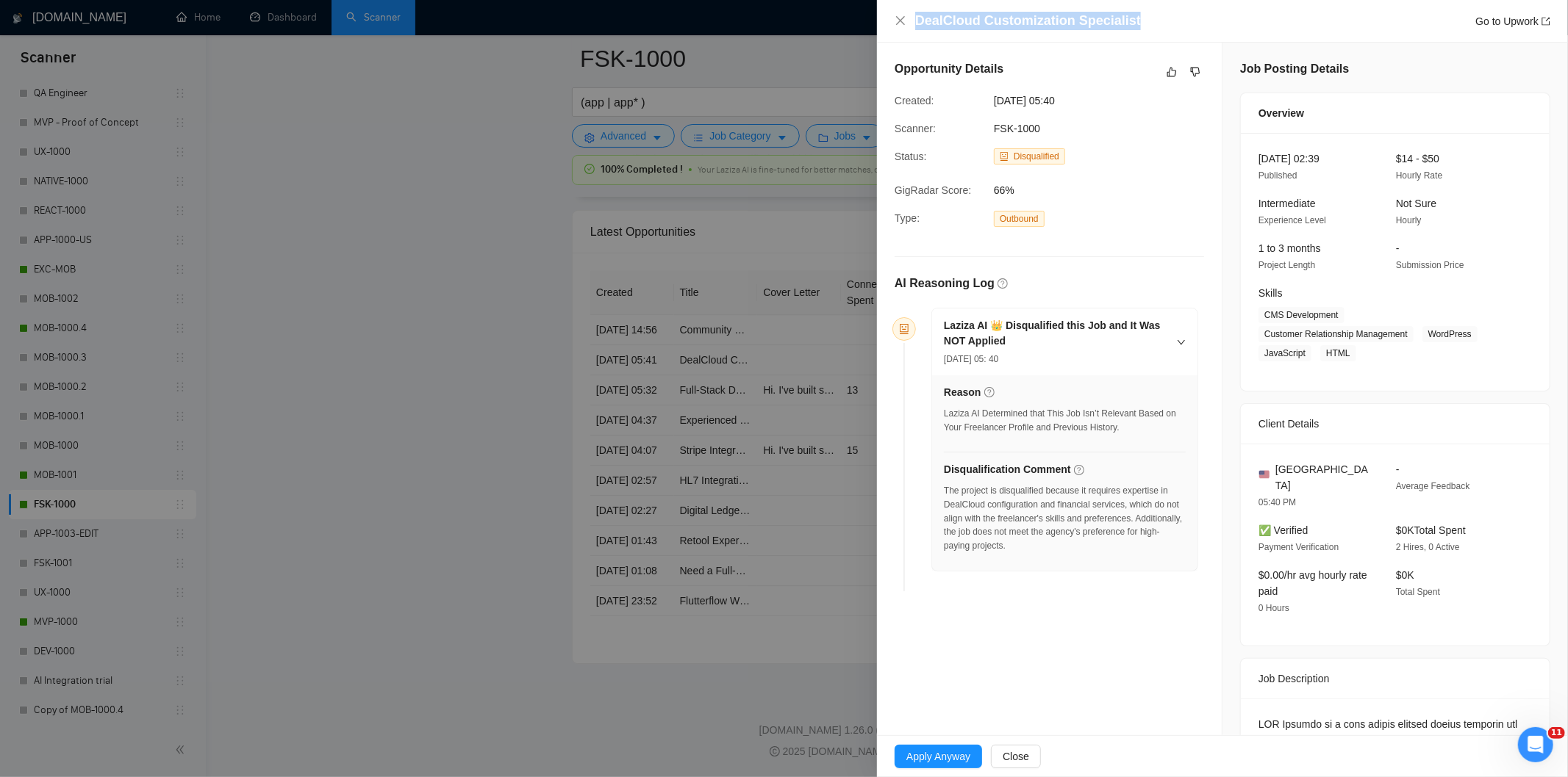
drag, startPoint x: 968, startPoint y: 15, endPoint x: 904, endPoint y: 8, distance: 64.4
click at [904, 8] on div "DealCloud Customization Specialist Go to Upwork" at bounding box center [1222, 21] width 691 height 42
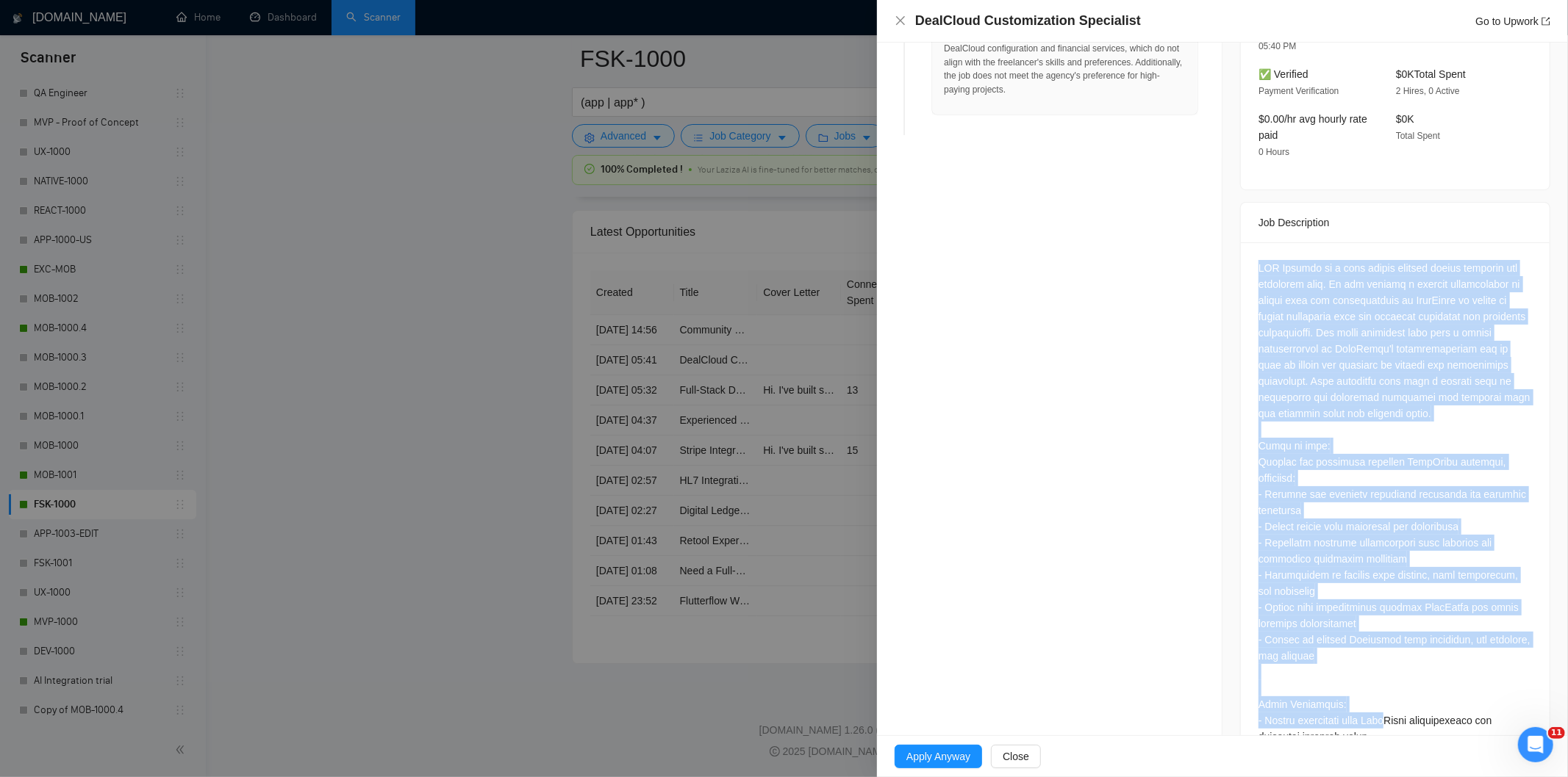
scroll to position [540, 0]
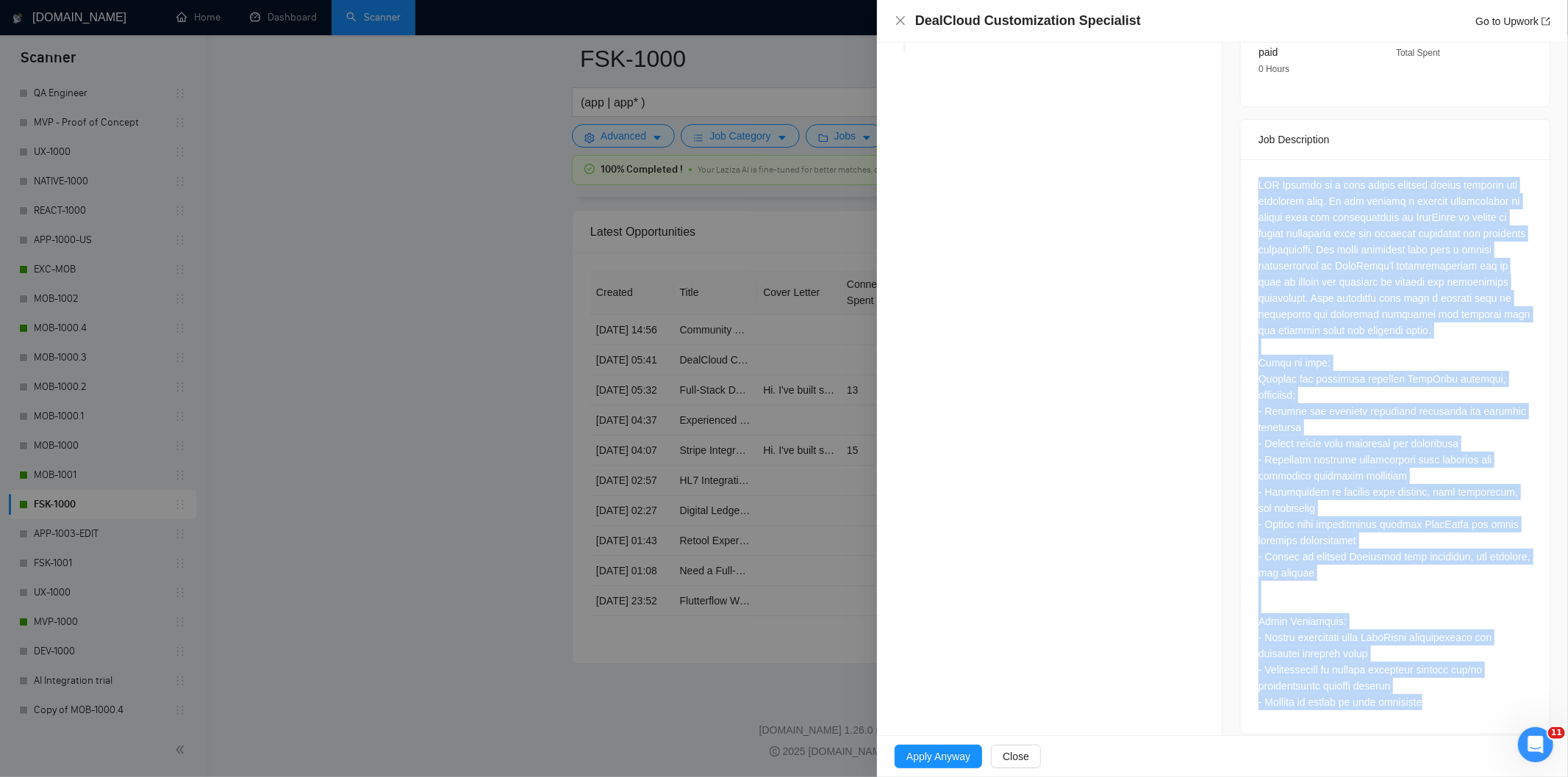
drag, startPoint x: 1248, startPoint y: 464, endPoint x: 1435, endPoint y: 697, distance: 298.8
click at [1435, 697] on div at bounding box center [1395, 446] width 309 height 574
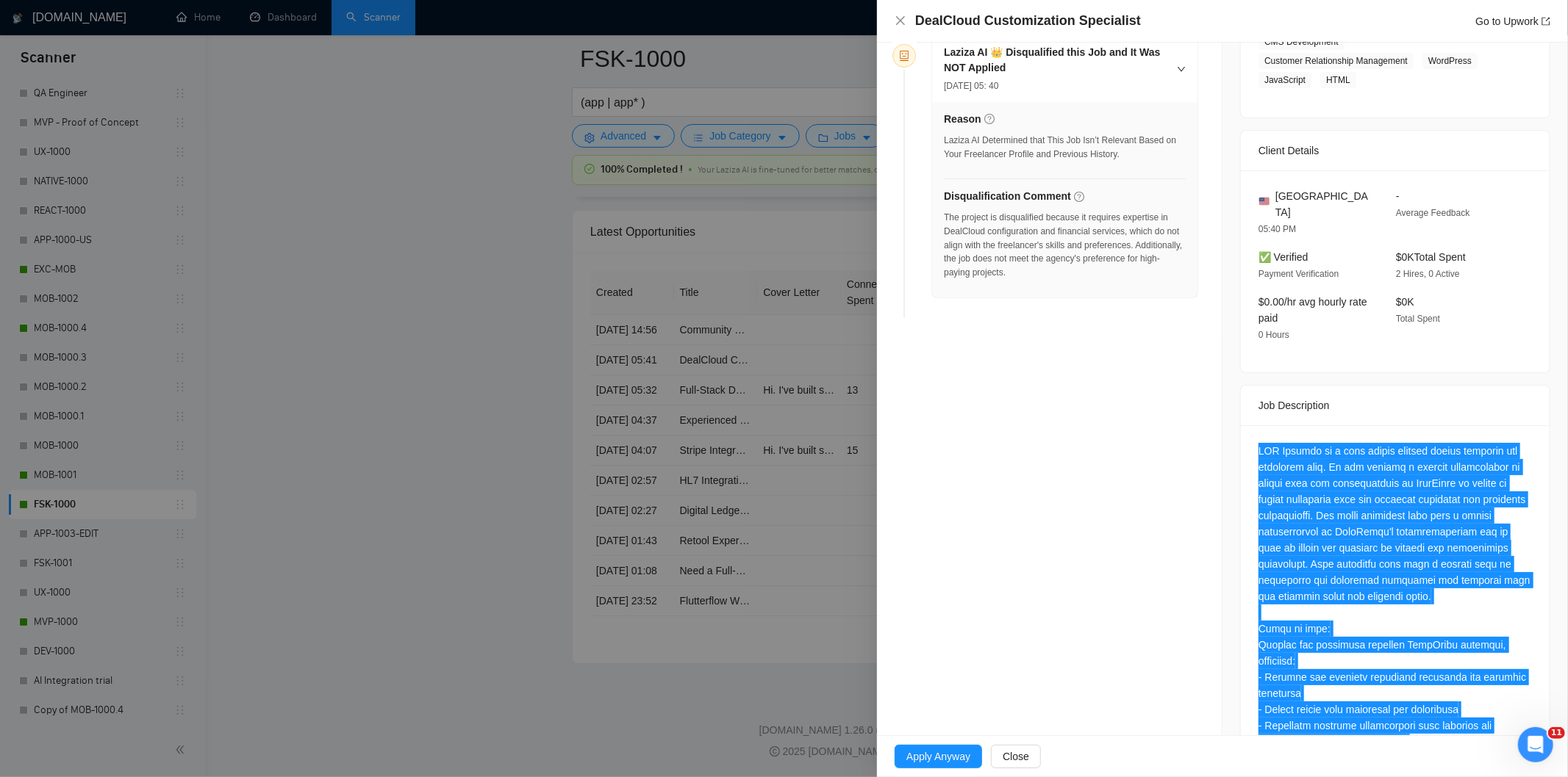
scroll to position [131, 0]
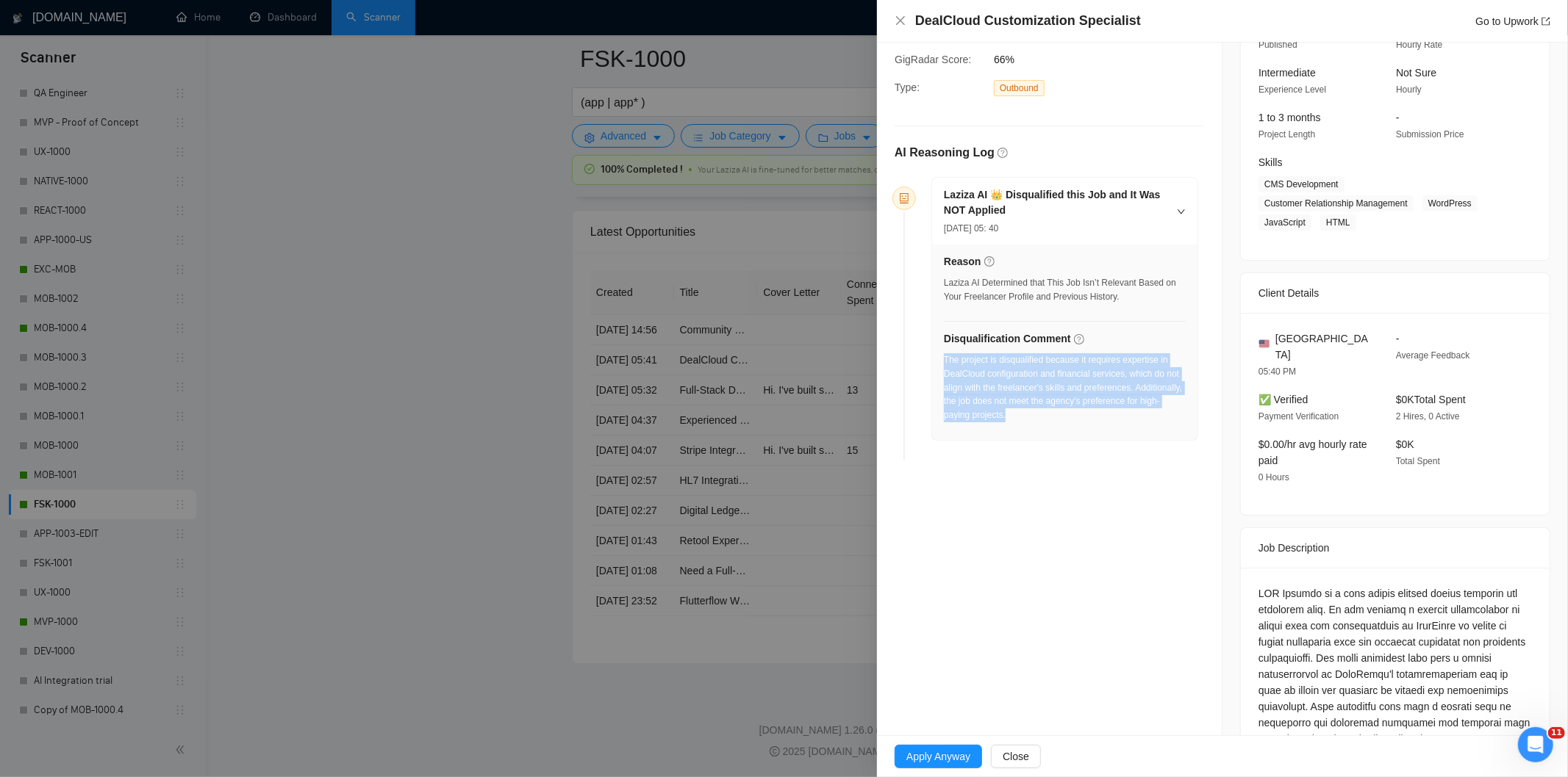
drag, startPoint x: 1067, startPoint y: 426, endPoint x: 944, endPoint y: 366, distance: 136.9
click at [944, 366] on div "The project is disqualified because it requires expertise in DealCloud configur…" at bounding box center [1065, 392] width 242 height 78
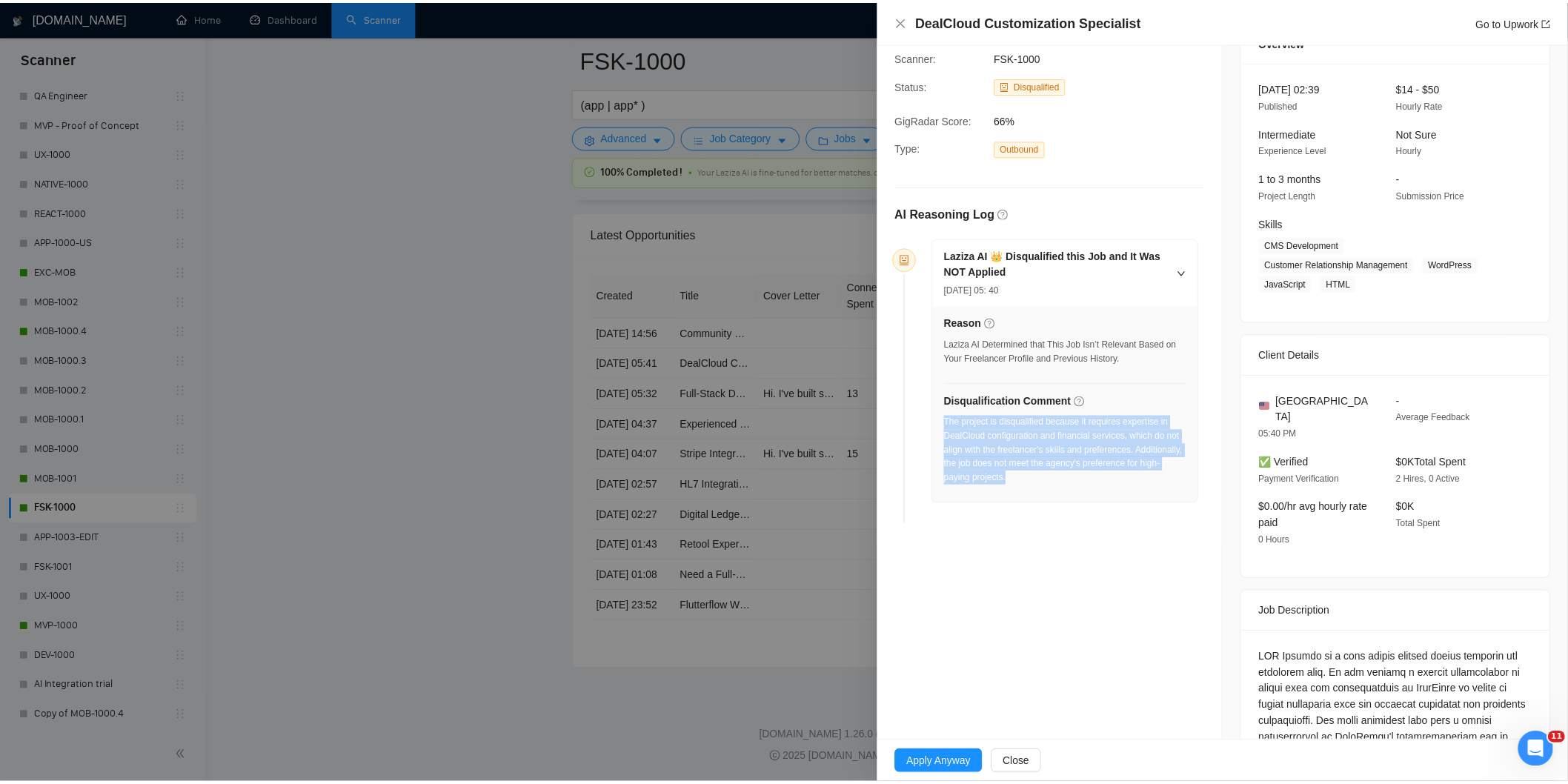
scroll to position [0, 0]
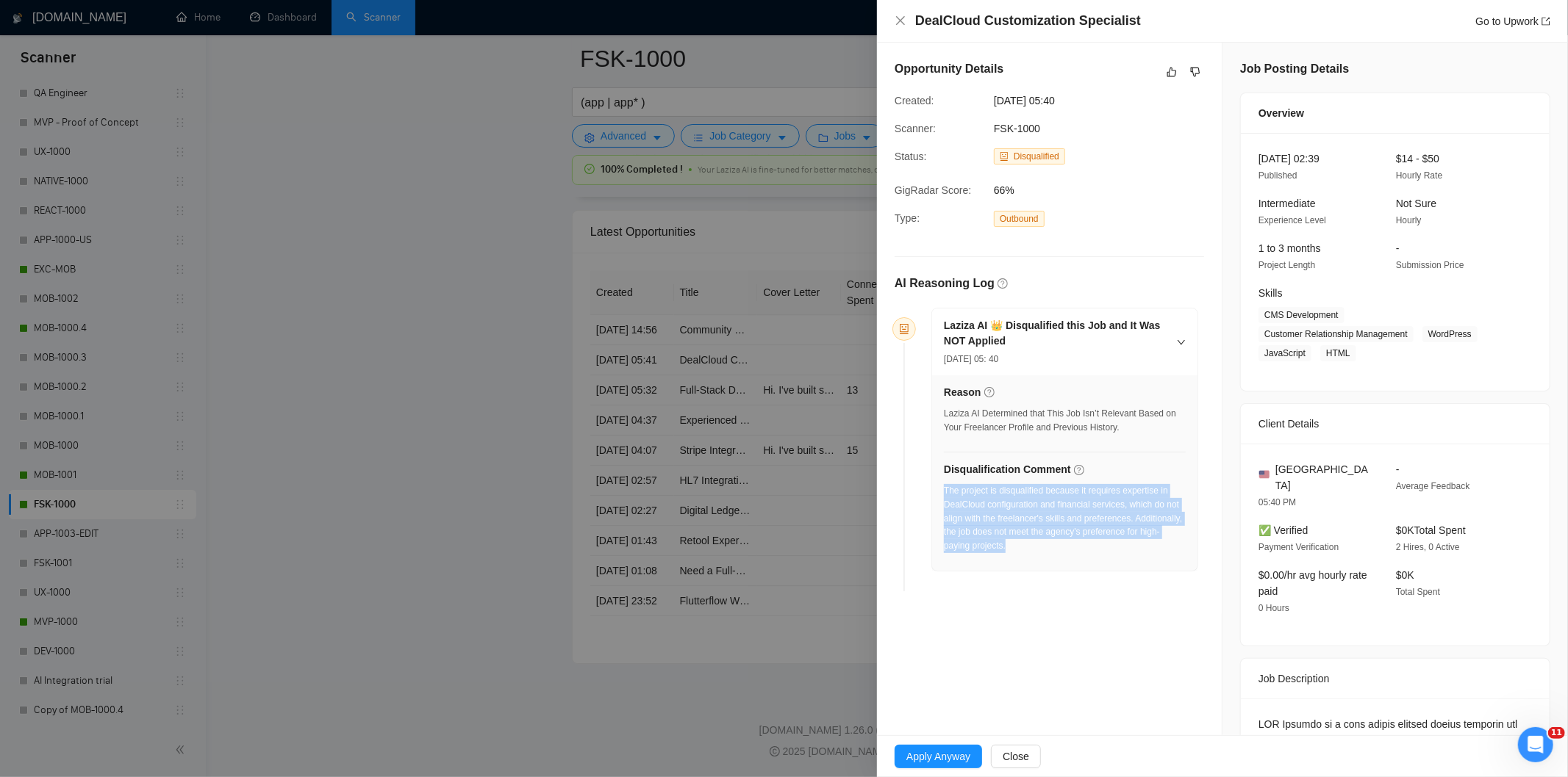
drag, startPoint x: 1096, startPoint y: 103, endPoint x: 993, endPoint y: 103, distance: 103.0
click at [993, 103] on div "[DATE] 05:40" at bounding box center [1062, 100] width 149 height 16
click at [891, 24] on div "DealCloud Customization Specialist Go to Upwork" at bounding box center [1222, 21] width 691 height 42
click at [86, 622] on div at bounding box center [784, 388] width 1568 height 777
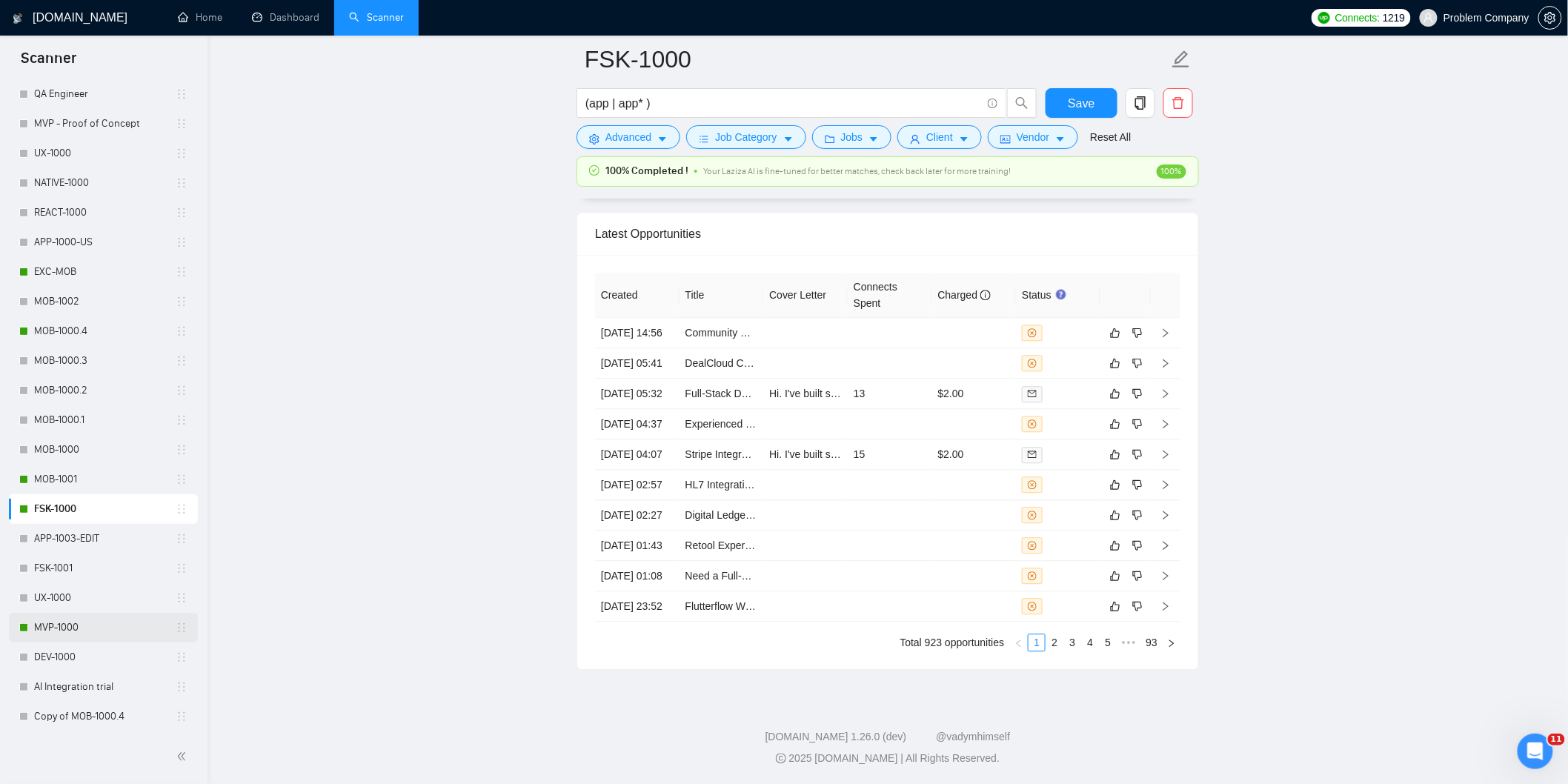
click at [57, 626] on link "MVP-1000" at bounding box center [105, 628] width 141 height 30
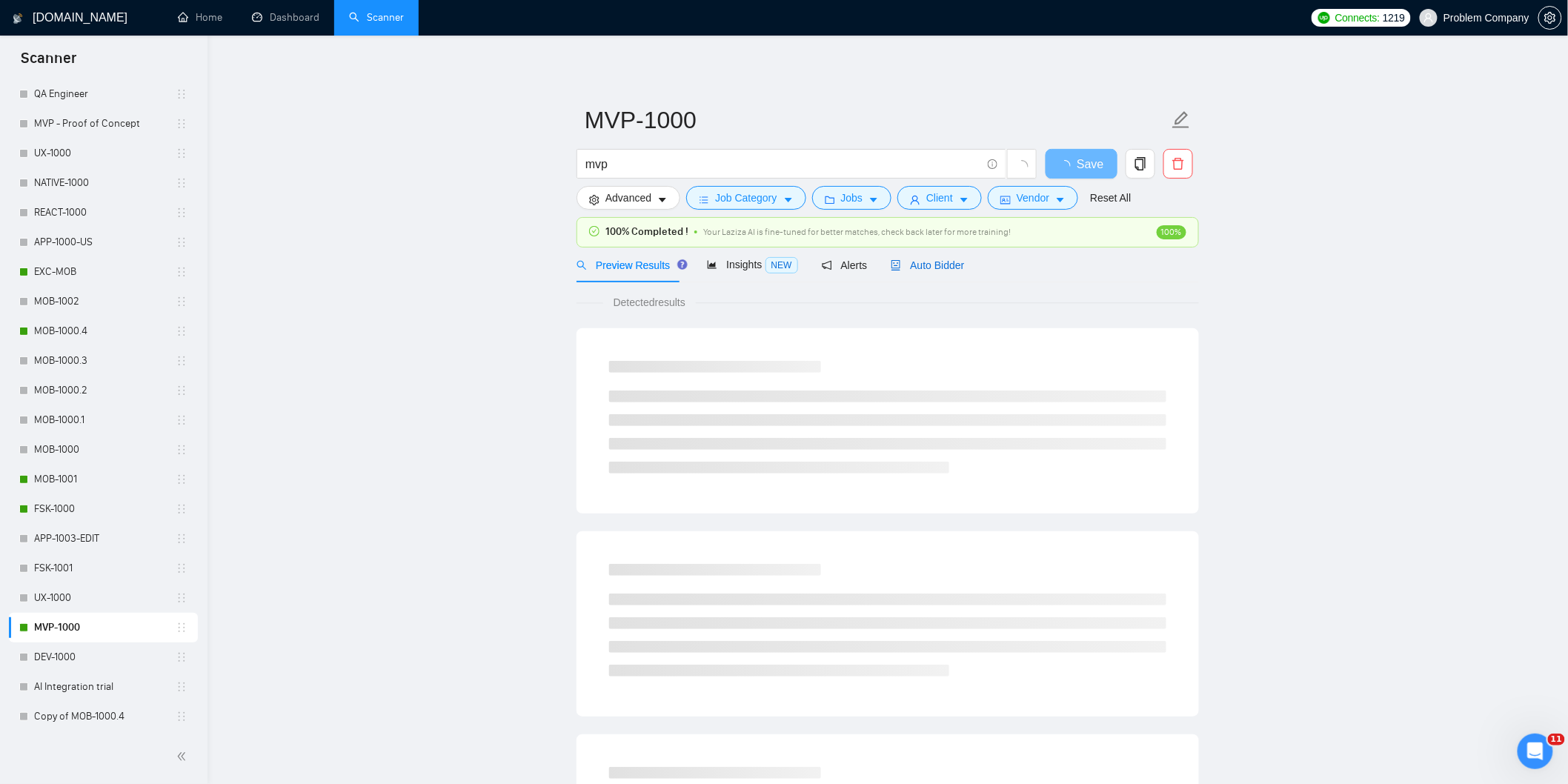
click at [951, 268] on span "Auto Bidder" at bounding box center [927, 265] width 73 height 12
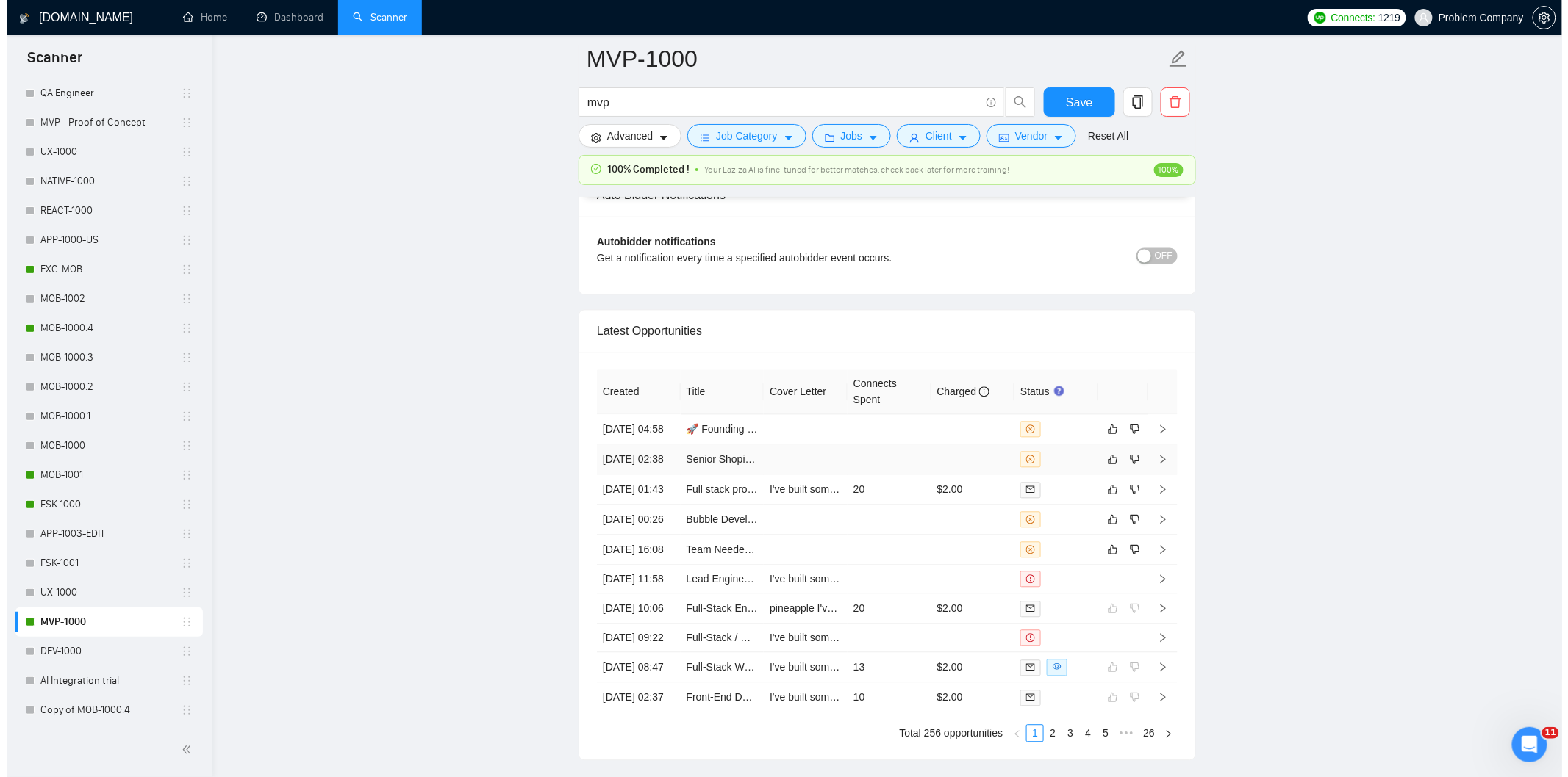
scroll to position [3686, 0]
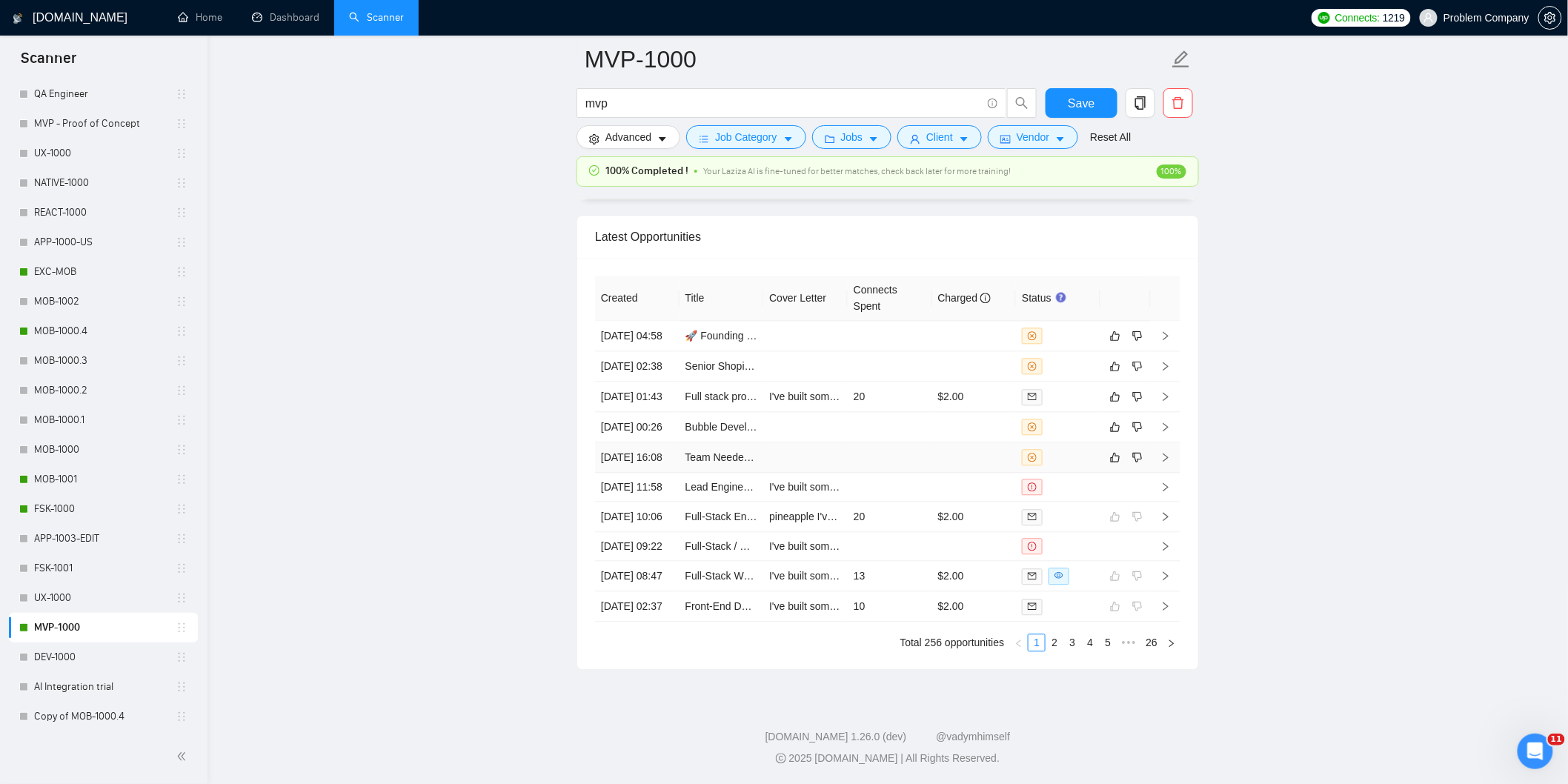
click at [641, 443] on td "[DATE] 16:08" at bounding box center [637, 457] width 85 height 30
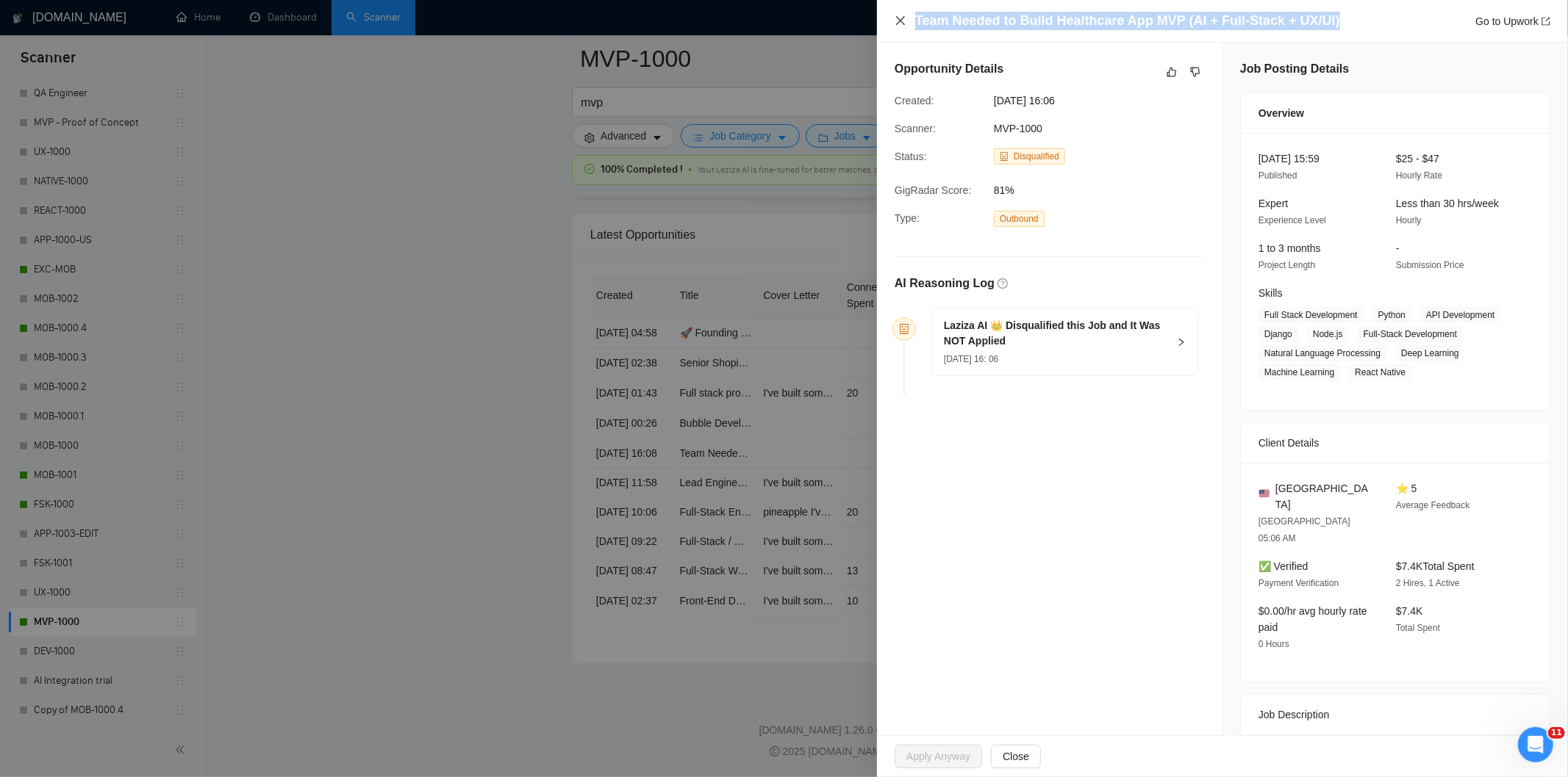
drag, startPoint x: 1145, startPoint y: 10, endPoint x: 902, endPoint y: 15, distance: 243.1
click at [902, 15] on div "Team Needed to Build Healthcare App MVP (AI + Full-Stack + UX/UI) Go to Upwork" at bounding box center [1222, 21] width 656 height 18
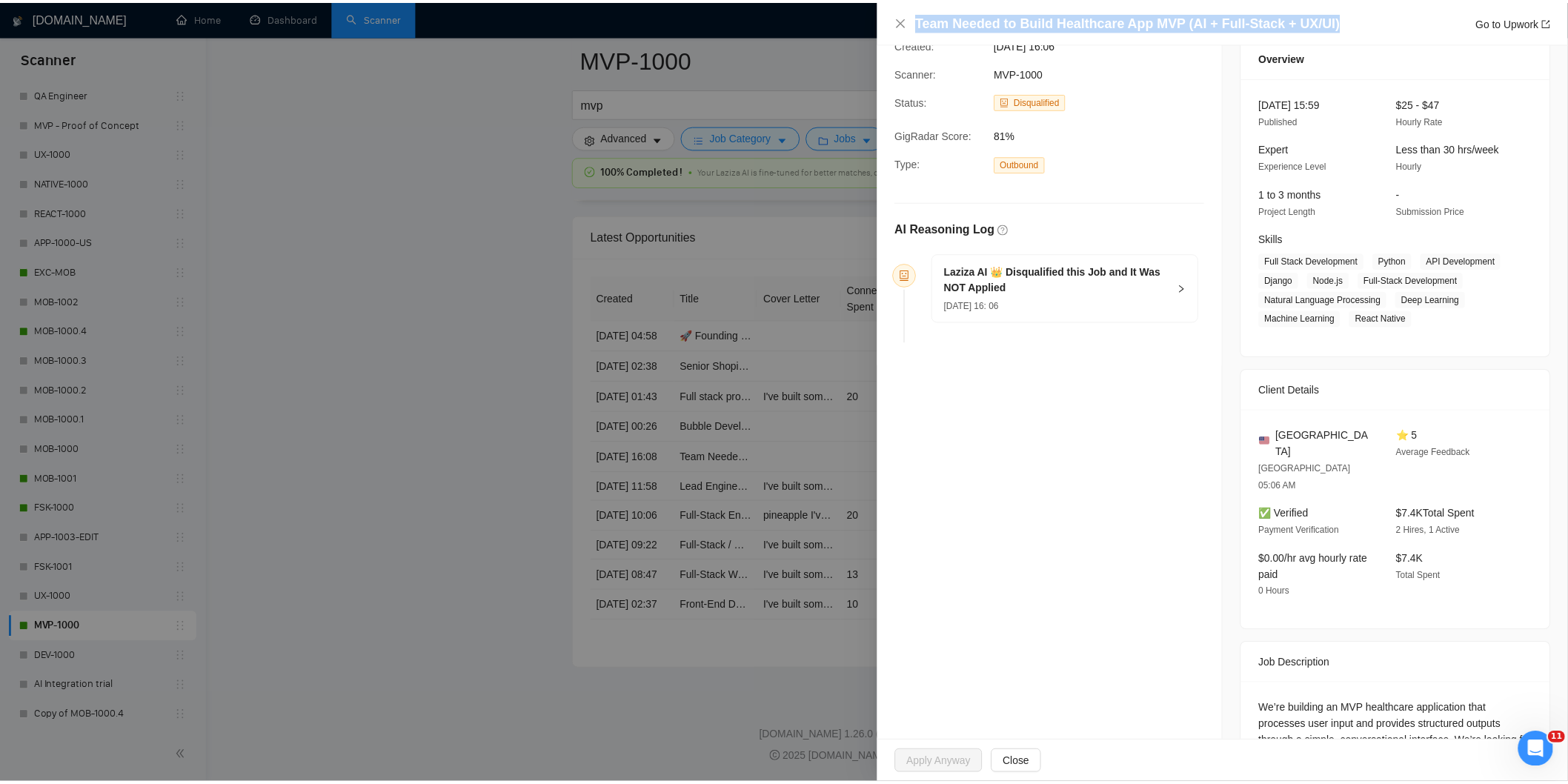
scroll to position [173, 0]
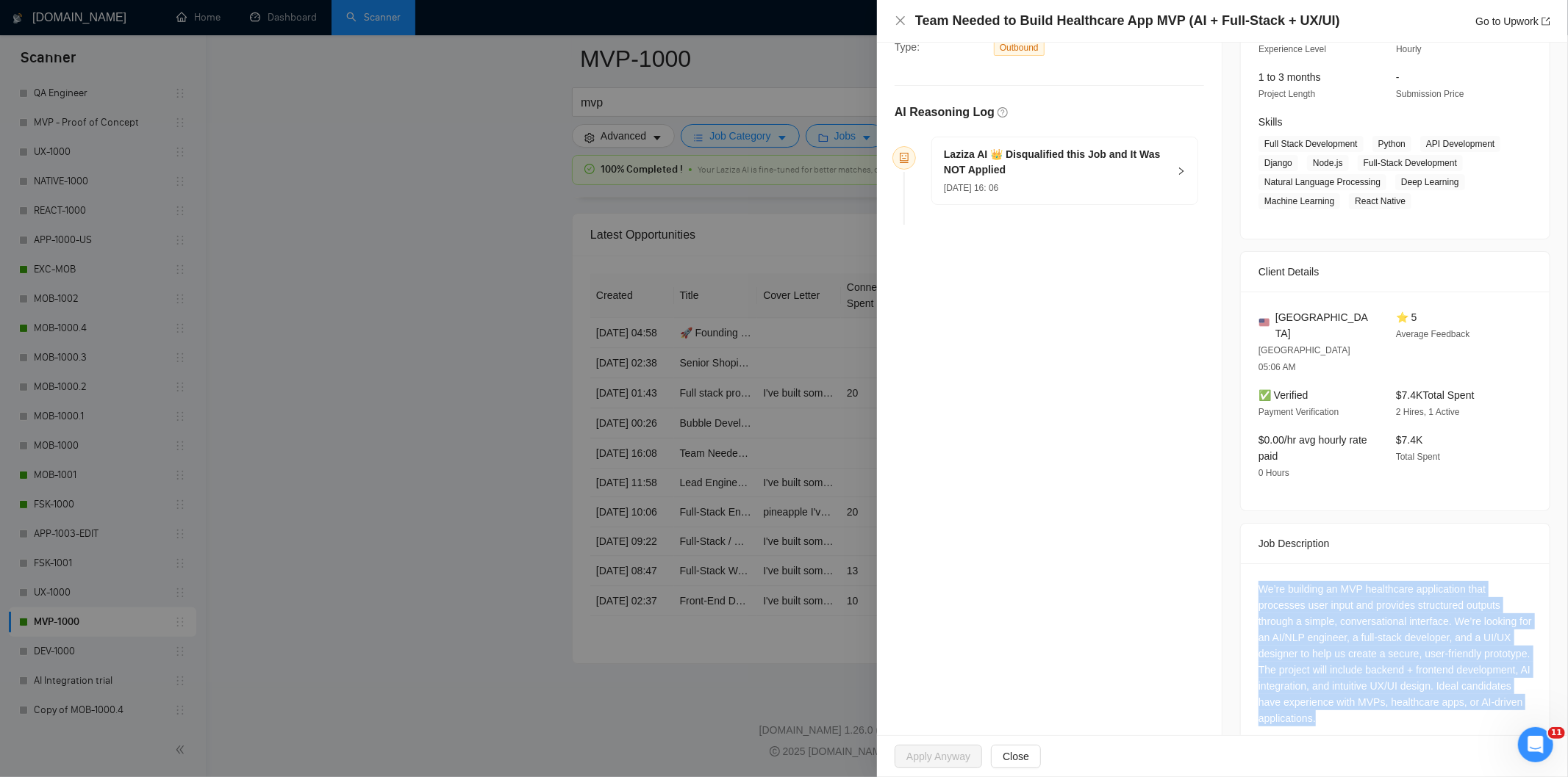
drag, startPoint x: 1327, startPoint y: 627, endPoint x: 1435, endPoint y: 720, distance: 142.5
click at [1435, 721] on div "Job Posting Details Overview [DATE] 15:59 Published $25 - $47 Hourly Rate Exper…" at bounding box center [1395, 320] width 346 height 897
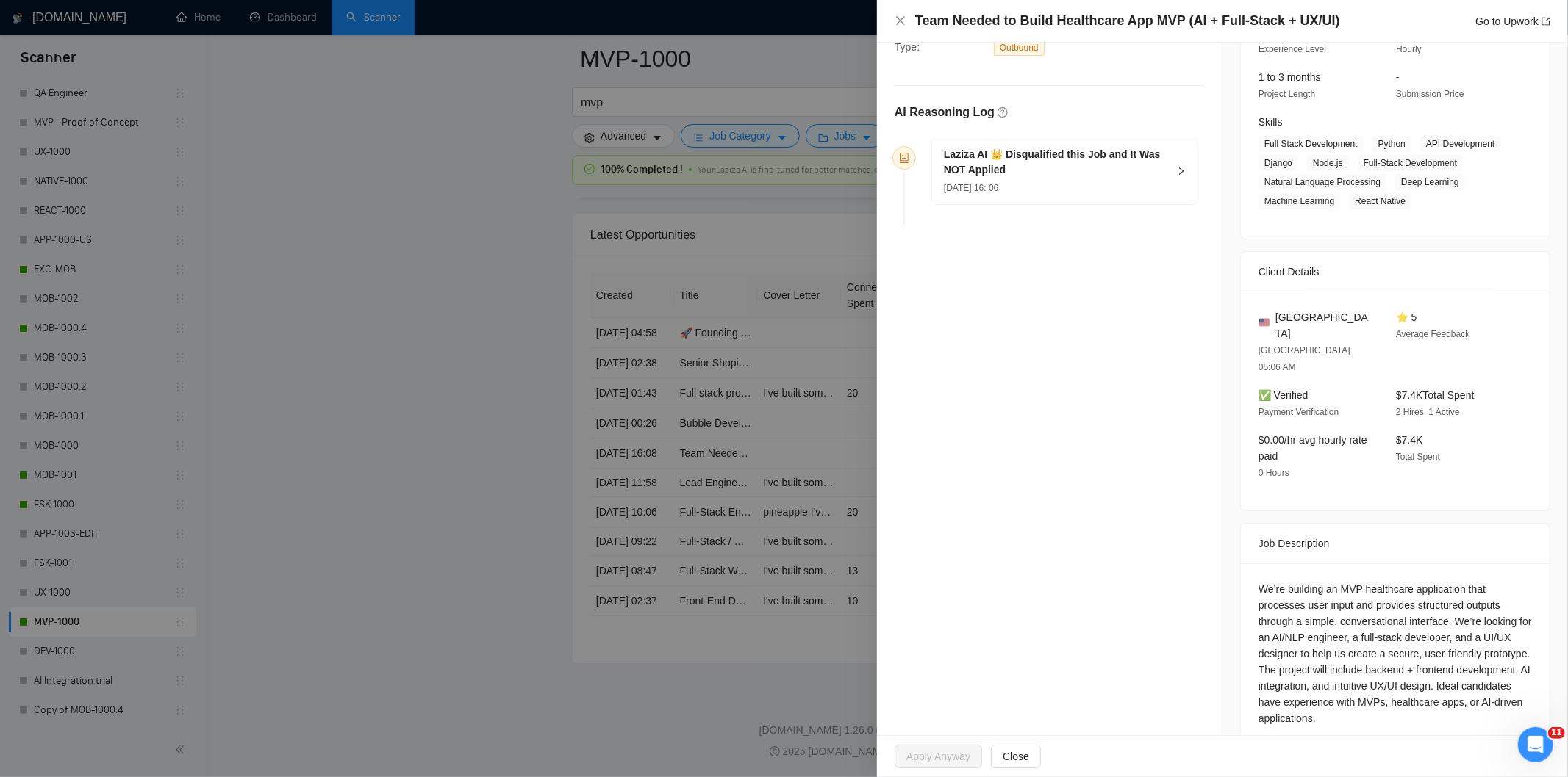
click at [1092, 190] on div "[DATE] 16: 06" at bounding box center [1056, 187] width 224 height 16
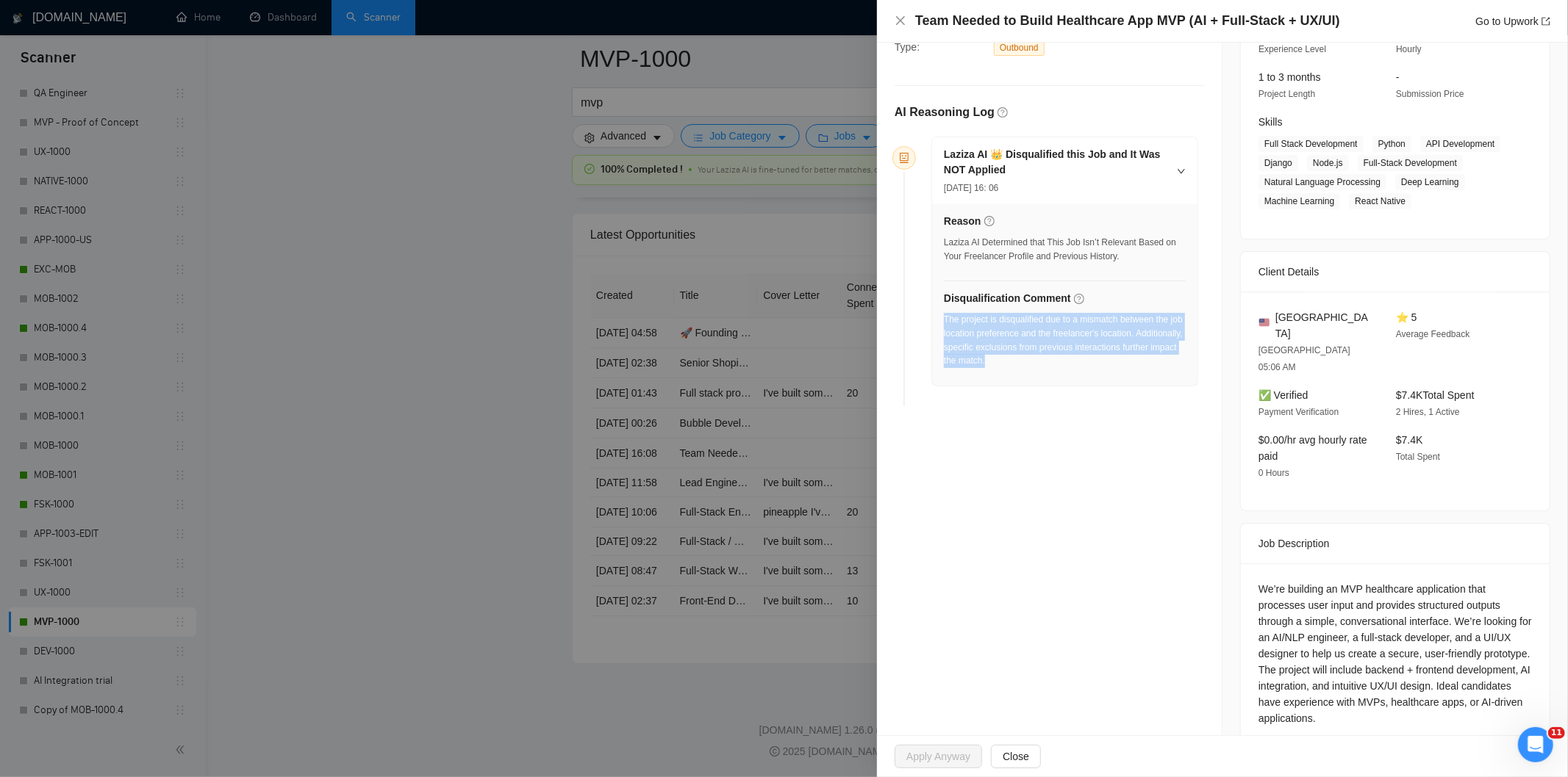
drag, startPoint x: 1052, startPoint y: 373, endPoint x: 943, endPoint y: 326, distance: 118.7
click at [943, 326] on div "Reason Laziza AI Determined that This Job Isn’t Relevant Based on Your Freelanc…" at bounding box center [1065, 294] width 265 height 181
click at [898, 24] on icon "close" at bounding box center [900, 20] width 8 height 8
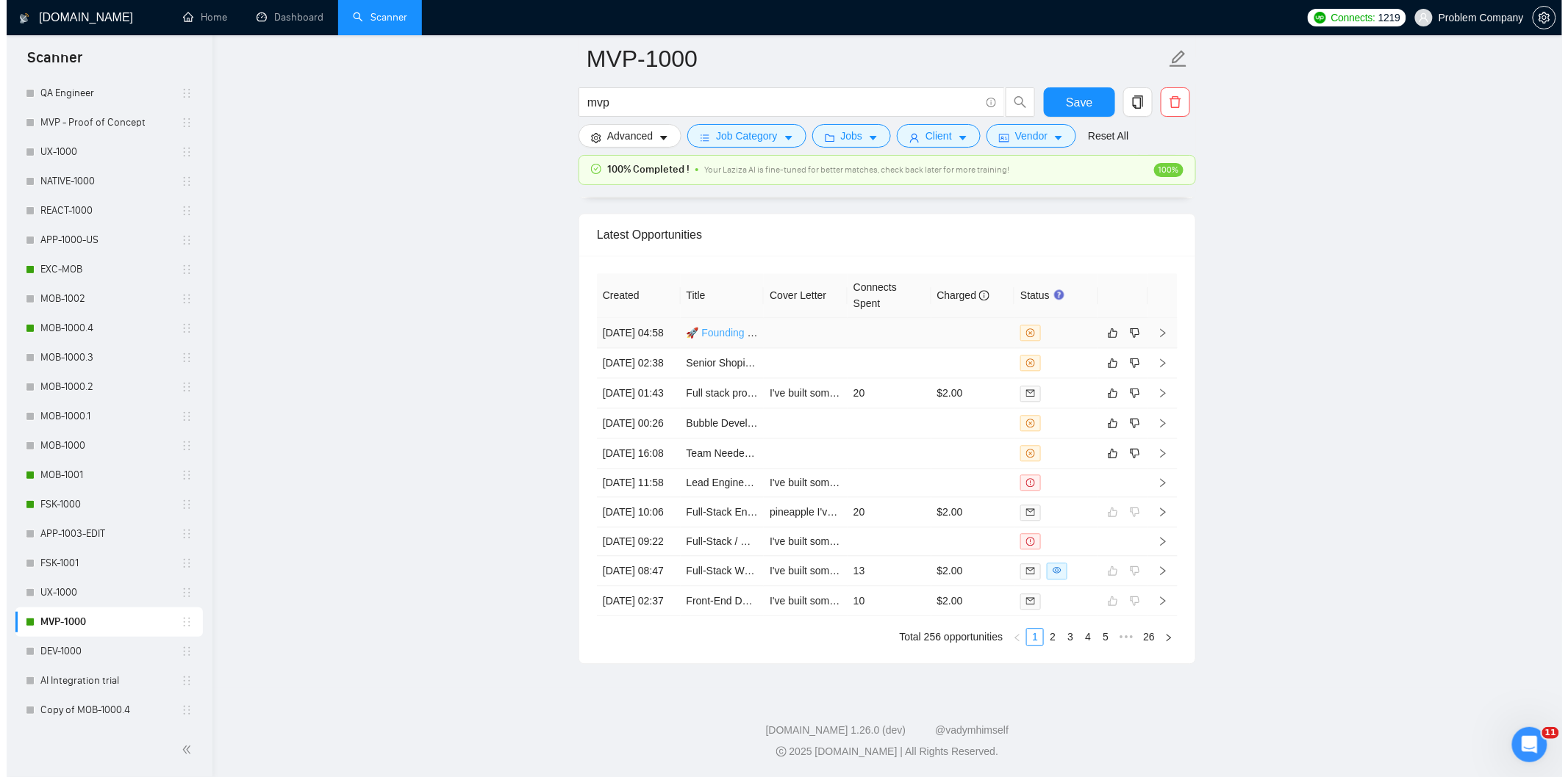
scroll to position [3523, 0]
click at [659, 441] on td "[DATE] 00:26" at bounding box center [632, 426] width 84 height 30
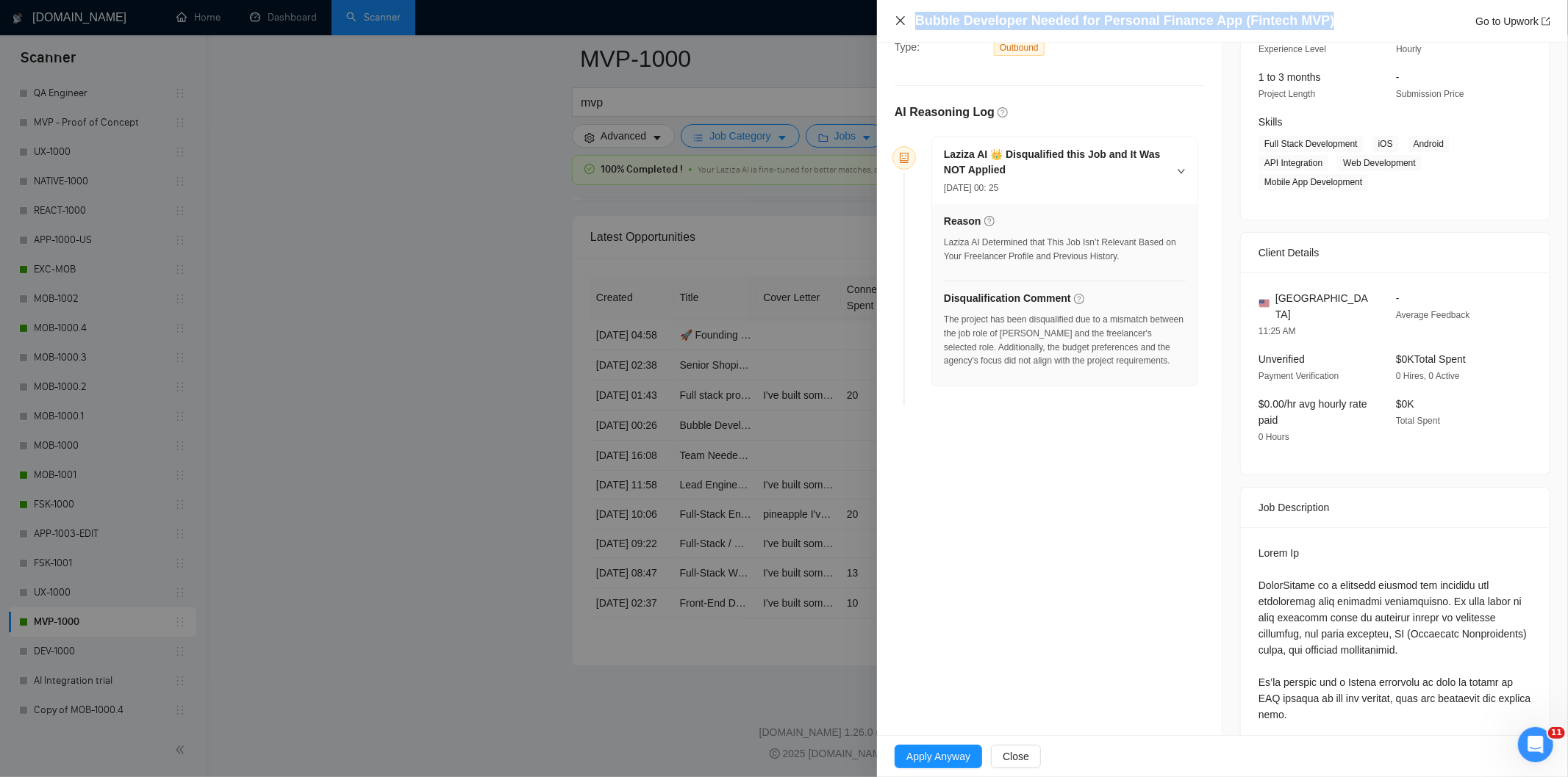
drag, startPoint x: 1326, startPoint y: 17, endPoint x: 895, endPoint y: 25, distance: 431.1
click at [895, 25] on div "Bubble Developer Needed for Personal Finance App (Fintech MVP) Go to Upwork" at bounding box center [1222, 21] width 656 height 18
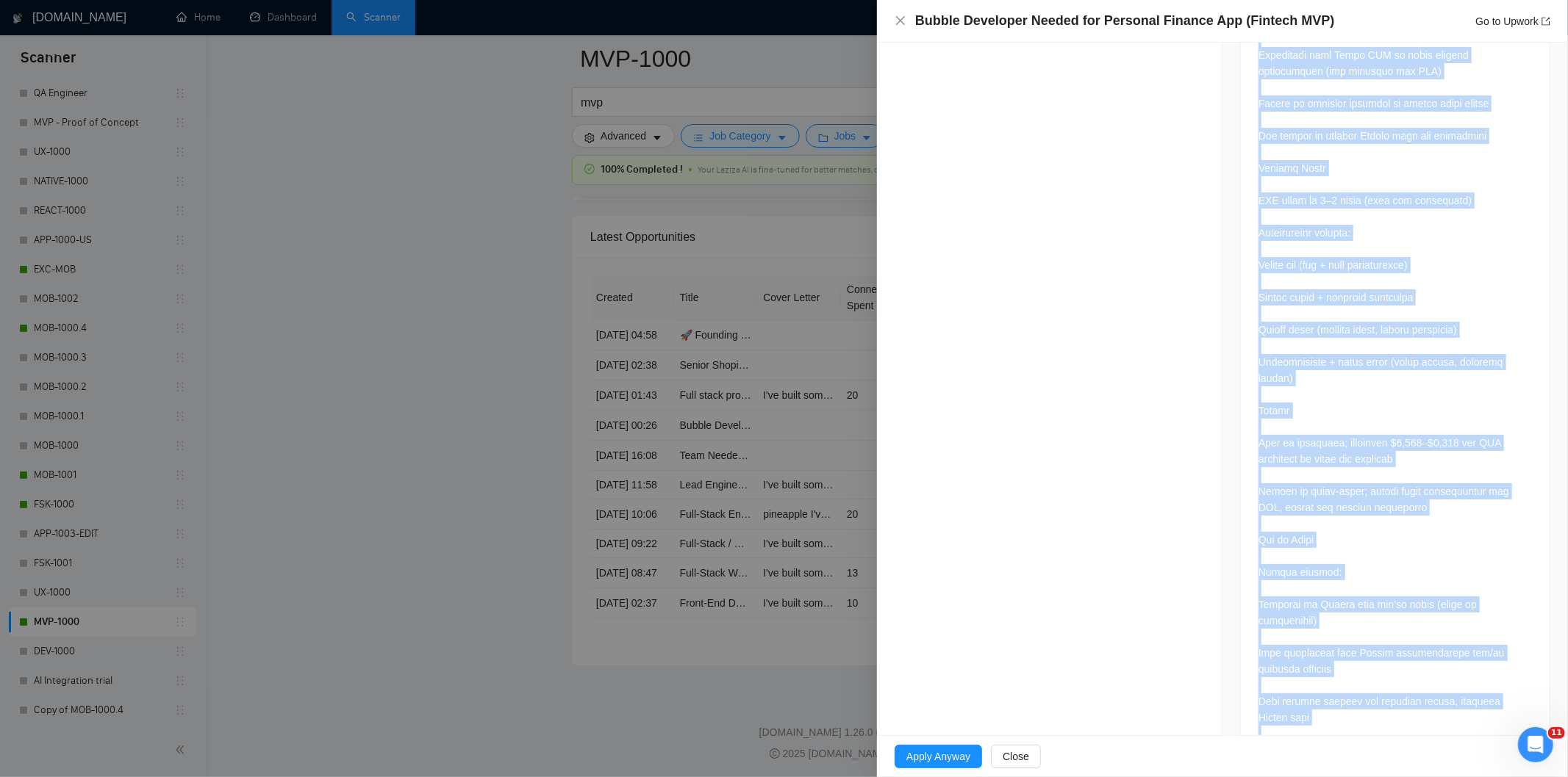
scroll to position [2009, 0]
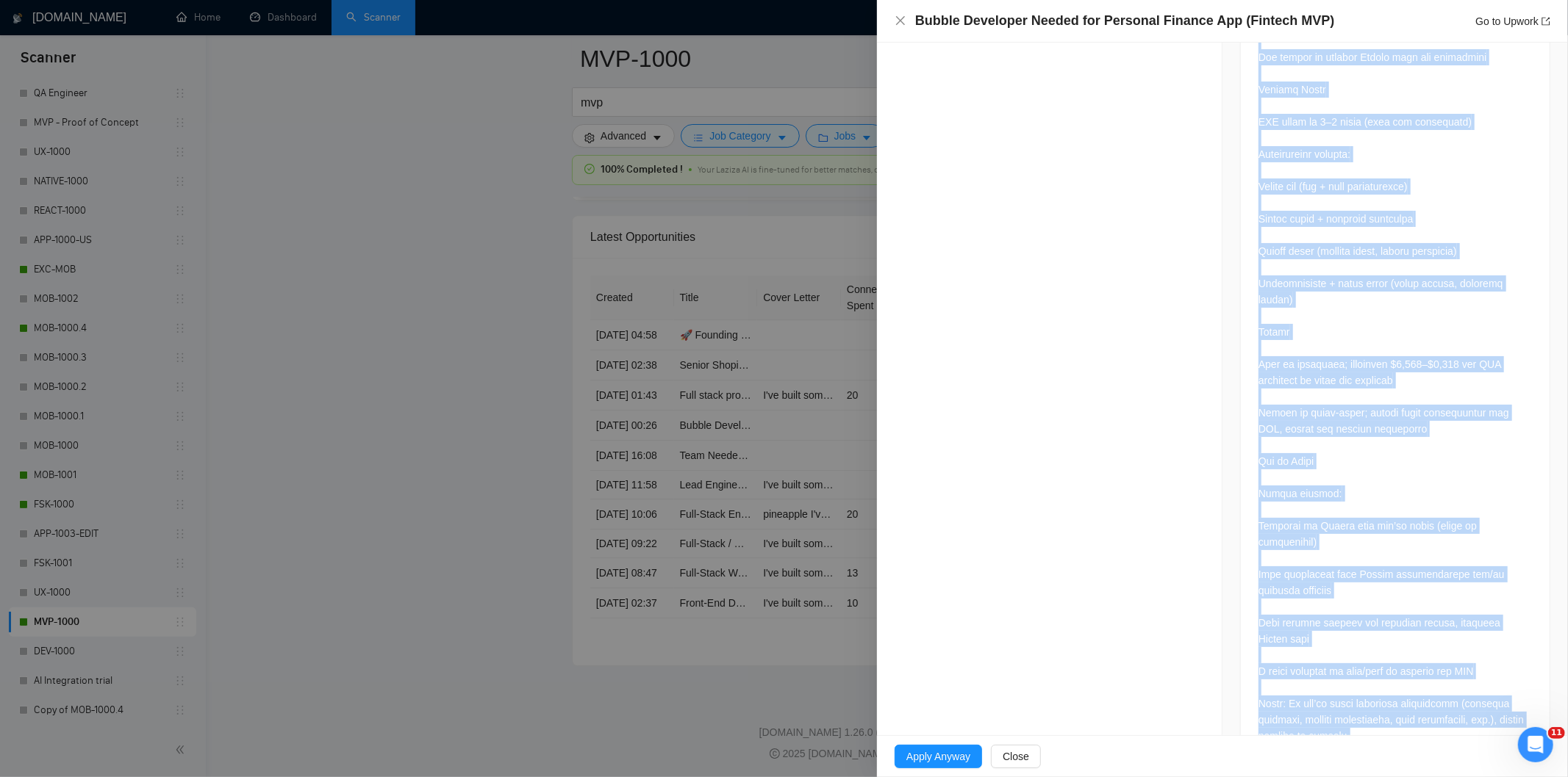
drag, startPoint x: 1241, startPoint y: 369, endPoint x: 1428, endPoint y: 710, distance: 388.9
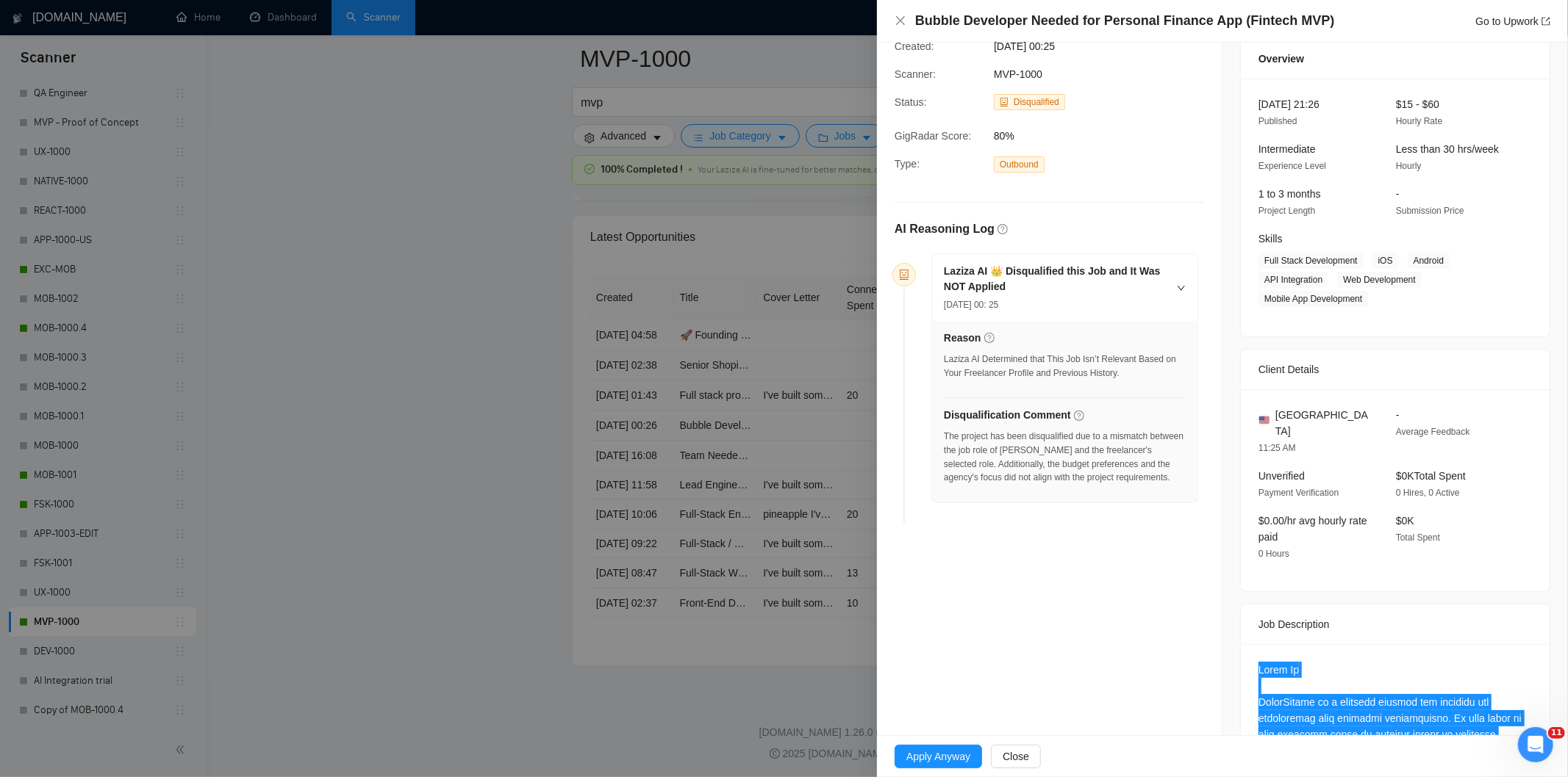
scroll to position [49, 0]
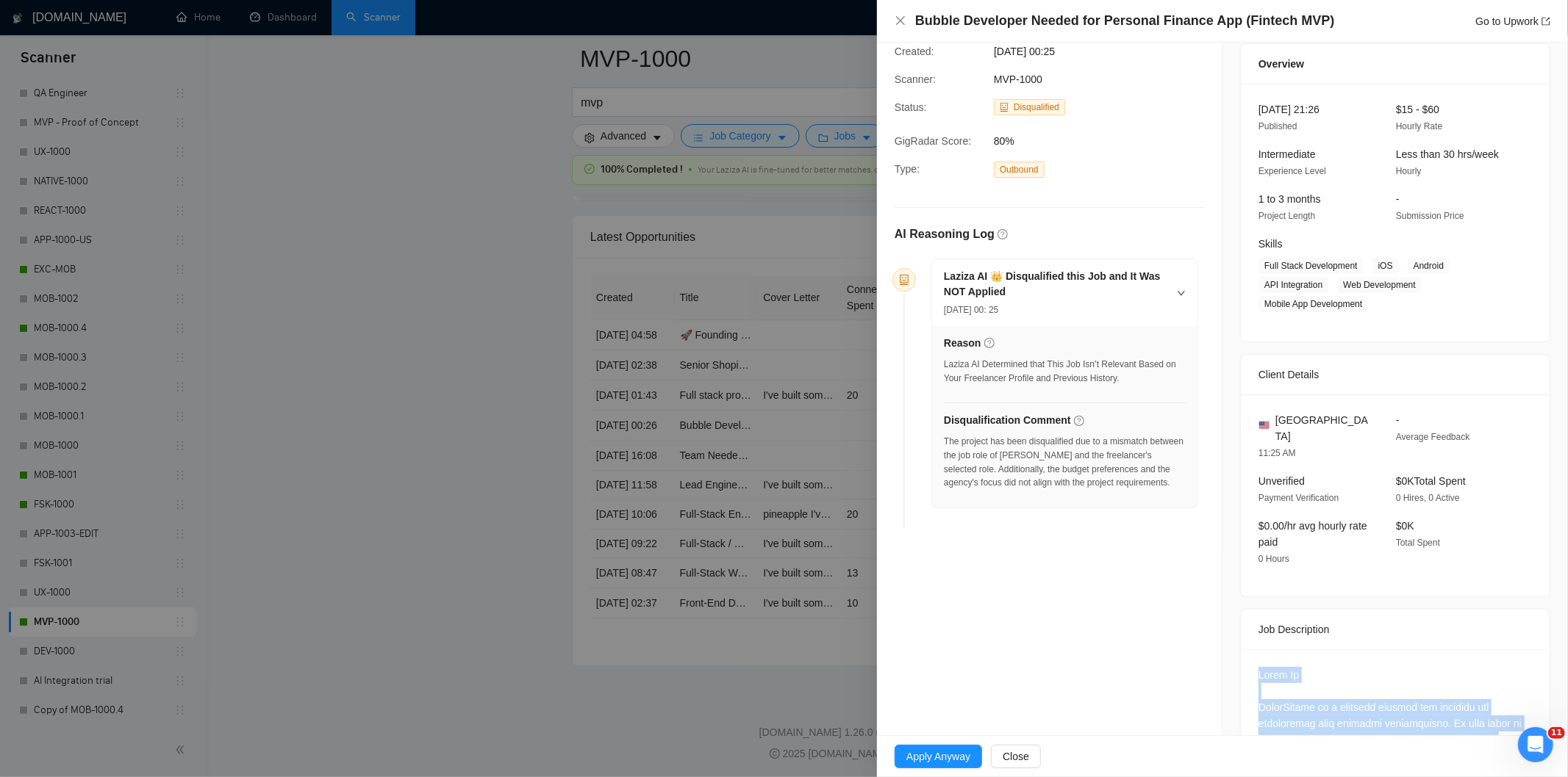
drag, startPoint x: 1035, startPoint y: 498, endPoint x: 944, endPoint y: 441, distance: 107.4
click at [944, 441] on div "The project has been disqualified due to a mismatch between the job role of [PE…" at bounding box center [1065, 466] width 242 height 64
click at [900, 18] on icon "close" at bounding box center [900, 20] width 12 height 12
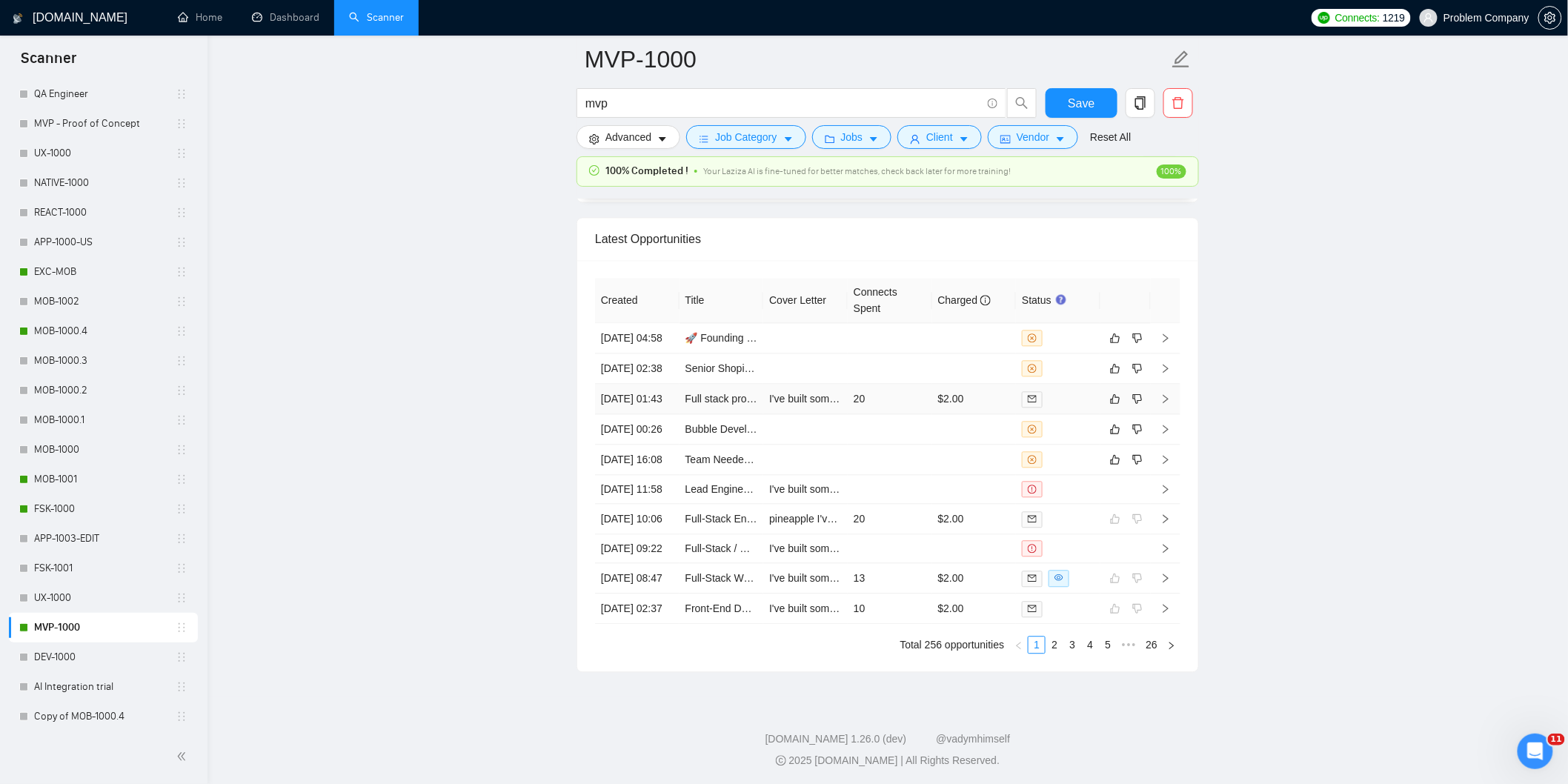
click at [655, 415] on td "[DATE] 01:43" at bounding box center [637, 399] width 85 height 30
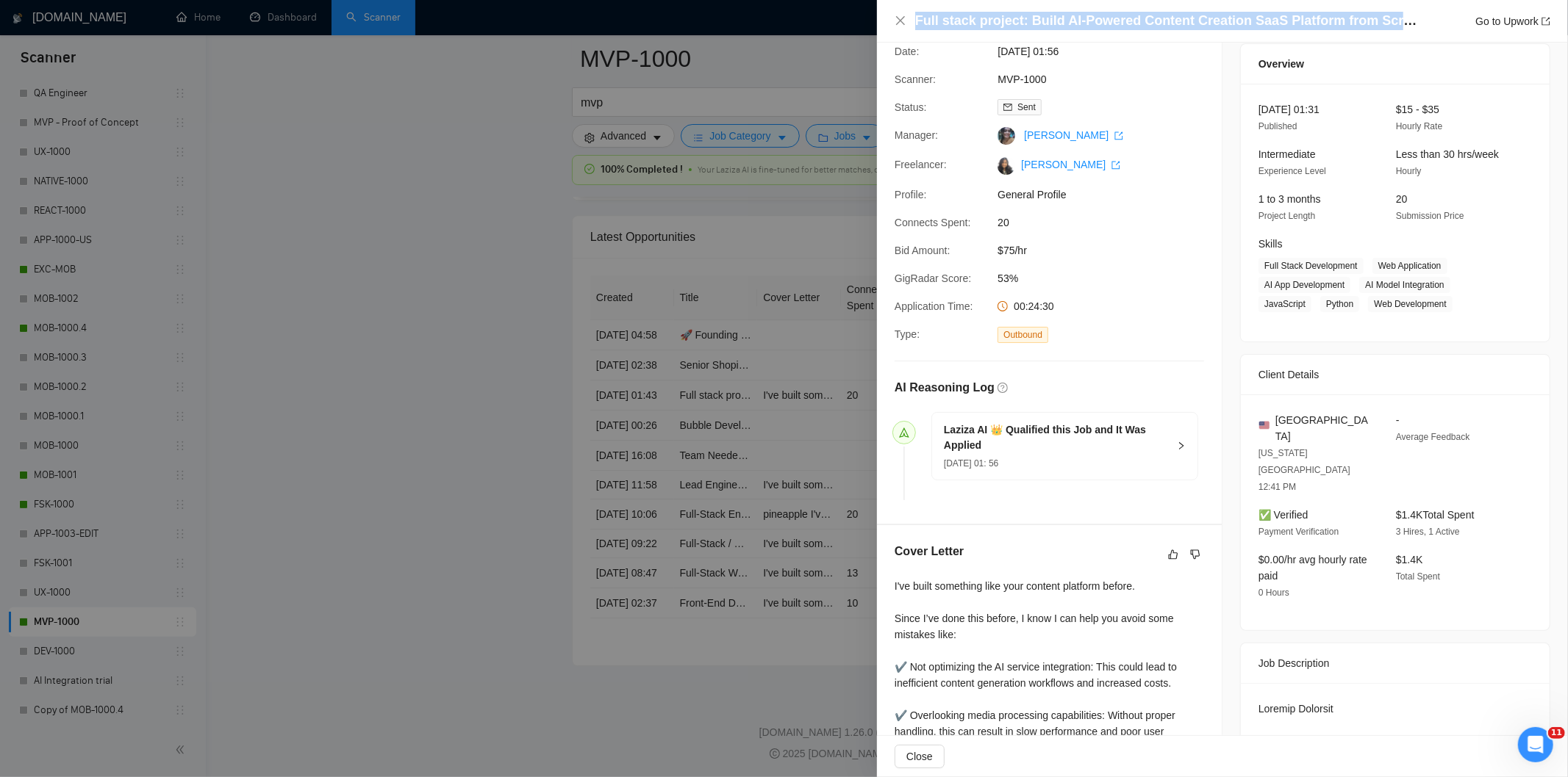
drag, startPoint x: 1389, startPoint y: 19, endPoint x: 910, endPoint y: 29, distance: 479.1
click at [910, 29] on div "Full stack project: Build AI-Powered Content Creation SaaS Platform from Scratc…" at bounding box center [1222, 21] width 656 height 18
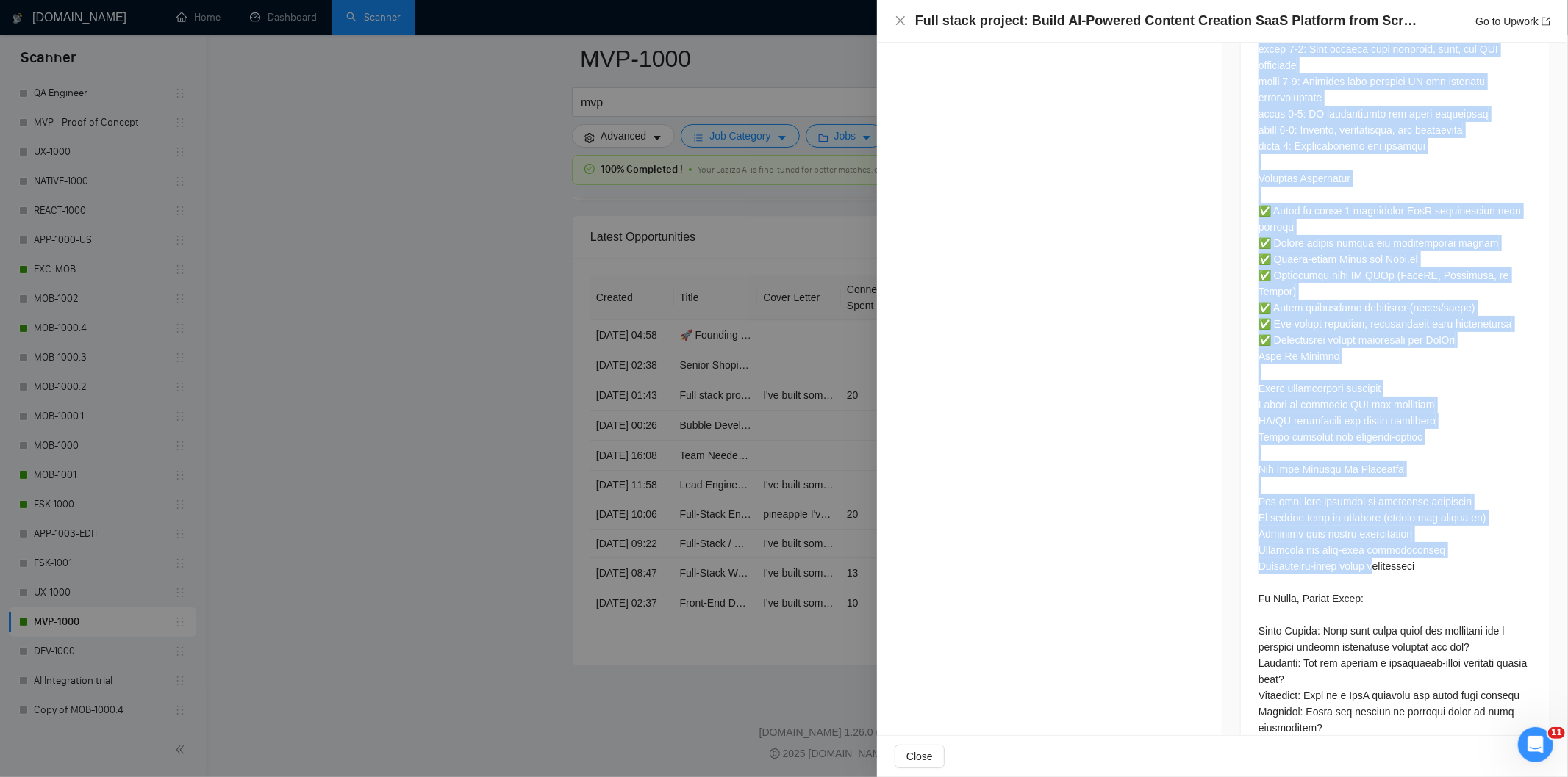
scroll to position [1363, 0]
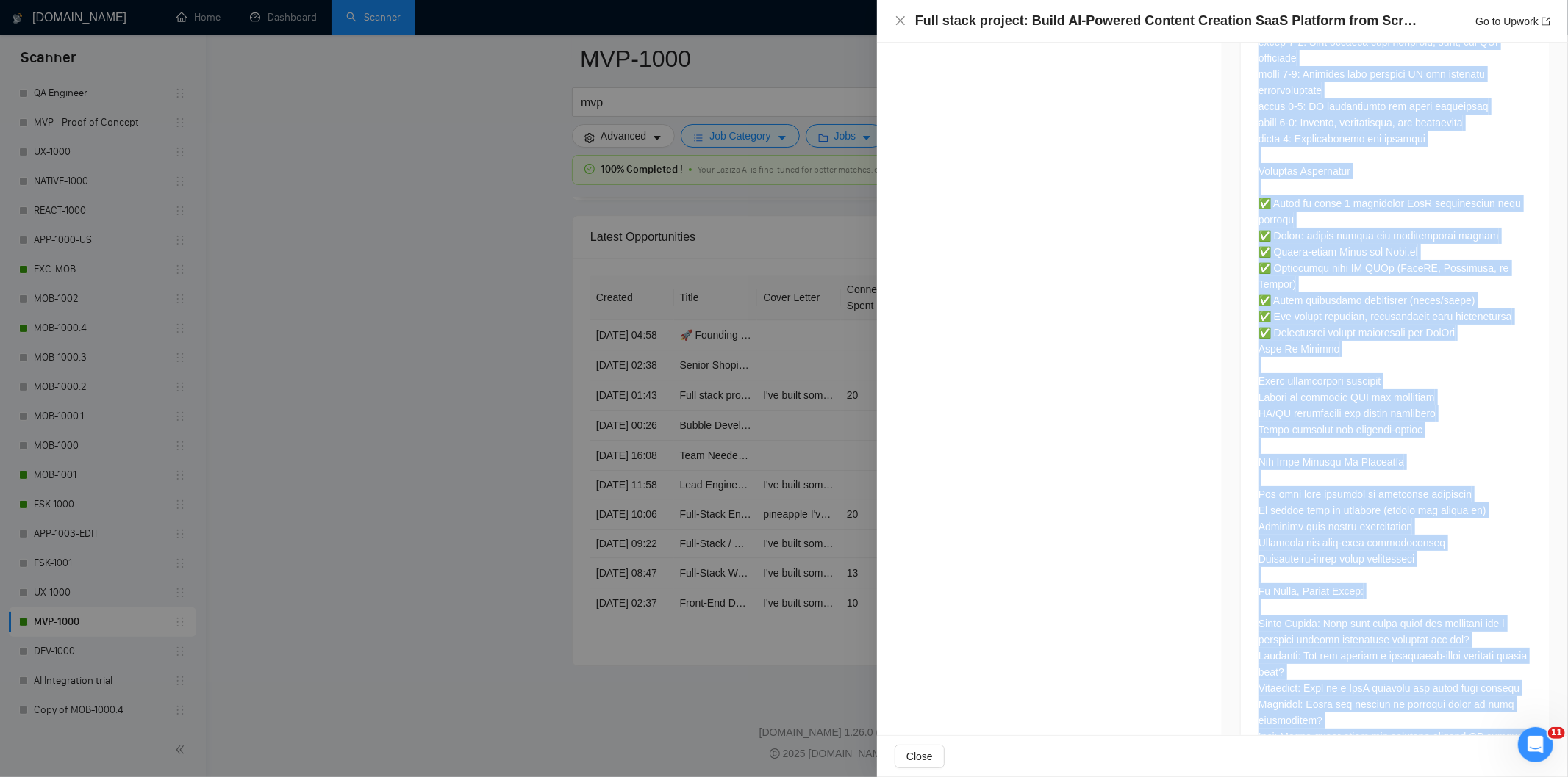
drag, startPoint x: 1246, startPoint y: 335, endPoint x: 1374, endPoint y: 705, distance: 391.5
click at [1375, 708] on div at bounding box center [1395, 77] width 309 height 1415
click at [899, 21] on icon "close" at bounding box center [900, 20] width 12 height 12
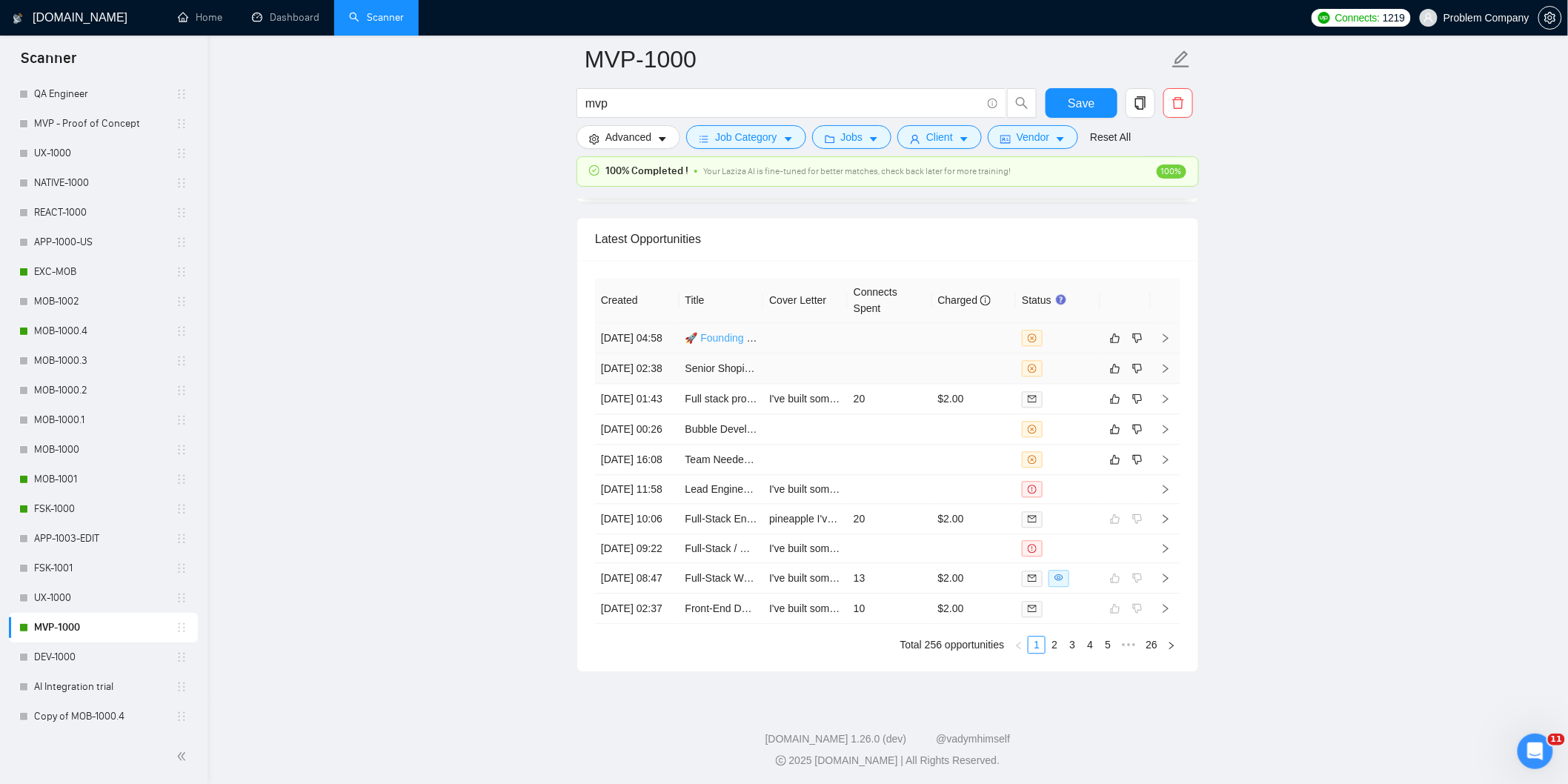
click at [661, 384] on td "[DATE] 02:38" at bounding box center [637, 369] width 85 height 30
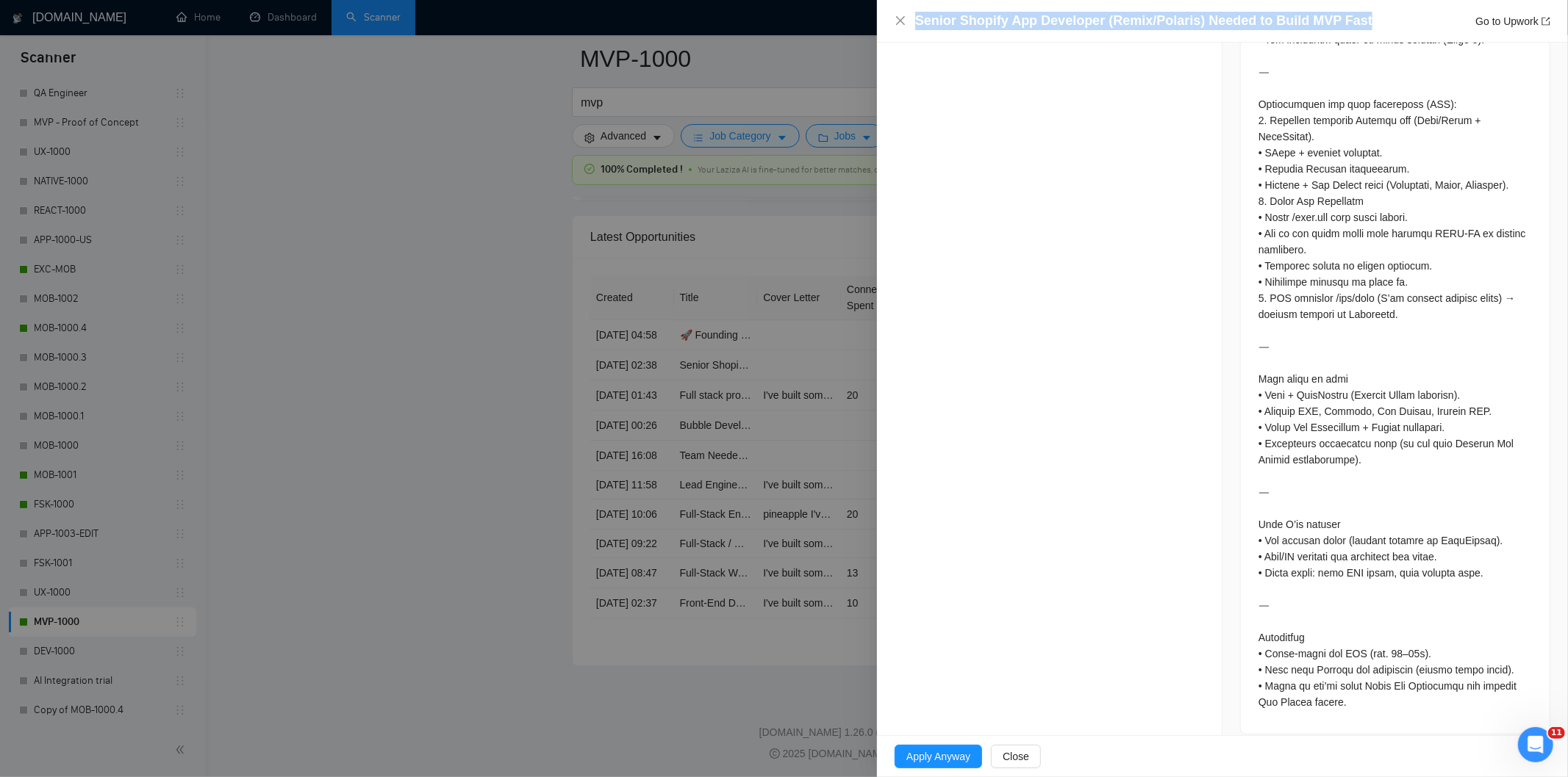
drag, startPoint x: 1362, startPoint y: 23, endPoint x: 906, endPoint y: 24, distance: 456.0
click at [906, 24] on div "Senior Shopify App Developer (Remix/Polaris) Needed to Build MVP Fast Go to Upw…" at bounding box center [1222, 21] width 656 height 18
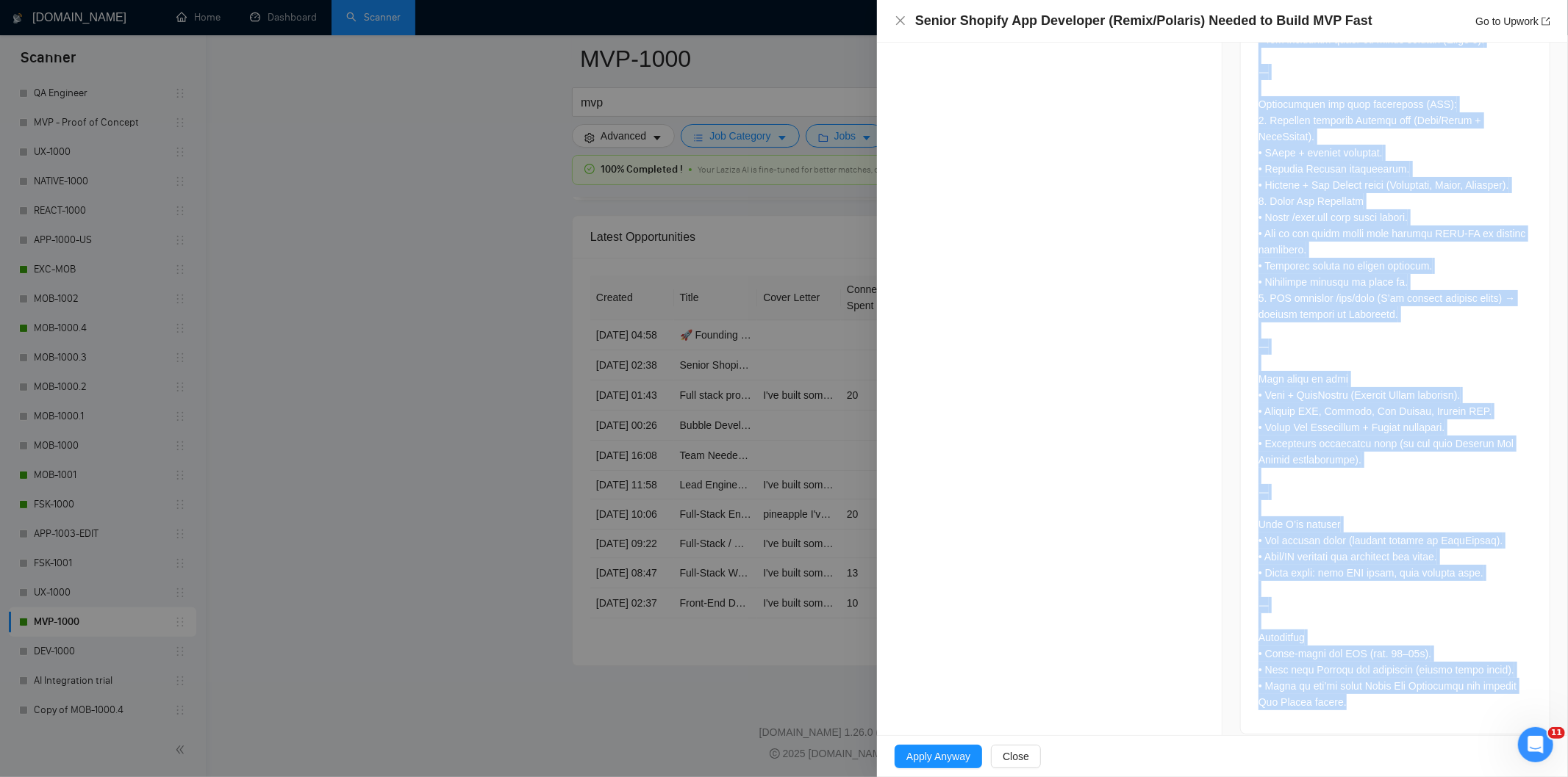
drag, startPoint x: 1245, startPoint y: 599, endPoint x: 1434, endPoint y: 740, distance: 235.8
click at [1434, 740] on div "Senior Shopify App Developer (Remix/Polaris) Needed to Build MVP Fast Go to Upw…" at bounding box center [1222, 388] width 691 height 777
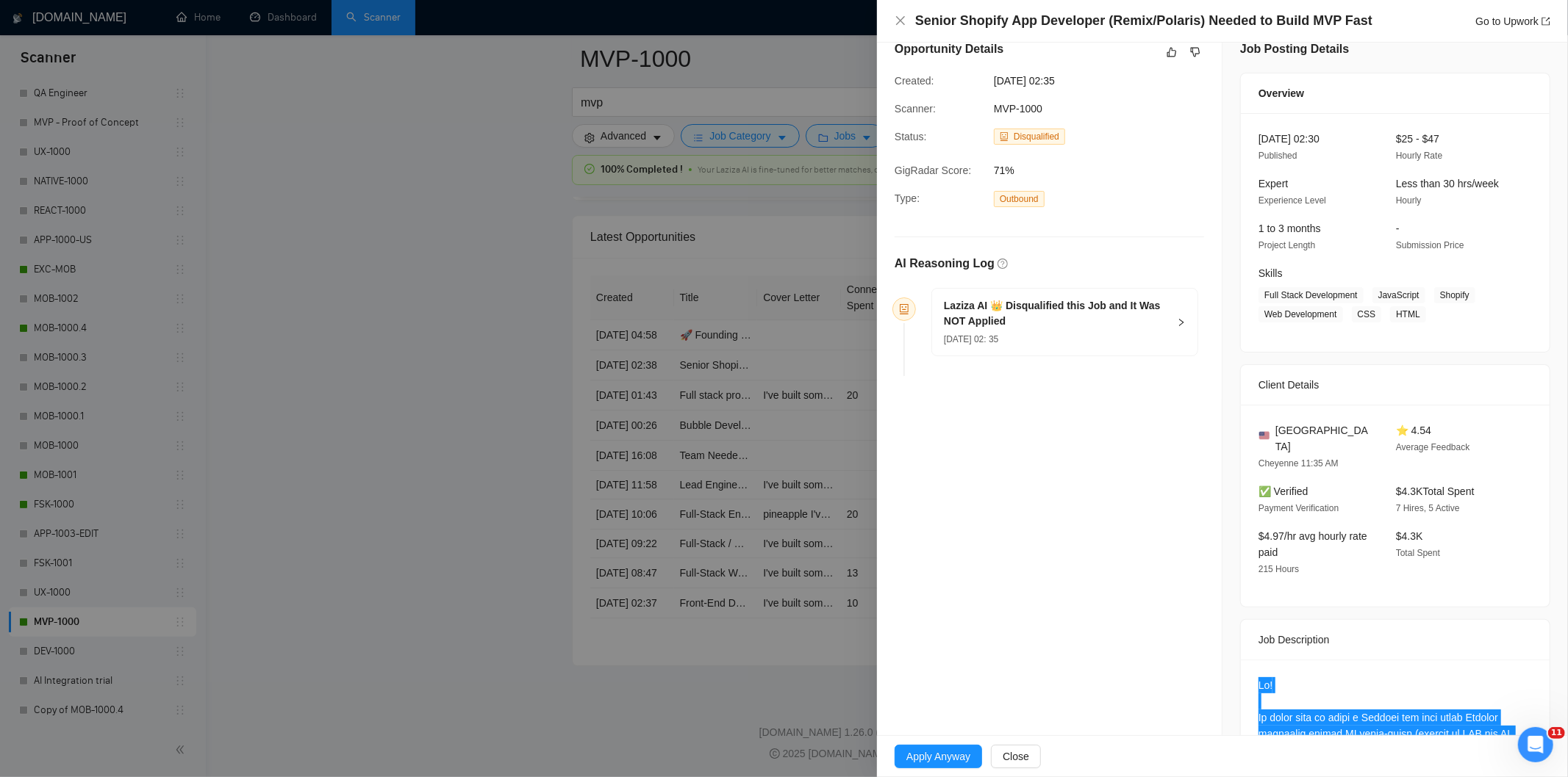
scroll to position [10, 0]
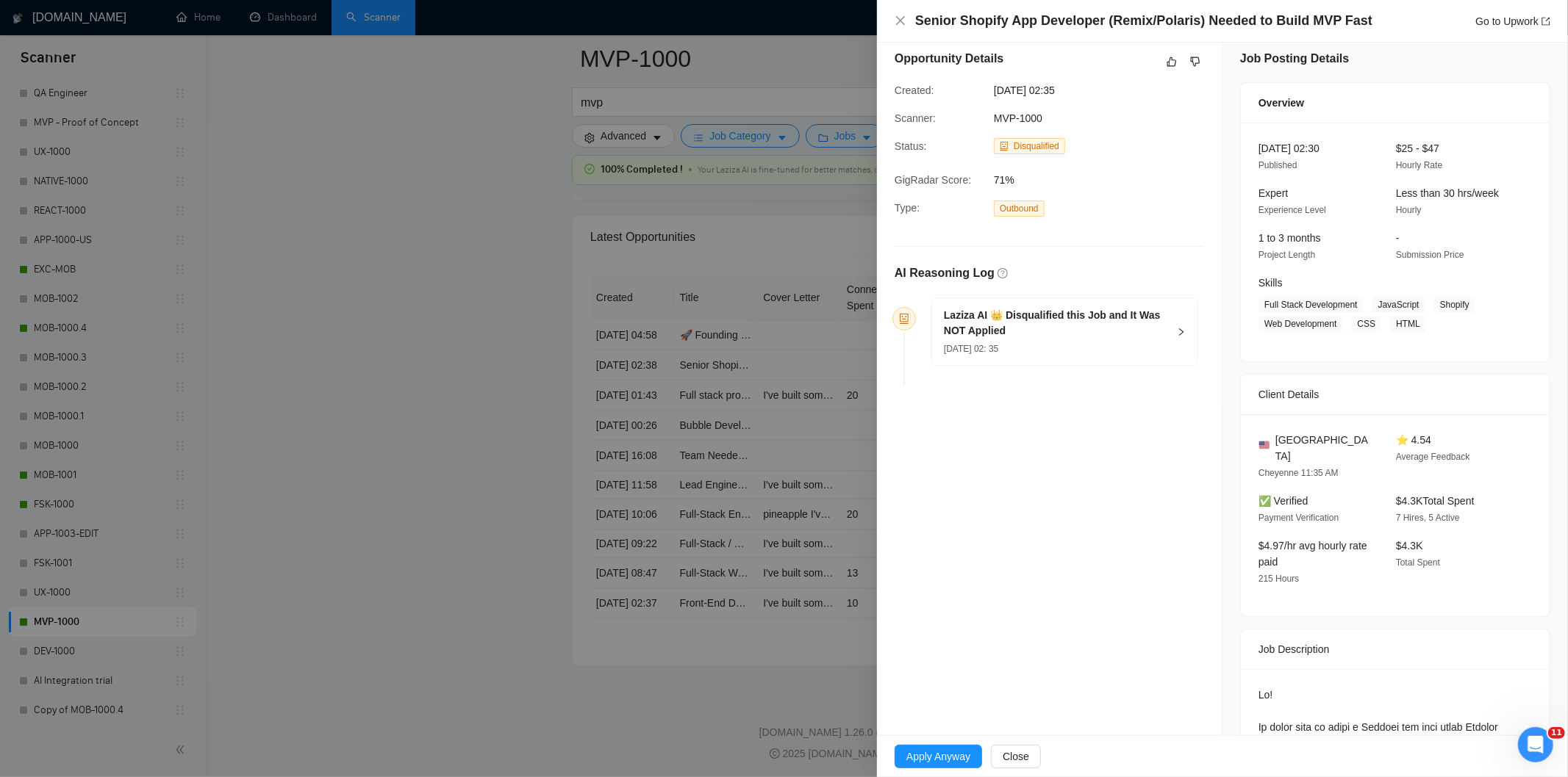
click at [1055, 353] on div "[DATE] 02: 35" at bounding box center [1056, 348] width 224 height 16
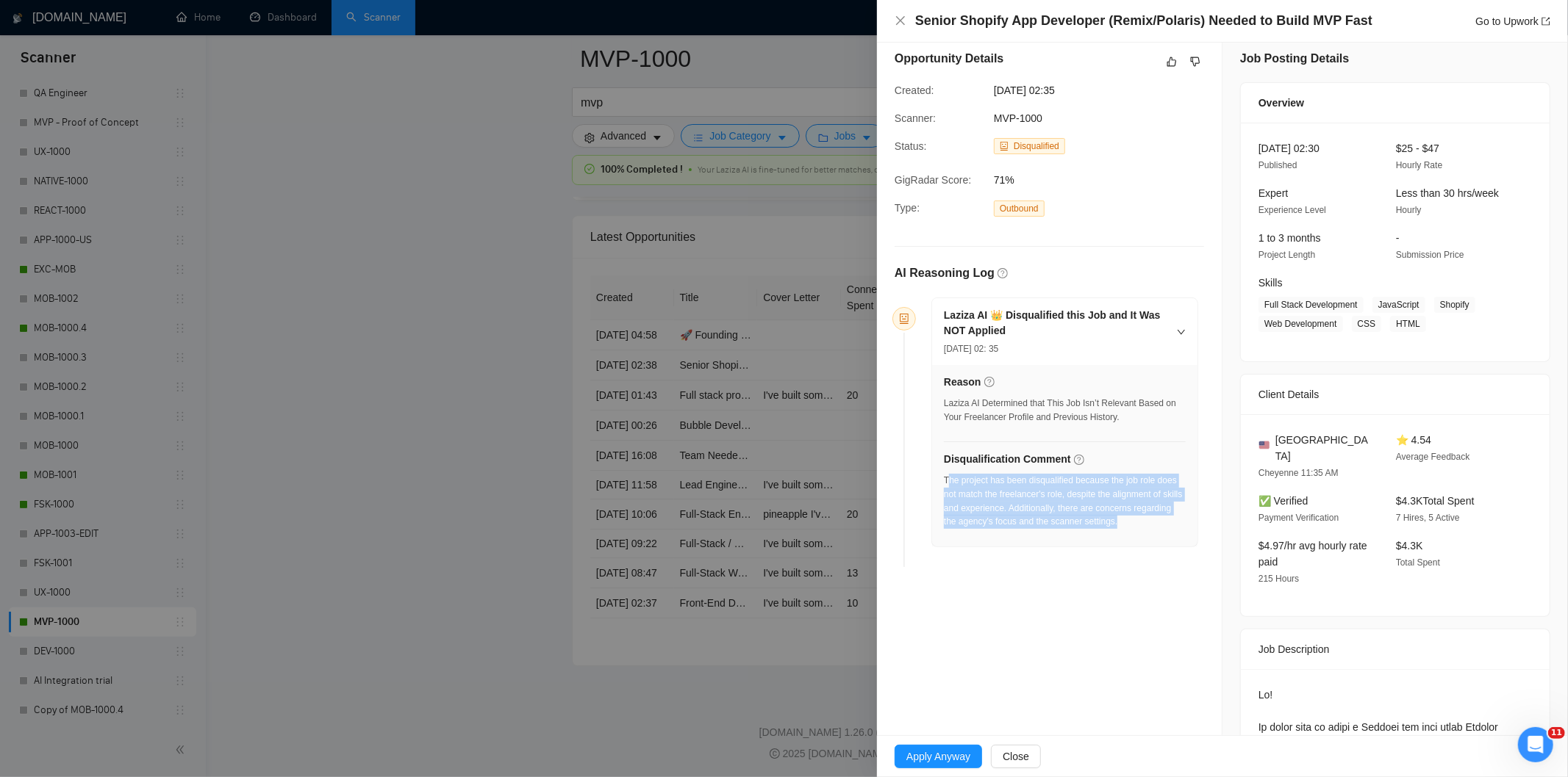
drag, startPoint x: 1164, startPoint y: 522, endPoint x: 947, endPoint y: 485, distance: 220.1
click at [947, 485] on div "The project has been disqualified because the job role does not match the freel…" at bounding box center [1065, 501] width 242 height 55
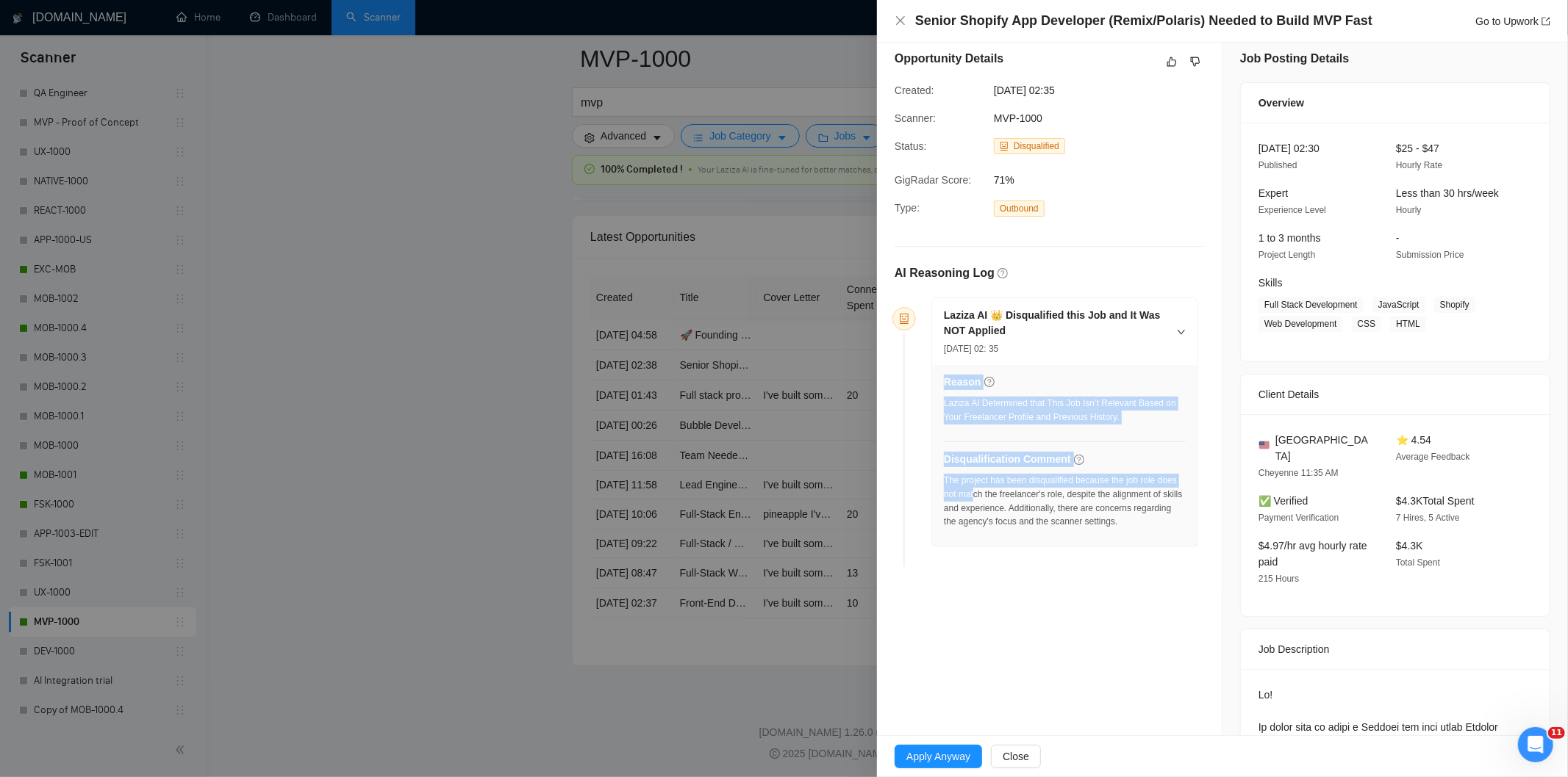
drag, startPoint x: 937, startPoint y: 479, endPoint x: 976, endPoint y: 491, distance: 40.8
click at [976, 491] on div "Reason Laziza AI Determined that This Job Isn’t Relevant Based on Your Freelanc…" at bounding box center [1065, 456] width 265 height 181
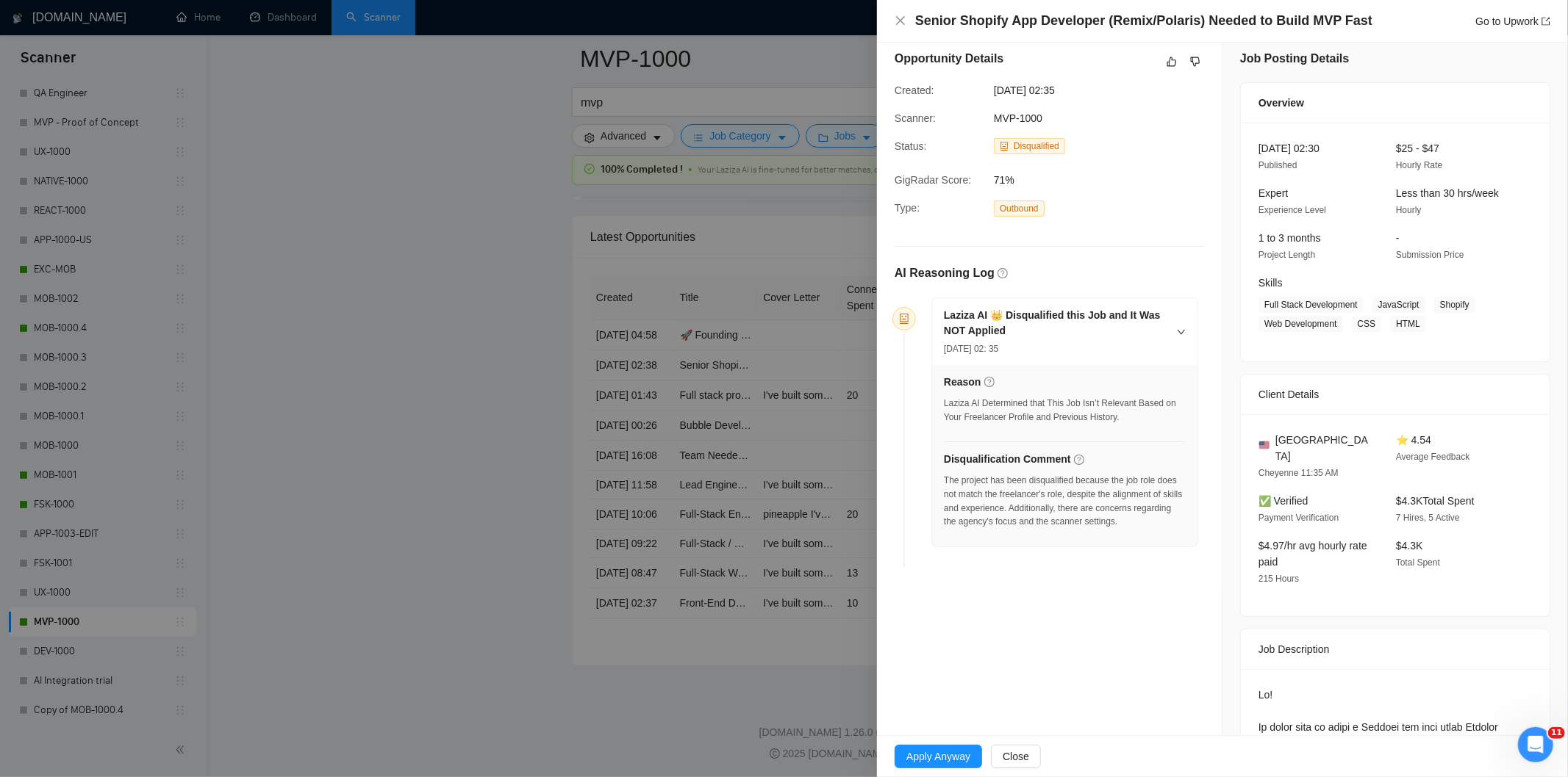
click at [1156, 523] on div "The project has been disqualified because the job role does not match the freel…" at bounding box center [1065, 501] width 242 height 55
drag, startPoint x: 1158, startPoint y: 524, endPoint x: 944, endPoint y: 480, distance: 218.5
click at [944, 480] on div "The project has been disqualified because the job role does not match the freel…" at bounding box center [1065, 501] width 242 height 55
click at [899, 19] on icon "close" at bounding box center [900, 20] width 12 height 12
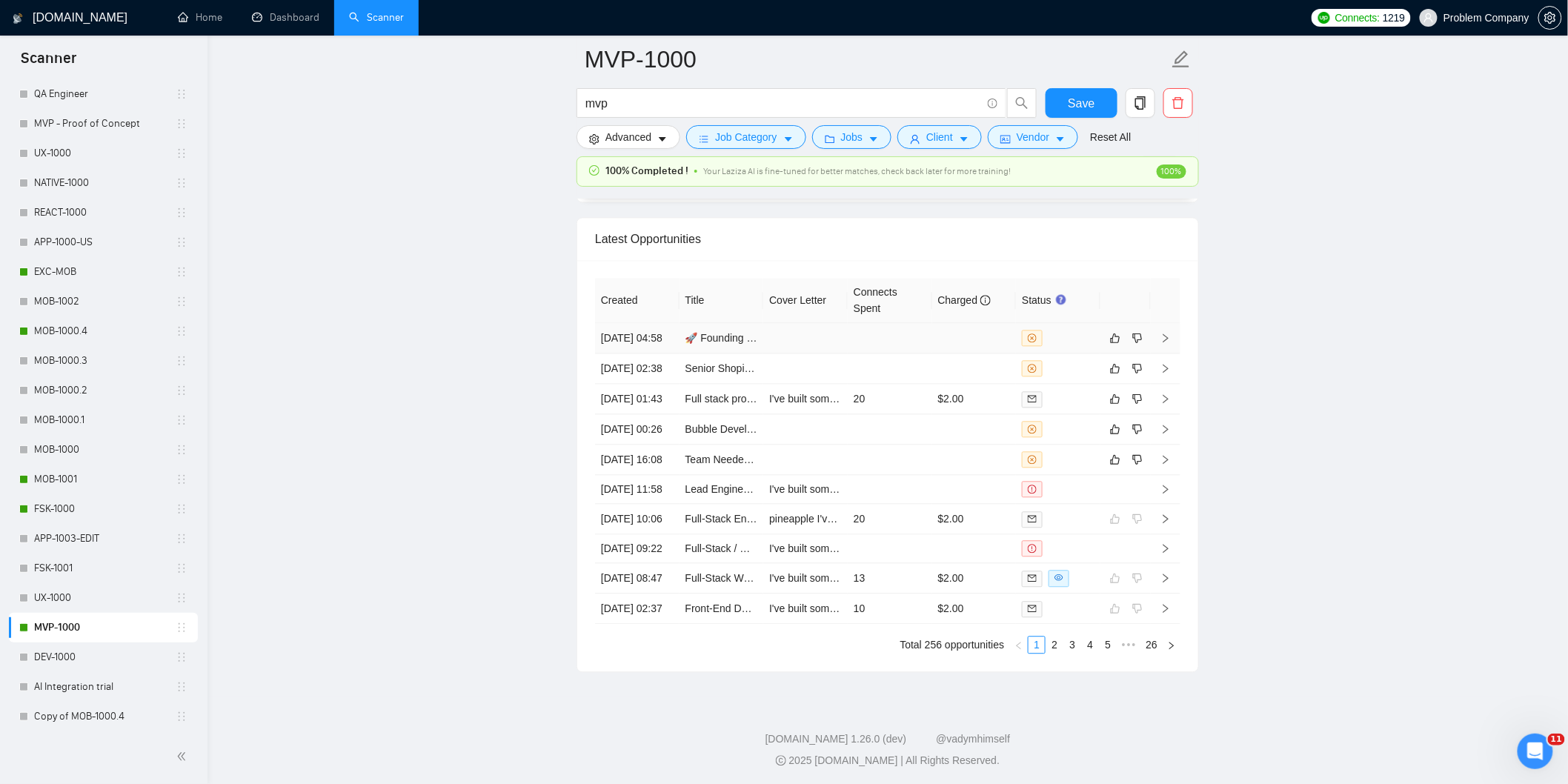
click at [639, 354] on td "[DATE] 04:58" at bounding box center [637, 338] width 85 height 30
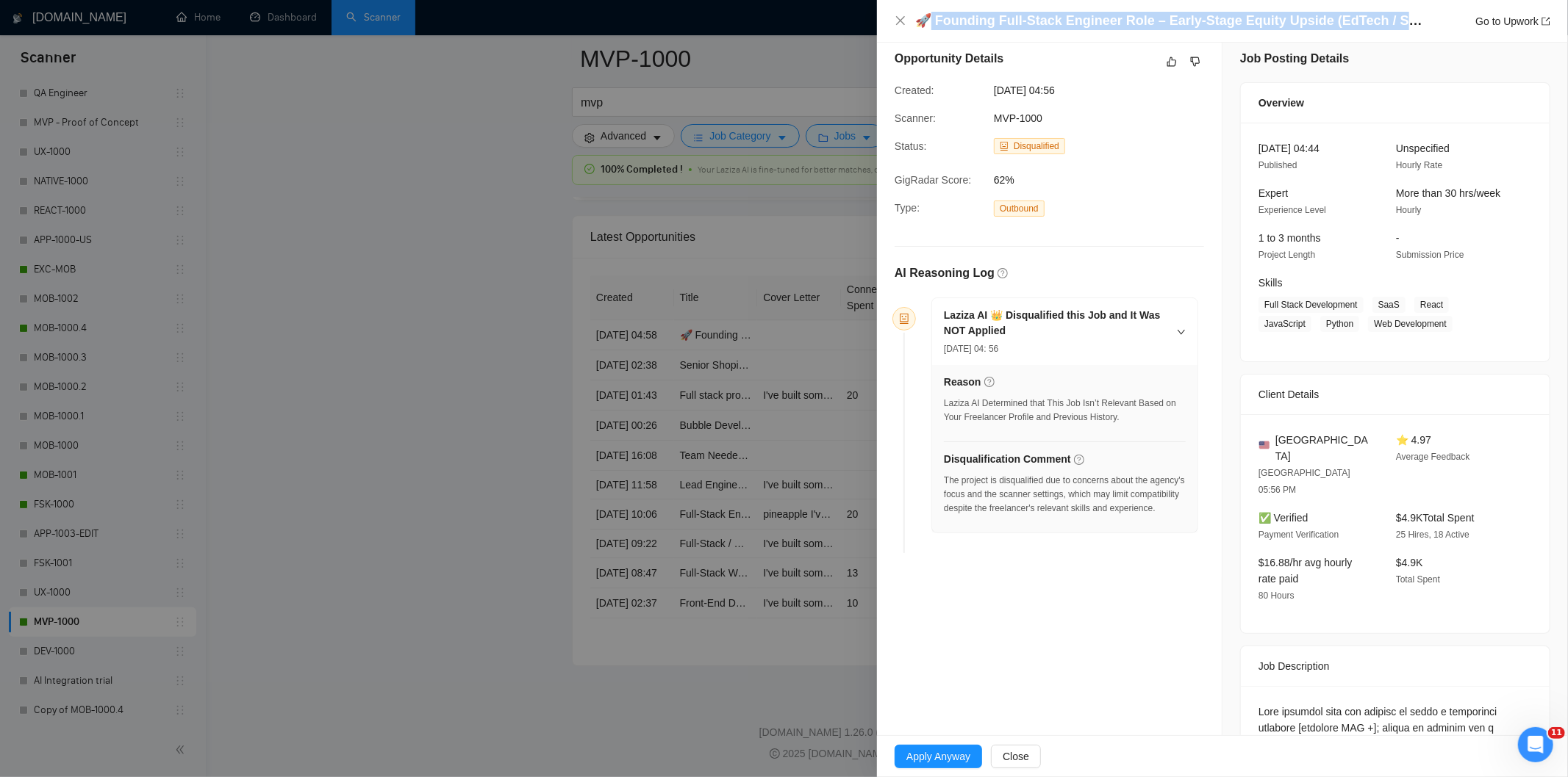
drag, startPoint x: 1415, startPoint y: 25, endPoint x: 926, endPoint y: 28, distance: 489.0
click at [926, 28] on div "🚀 Founding Full-Stack Engineer Role – Early-Stage Equity Upside (EdTech / SaaS)…" at bounding box center [1233, 21] width 636 height 18
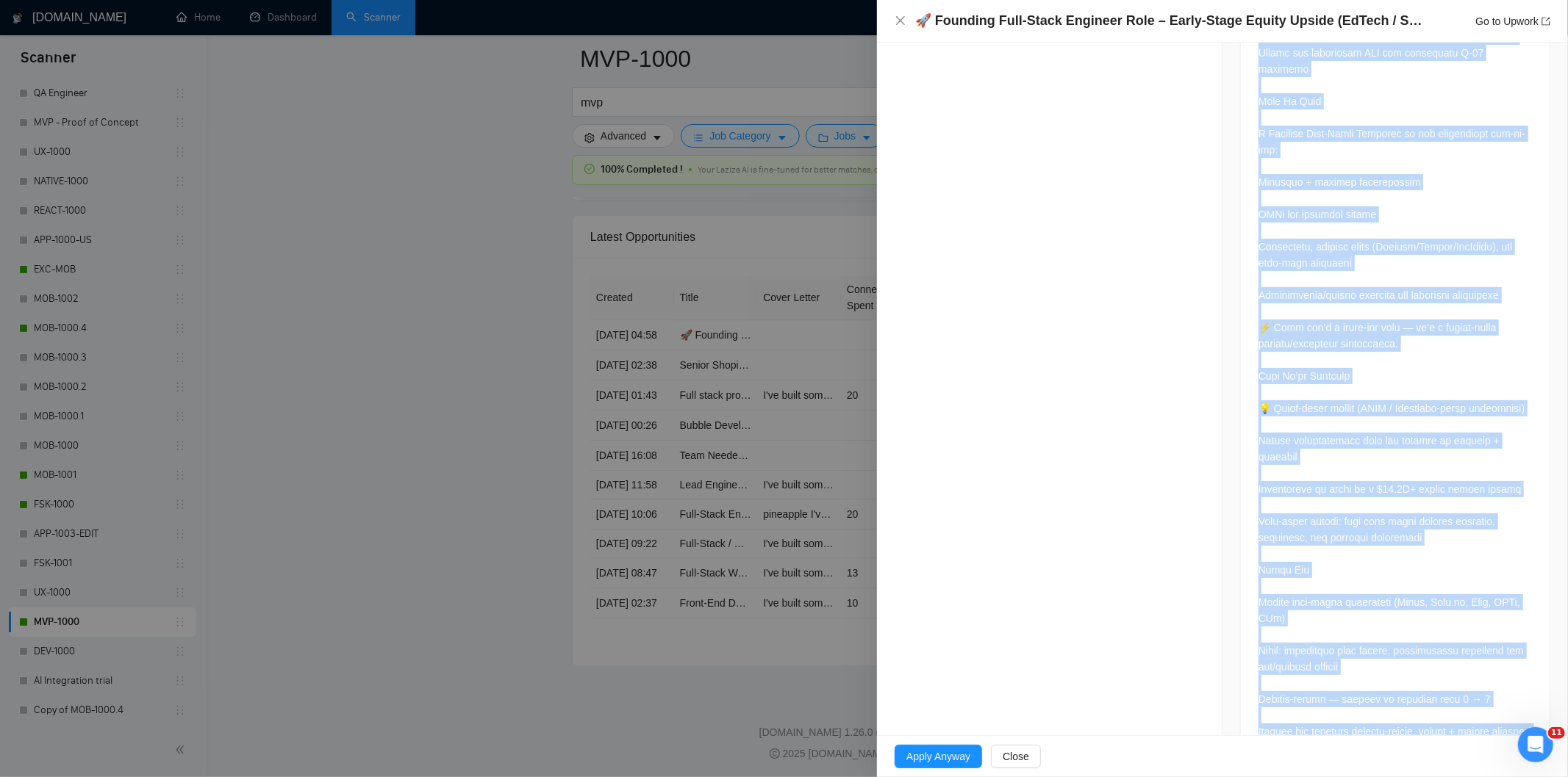
scroll to position [1166, 0]
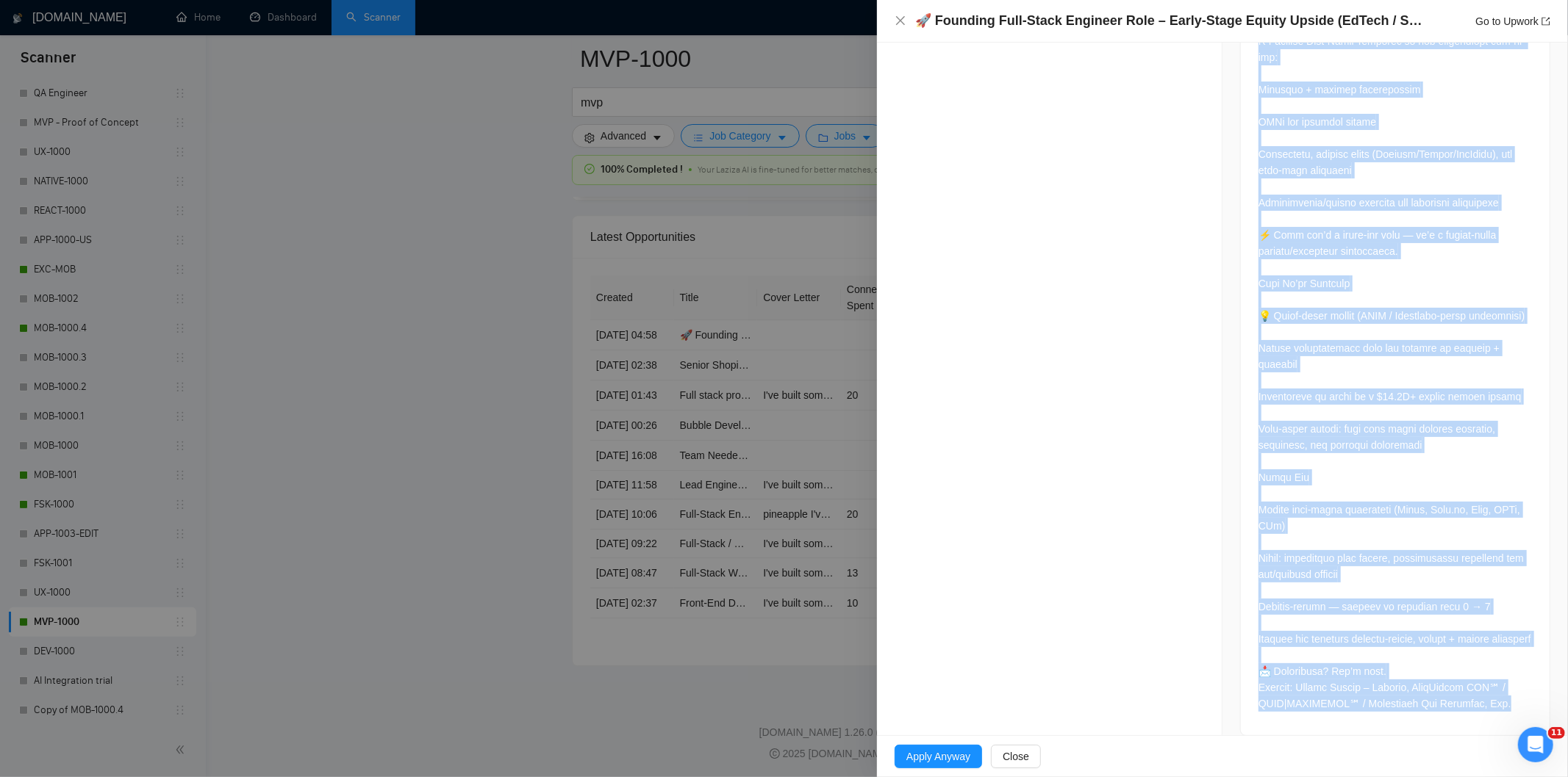
drag, startPoint x: 1239, startPoint y: 511, endPoint x: 1494, endPoint y: 700, distance: 317.4
click at [1494, 700] on div at bounding box center [1395, 133] width 309 height 1205
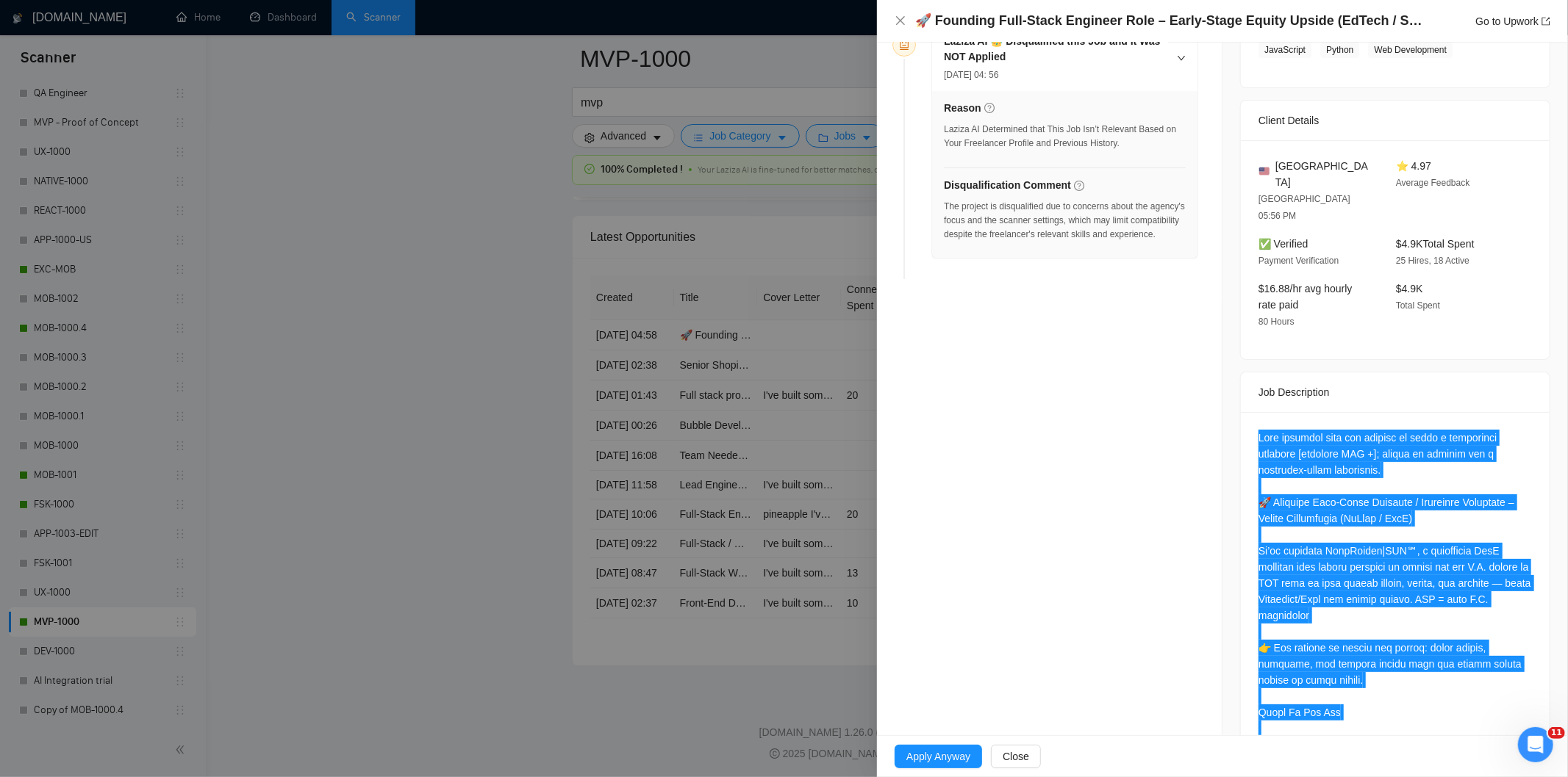
scroll to position [268, 0]
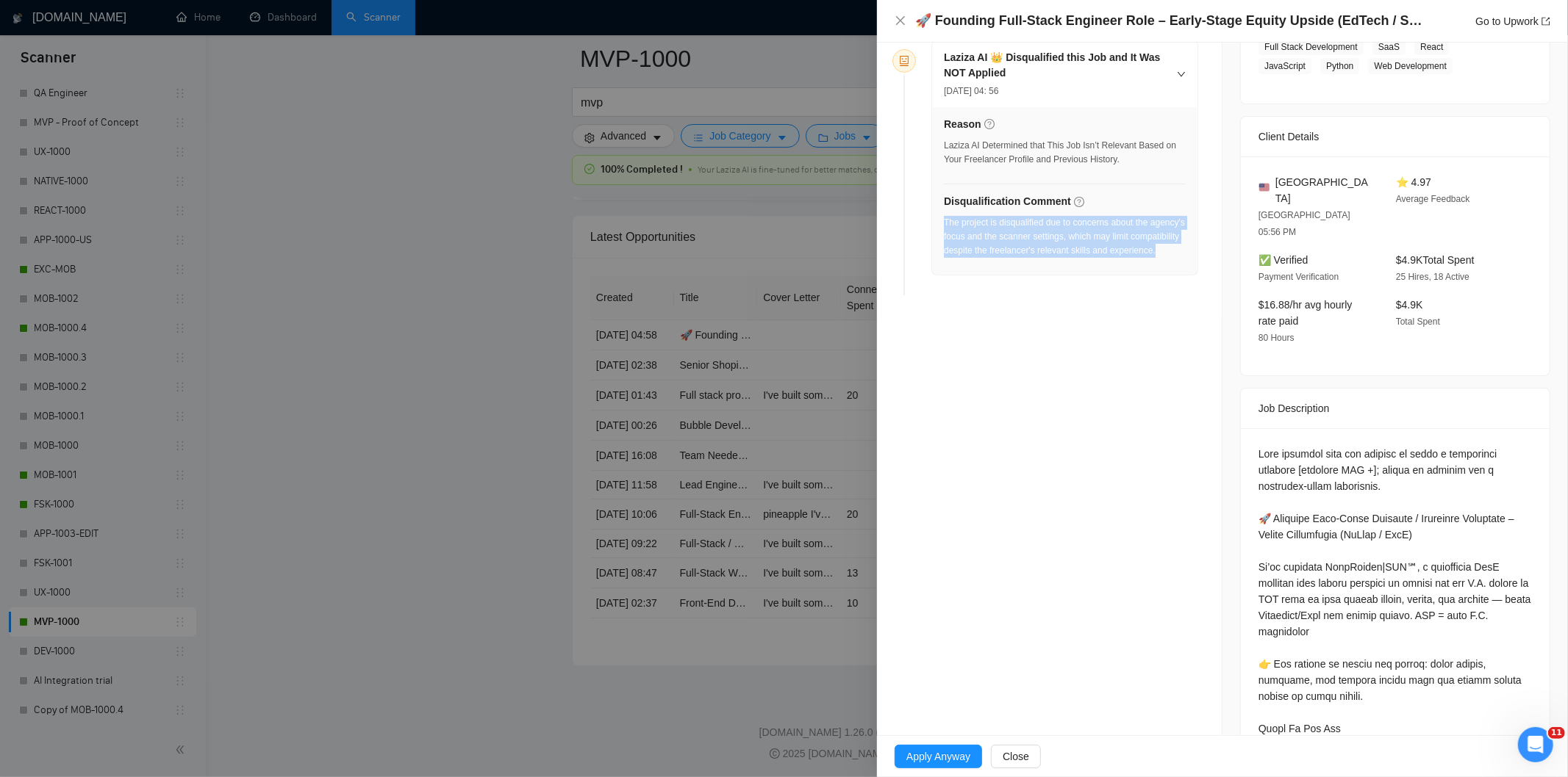
drag, startPoint x: 1055, startPoint y: 272, endPoint x: 944, endPoint y: 225, distance: 120.5
click at [944, 225] on div "The project is disqualified due to concerns about the agency's focus and the sc…" at bounding box center [1065, 237] width 242 height 42
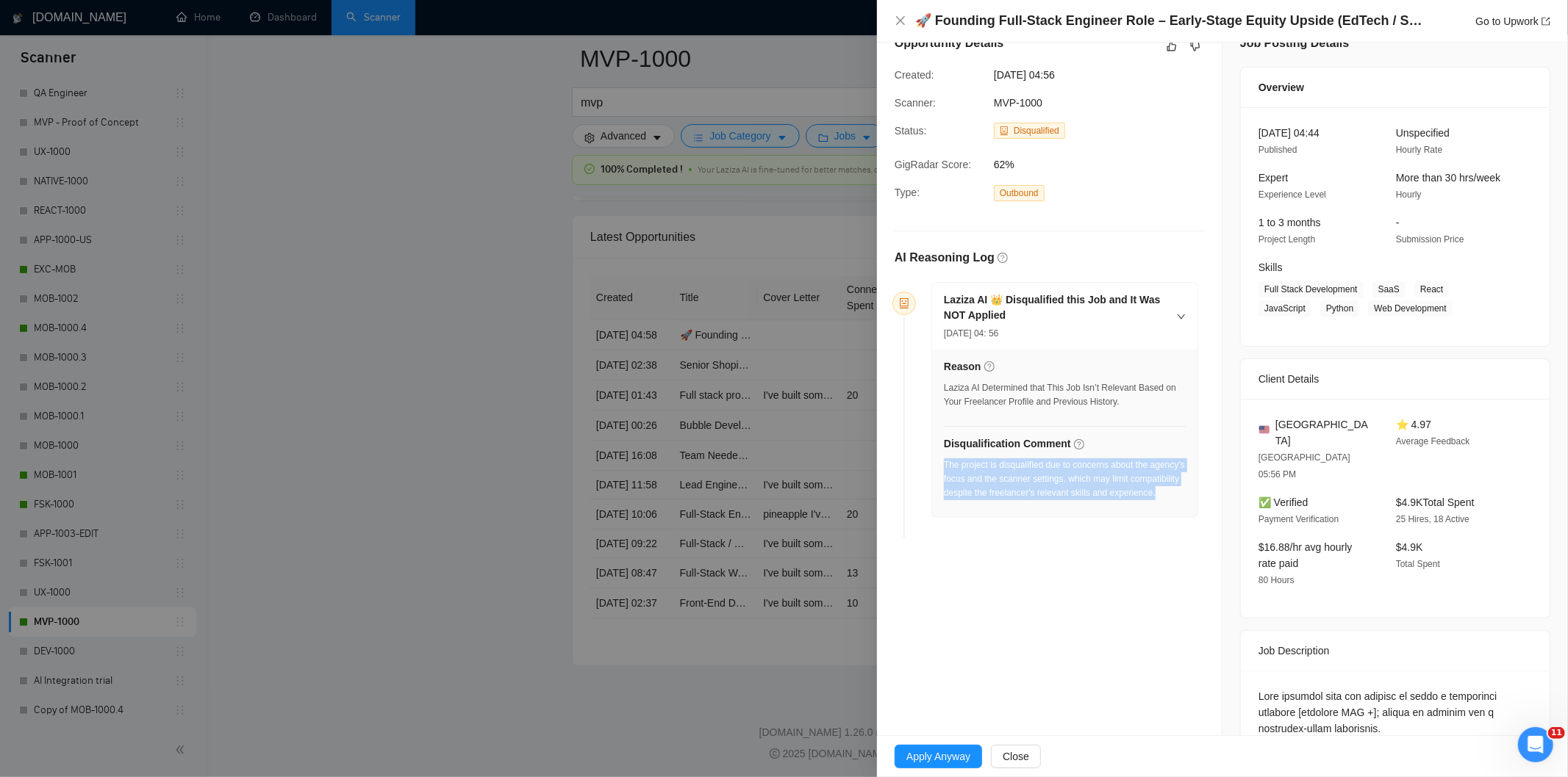
scroll to position [0, 0]
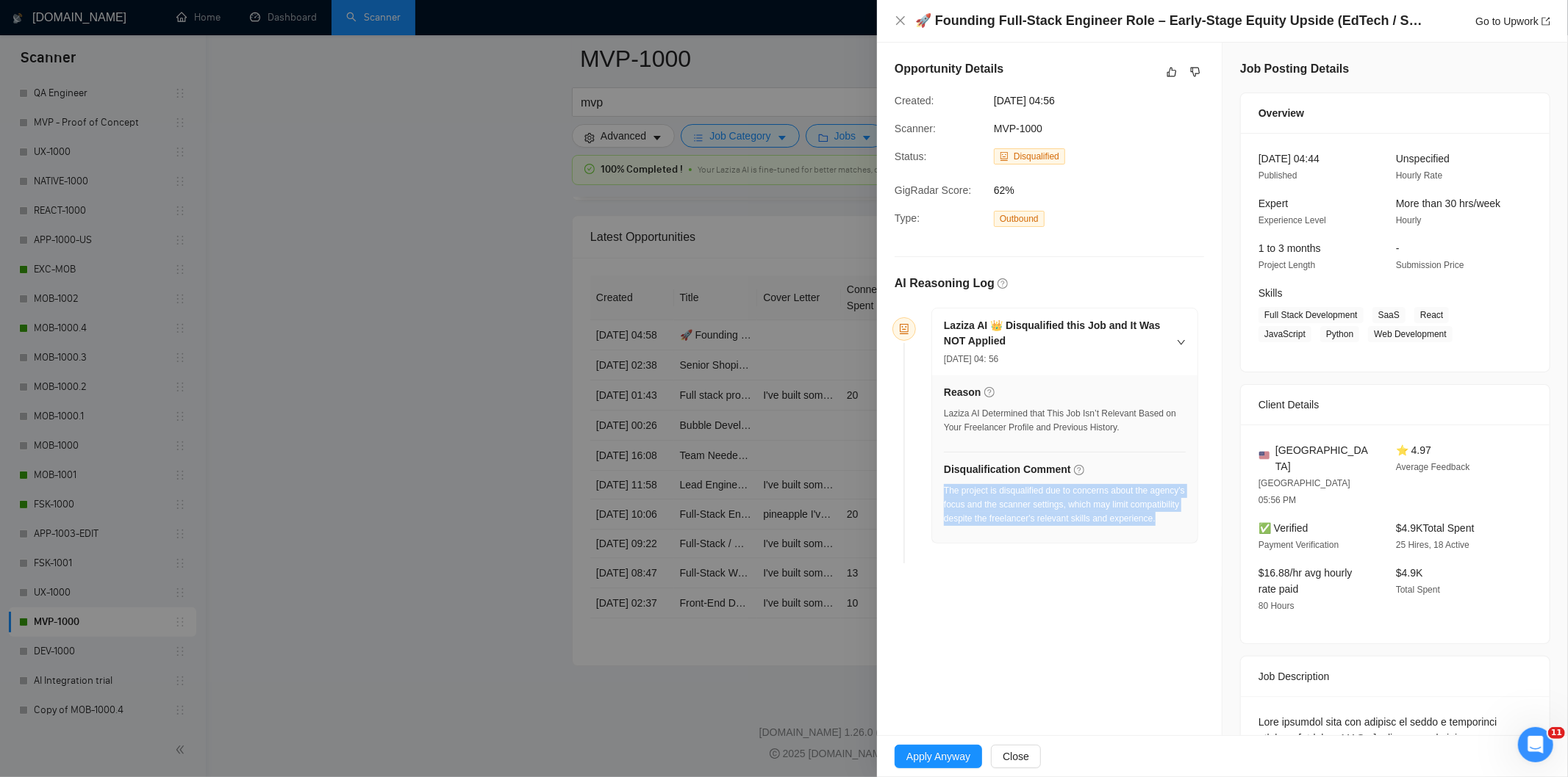
drag, startPoint x: 1107, startPoint y: 100, endPoint x: 981, endPoint y: 99, distance: 126.0
click at [981, 99] on div "Created: [DATE] 04:56" at bounding box center [1037, 100] width 298 height 16
